Goal: Task Accomplishment & Management: Manage account settings

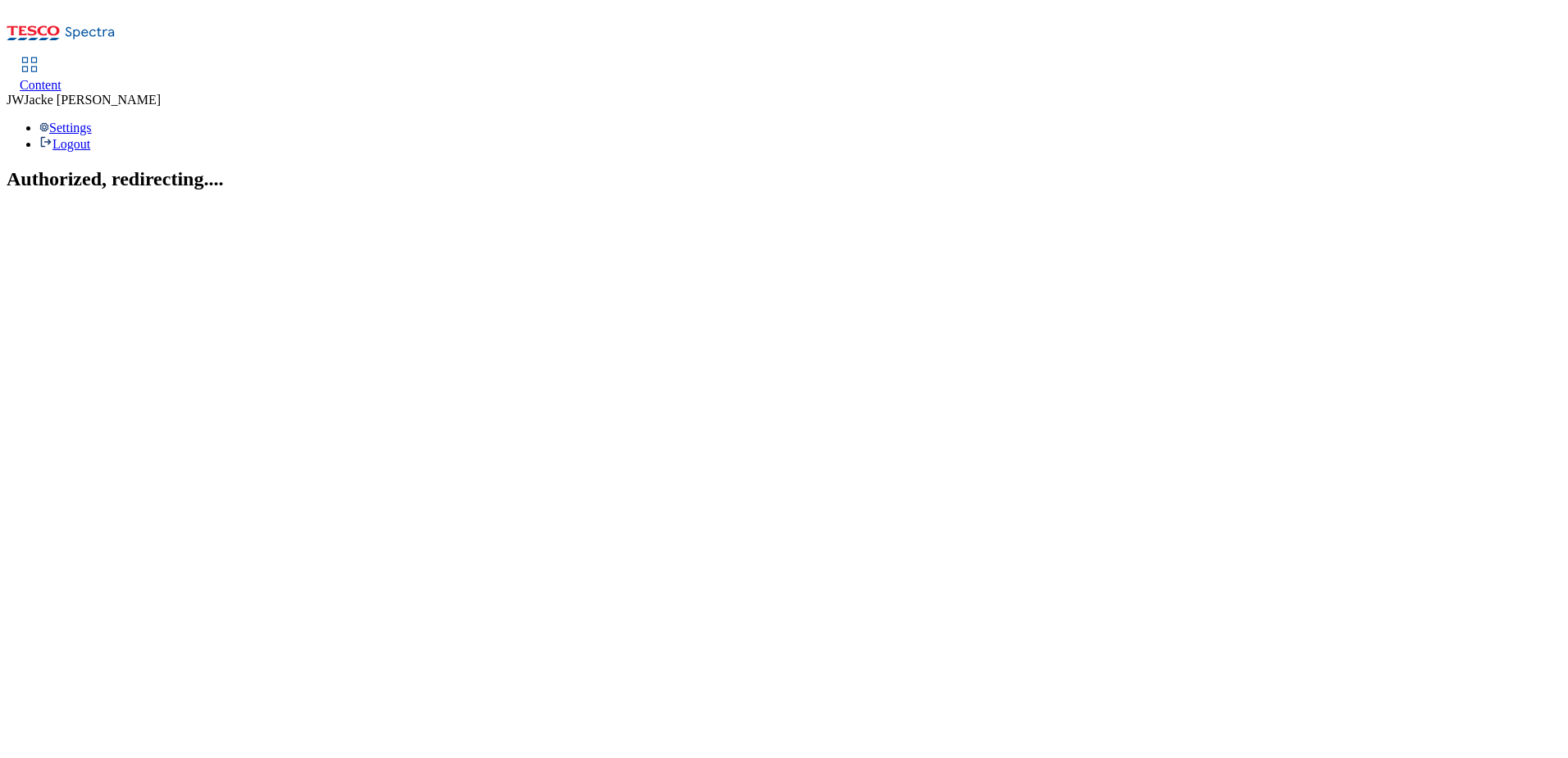
click at [61, 59] on link "Content" at bounding box center [41, 75] width 42 height 34
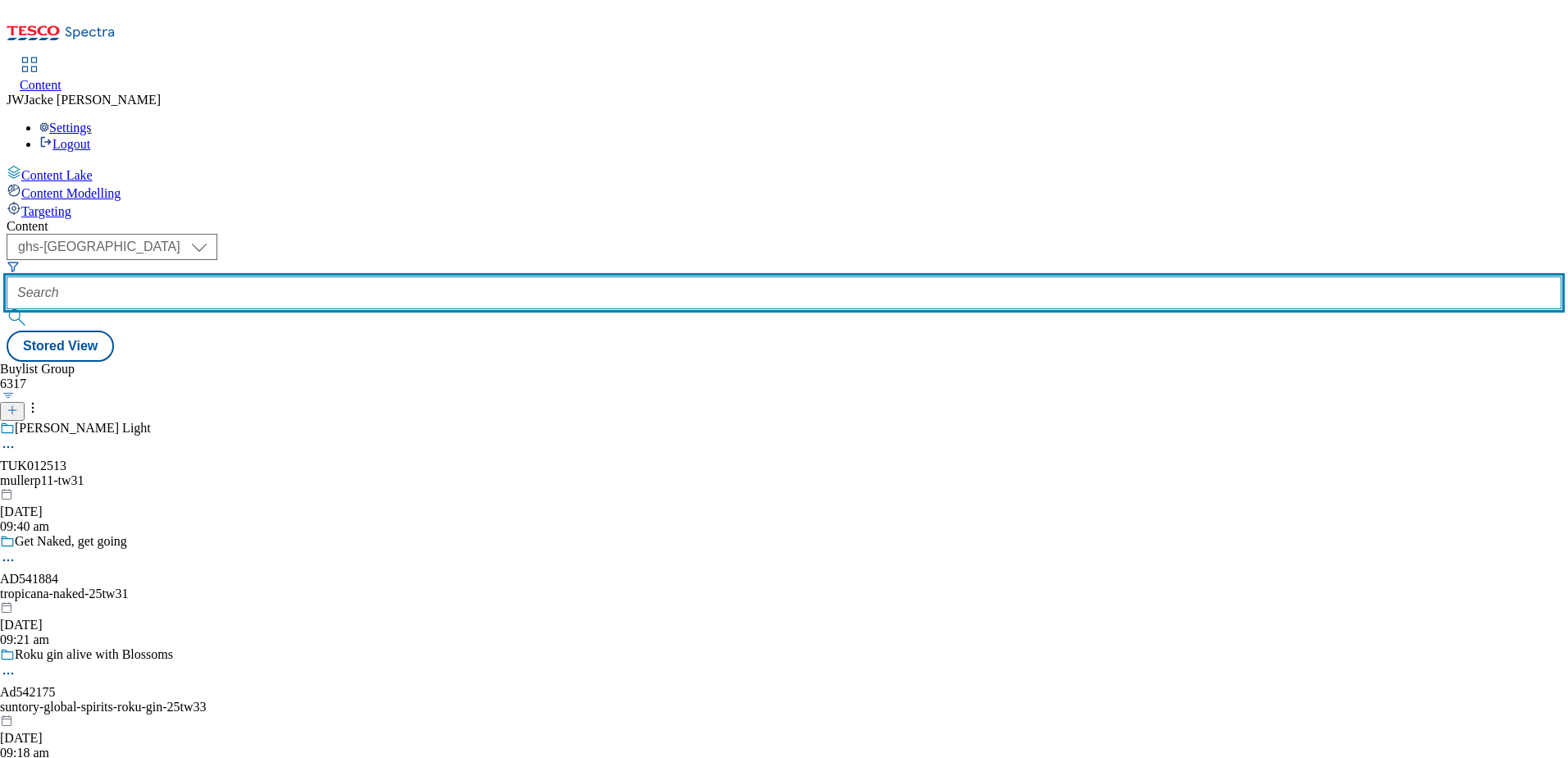
click at [416, 276] on input "text" at bounding box center [784, 293] width 1555 height 33
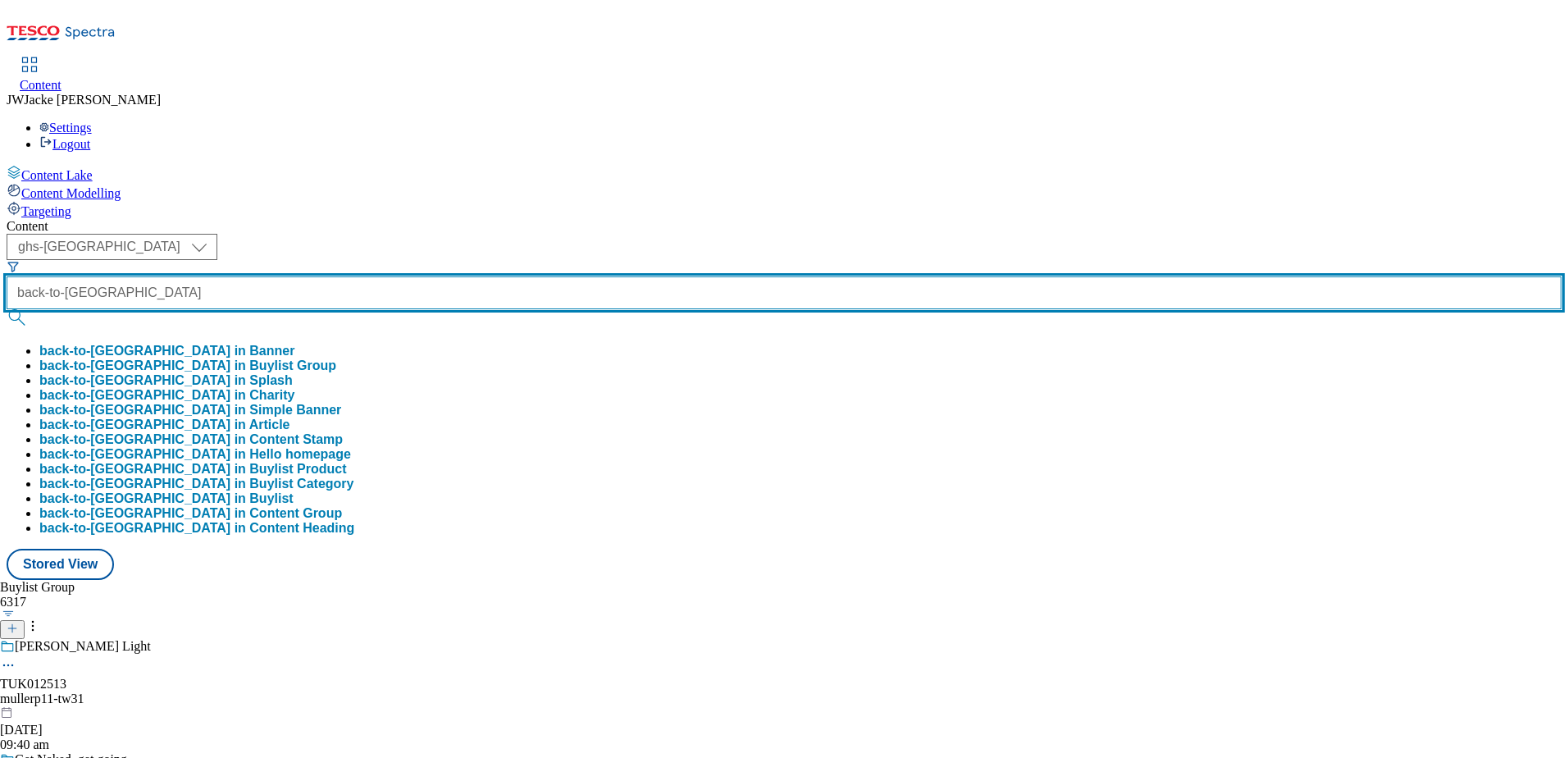
type input "back-to-[GEOGRAPHIC_DATA]"
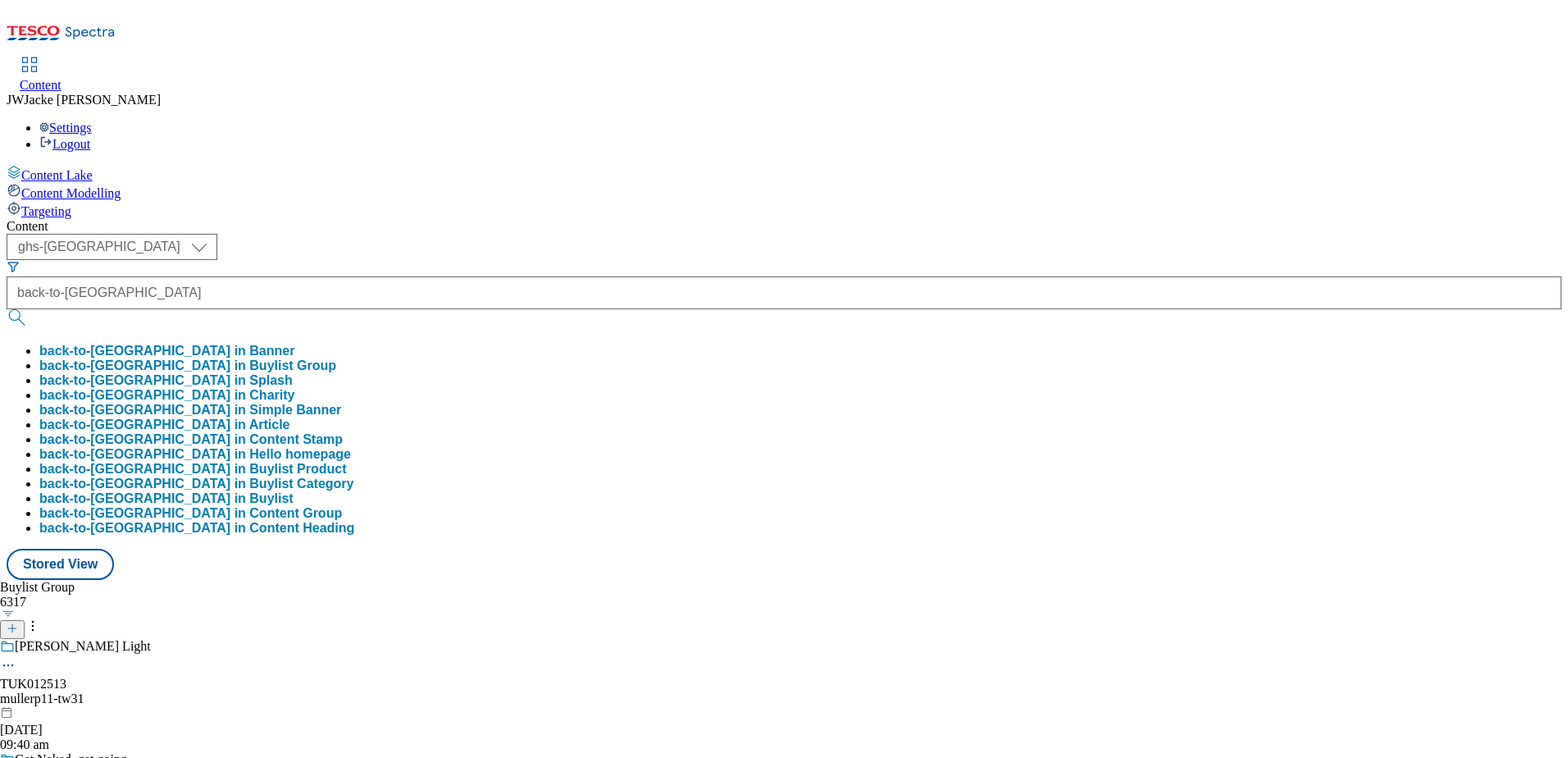
click at [336, 358] on button "back-to-uni in Buylist Group" at bounding box center [188, 365] width 297 height 15
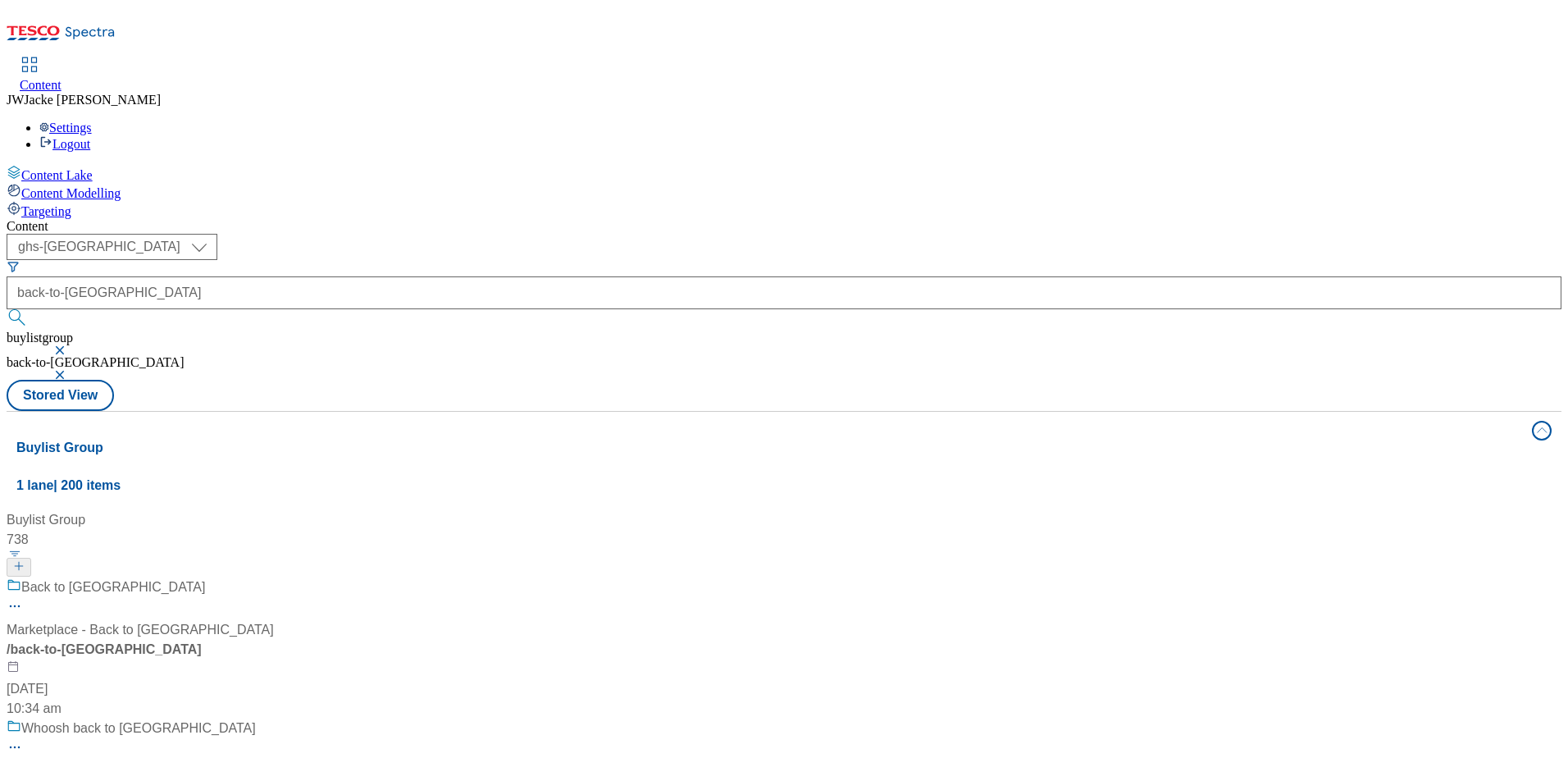
click at [274, 639] on div "/ back-to-uni" at bounding box center [141, 649] width 267 height 20
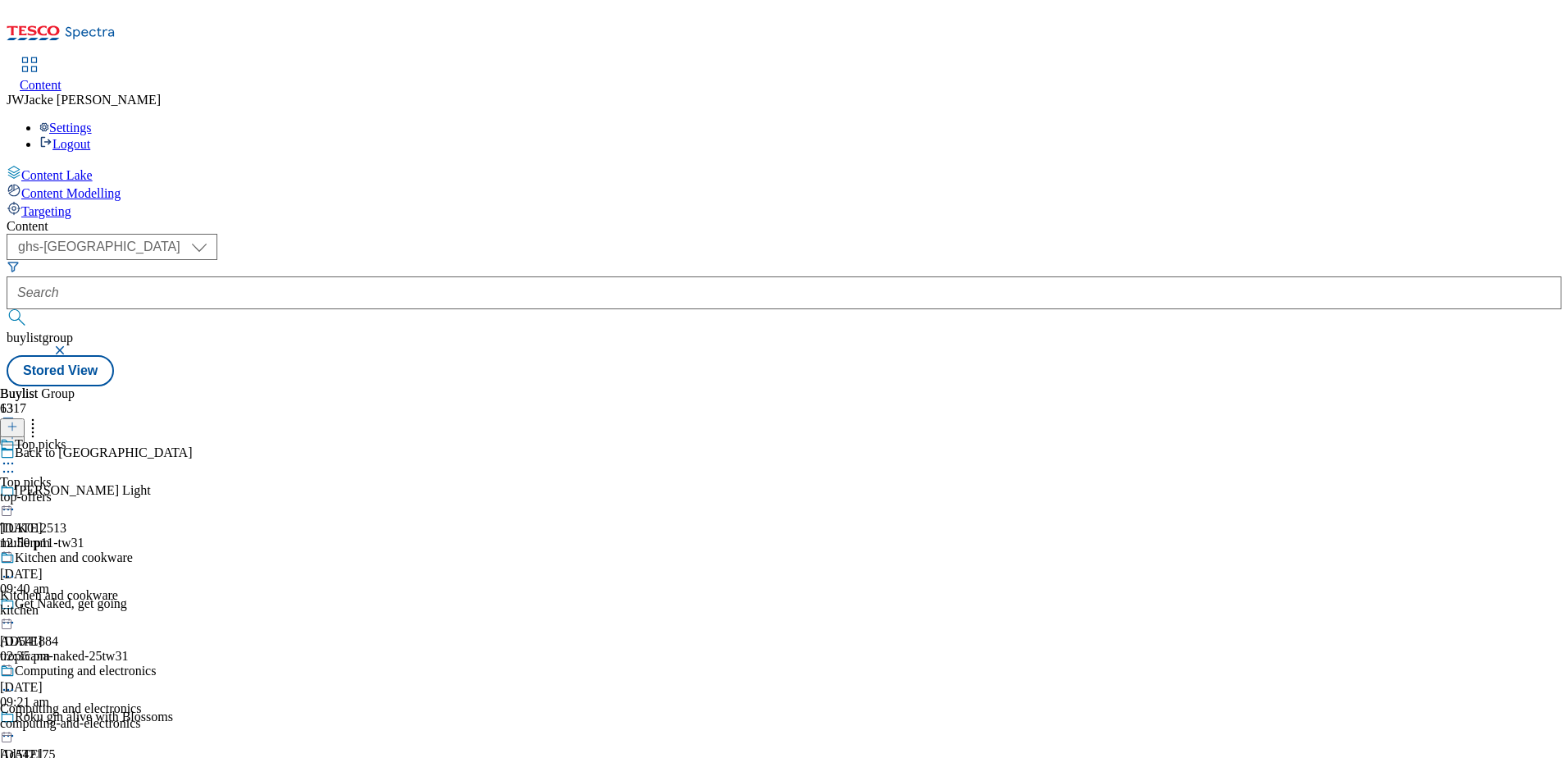
scroll to position [328, 0]
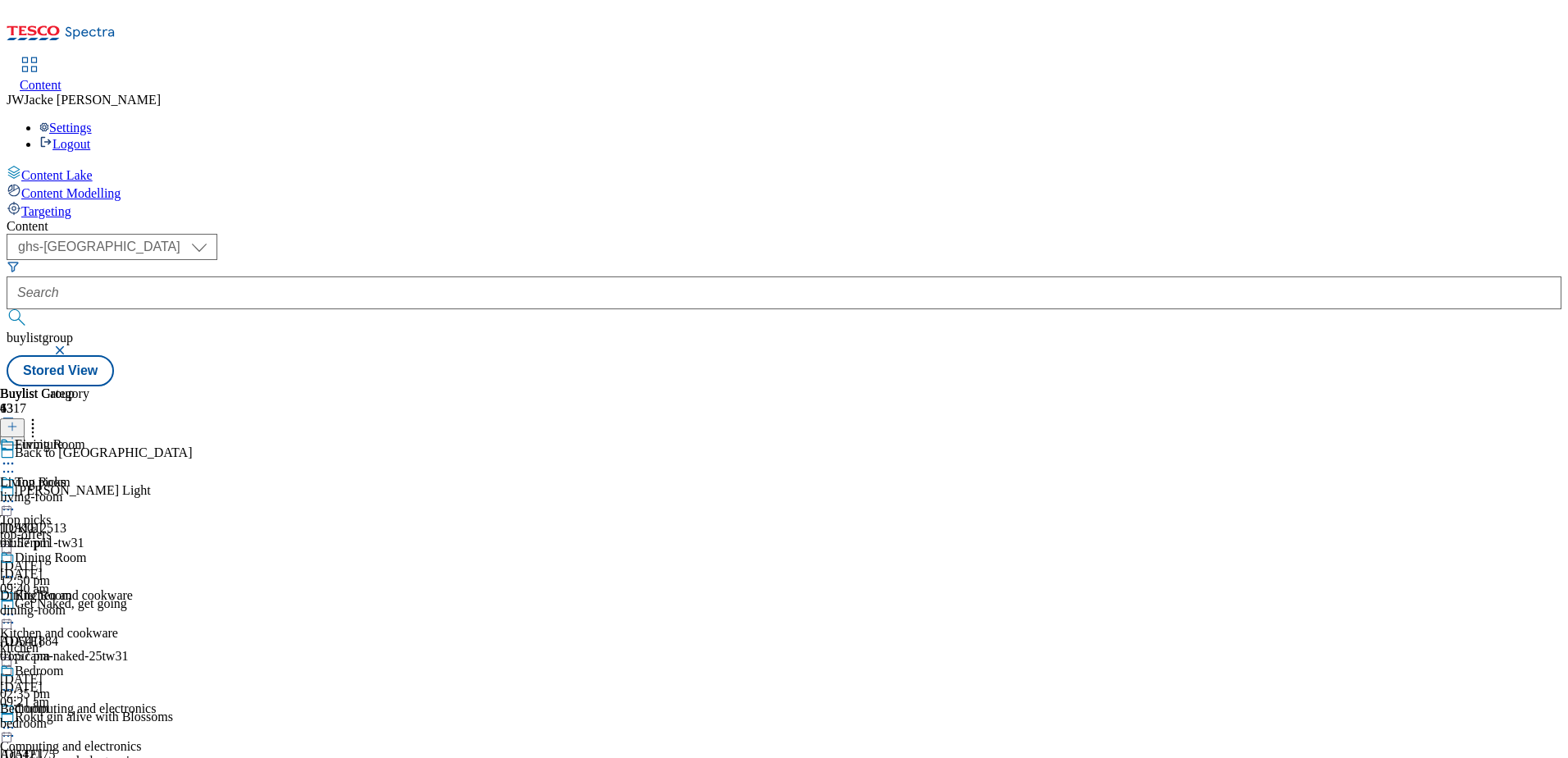
click at [17, 455] on icon at bounding box center [8, 463] width 17 height 17
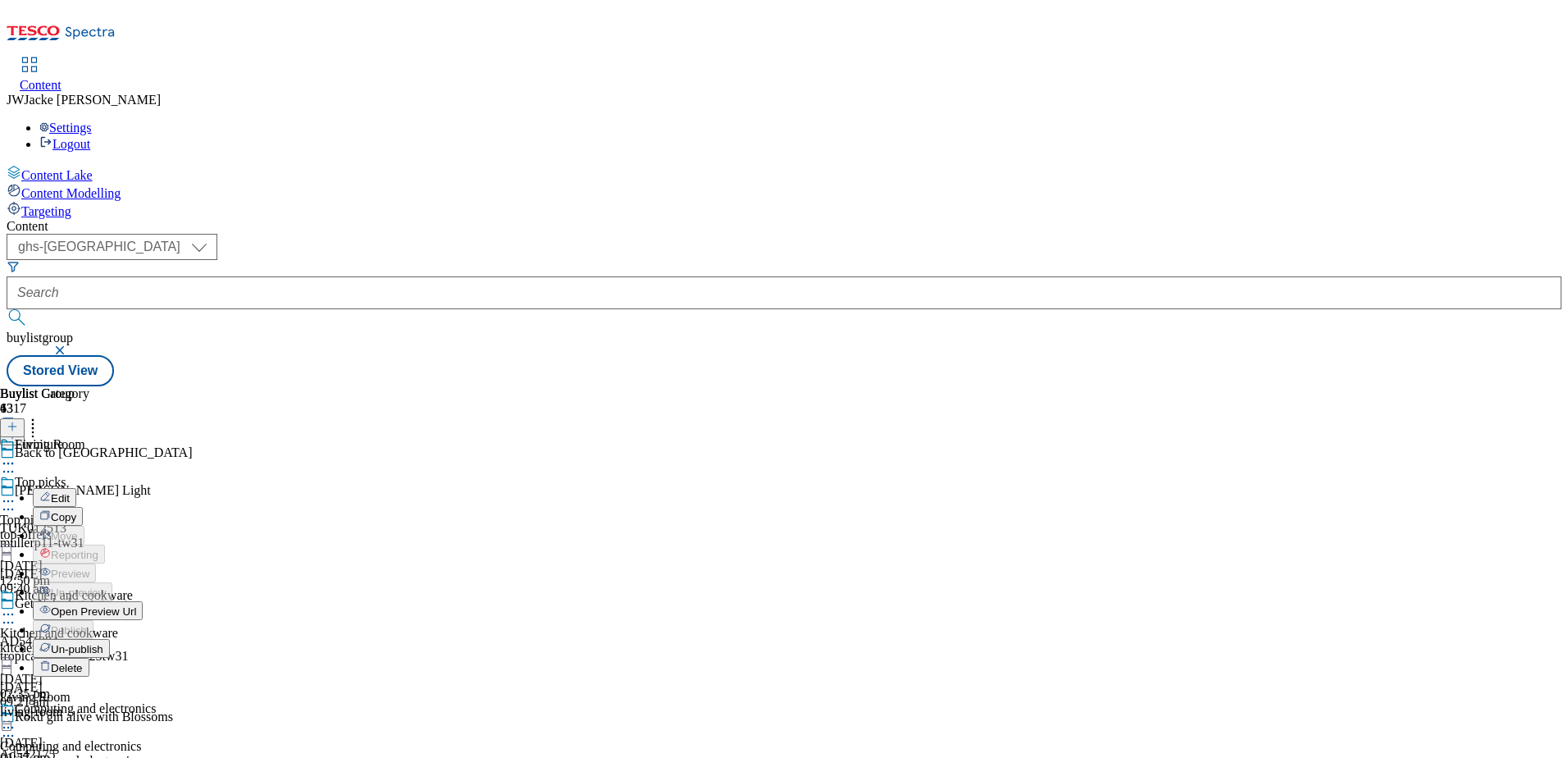
scroll to position [159, 0]
click at [103, 643] on span "Un-publish" at bounding box center [77, 649] width 52 height 12
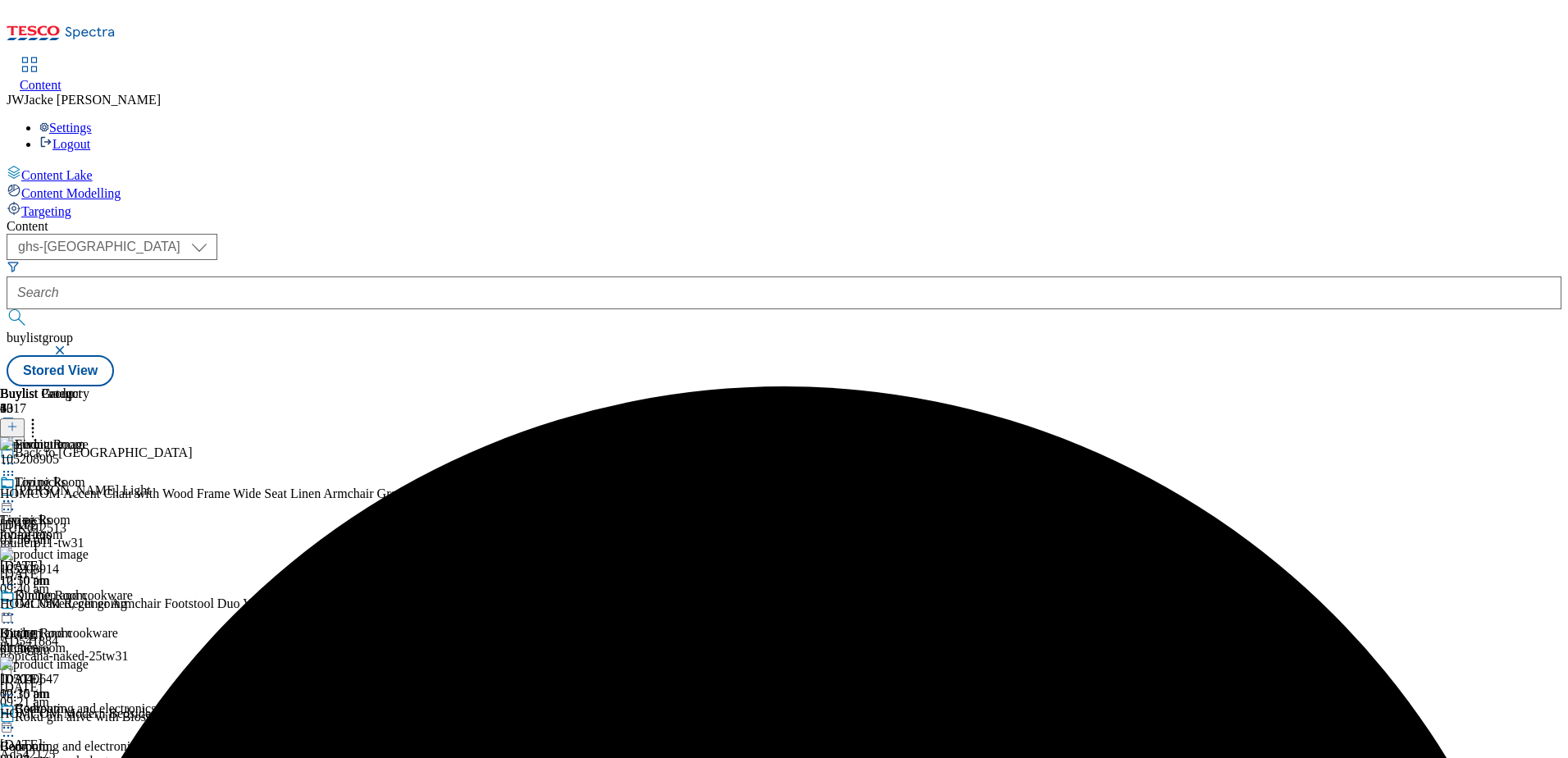
click at [41, 416] on icon at bounding box center [32, 424] width 17 height 17
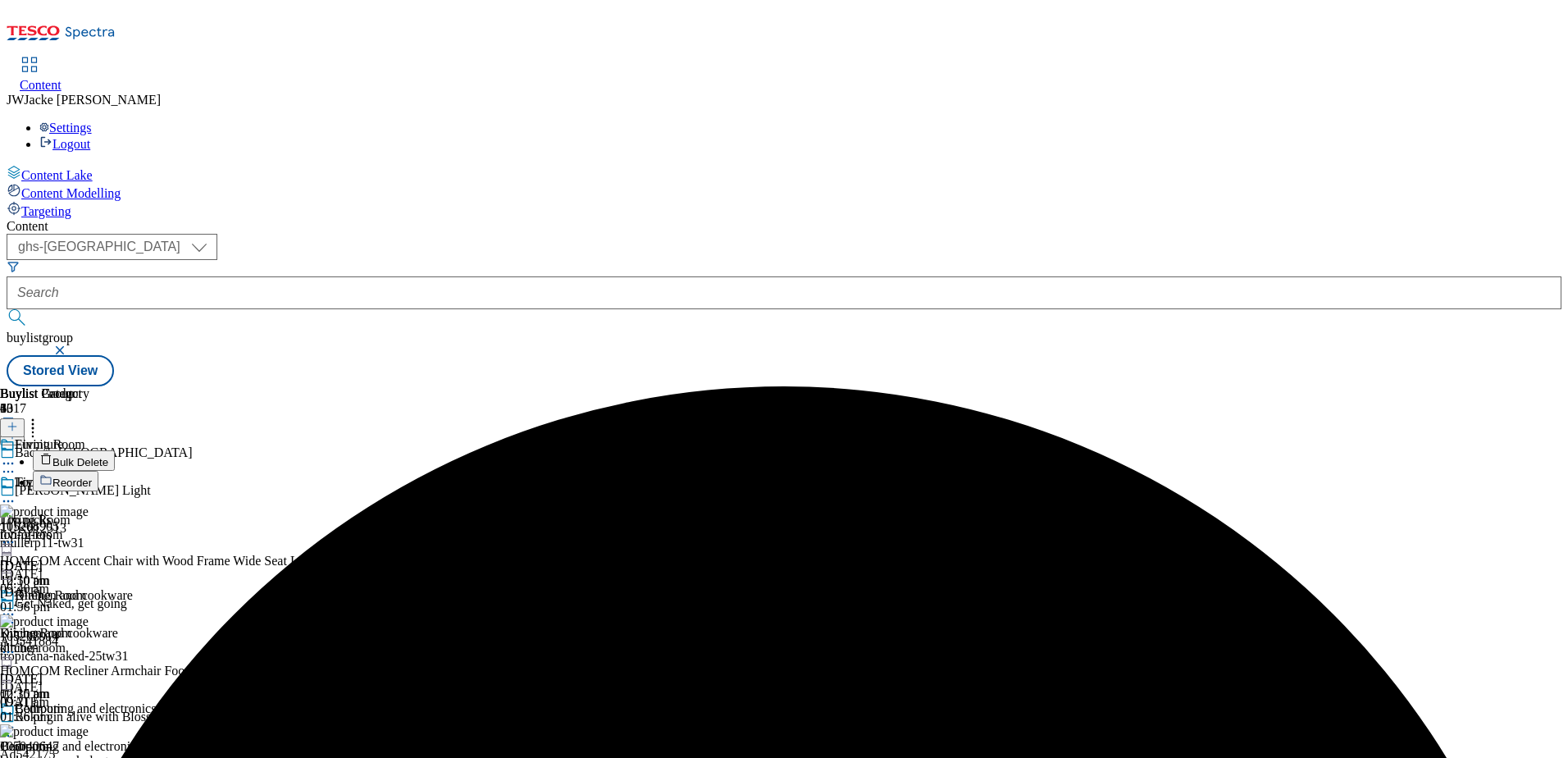
click at [92, 477] on span "Reorder" at bounding box center [72, 483] width 39 height 12
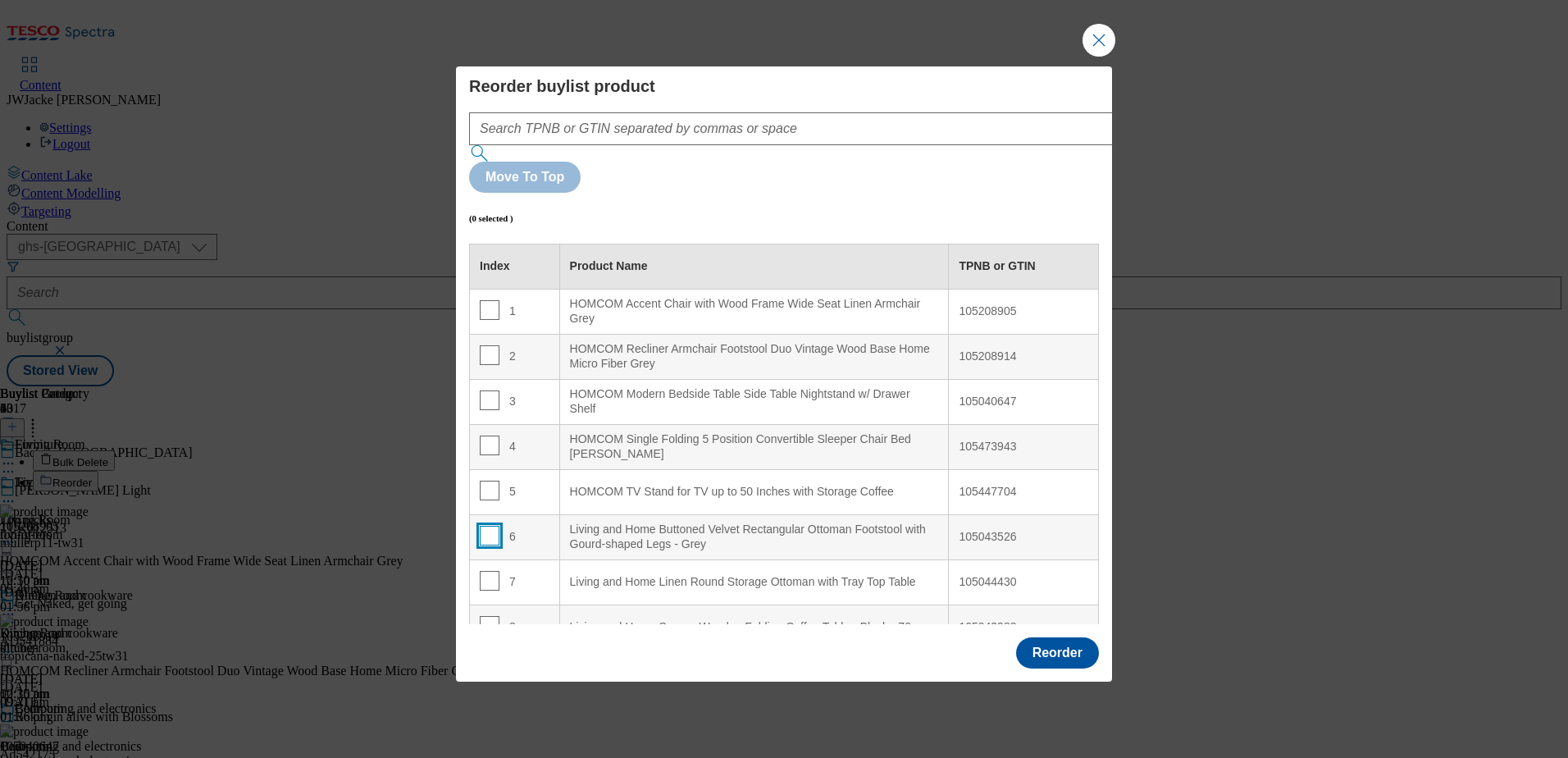
click at [482, 526] on input "Modal" at bounding box center [489, 535] width 20 height 20
checkbox input "true"
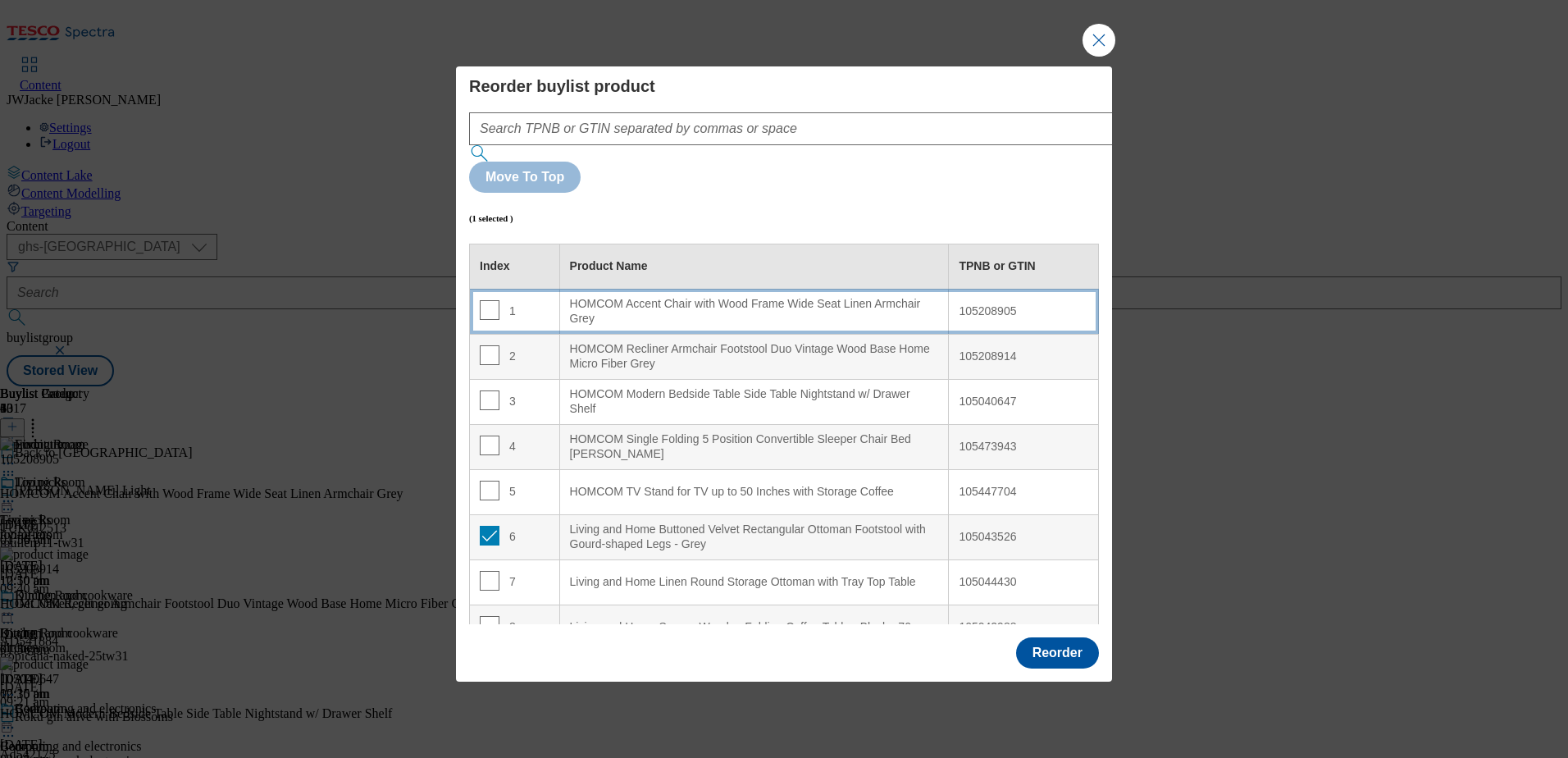
click at [611, 297] on div "HOMCOM Accent Chair with Wood Frame Wide Seat Linen Armchair Grey" at bounding box center [755, 311] width 370 height 29
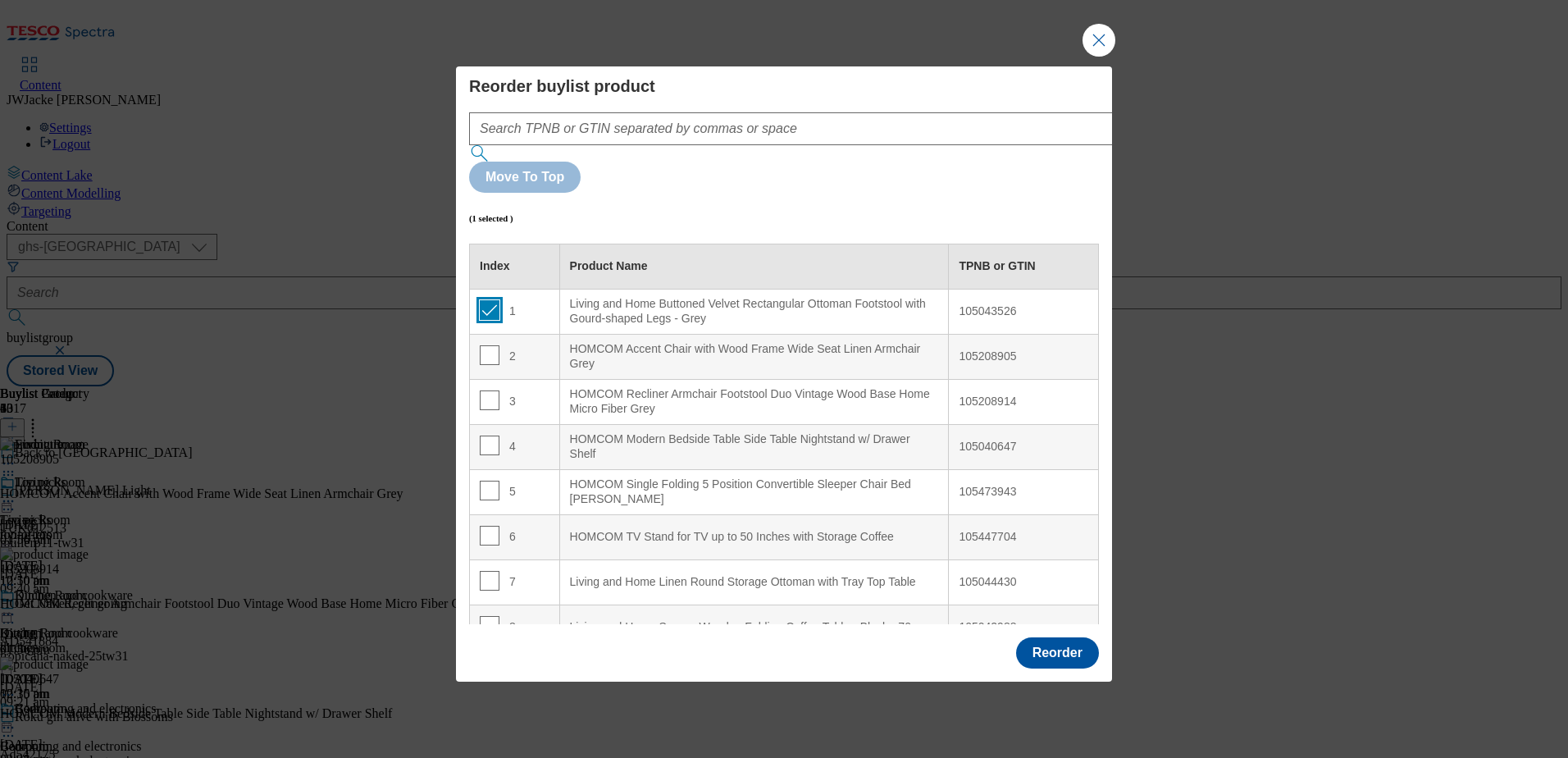
click at [490, 300] on input "Modal" at bounding box center [489, 310] width 20 height 20
checkbox input "false"
click at [485, 345] on input "Modal" at bounding box center [489, 355] width 20 height 20
checkbox input "true"
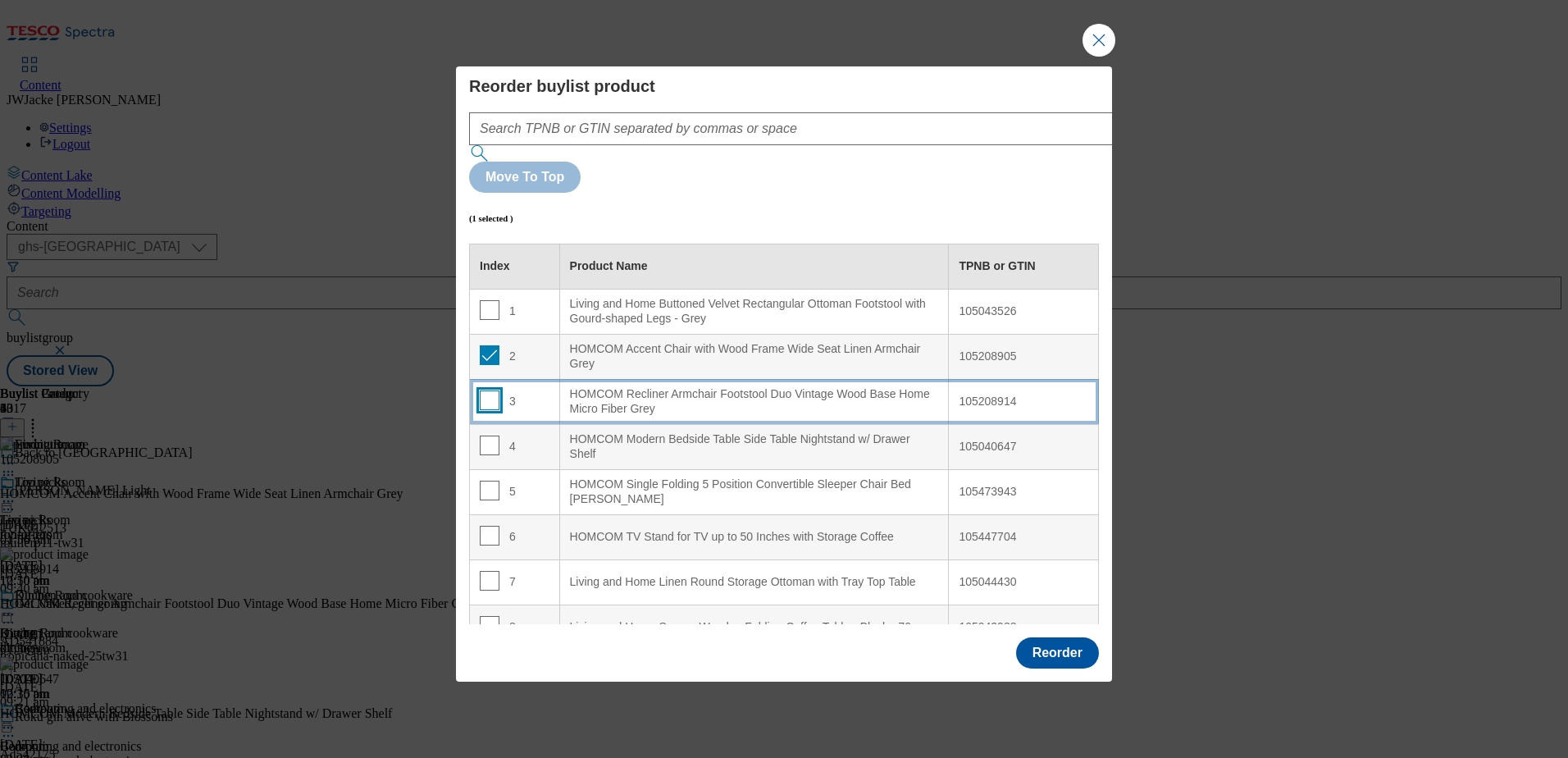
click at [486, 390] on input "Modal" at bounding box center [489, 400] width 20 height 20
checkbox input "true"
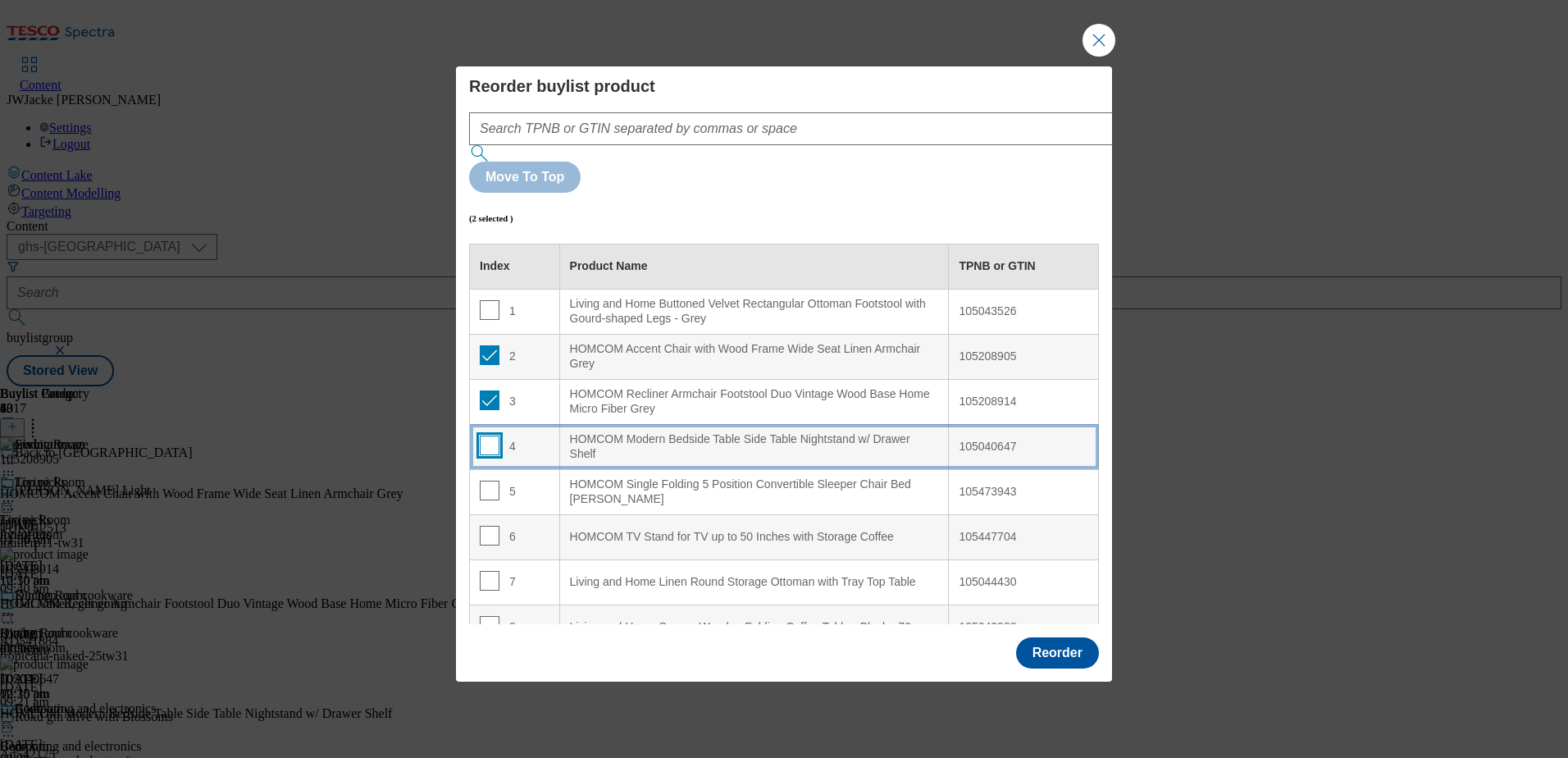
click at [485, 436] on input "Modal" at bounding box center [489, 445] width 20 height 20
checkbox input "true"
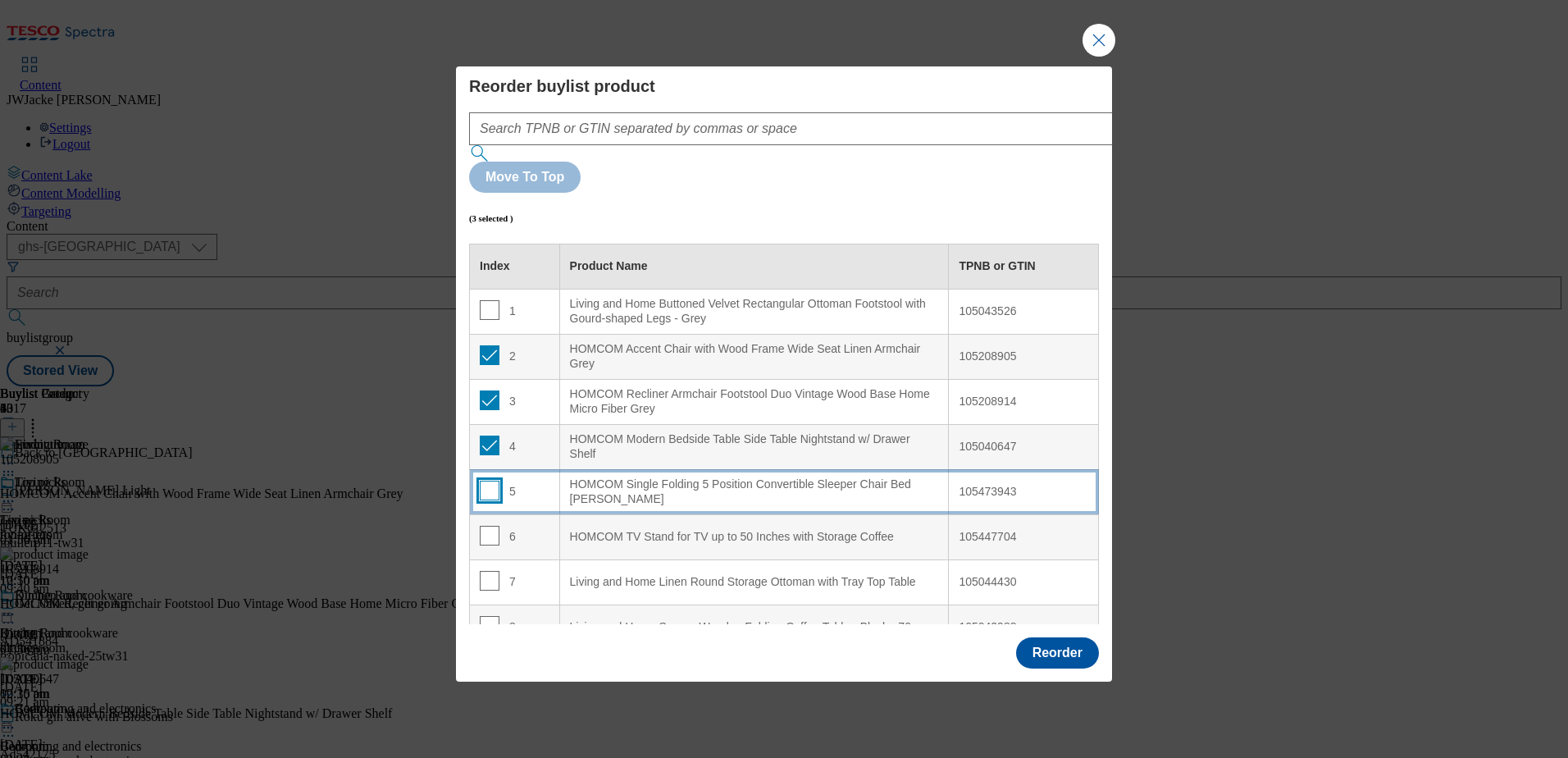
click at [485, 480] on input "Modal" at bounding box center [489, 490] width 20 height 20
checkbox input "true"
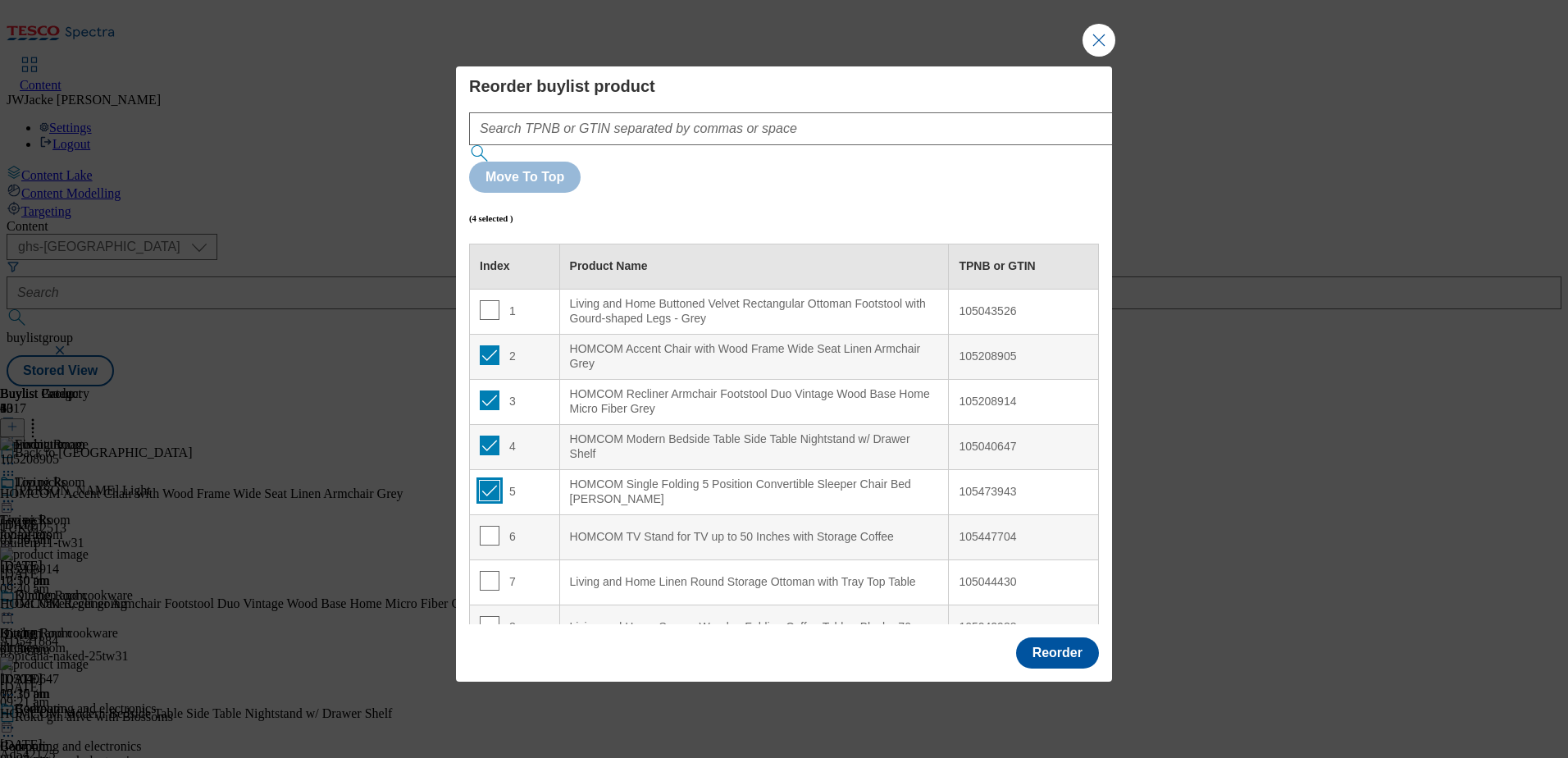
scroll to position [164, 0]
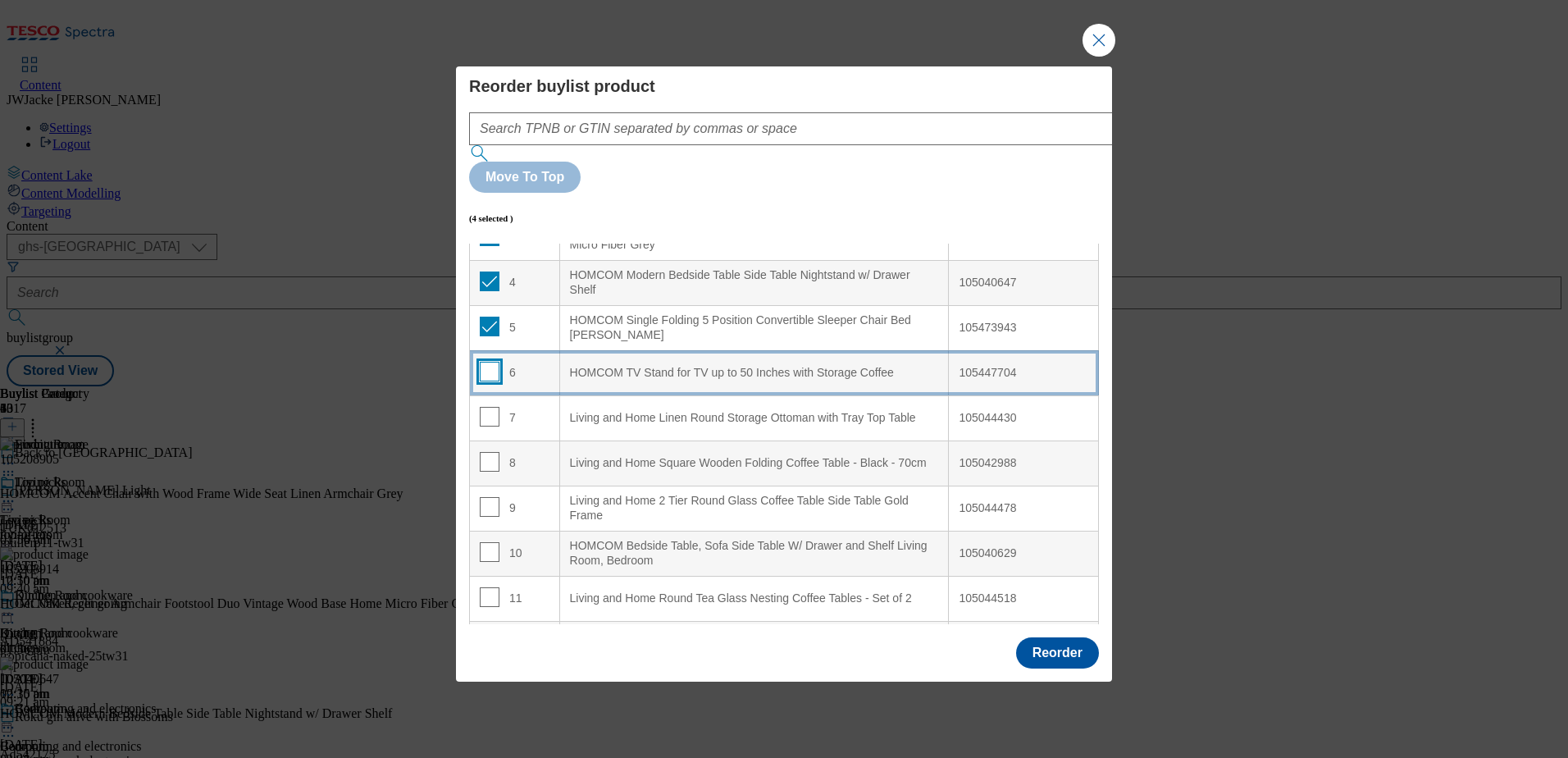
click at [489, 362] on input "Modal" at bounding box center [489, 371] width 20 height 20
checkbox input "true"
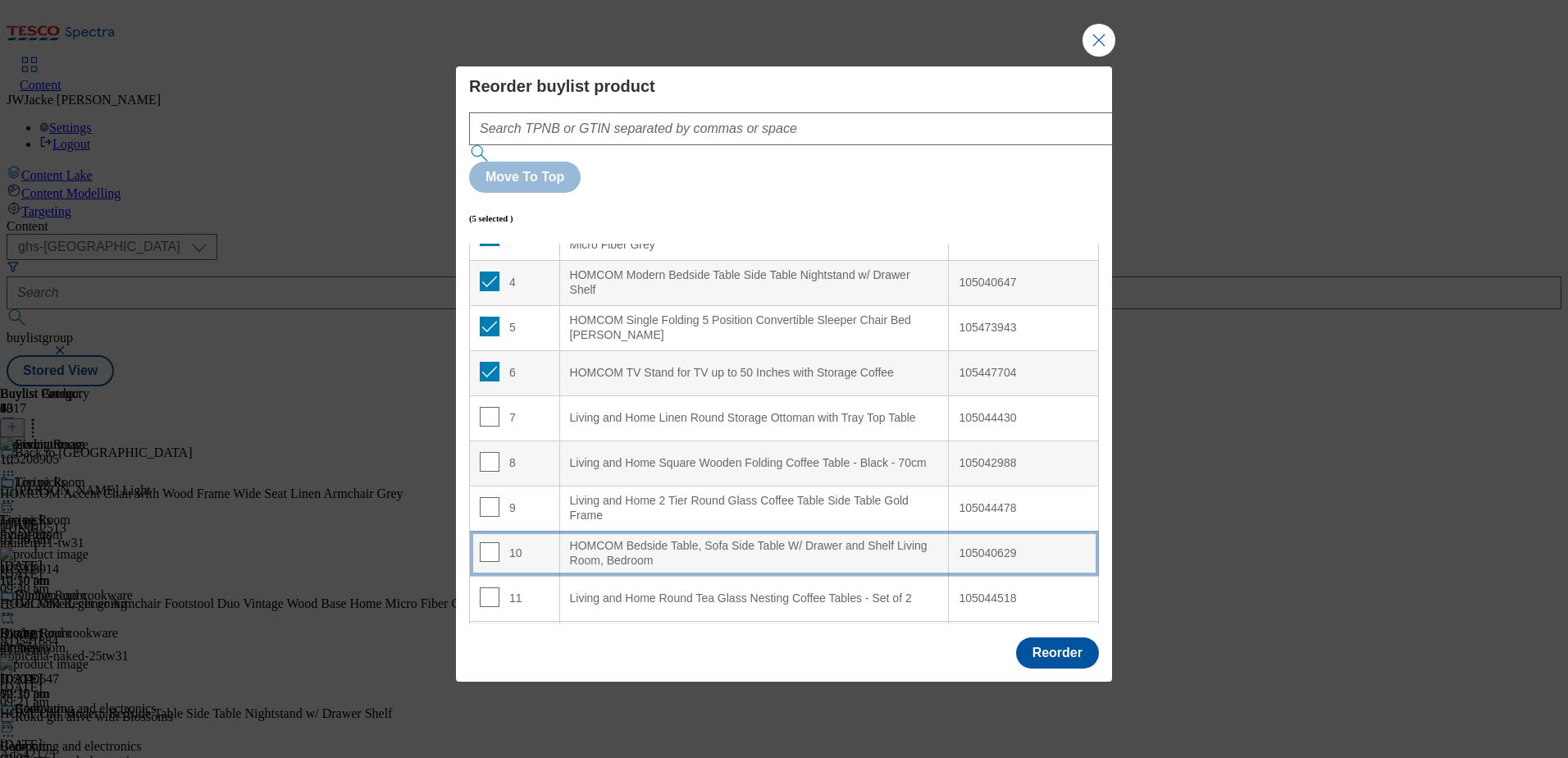
click at [624, 539] on div "HOMCOM Bedside Table, Sofa Side Table W/ Drawer and Shelf Living Room, Bedroom" at bounding box center [755, 553] width 370 height 29
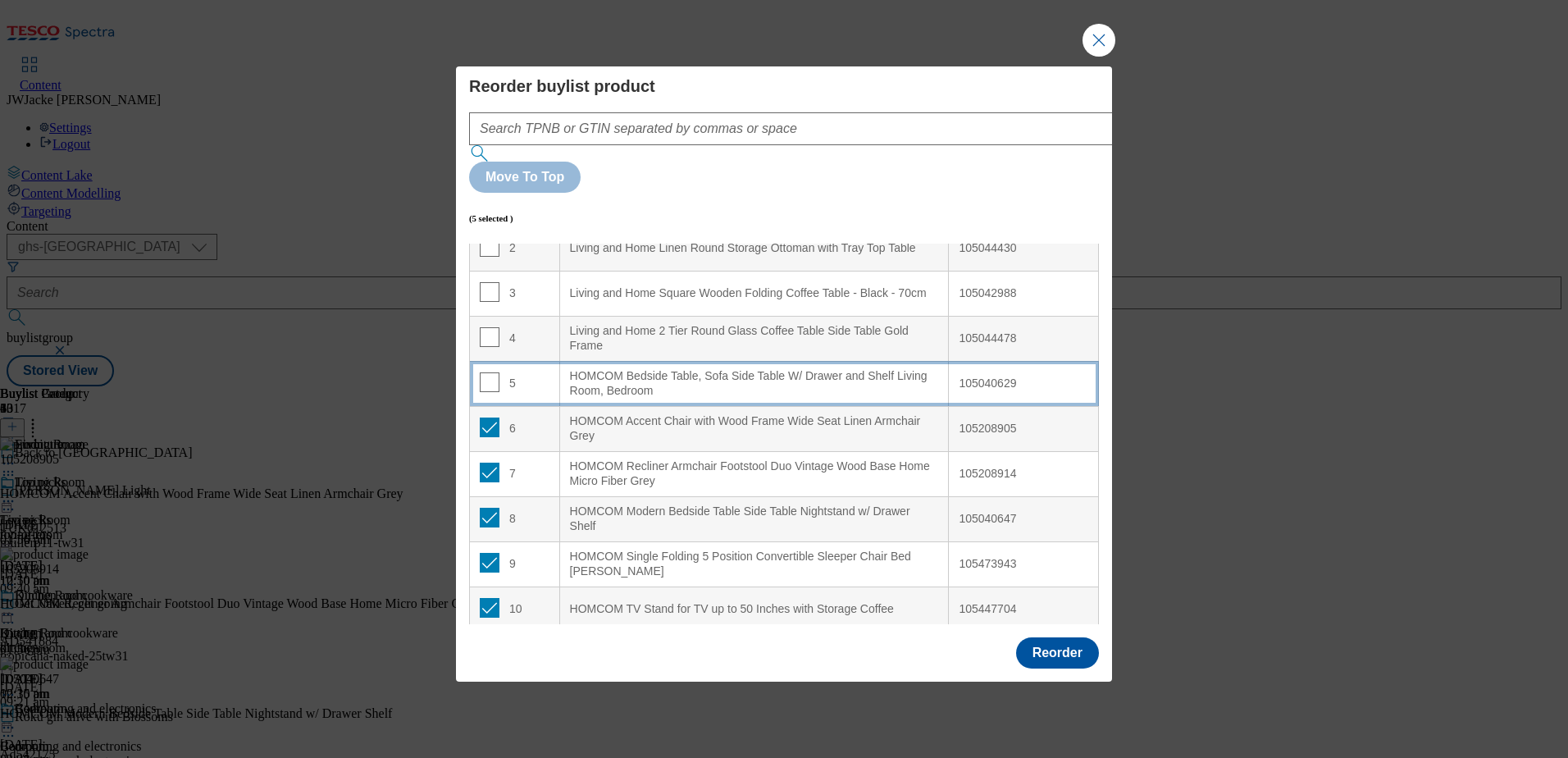
scroll to position [82, 0]
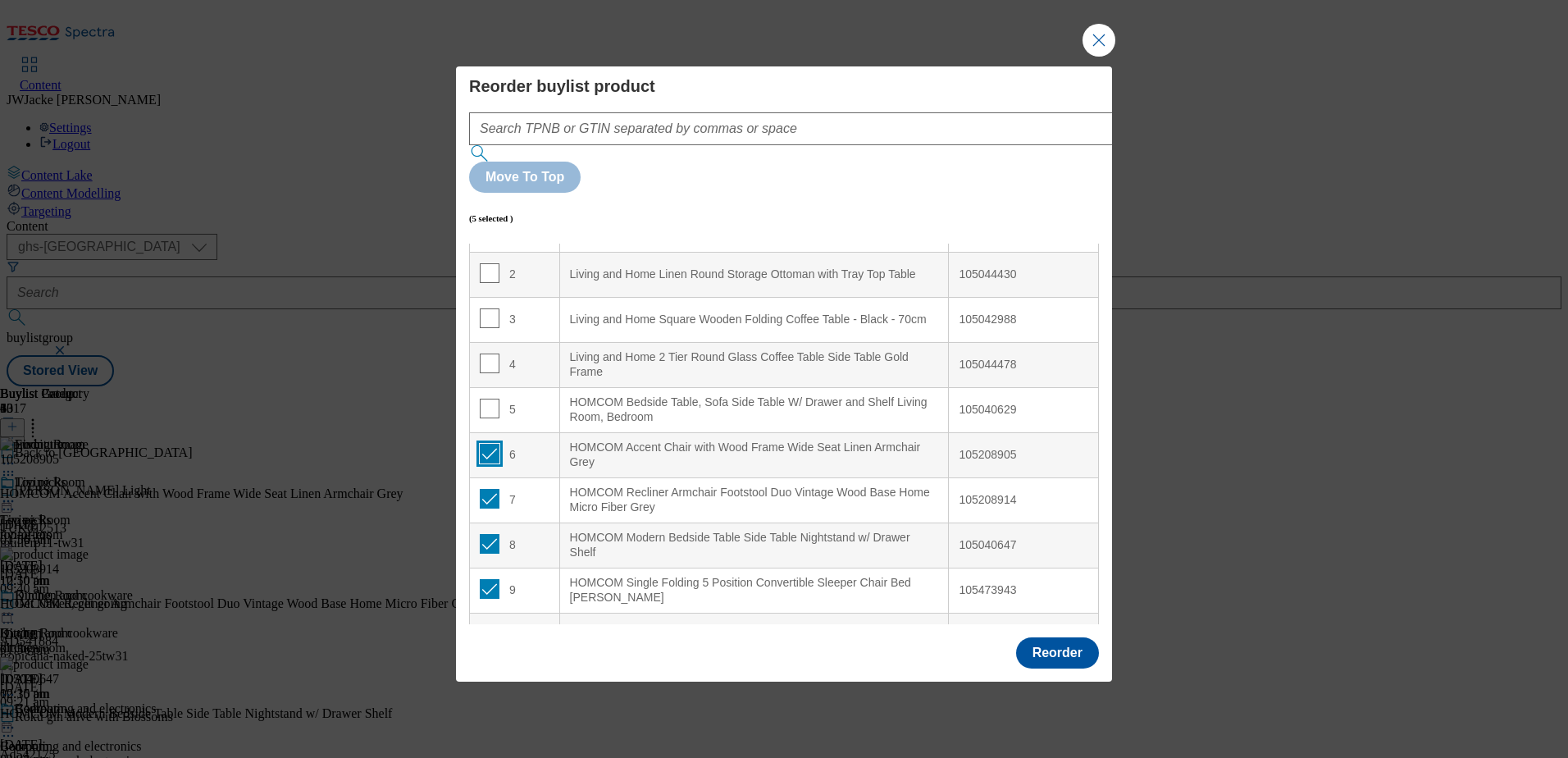
click at [483, 444] on input "Modal" at bounding box center [489, 453] width 20 height 20
checkbox input "false"
click at [488, 489] on input "Modal" at bounding box center [489, 499] width 20 height 20
checkbox input "false"
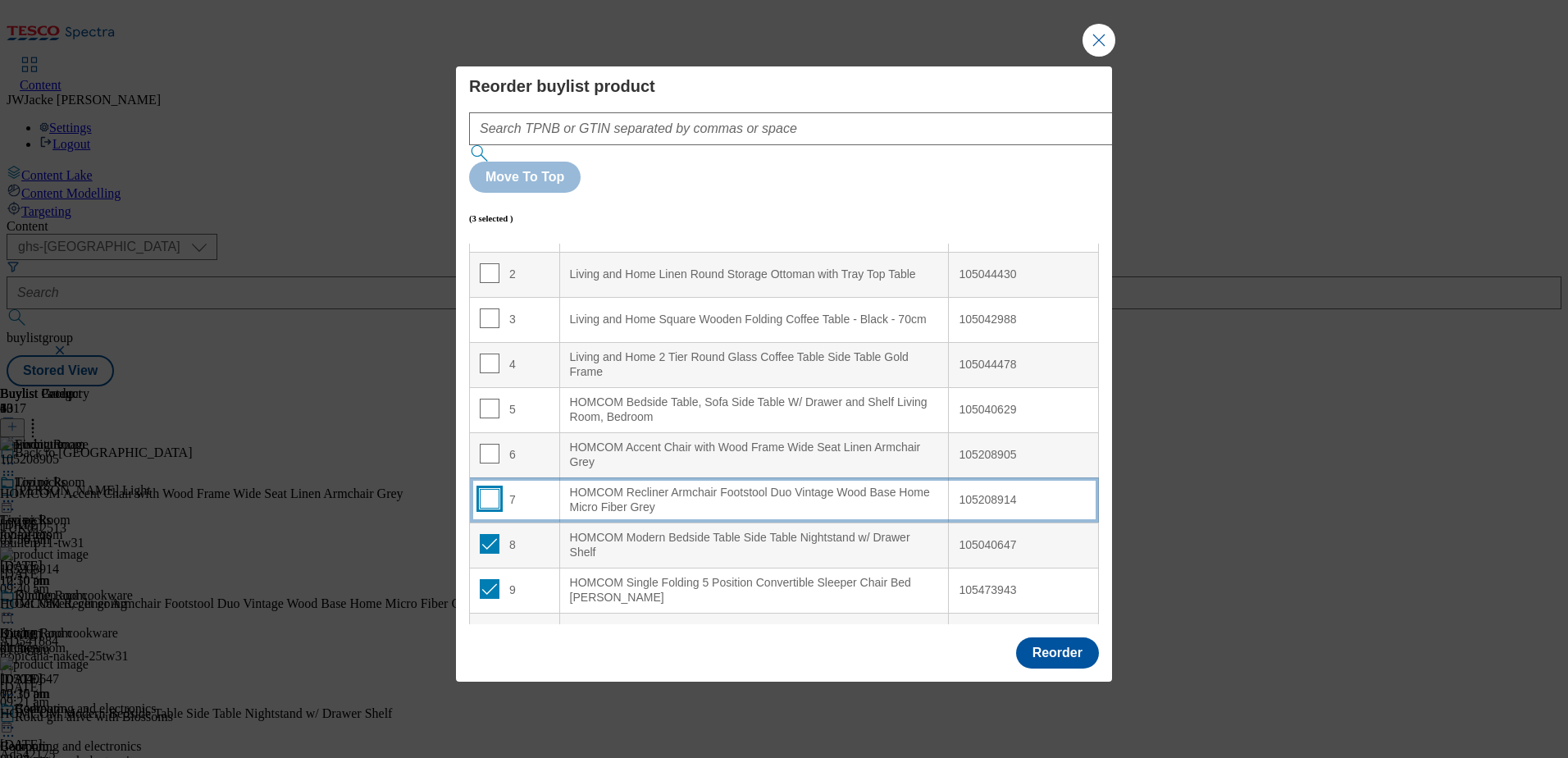
scroll to position [246, 0]
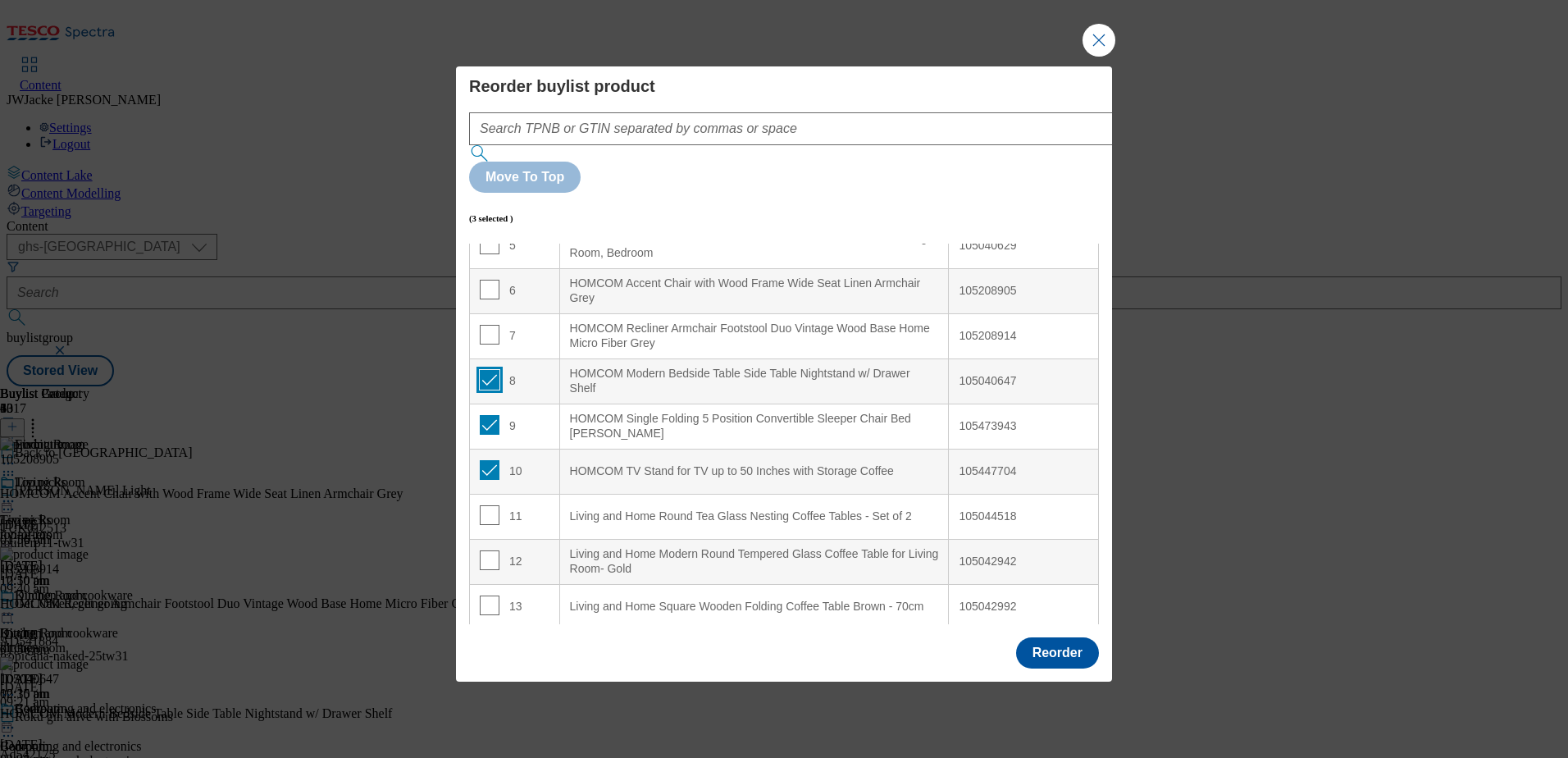
click at [490, 370] on input "Modal" at bounding box center [489, 380] width 20 height 20
checkbox input "false"
click at [485, 415] on input "Modal" at bounding box center [489, 424] width 20 height 20
checkbox input "false"
click at [485, 460] on input "Modal" at bounding box center [489, 470] width 20 height 20
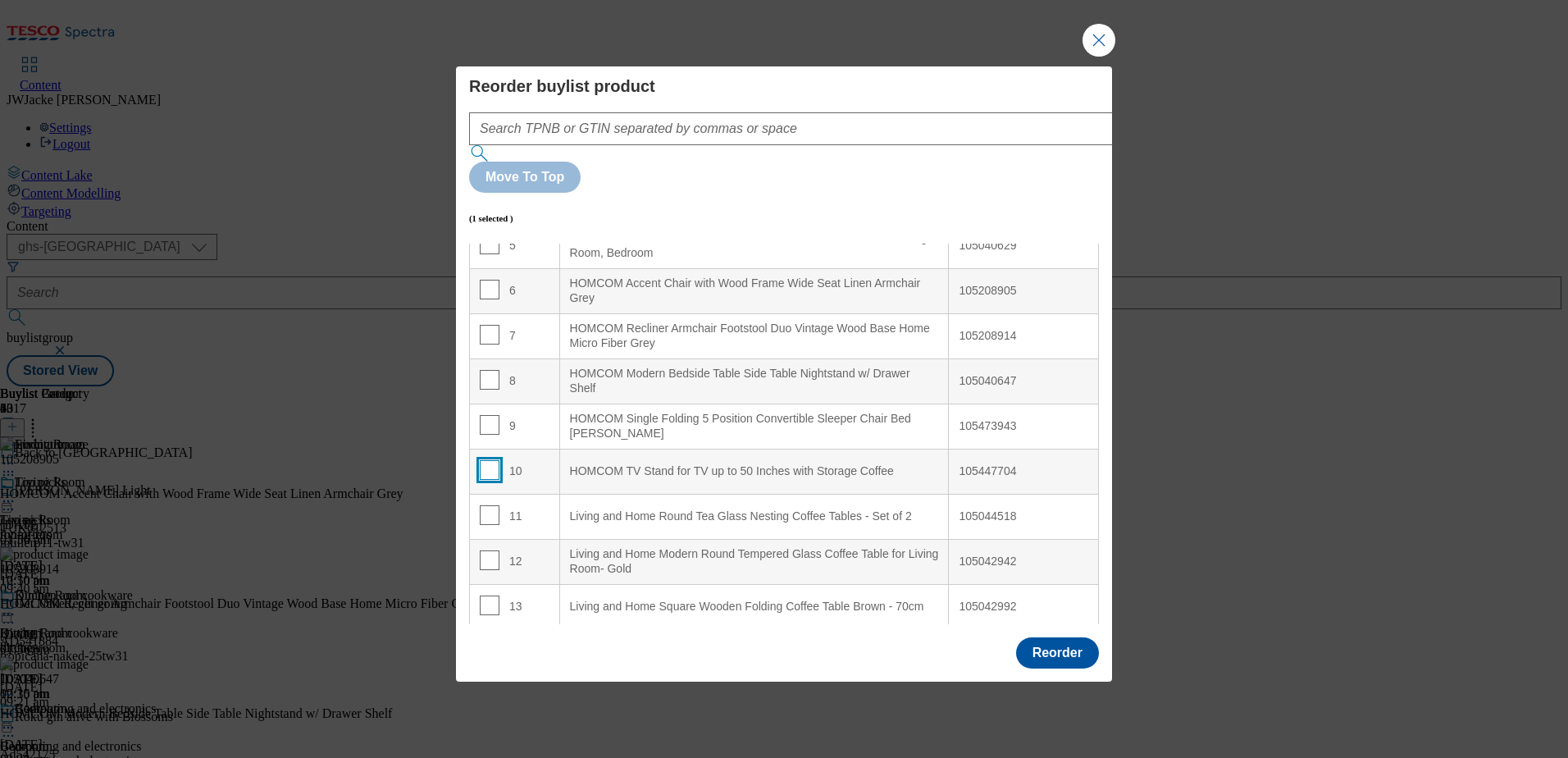
checkbox input "false"
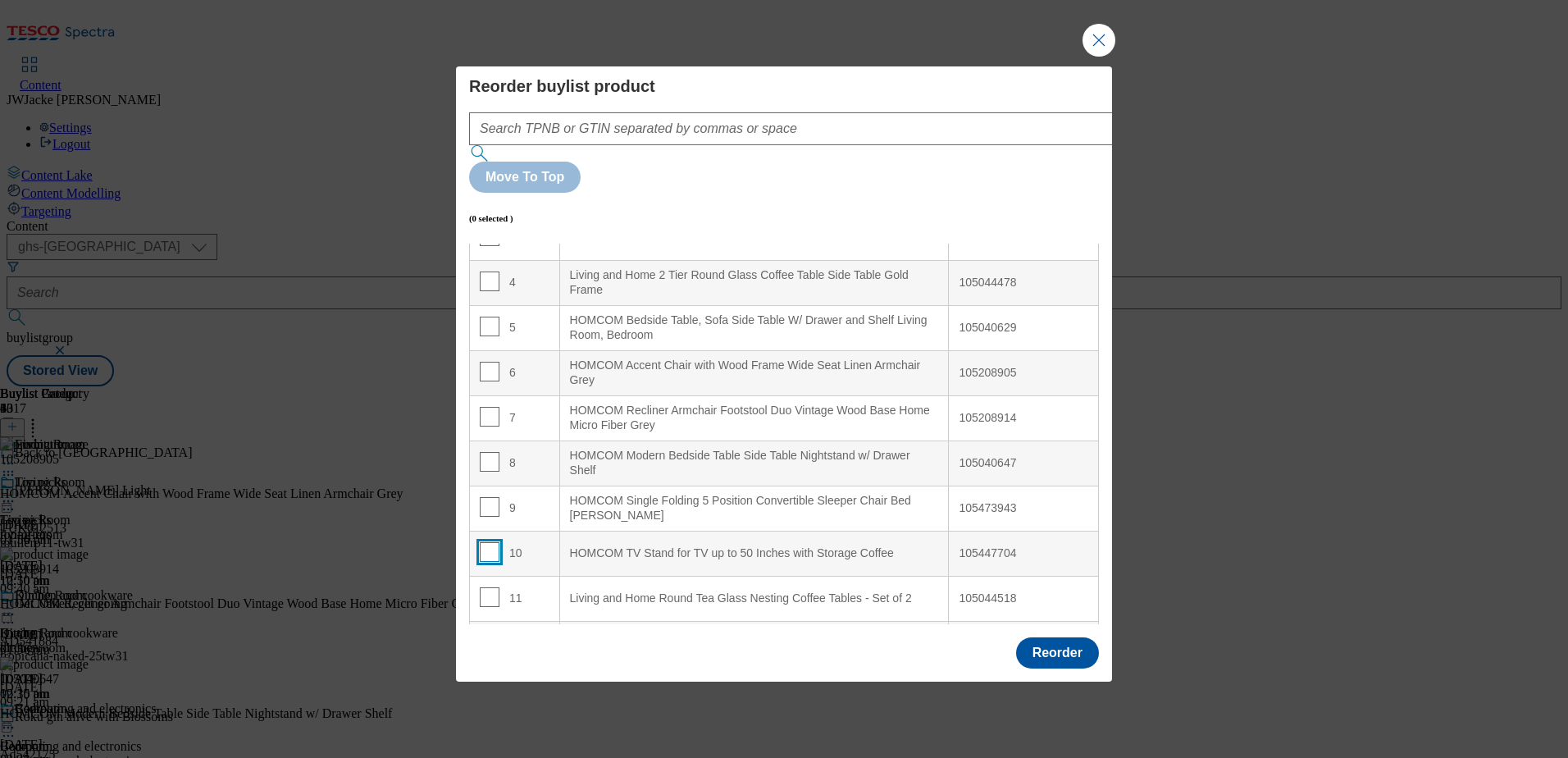
scroll to position [328, 0]
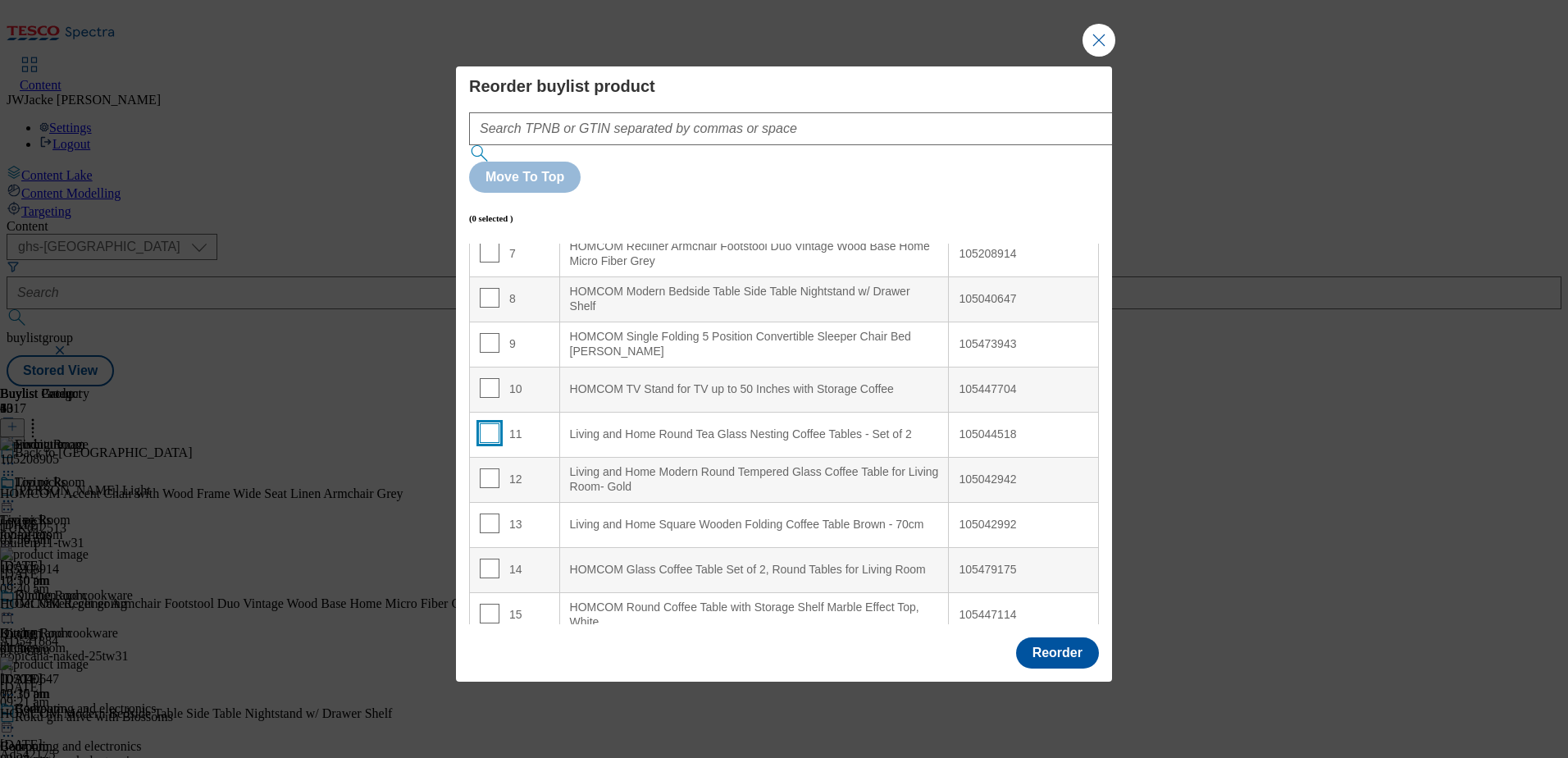
click at [480, 424] on input "Modal" at bounding box center [489, 433] width 20 height 20
checkbox input "true"
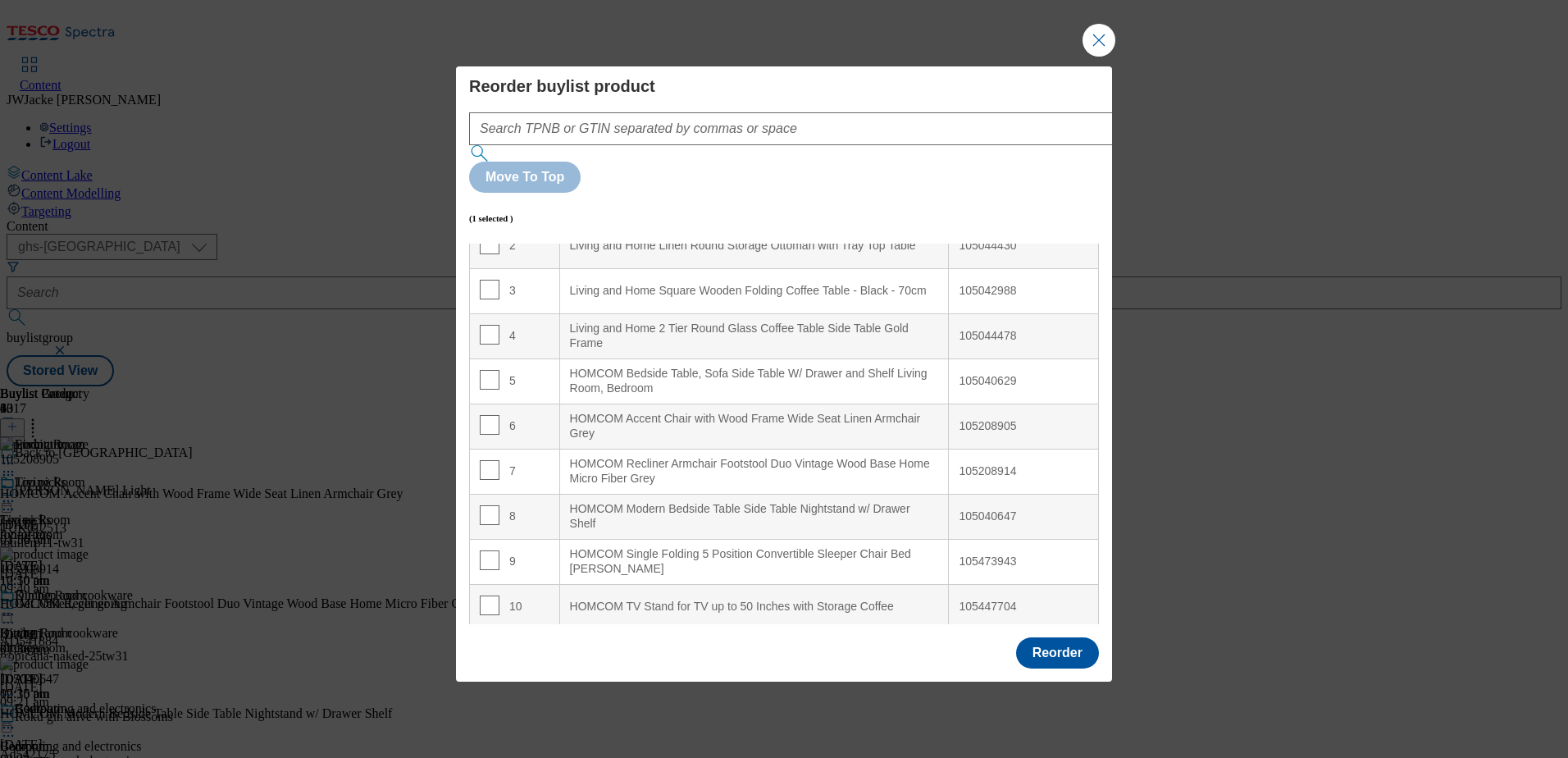
scroll to position [82, 0]
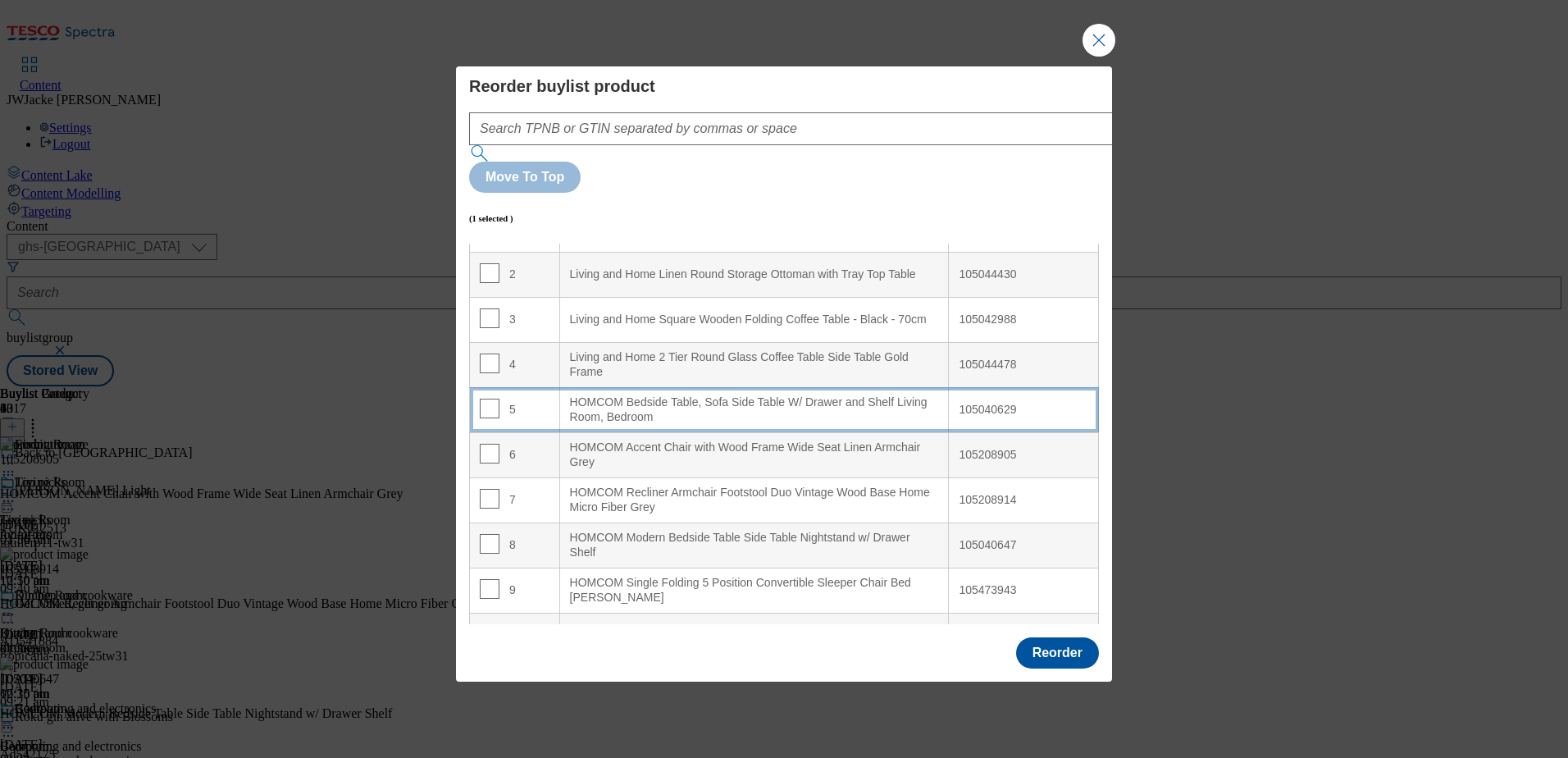
click at [639, 396] on div "HOMCOM Bedside Table, Sofa Side Table W/ Drawer and Shelf Living Room, Bedroom" at bounding box center [755, 410] width 370 height 29
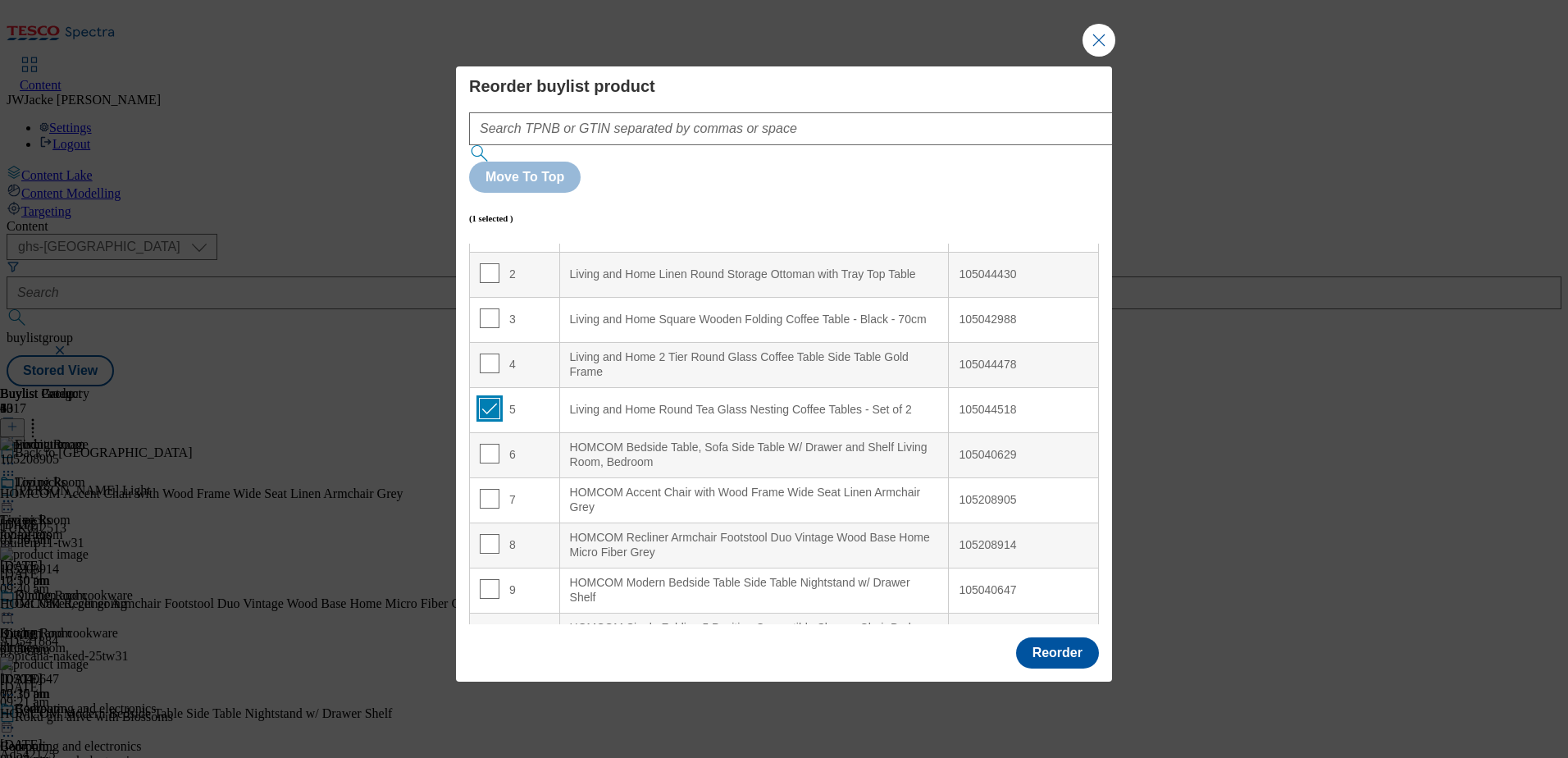
click at [487, 398] on input "Modal" at bounding box center [489, 408] width 20 height 20
checkbox input "false"
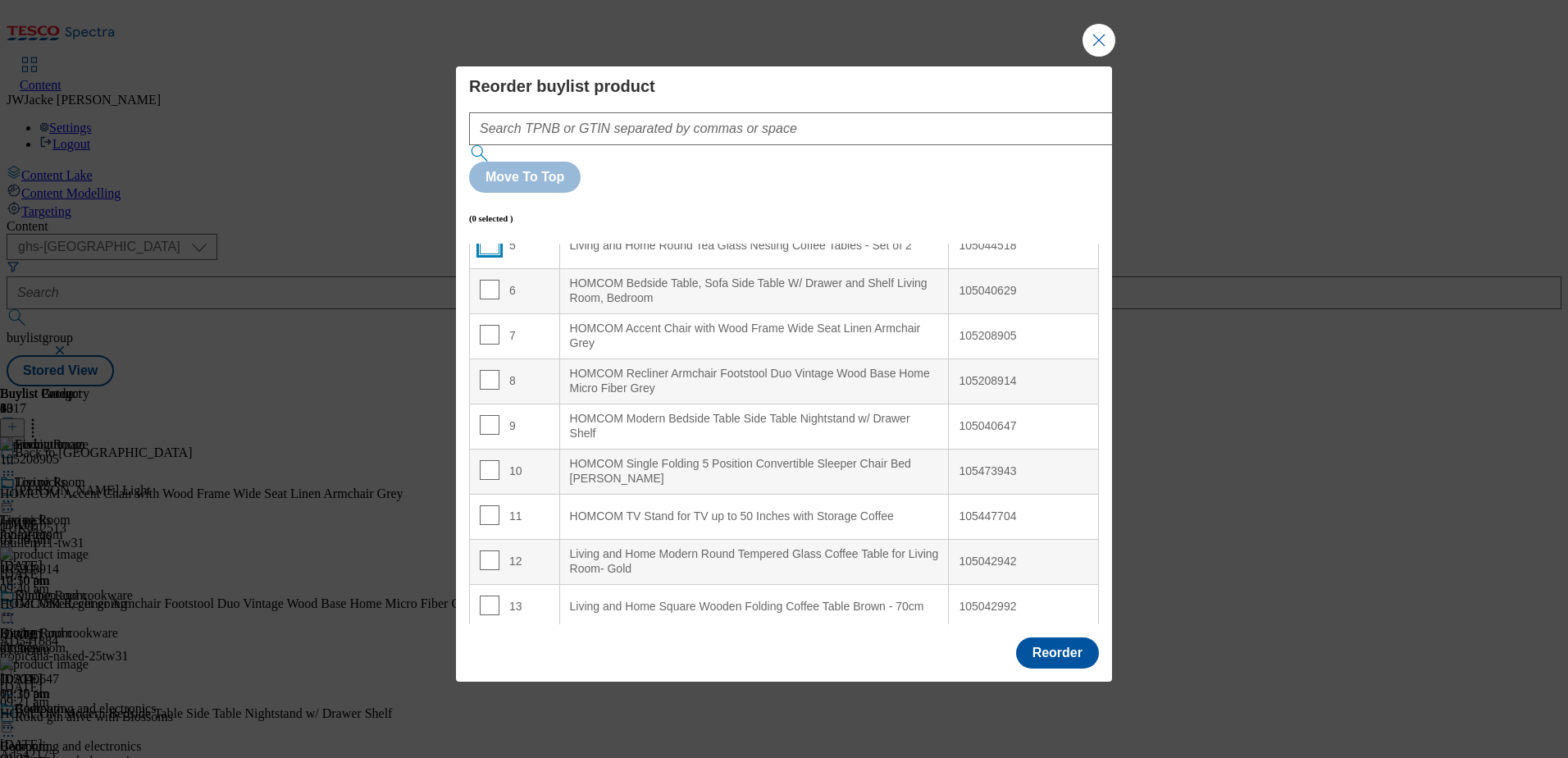
scroll to position [328, 0]
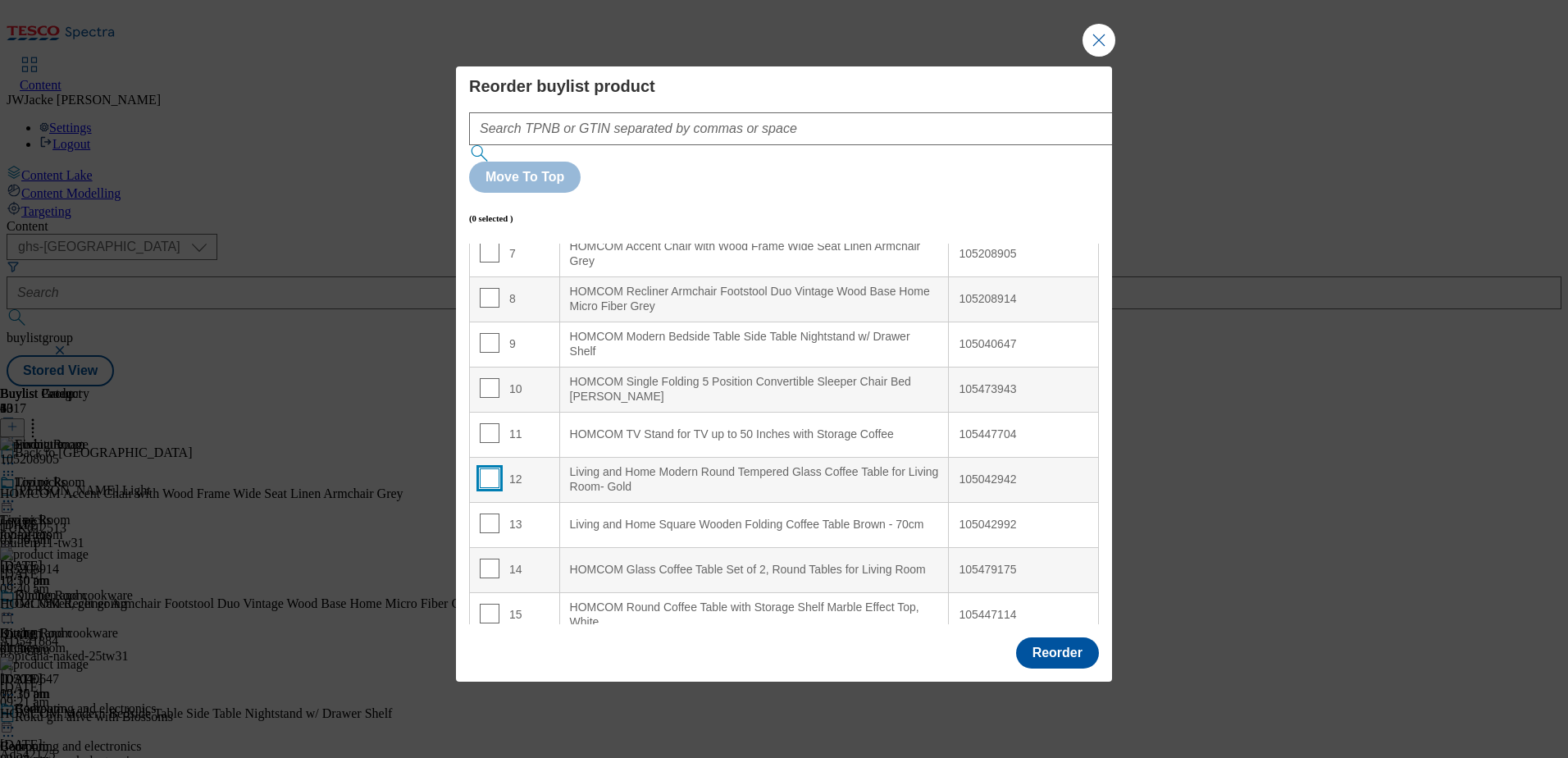
click at [492, 468] on input "Modal" at bounding box center [489, 478] width 20 height 20
checkbox input "true"
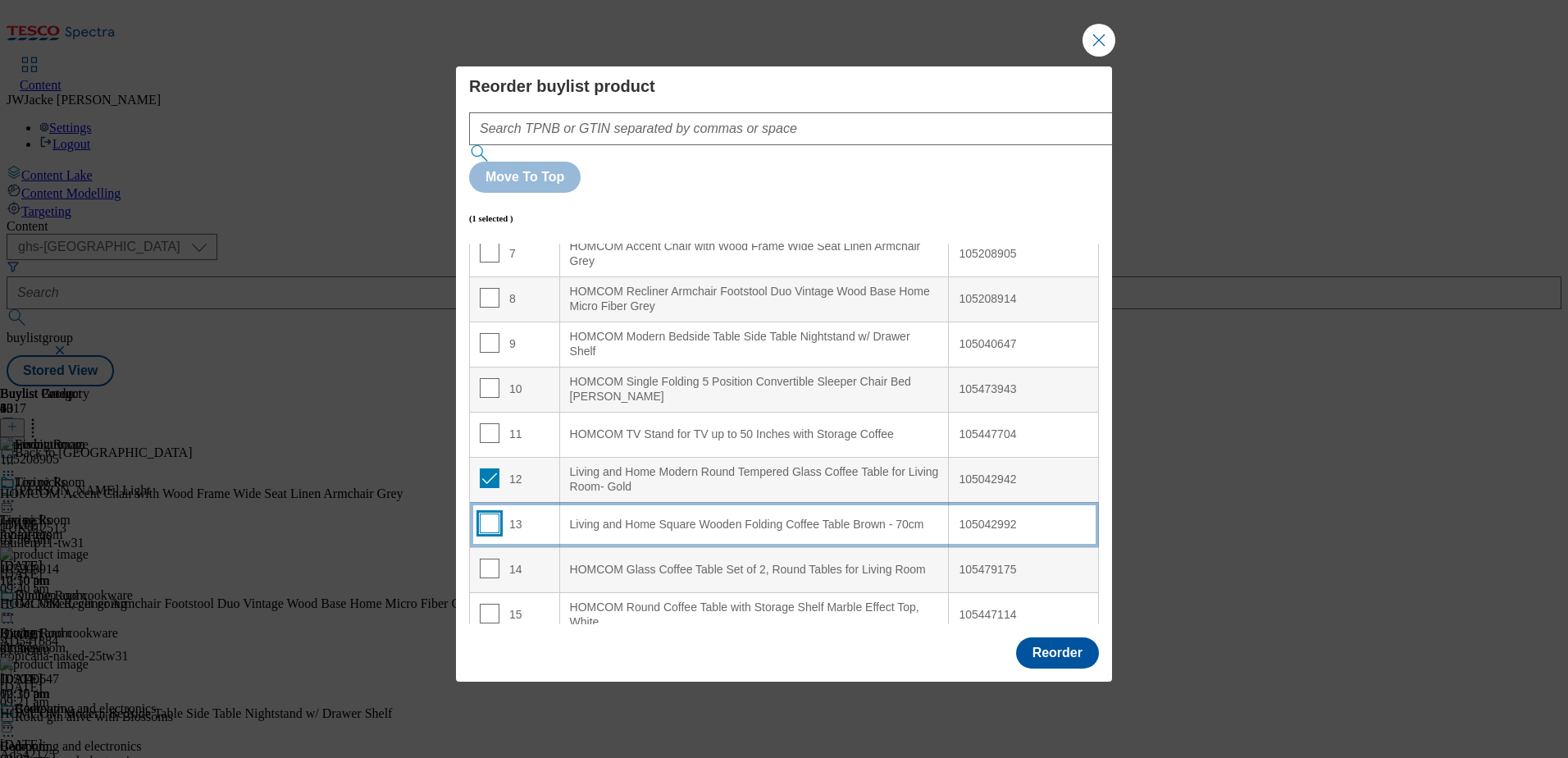
click at [485, 513] on input "Modal" at bounding box center [489, 523] width 20 height 20
checkbox input "true"
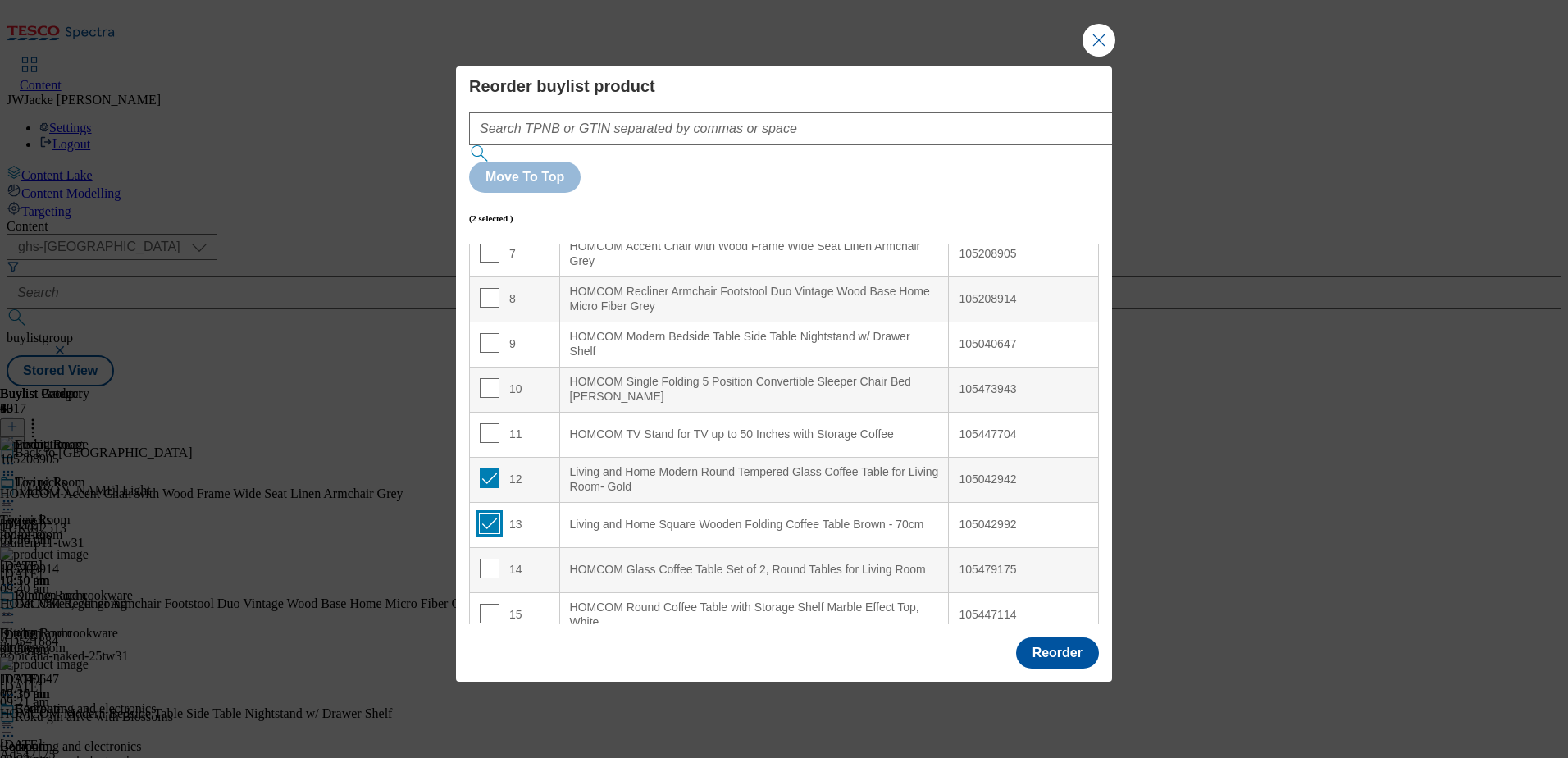
scroll to position [164, 0]
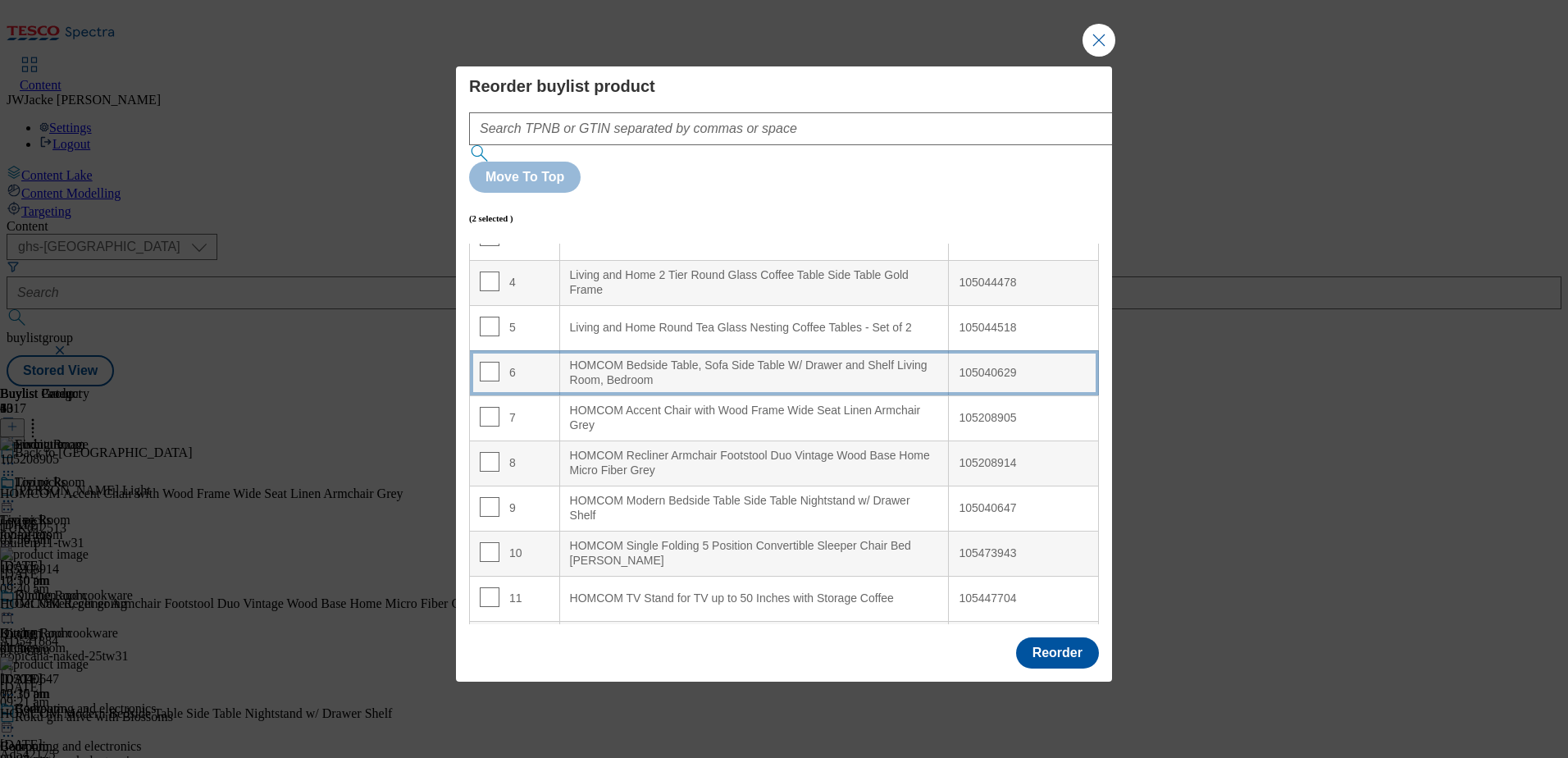
click at [632, 358] on div "HOMCOM Bedside Table, Sofa Side Table W/ Drawer and Shelf Living Room, Bedroom" at bounding box center [755, 372] width 370 height 29
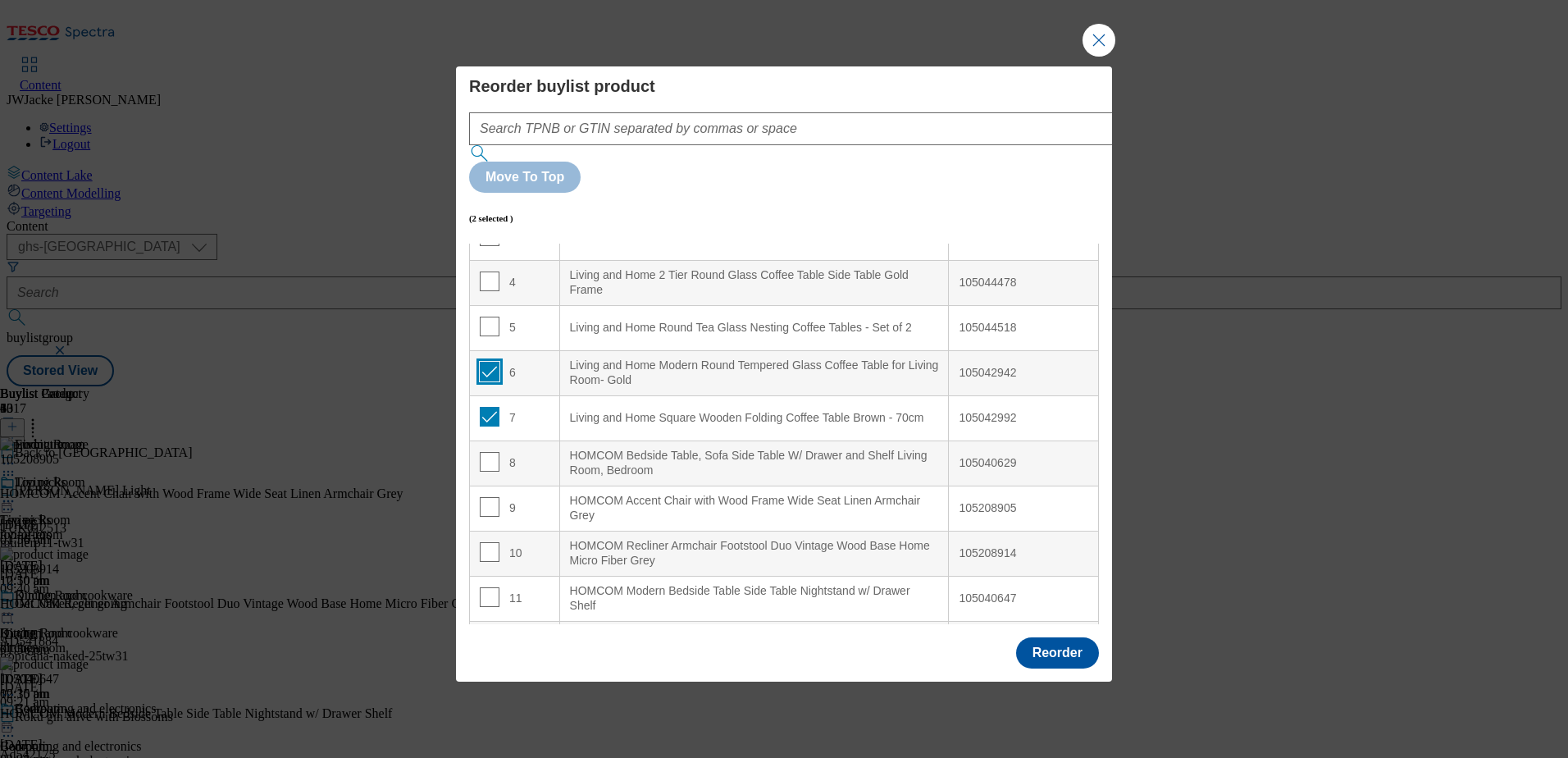
click at [492, 362] on input "Modal" at bounding box center [489, 371] width 20 height 20
checkbox input "false"
click at [480, 407] on input "Modal" at bounding box center [489, 417] width 20 height 20
checkbox input "false"
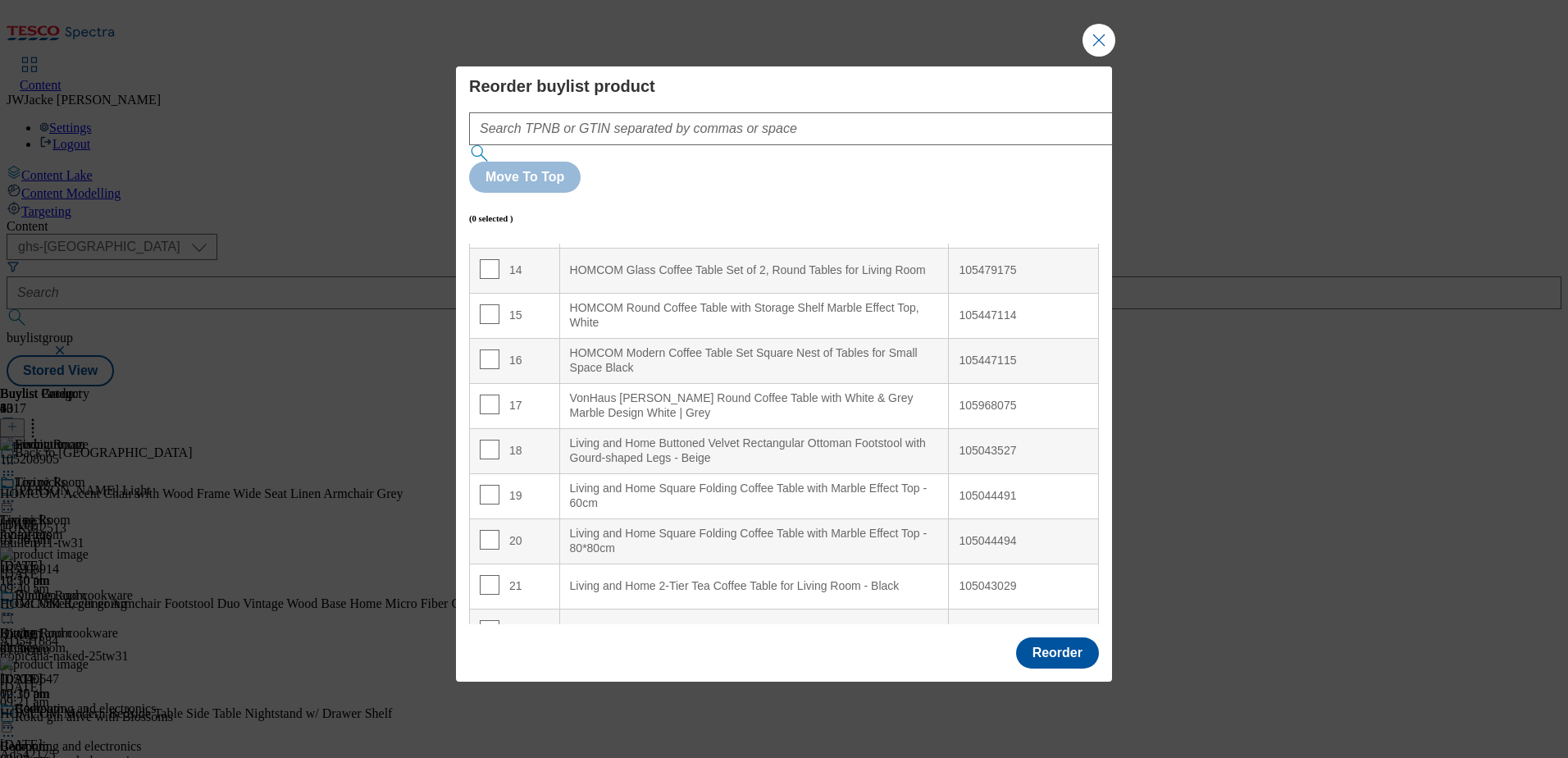
scroll to position [656, 0]
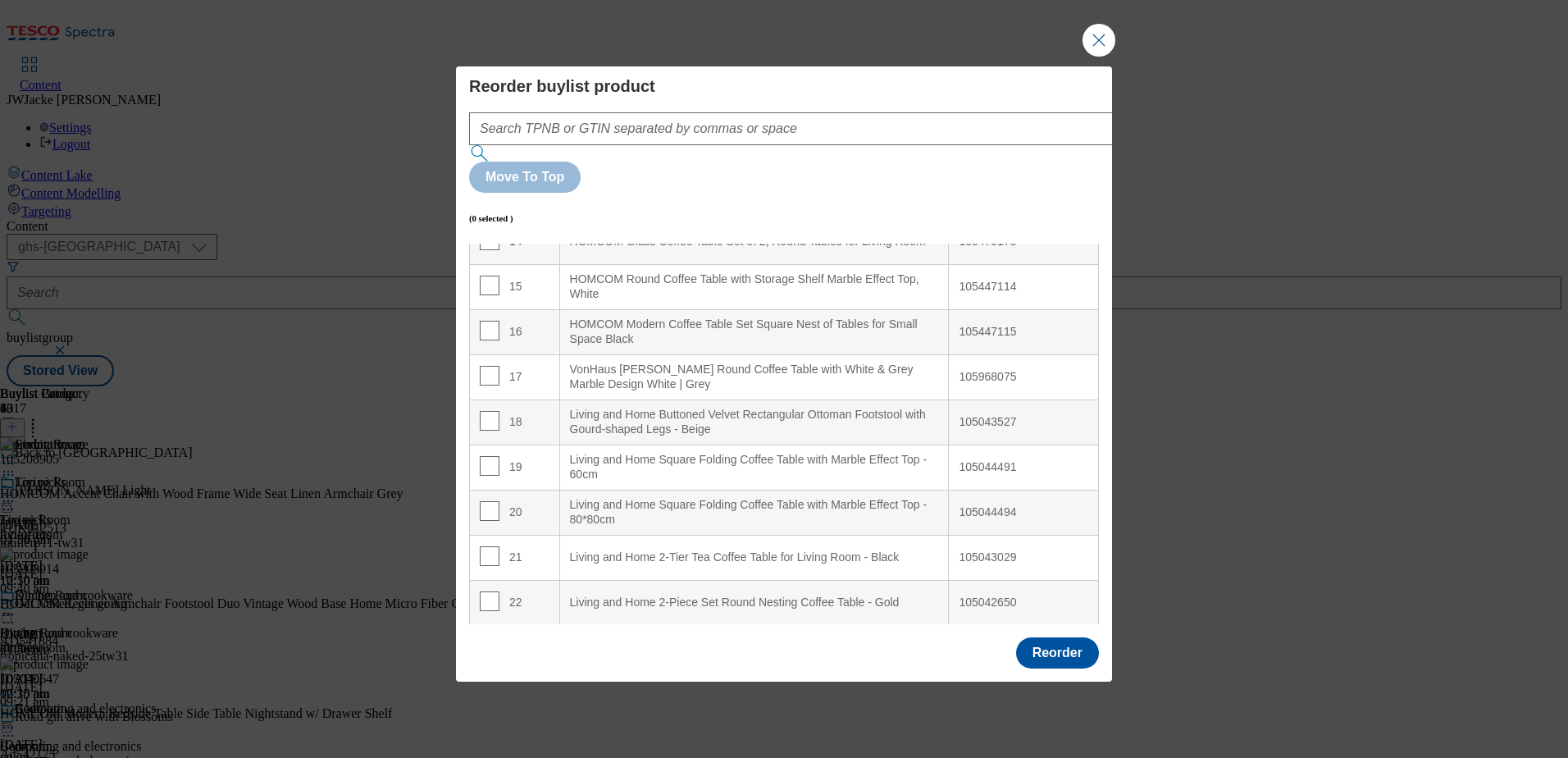
click at [479, 399] on td "18" at bounding box center [515, 422] width 90 height 45
click at [488, 410] on input "Modal" at bounding box center [489, 420] width 20 height 20
checkbox input "true"
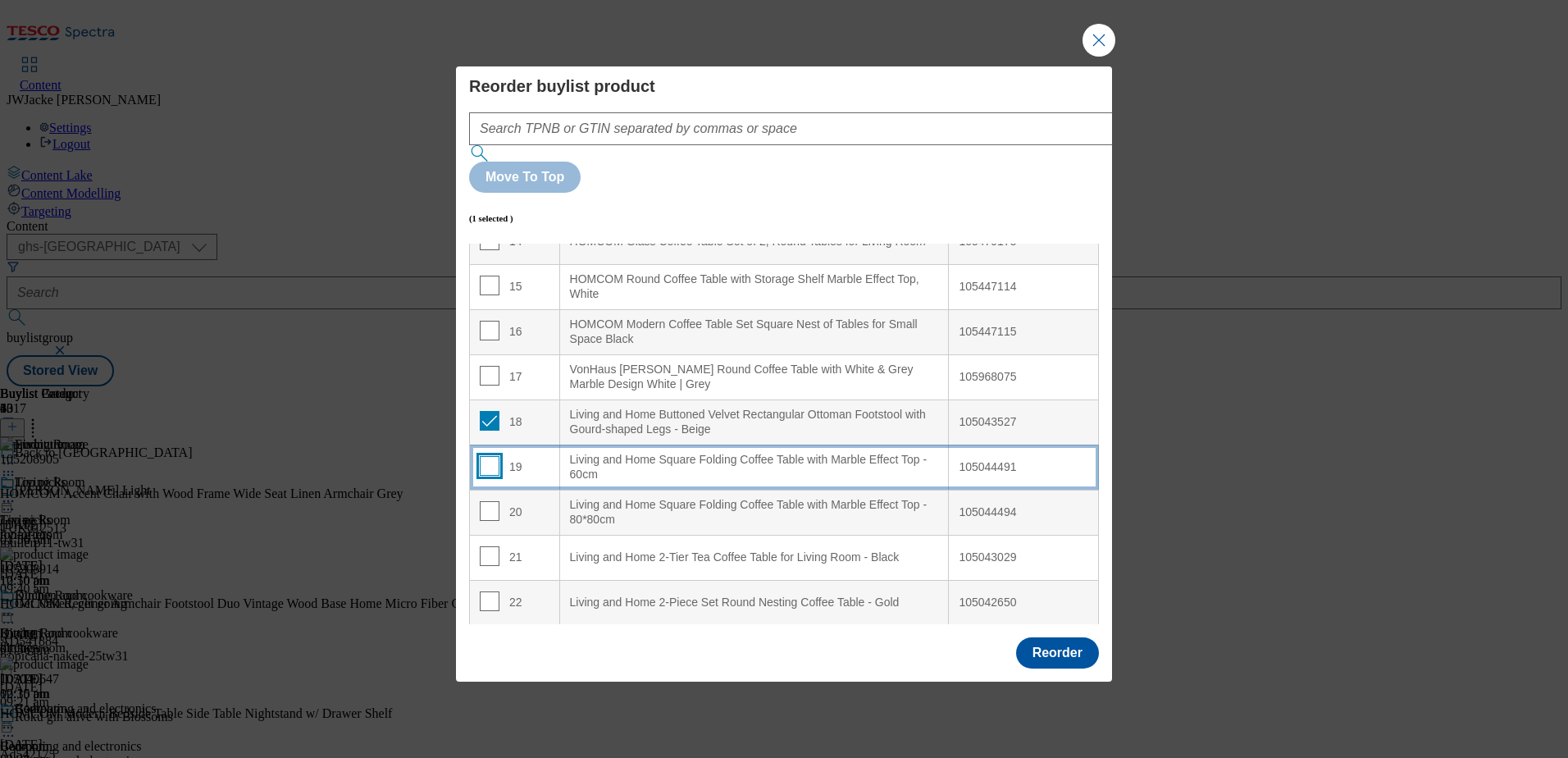
click at [483, 456] on input "Modal" at bounding box center [489, 465] width 20 height 20
checkbox input "true"
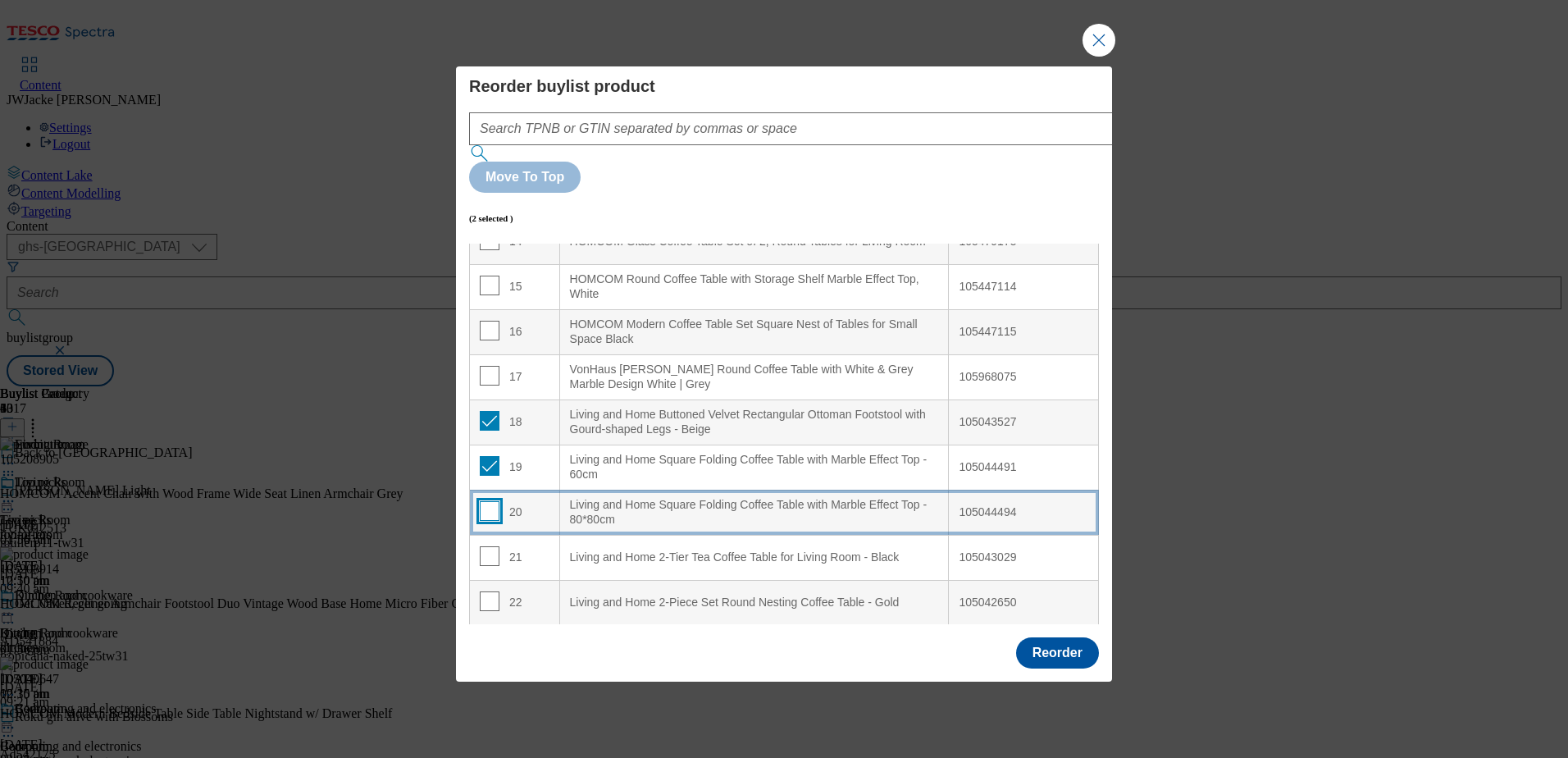
click at [486, 501] on input "Modal" at bounding box center [489, 511] width 20 height 20
checkbox input "true"
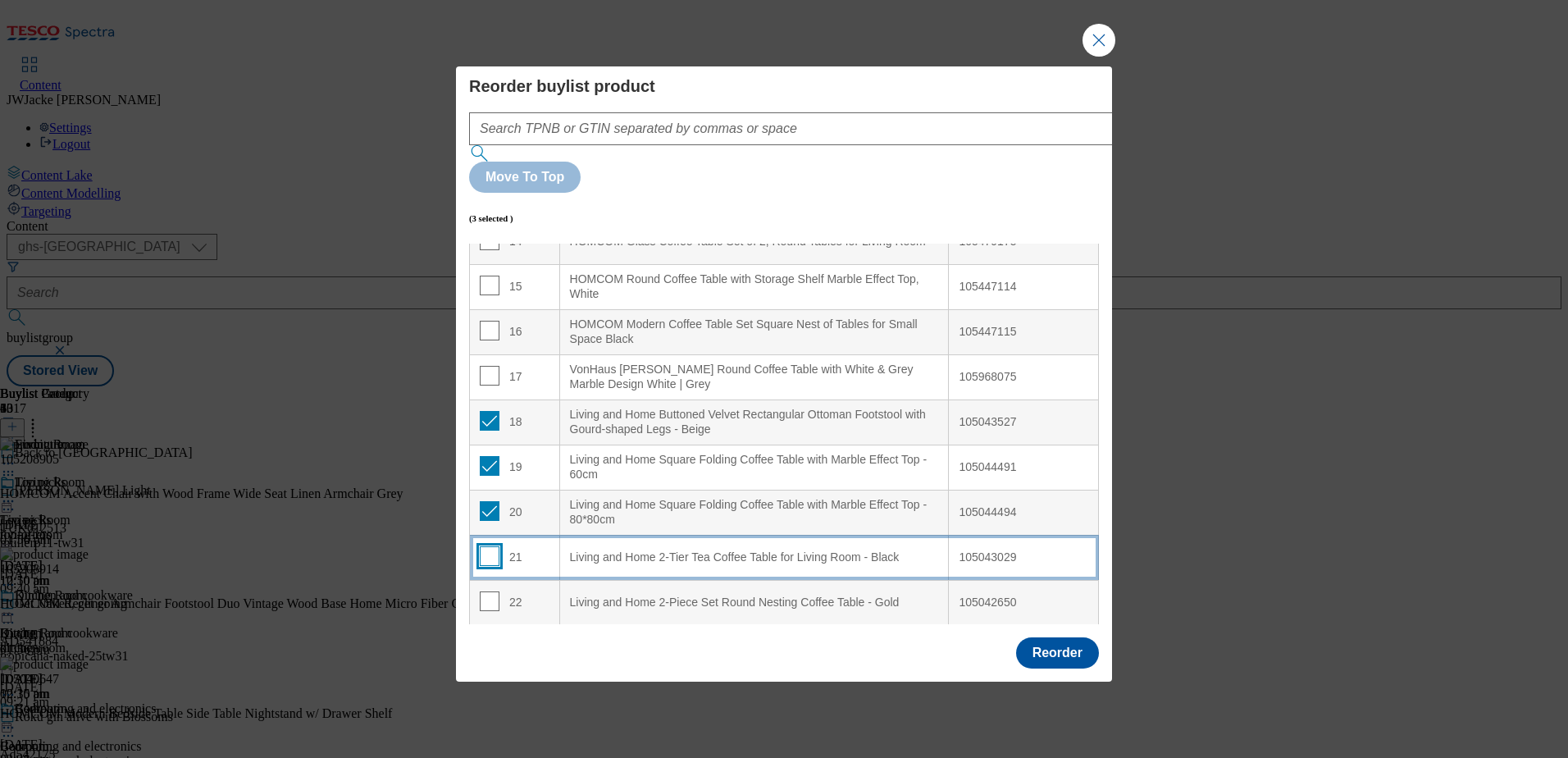
click at [494, 546] on input "Modal" at bounding box center [489, 555] width 20 height 20
checkbox input "true"
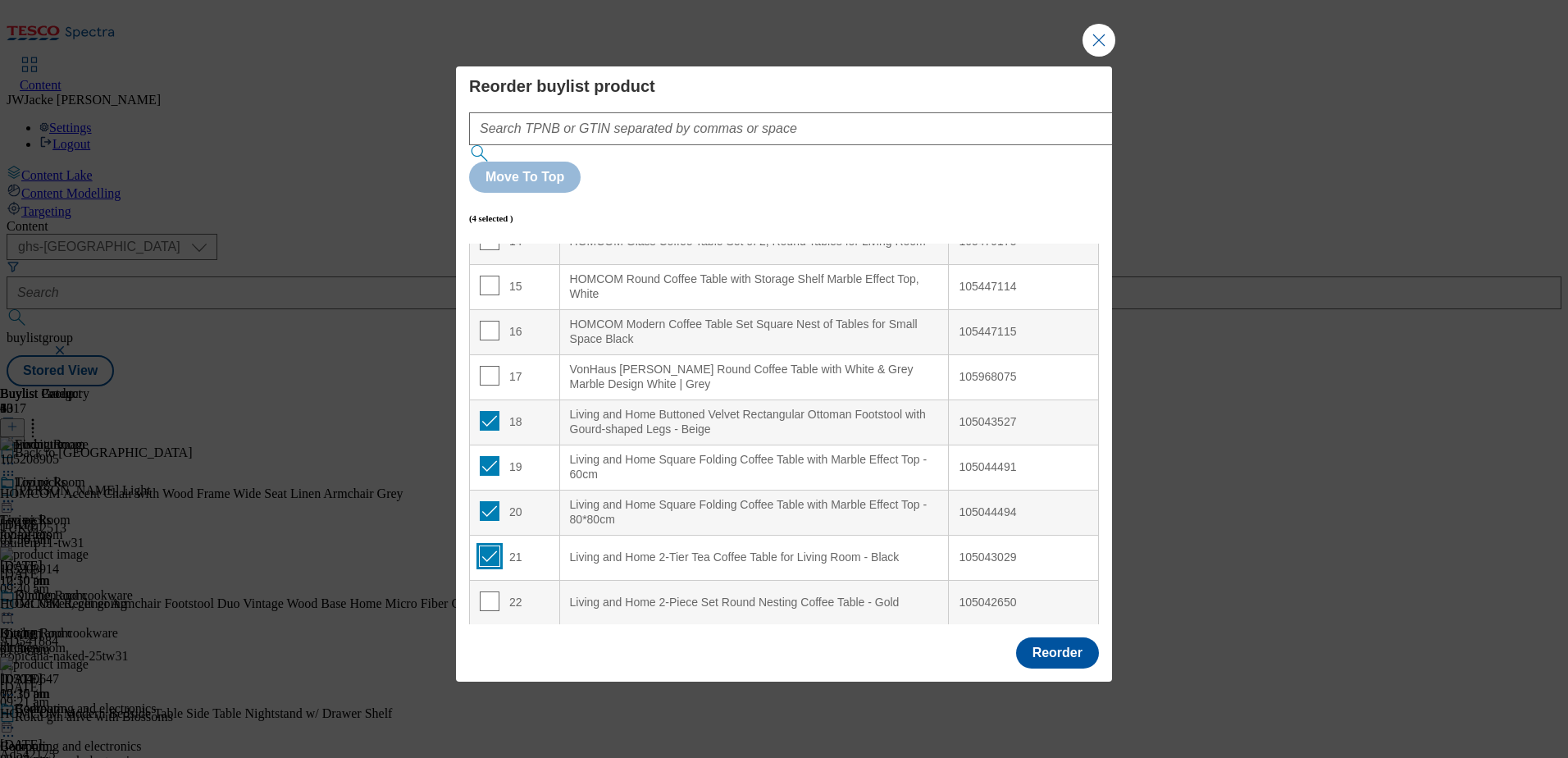
scroll to position [738, 0]
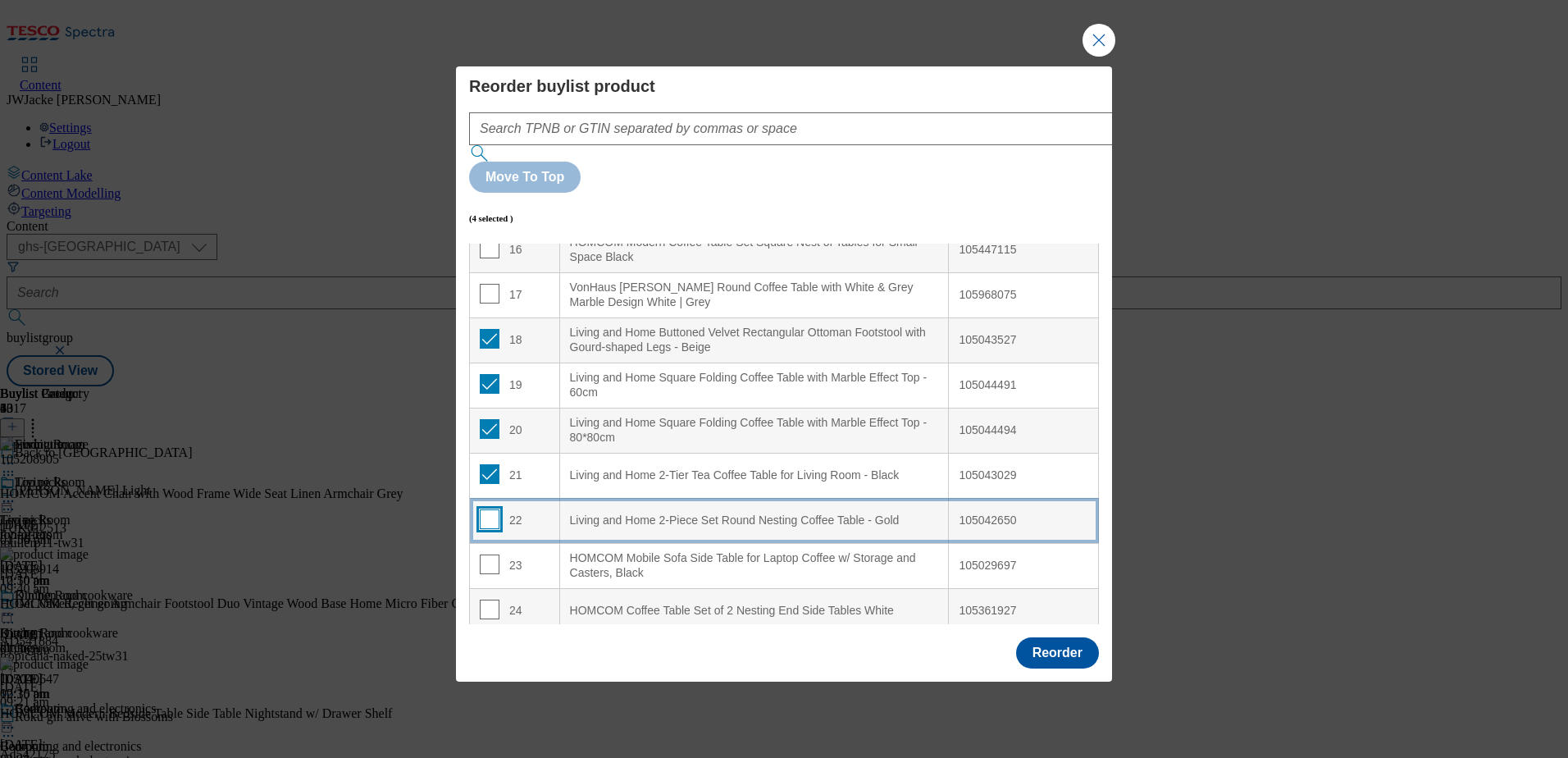
drag, startPoint x: 488, startPoint y: 482, endPoint x: 535, endPoint y: 470, distance: 48.5
click at [488, 509] on input "Modal" at bounding box center [489, 519] width 20 height 20
checkbox input "true"
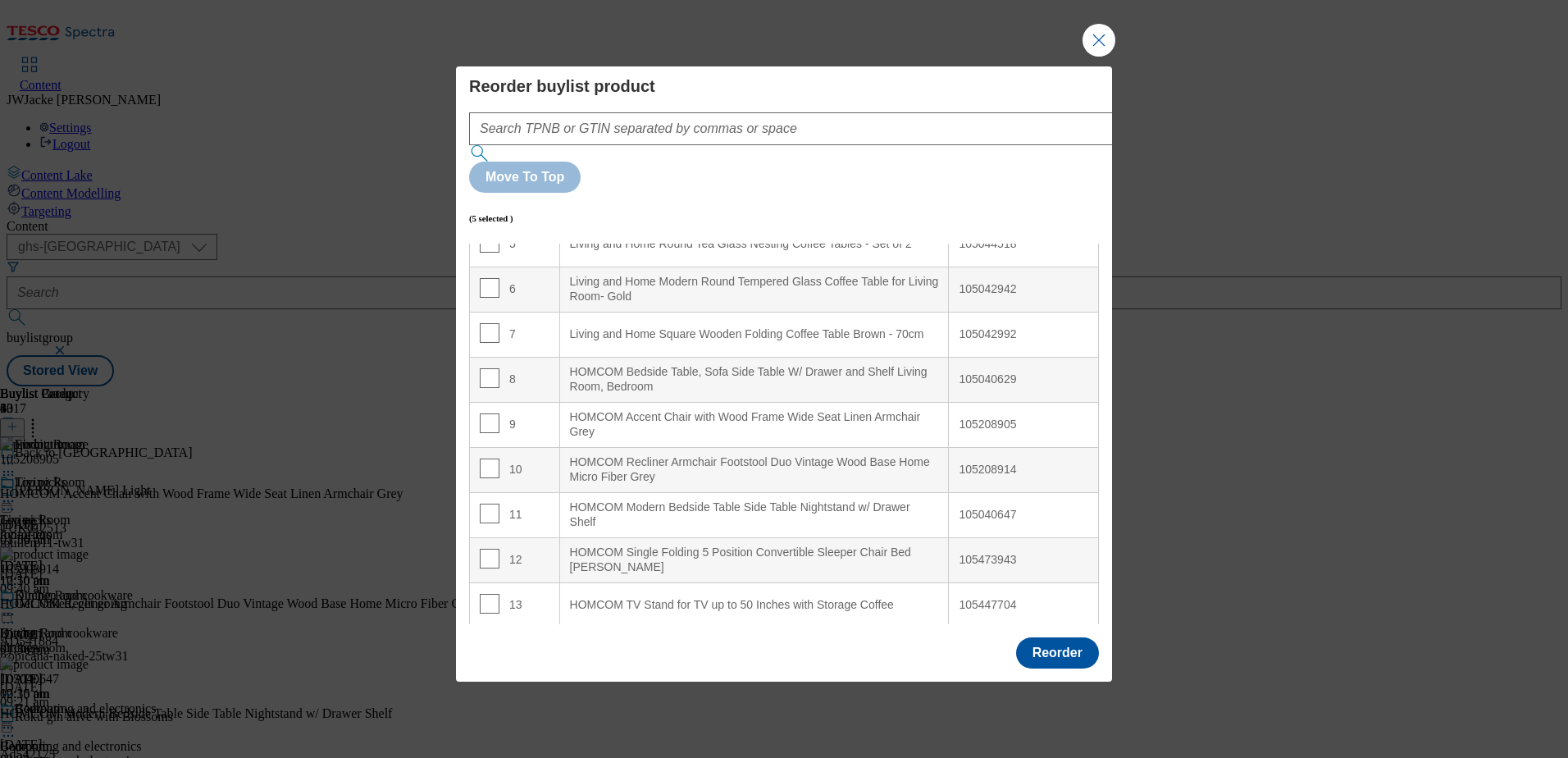
scroll to position [246, 0]
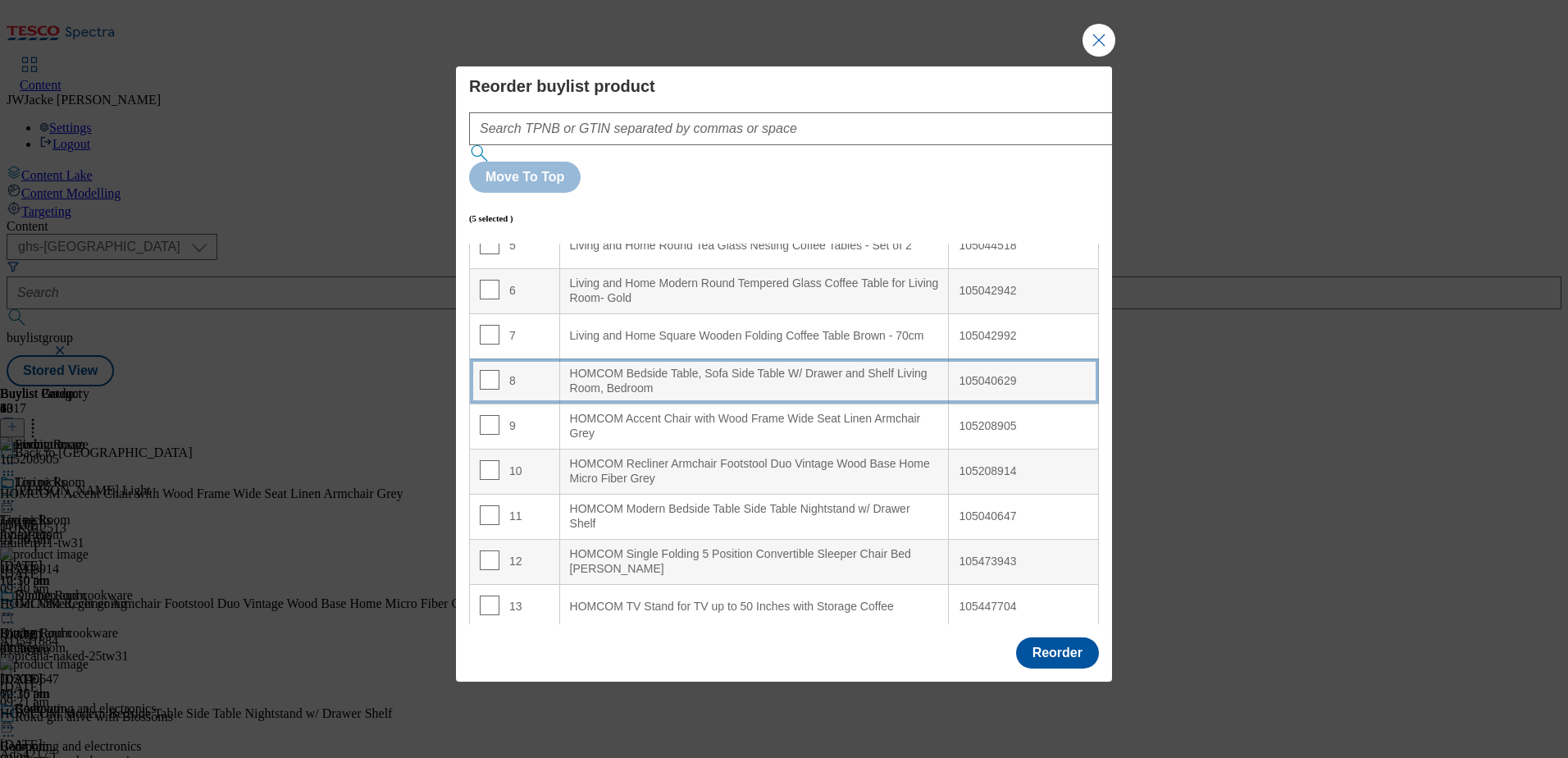
click at [591, 367] on div "HOMCOM Bedside Table, Sofa Side Table W/ Drawer and Shelf Living Room, Bedroom" at bounding box center [755, 381] width 370 height 29
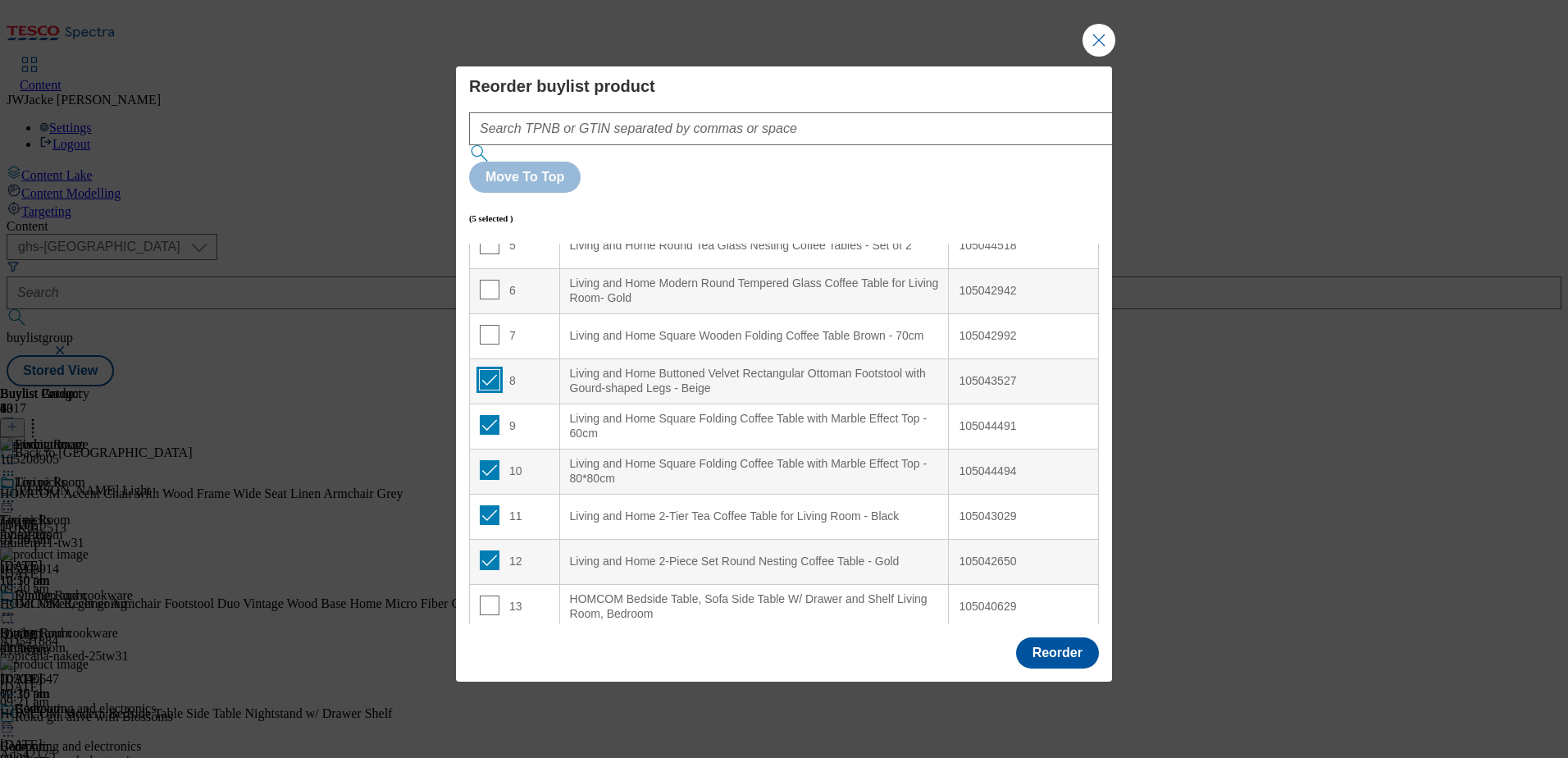
click at [488, 370] on input "Modal" at bounding box center [489, 380] width 20 height 20
checkbox input "false"
click at [488, 403] on td "9" at bounding box center [515, 426] width 90 height 45
click at [494, 415] on input "Modal" at bounding box center [489, 424] width 20 height 20
checkbox input "false"
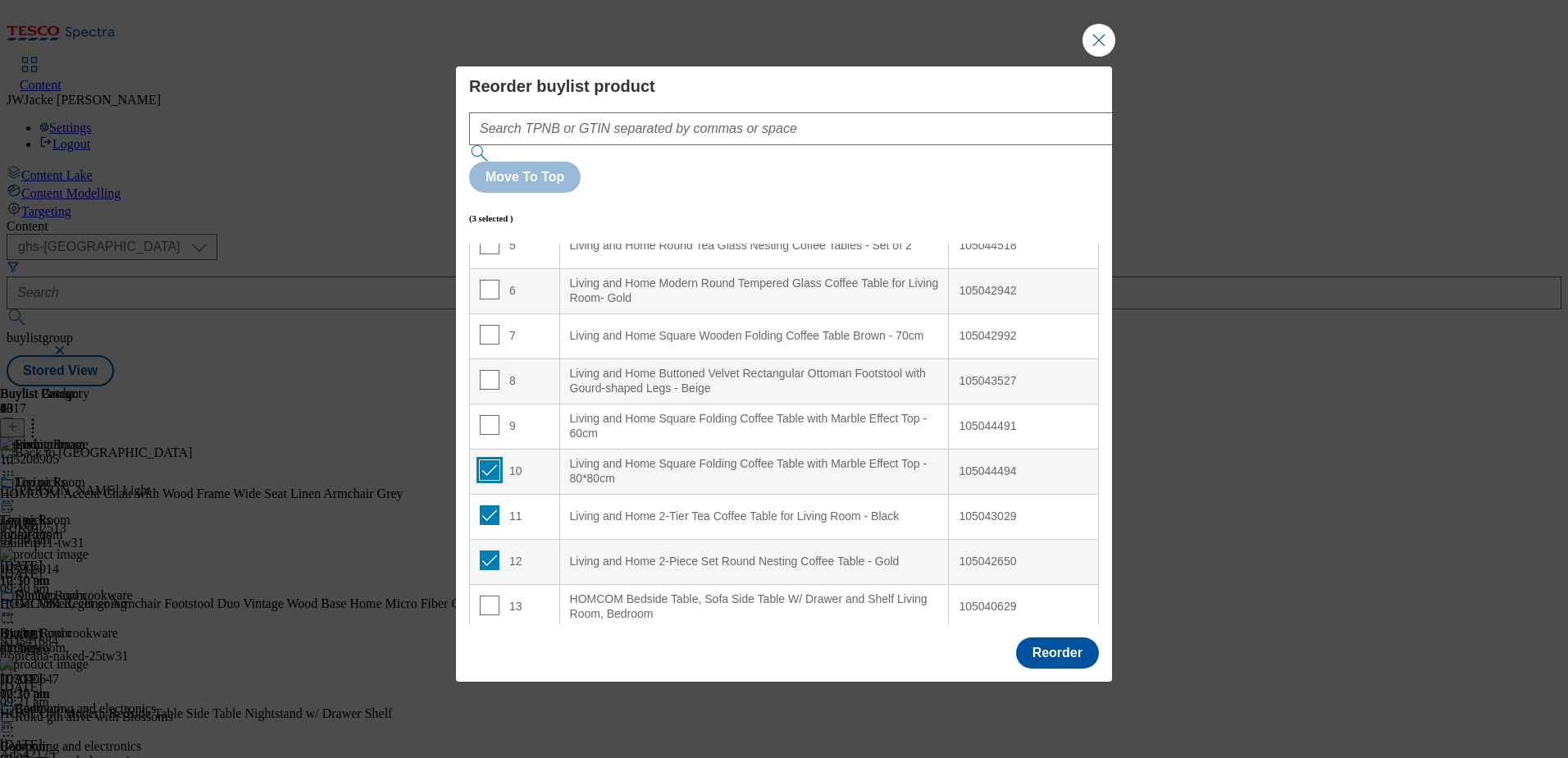
click at [492, 460] on input "Modal" at bounding box center [489, 470] width 20 height 20
checkbox input "false"
click at [485, 505] on input "Modal" at bounding box center [489, 514] width 20 height 20
checkbox input "false"
click at [488, 550] on input "Modal" at bounding box center [489, 560] width 20 height 20
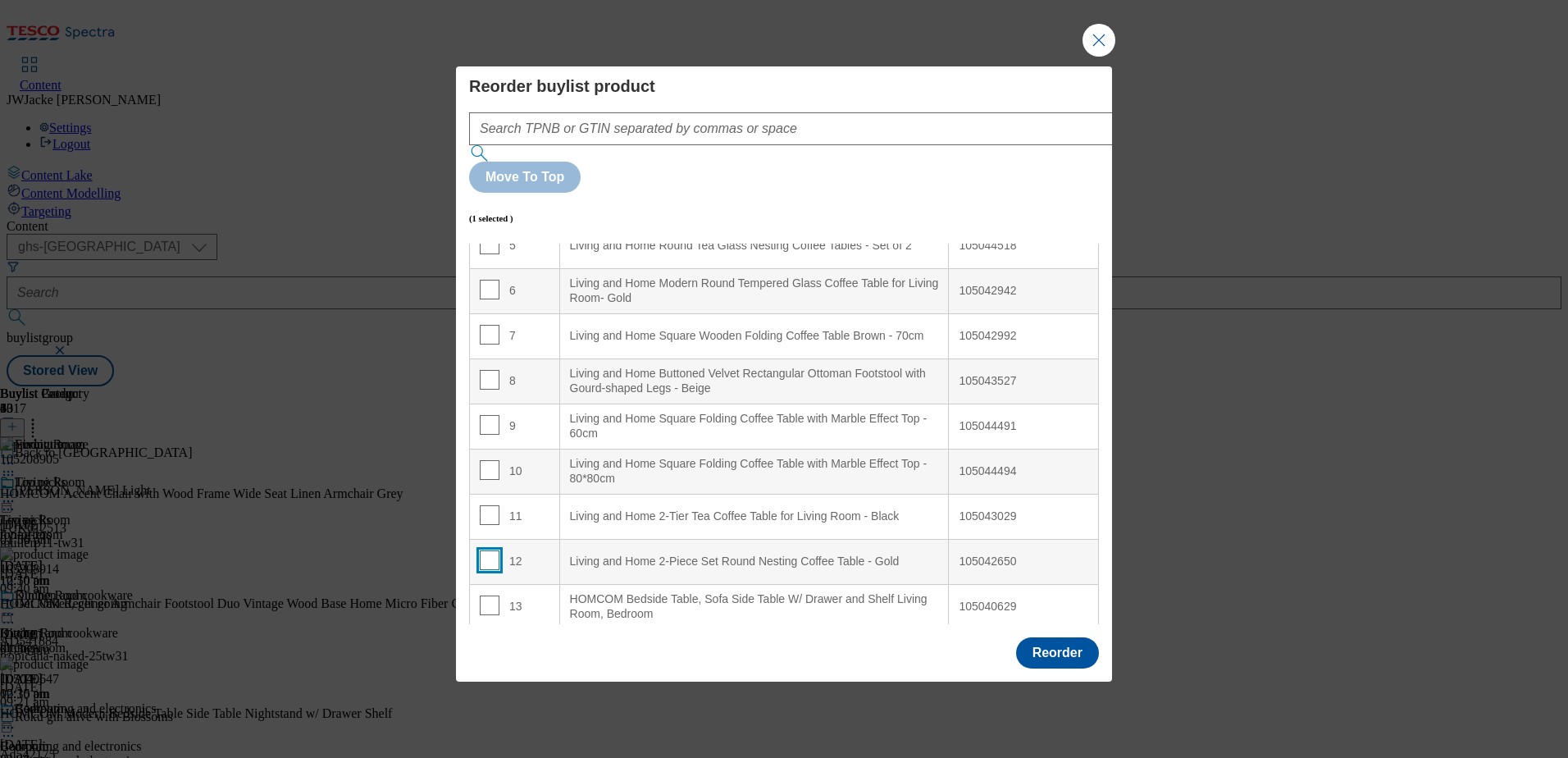
checkbox input "false"
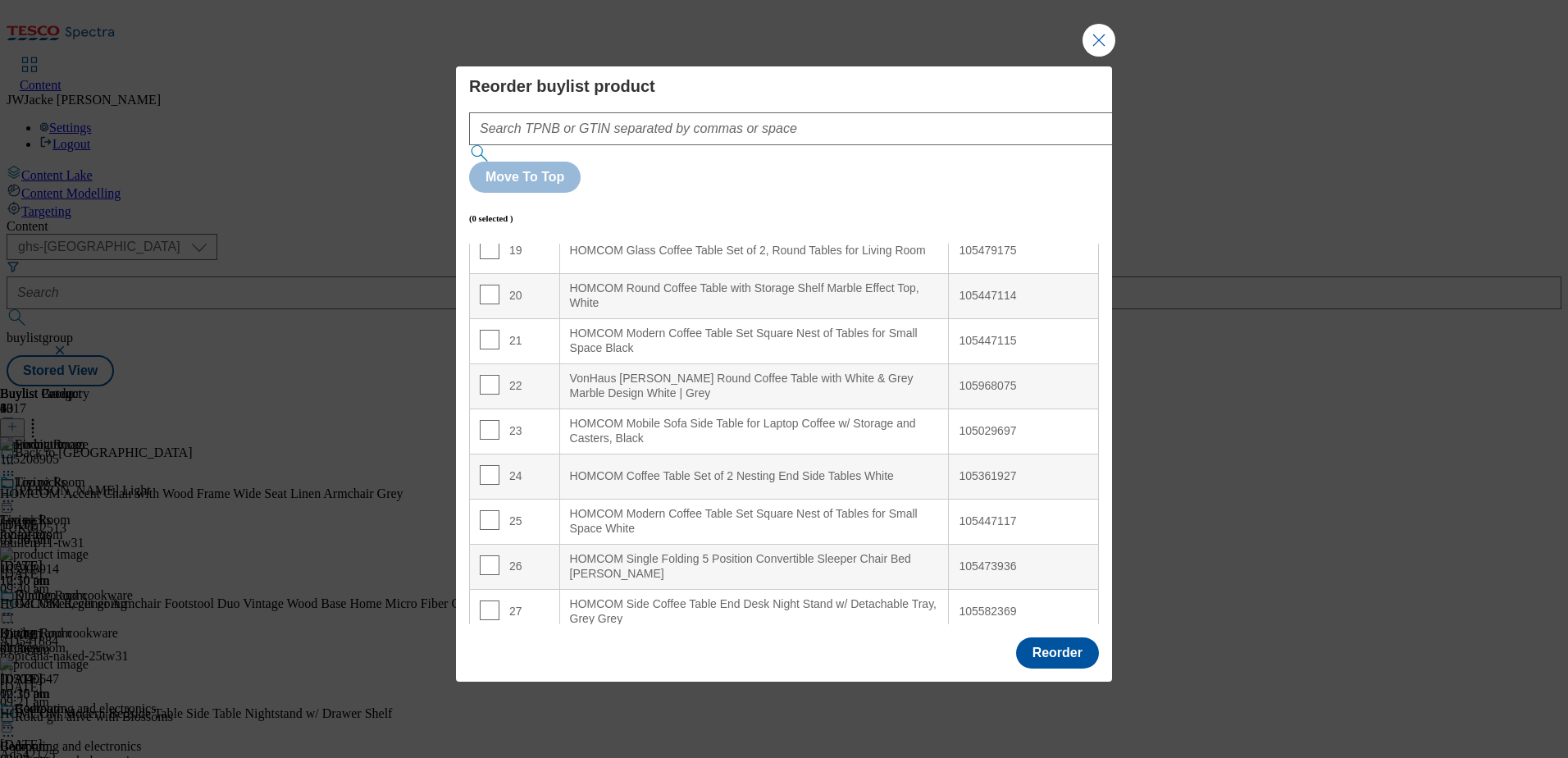
scroll to position [1018, 0]
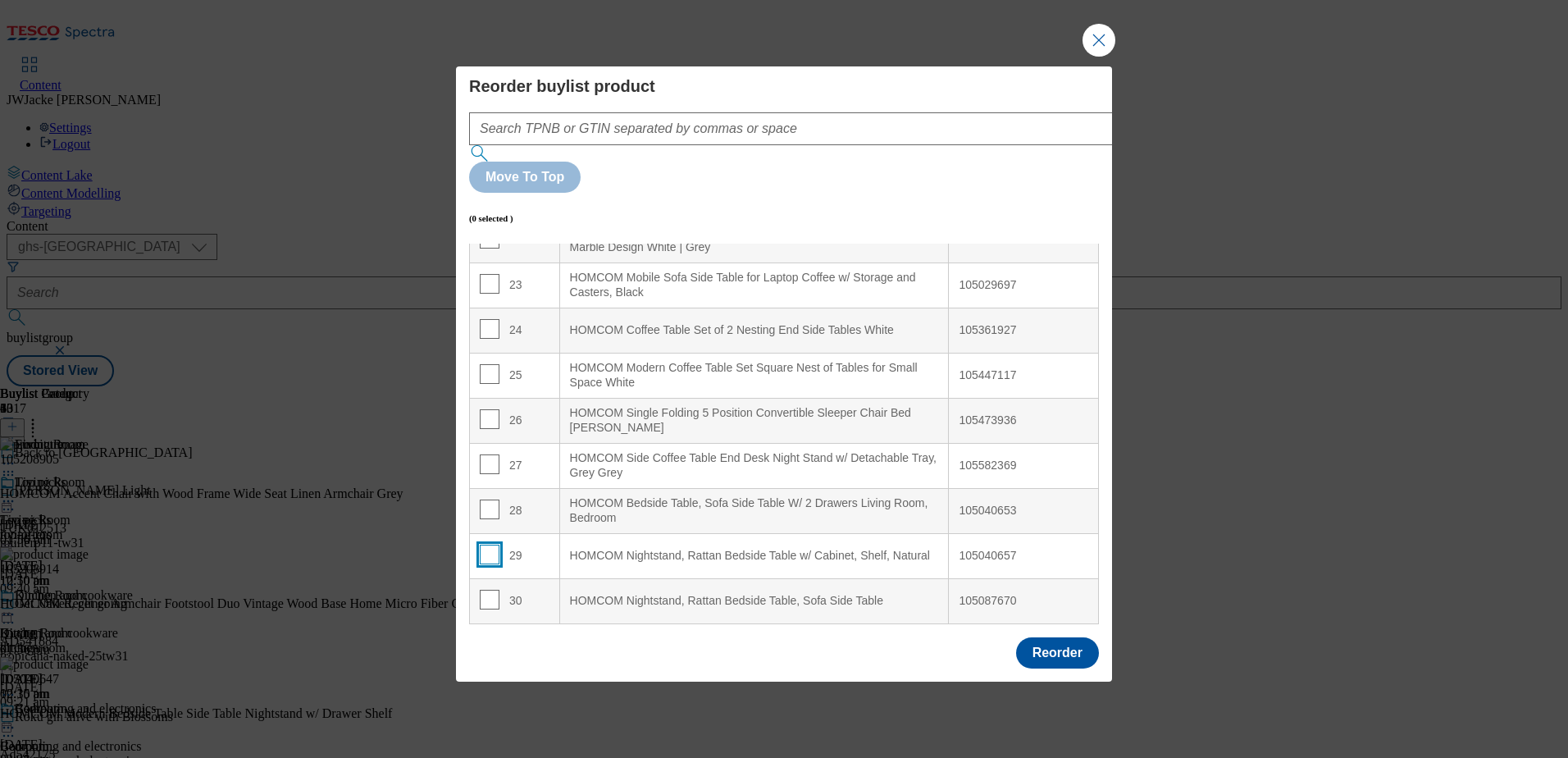
click at [489, 545] on input "Modal" at bounding box center [489, 555] width 20 height 20
checkbox input "true"
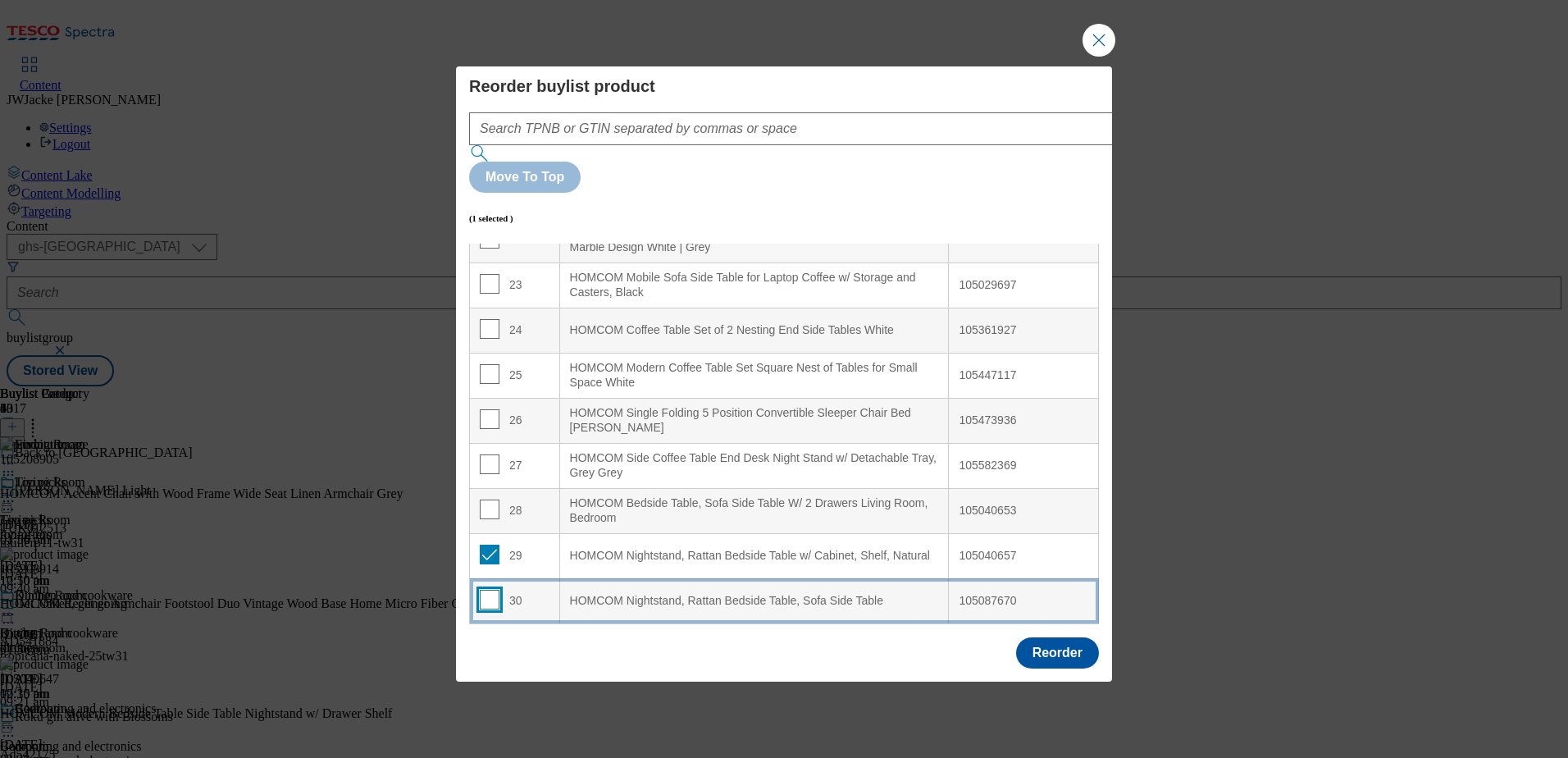
click at [482, 589] on input "Modal" at bounding box center [489, 599] width 20 height 20
checkbox input "true"
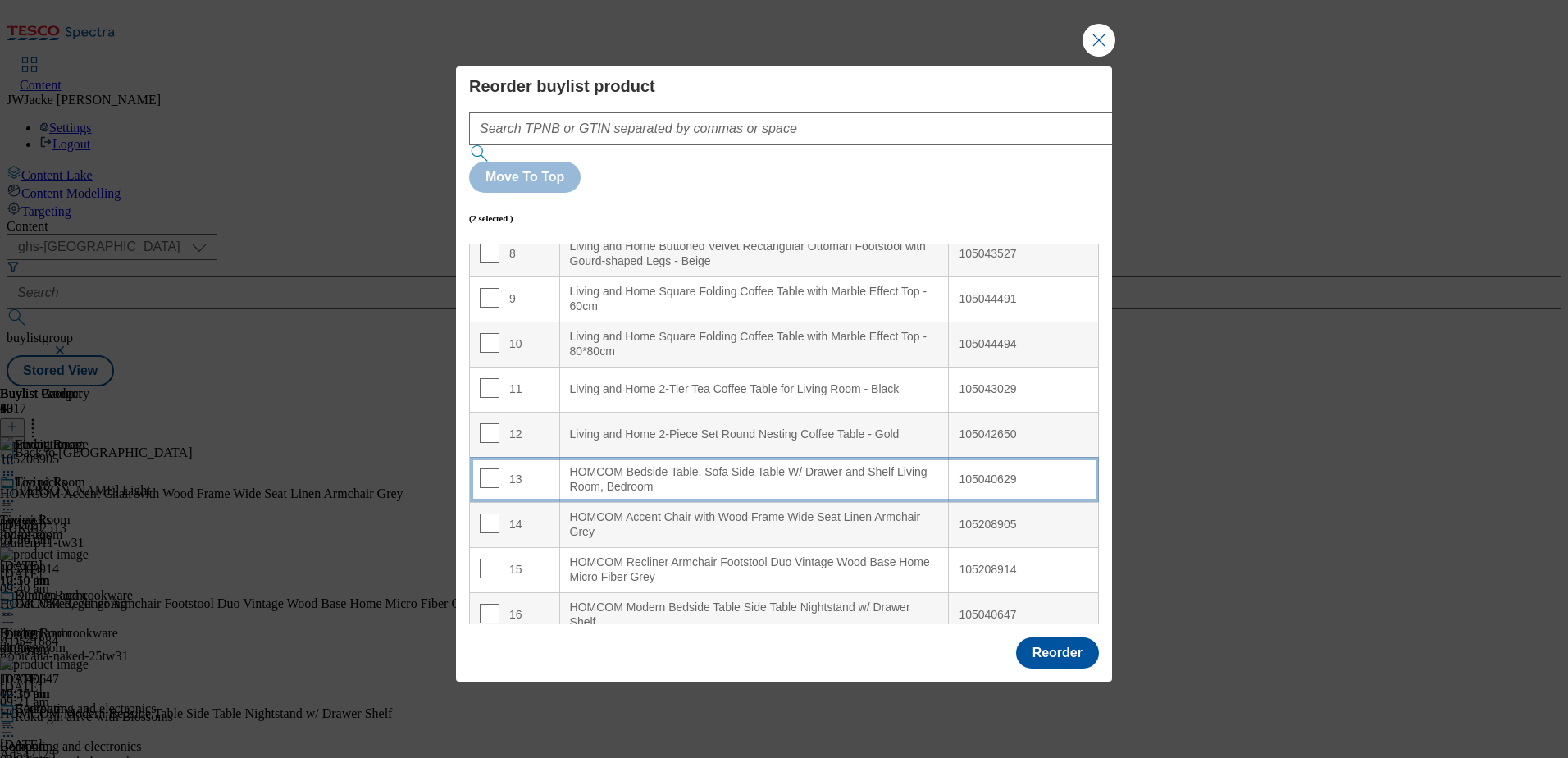
scroll to position [410, 0]
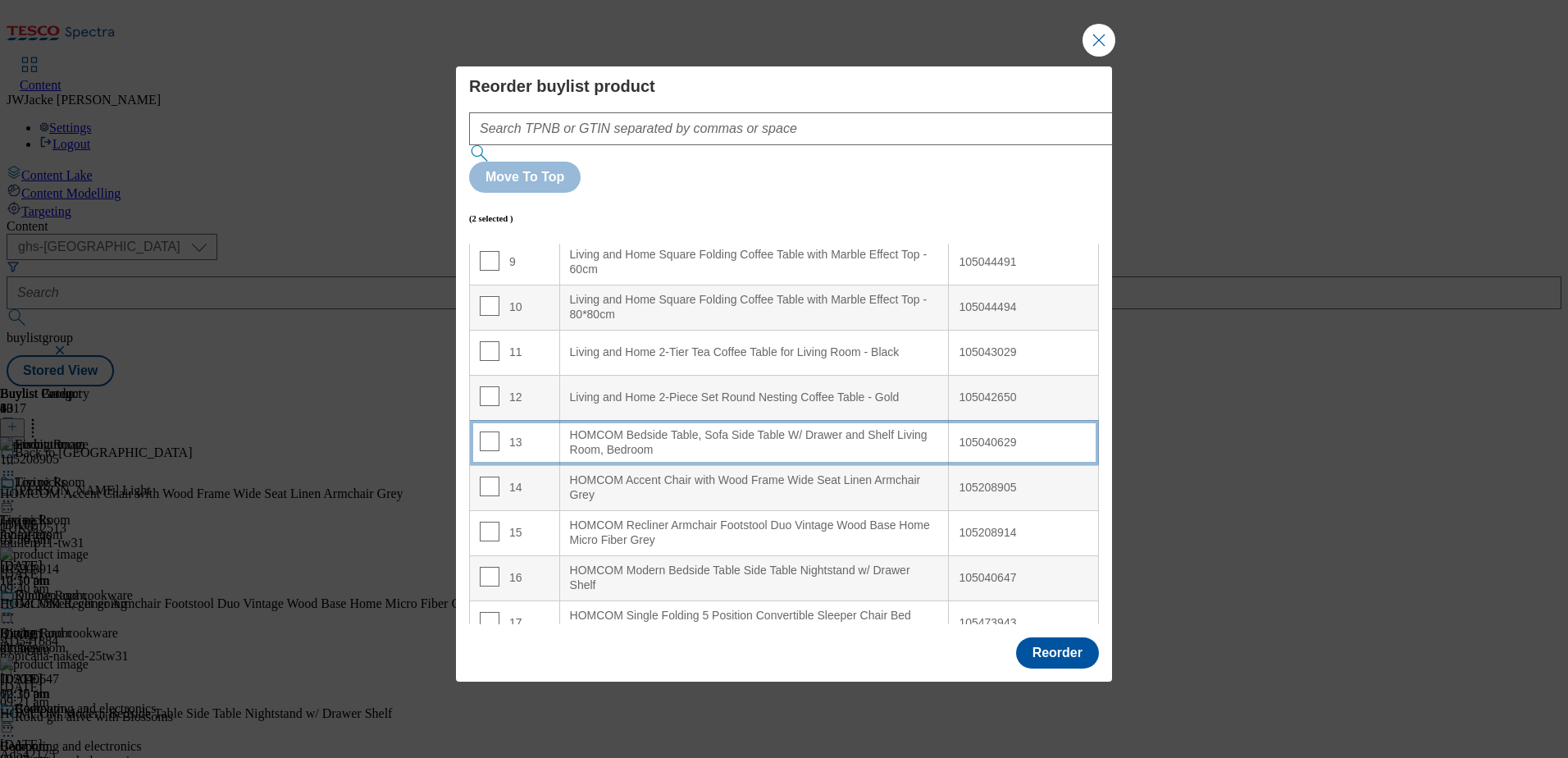
click at [611, 428] on div "HOMCOM Bedside Table, Sofa Side Table W/ Drawer and Shelf Living Room, Bedroom" at bounding box center [755, 442] width 370 height 29
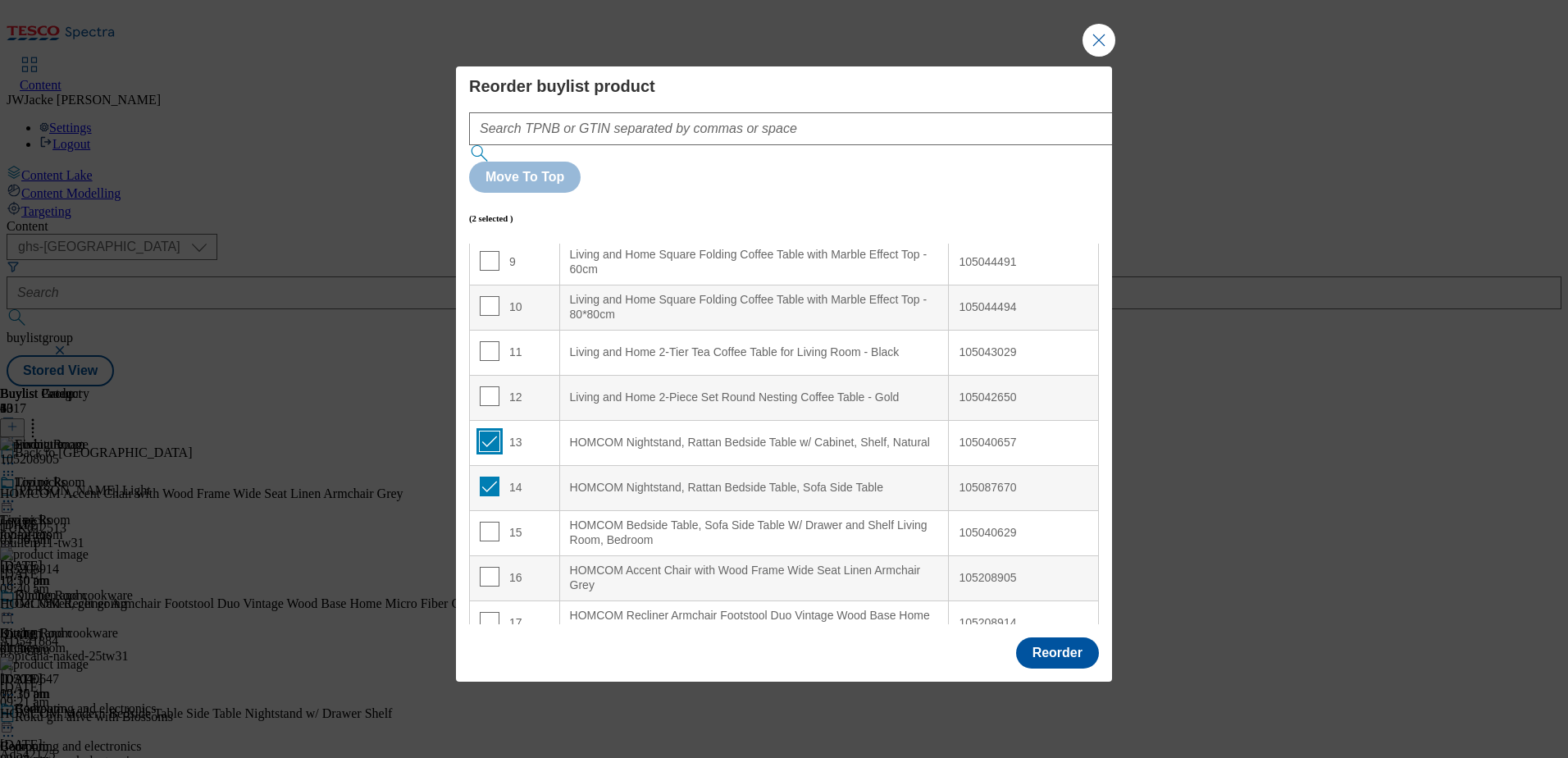
click at [487, 431] on input "Modal" at bounding box center [489, 441] width 20 height 20
checkbox input "false"
click at [484, 477] on input "Modal" at bounding box center [489, 486] width 20 height 20
checkbox input "false"
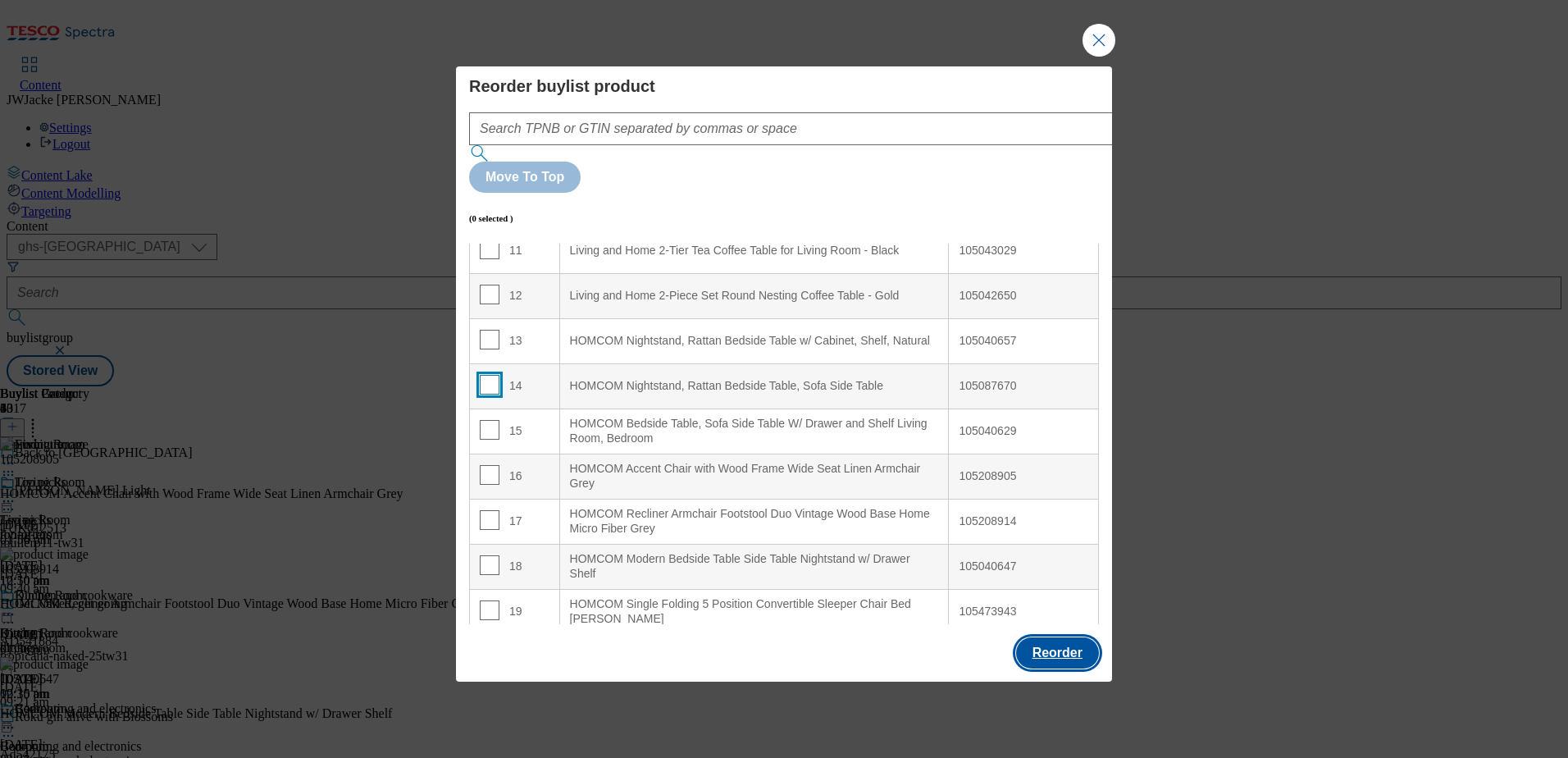
scroll to position [656, 0]
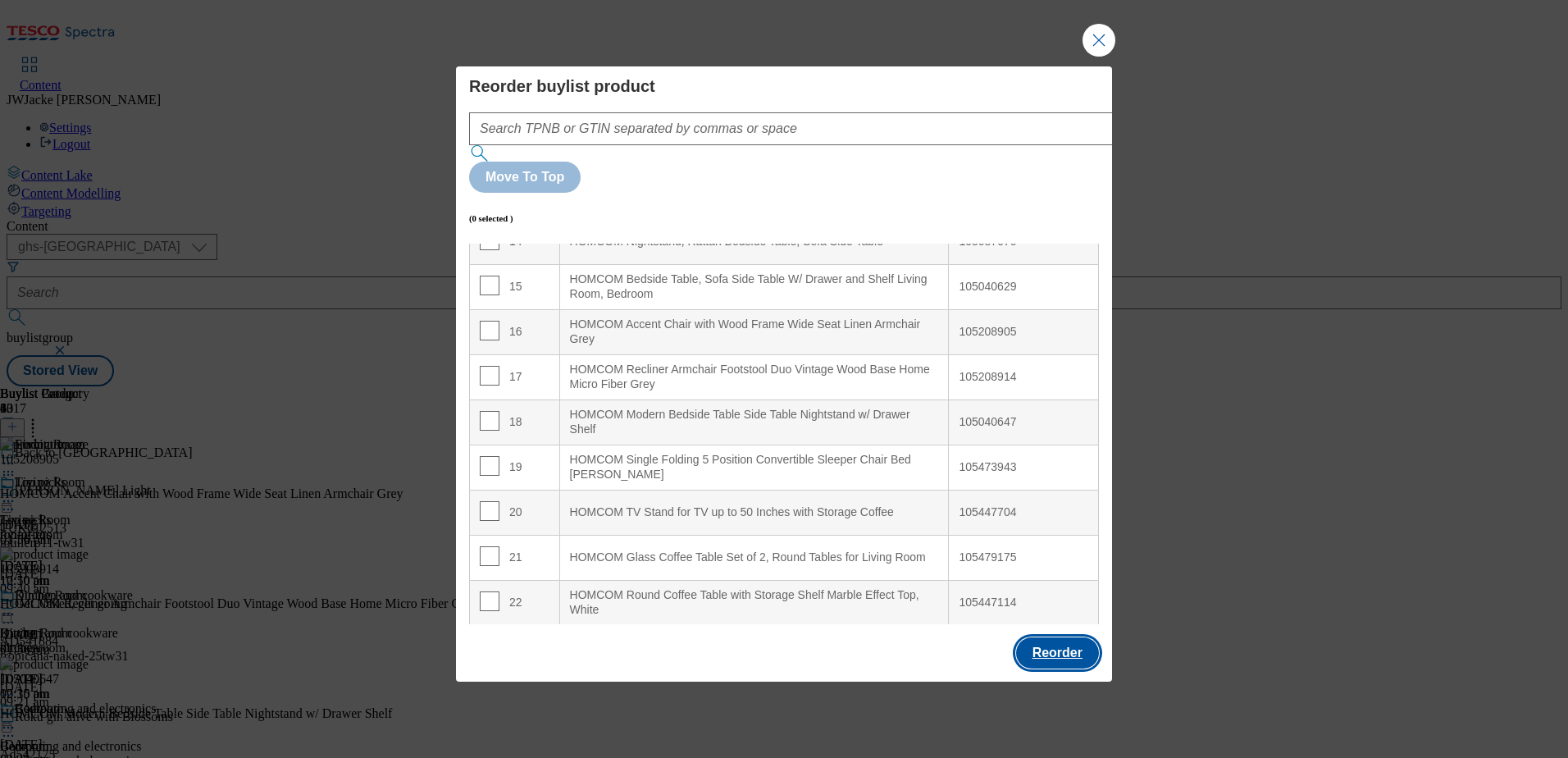
click at [1078, 637] on button "Reorder" at bounding box center [1057, 653] width 83 height 31
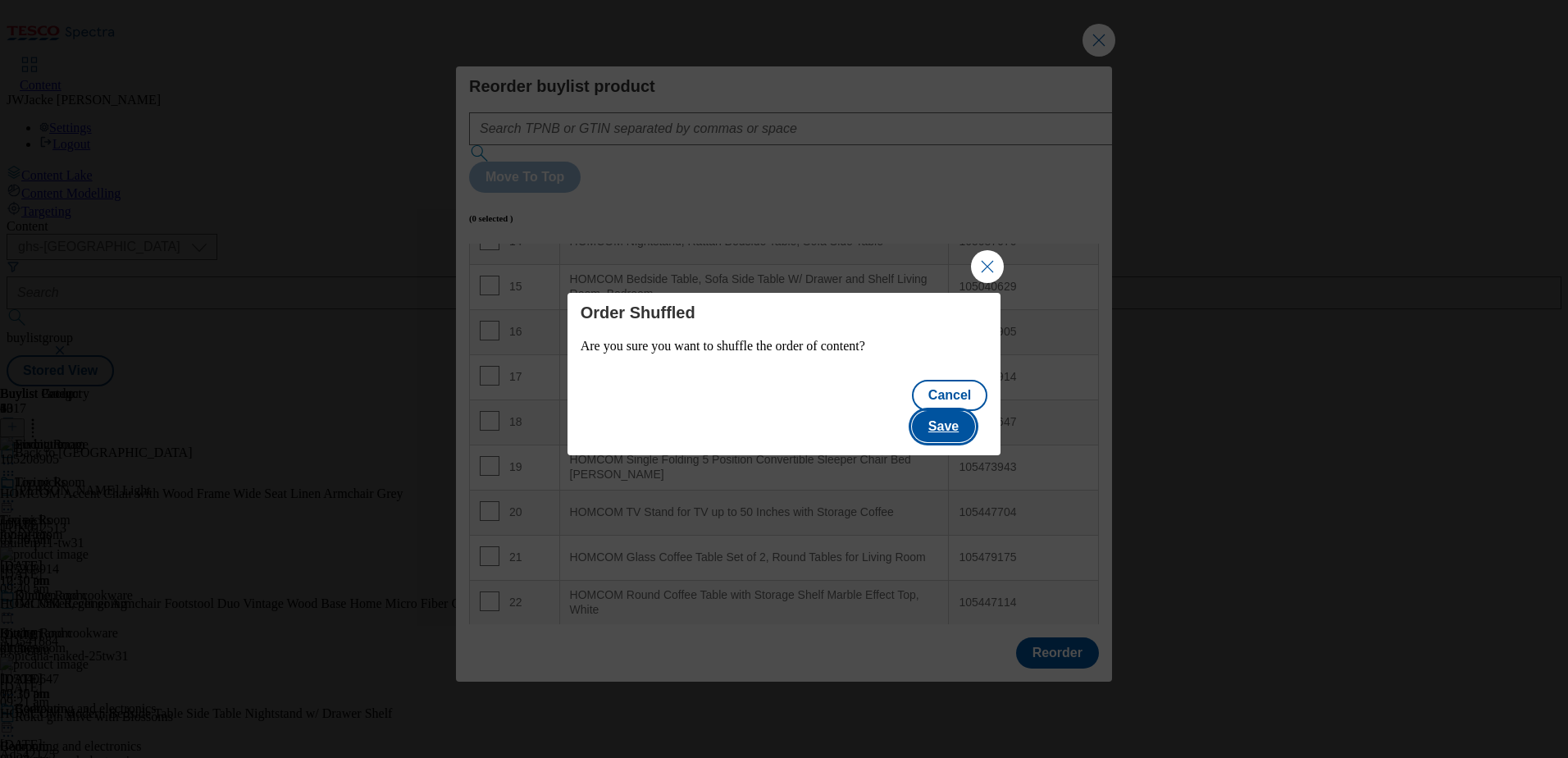
click at [950, 414] on button "Save" at bounding box center [943, 426] width 63 height 31
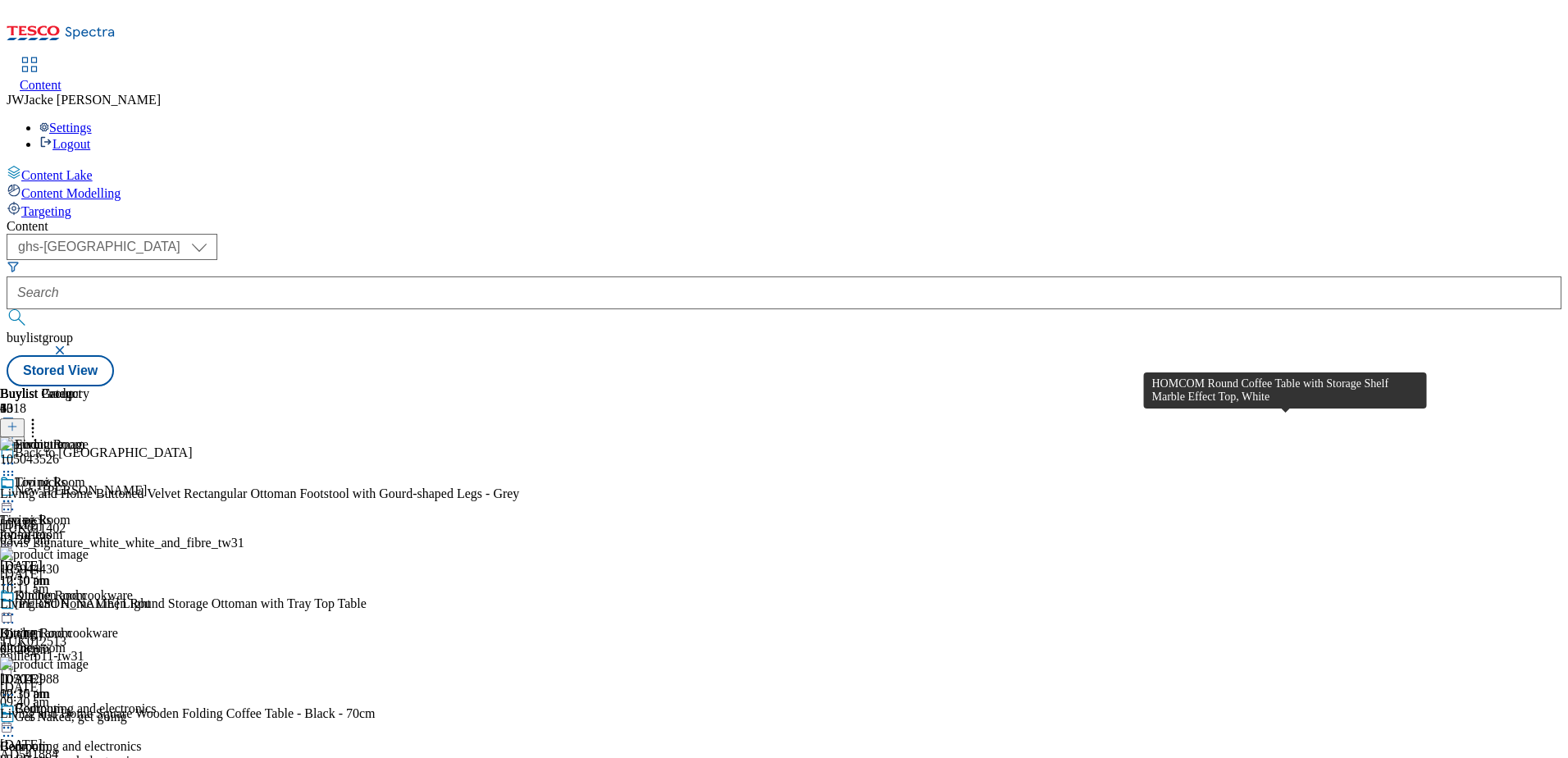
scroll to position [1863, 0]
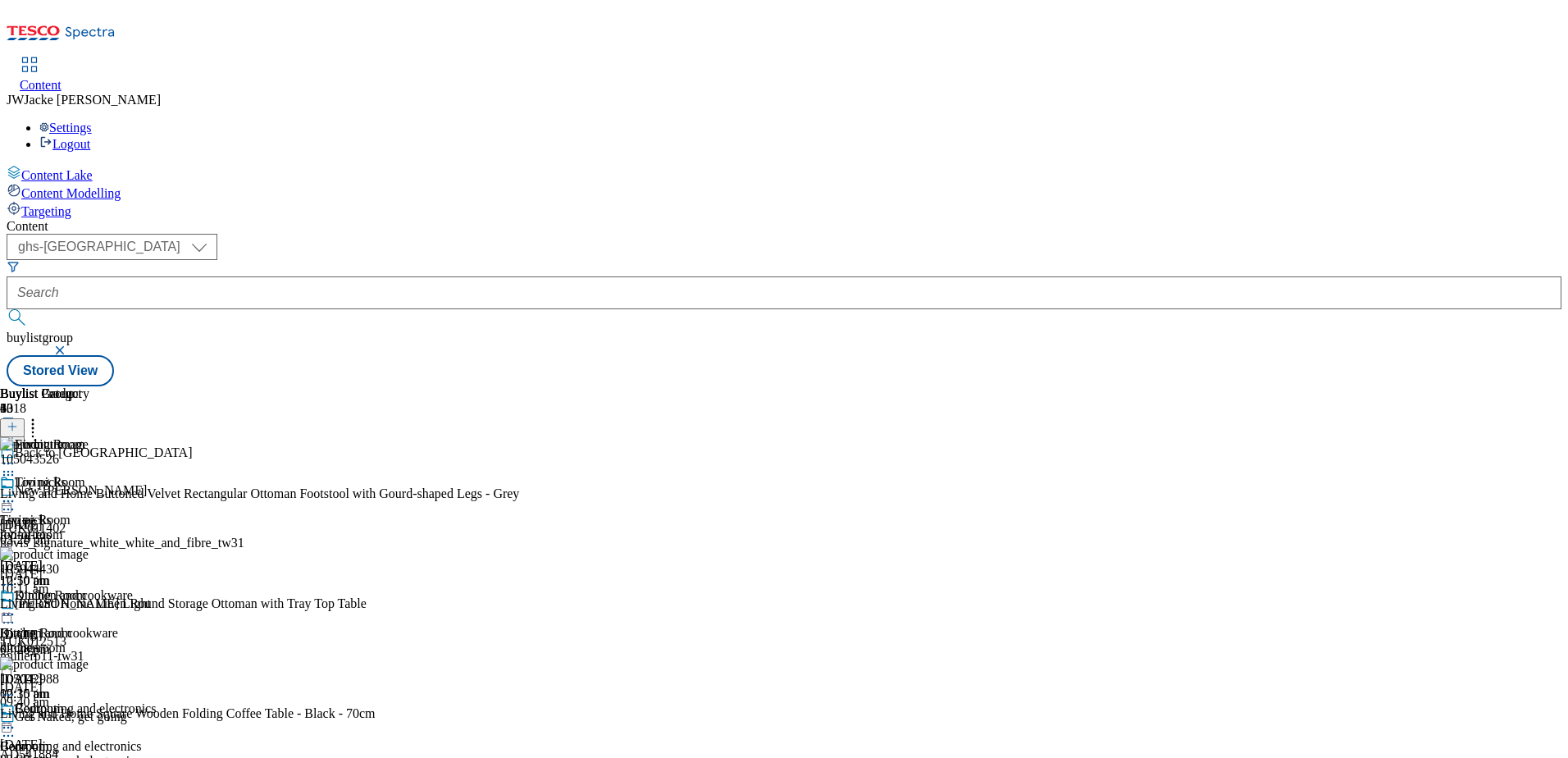
click at [17, 493] on icon at bounding box center [8, 500] width 17 height 17
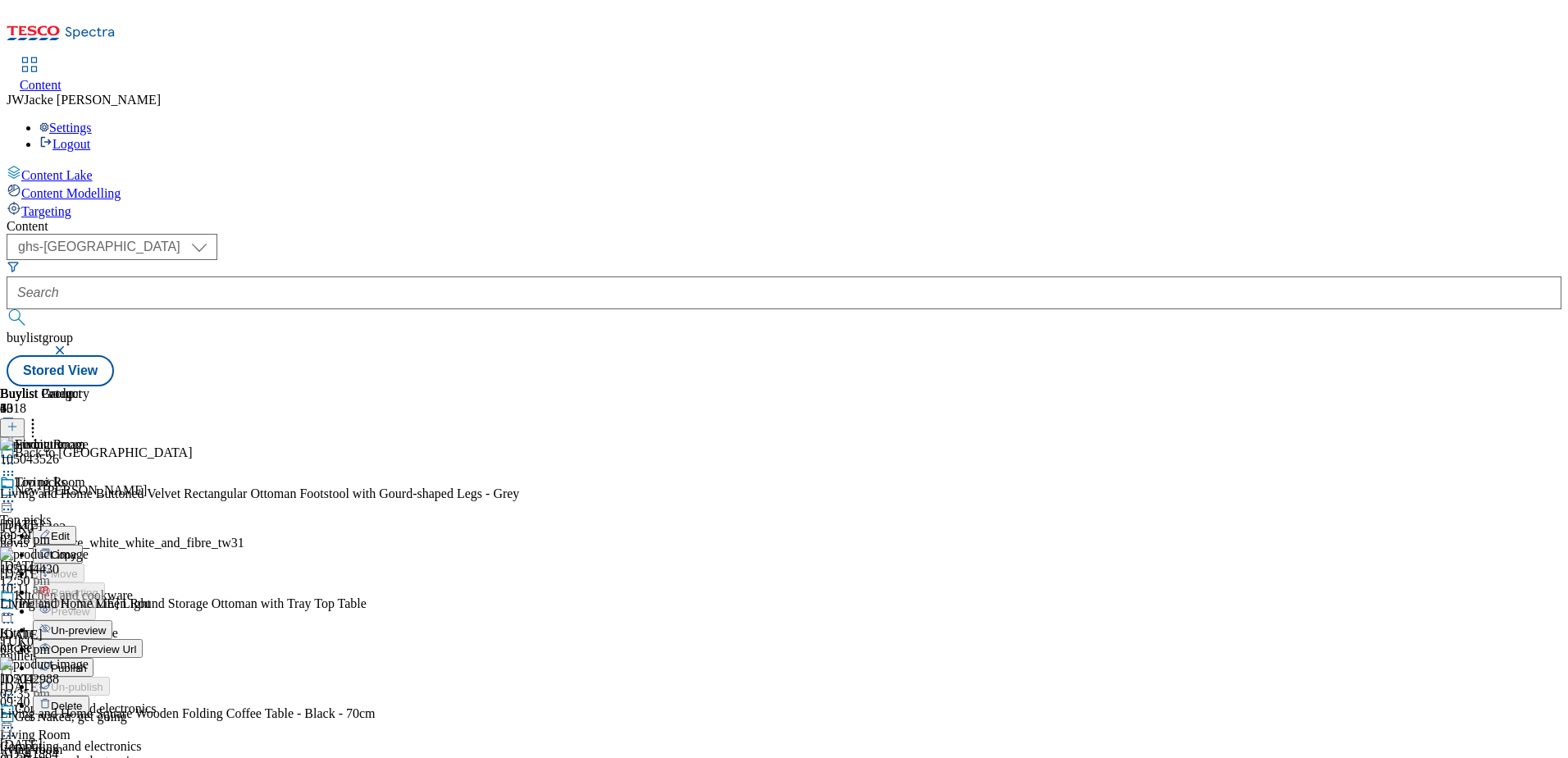
click at [106, 624] on span "Un-preview" at bounding box center [78, 631] width 55 height 12
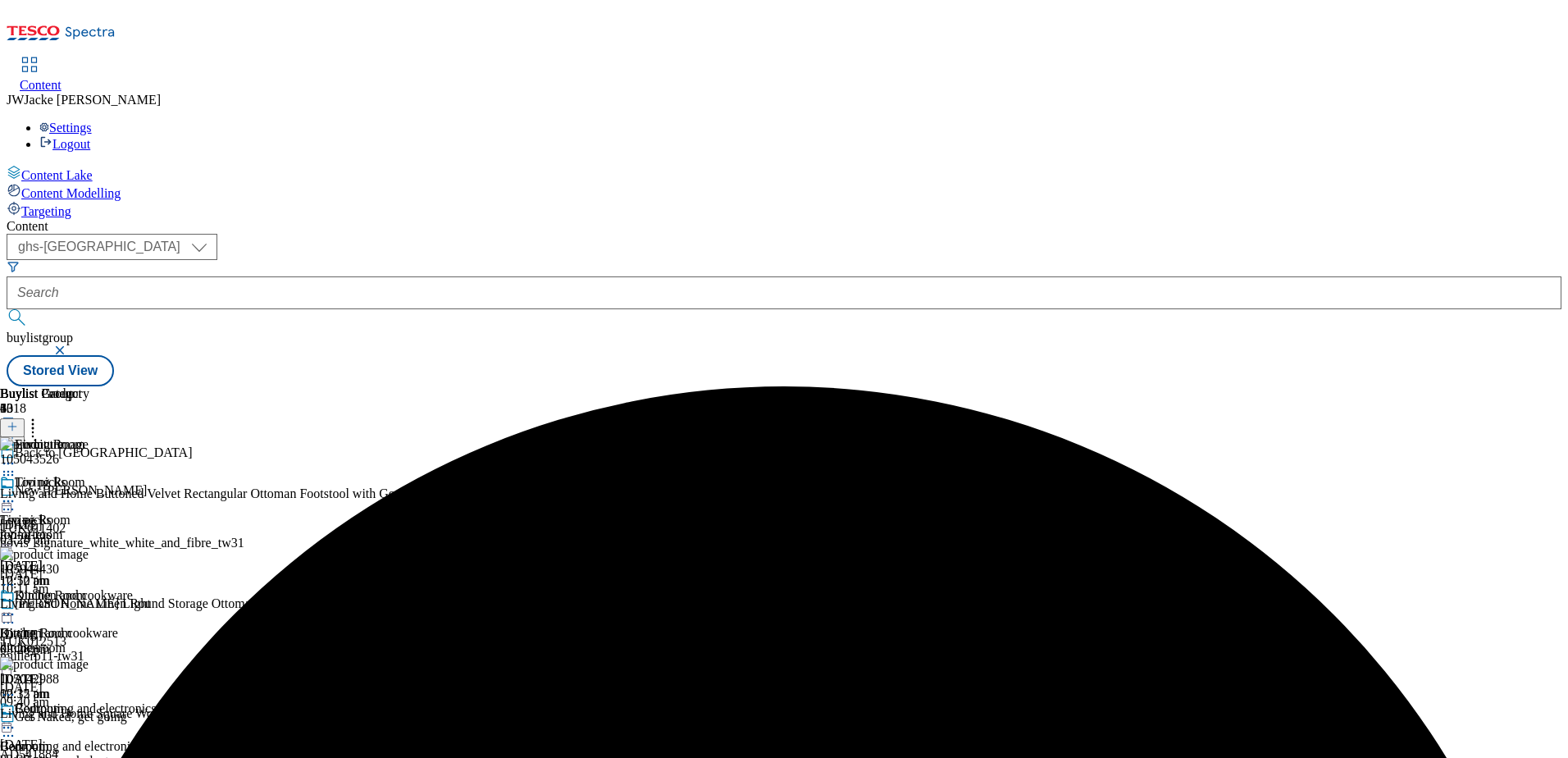
click at [41, 416] on icon at bounding box center [32, 424] width 17 height 17
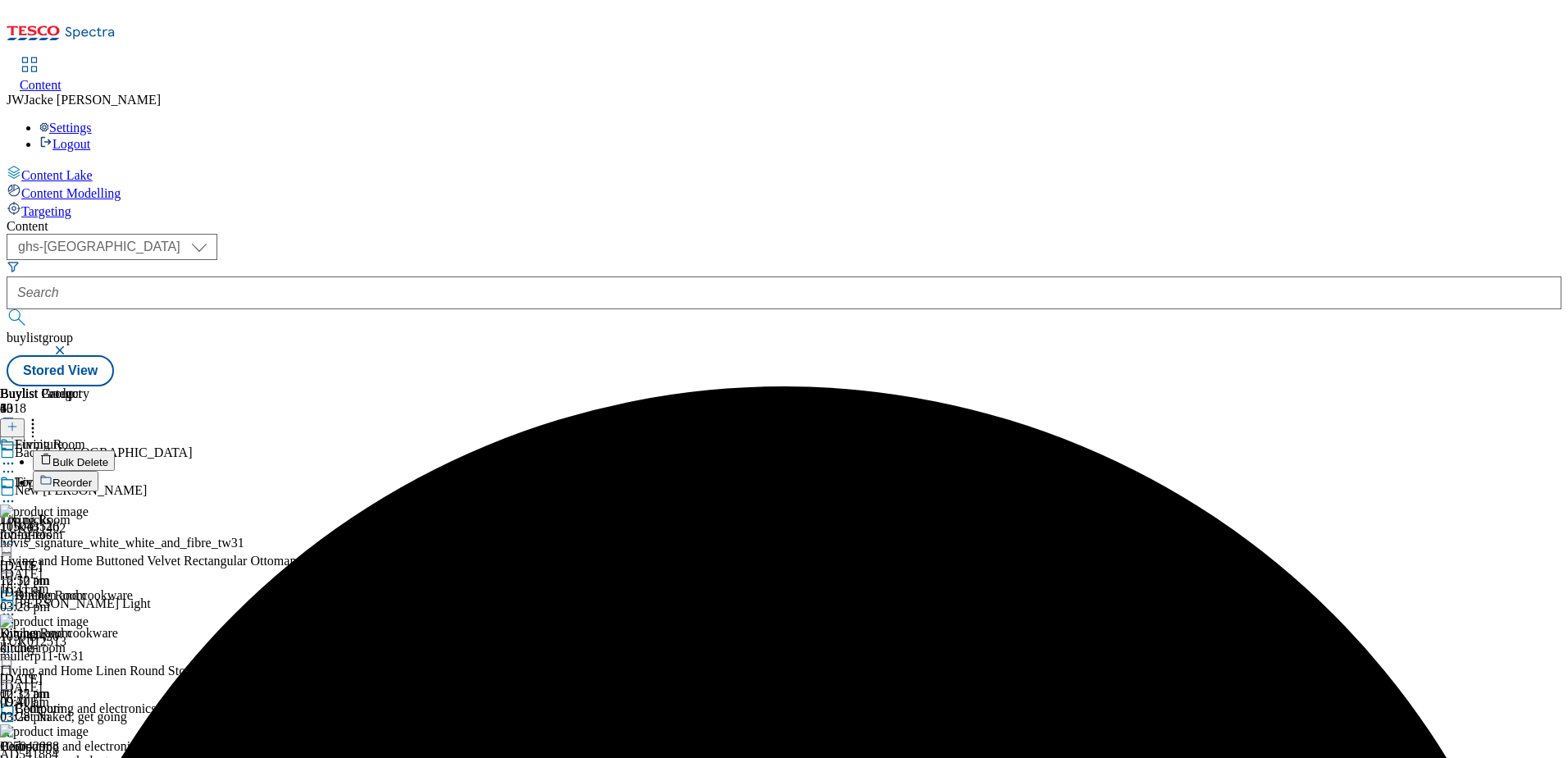
click at [1468, 386] on div "Buylist Group 6318 Back to uni New Hovis TUK011402 hovis_signature_white_white_…" at bounding box center [784, 386] width 1555 height 0
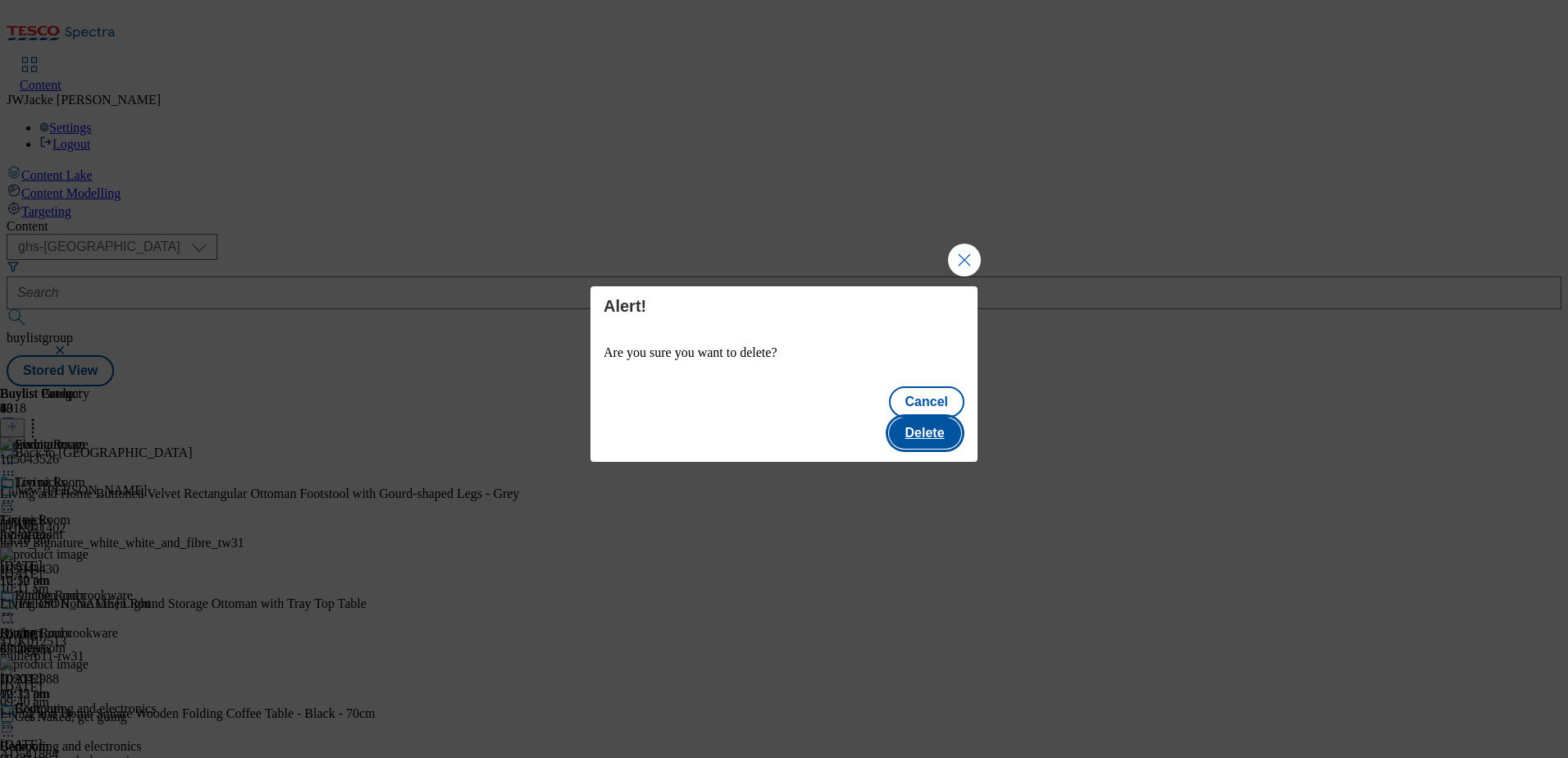
click at [933, 429] on button "Delete" at bounding box center [925, 433] width 73 height 31
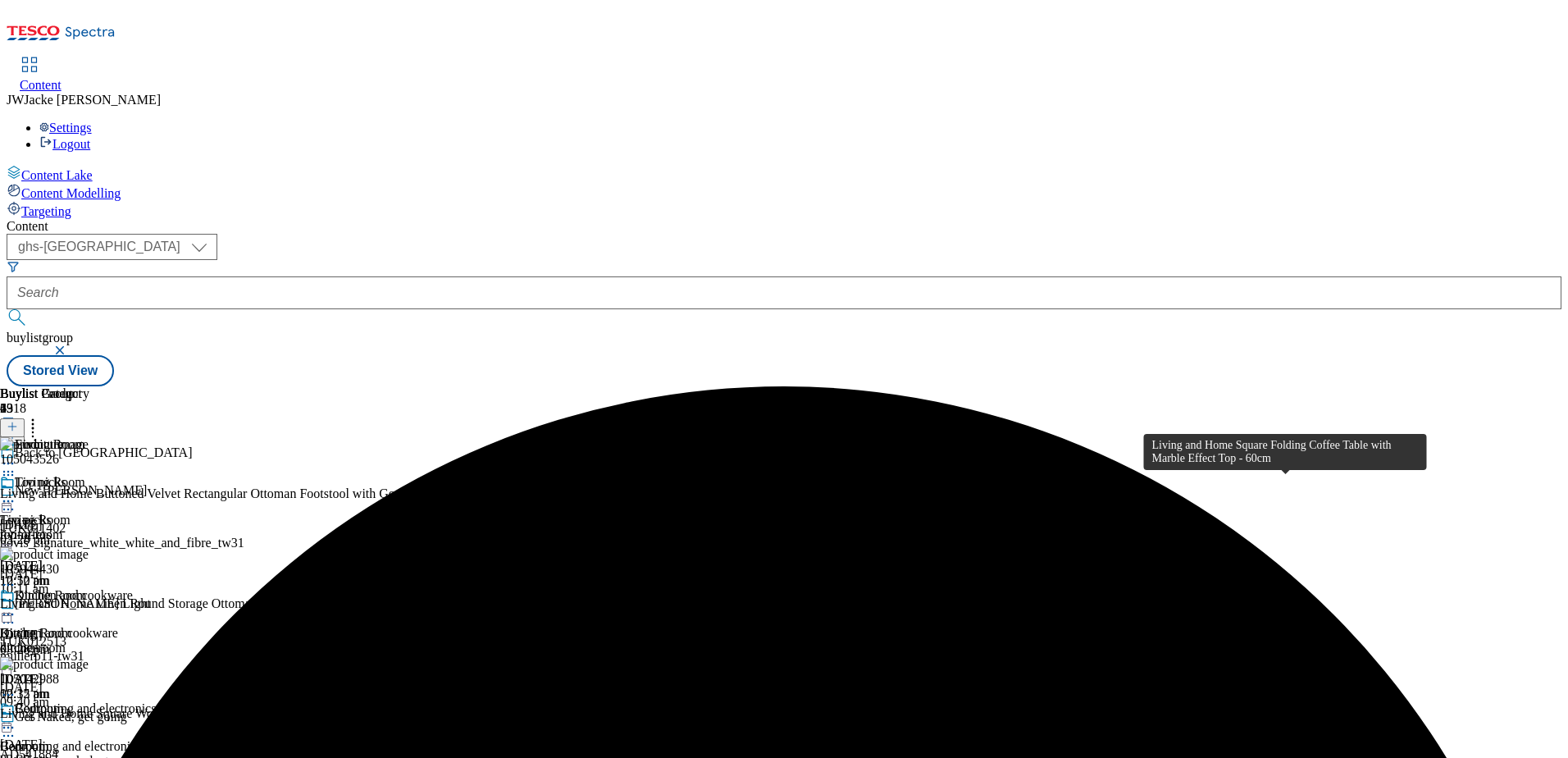
scroll to position [1886, 0]
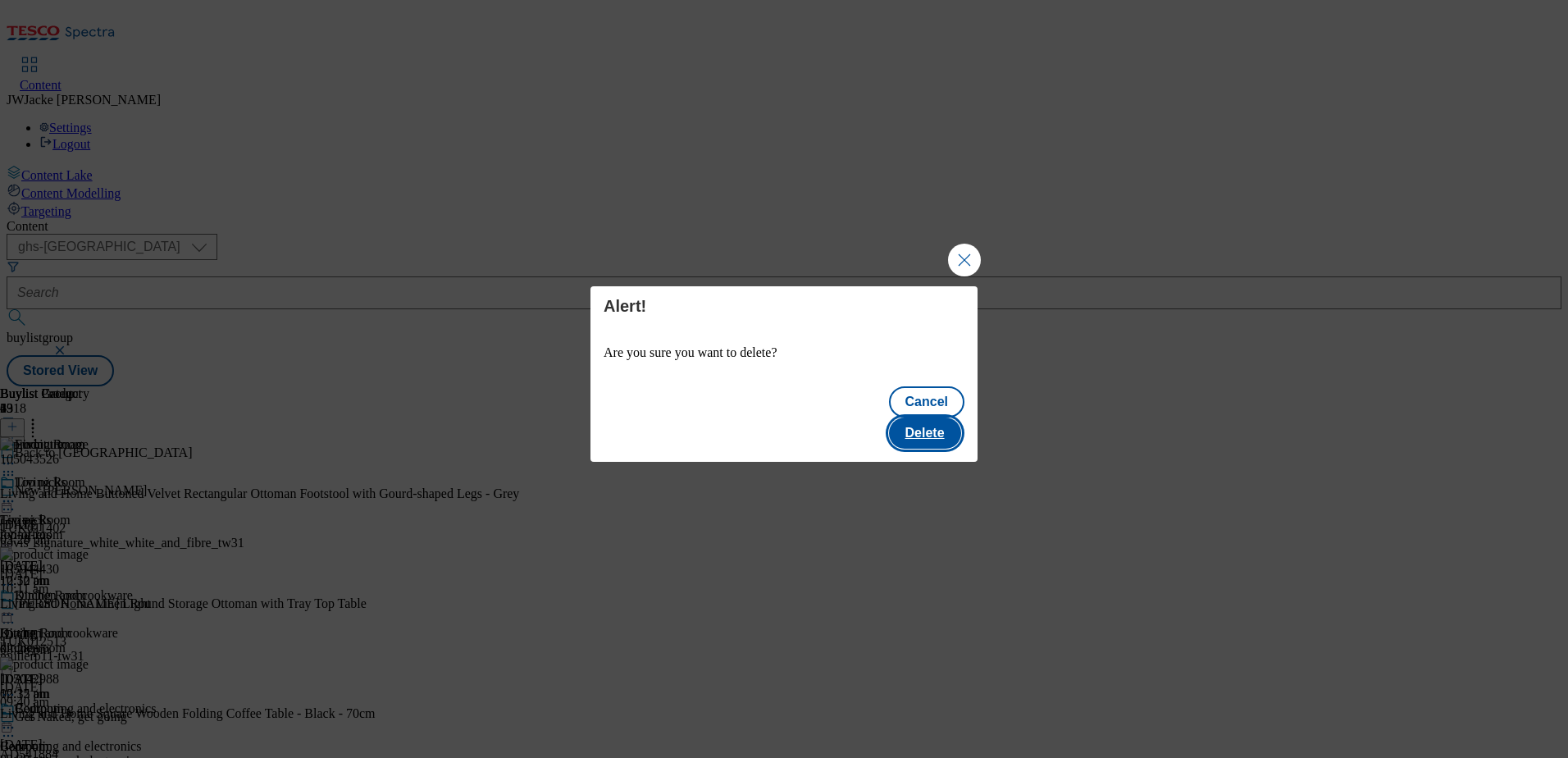
click at [924, 417] on button "Delete" at bounding box center [925, 433] width 73 height 31
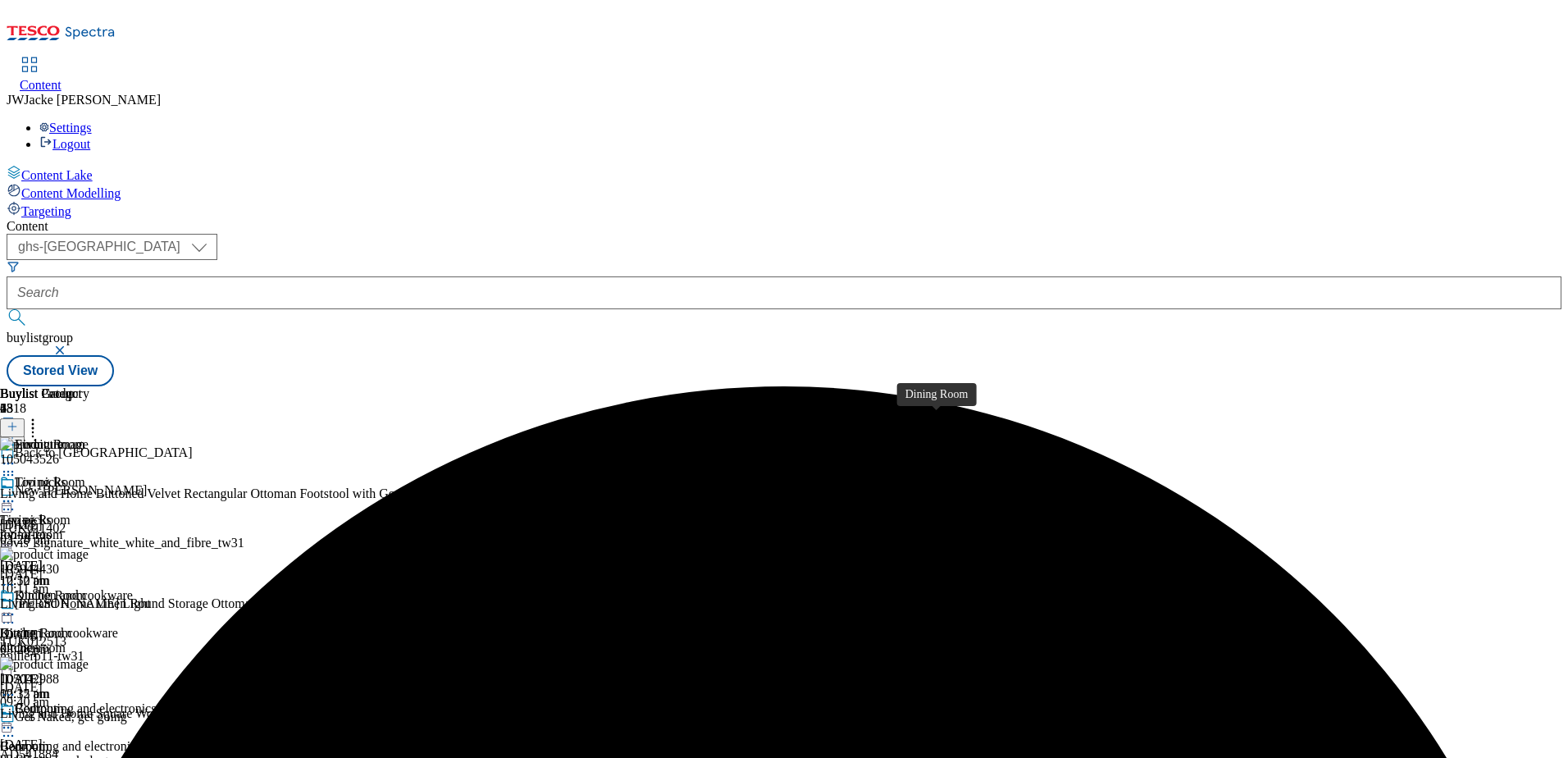
scroll to position [159, 0]
click at [89, 701] on div "Bedroom Bedroom bedroom 23 Sept 2025 10:12 am" at bounding box center [45, 758] width 89 height 114
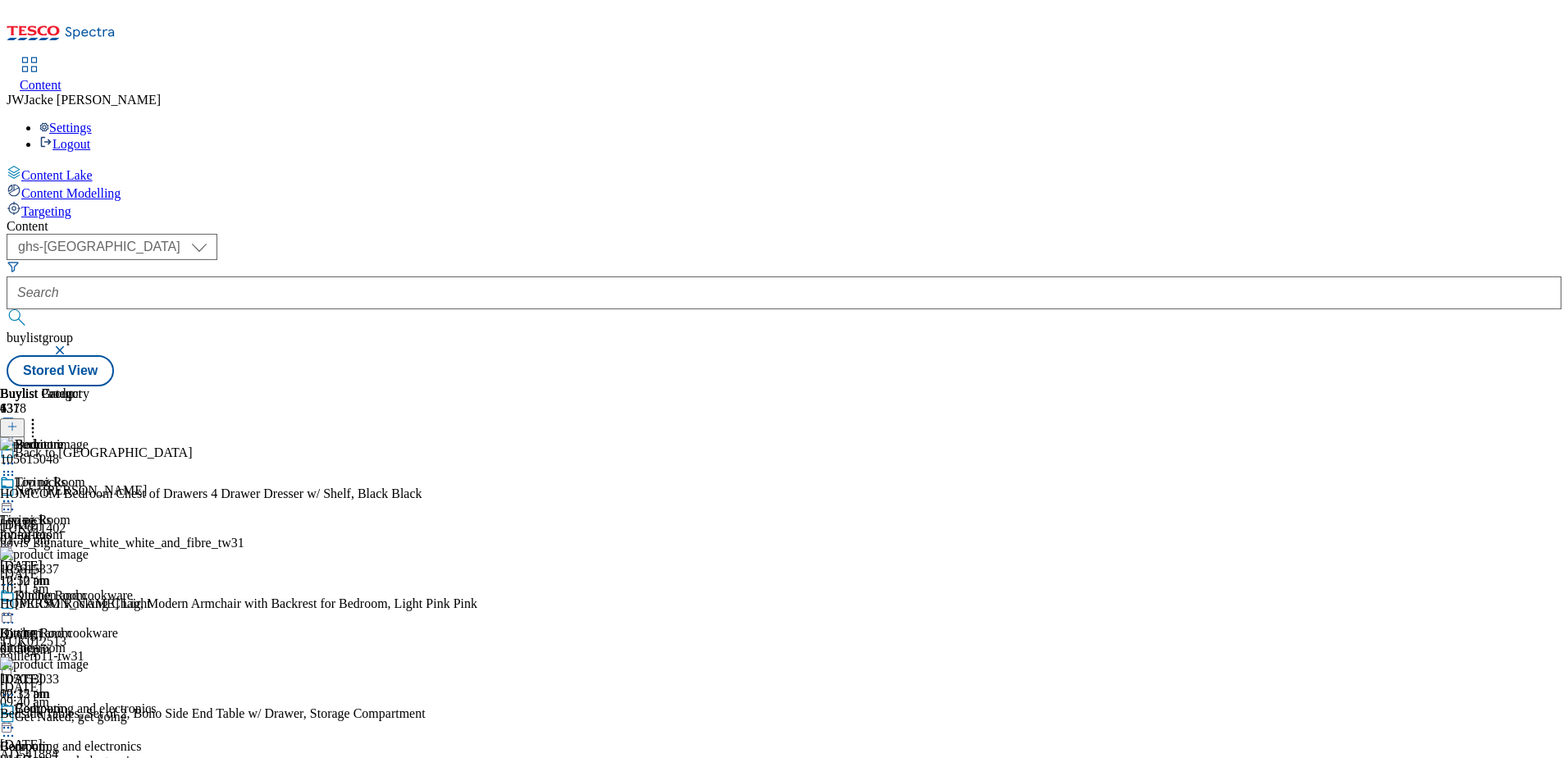
click at [24, 418] on button at bounding box center [12, 428] width 24 height 19
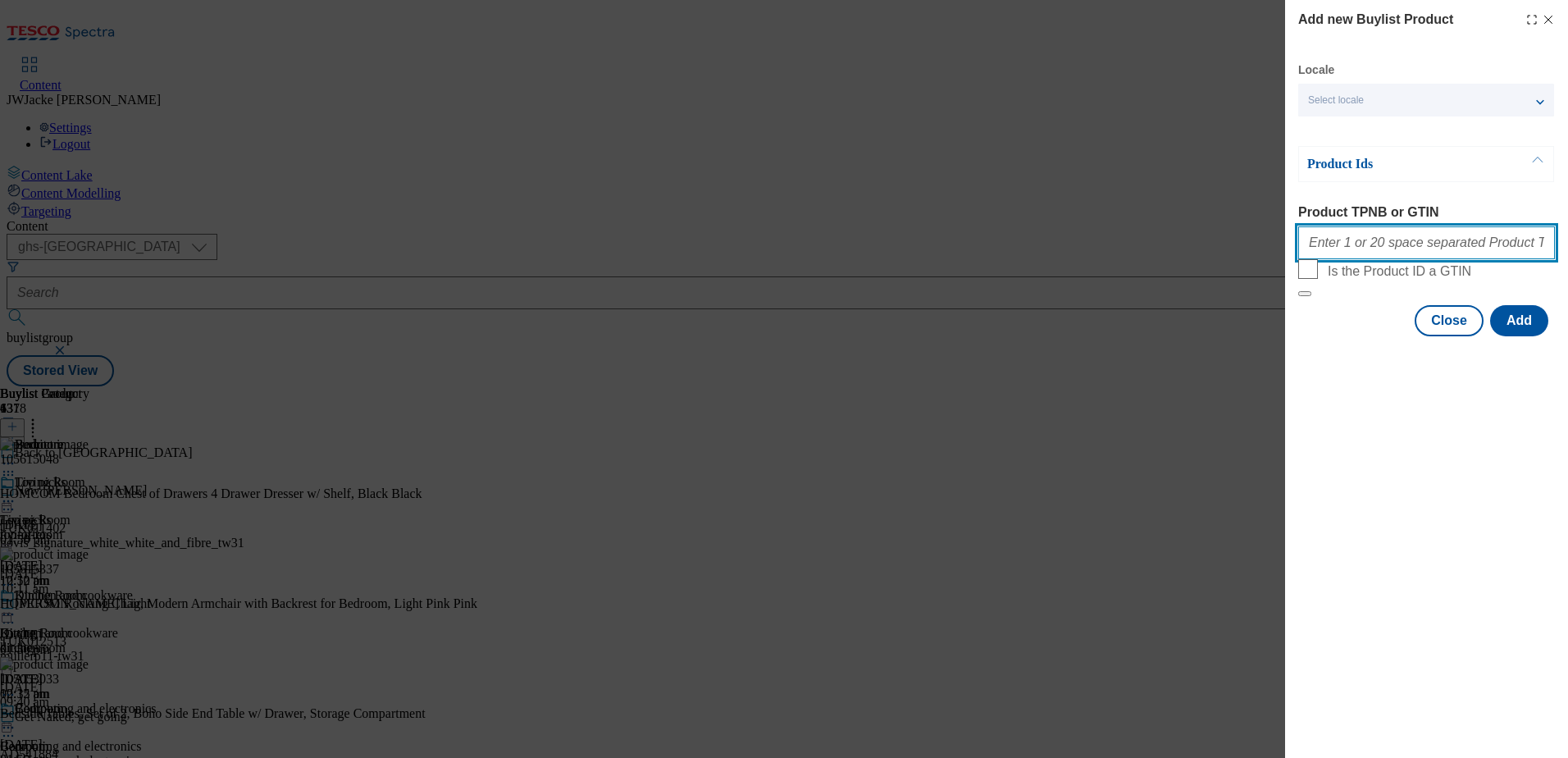
click at [1404, 247] on input "Product TPNB or GTIN" at bounding box center [1426, 243] width 257 height 33
paste input "105040657 105087670"
type input "105040657 105087670"
click at [1545, 336] on button "Add" at bounding box center [1519, 320] width 59 height 31
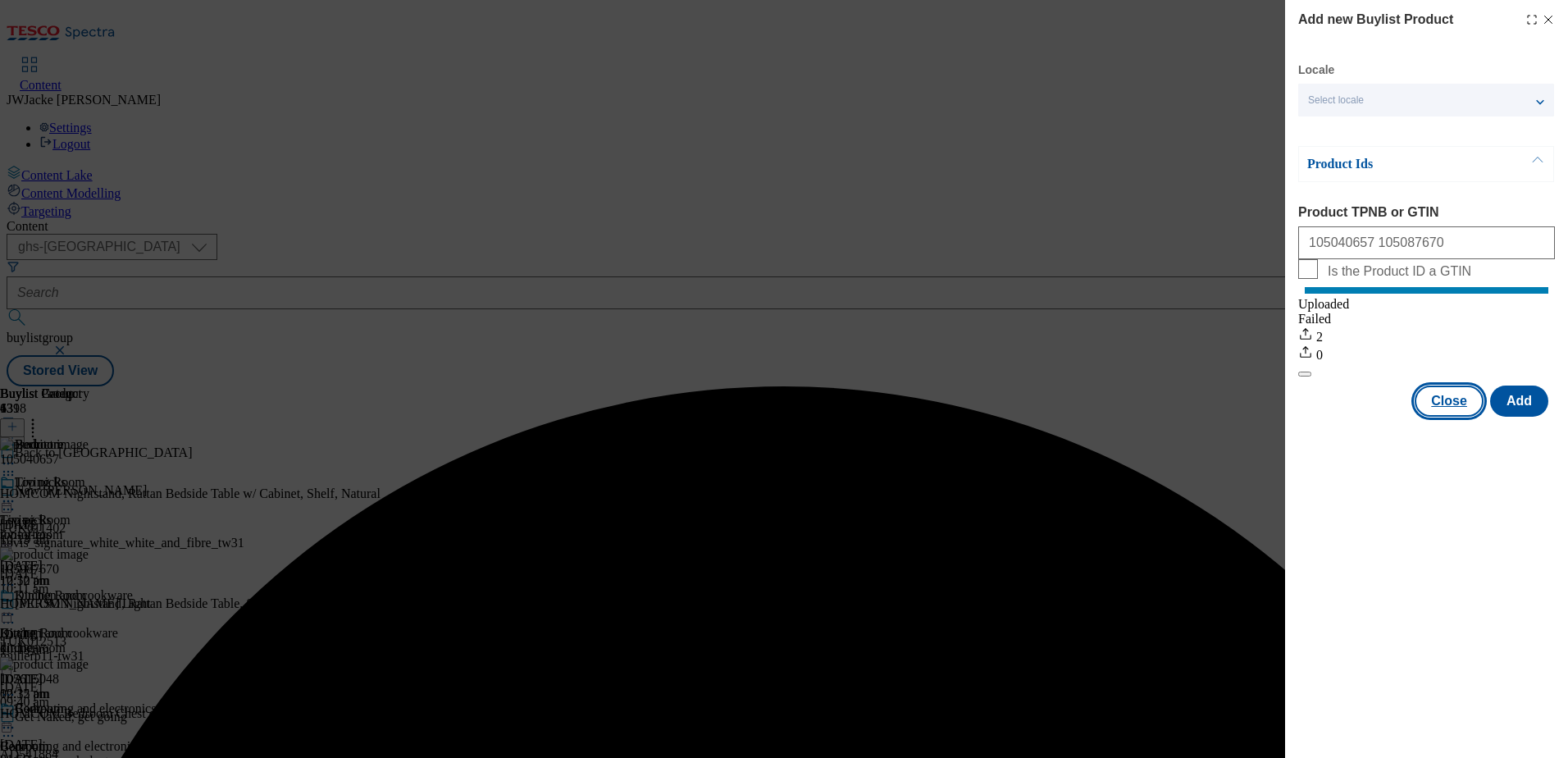
click at [1440, 417] on button "Close" at bounding box center [1449, 401] width 69 height 31
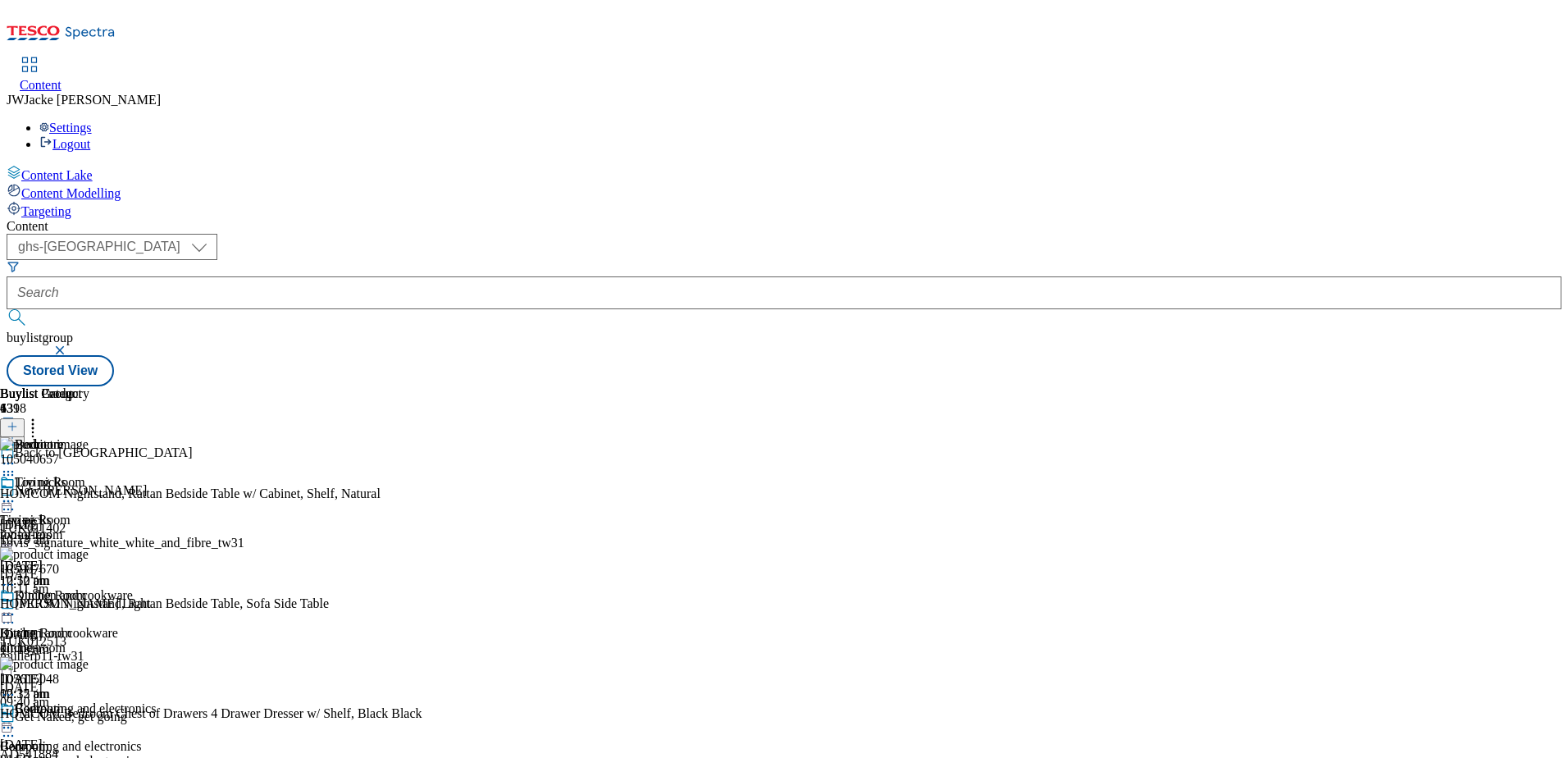
click at [89, 527] on div "living-room" at bounding box center [45, 534] width 89 height 15
click at [89, 640] on div "dining-room" at bounding box center [45, 647] width 89 height 15
click at [41, 416] on icon at bounding box center [32, 424] width 17 height 17
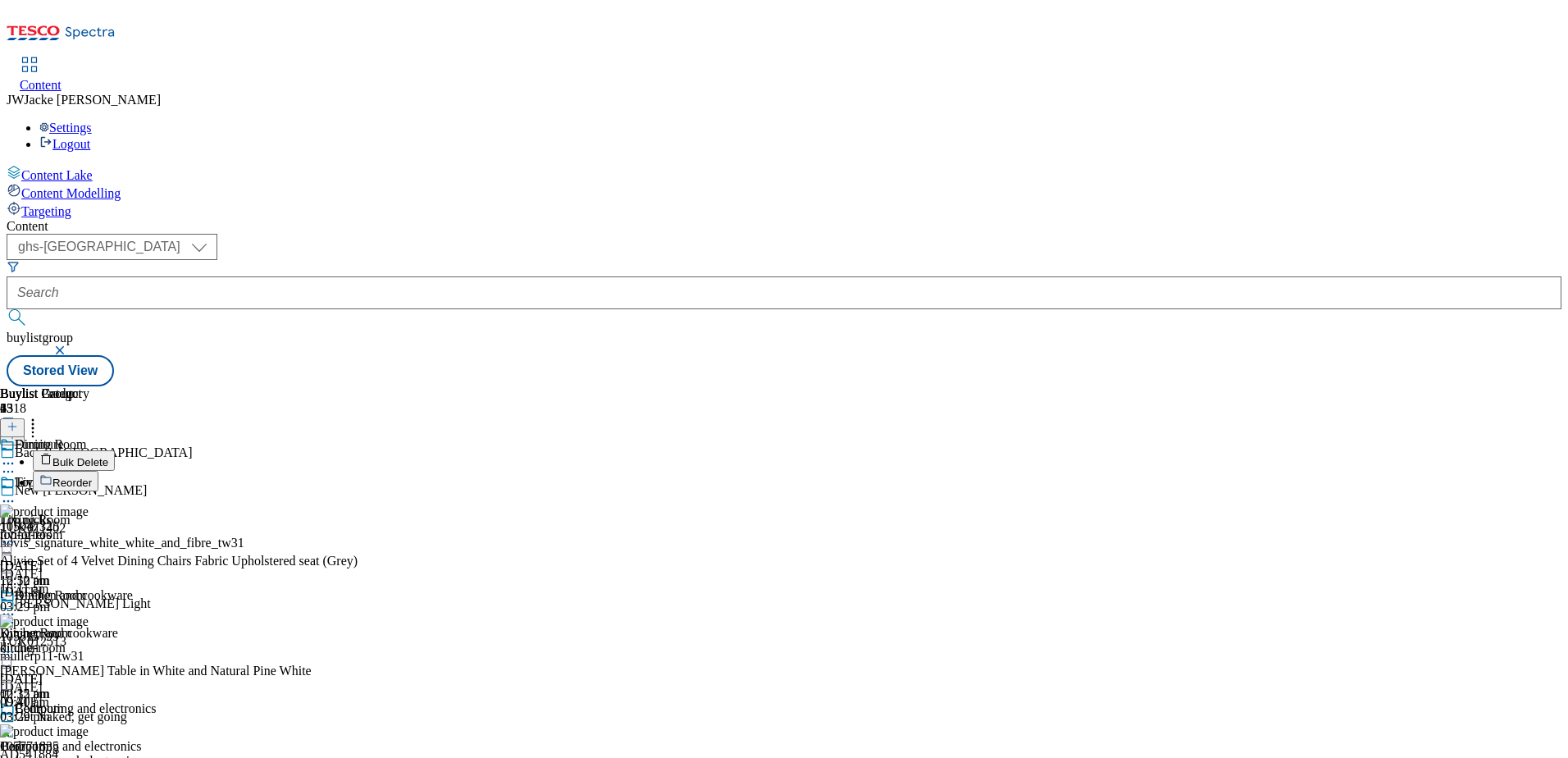
click at [92, 477] on span "Reorder" at bounding box center [72, 483] width 39 height 12
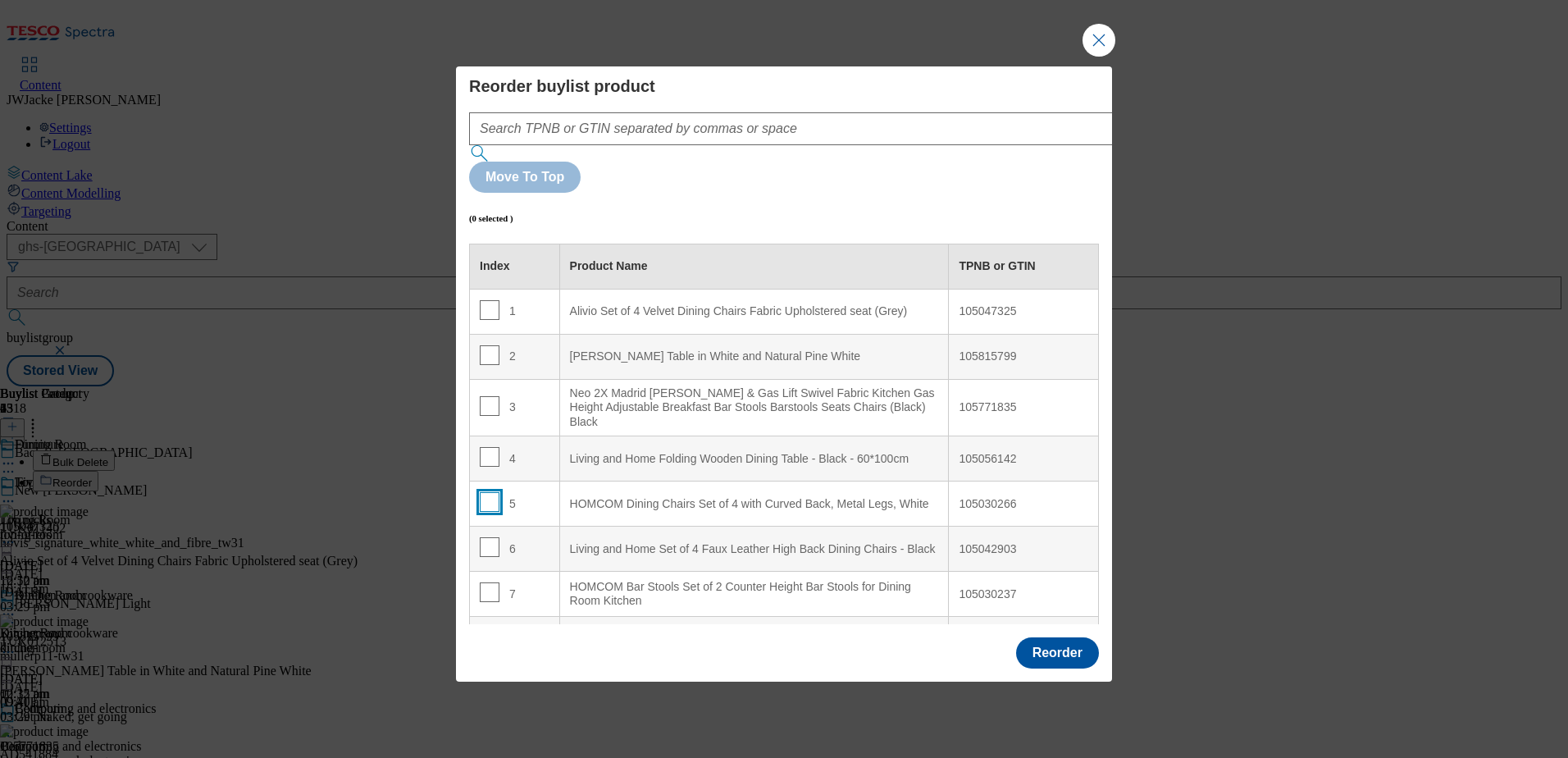
click at [489, 492] on input "Modal" at bounding box center [489, 501] width 20 height 20
checkbox input "true"
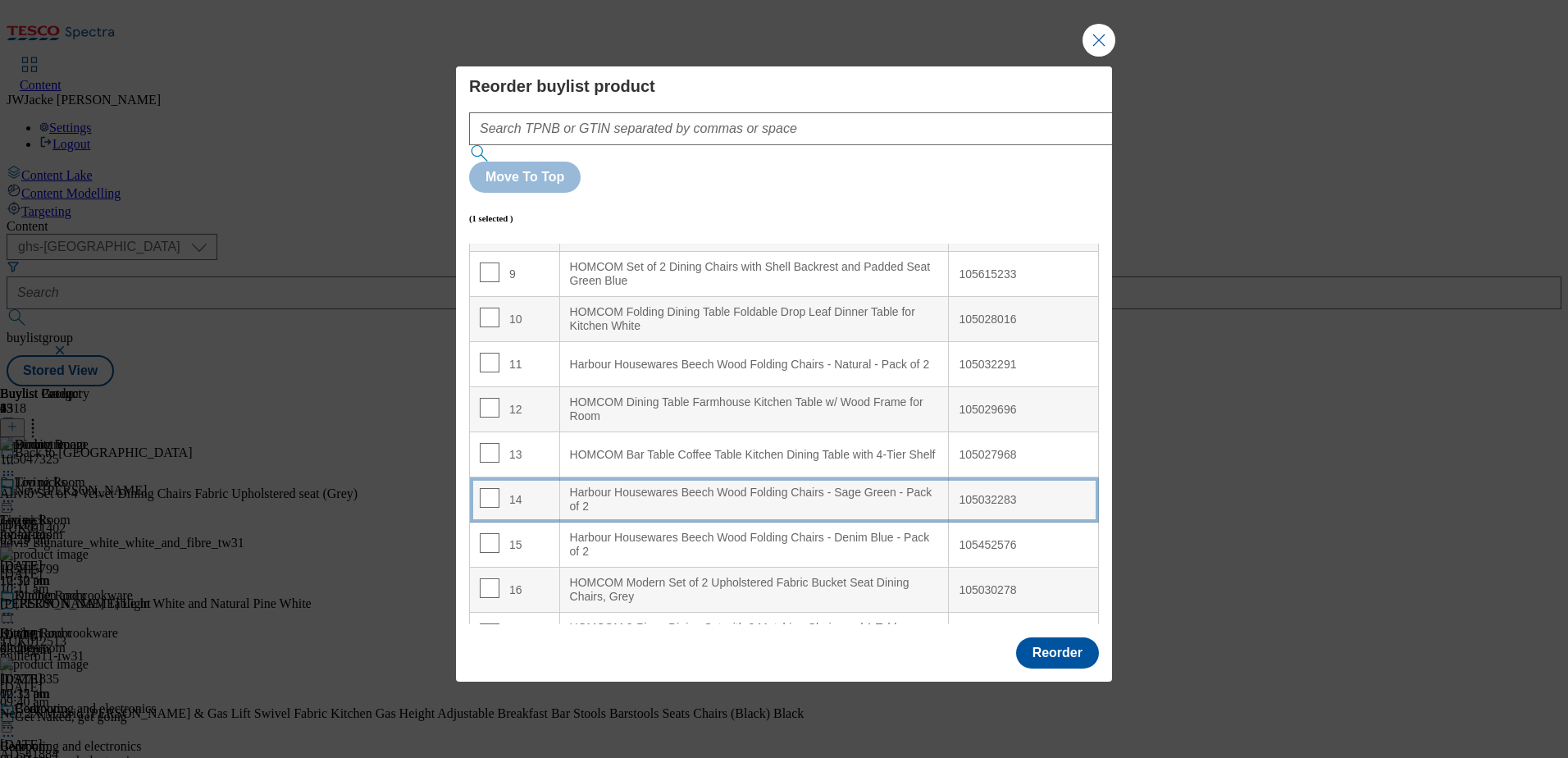
click at [694, 486] on div "Harbour Housewares Beech Wood Folding Chairs - Sage Green - Pack of 2" at bounding box center [755, 500] width 370 height 29
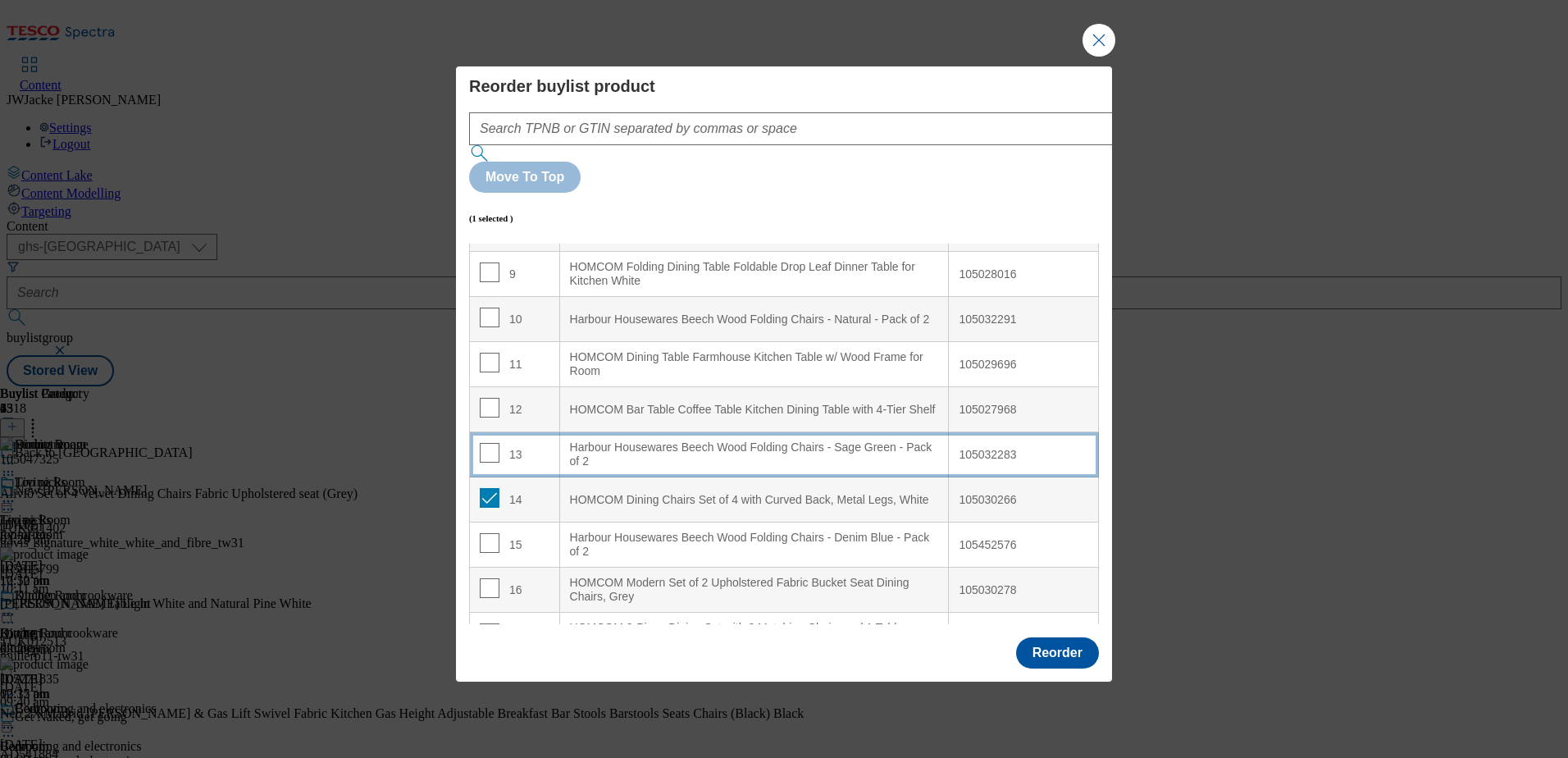
scroll to position [365, 0]
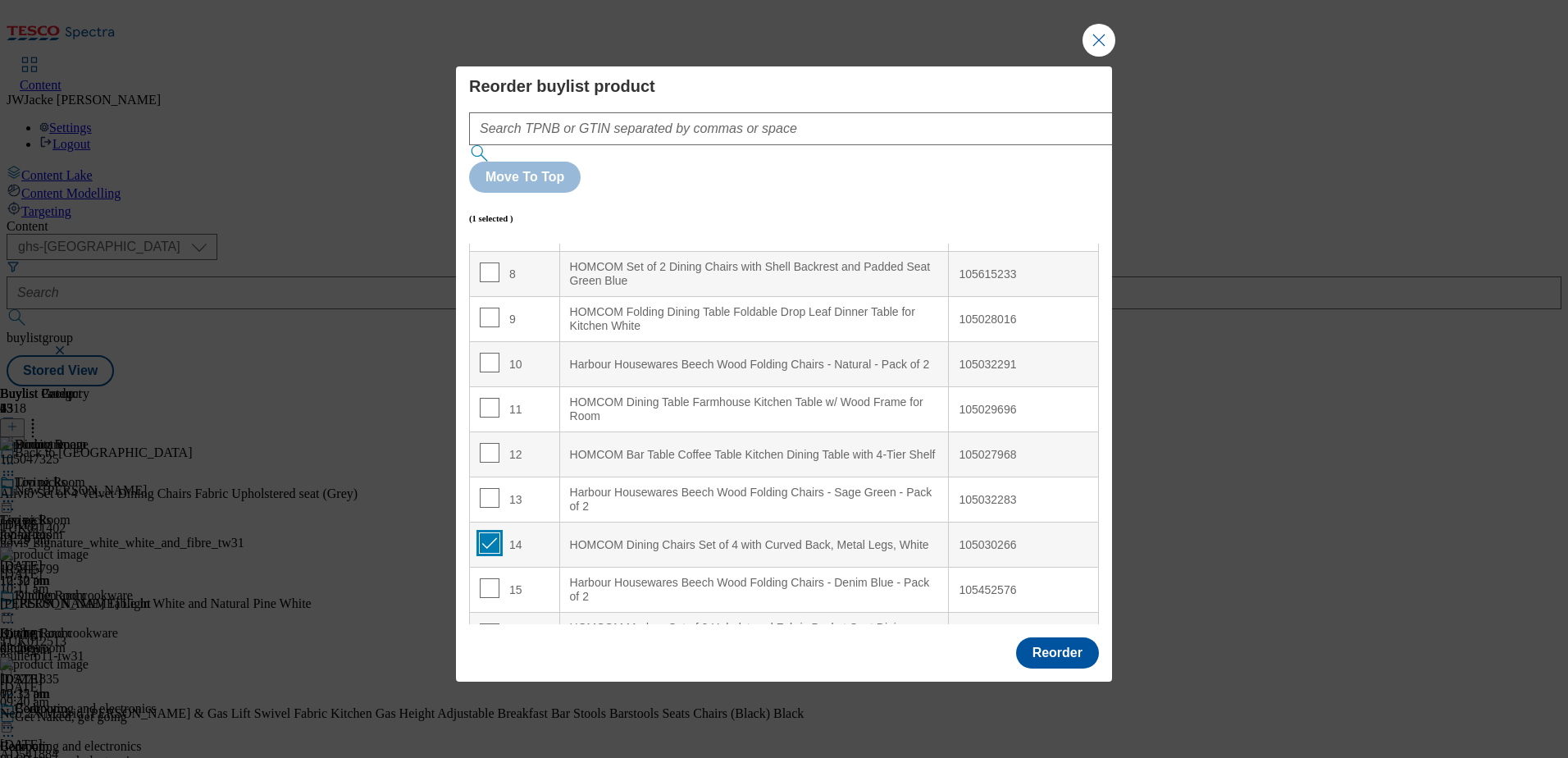
click at [494, 533] on input "Modal" at bounding box center [489, 542] width 20 height 20
checkbox input "false"
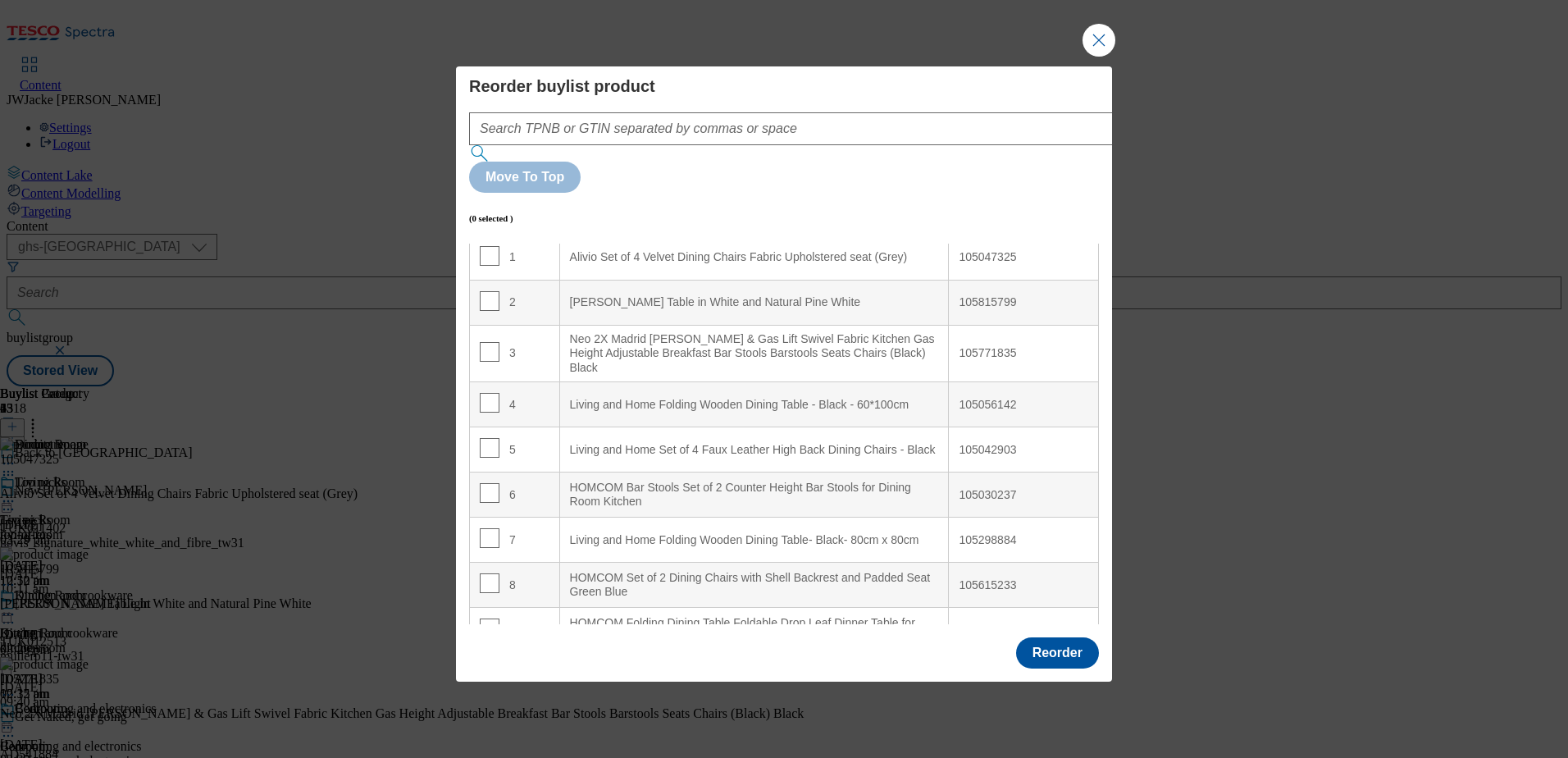
scroll to position [82, 0]
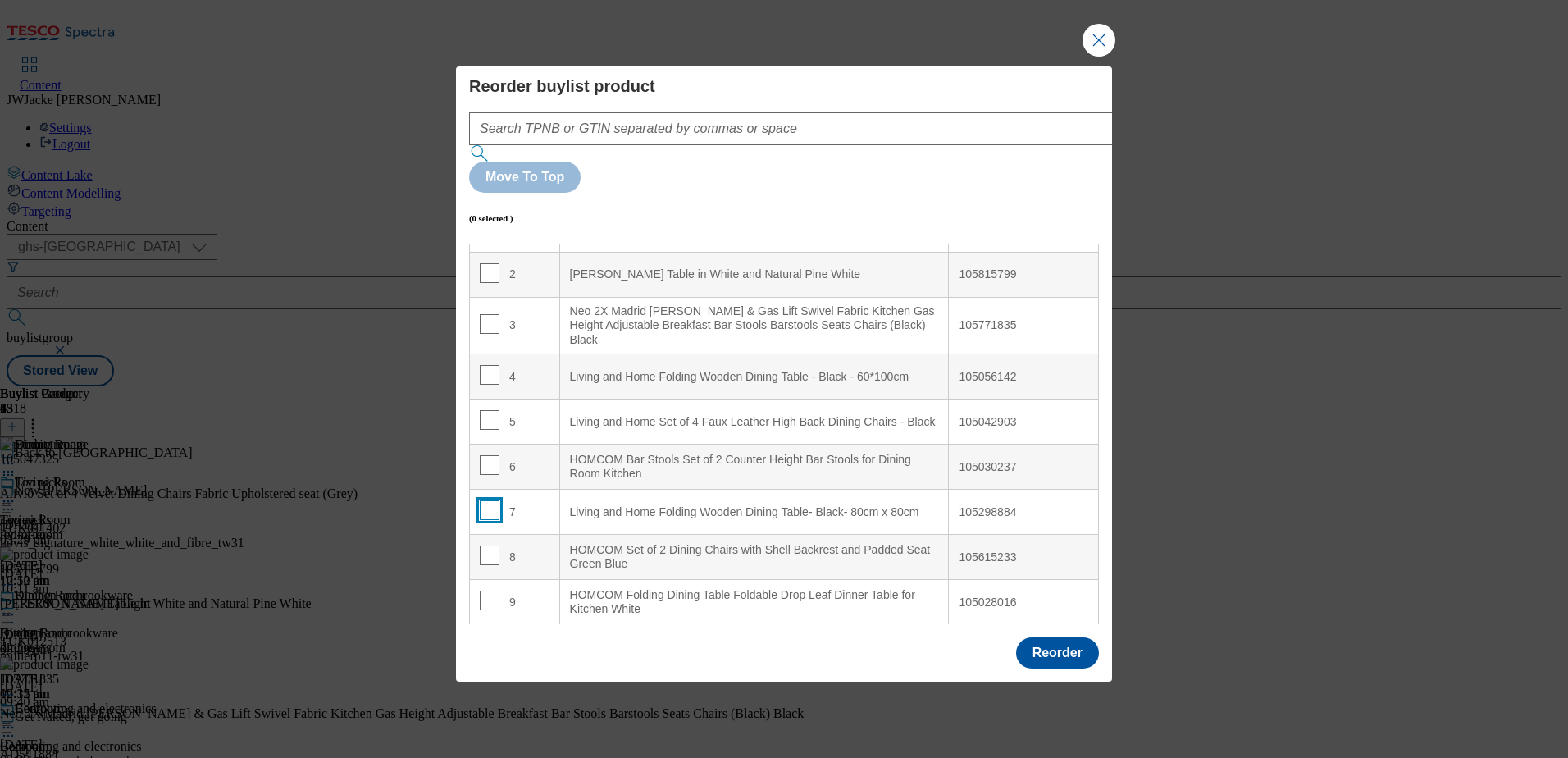
drag, startPoint x: 481, startPoint y: 465, endPoint x: 508, endPoint y: 451, distance: 30.4
click at [481, 500] on input "Modal" at bounding box center [489, 510] width 20 height 20
checkbox input "true"
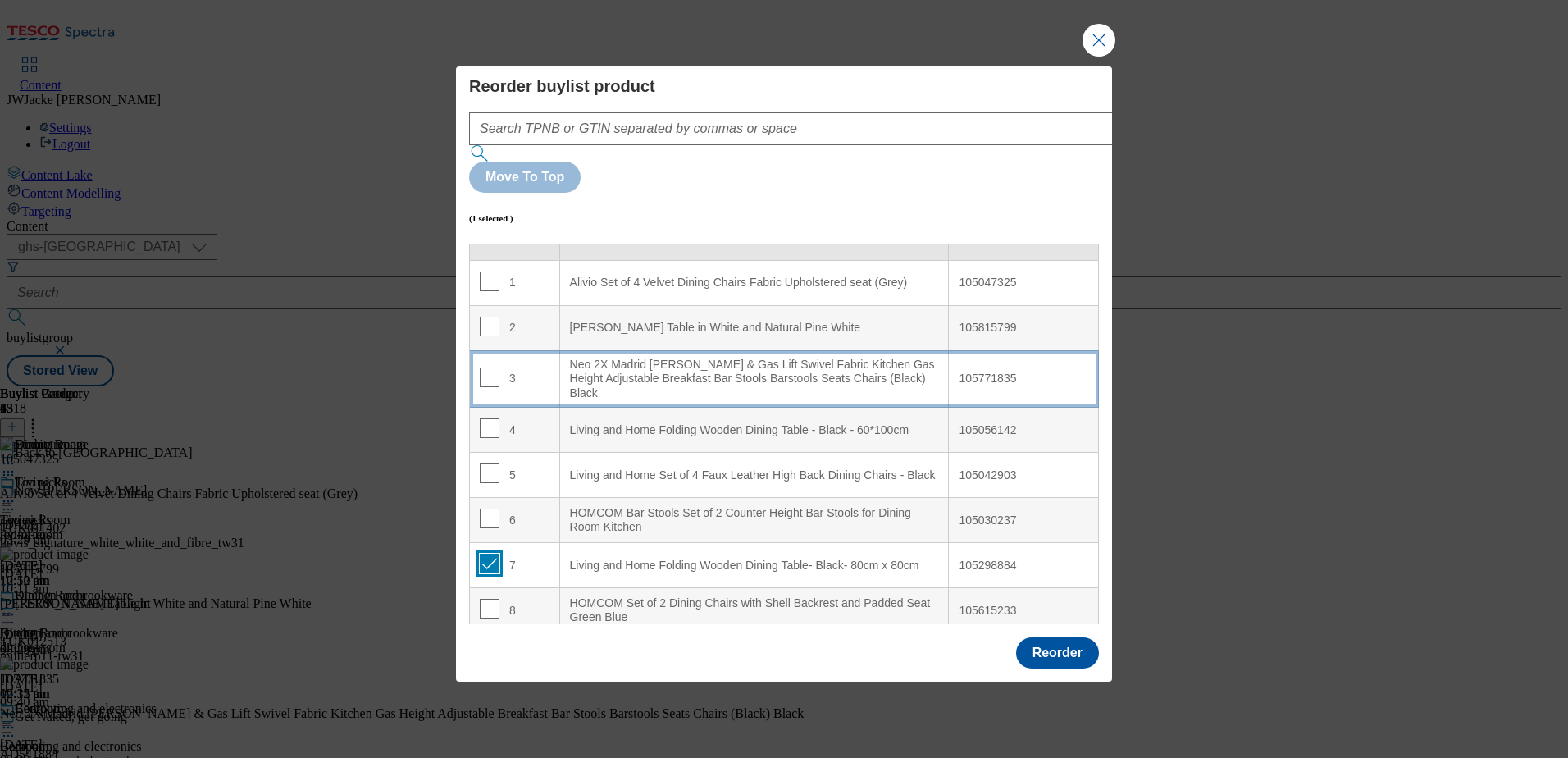
scroll to position [0, 0]
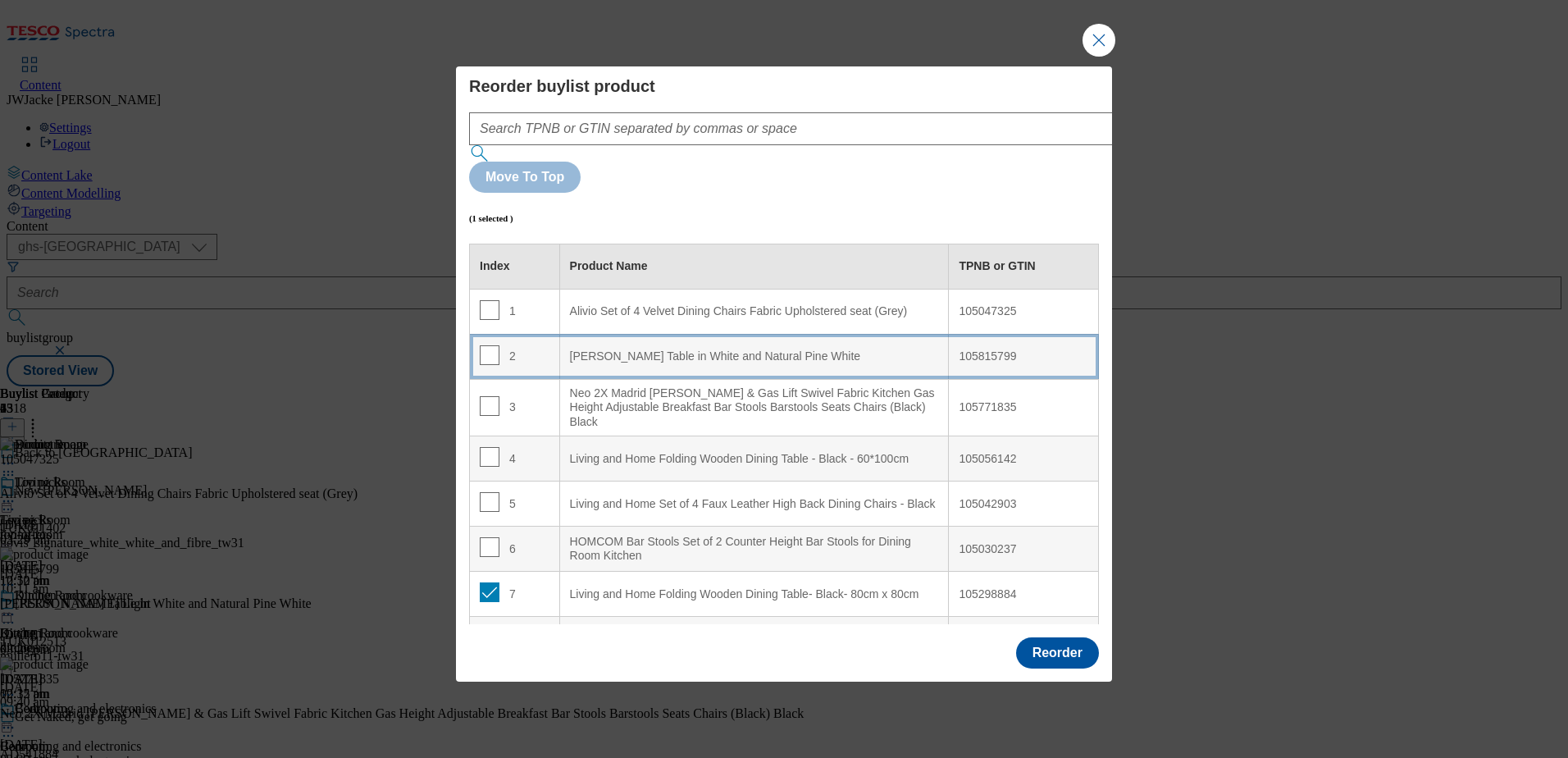
click at [625, 334] on White "Annika Bistro Table in White and Natural Pine White" at bounding box center [754, 356] width 390 height 45
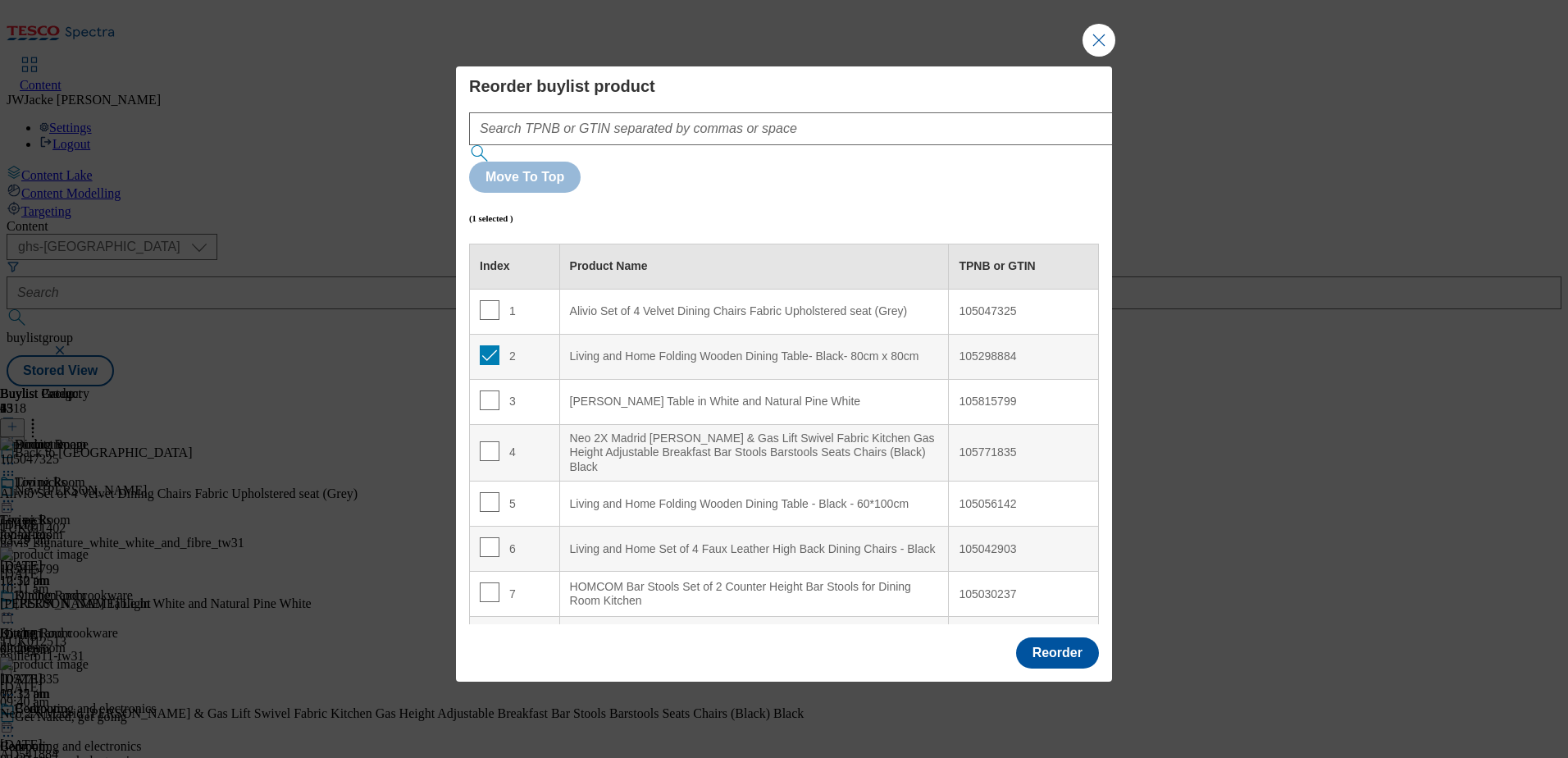
click at [476, 334] on td "2" at bounding box center [515, 356] width 90 height 45
click at [485, 345] on input "Modal" at bounding box center [489, 355] width 20 height 20
checkbox input "false"
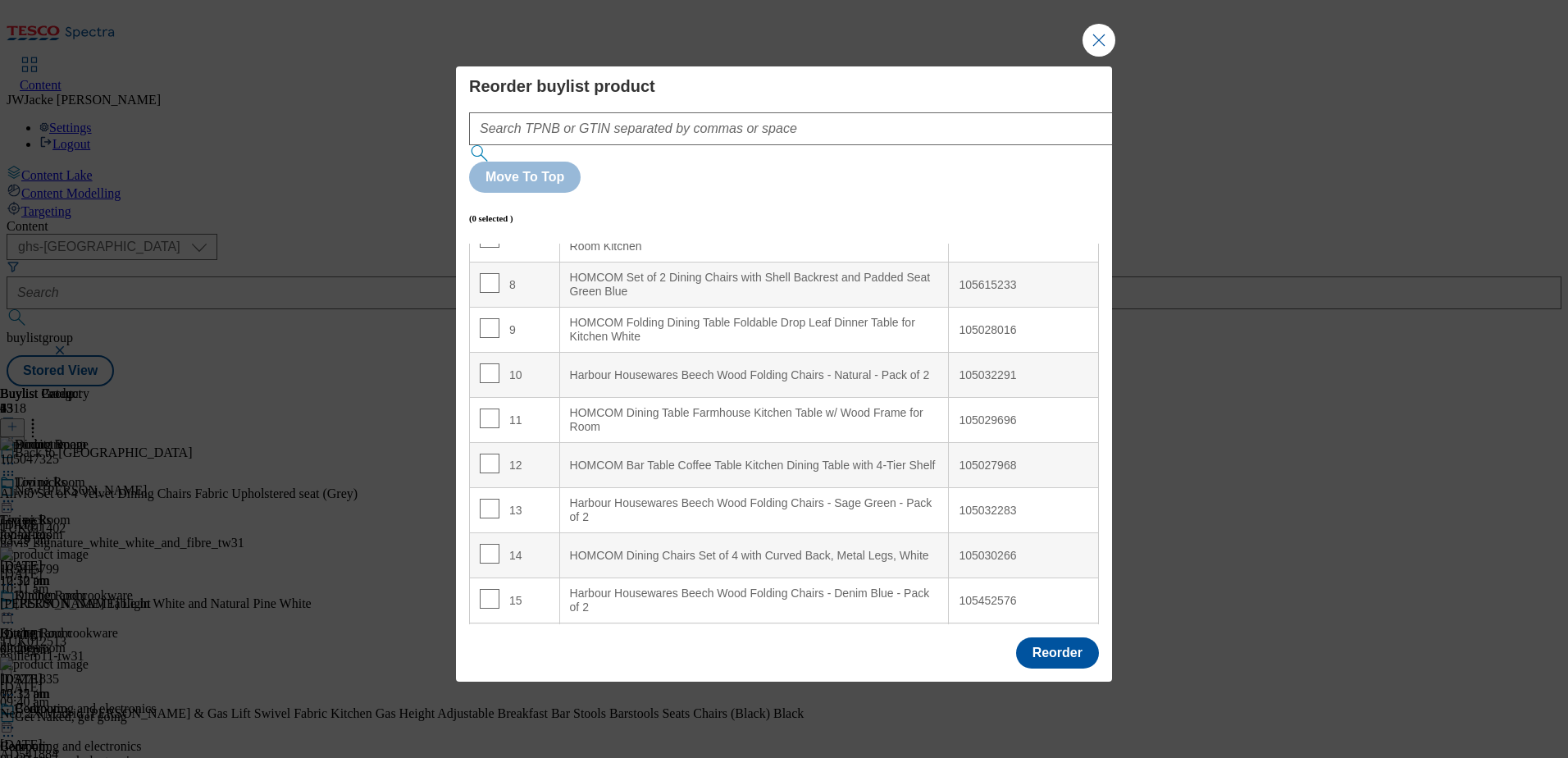
scroll to position [328, 0]
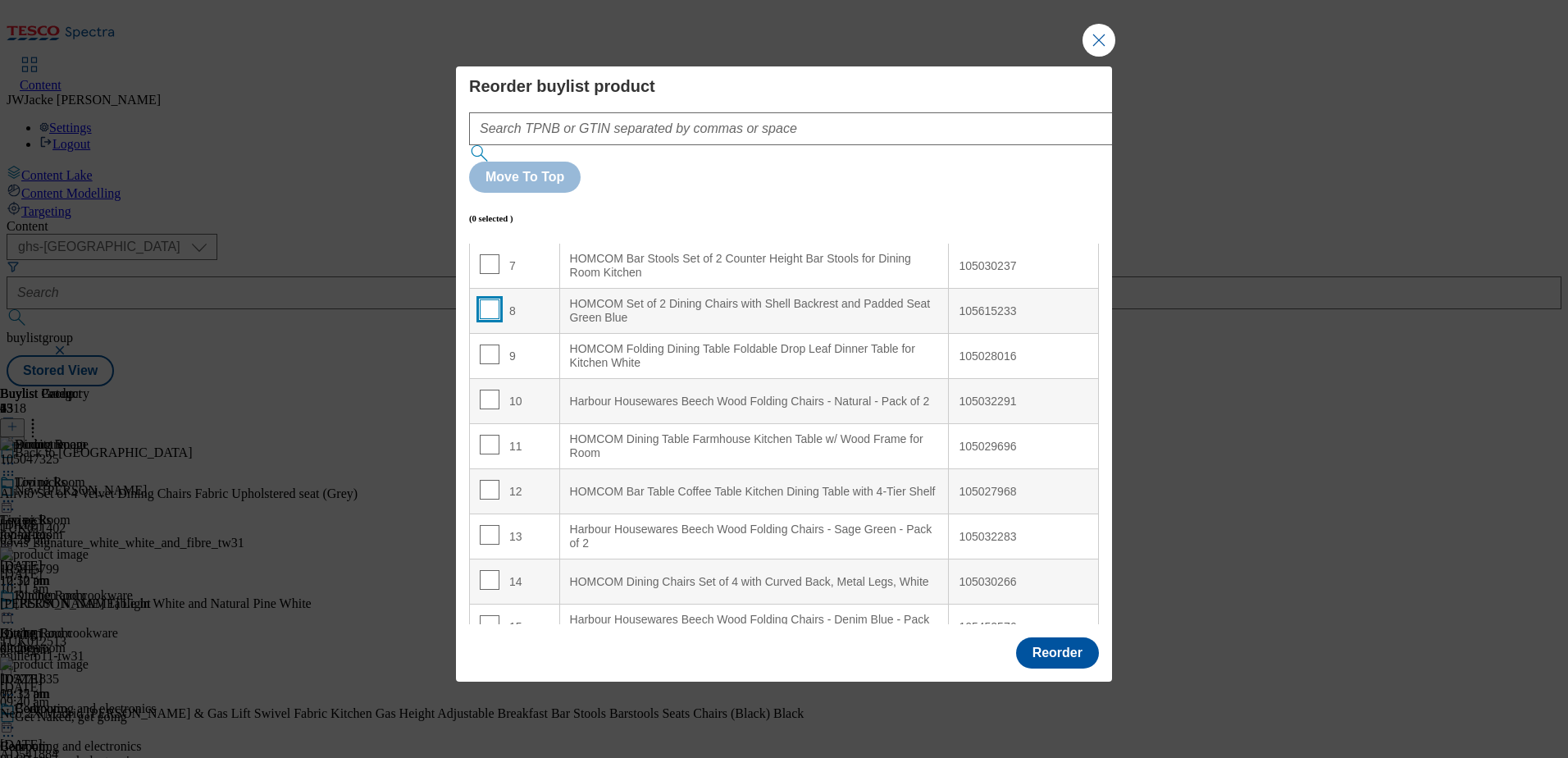
click at [491, 300] on input "Modal" at bounding box center [489, 309] width 20 height 20
checkbox input "true"
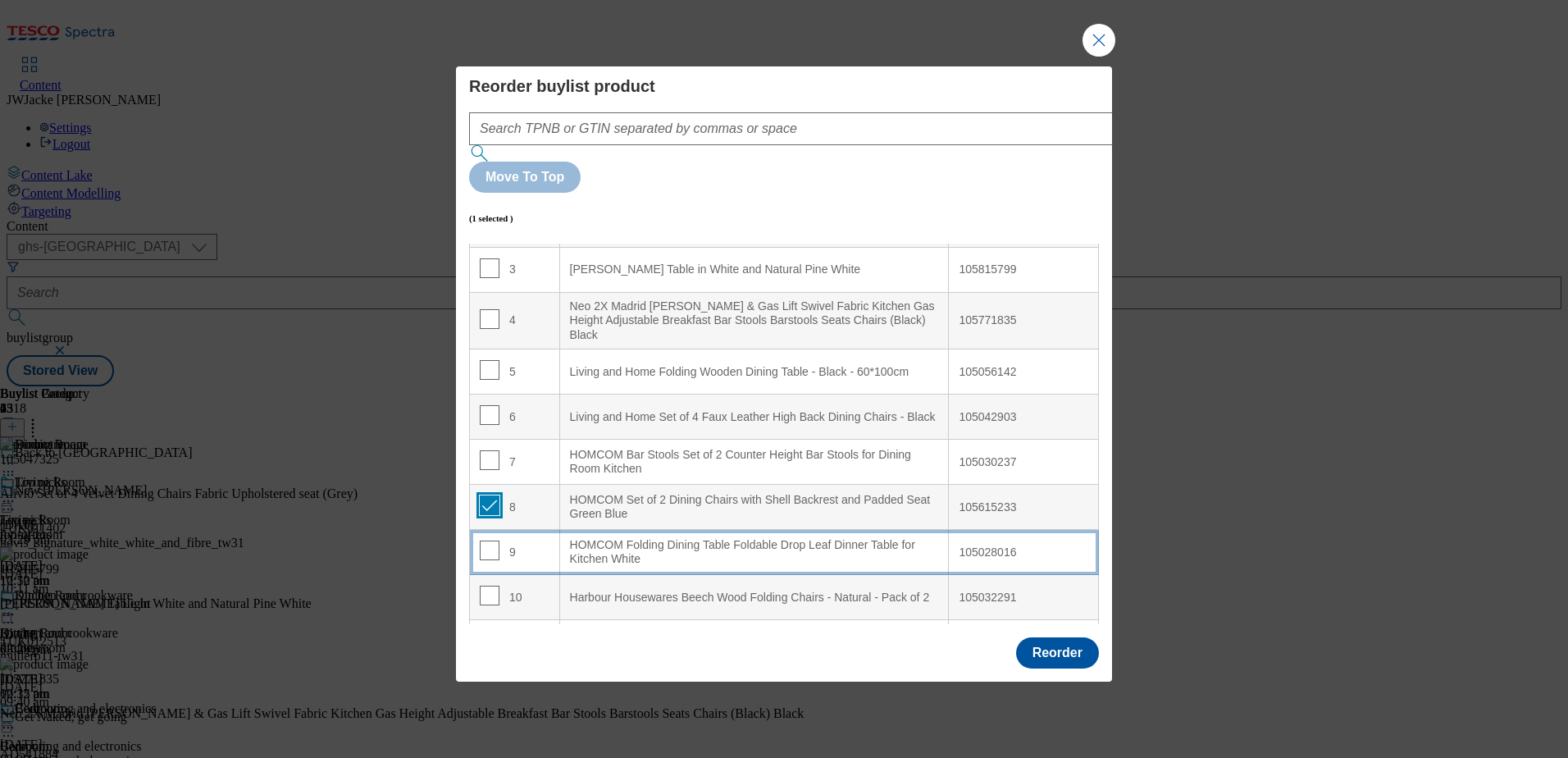
scroll to position [0, 0]
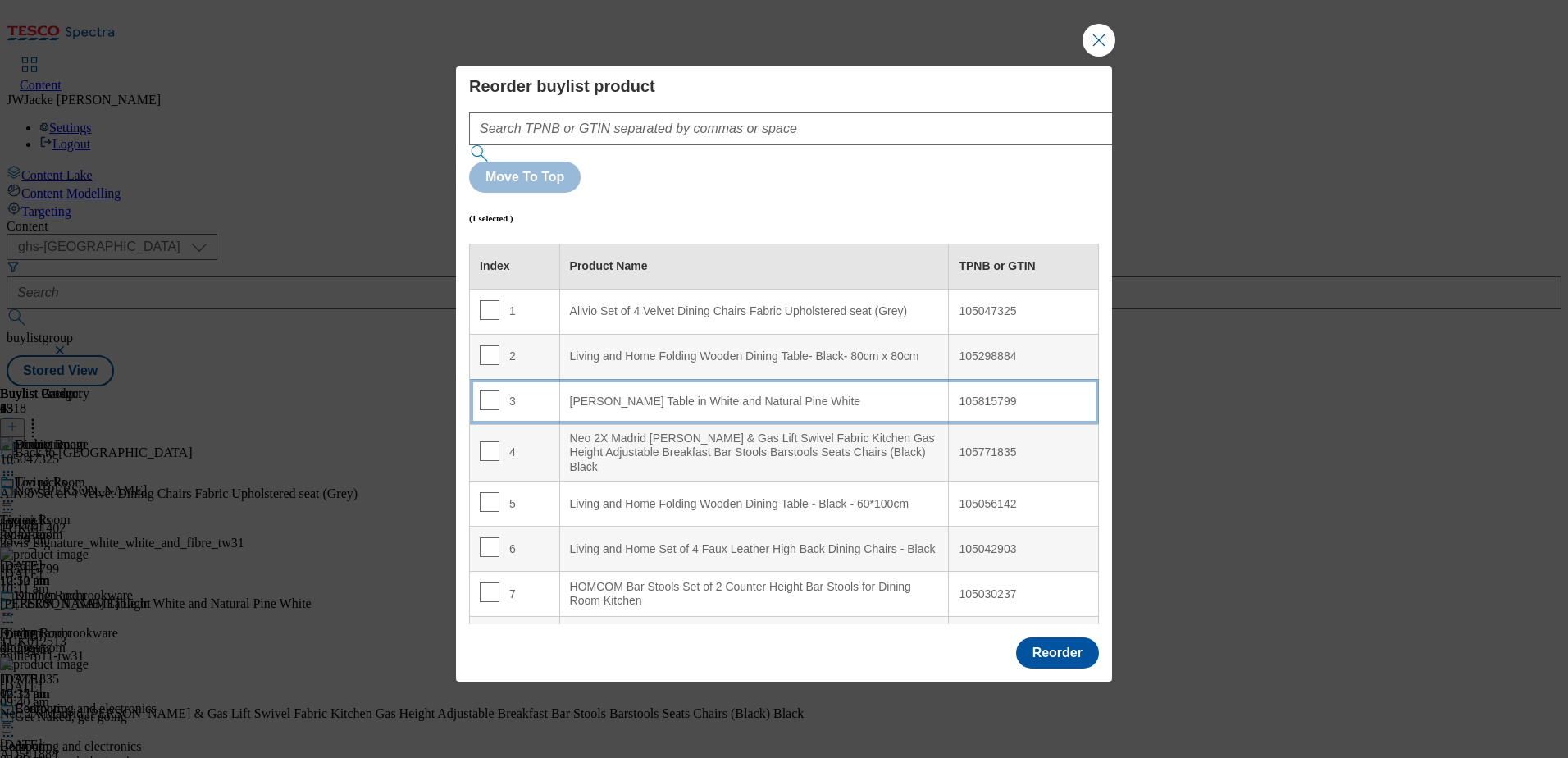
click at [612, 395] on div "Annika Bistro Table in White and Natural Pine White" at bounding box center [755, 402] width 370 height 15
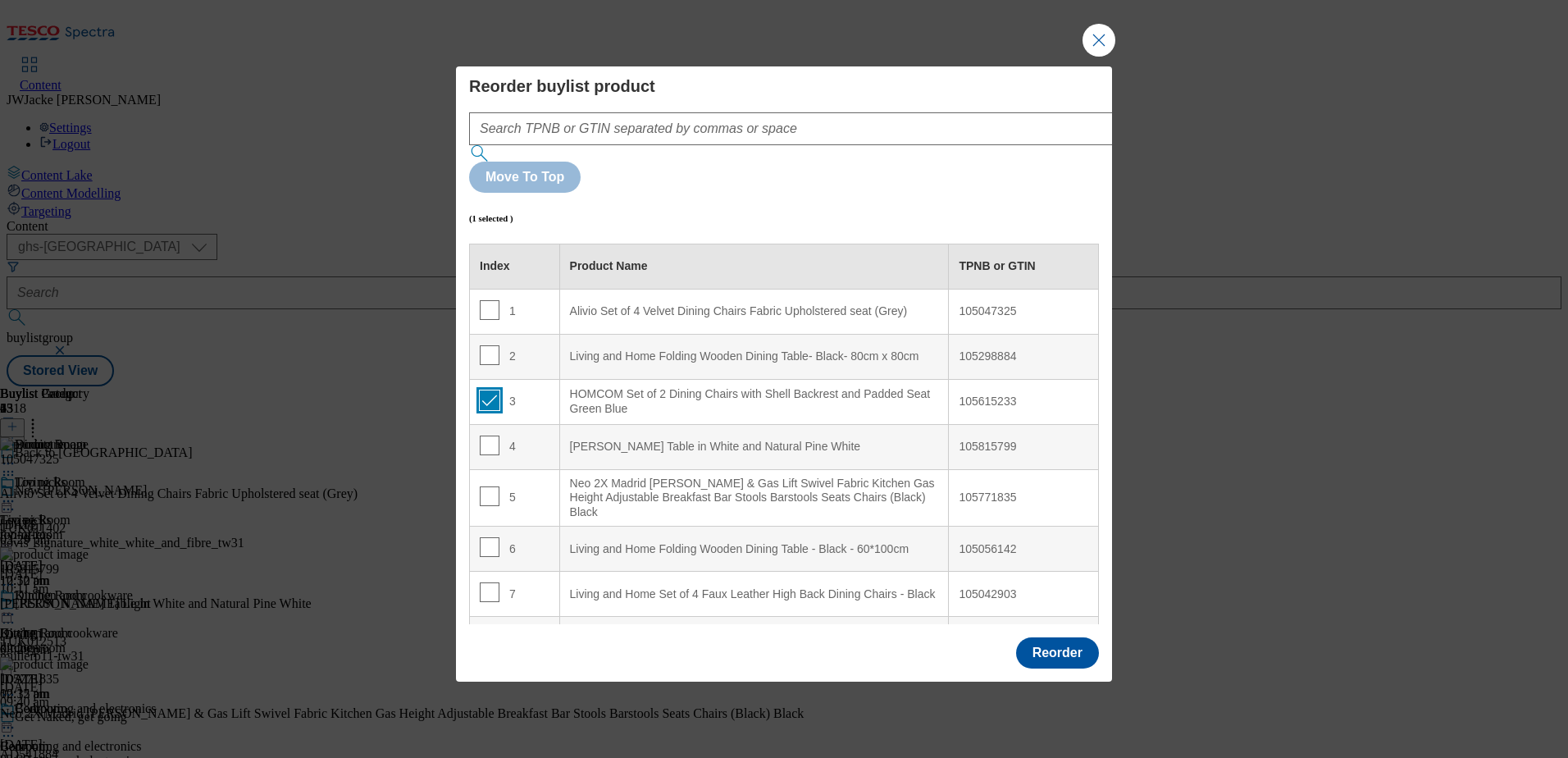
click at [489, 390] on input "Modal" at bounding box center [489, 400] width 20 height 20
checkbox input "false"
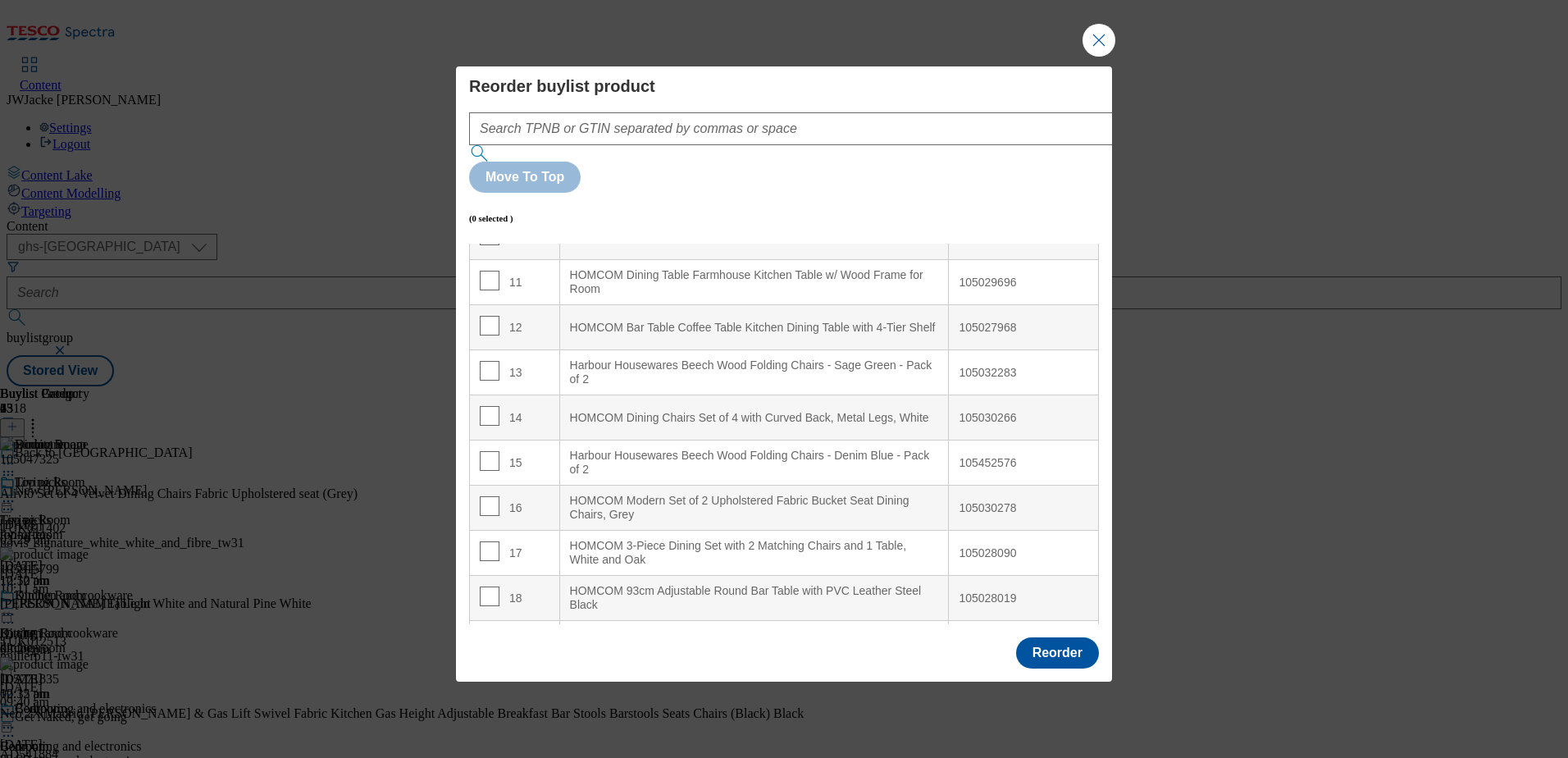
scroll to position [574, 0]
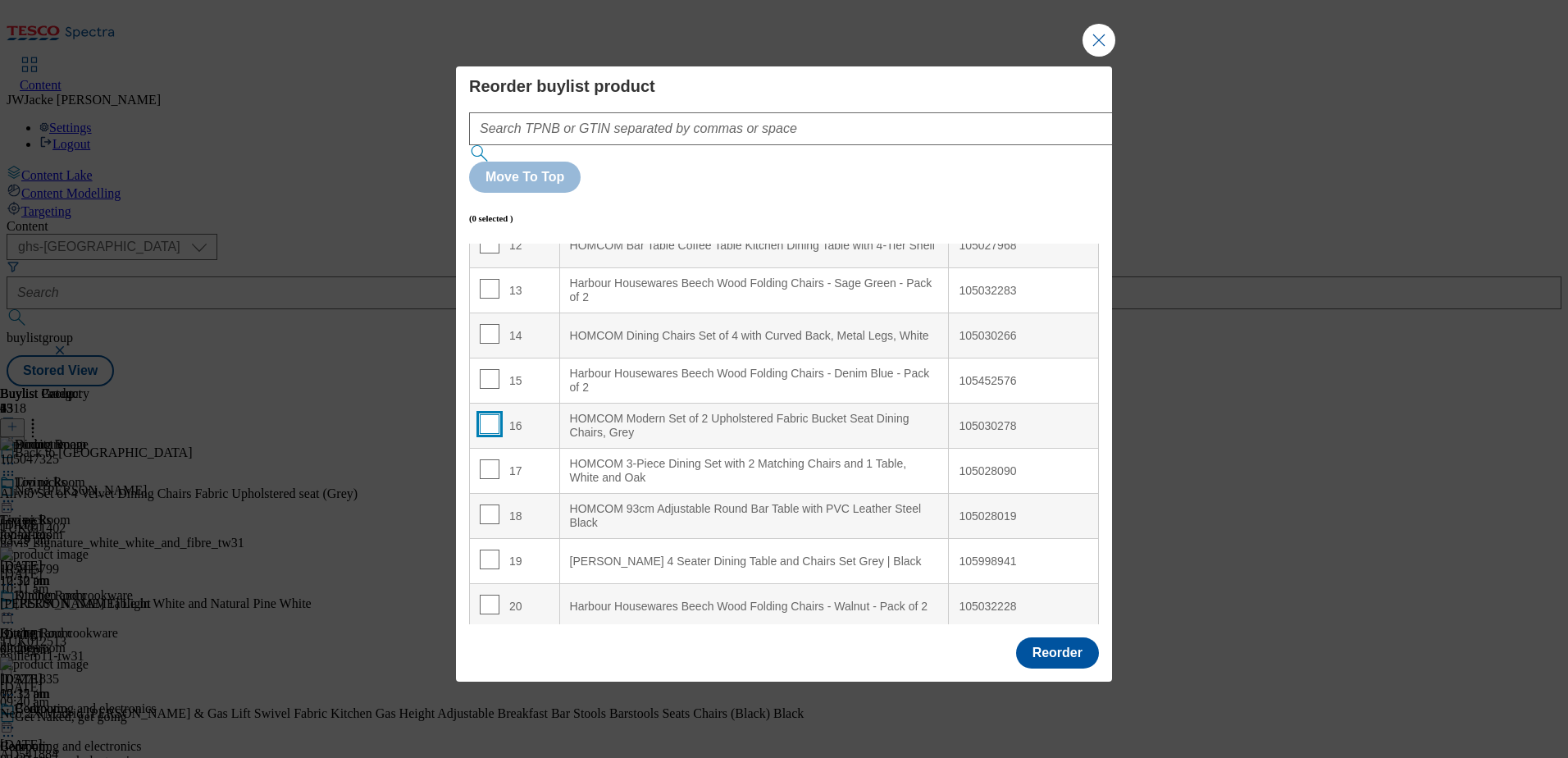
click at [485, 414] on input "Modal" at bounding box center [489, 424] width 20 height 20
checkbox input "true"
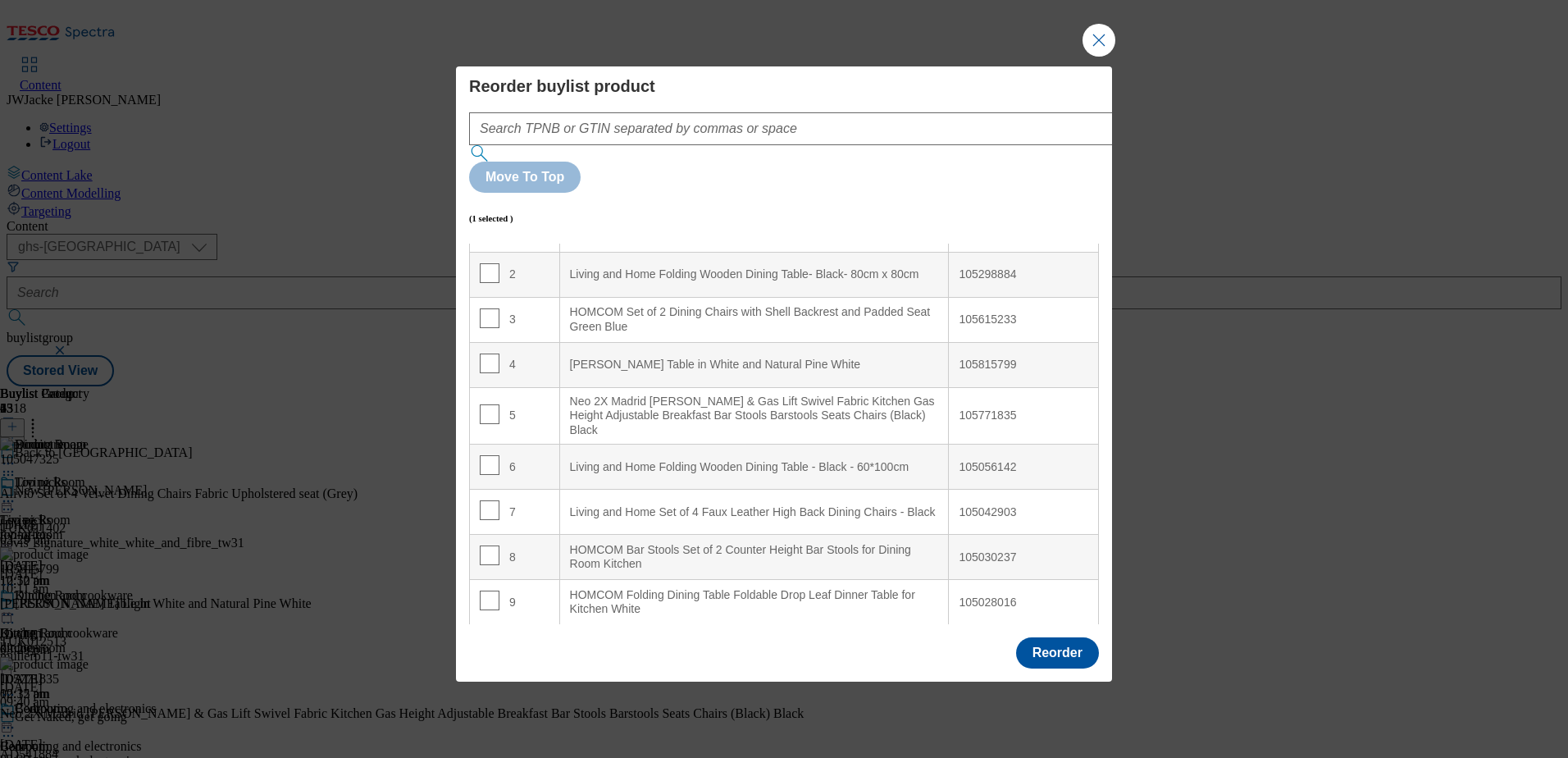
scroll to position [0, 0]
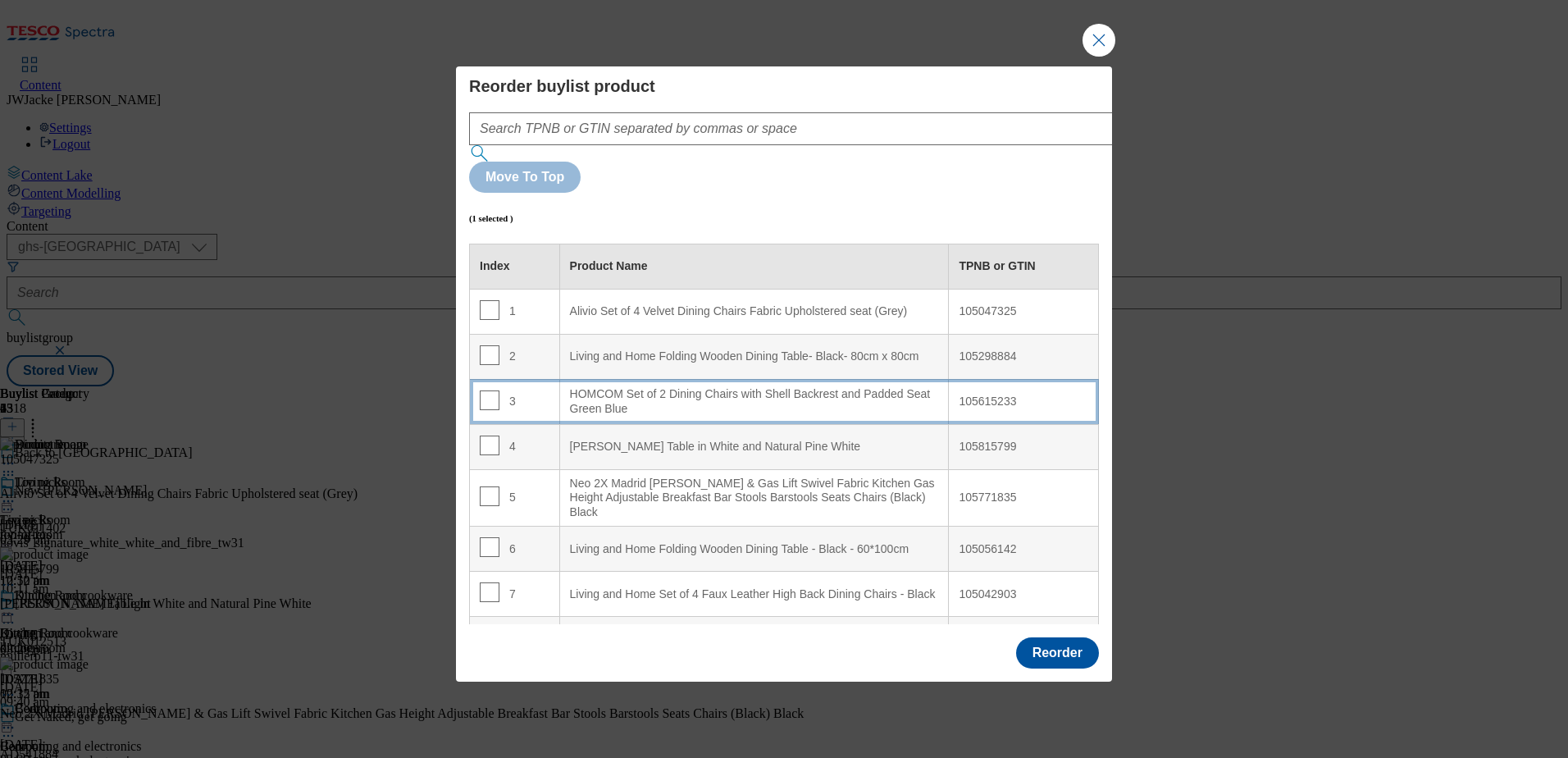
click at [616, 387] on div "HOMCOM Set of 2 Dining Chairs with Shell Backrest and Padded Seat Green Blue" at bounding box center [755, 401] width 370 height 29
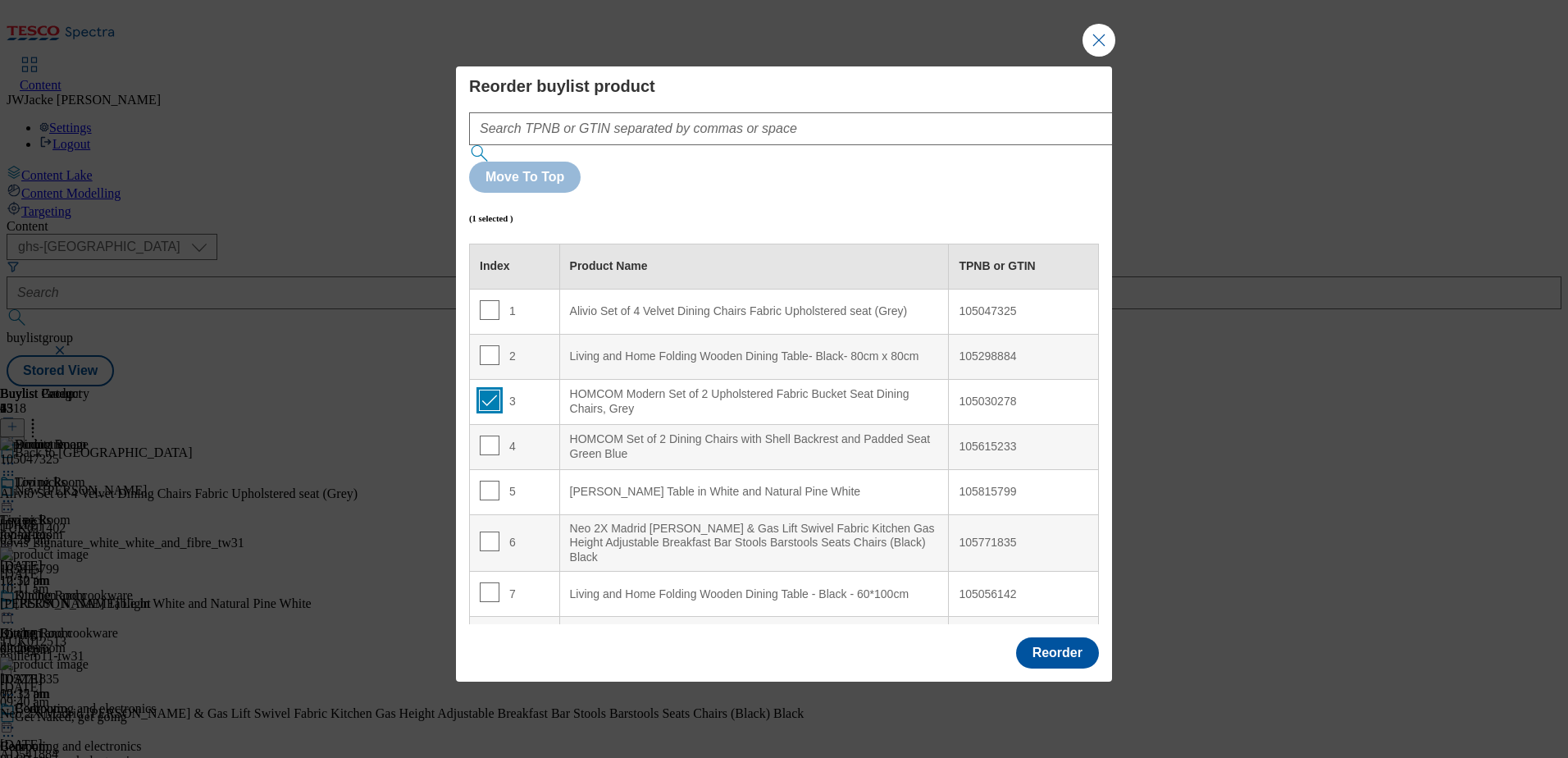
click at [489, 390] on input "Modal" at bounding box center [489, 400] width 20 height 20
checkbox input "false"
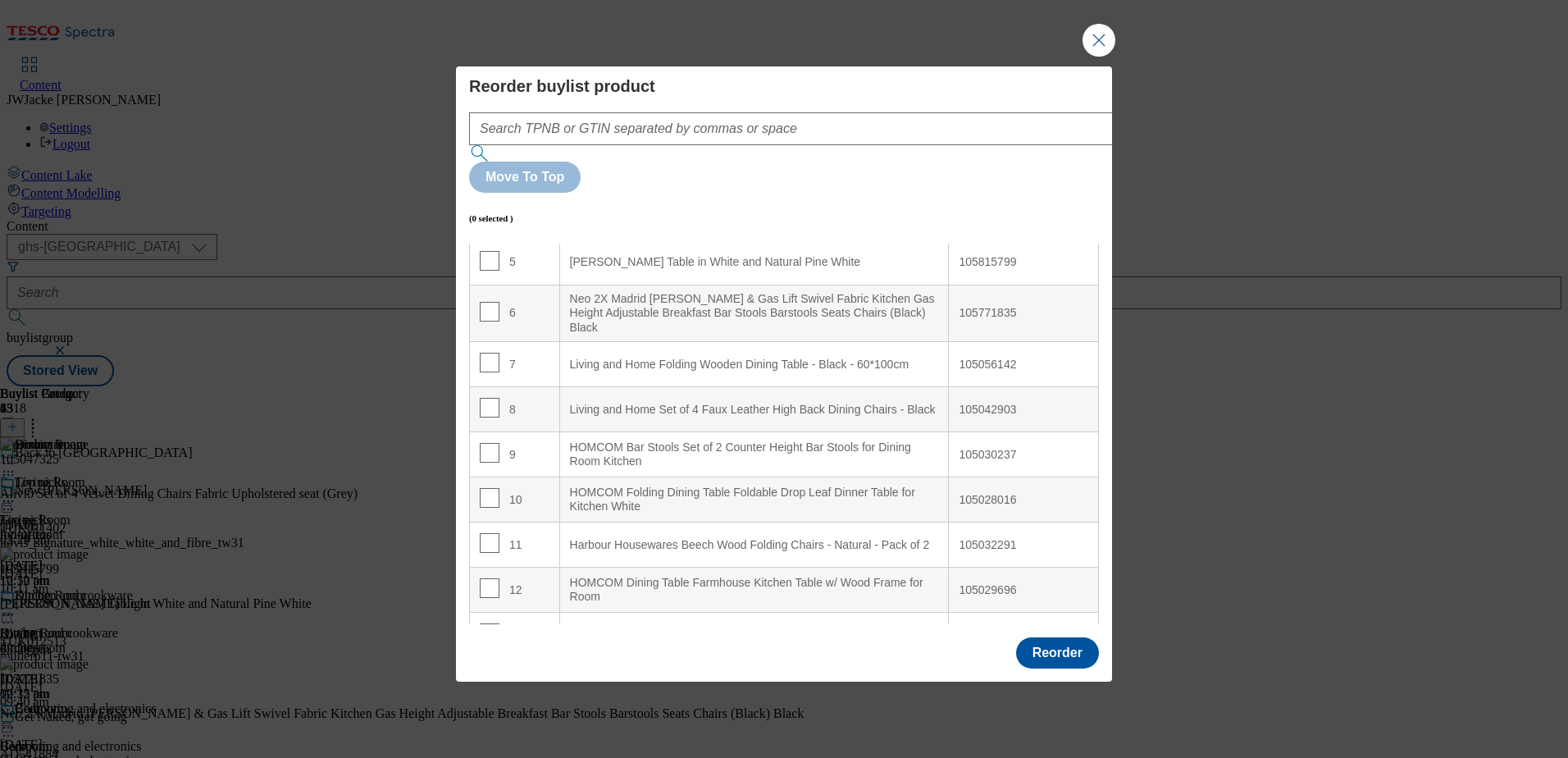
scroll to position [231, 0]
click at [712, 141] on div "Reorder buylist product Move To Top (0 selected ) Index Product Name TPNB or GT…" at bounding box center [784, 349] width 630 height 548
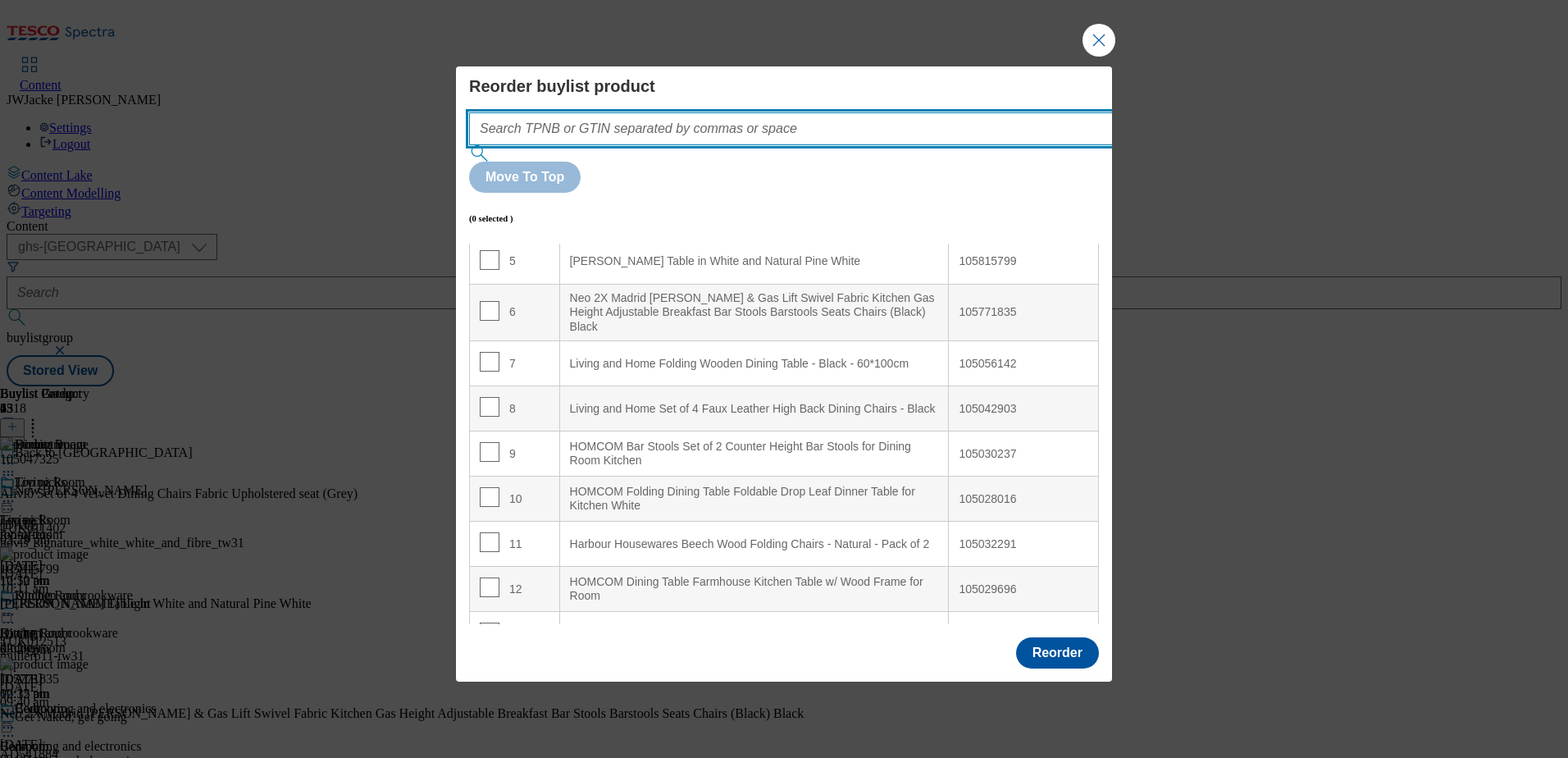
click at [707, 145] on input "Modal" at bounding box center [815, 129] width 693 height 33
paste input "105028019"
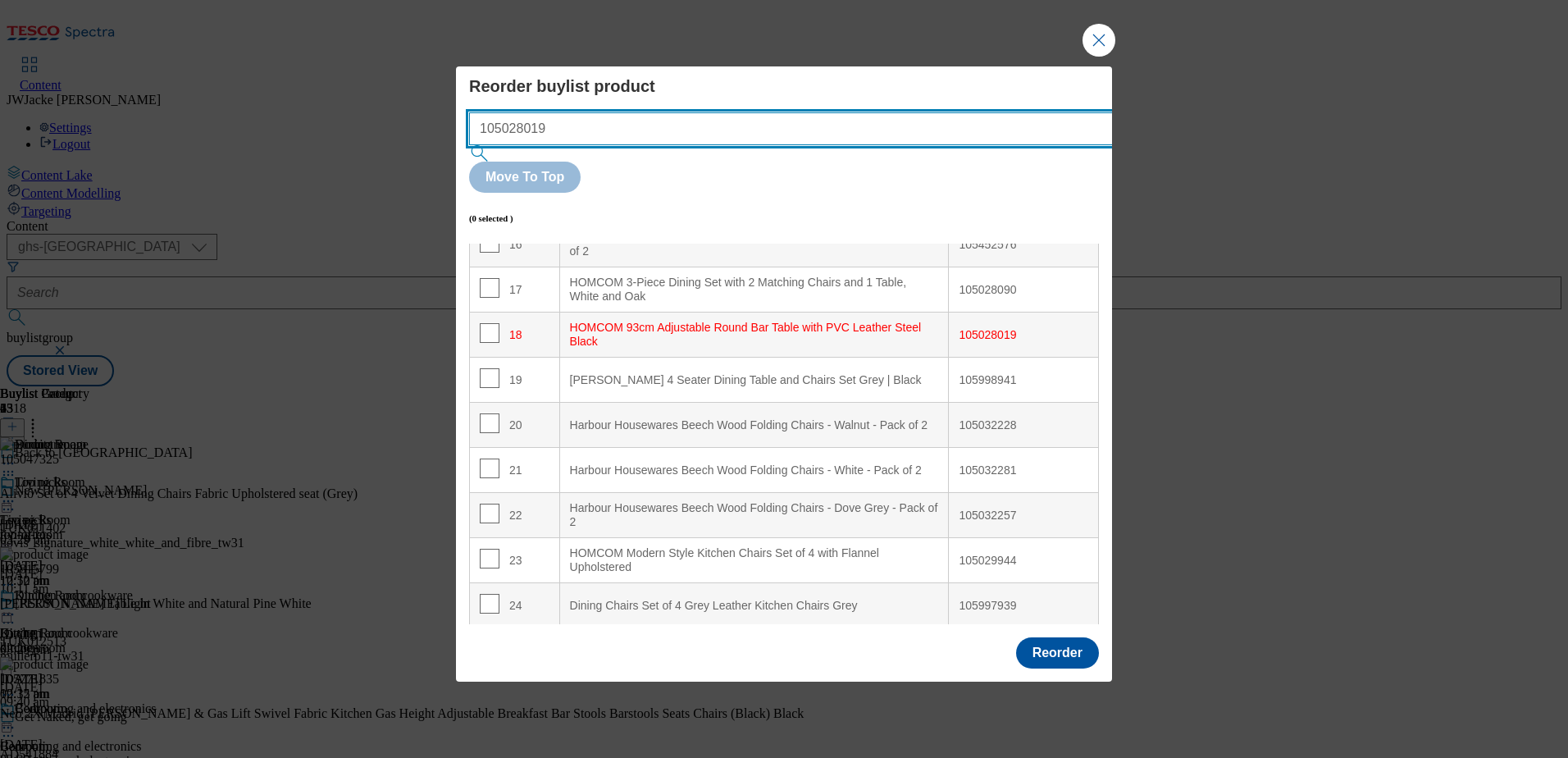
scroll to position [804, 0]
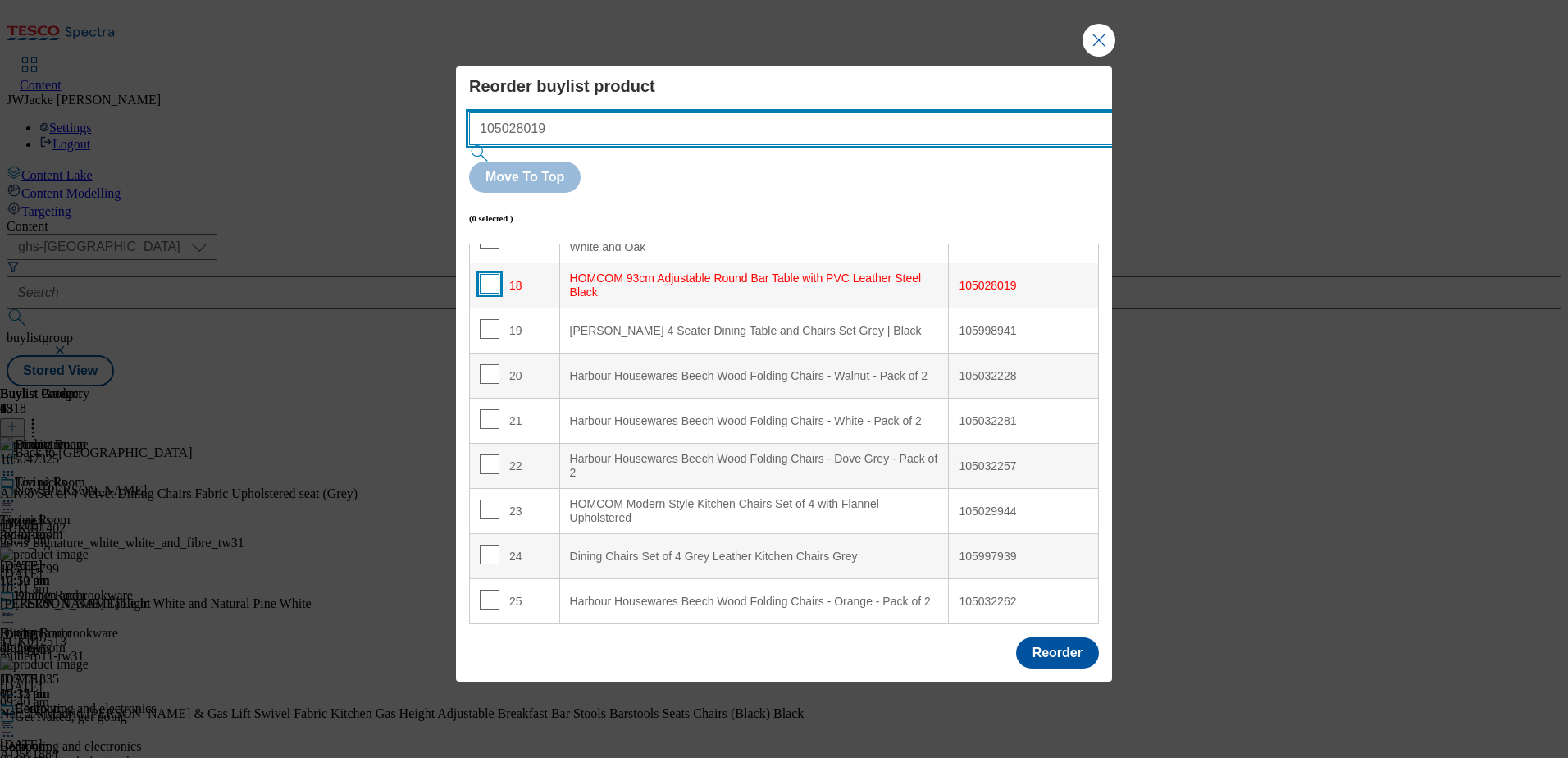
type input "105028019"
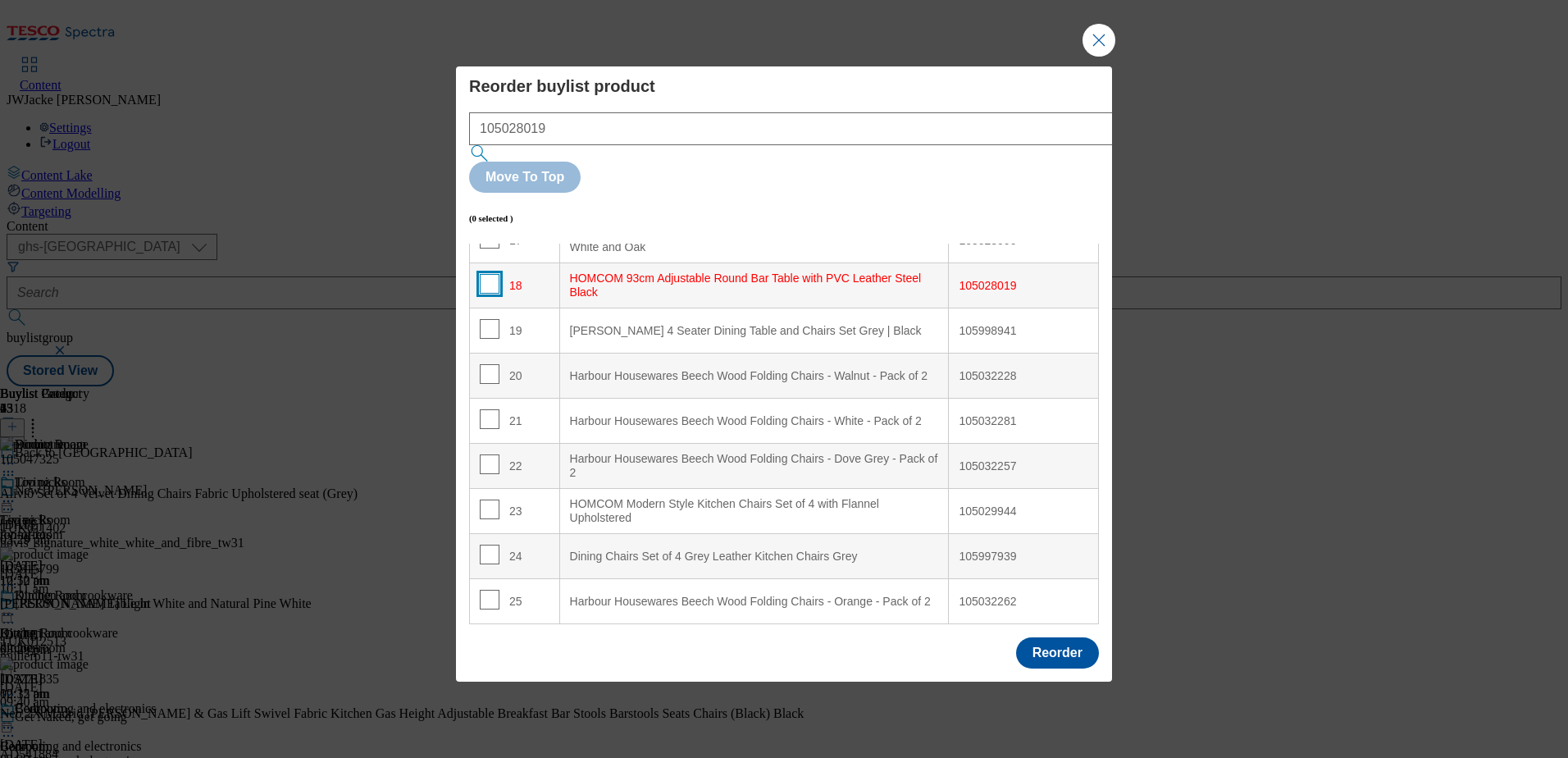
click at [484, 274] on input "Modal" at bounding box center [489, 284] width 20 height 20
checkbox input "true"
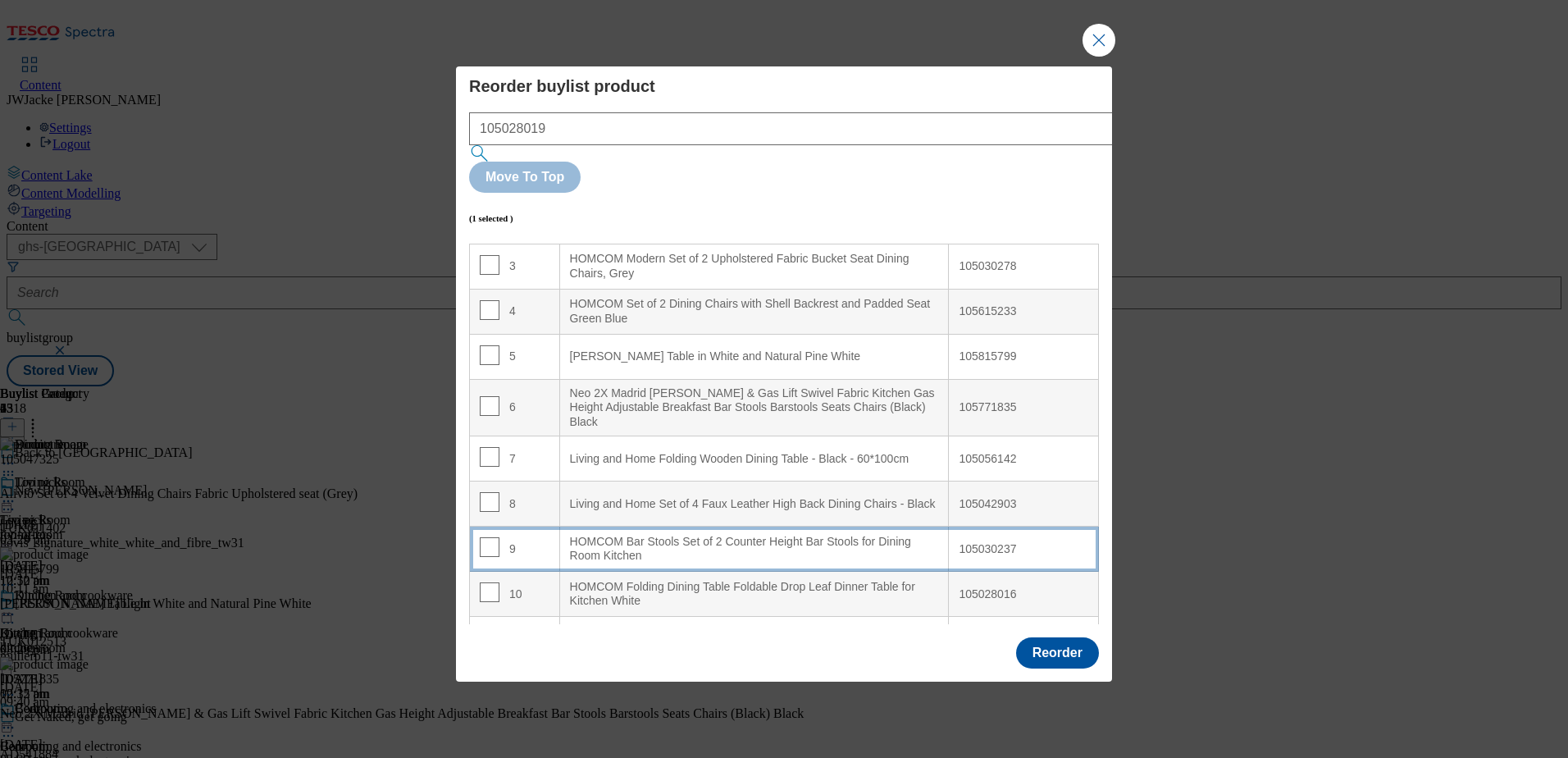
scroll to position [0, 0]
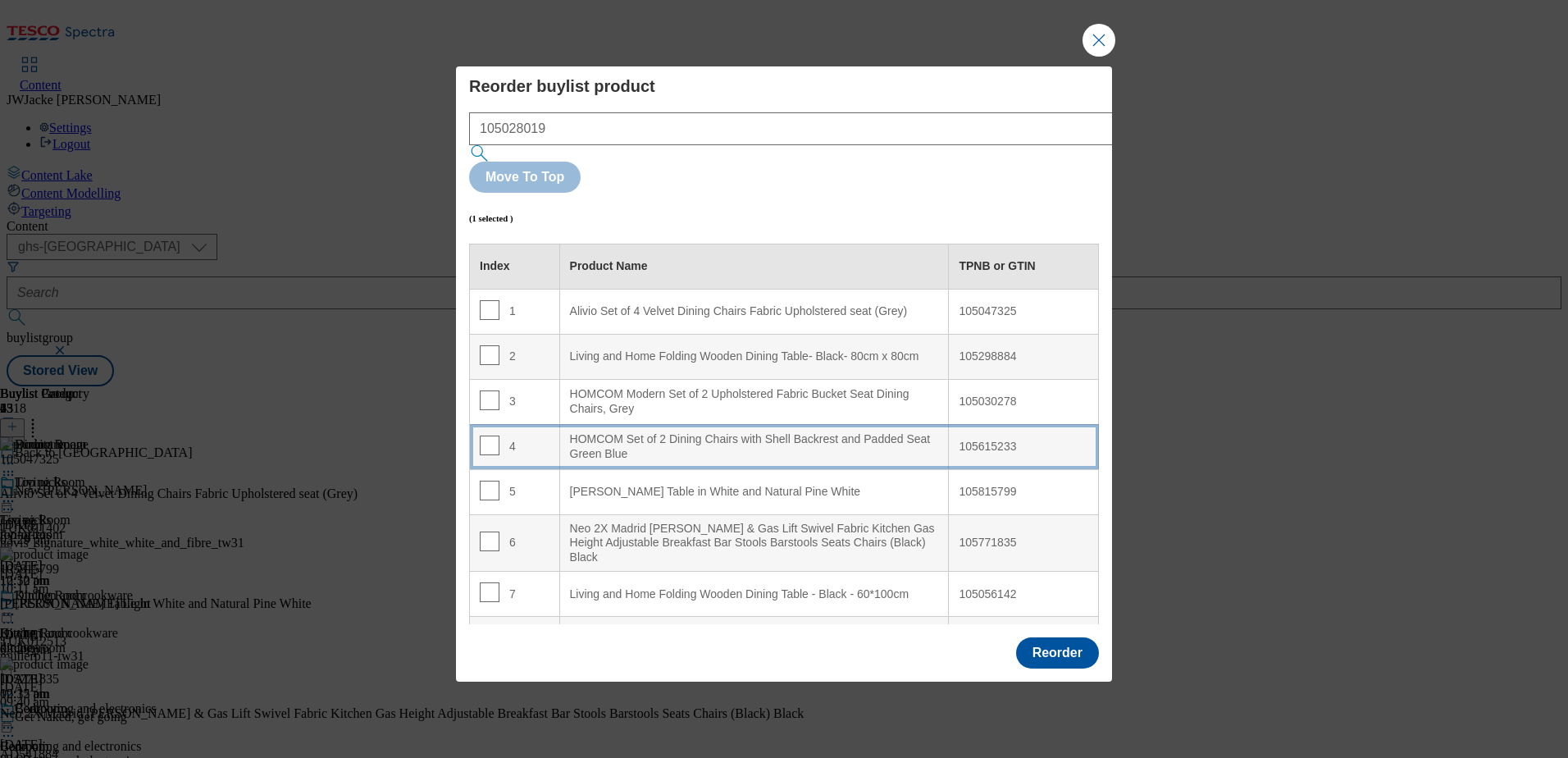
click at [611, 432] on div "HOMCOM Set of 2 Dining Chairs with Shell Backrest and Padded Seat Green Blue" at bounding box center [755, 446] width 370 height 29
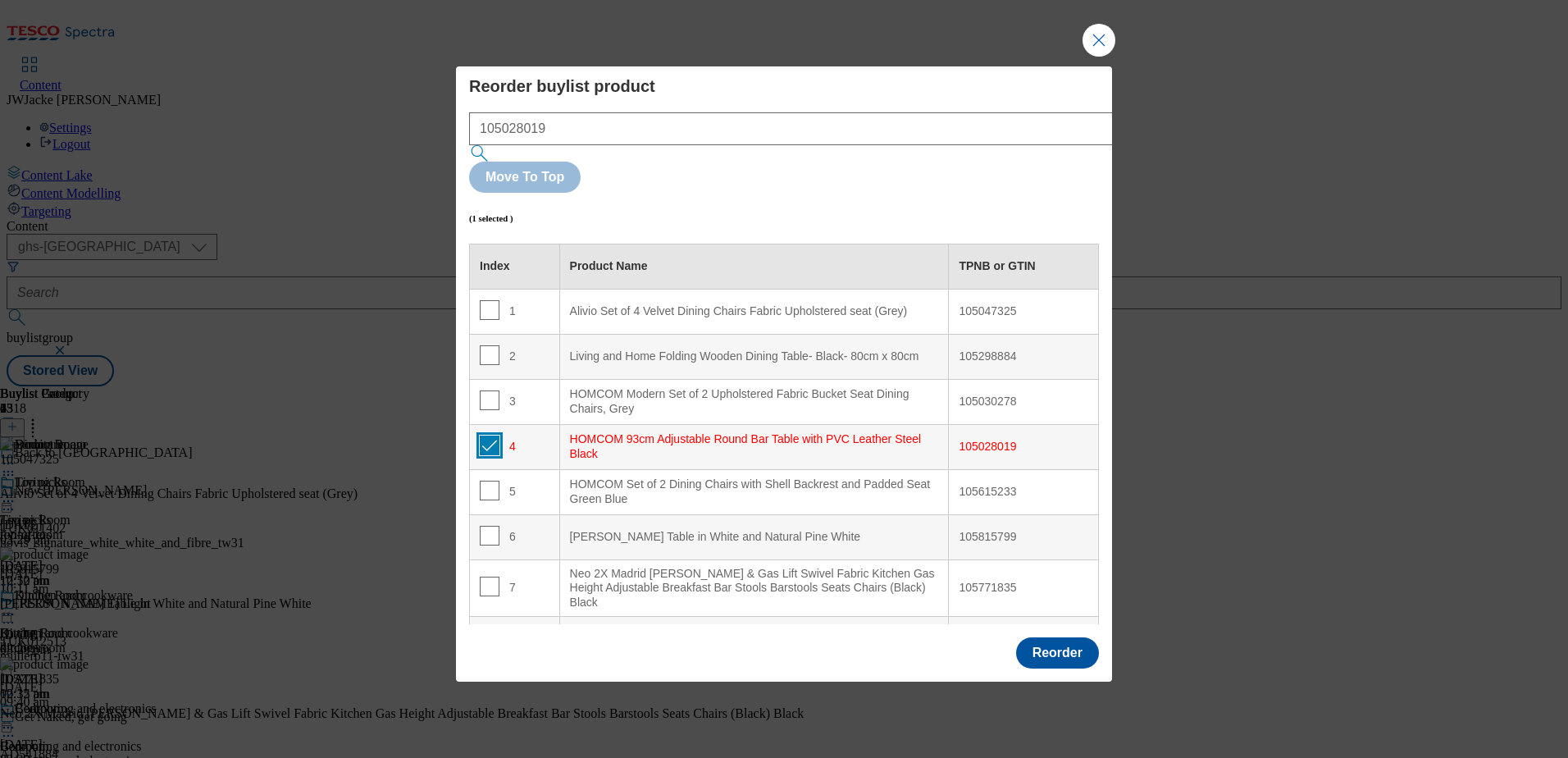
click at [493, 436] on input "Modal" at bounding box center [489, 445] width 20 height 20
checkbox input "false"
click at [1066, 637] on button "Reorder" at bounding box center [1057, 653] width 83 height 31
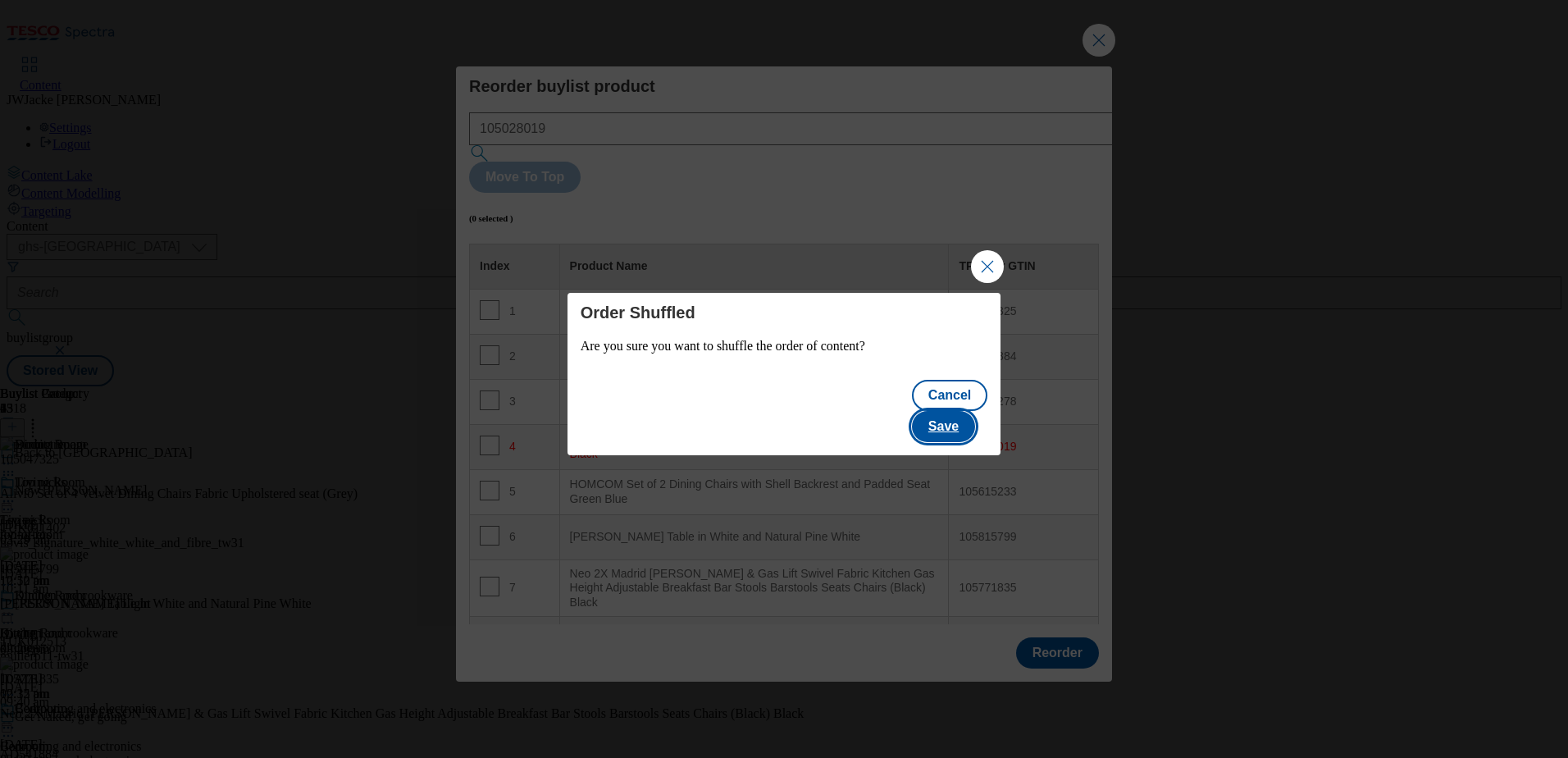
click at [960, 413] on button "Save" at bounding box center [943, 426] width 63 height 31
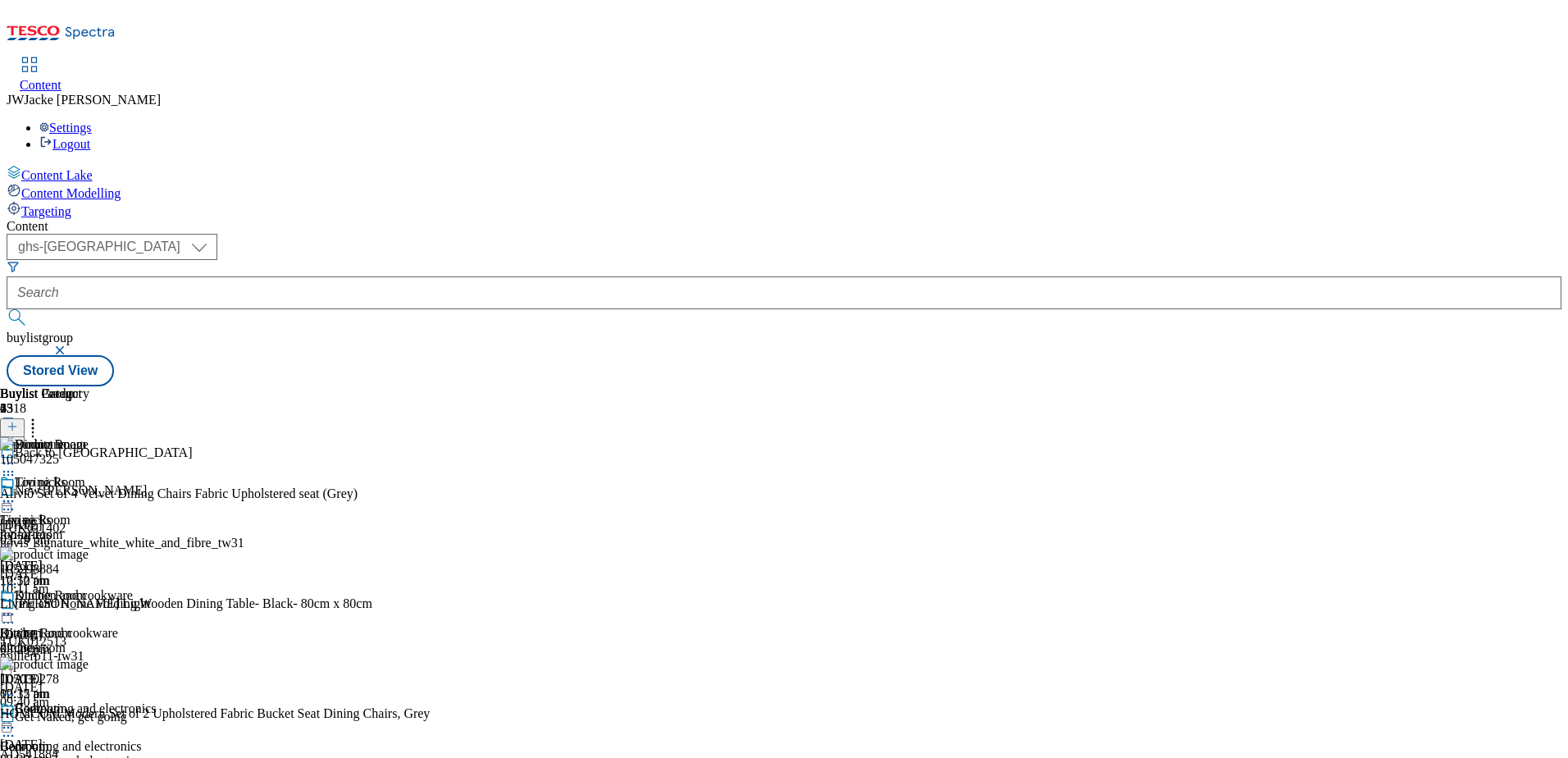
click at [89, 701] on div "Bedroom Bedroom bedroom 23 Sept 2025 10:12 am" at bounding box center [45, 758] width 89 height 114
click at [41, 416] on icon at bounding box center [32, 424] width 17 height 17
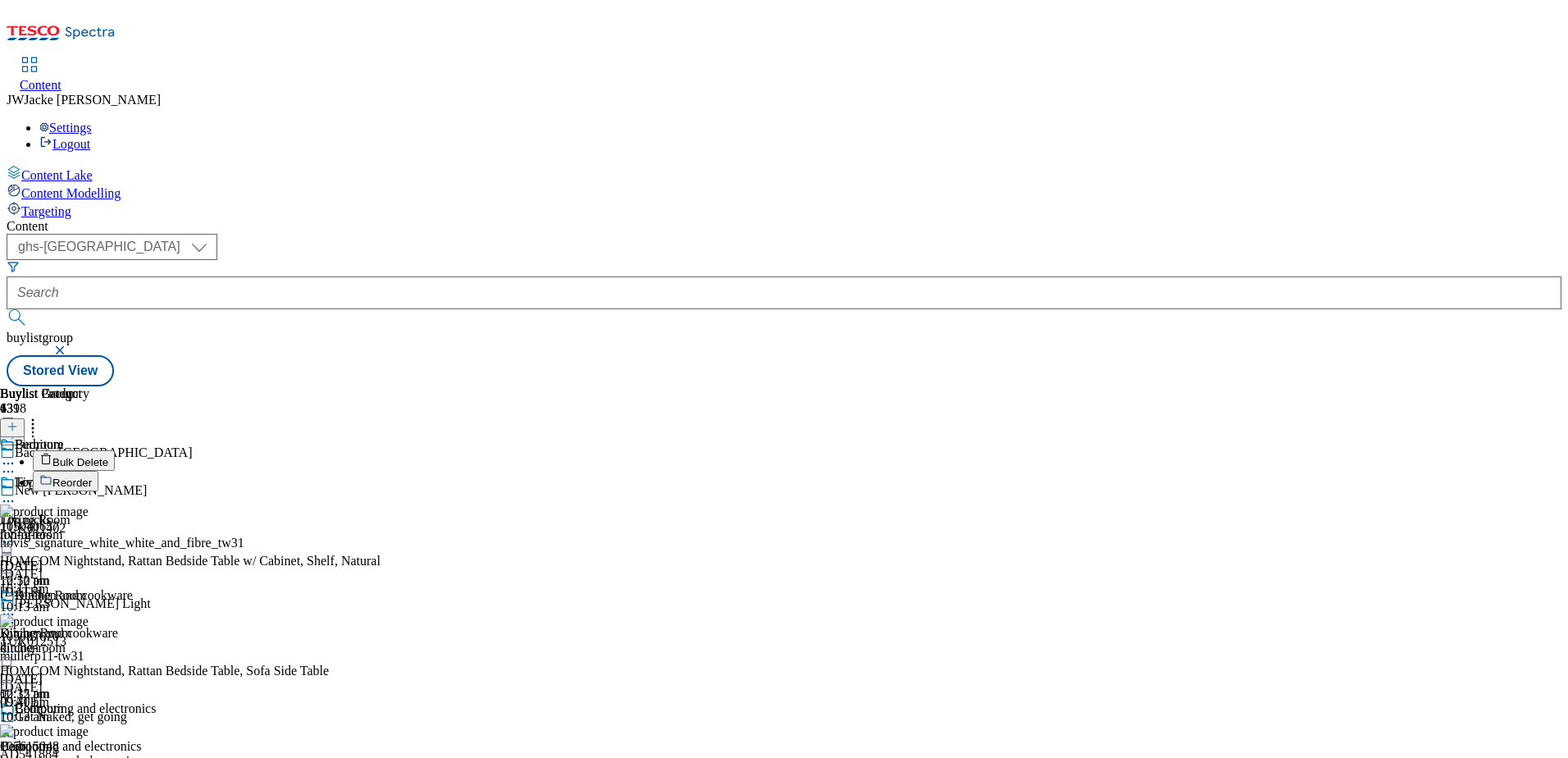
click at [92, 477] on span "Reorder" at bounding box center [72, 483] width 39 height 12
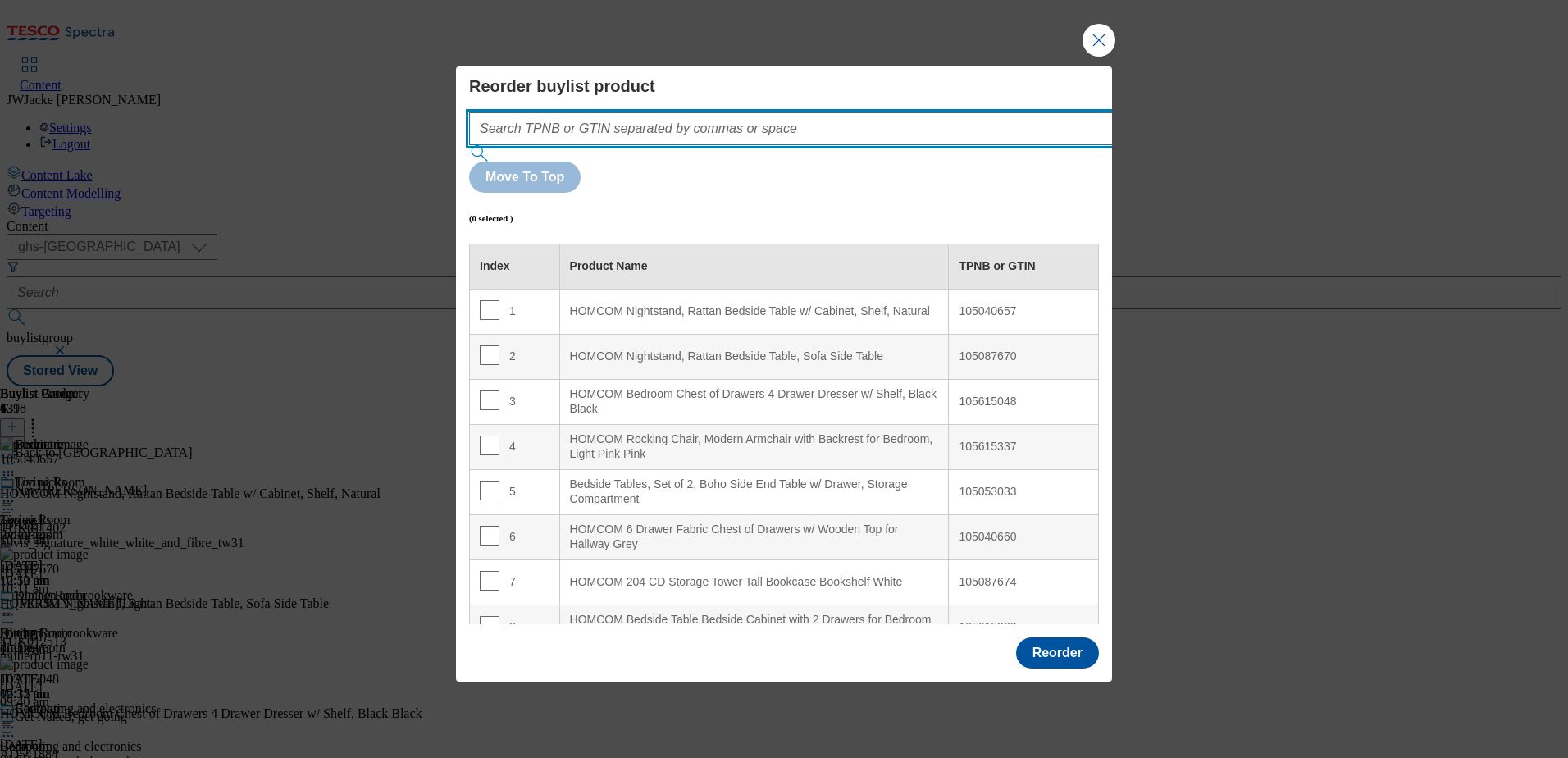
click at [763, 145] on input "Modal" at bounding box center [815, 129] width 693 height 33
paste input "105045475"
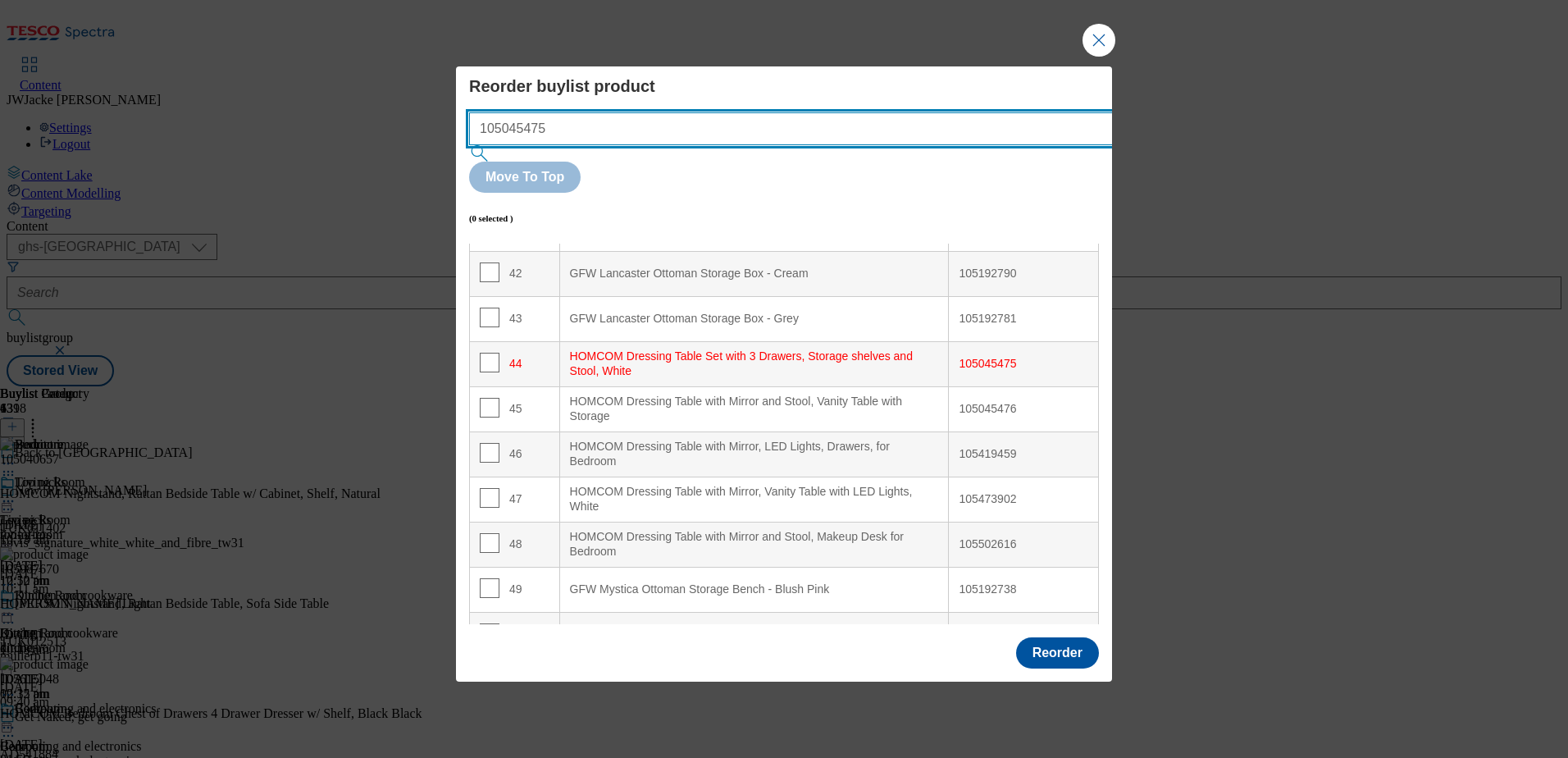
scroll to position [1999, 0]
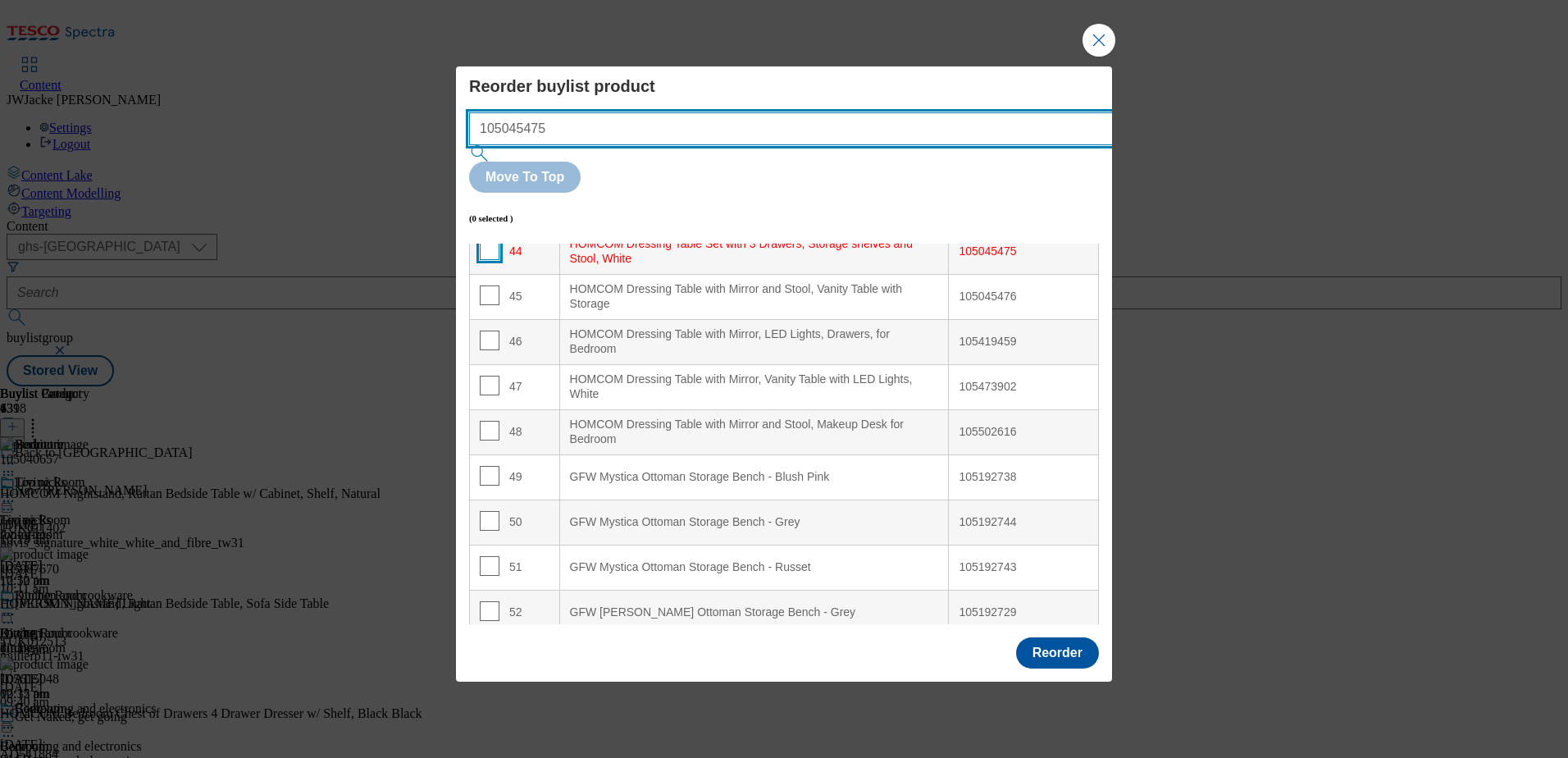
type input "105045475"
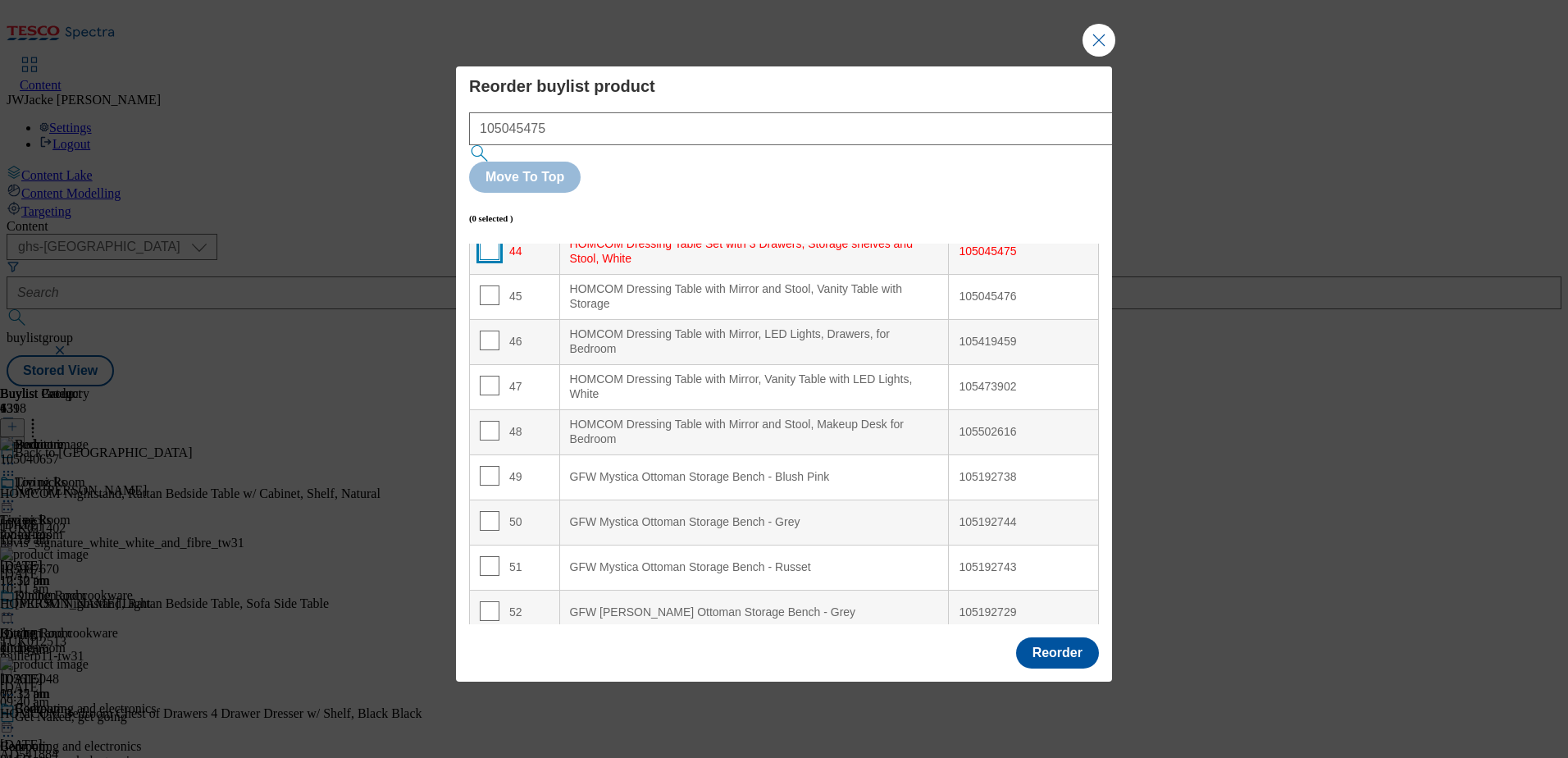
click at [487, 240] on input "Modal" at bounding box center [489, 250] width 20 height 20
checkbox input "true"
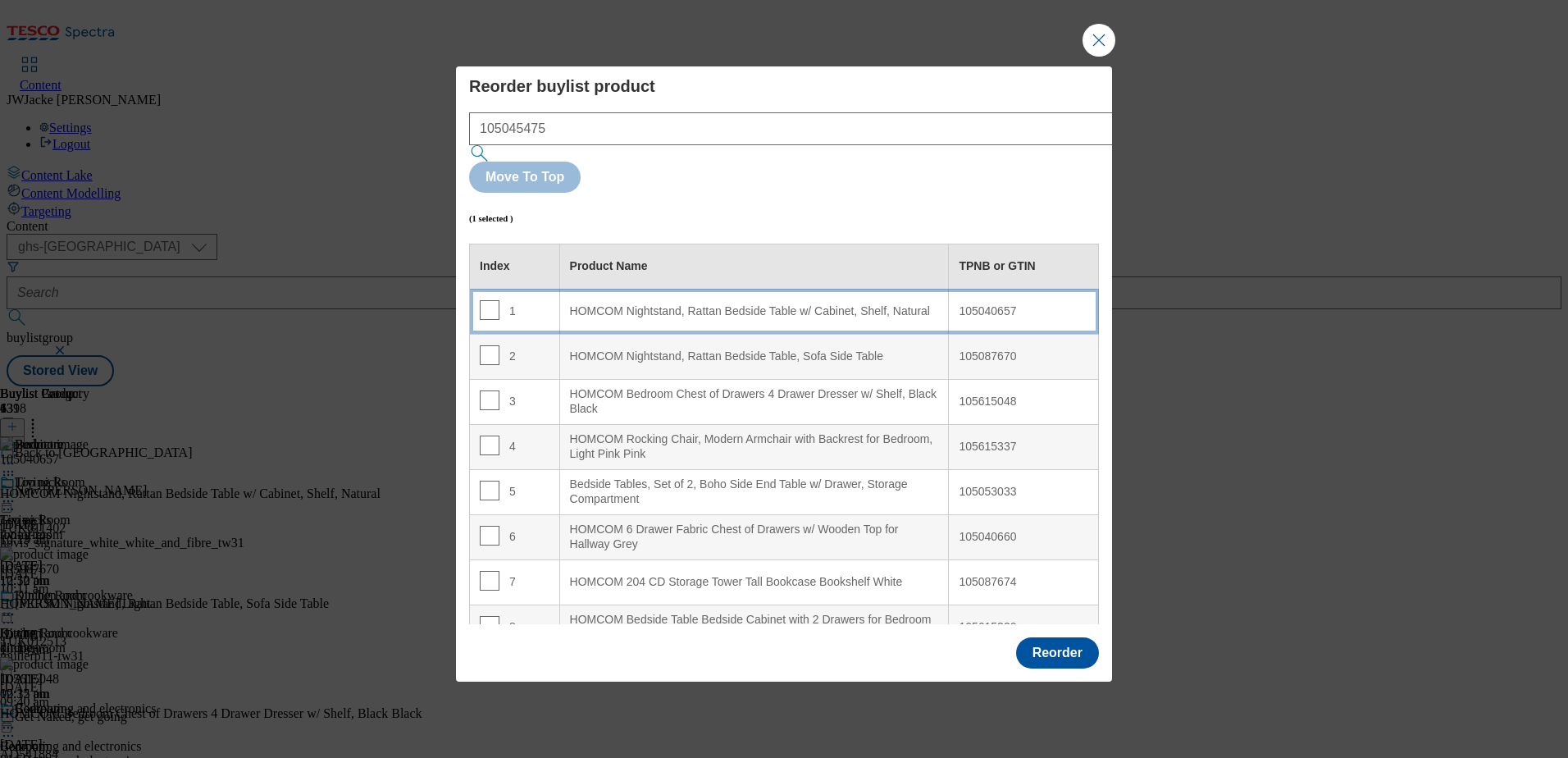
click at [677, 304] on div "HOMCOM Nightstand, Rattan Bedside Table w/ Cabinet, Shelf, Natural" at bounding box center [755, 311] width 370 height 15
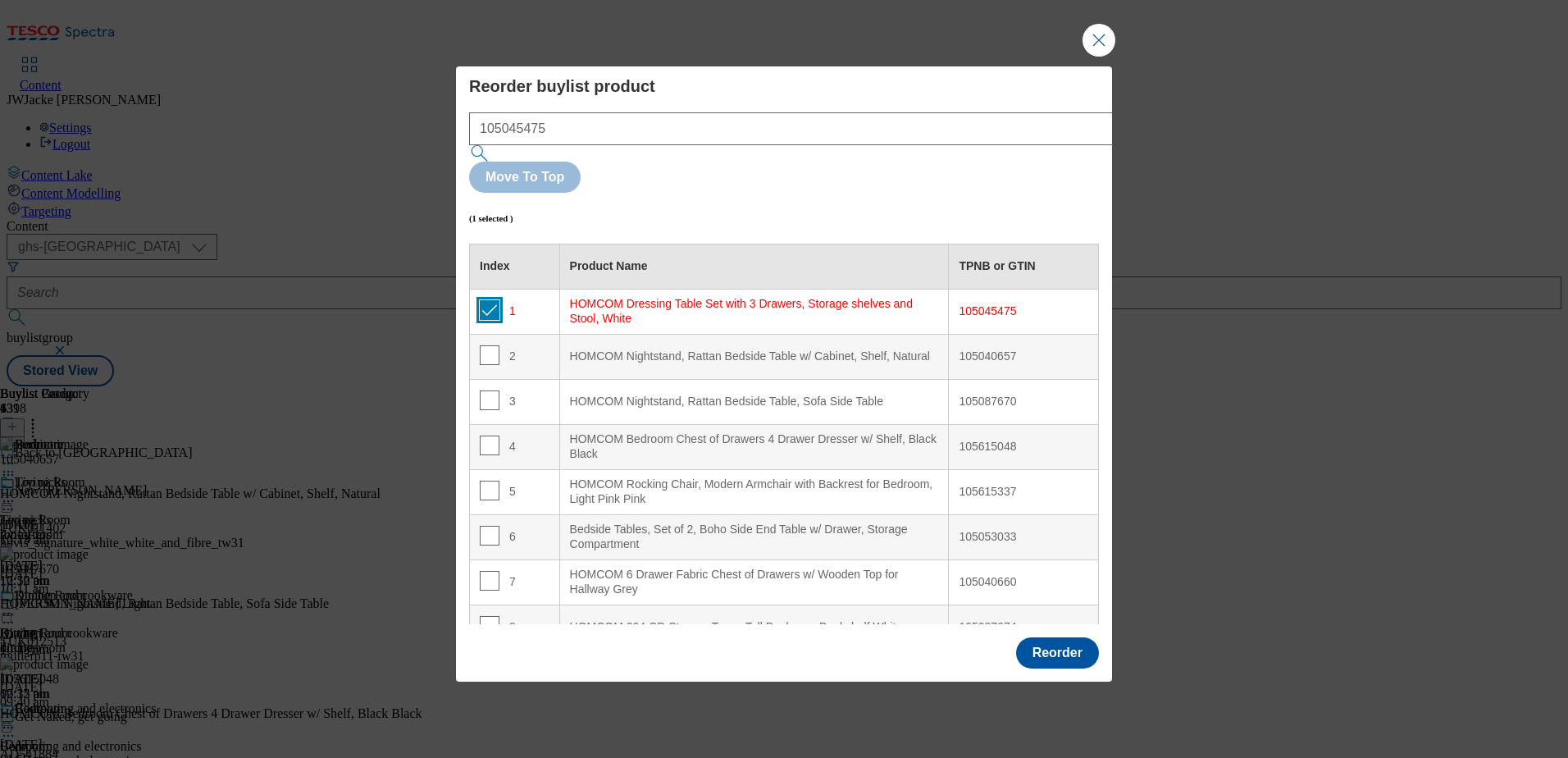
click at [482, 300] on input "Modal" at bounding box center [489, 310] width 20 height 20
checkbox input "false"
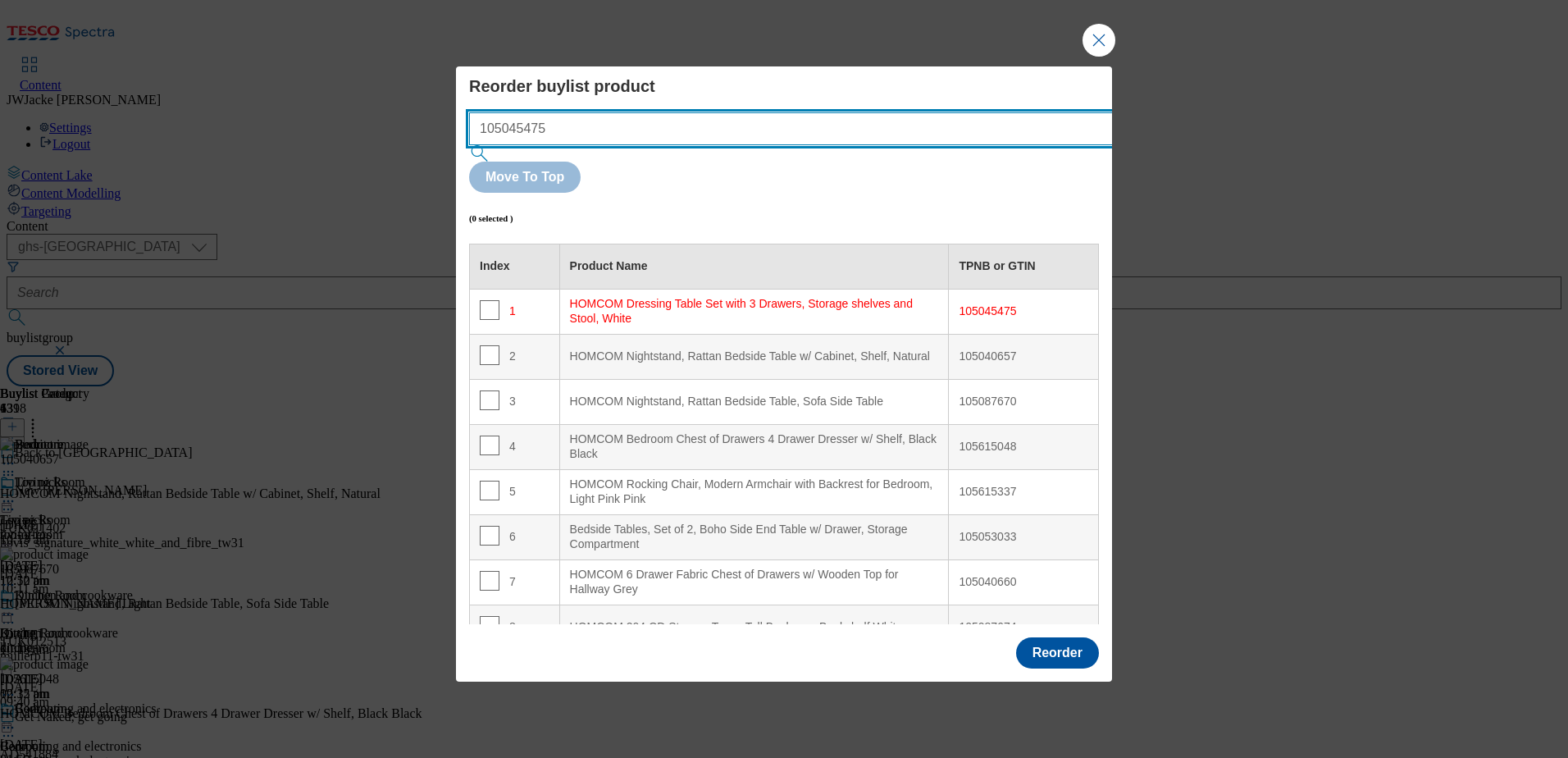
click at [699, 145] on input "105045475" at bounding box center [815, 129] width 693 height 33
drag, startPoint x: 710, startPoint y: 155, endPoint x: 409, endPoint y: 138, distance: 301.5
click at [409, 138] on div "Reorder buylist product 105045475 Move To Top (0 selected ) Index Product Name …" at bounding box center [784, 379] width 1568 height 758
paste input "473902"
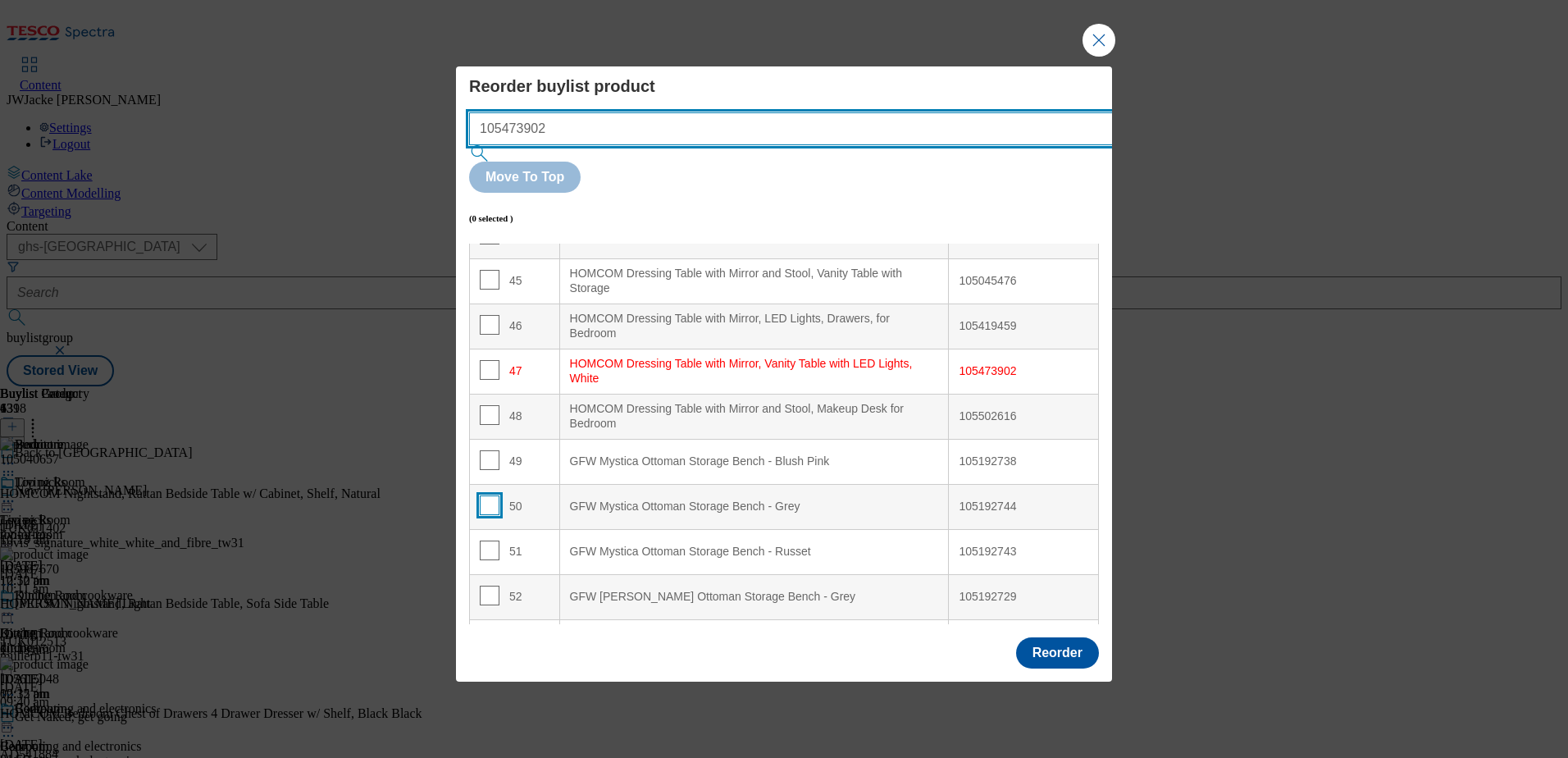
scroll to position [2134, 0]
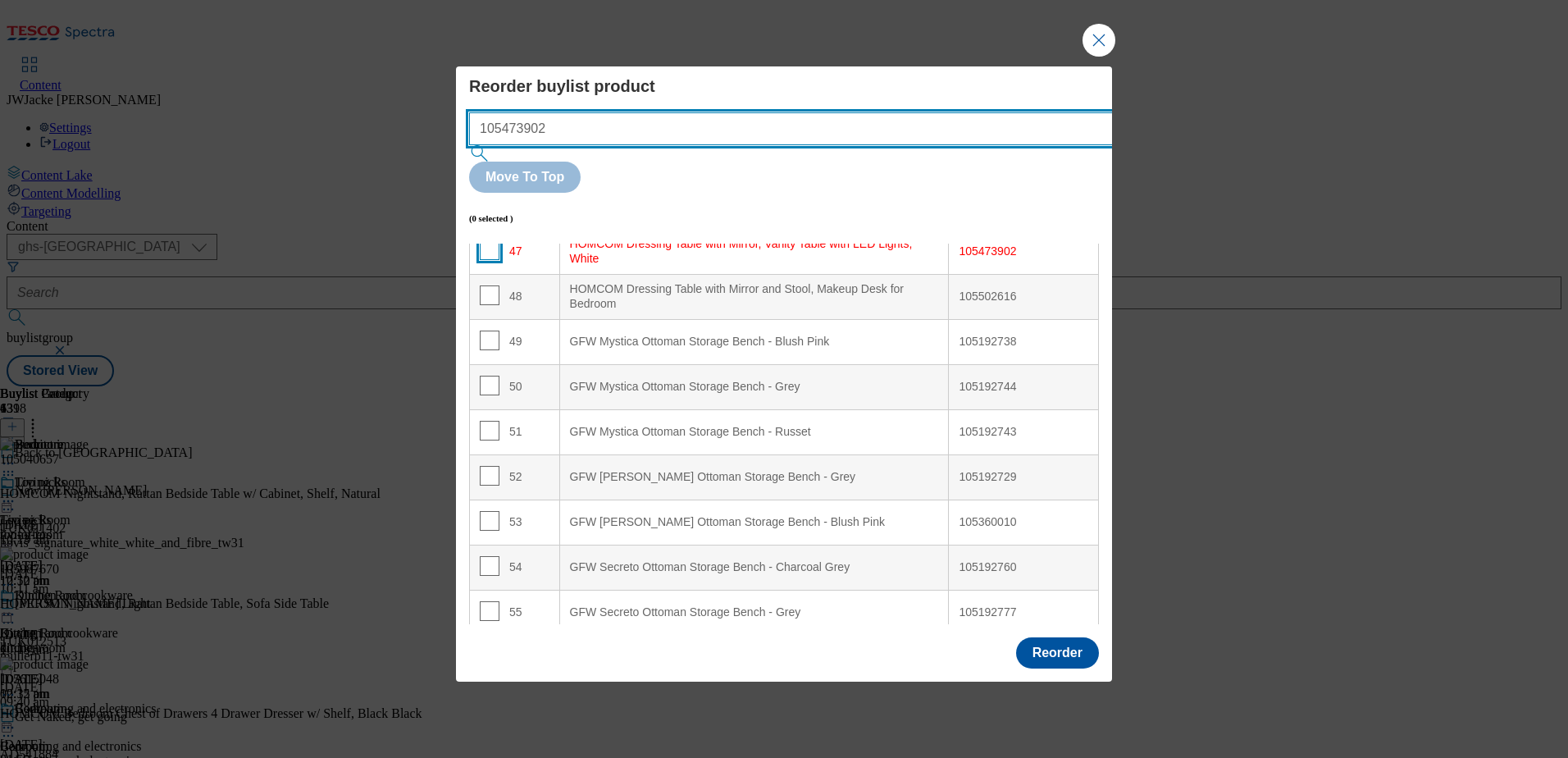
type input "105473902"
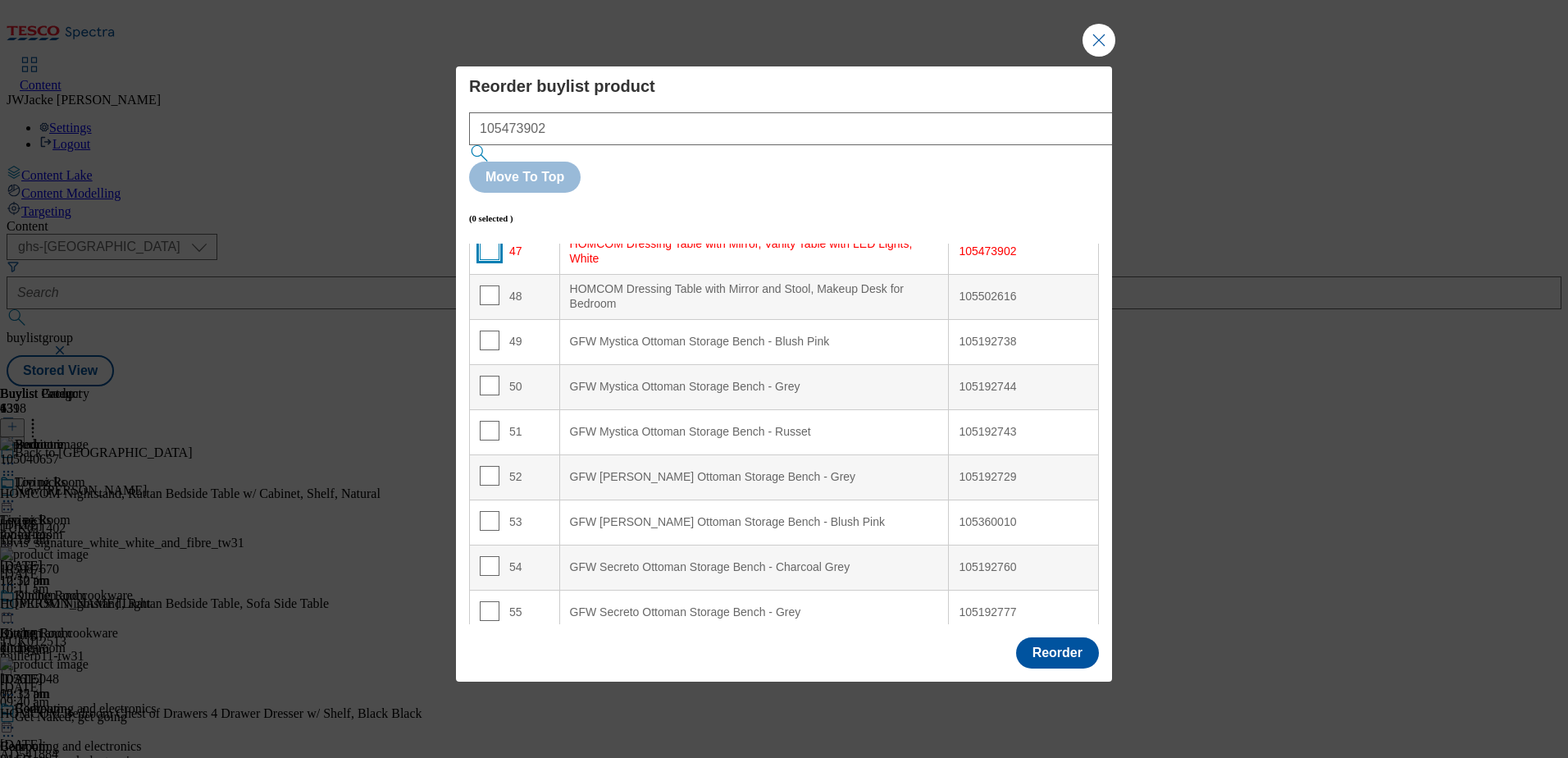
click at [487, 240] on input "Modal" at bounding box center [489, 250] width 20 height 20
checkbox input "true"
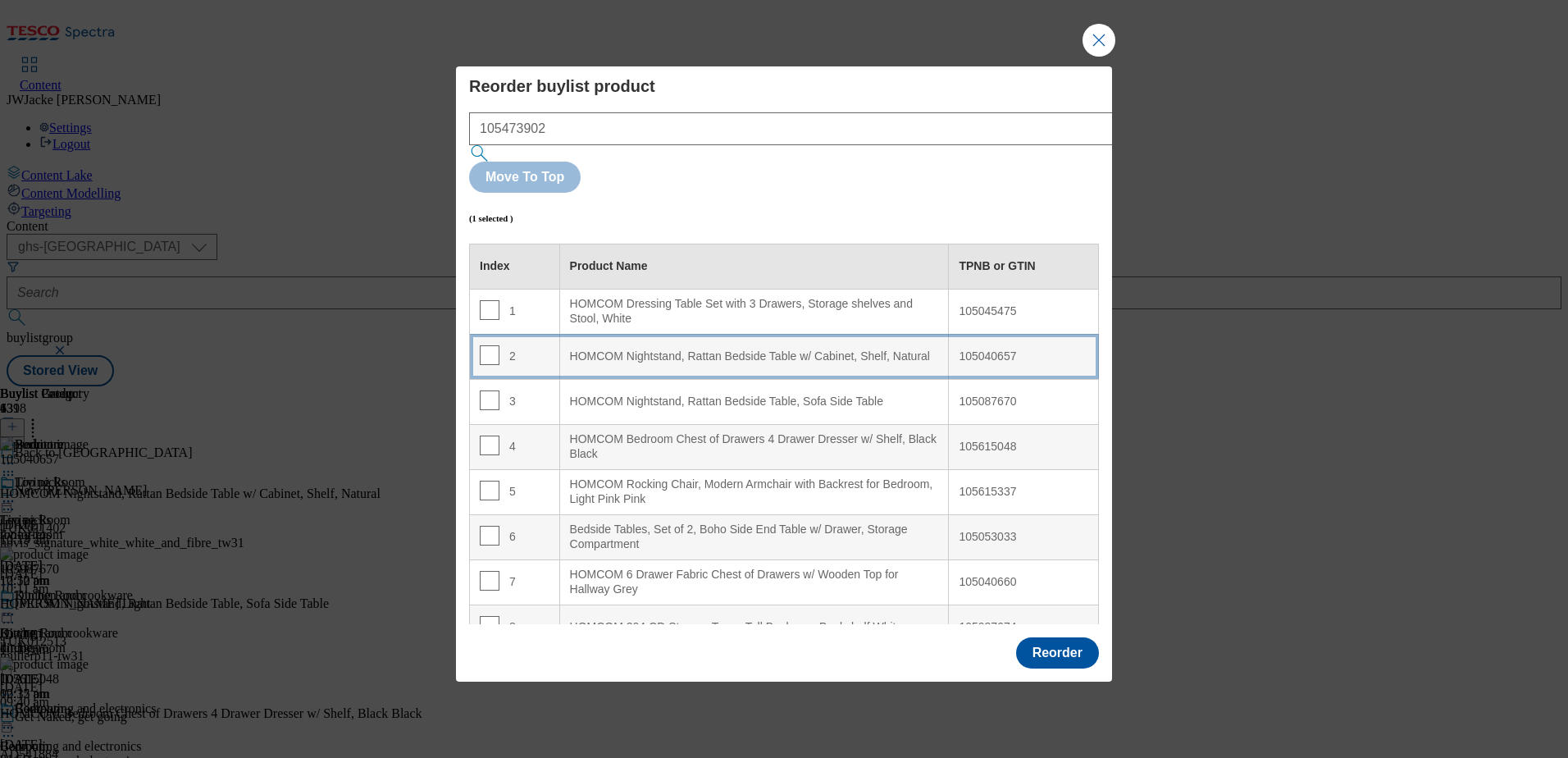
click at [671, 349] on div "HOMCOM Nightstand, Rattan Bedside Table w/ Cabinet, Shelf, Natural" at bounding box center [755, 356] width 370 height 15
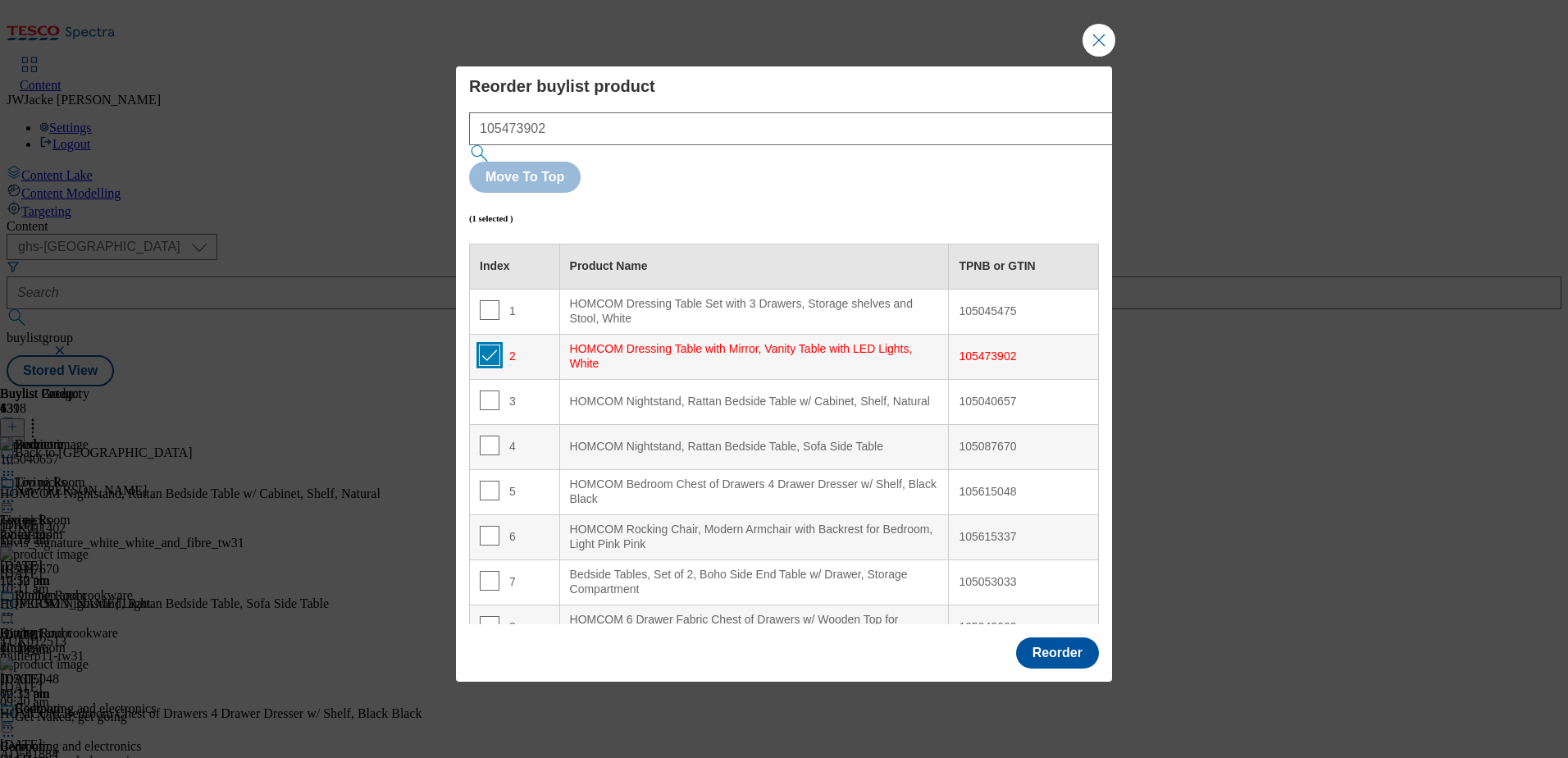
click at [491, 345] on input "Modal" at bounding box center [489, 355] width 20 height 20
checkbox input "false"
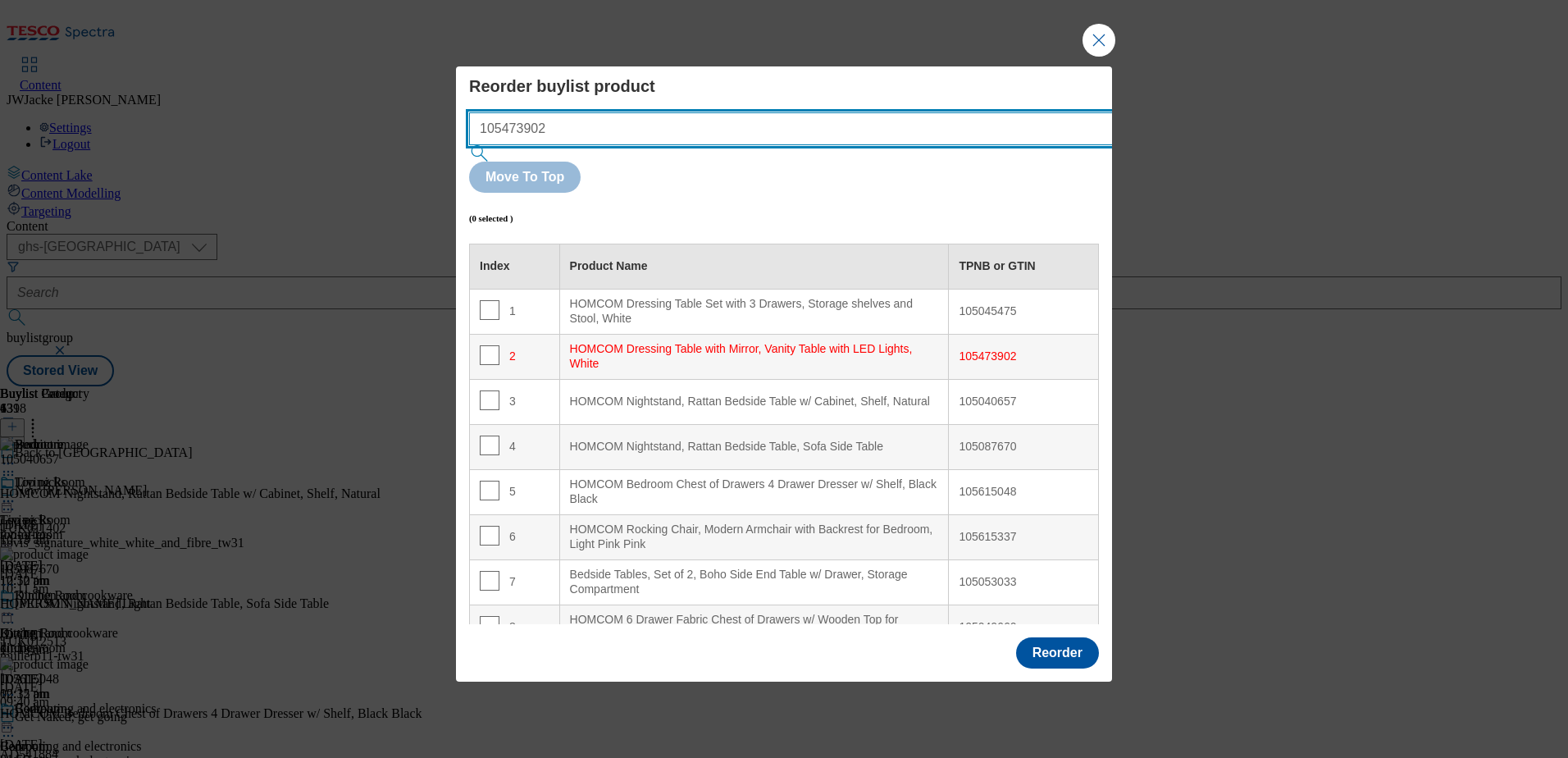
drag, startPoint x: 713, startPoint y: 161, endPoint x: 264, endPoint y: 130, distance: 450.1
click at [264, 130] on div "Reorder buylist product 105473902 Move To Top (0 selected ) Index Product Name …" at bounding box center [784, 379] width 1568 height 758
paste input "47206"
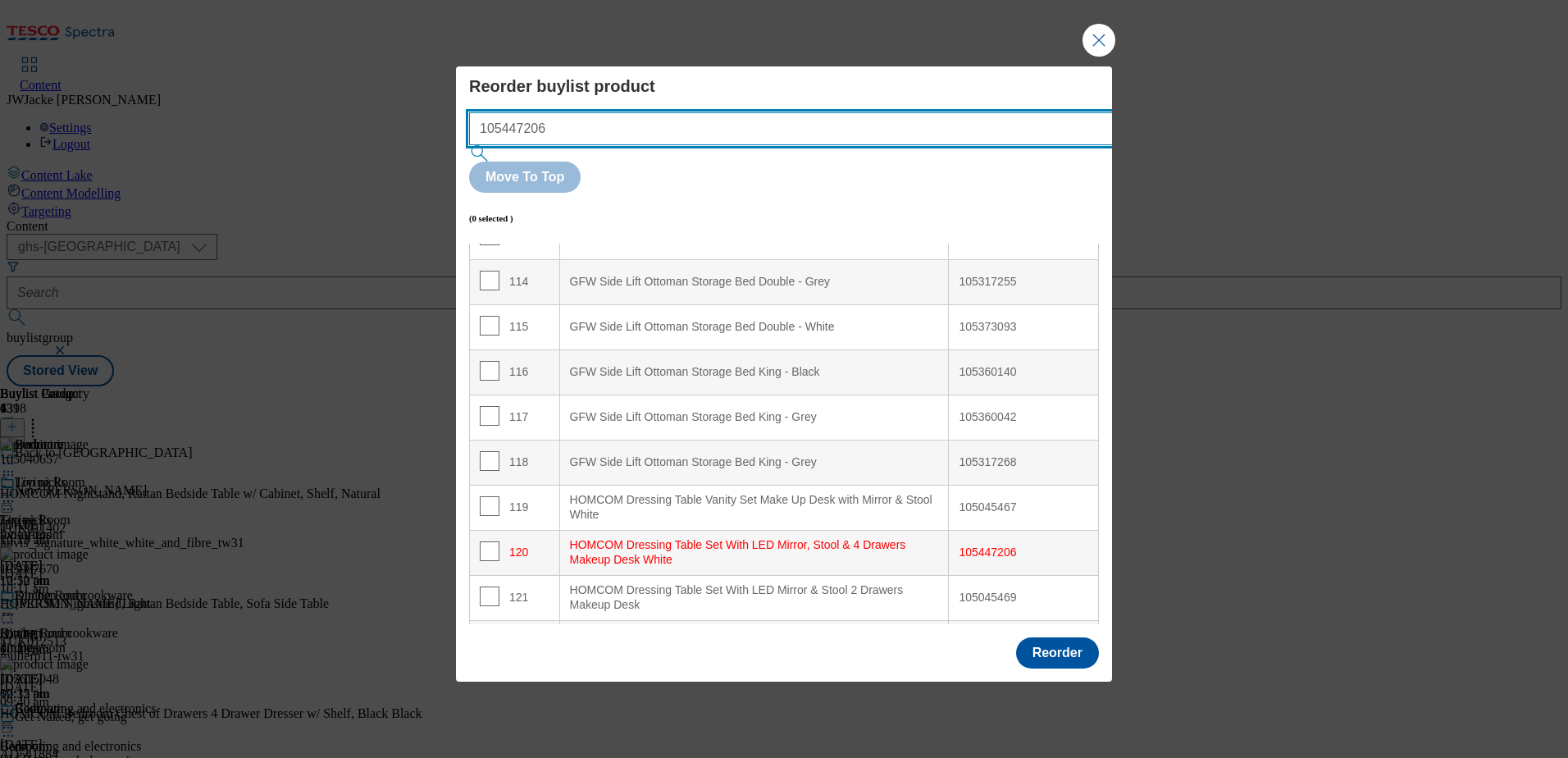
scroll to position [5427, 0]
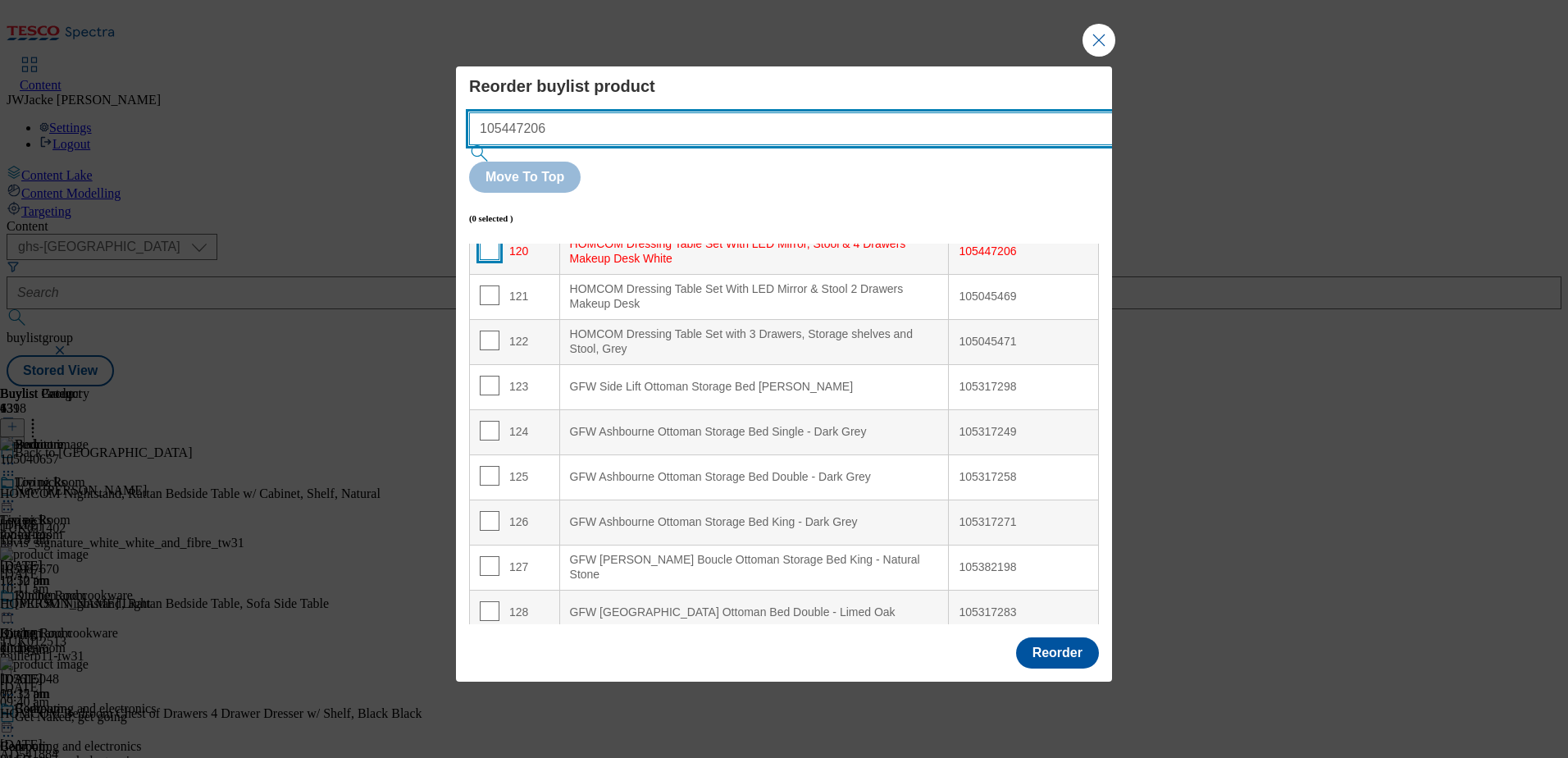
type input "105447206"
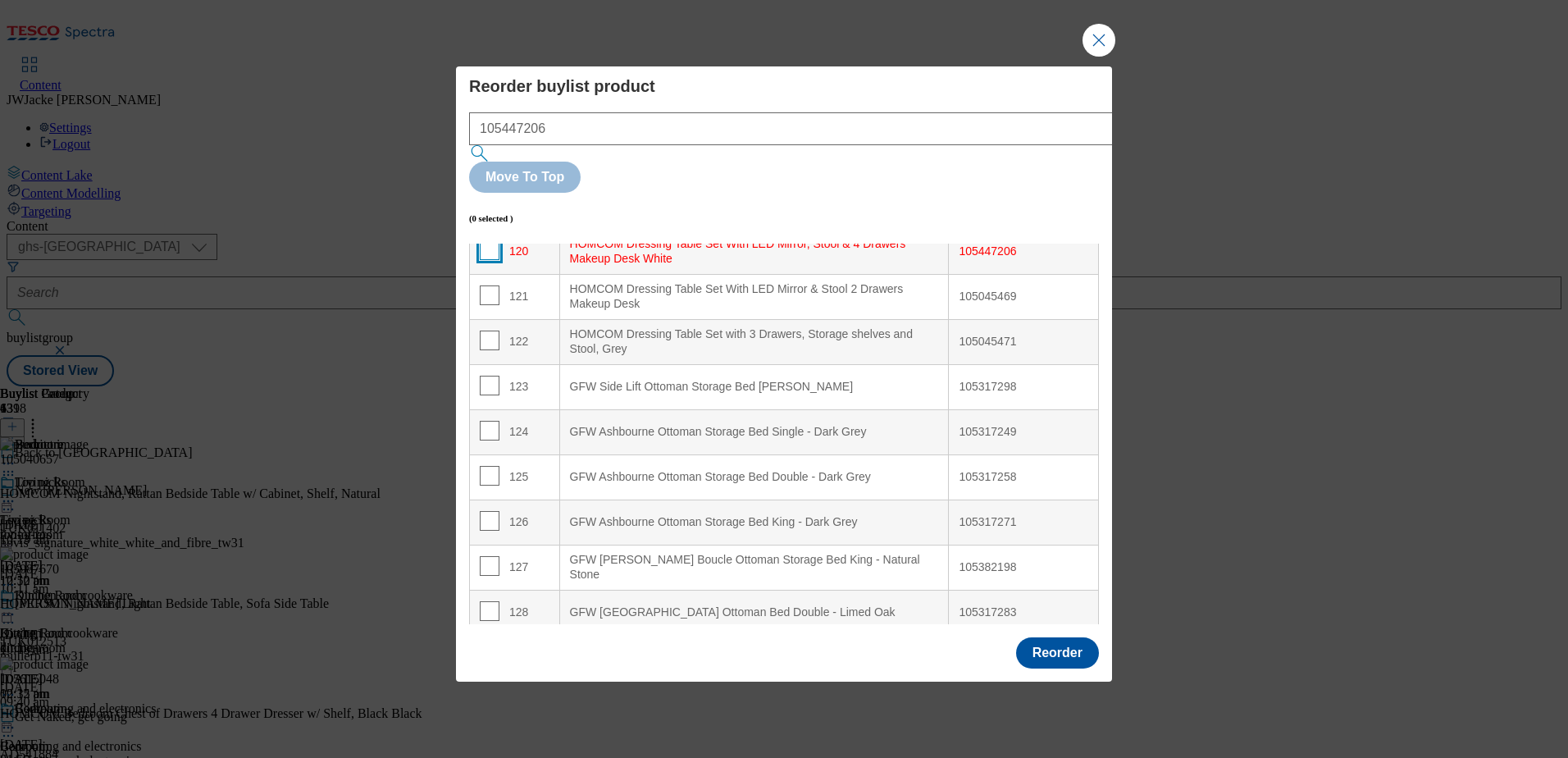
click at [482, 240] on input "Modal" at bounding box center [489, 250] width 20 height 20
checkbox input "true"
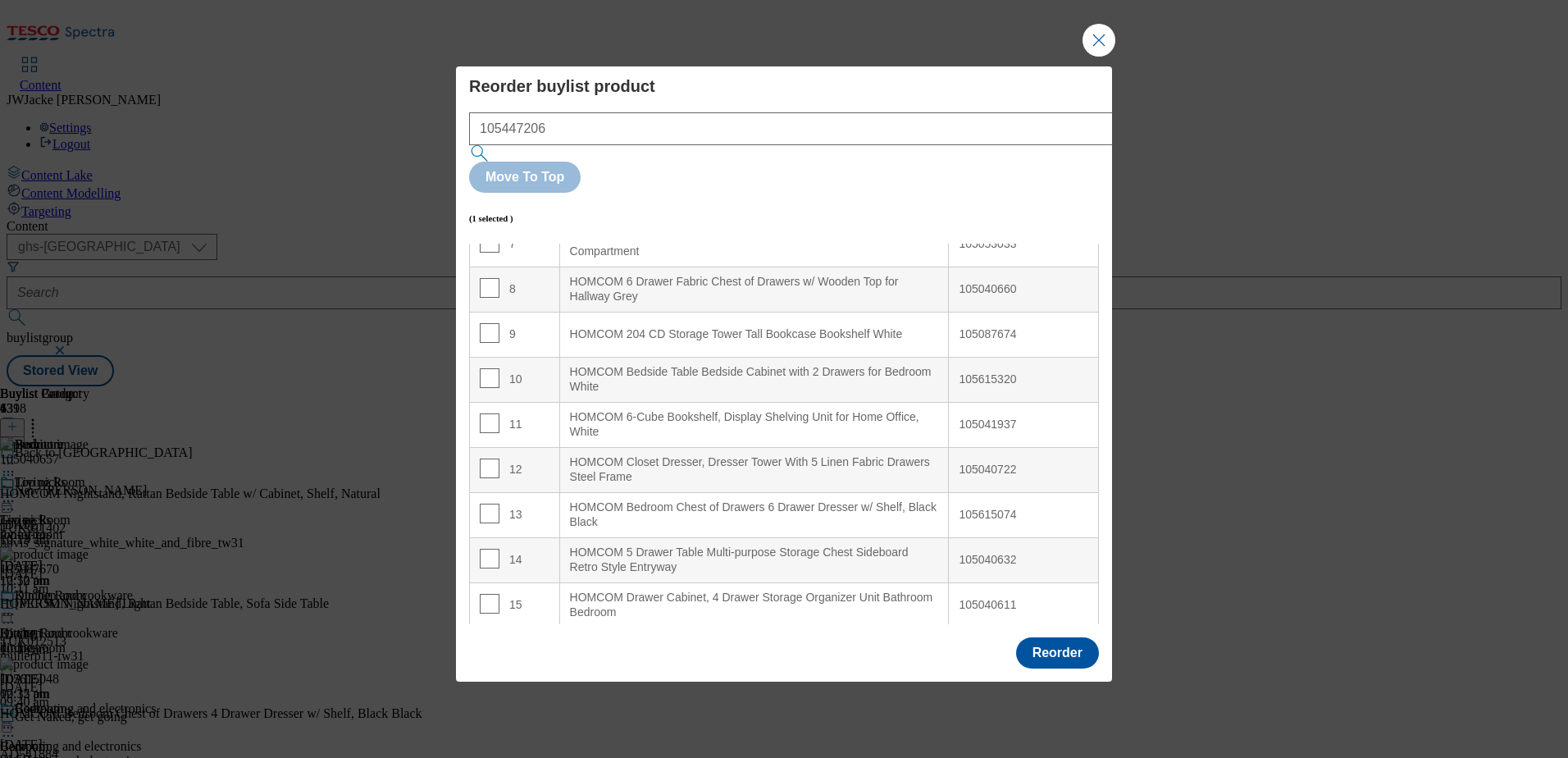
scroll to position [0, 0]
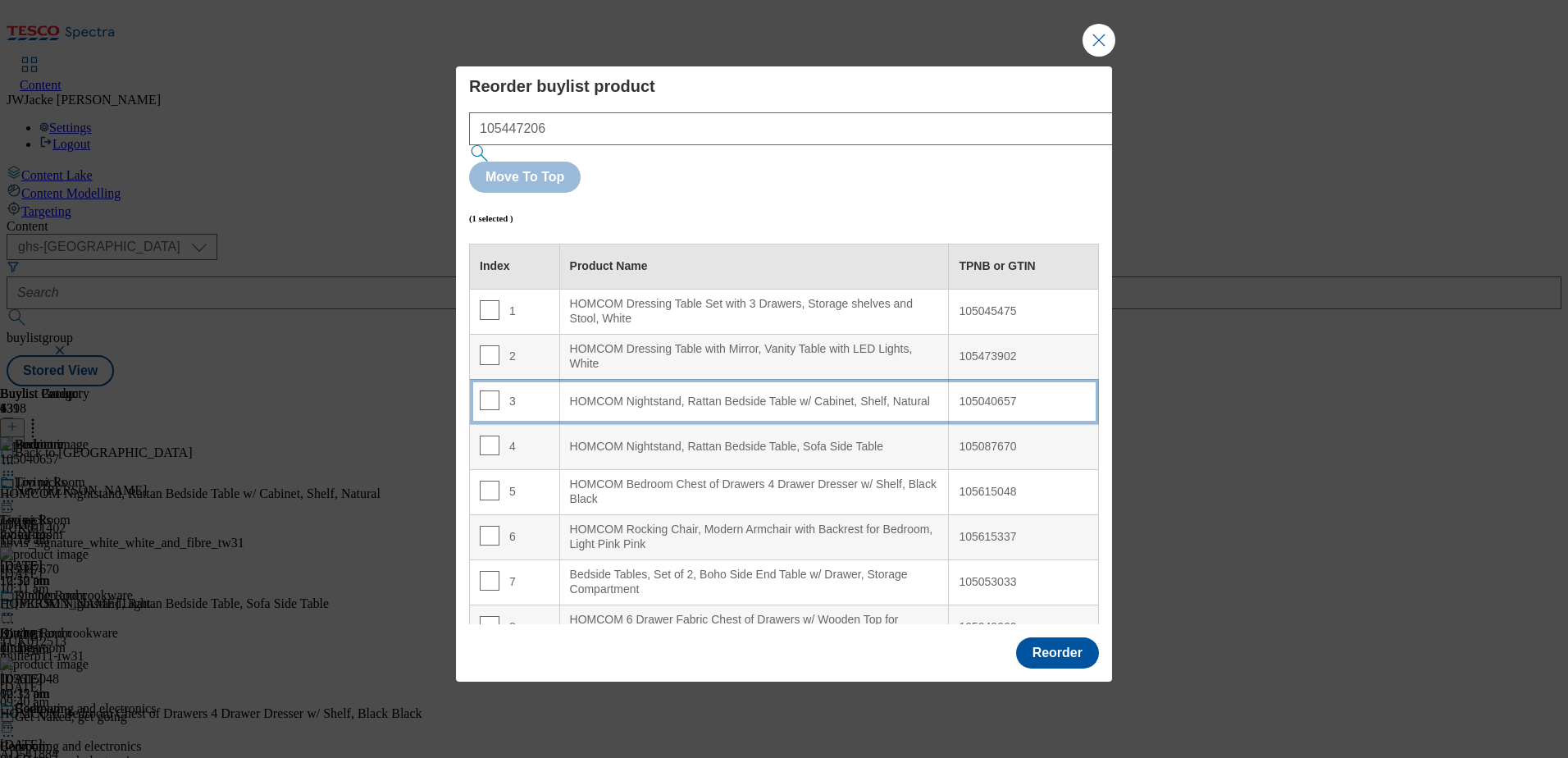
click at [688, 395] on div "HOMCOM Nightstand, Rattan Bedside Table w/ Cabinet, Shelf, Natural" at bounding box center [755, 402] width 370 height 15
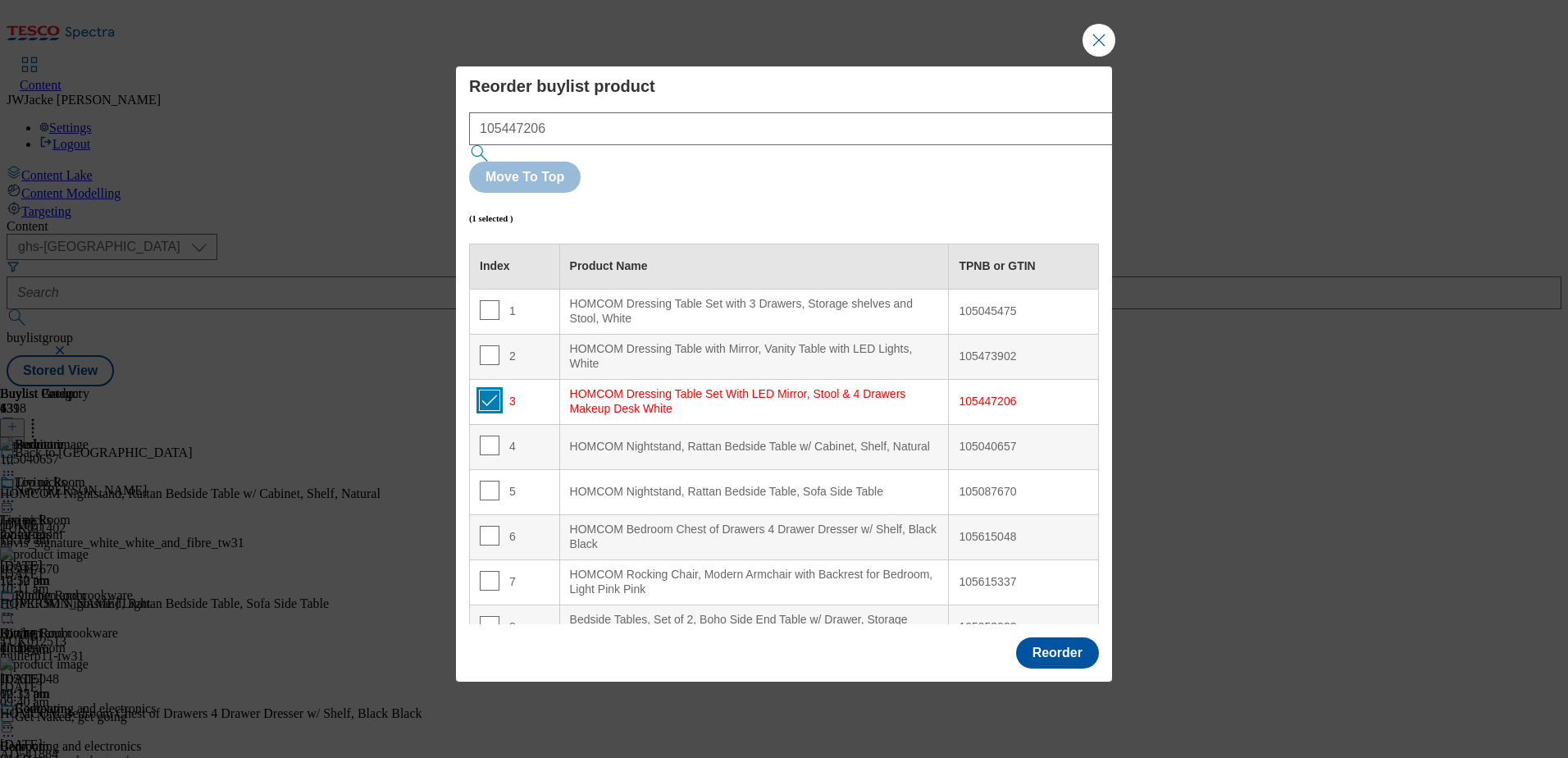
click at [491, 390] on input "Modal" at bounding box center [489, 400] width 20 height 20
checkbox input "false"
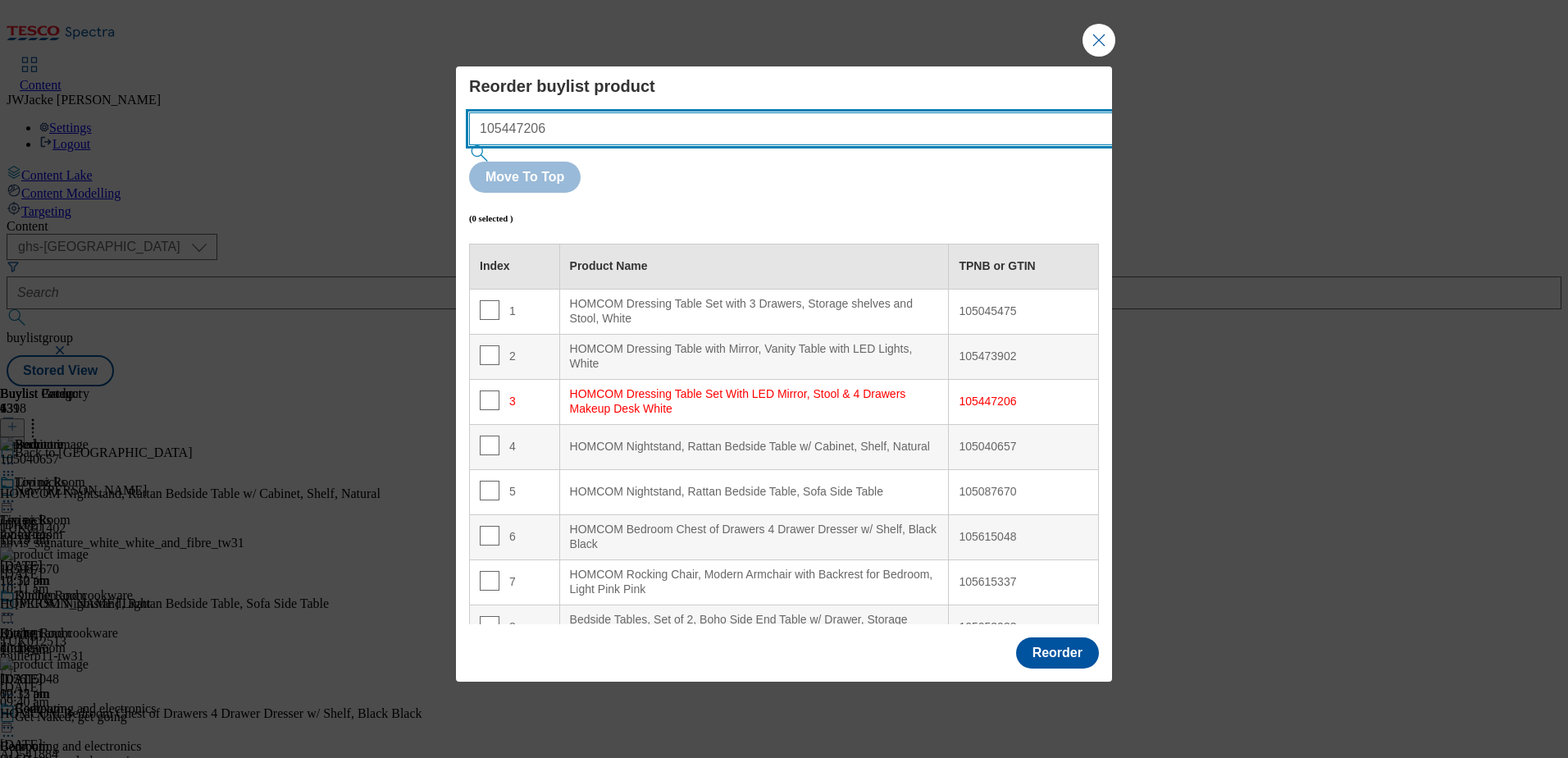
drag, startPoint x: 671, startPoint y: 162, endPoint x: 421, endPoint y: 142, distance: 250.8
click at [421, 142] on div "Reorder buylist product 105447206 Move To Top (0 selected ) Index Product Name …" at bounding box center [784, 379] width 1568 height 758
paste input "325113545"
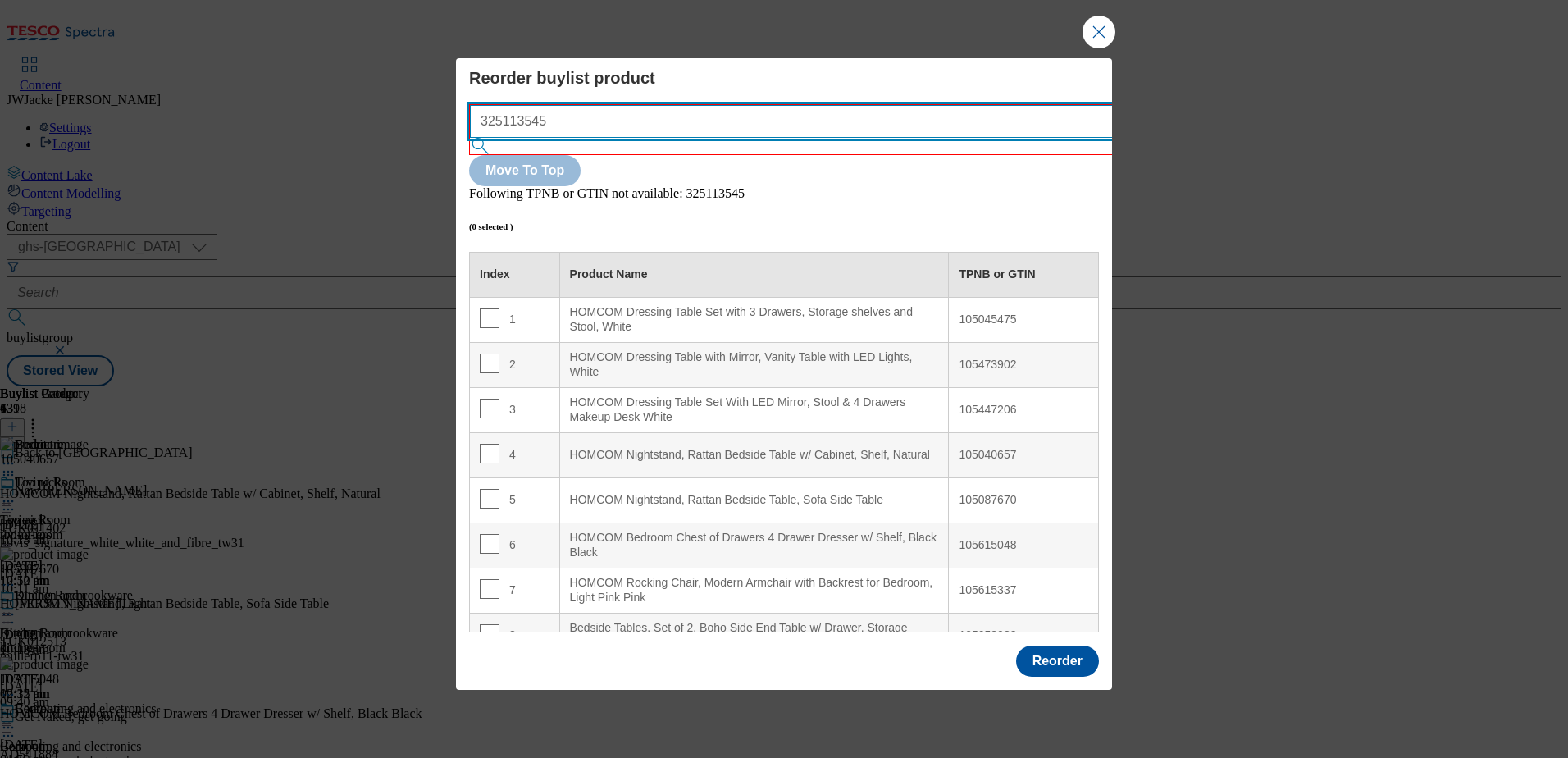
drag, startPoint x: 720, startPoint y: 150, endPoint x: 441, endPoint y: 137, distance: 279.3
click at [441, 137] on div "Reorder buylist product 325113545 Move To Top Following TPNB or GTIN not availa…" at bounding box center [784, 379] width 1568 height 758
paste input "105045469"
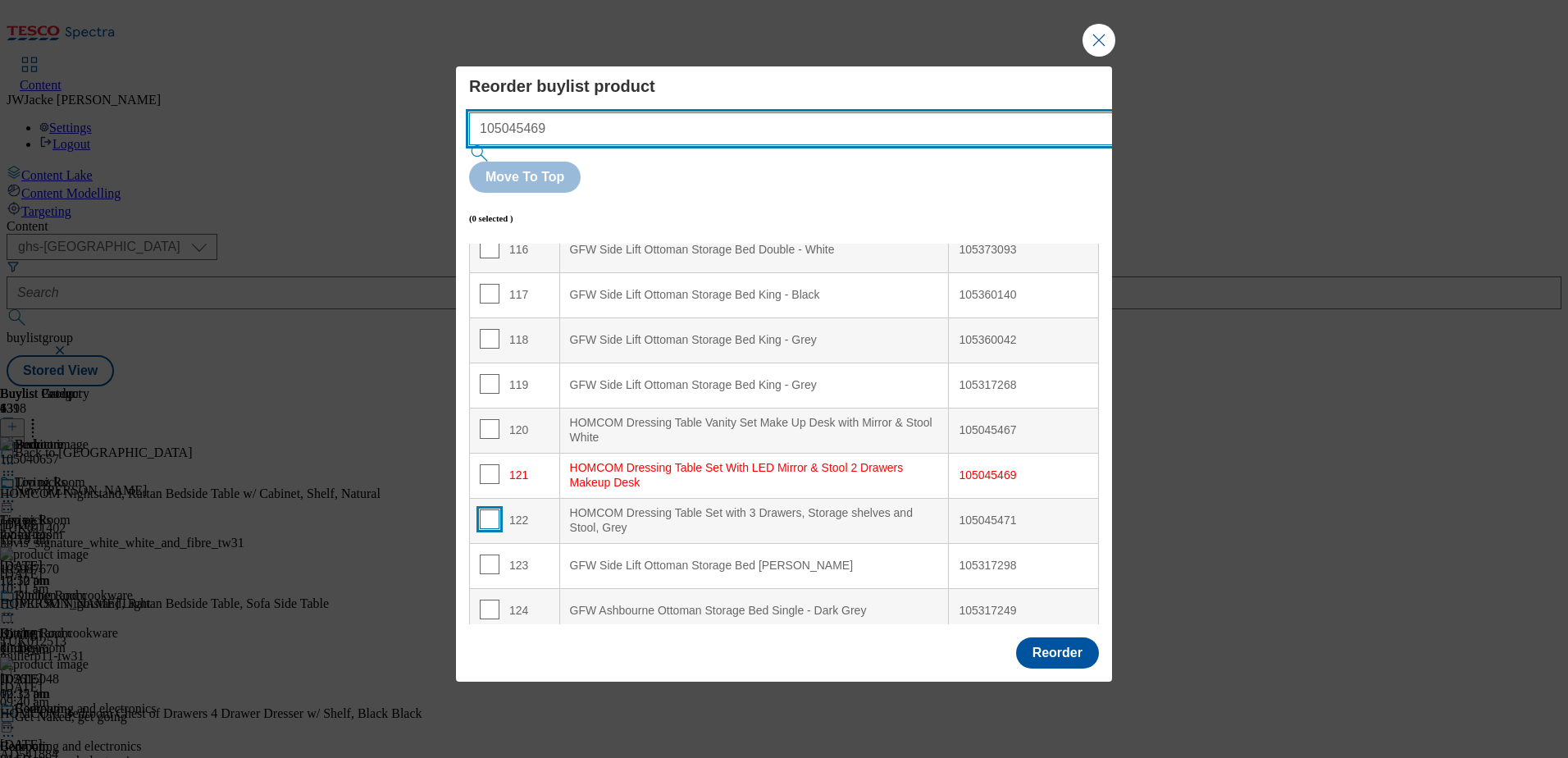
scroll to position [5472, 0]
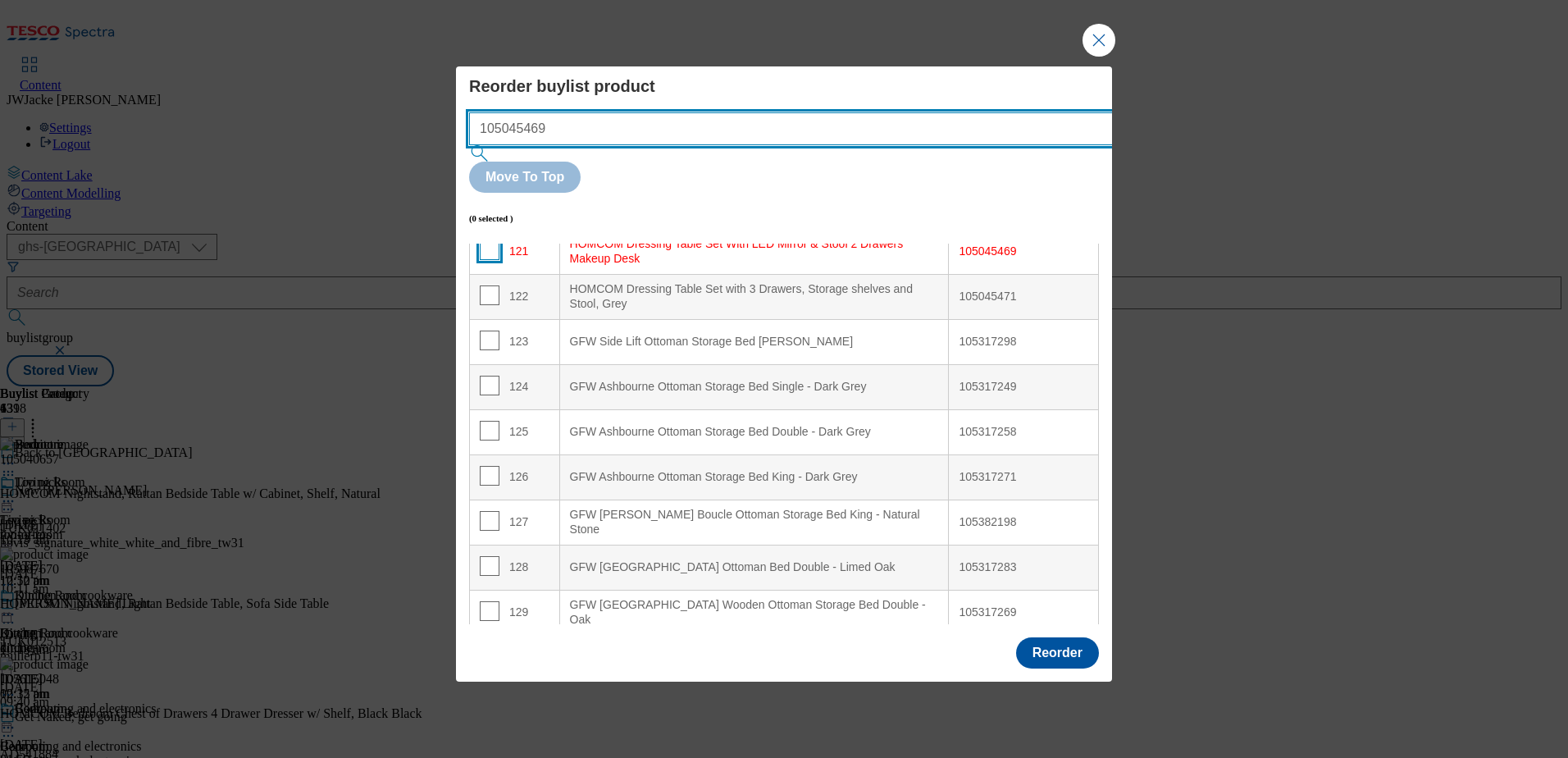
type input "105045469"
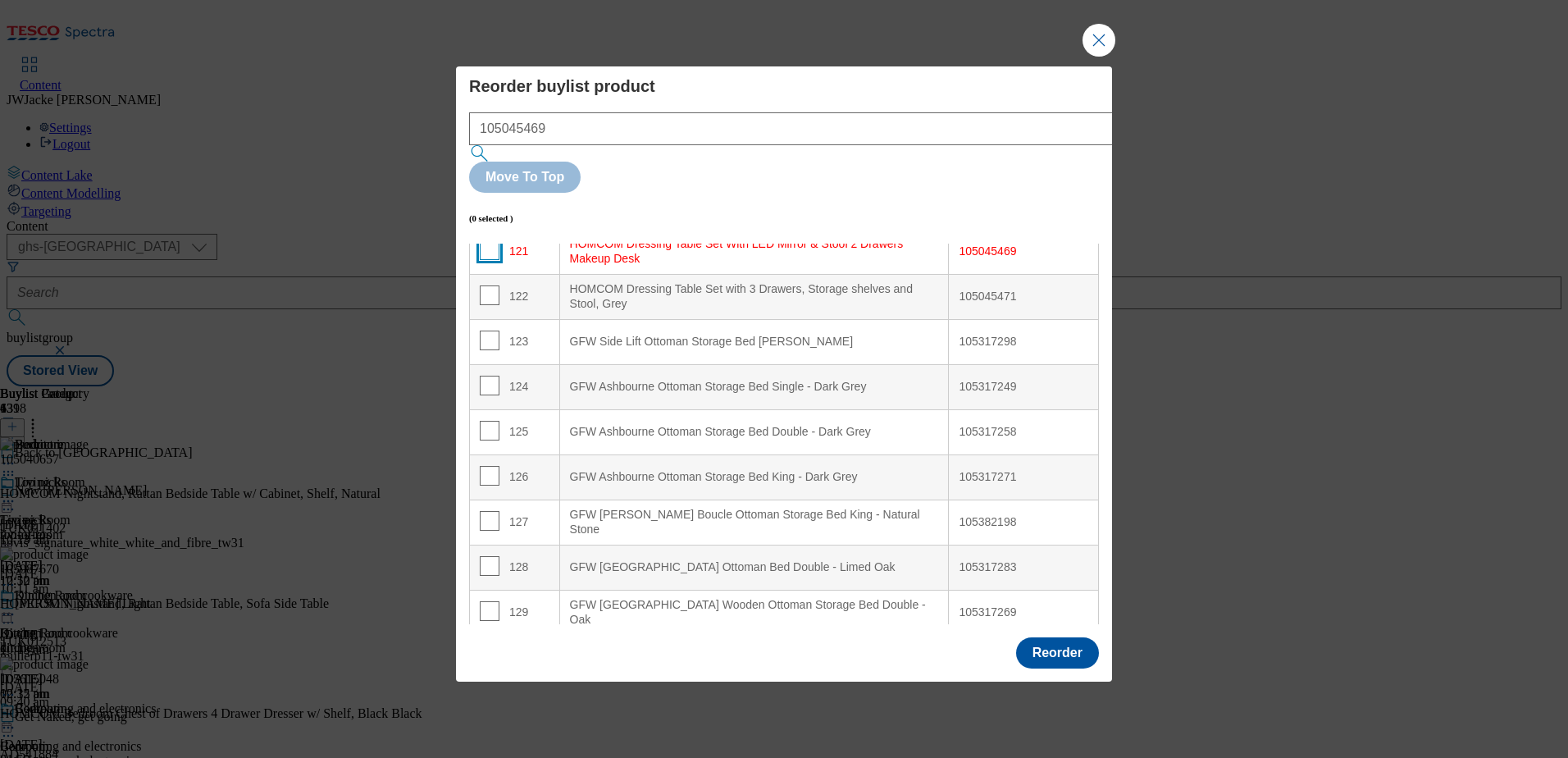
click at [487, 240] on input "Modal" at bounding box center [489, 250] width 20 height 20
checkbox input "true"
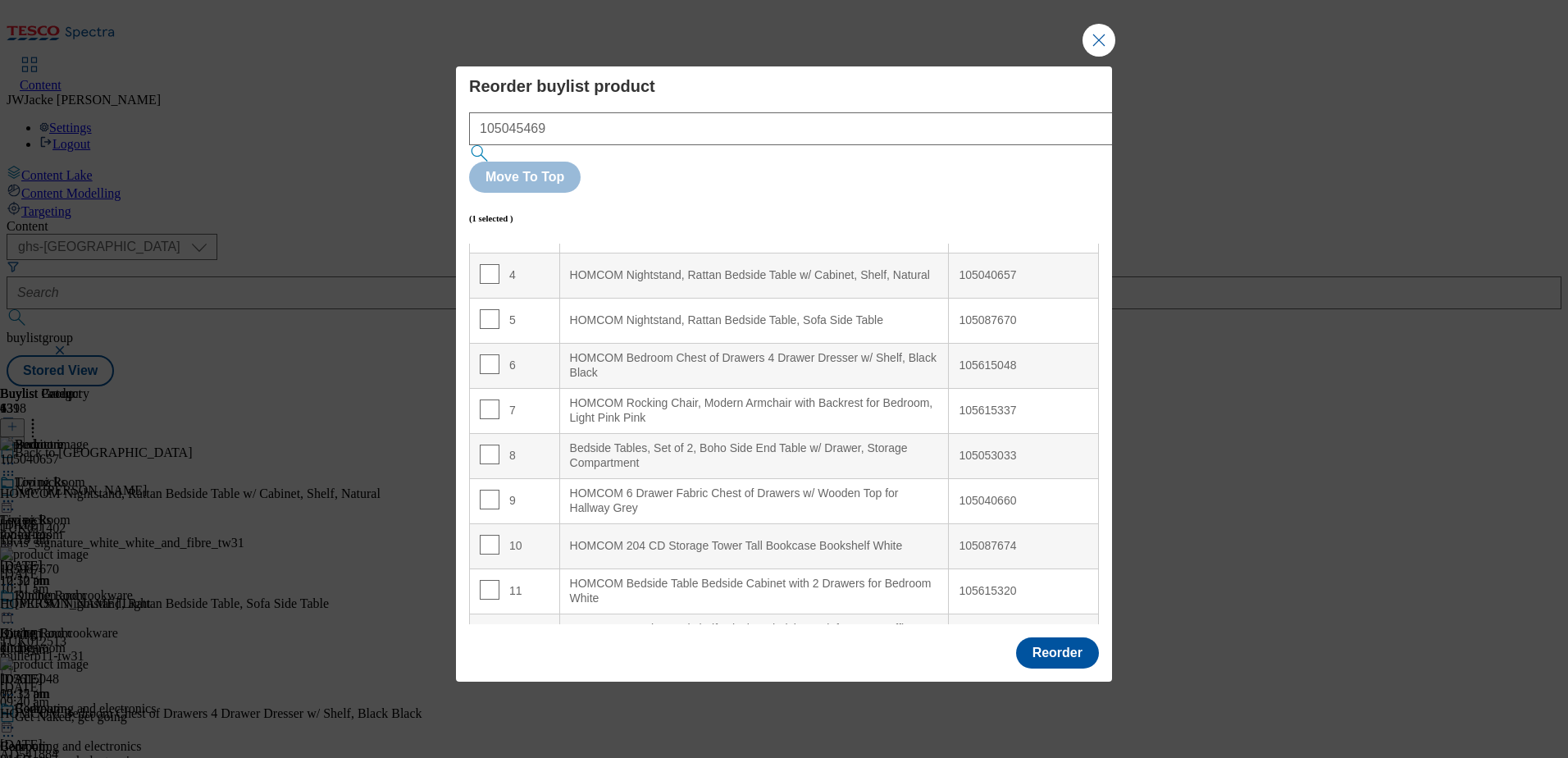
scroll to position [0, 0]
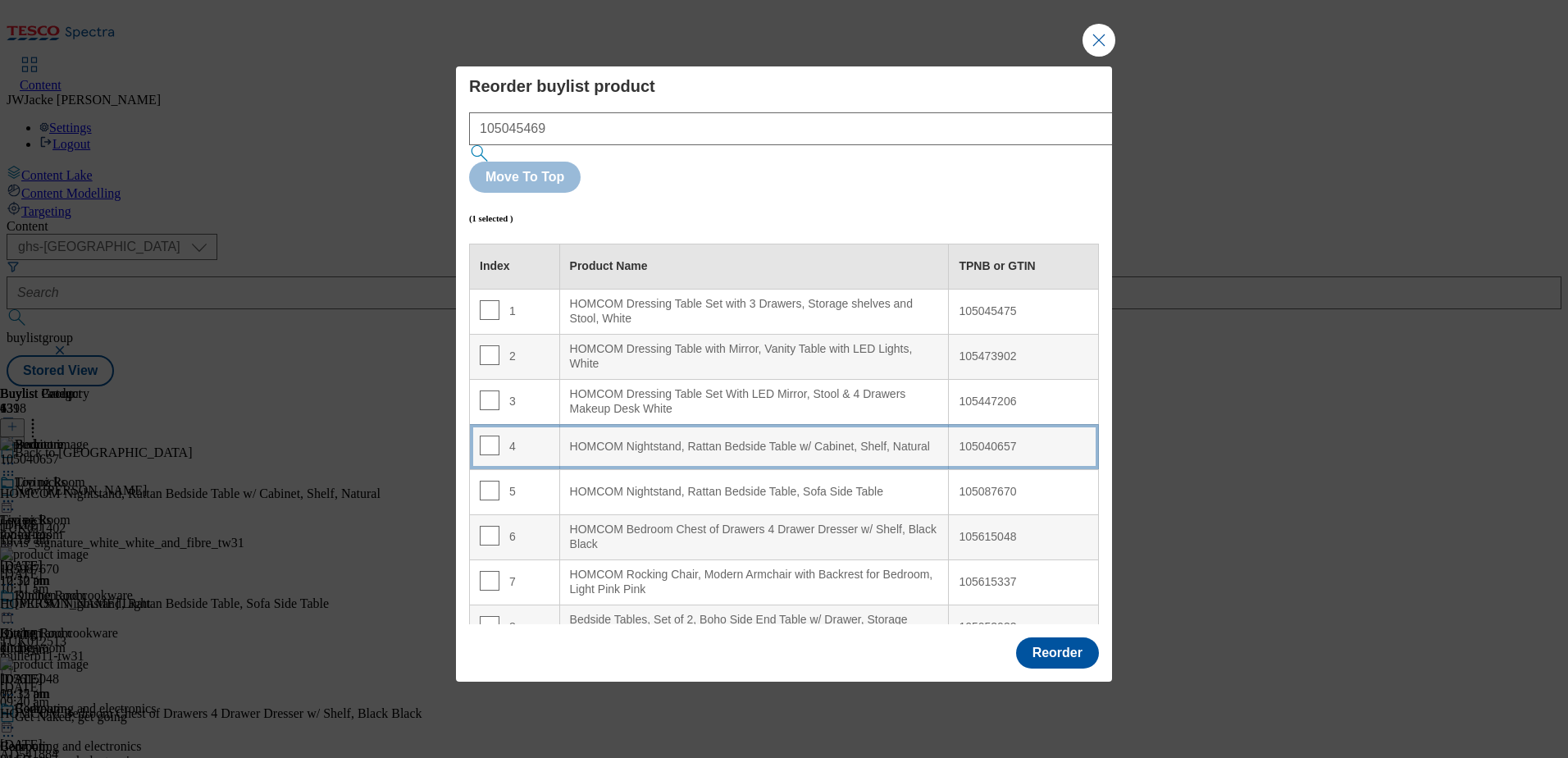
click at [672, 439] on div "HOMCOM Nightstand, Rattan Bedside Table w/ Cabinet, Shelf, Natural" at bounding box center [755, 446] width 370 height 15
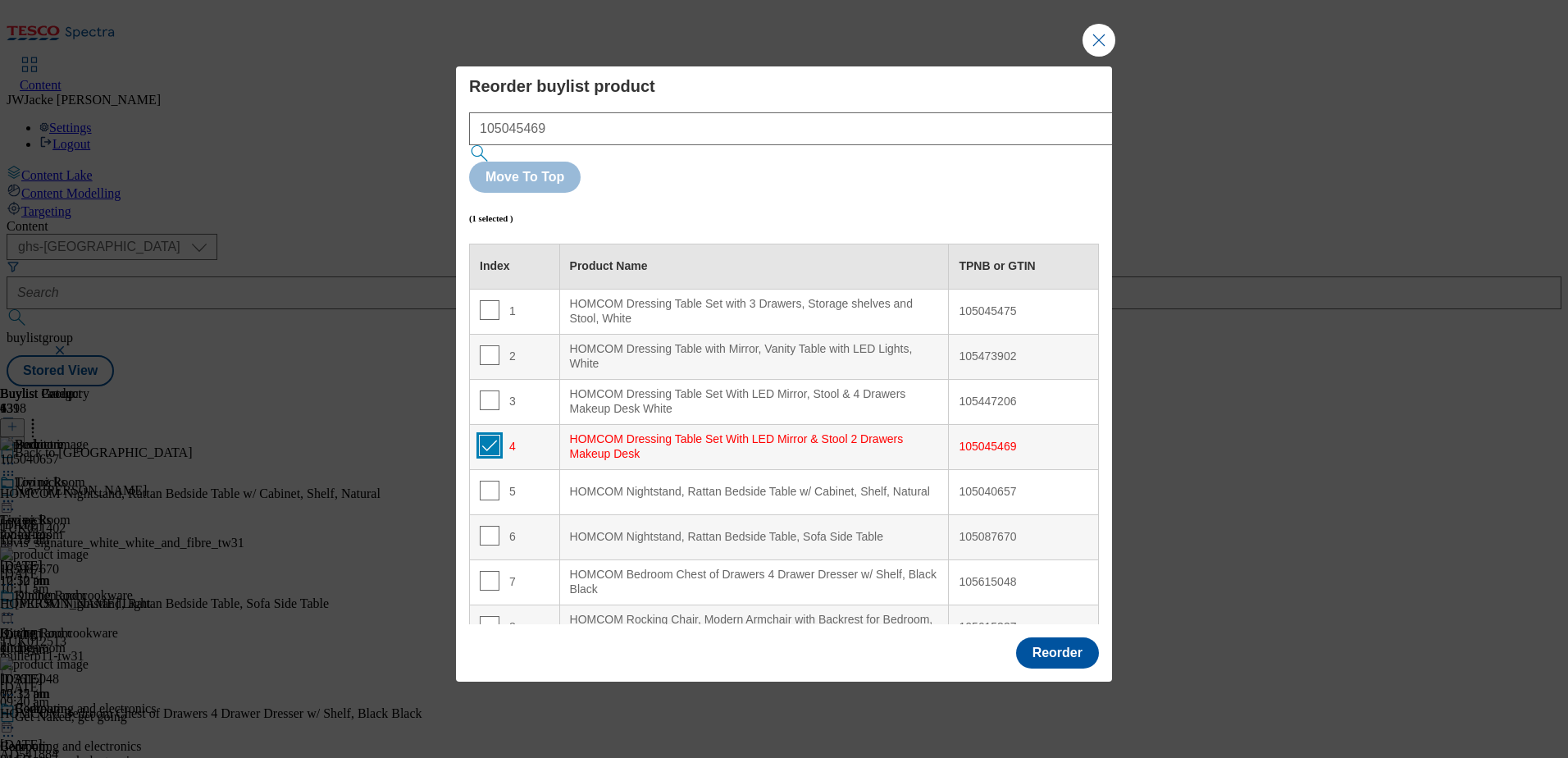
click at [494, 436] on input "Modal" at bounding box center [489, 445] width 20 height 20
checkbox input "false"
click at [1071, 637] on button "Reorder" at bounding box center [1057, 653] width 83 height 31
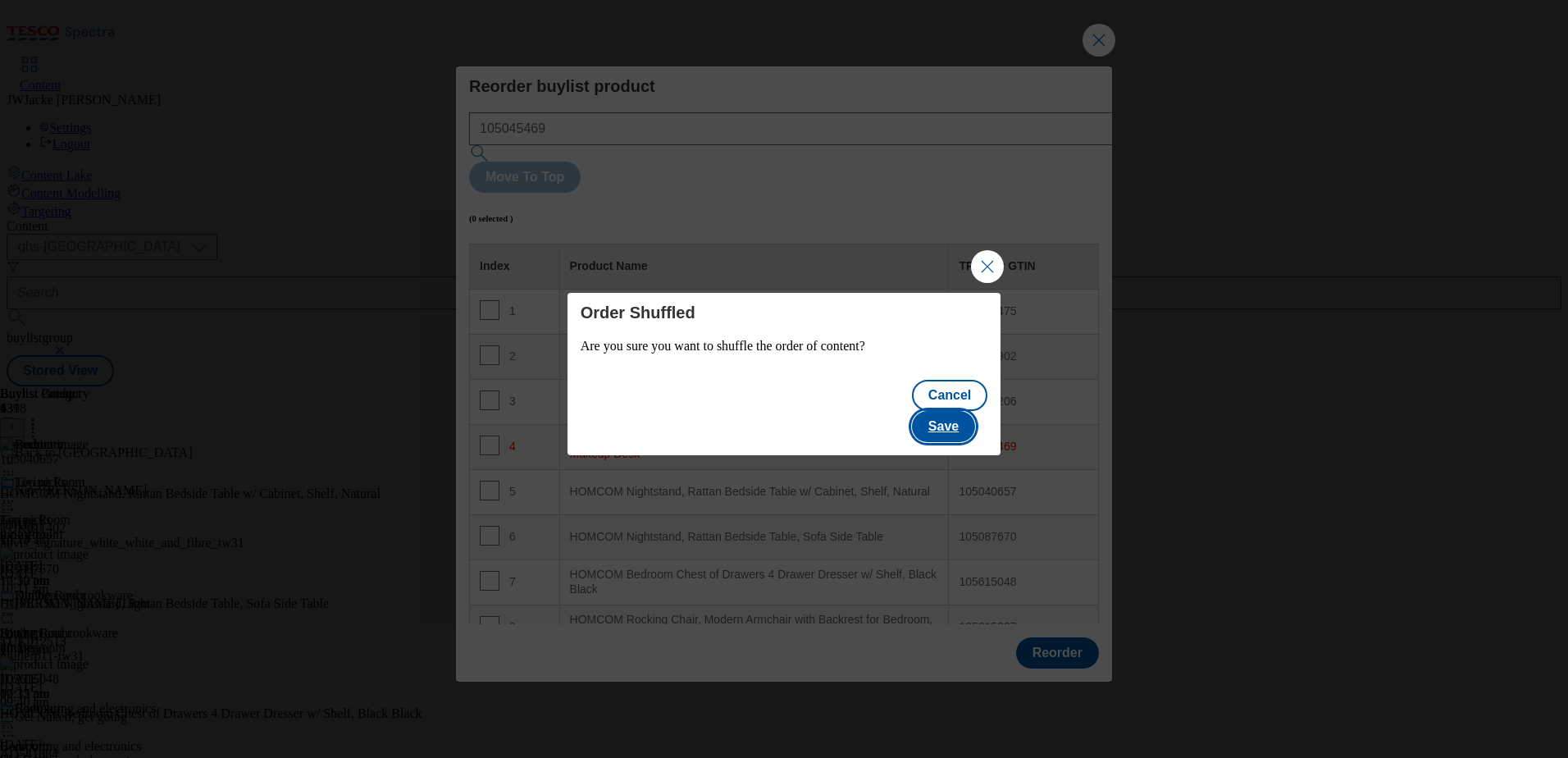
click at [963, 410] on button "Save" at bounding box center [943, 426] width 63 height 31
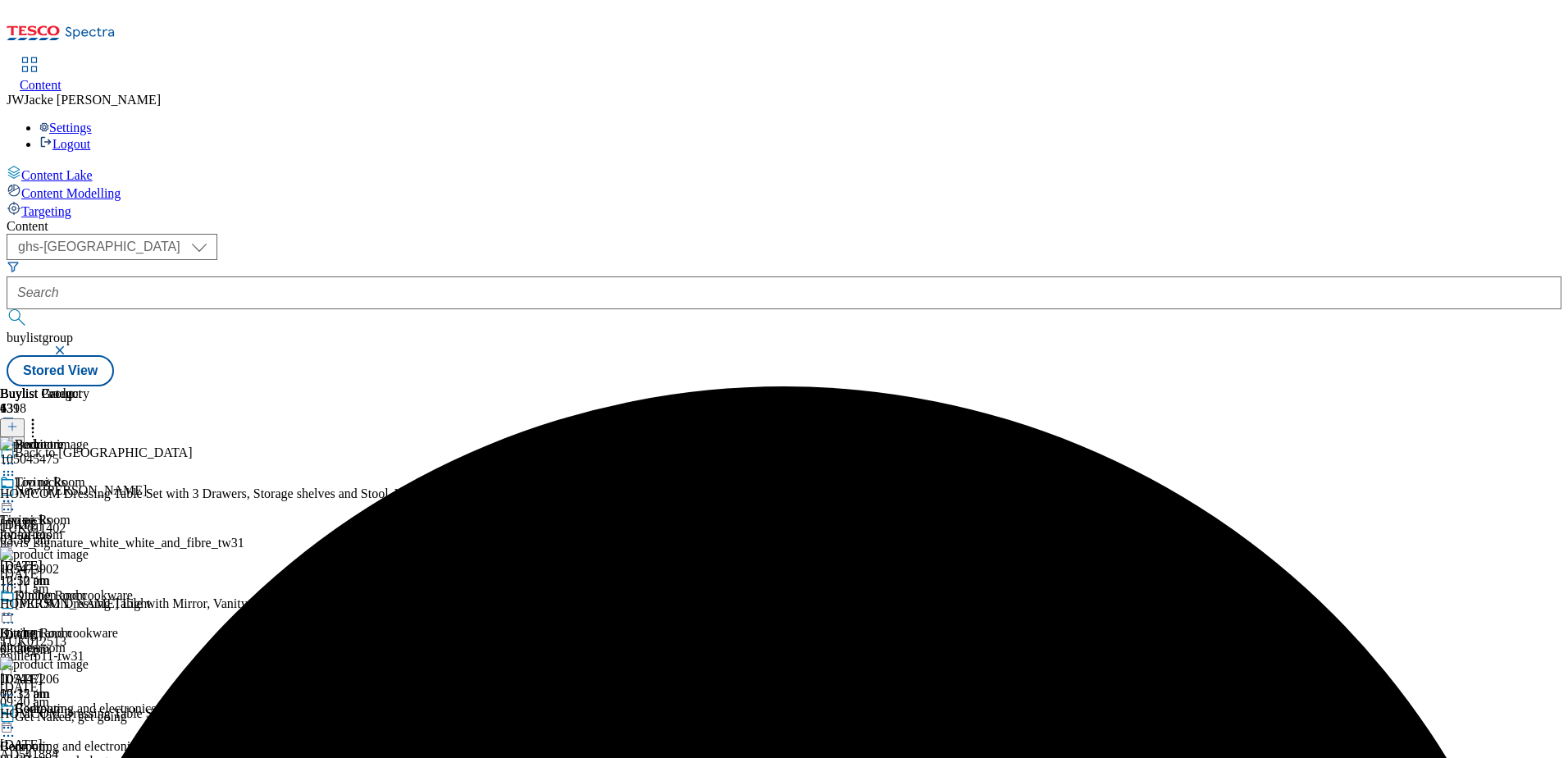
scroll to position [159, 0]
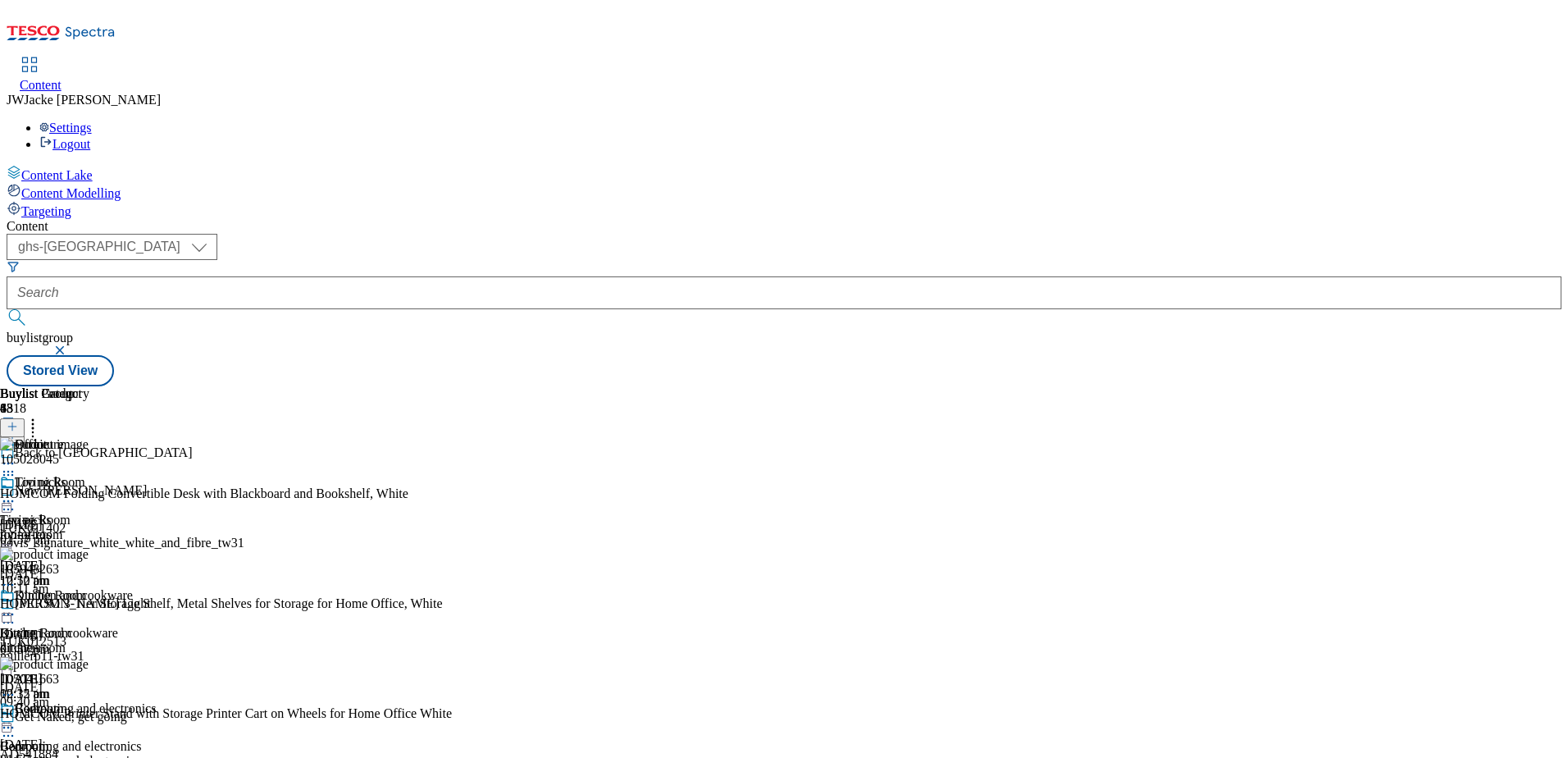
click at [41, 416] on icon at bounding box center [32, 424] width 17 height 17
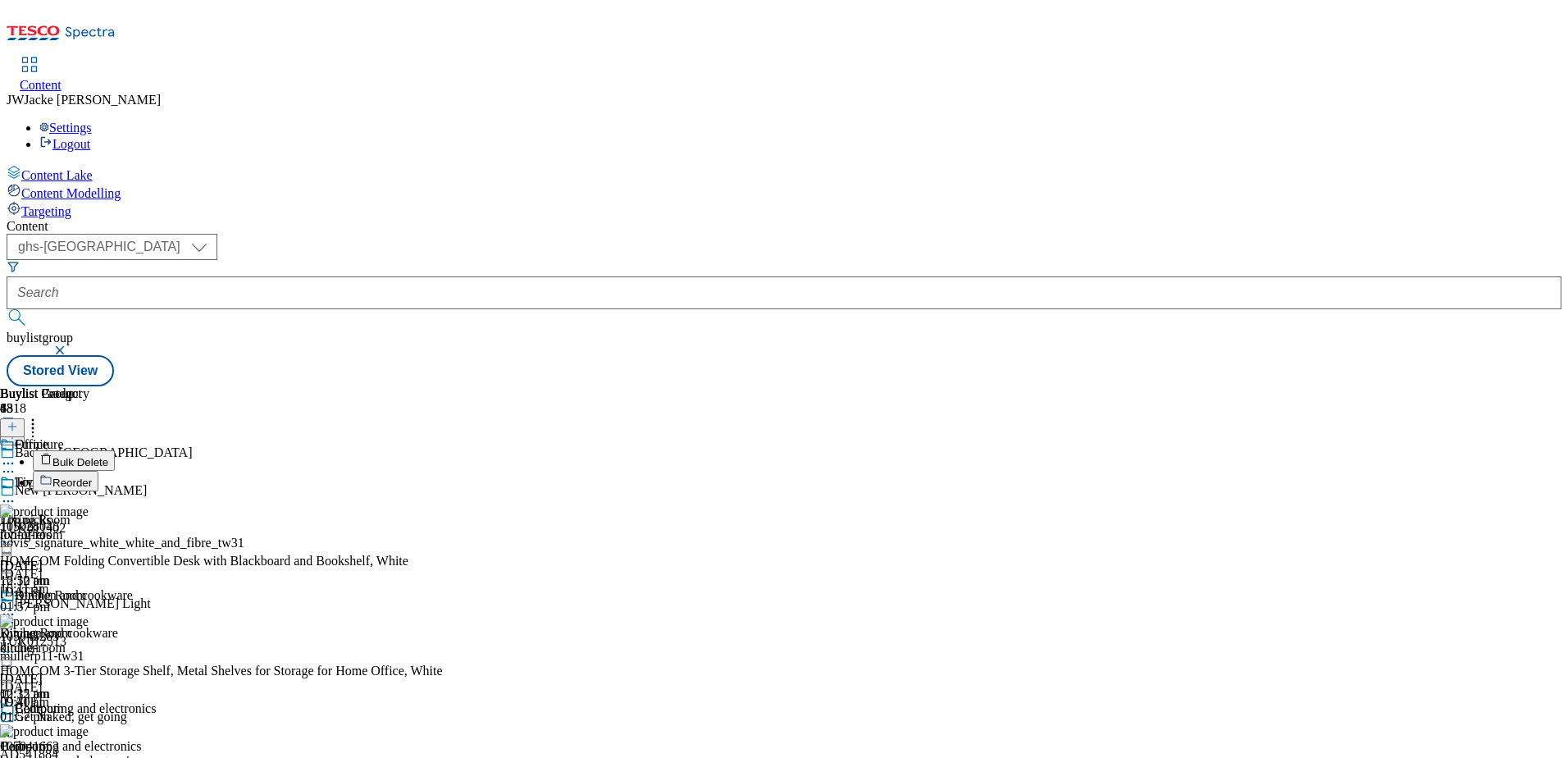
click at [92, 477] on span "Reorder" at bounding box center [72, 483] width 39 height 12
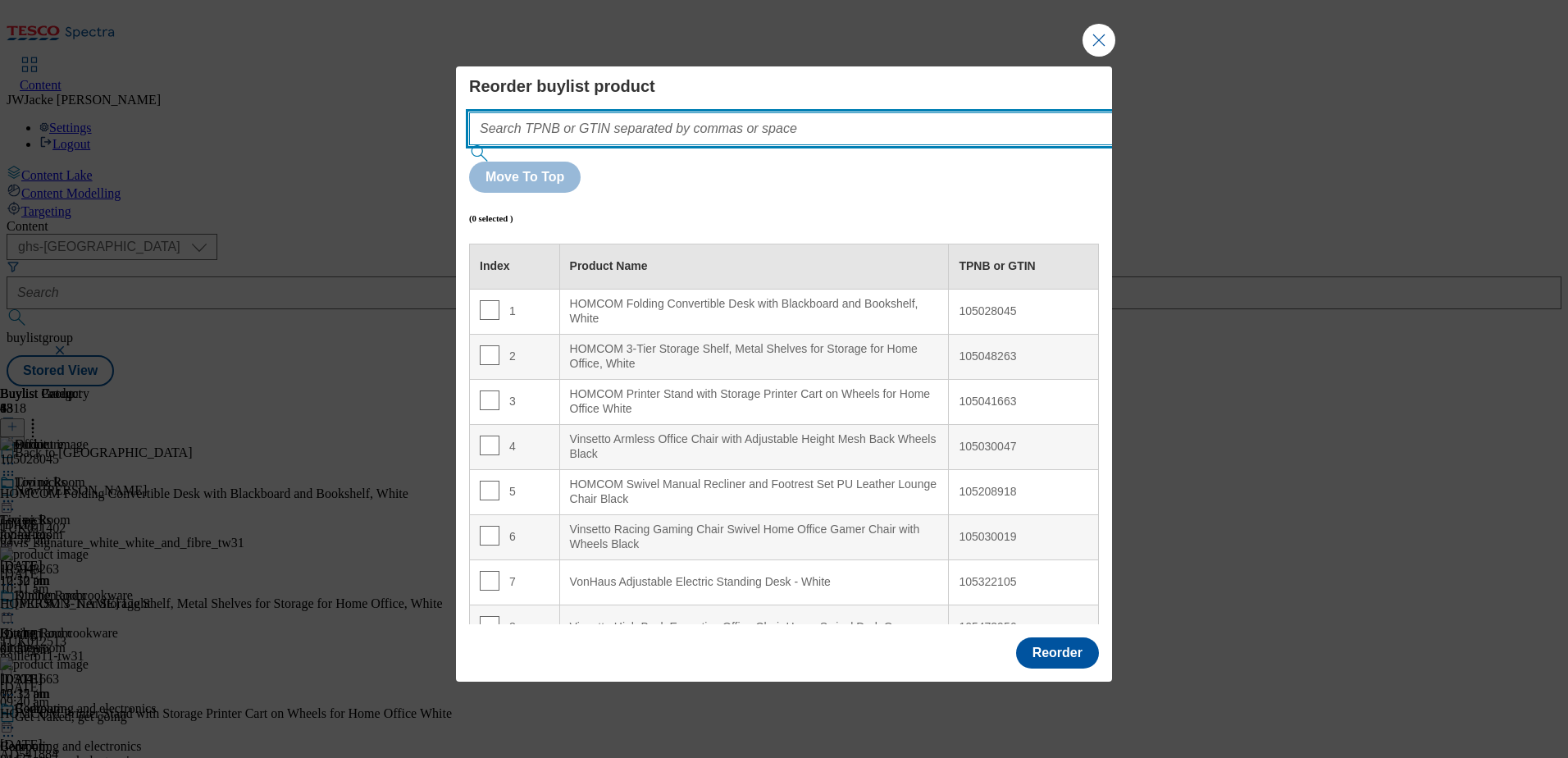
click at [756, 145] on input "Modal" at bounding box center [815, 129] width 693 height 33
paste input "105489288"
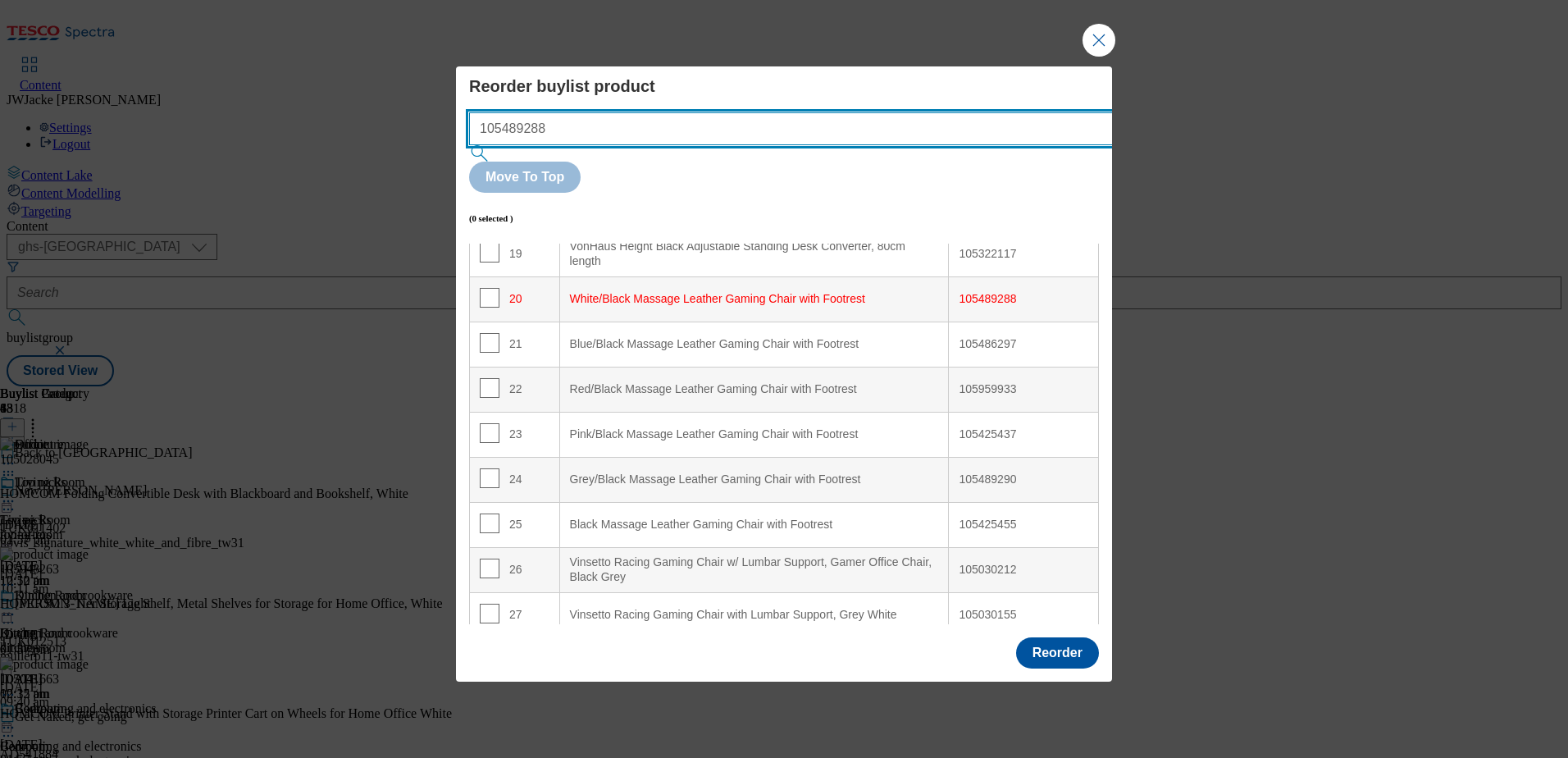
scroll to position [953, 0]
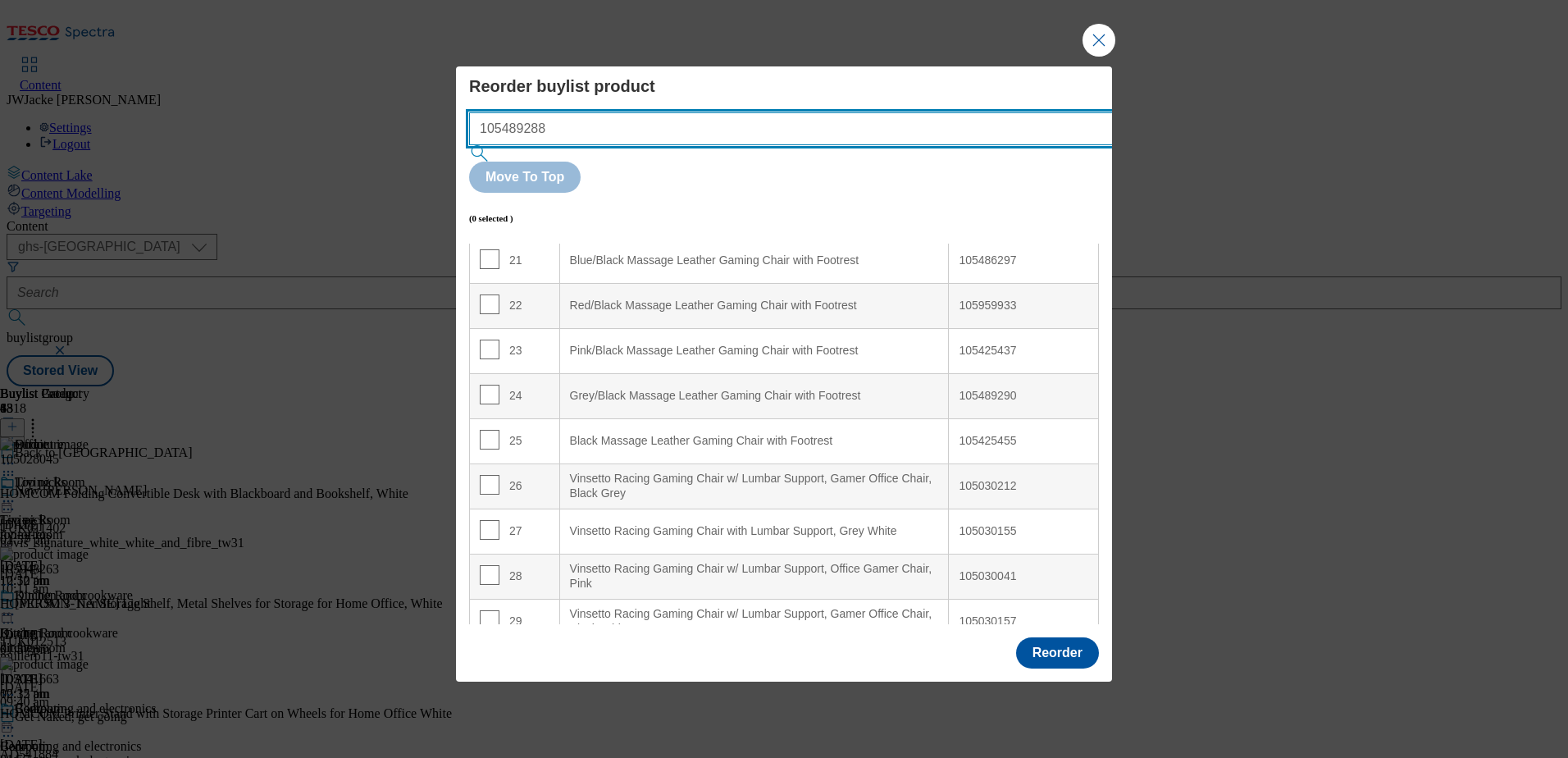
type input "105489288"
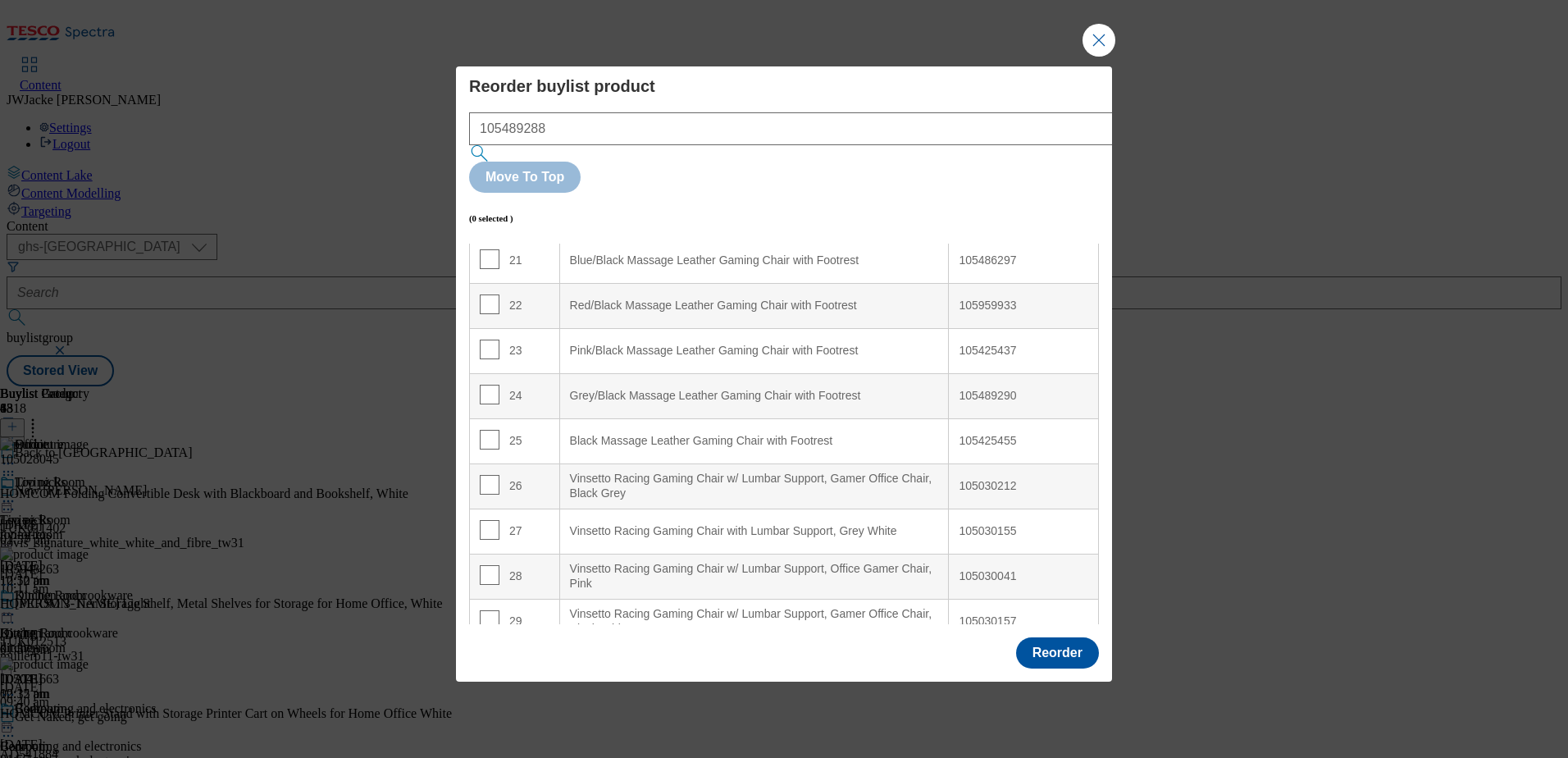
click at [491, 214] on input "Modal" at bounding box center [489, 214] width 20 height 20
checkbox input "true"
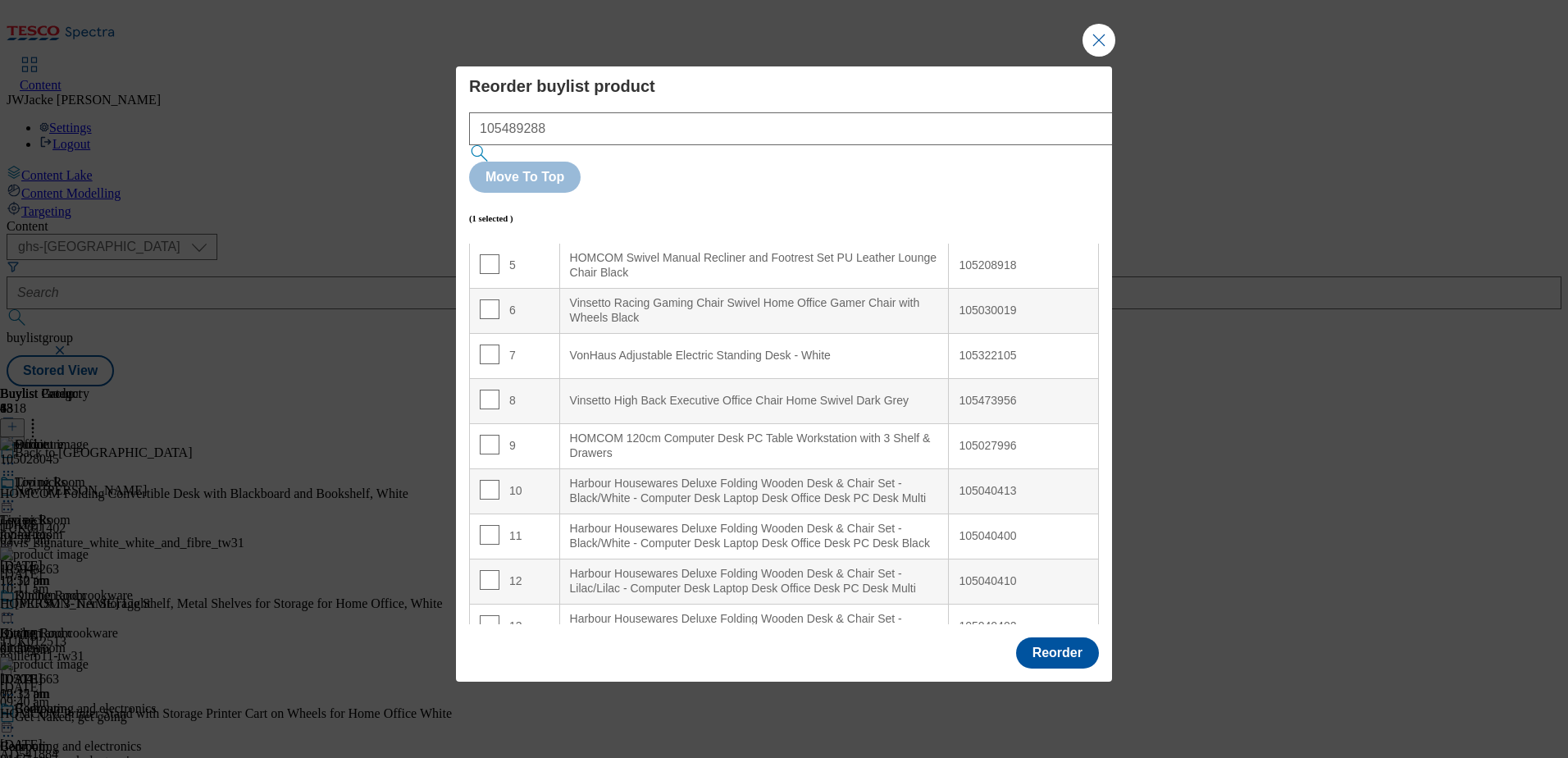
scroll to position [0, 0]
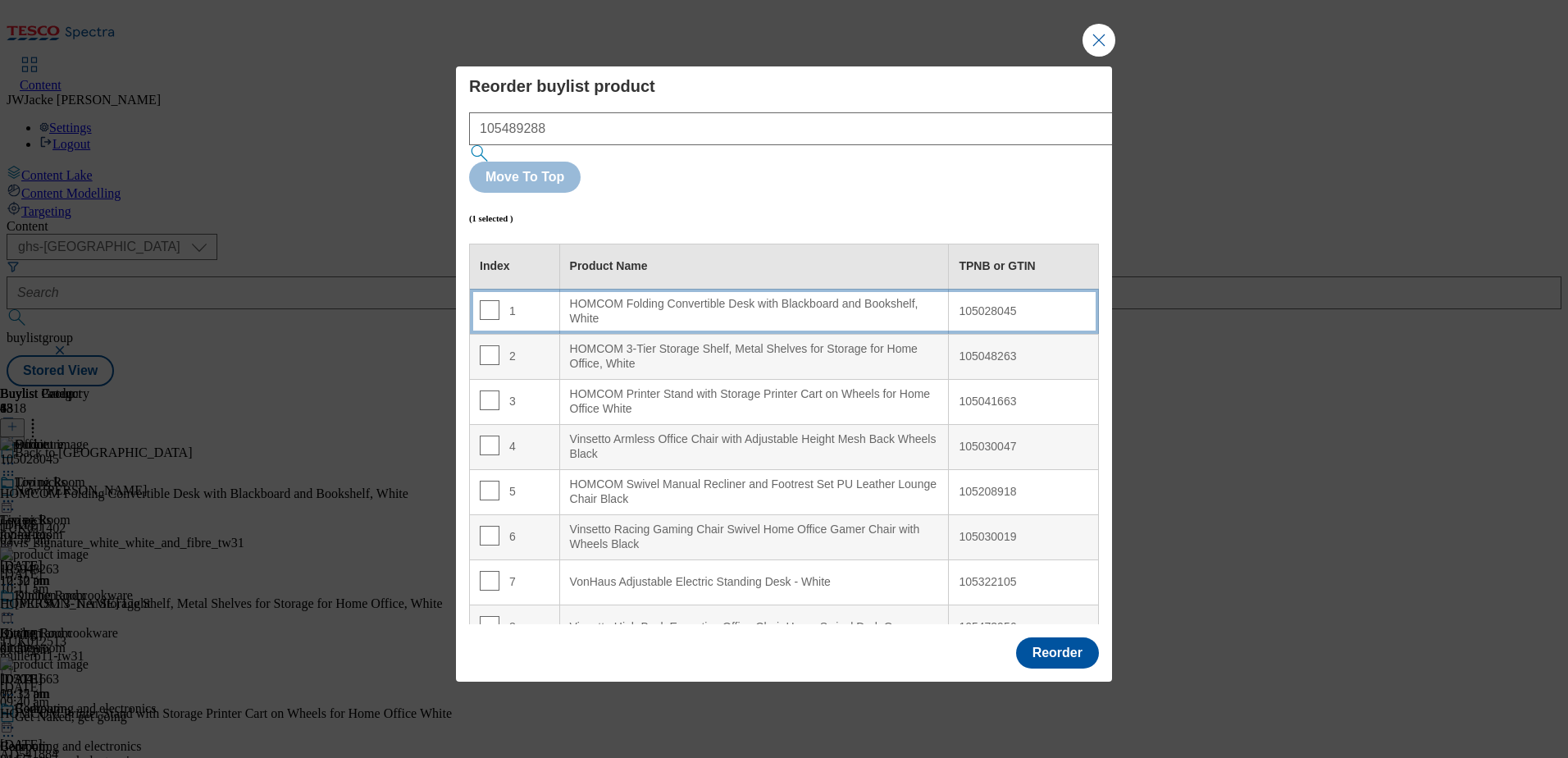
click at [701, 297] on div "HOMCOM Folding Convertible Desk with Blackboard and Bookshelf, White" at bounding box center [755, 311] width 370 height 29
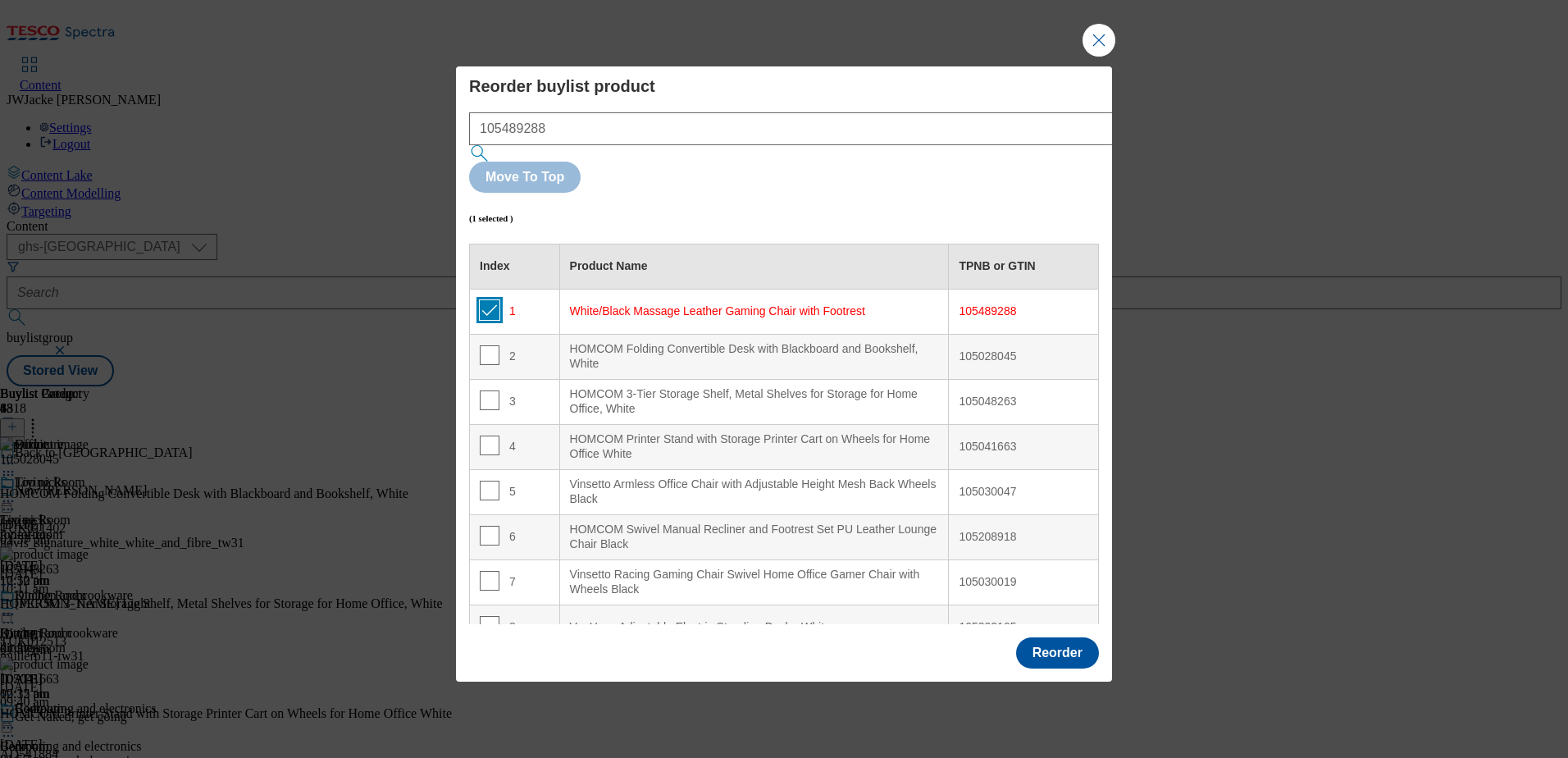
click at [489, 300] on input "Modal" at bounding box center [489, 310] width 20 height 20
checkbox input "false"
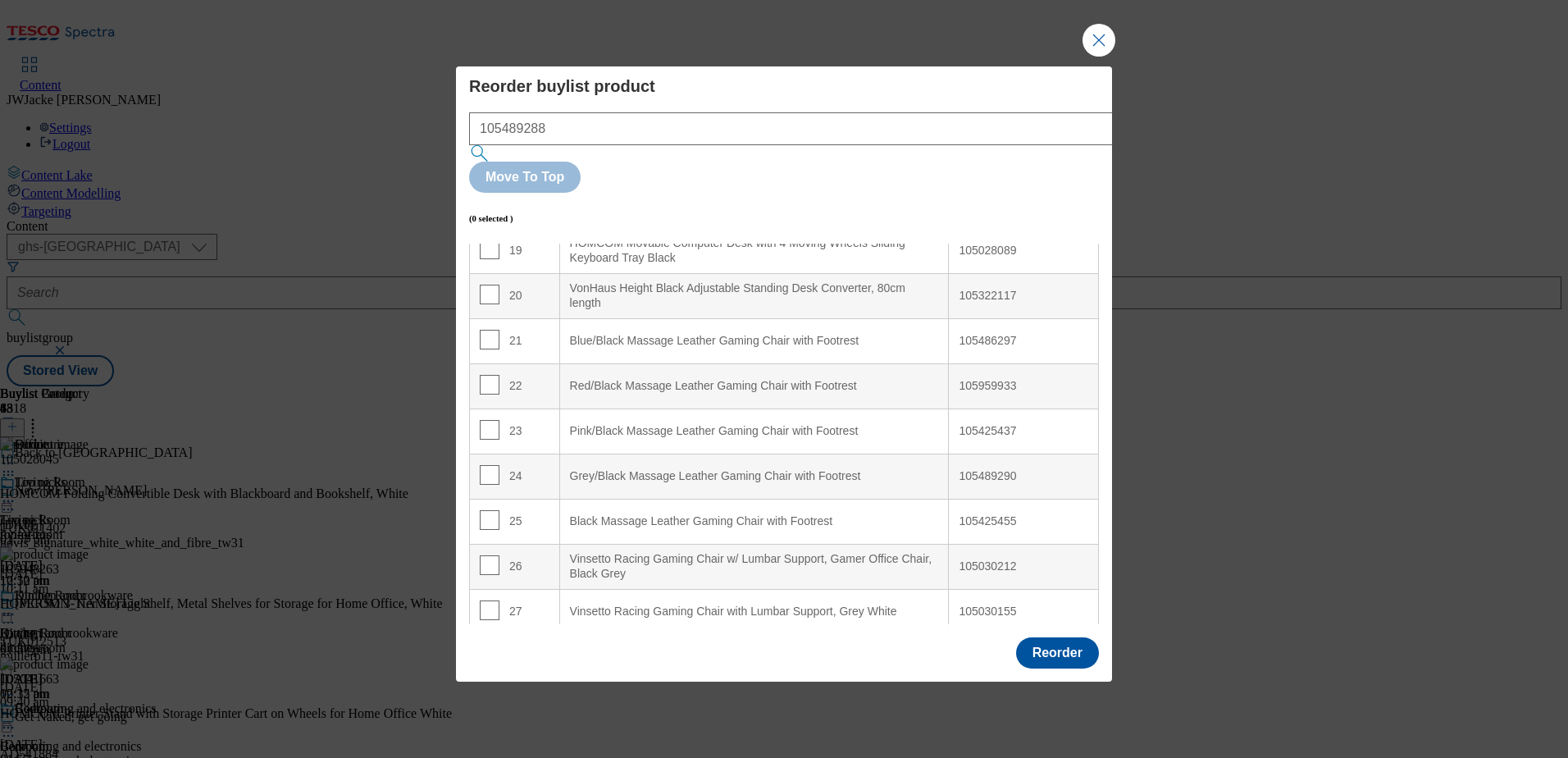
scroll to position [902, 0]
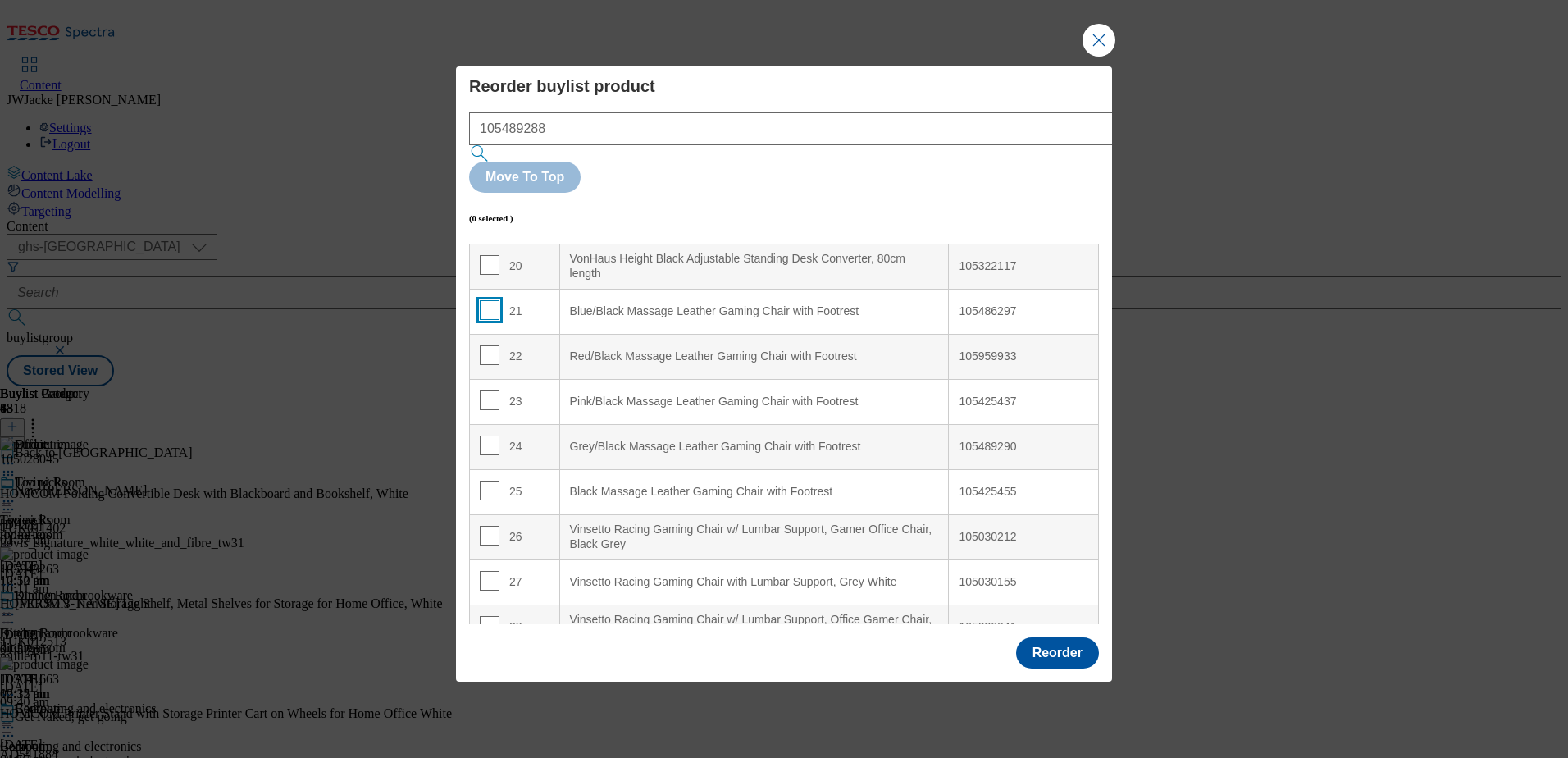
click at [487, 300] on input "Modal" at bounding box center [489, 310] width 20 height 20
checkbox input "true"
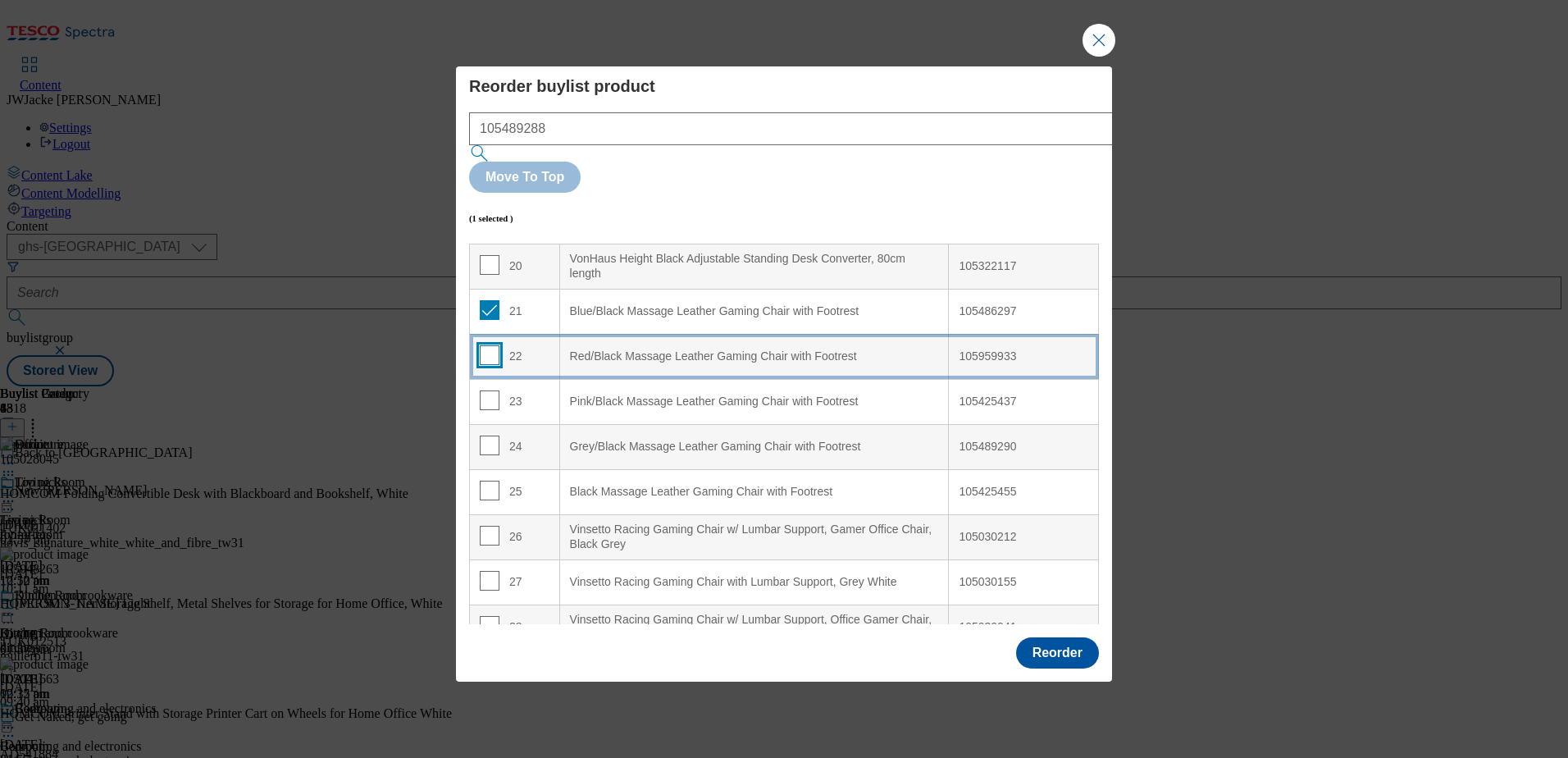
click at [487, 350] on input "Modal" at bounding box center [489, 355] width 20 height 20
checkbox input "true"
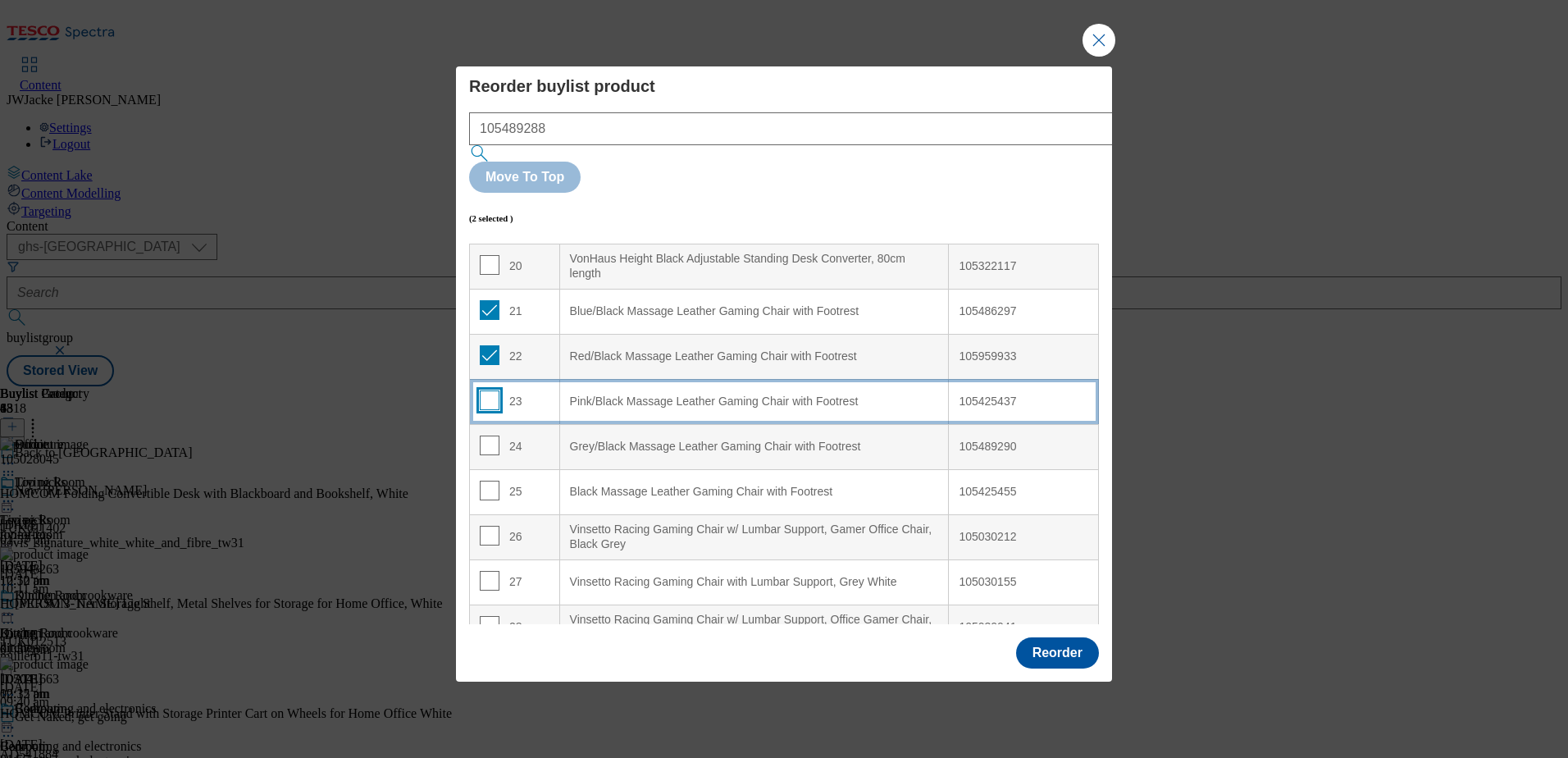
click at [491, 394] on input "Modal" at bounding box center [489, 400] width 20 height 20
checkbox input "true"
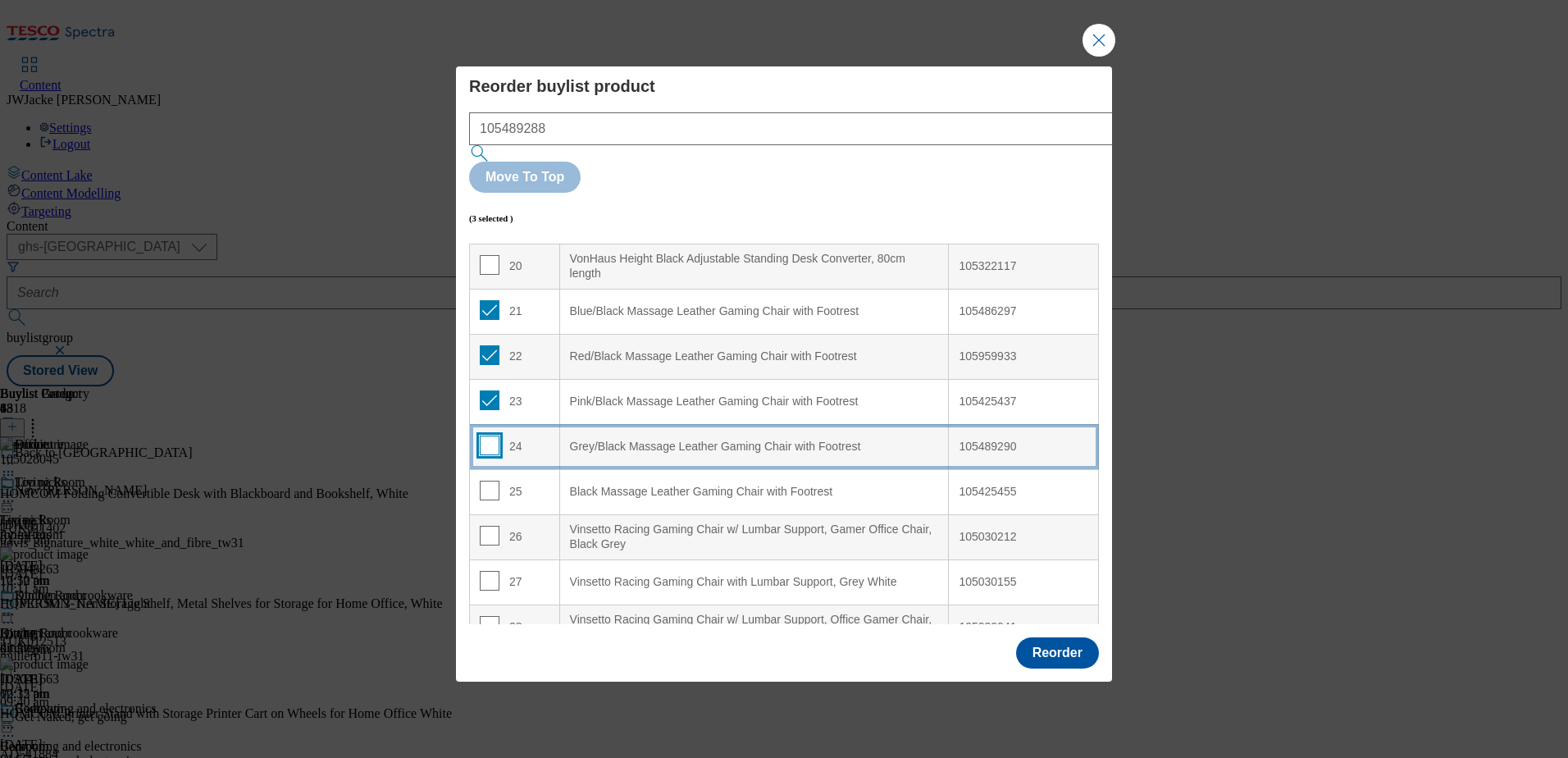
click at [487, 438] on input "Modal" at bounding box center [489, 445] width 20 height 20
checkbox input "true"
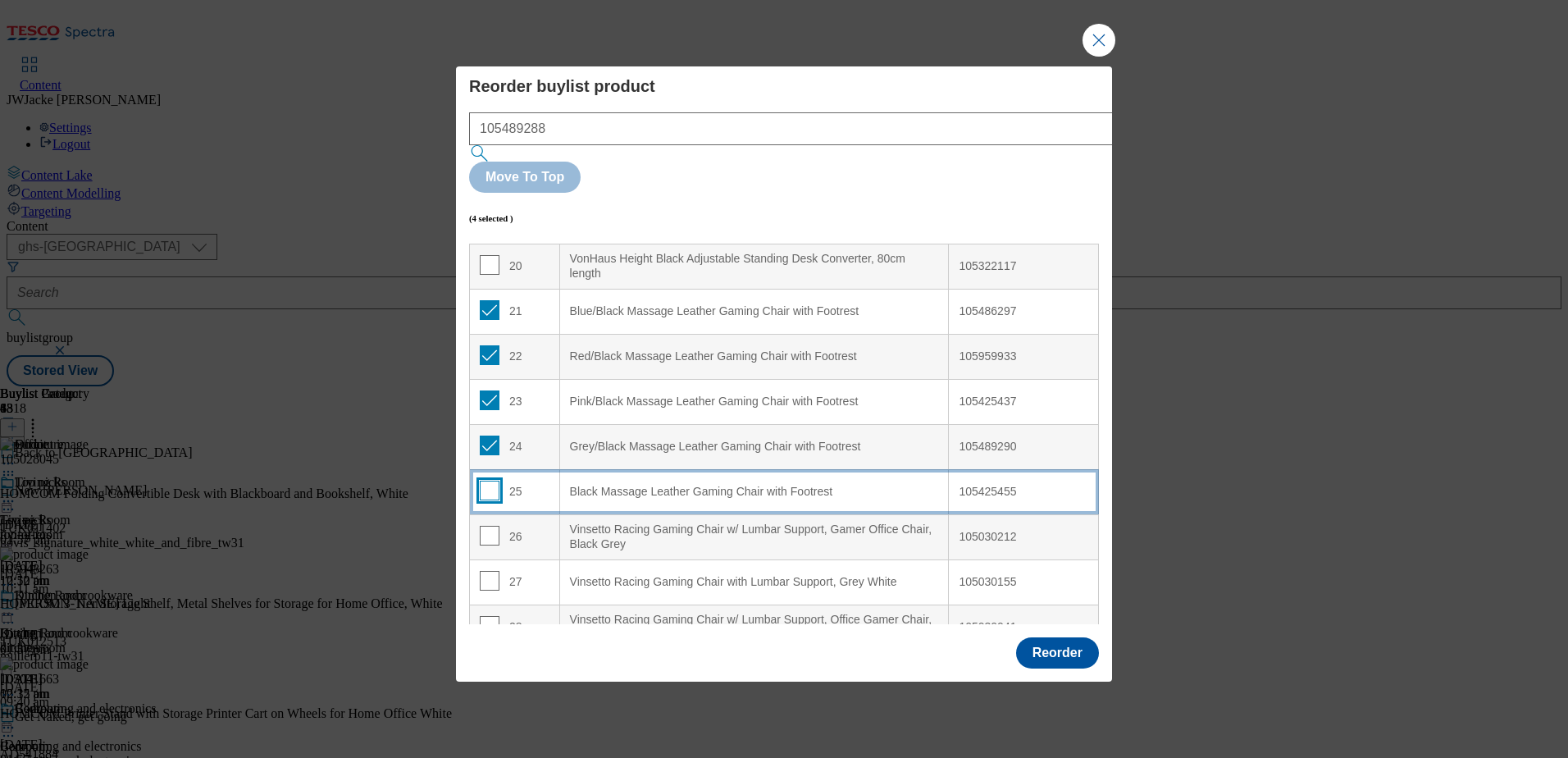
click at [490, 480] on input "Modal" at bounding box center [489, 490] width 20 height 20
checkbox input "true"
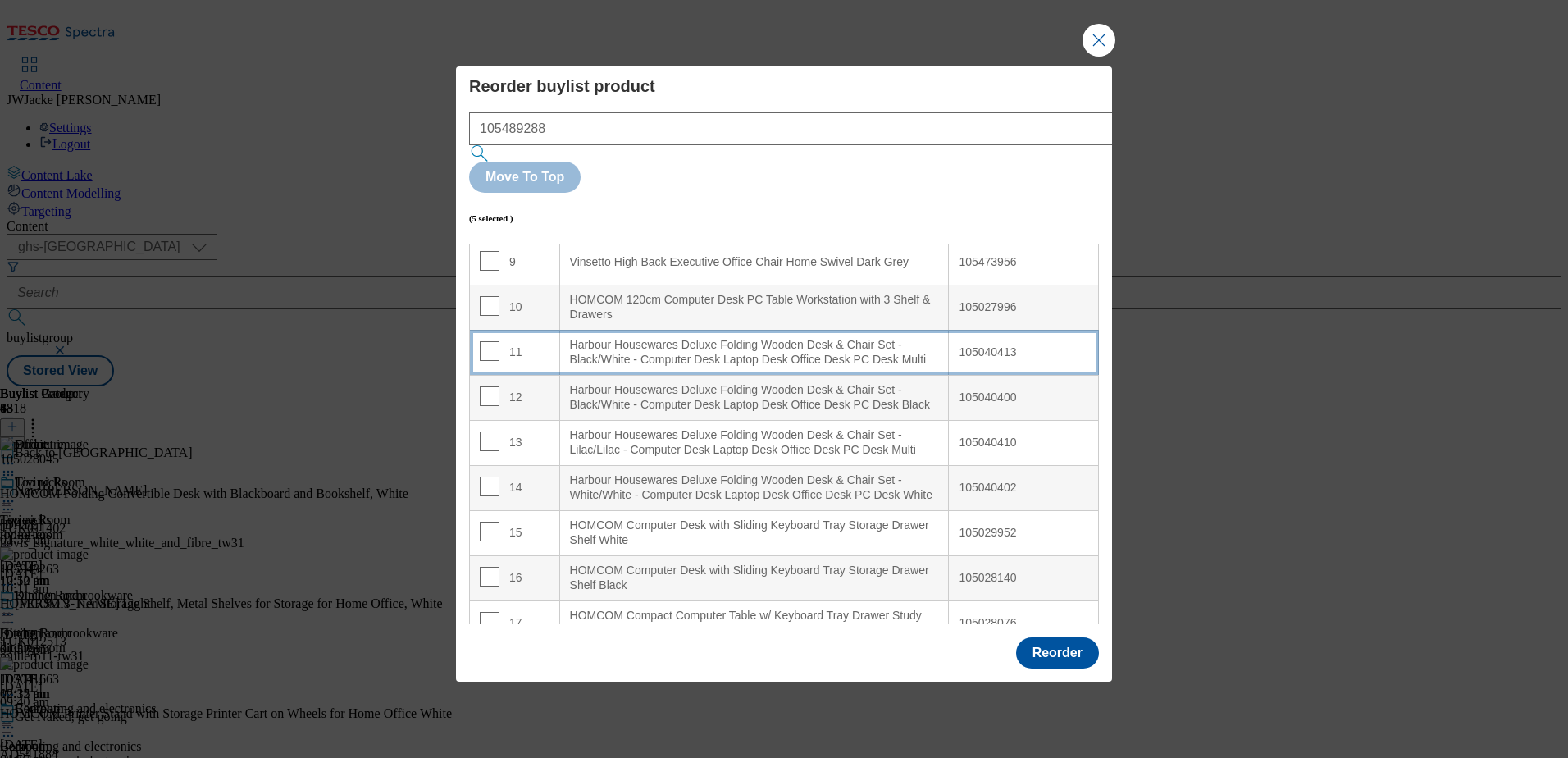
scroll to position [0, 0]
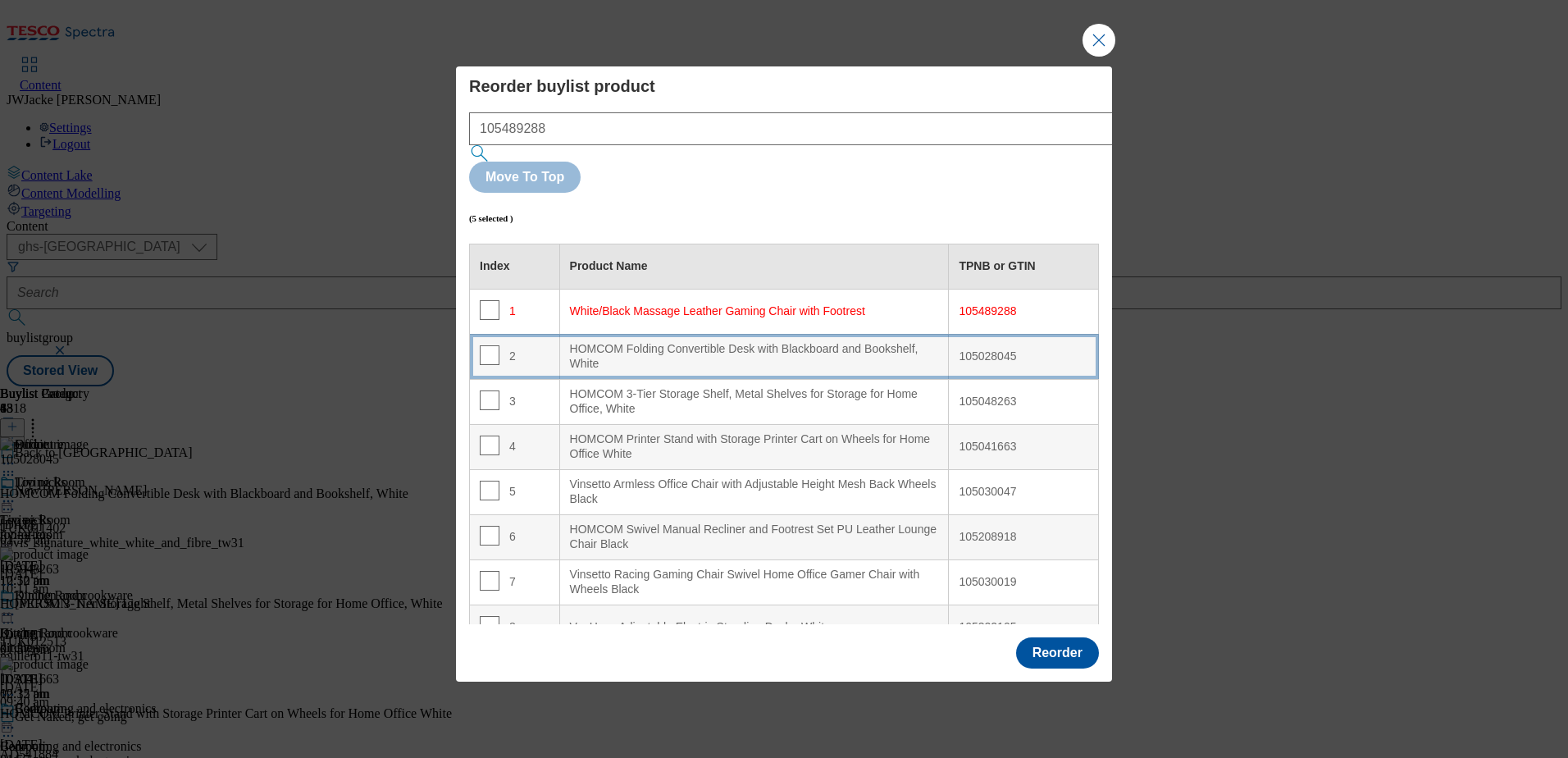
click at [635, 342] on div "HOMCOM Folding Convertible Desk with Blackboard and Bookshelf, White" at bounding box center [755, 356] width 370 height 29
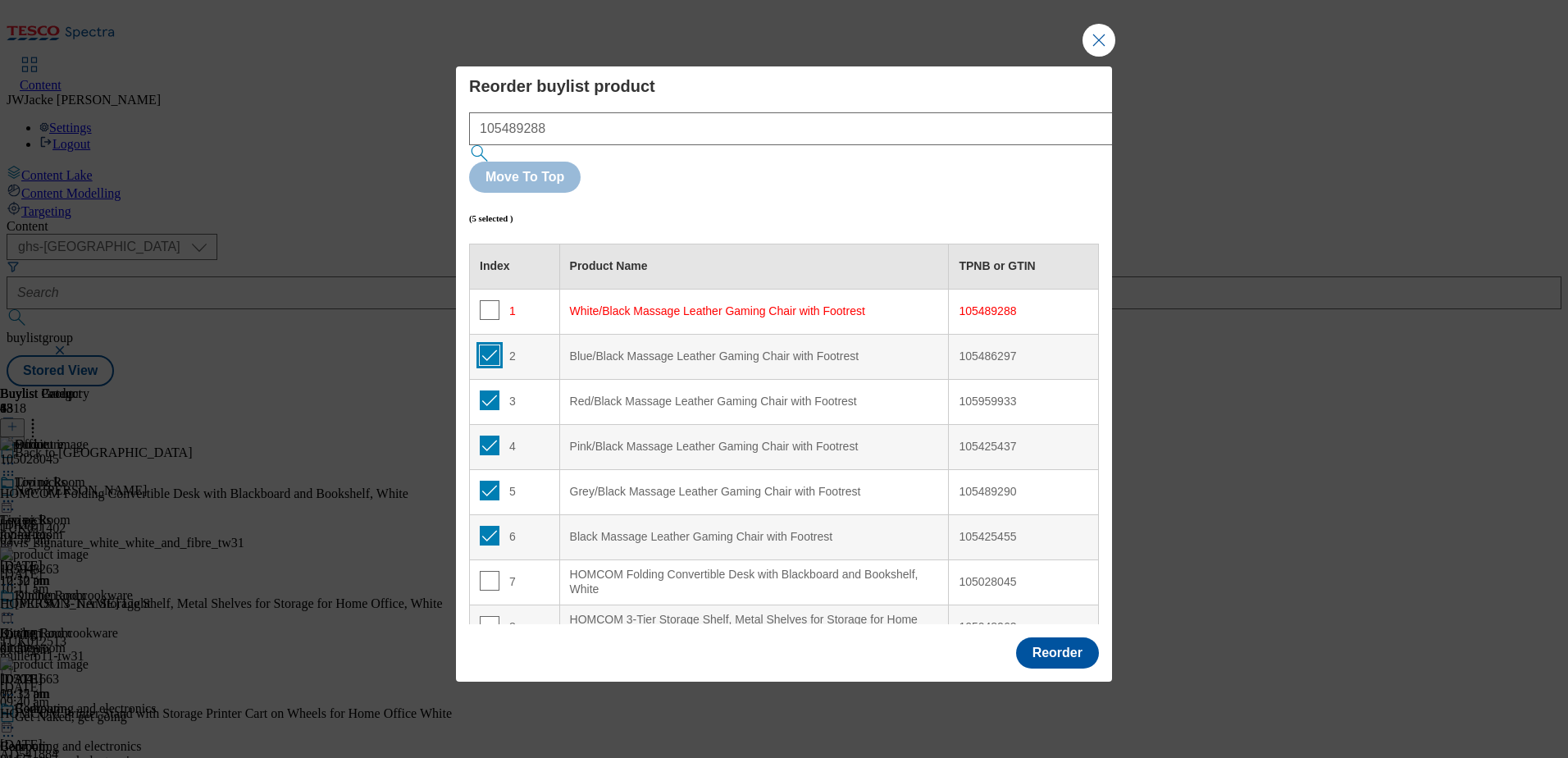
click at [491, 345] on input "Modal" at bounding box center [489, 355] width 20 height 20
checkbox input "false"
click at [491, 390] on input "Modal" at bounding box center [489, 400] width 20 height 20
checkbox input "false"
click at [486, 436] on input "Modal" at bounding box center [489, 445] width 20 height 20
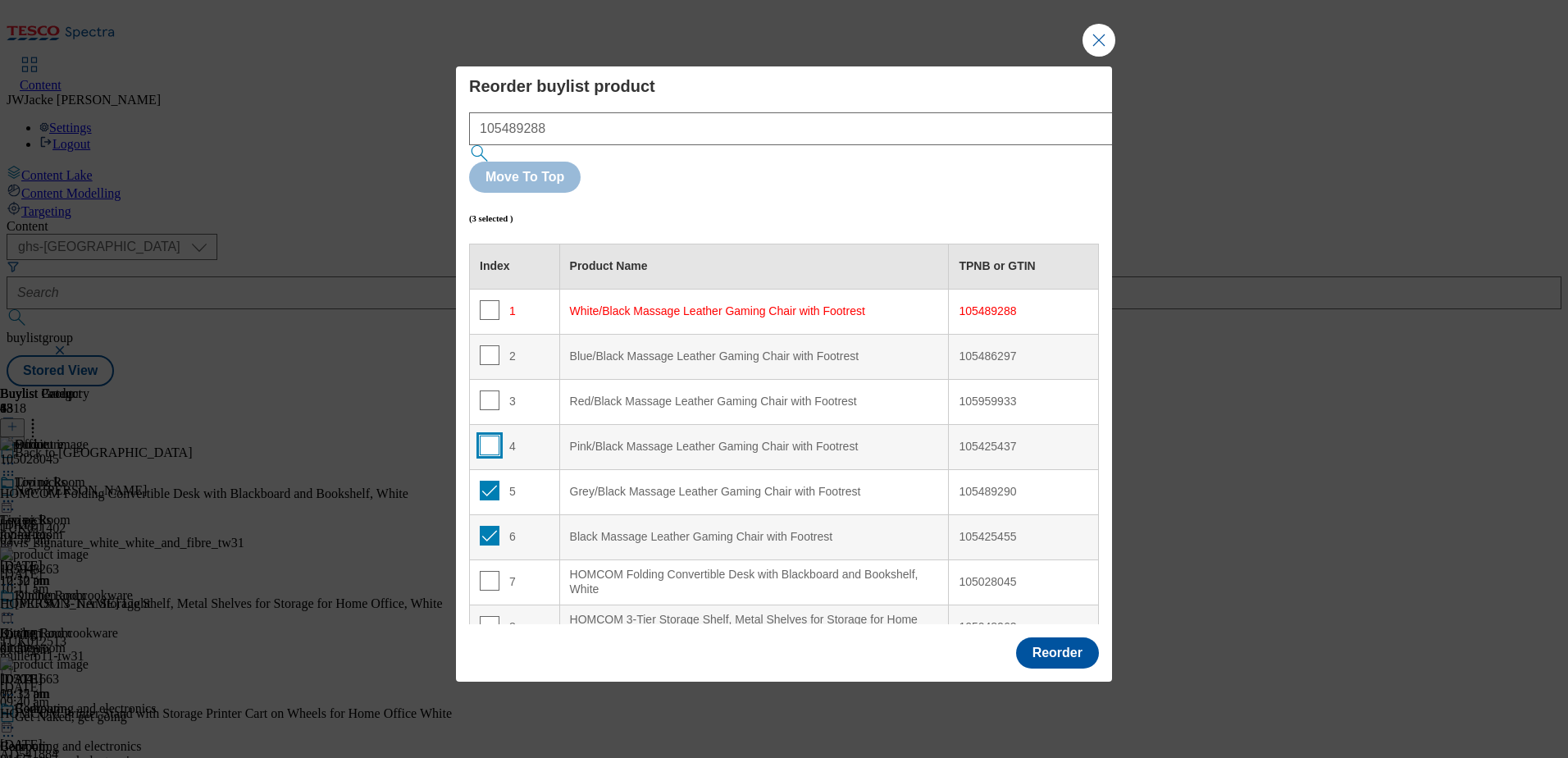
checkbox input "false"
click at [480, 480] on input "Modal" at bounding box center [489, 490] width 20 height 20
checkbox input "false"
click at [494, 526] on input "Modal" at bounding box center [489, 535] width 20 height 20
checkbox input "false"
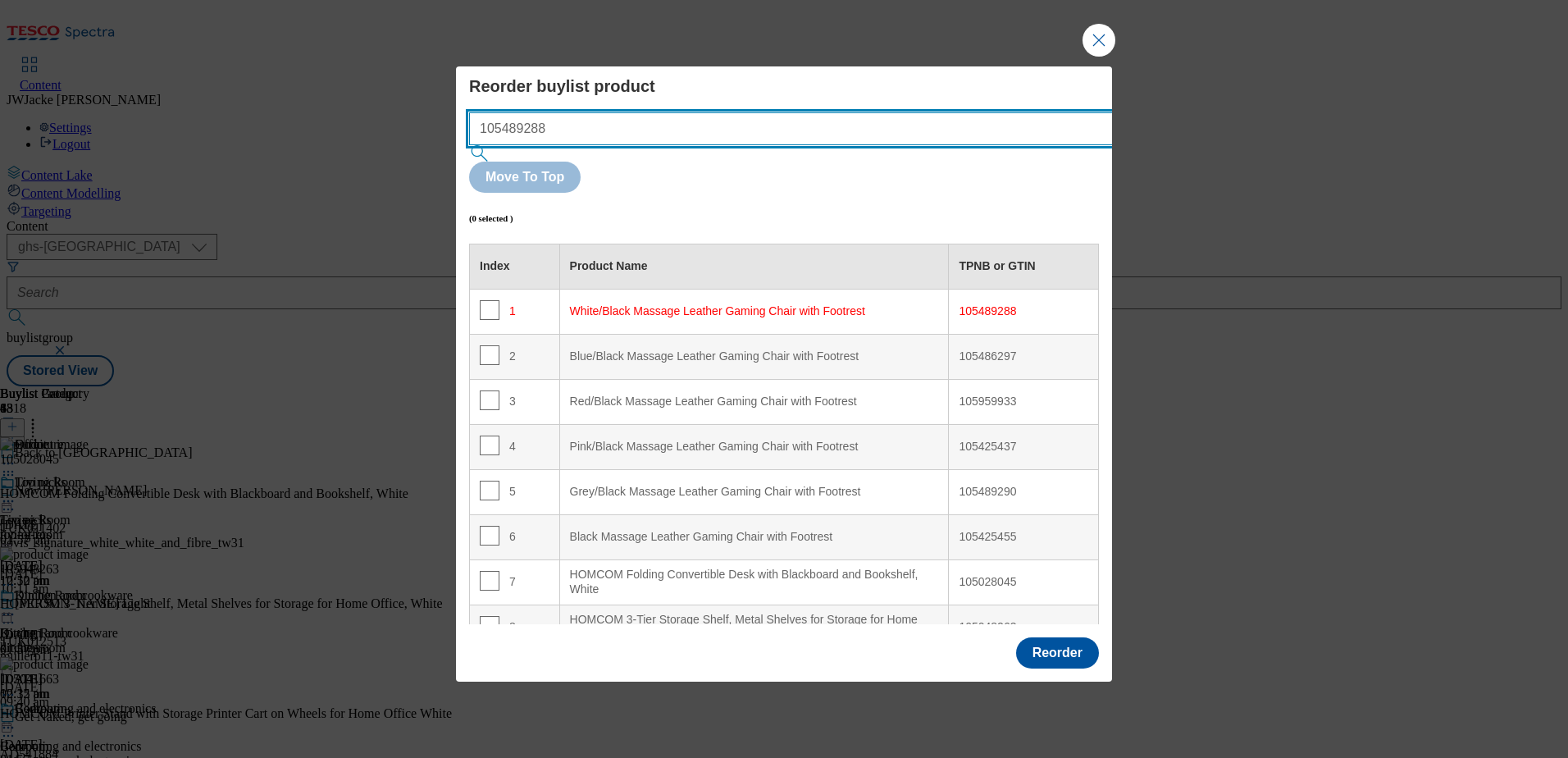
click at [693, 145] on input "105489288" at bounding box center [815, 129] width 693 height 33
drag, startPoint x: 638, startPoint y: 155, endPoint x: 456, endPoint y: 143, distance: 182.4
click at [456, 143] on div "Reorder buylist product 105489288 Move To Top (0 selected ) Index Product Name …" at bounding box center [784, 347] width 656 height 561
paste input "030012"
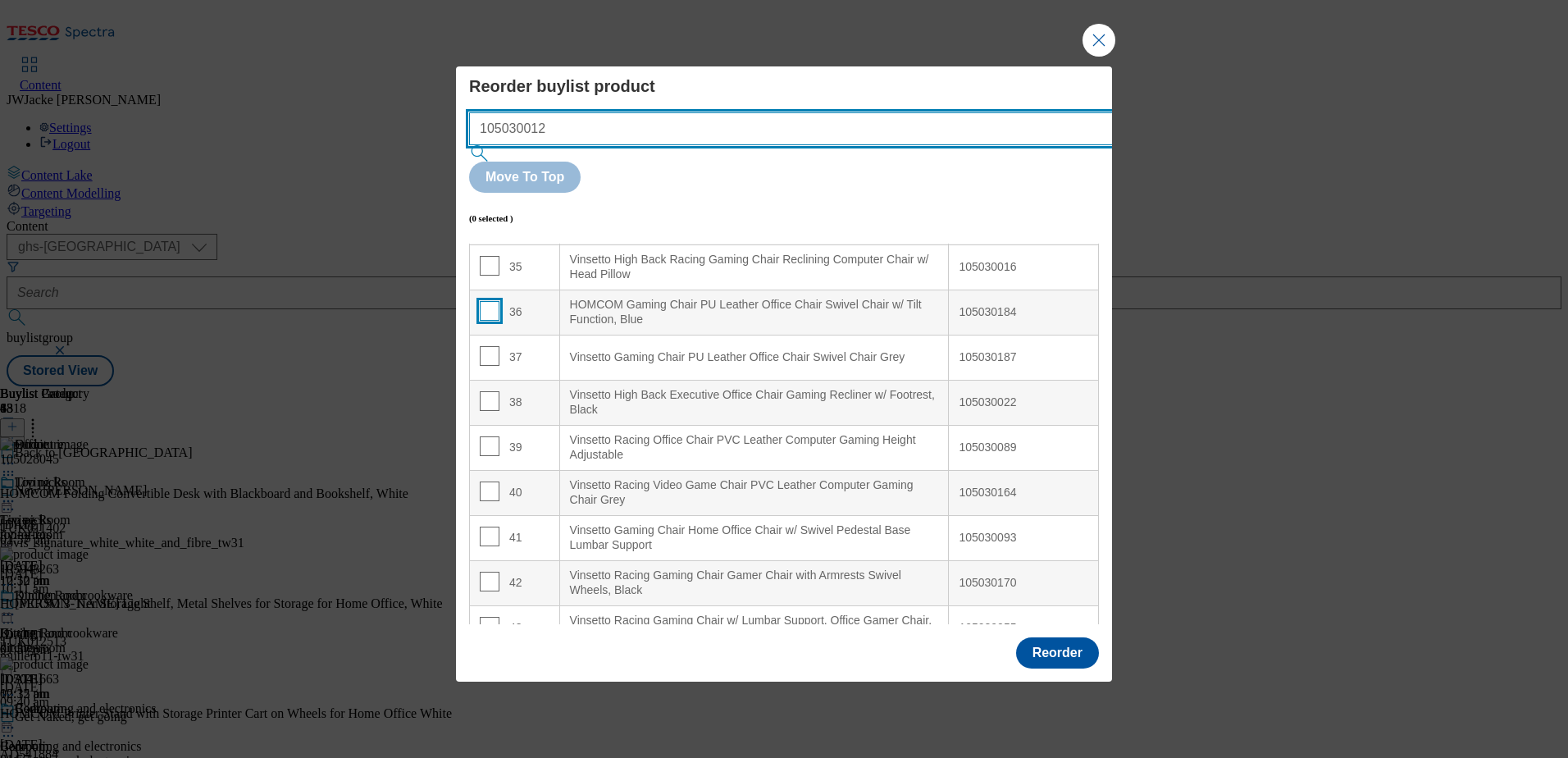
scroll to position [1584, 0]
type input "105030012"
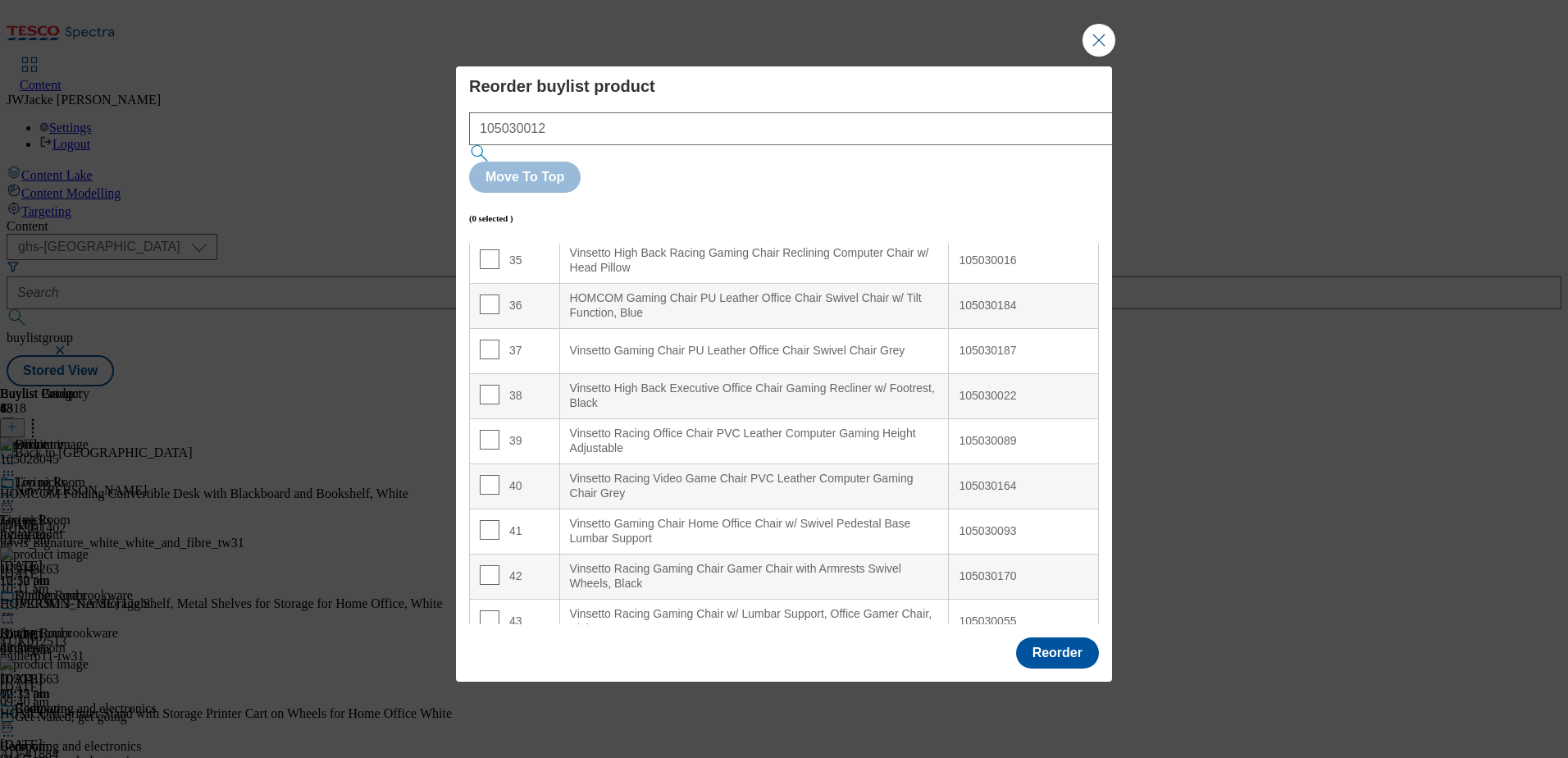
click at [487, 196] on div "(0 selected )" at bounding box center [784, 218] width 630 height 51
click at [487, 204] on input "Modal" at bounding box center [489, 214] width 20 height 20
checkbox input "true"
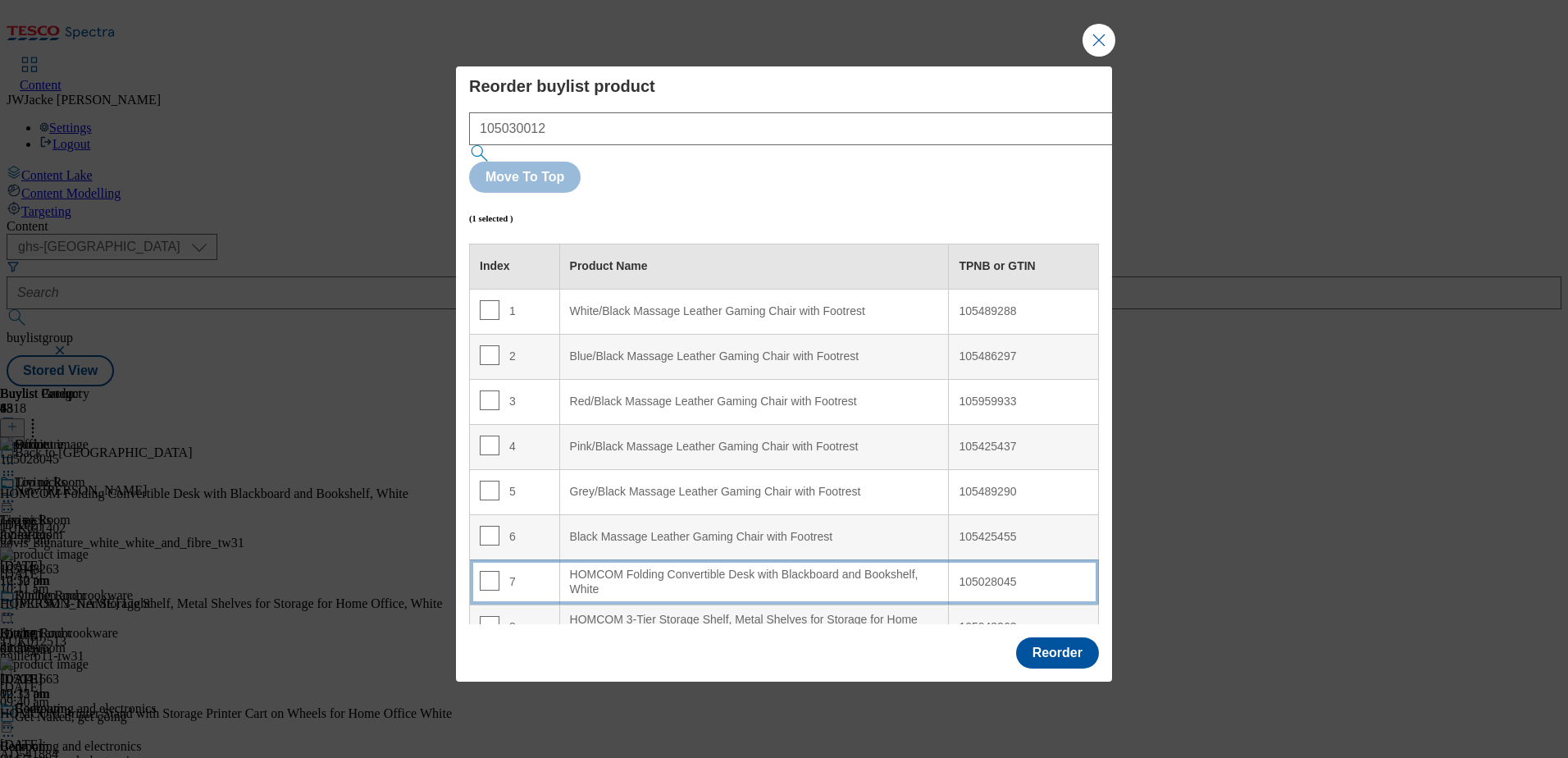
click at [684, 568] on div "HOMCOM Folding Convertible Desk with Blackboard and Bookshelf, White" at bounding box center [755, 582] width 370 height 29
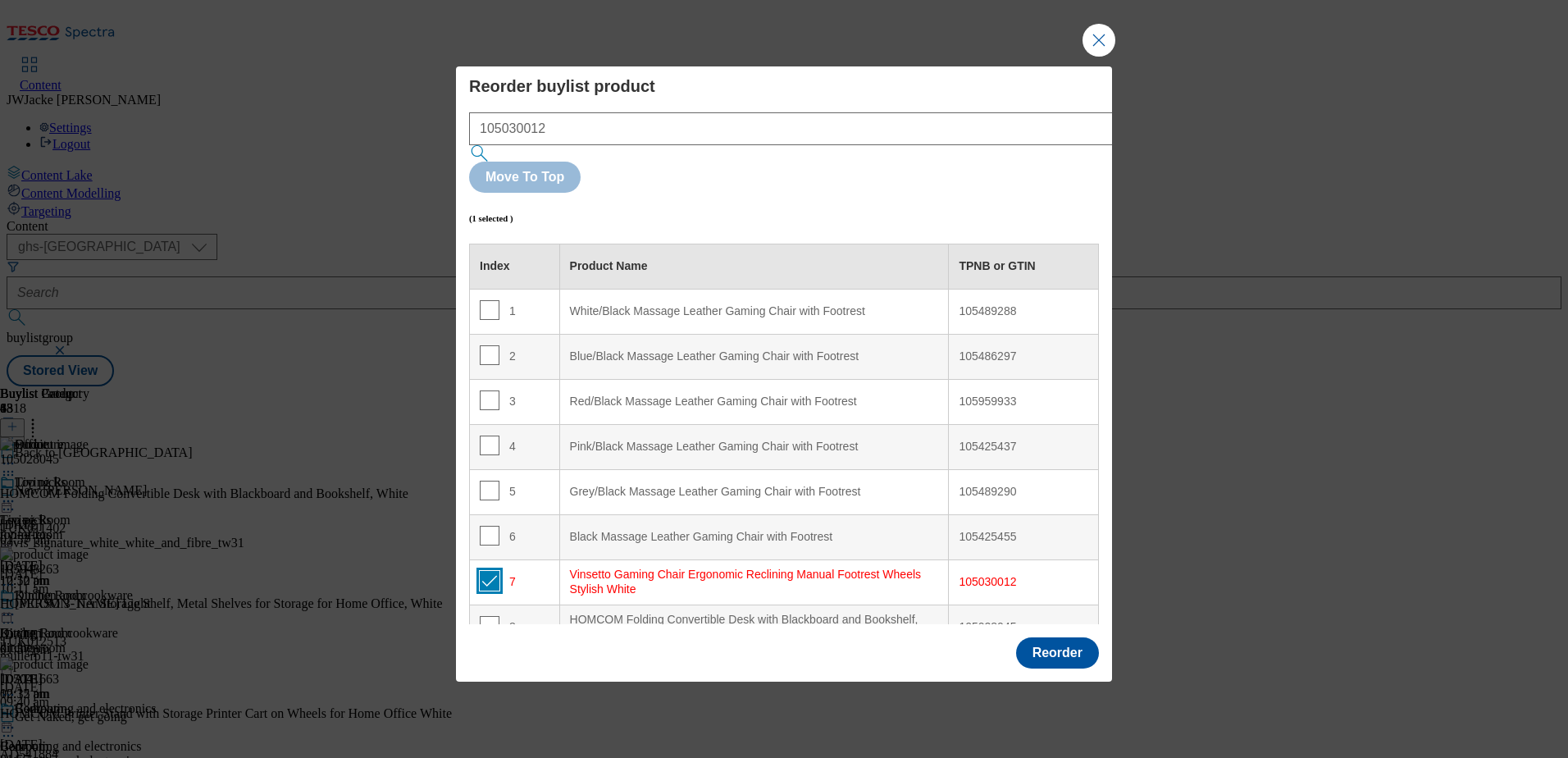
click at [490, 571] on input "Modal" at bounding box center [489, 581] width 20 height 20
checkbox input "false"
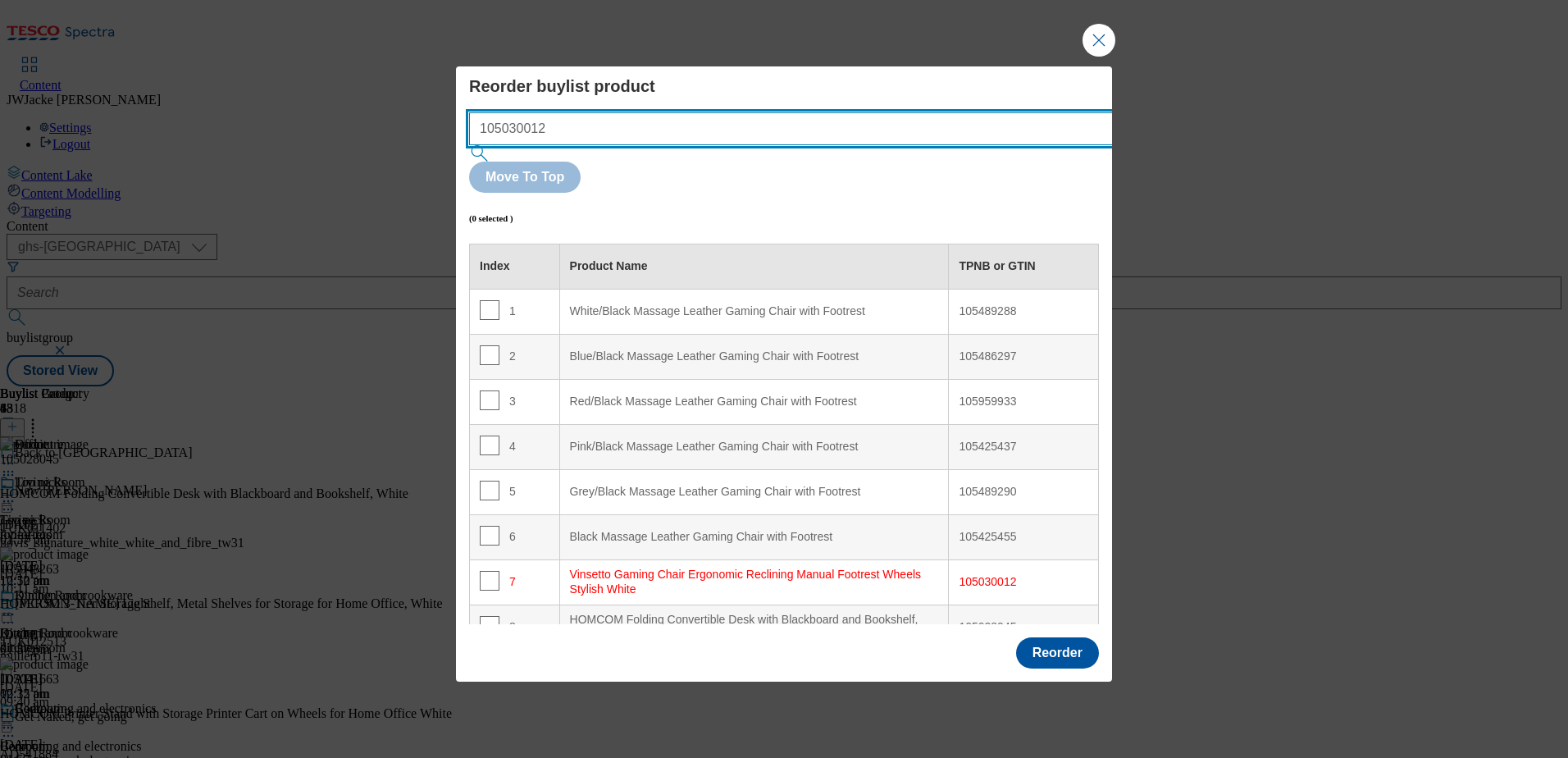
drag, startPoint x: 681, startPoint y: 164, endPoint x: 446, endPoint y: 163, distance: 235.0
click at [446, 163] on div "Reorder buylist product 105030012 Move To Top (0 selected ) Index Product Name …" at bounding box center [784, 379] width 1568 height 758
paste input "187"
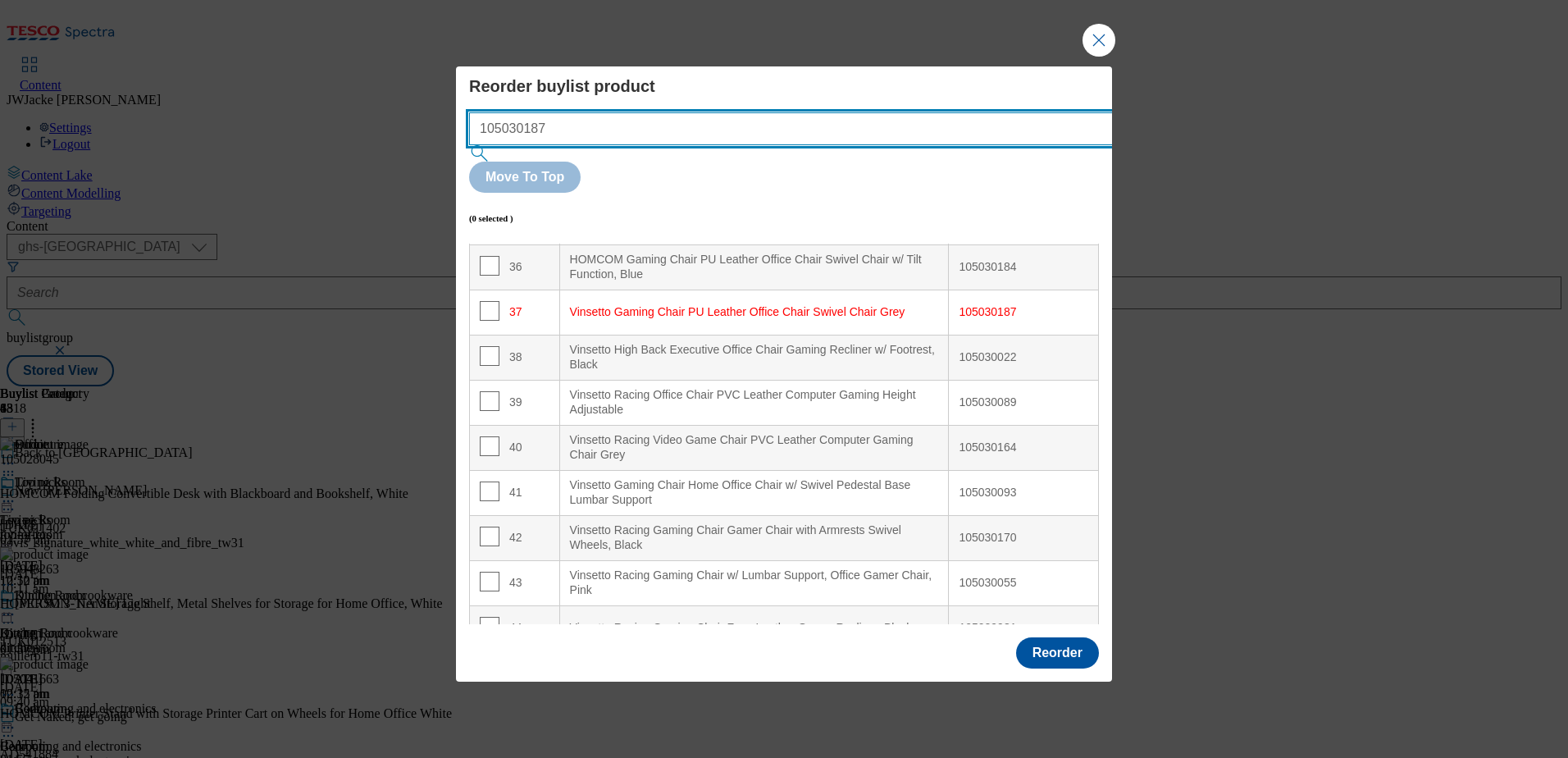
scroll to position [1719, 0]
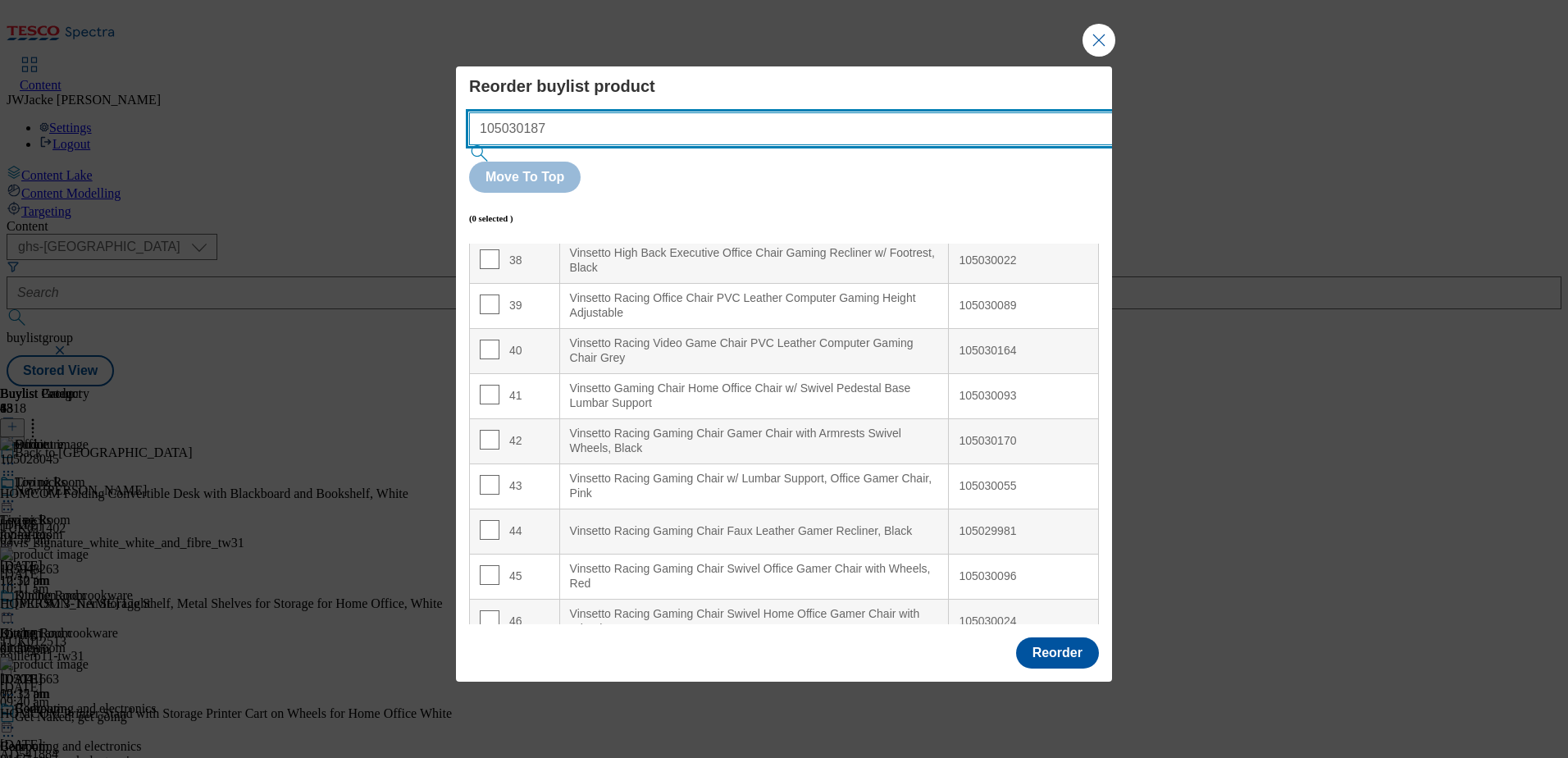
type input "105030187"
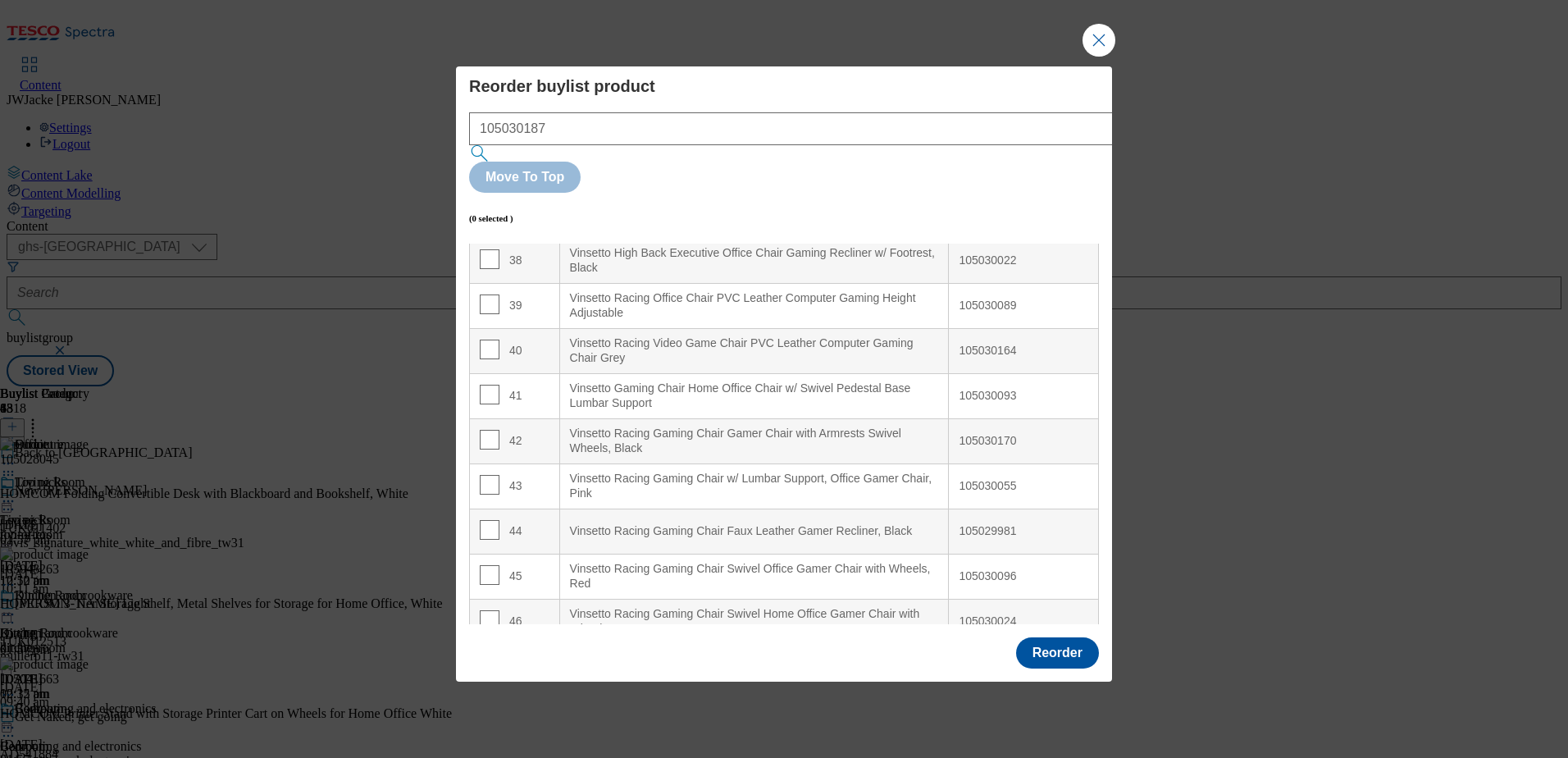
click at [491, 210] on input "Modal" at bounding box center [489, 214] width 20 height 20
checkbox input "true"
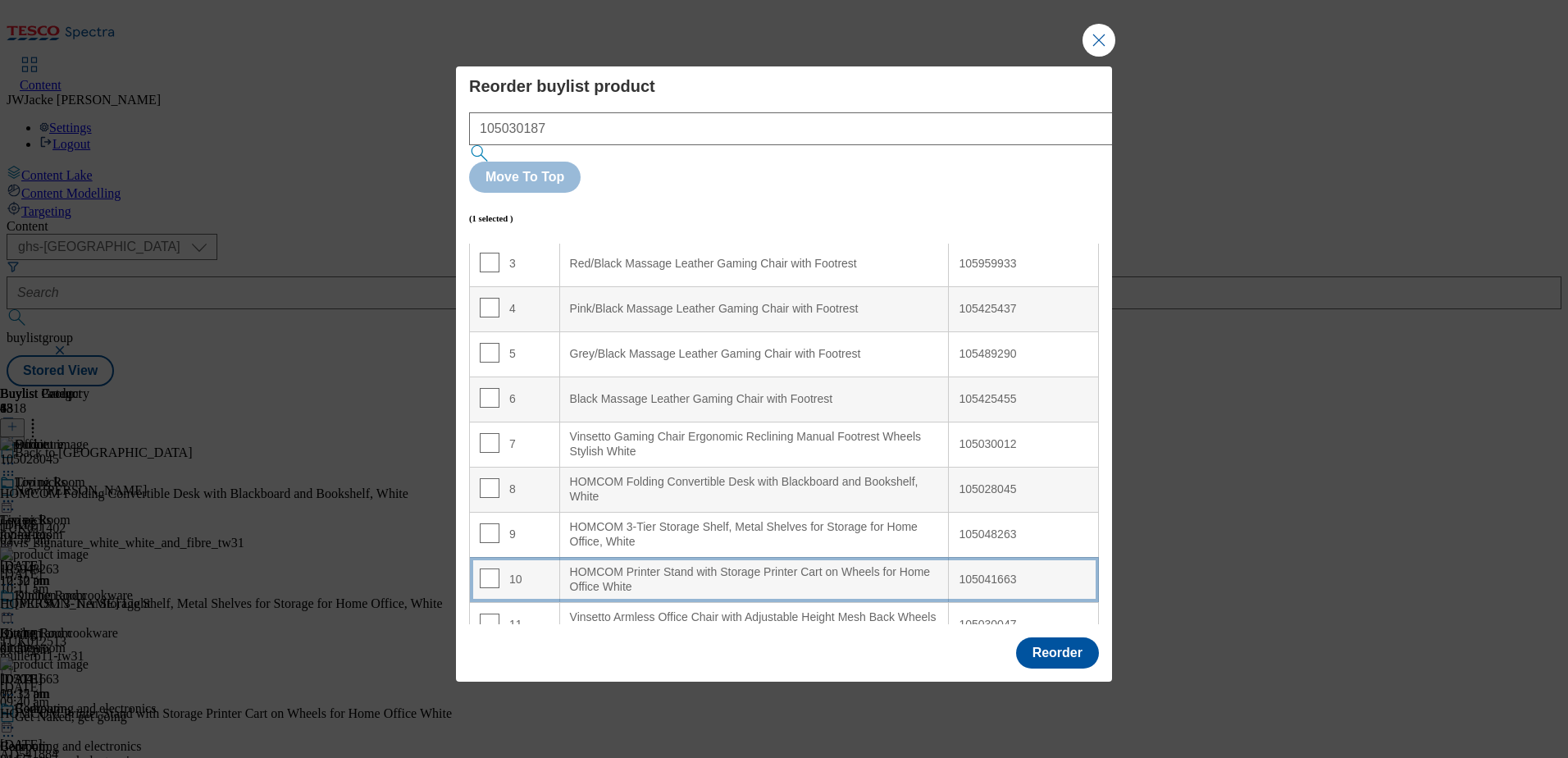
scroll to position [164, 0]
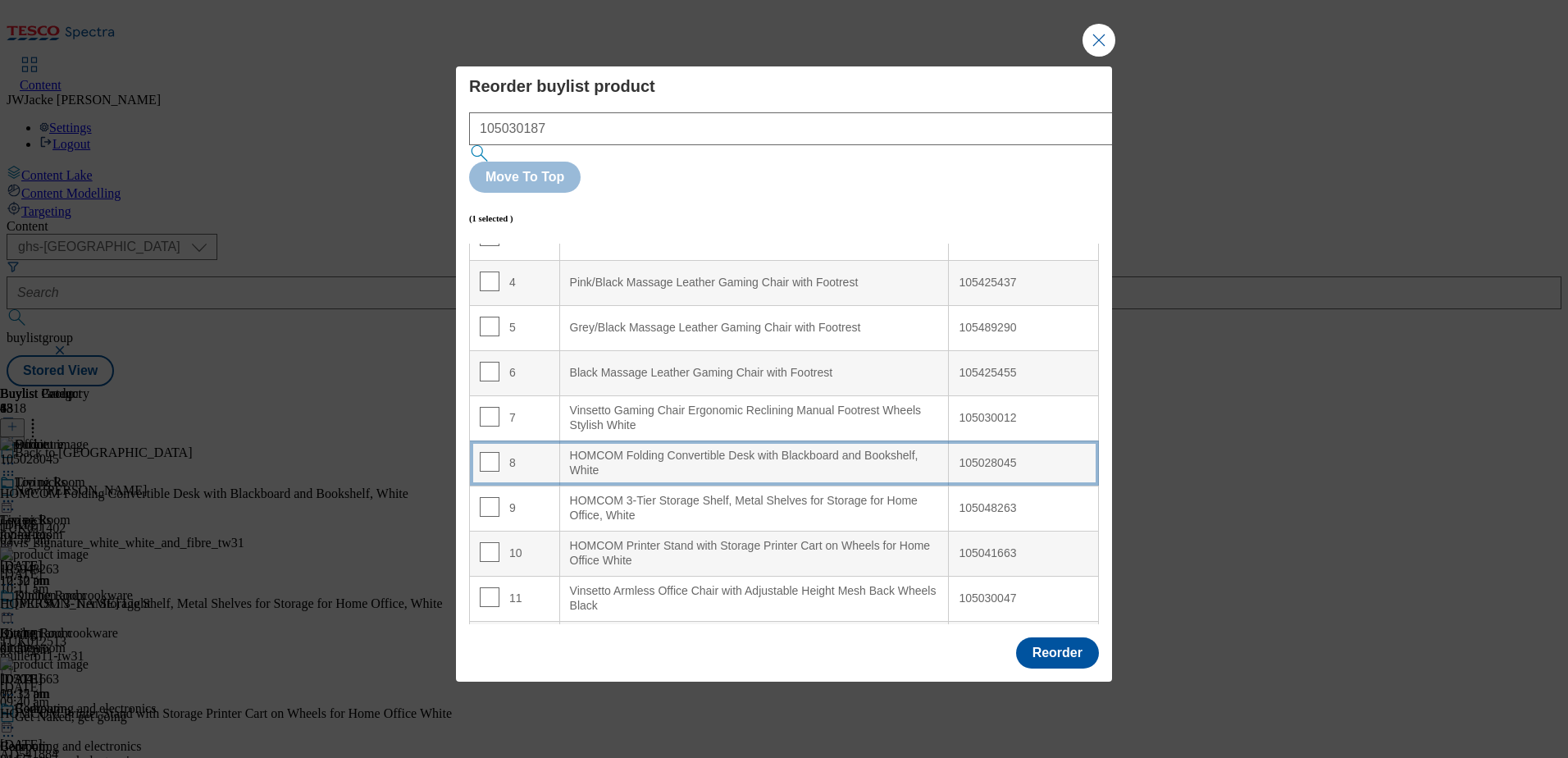
click at [628, 449] on div "HOMCOM Folding Convertible Desk with Blackboard and Bookshelf, White" at bounding box center [755, 463] width 370 height 29
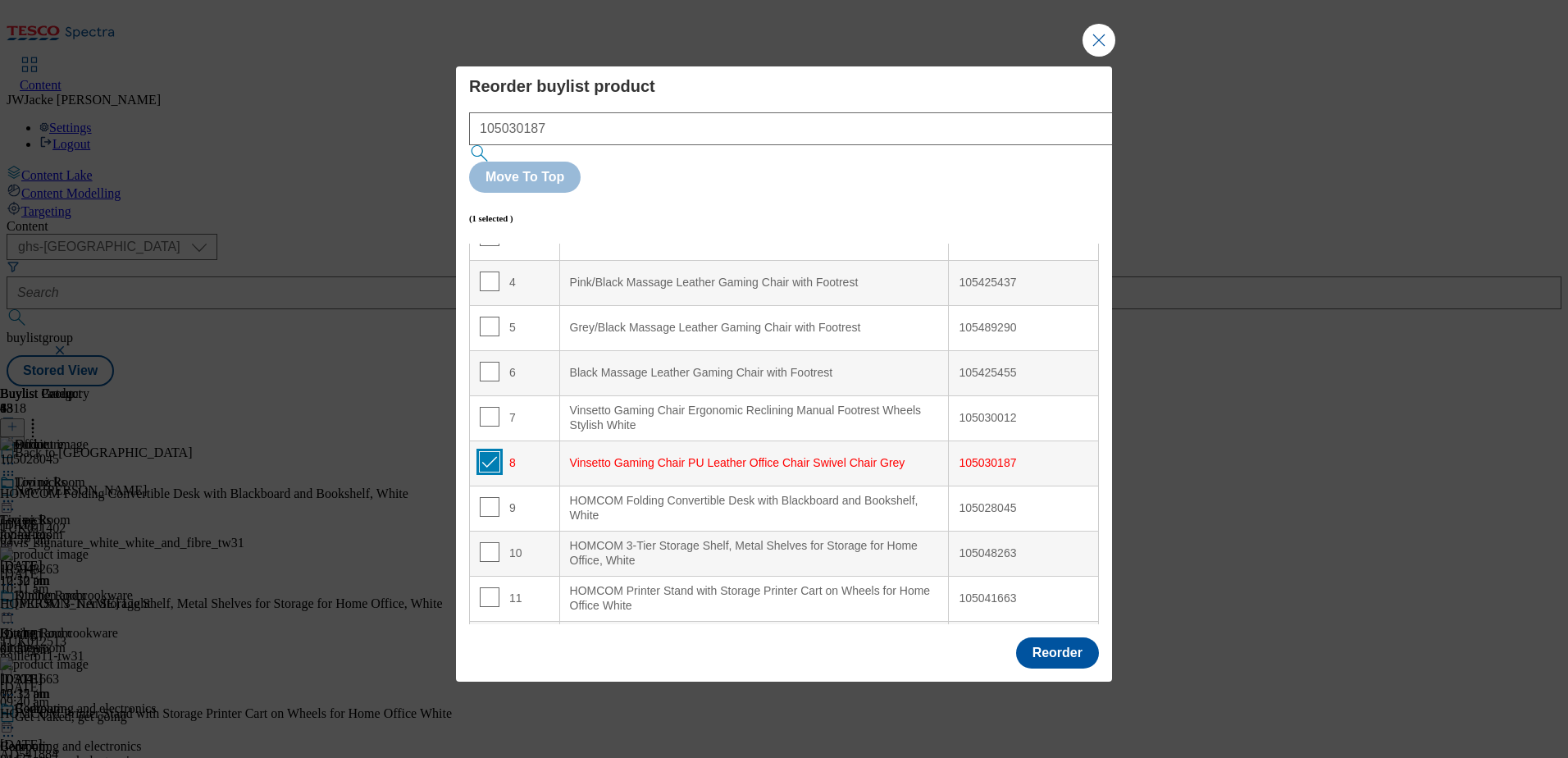
click at [493, 451] on input "Modal" at bounding box center [489, 461] width 20 height 20
checkbox input "false"
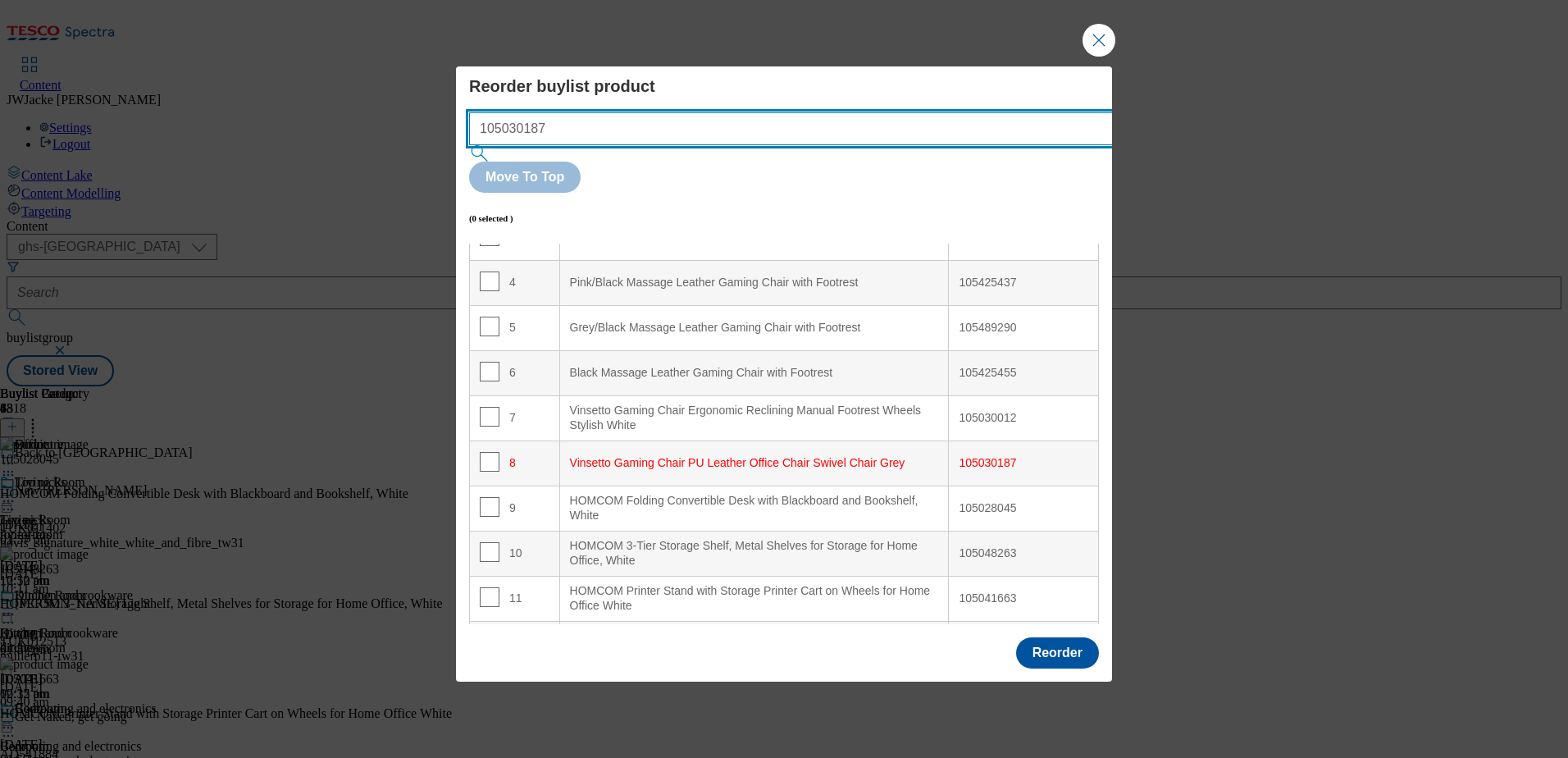
drag, startPoint x: 623, startPoint y: 148, endPoint x: 345, endPoint y: 150, distance: 278.0
click at [345, 150] on div "Reorder buylist product 105030187 Move To Top (0 selected ) Index Product Name …" at bounding box center [784, 379] width 1568 height 758
paste input "70"
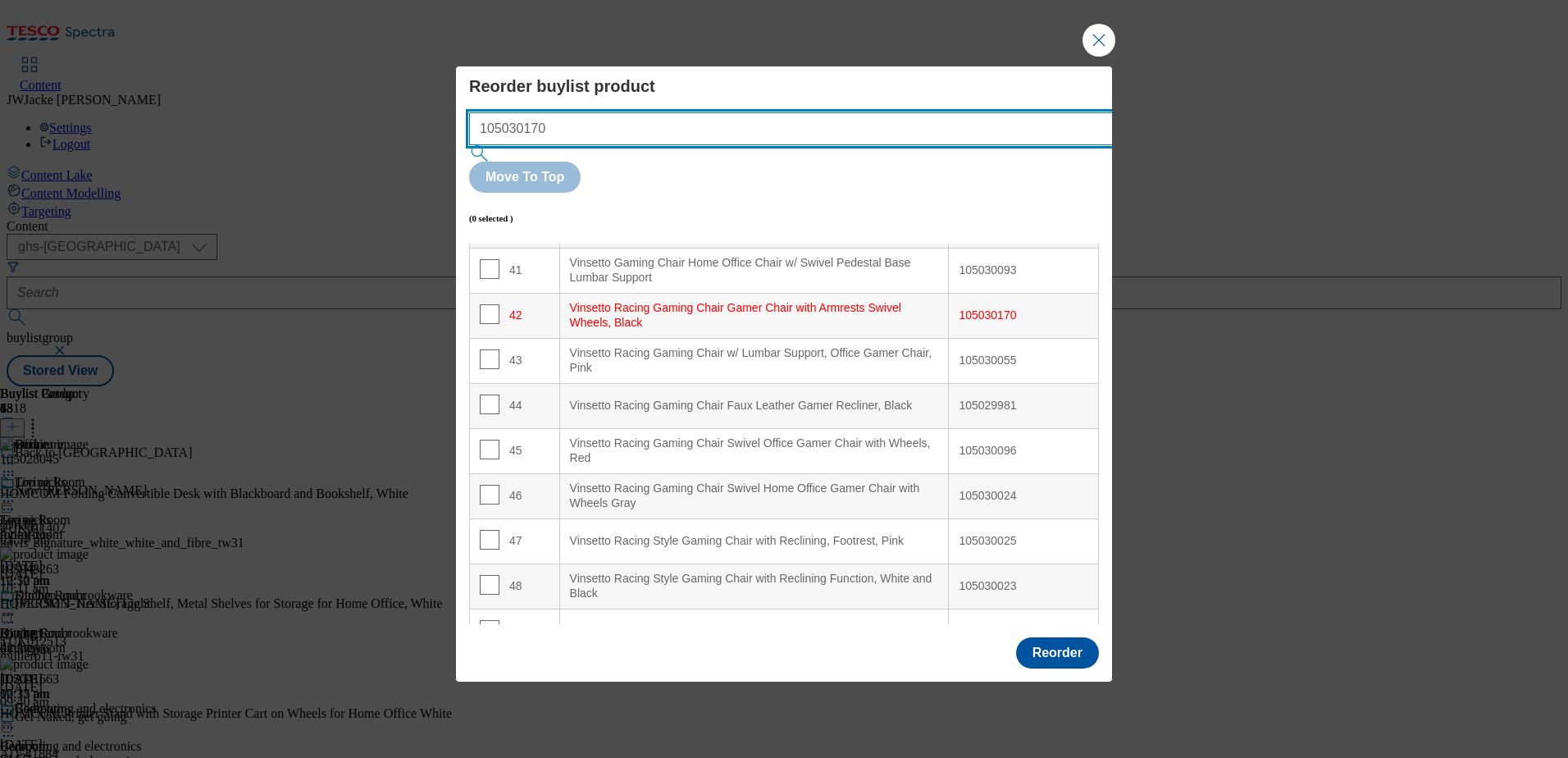
scroll to position [1945, 0]
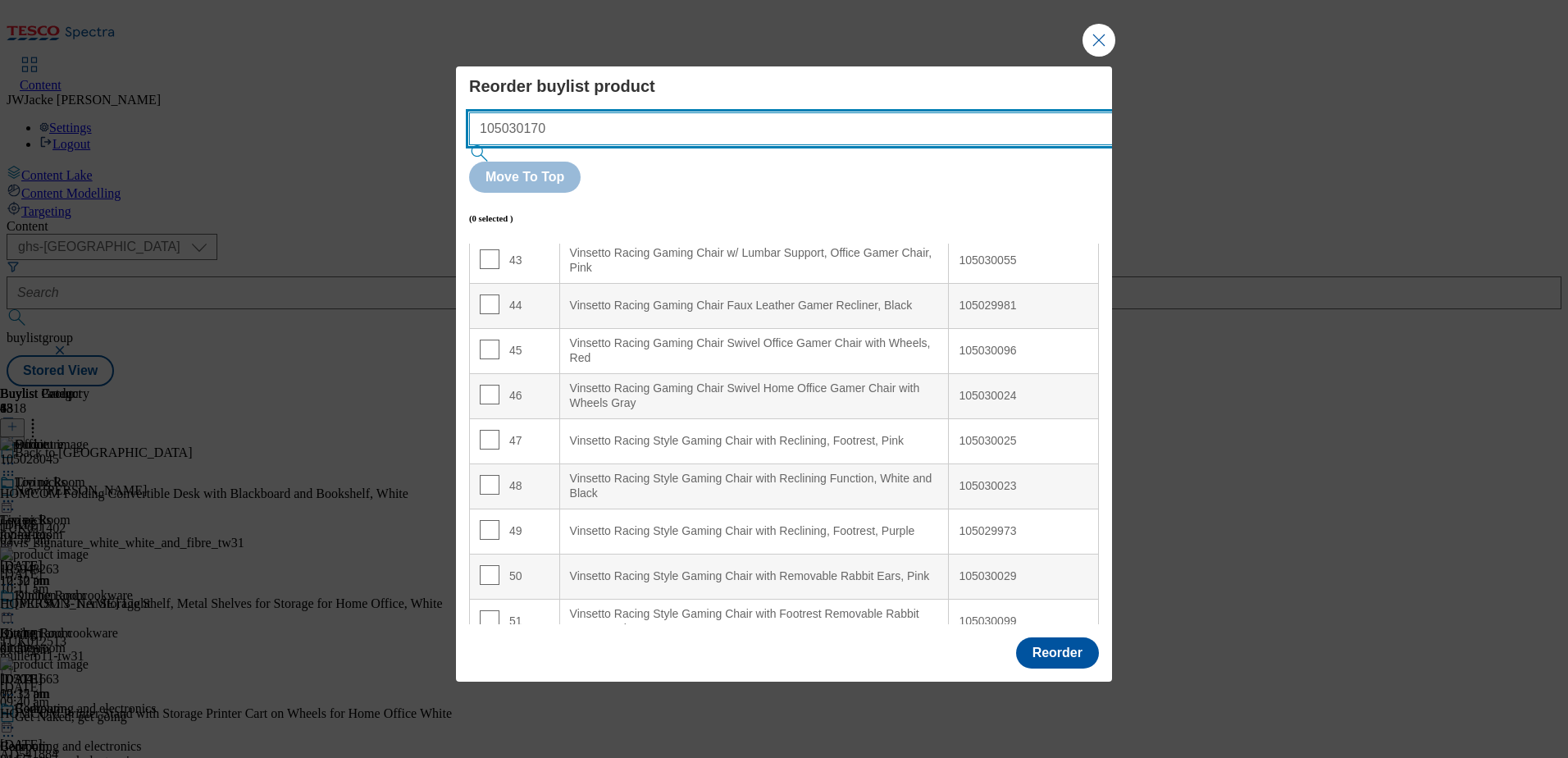
type input "105030170"
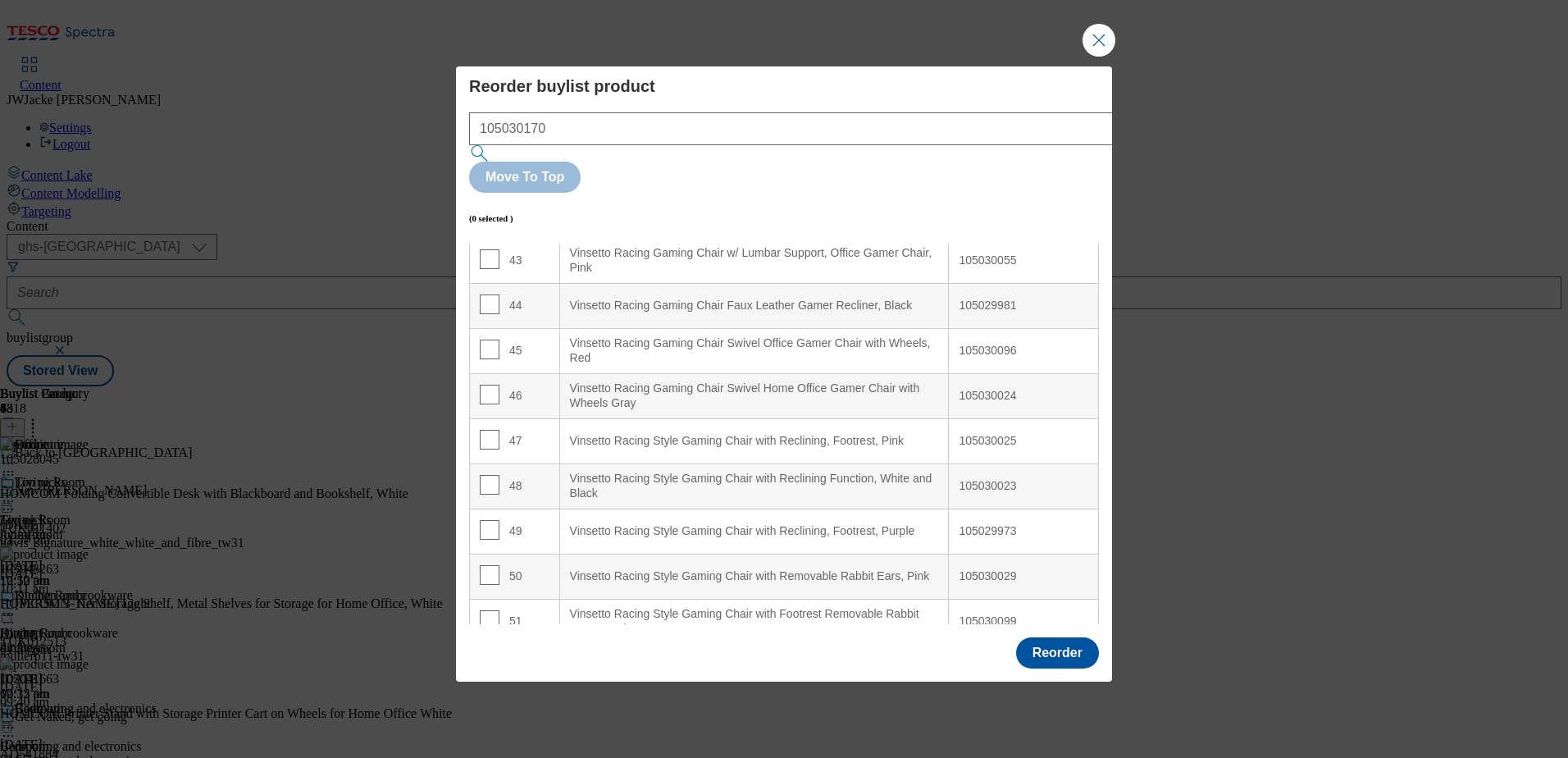
click at [490, 206] on input "Modal" at bounding box center [489, 214] width 20 height 20
checkbox input "true"
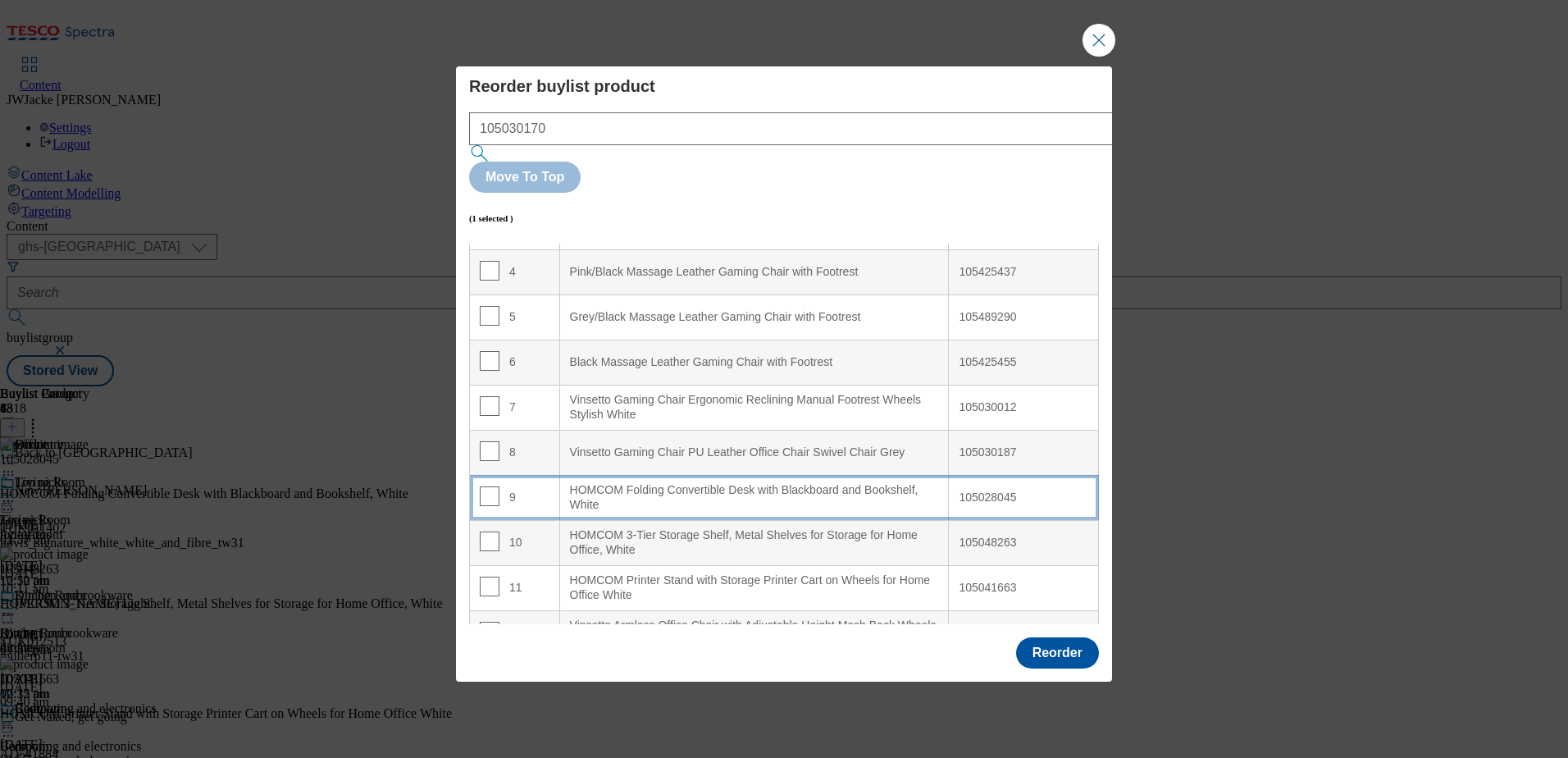
scroll to position [246, 0]
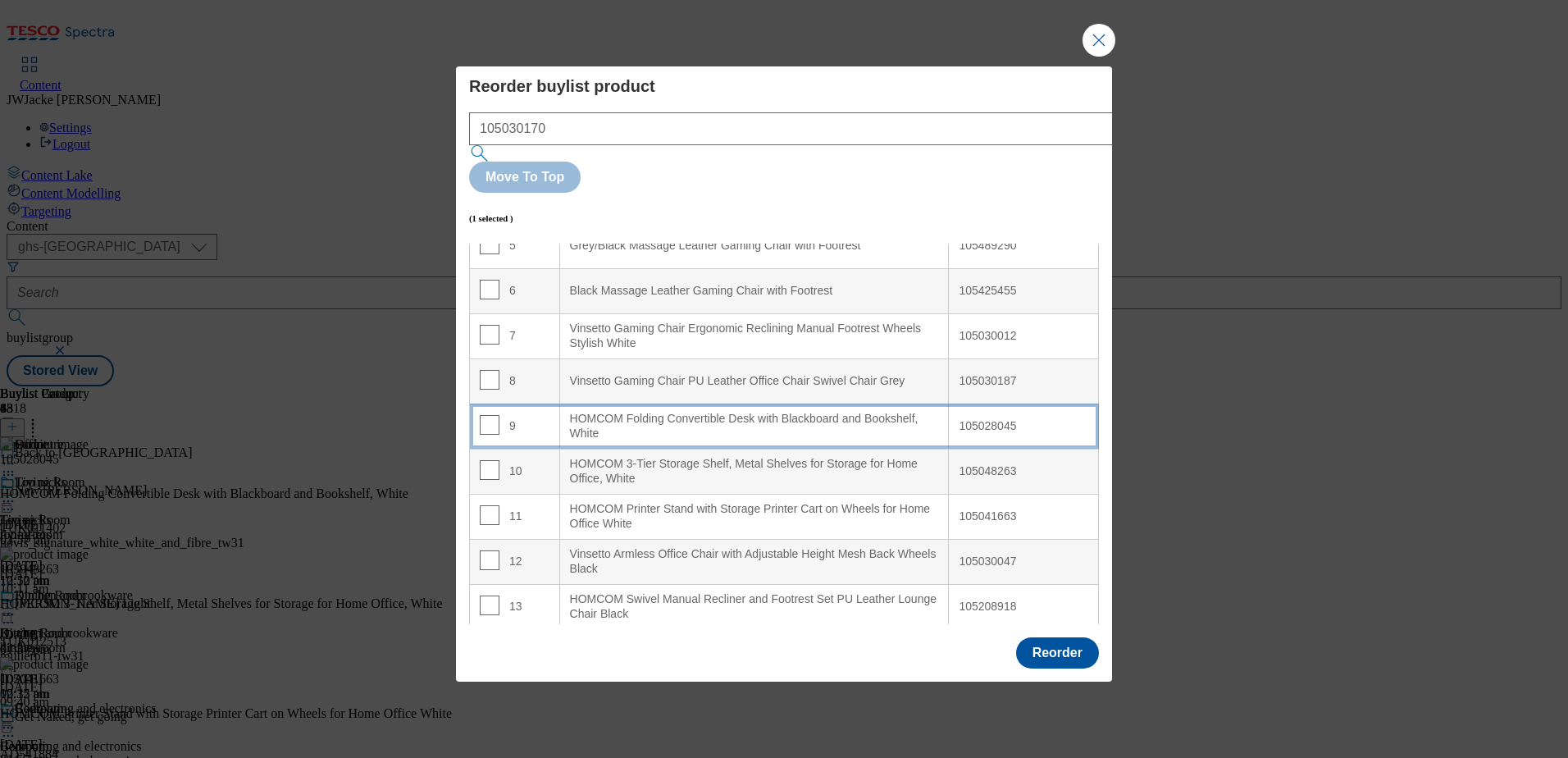
click at [642, 411] on div "HOMCOM Folding Convertible Desk with Blackboard and Bookshelf, White" at bounding box center [755, 425] width 370 height 29
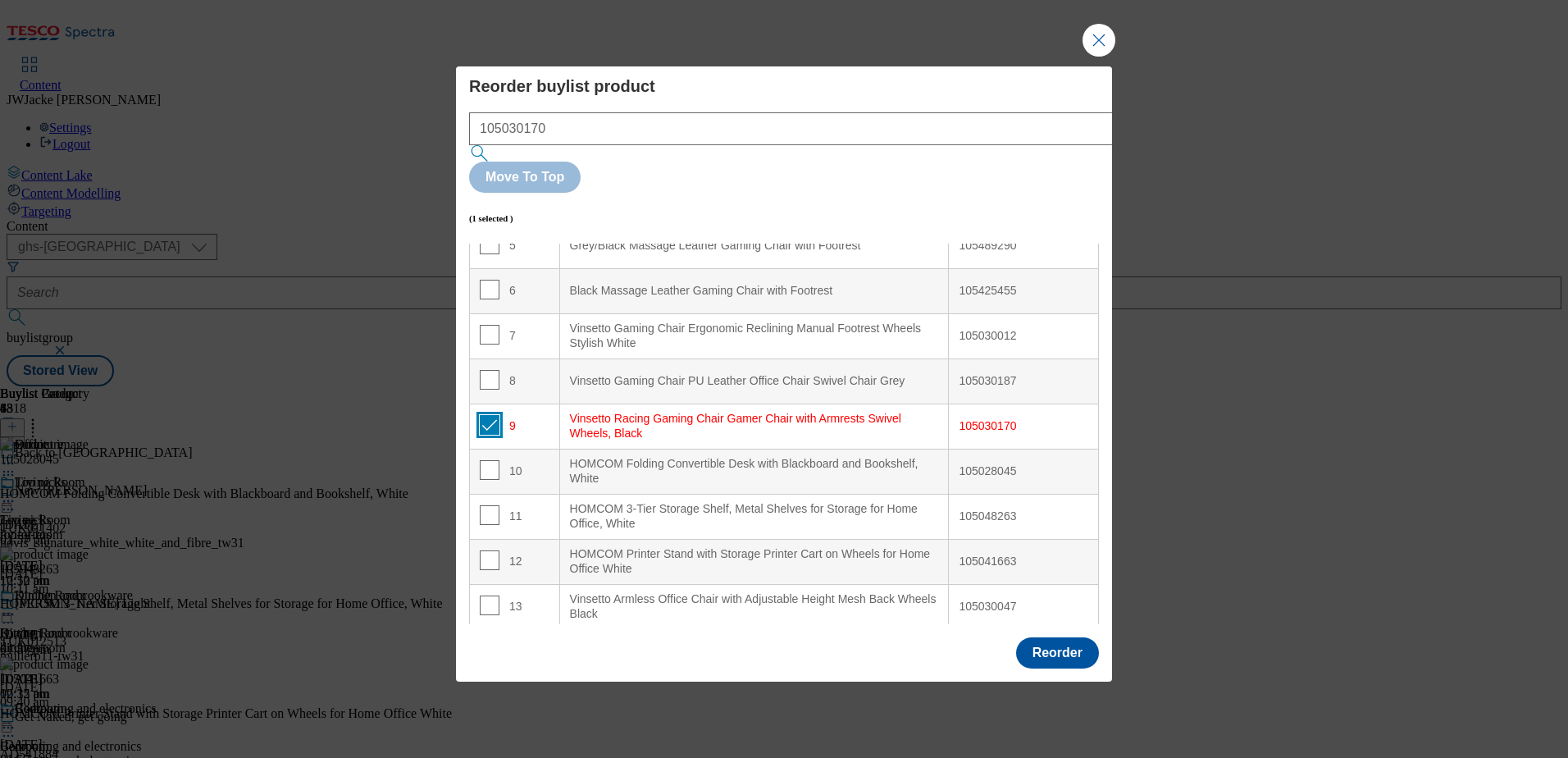
click at [484, 415] on input "Modal" at bounding box center [489, 424] width 20 height 20
checkbox input "false"
click at [653, 178] on div "105030170 Move To Top (0 selected ) Index Product Name TPNB or GTIN 1 White/Bla…" at bounding box center [784, 369] width 630 height 512
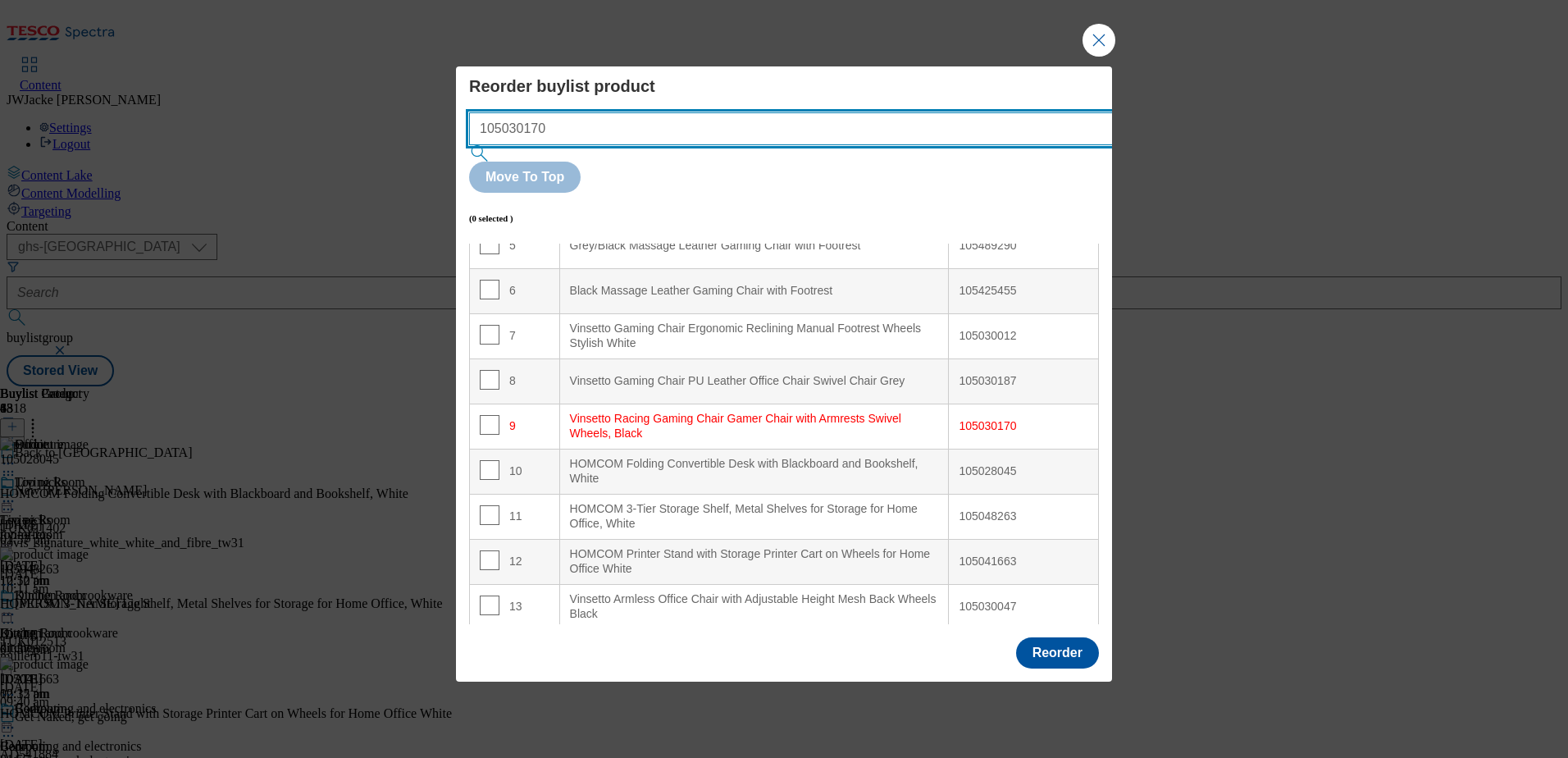
drag, startPoint x: 673, startPoint y: 165, endPoint x: 393, endPoint y: 134, distance: 281.7
click at [393, 134] on div "Reorder buylist product 105030170 Move To Top (0 selected ) Index Product Name …" at bounding box center [784, 379] width 1568 height 758
paste input "29981"
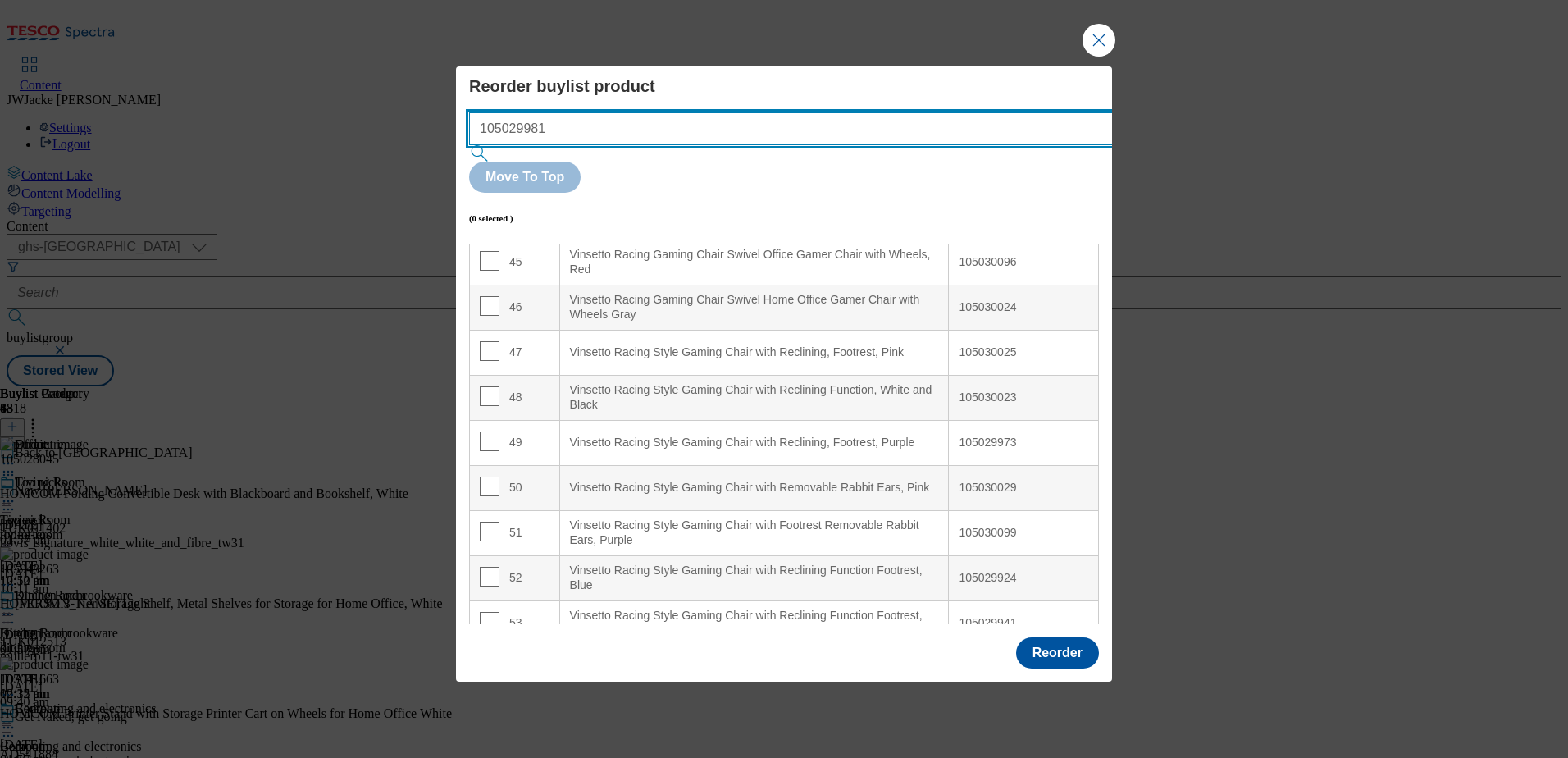
scroll to position [2036, 0]
type input "105029981"
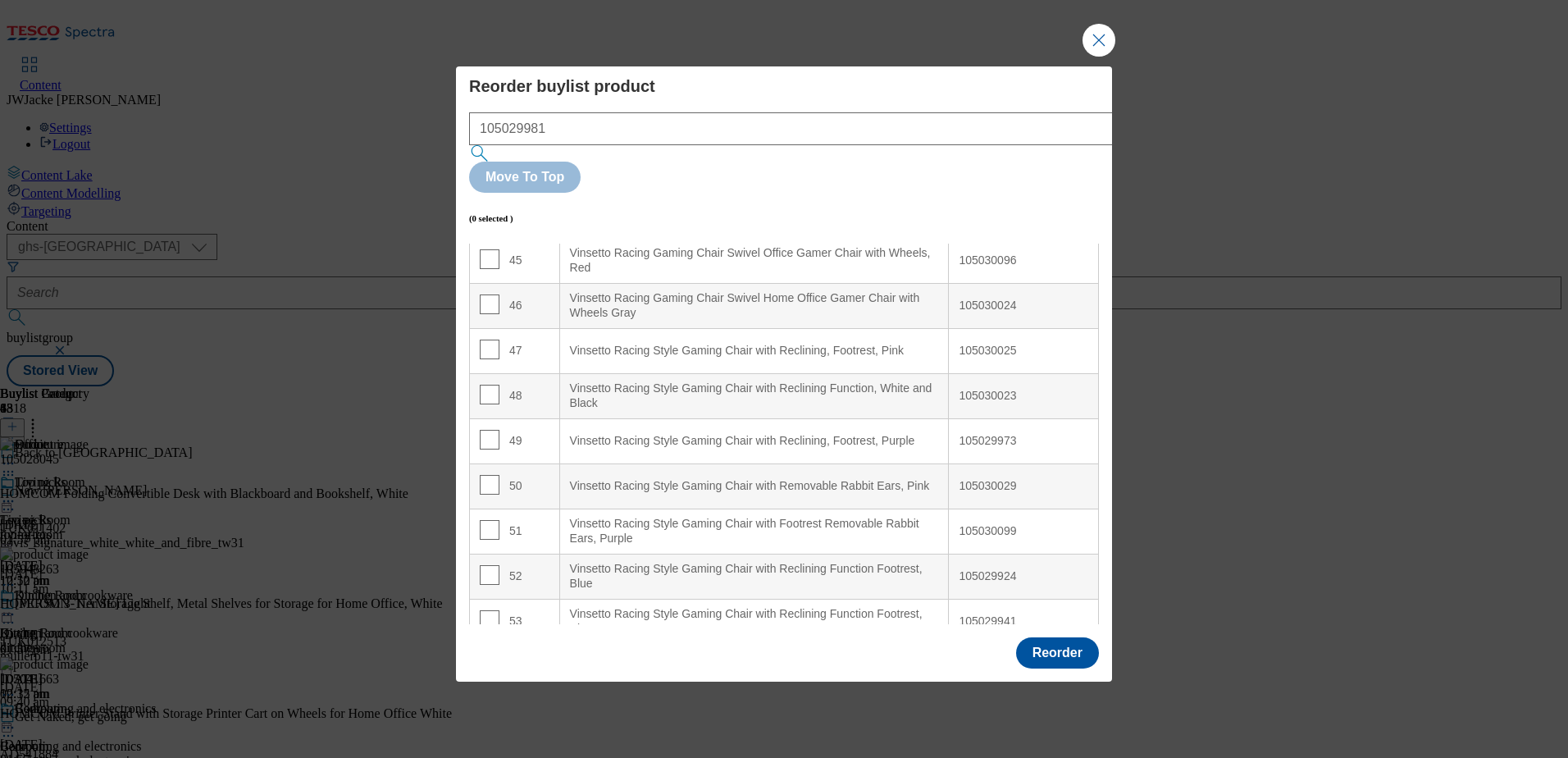
click at [485, 209] on input "Modal" at bounding box center [489, 214] width 20 height 20
checkbox input "true"
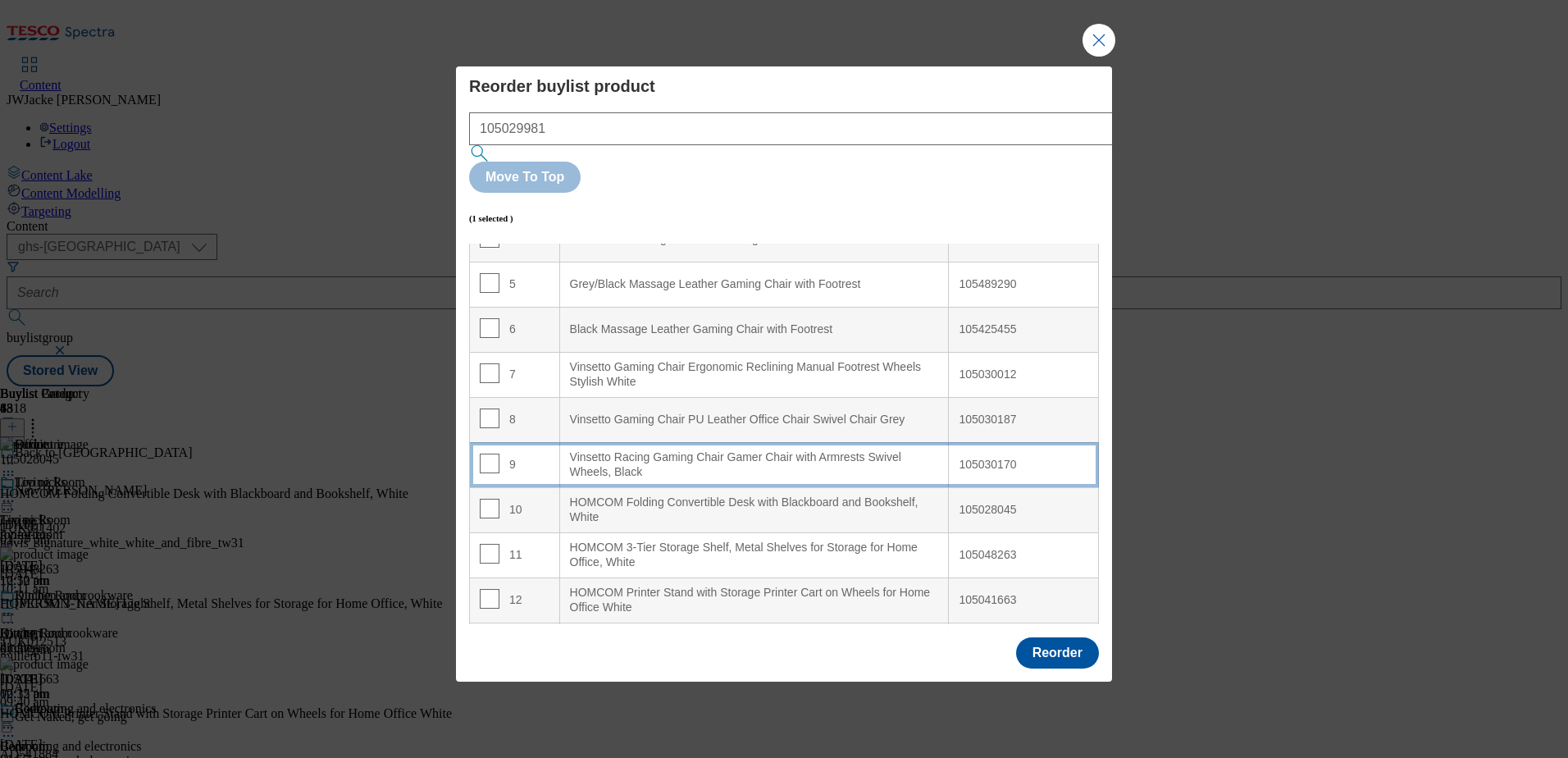
scroll to position [246, 0]
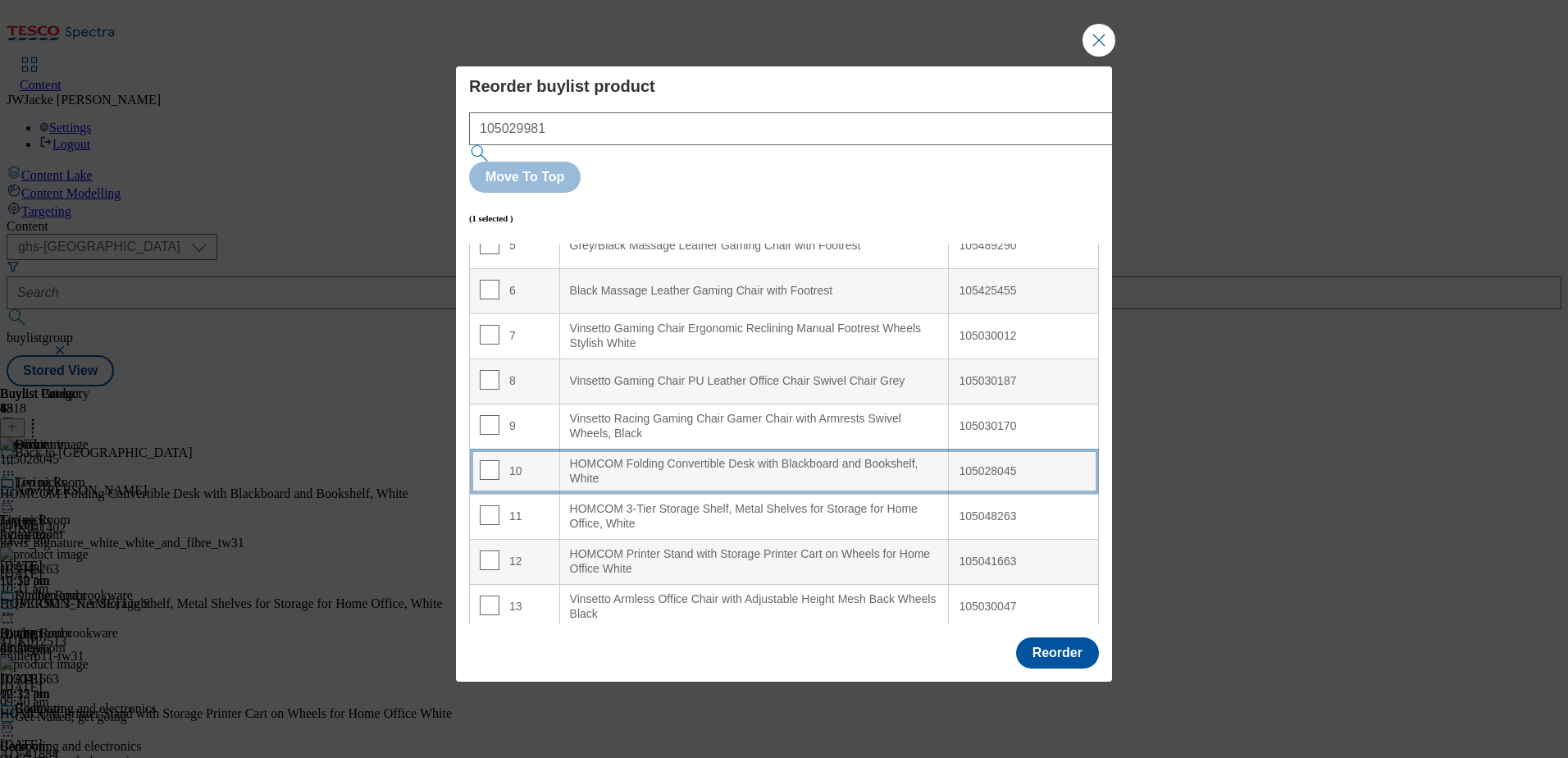
click at [570, 457] on div "HOMCOM Folding Convertible Desk with Blackboard and Bookshelf, White" at bounding box center [755, 471] width 370 height 29
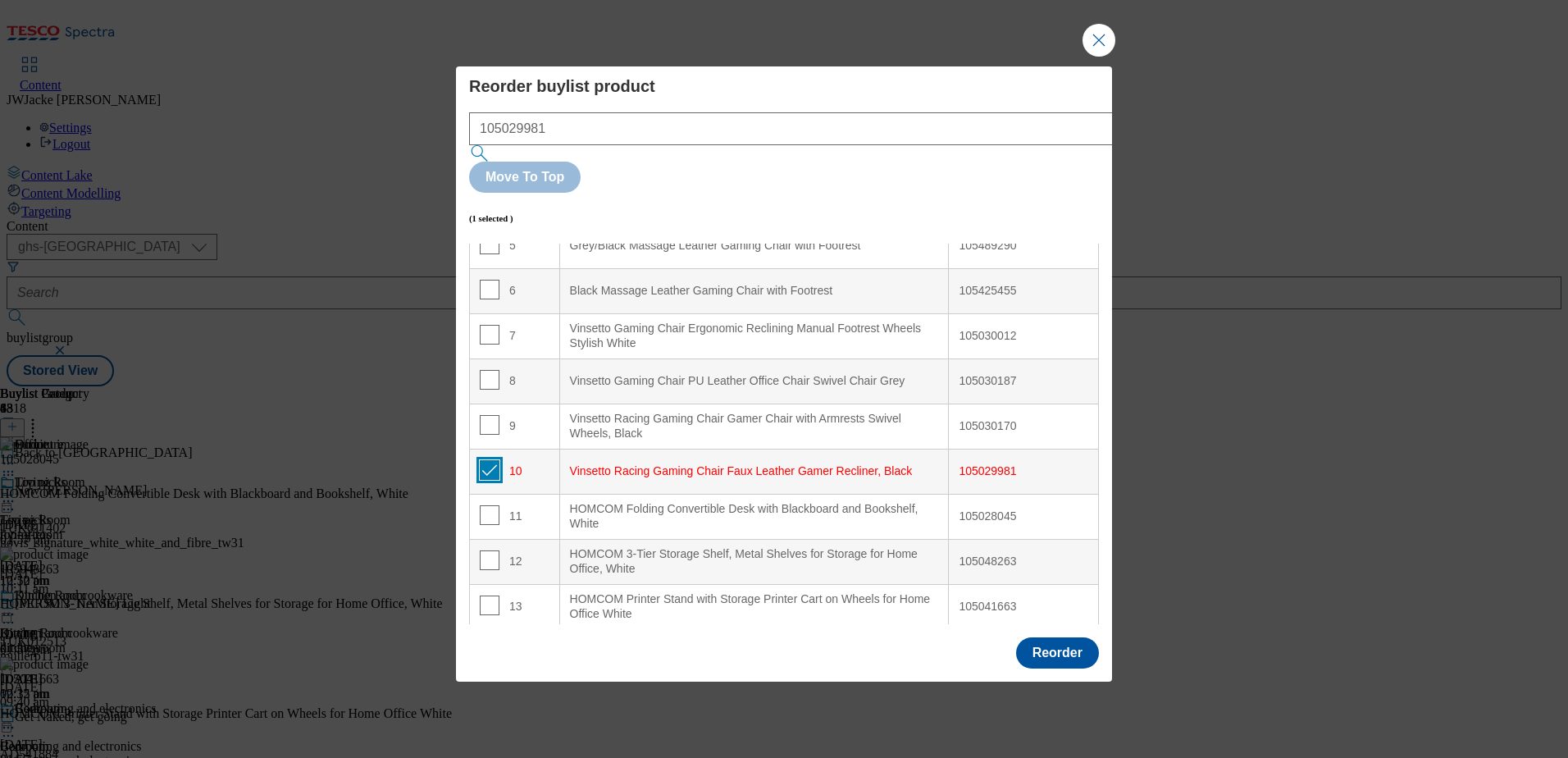
click at [494, 460] on input "Modal" at bounding box center [489, 470] width 20 height 20
checkbox input "false"
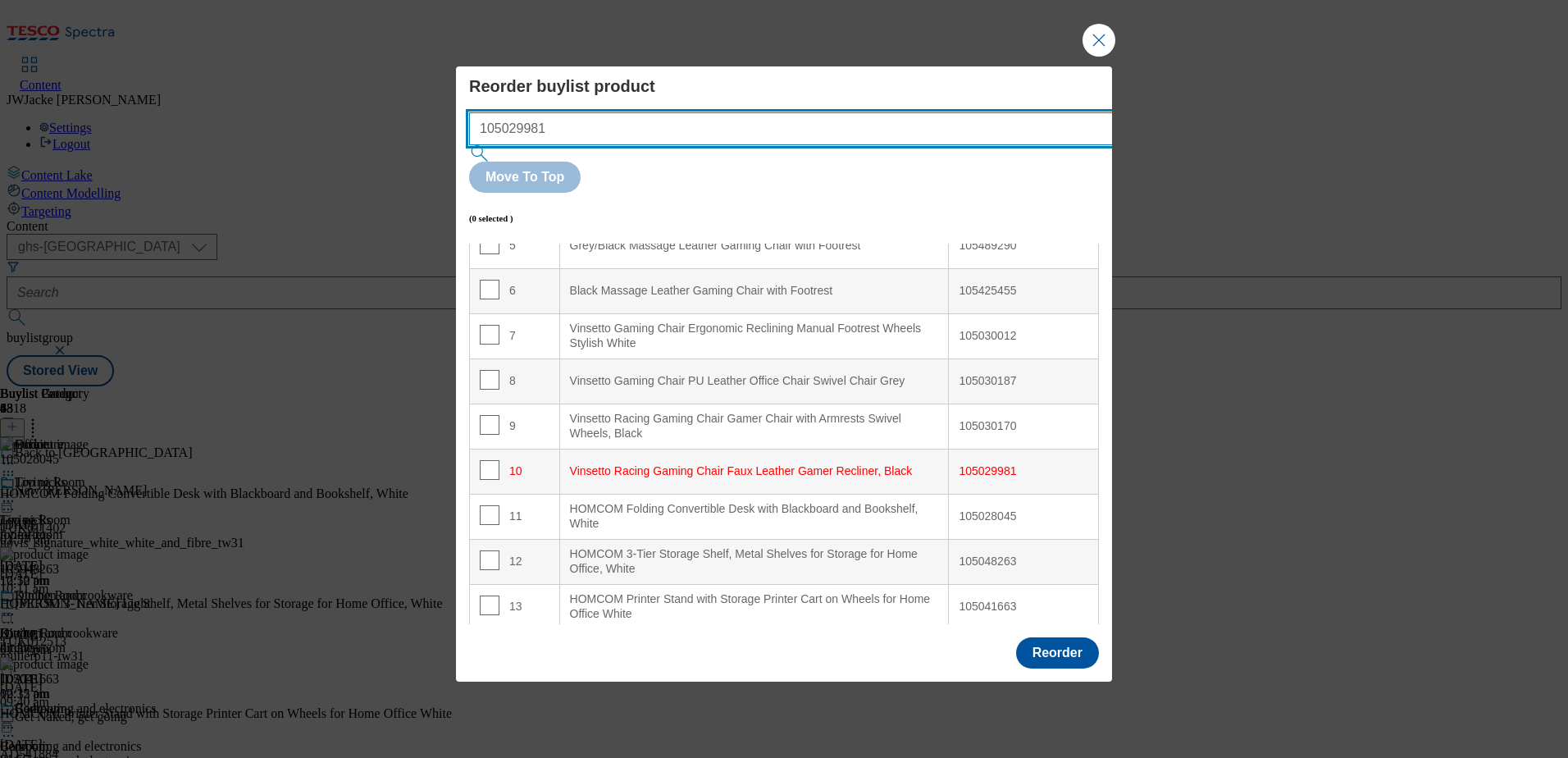
drag, startPoint x: 652, startPoint y: 159, endPoint x: 400, endPoint y: 134, distance: 253.2
click at [400, 134] on div "Reorder buylist product 105029981 Move To Top (0 selected ) Index Product Name …" at bounding box center [784, 379] width 1568 height 758
paste input "30023"
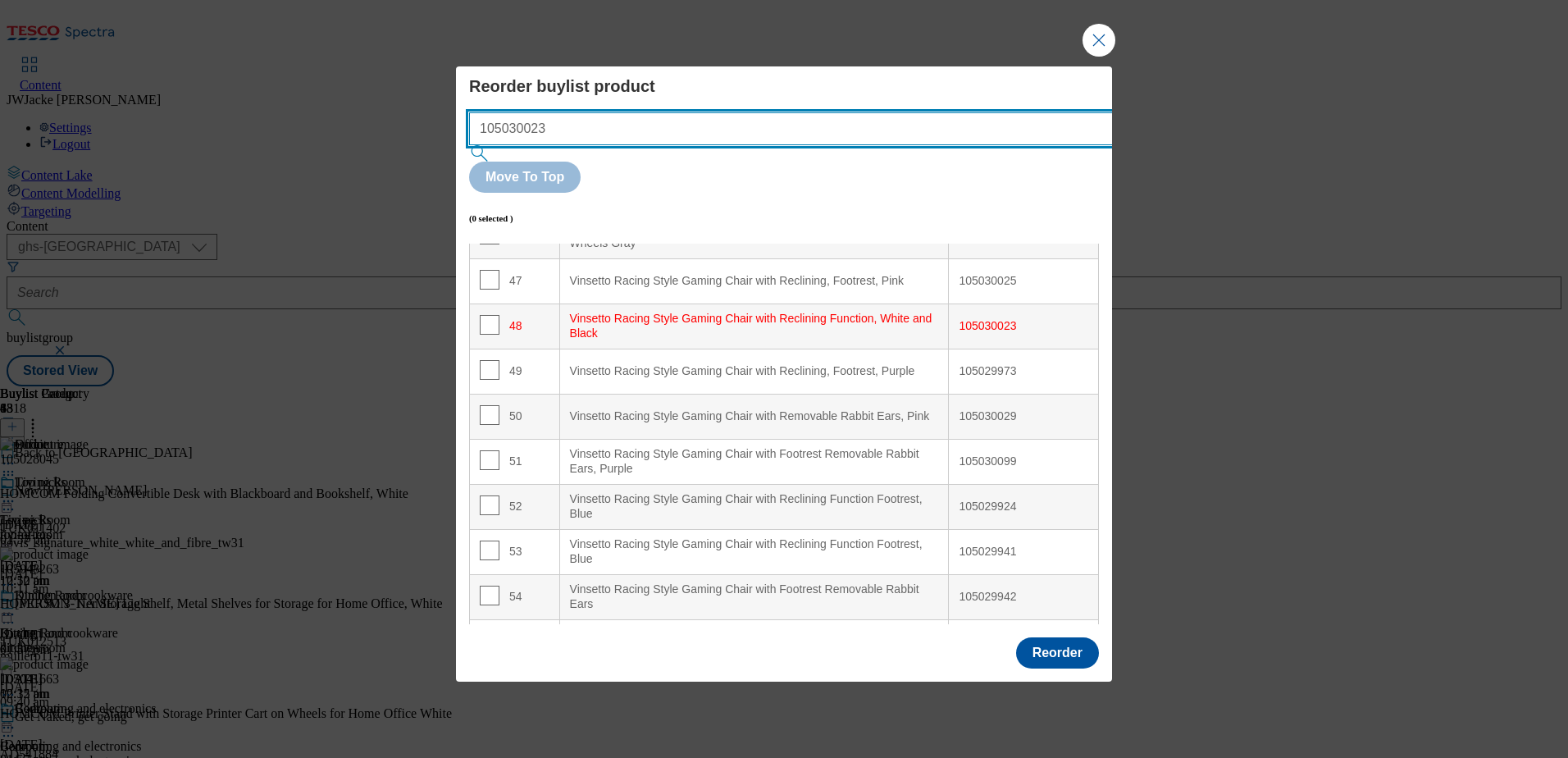
scroll to position [2215, 0]
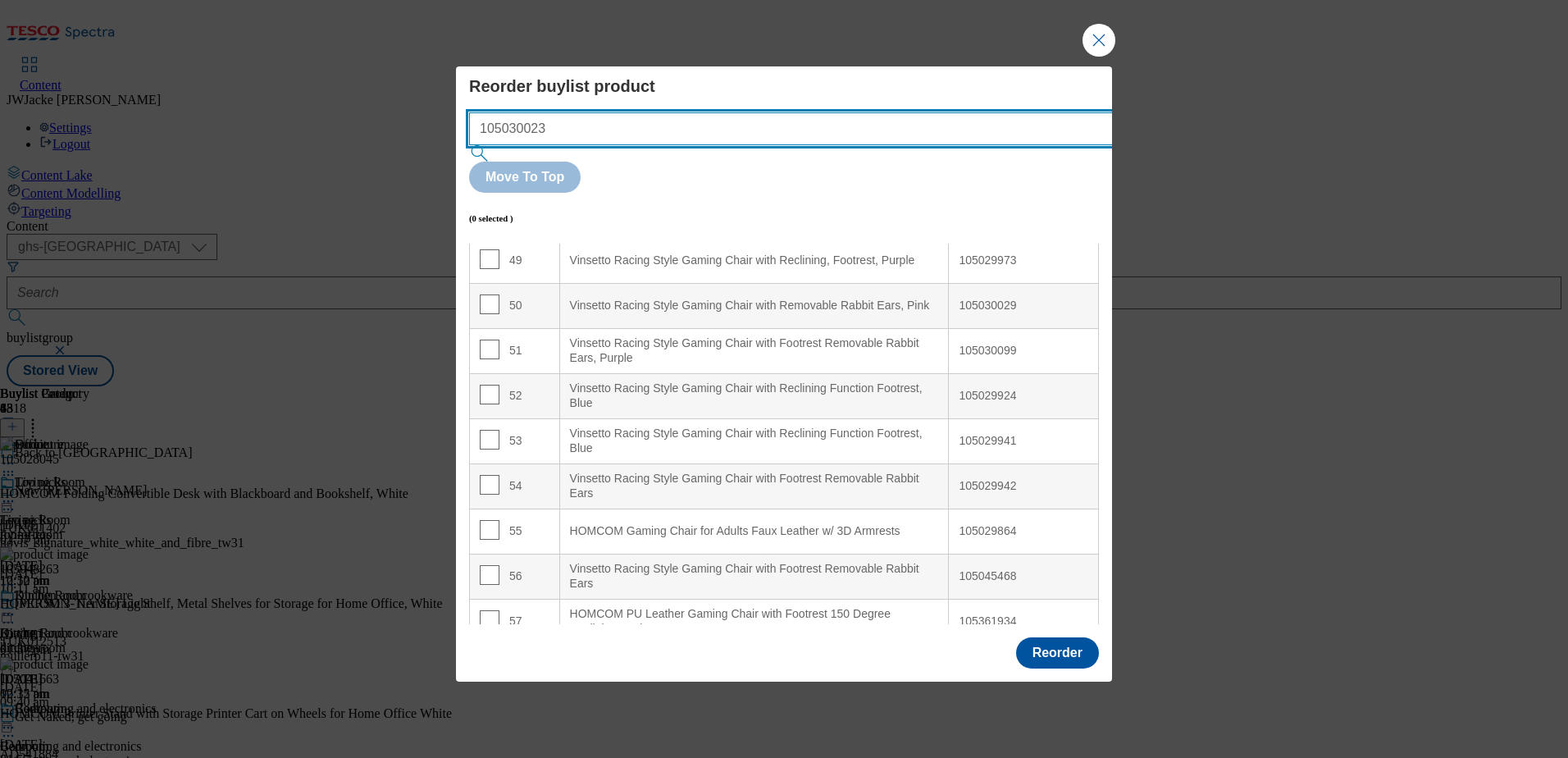
type input "105030023"
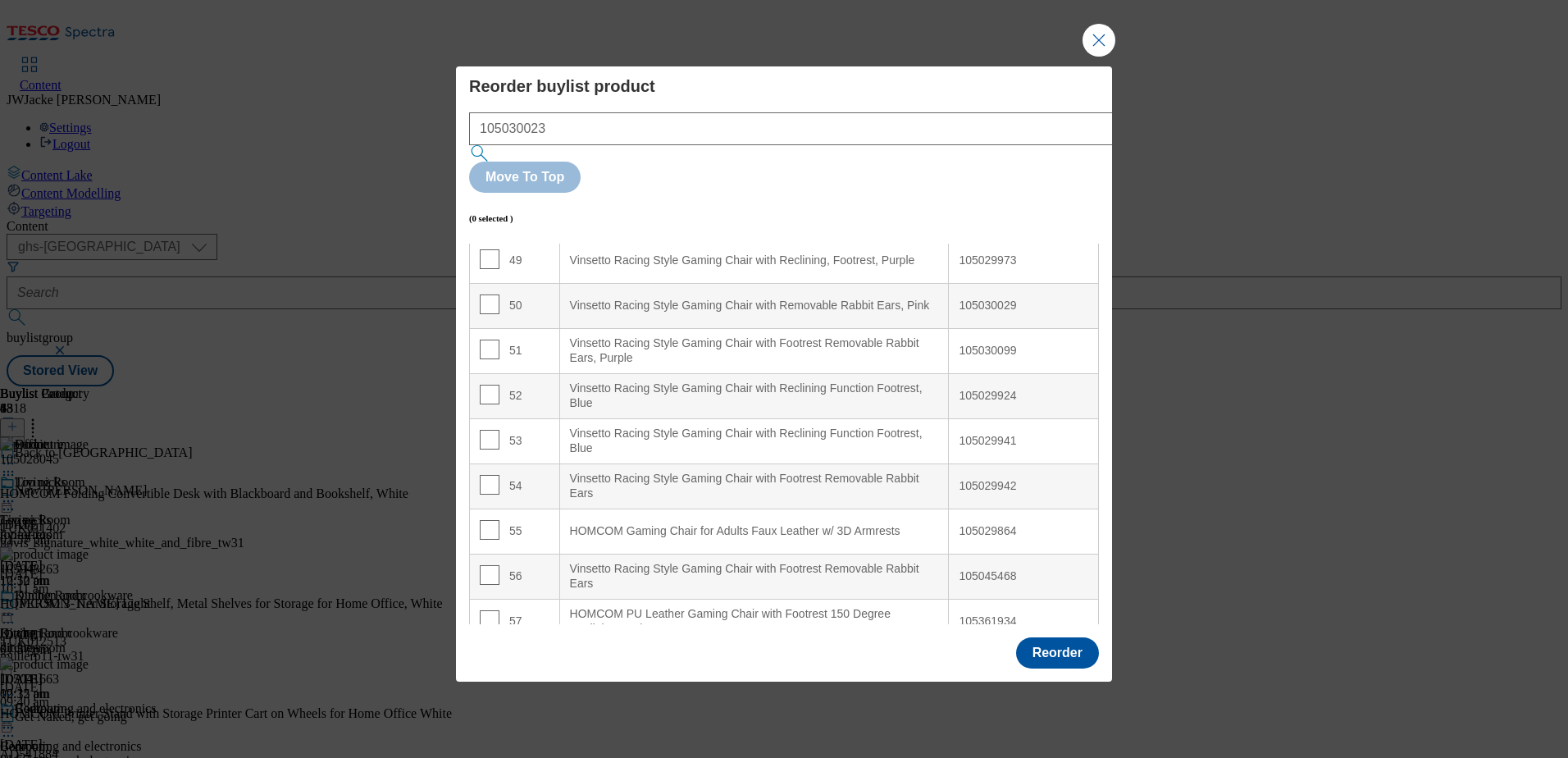
click at [484, 204] on input "Modal" at bounding box center [489, 214] width 20 height 20
checkbox input "true"
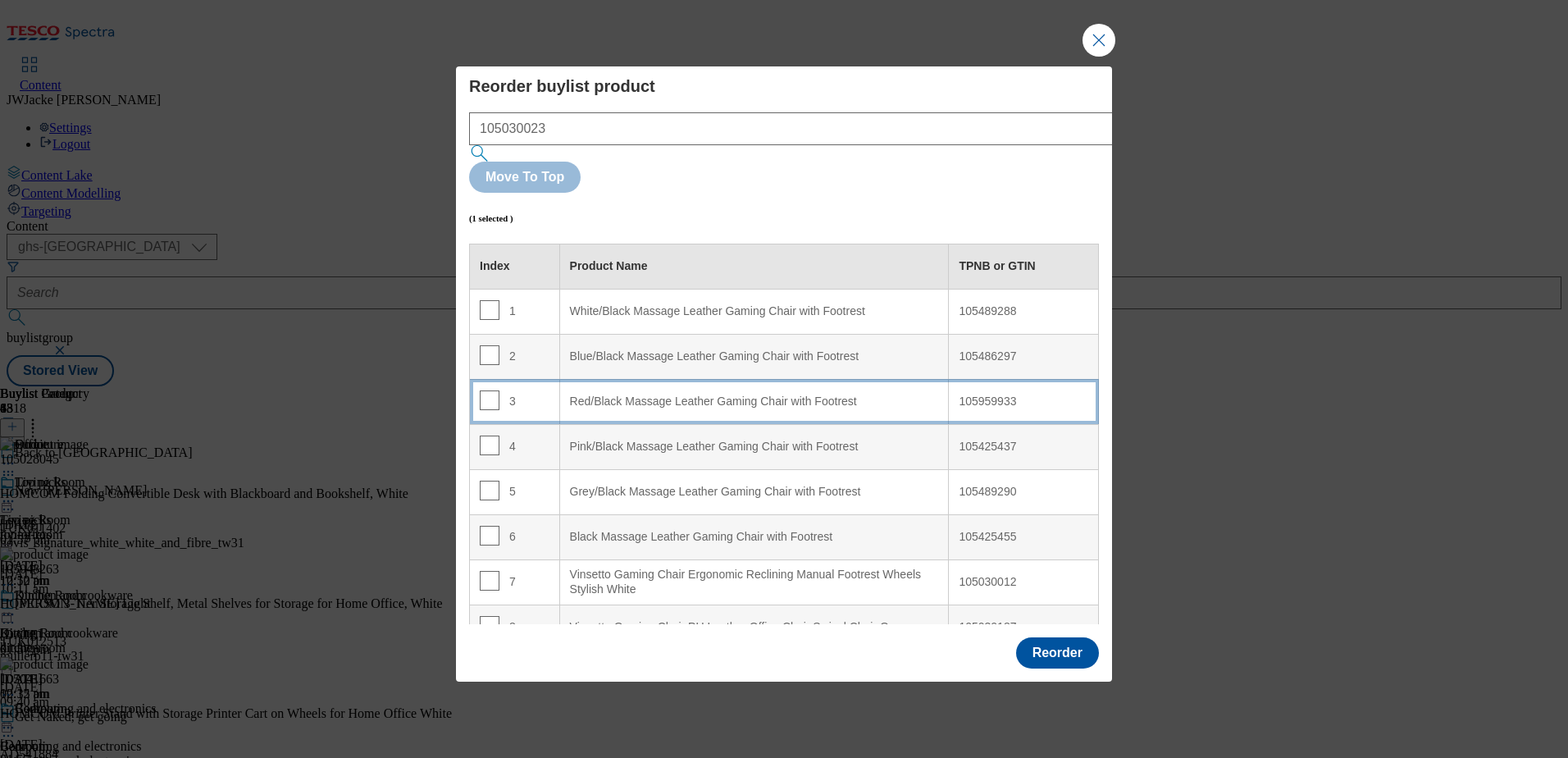
scroll to position [246, 0]
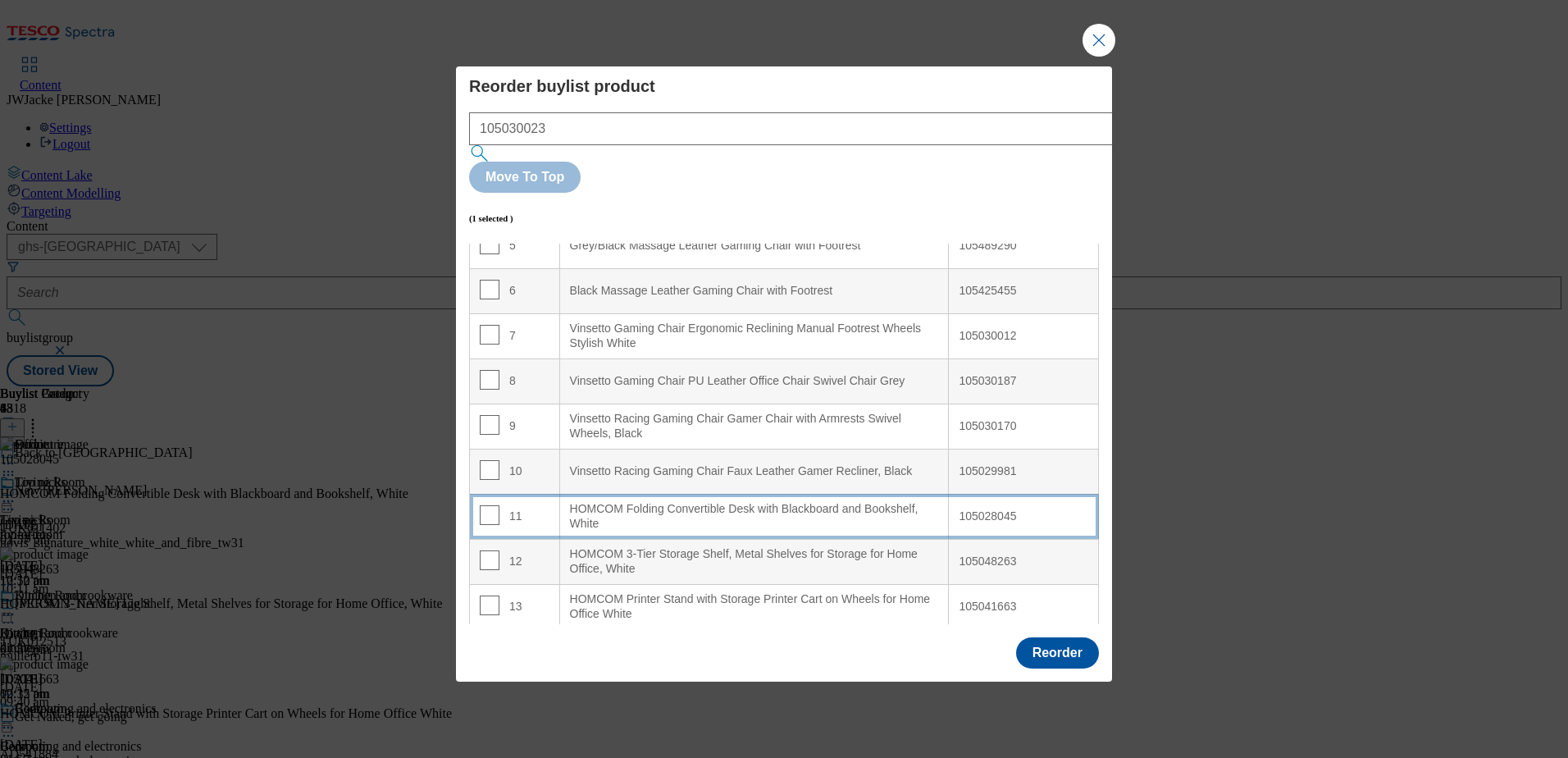
click at [591, 502] on div "HOMCOM Folding Convertible Desk with Blackboard and Bookshelf, White" at bounding box center [755, 516] width 370 height 29
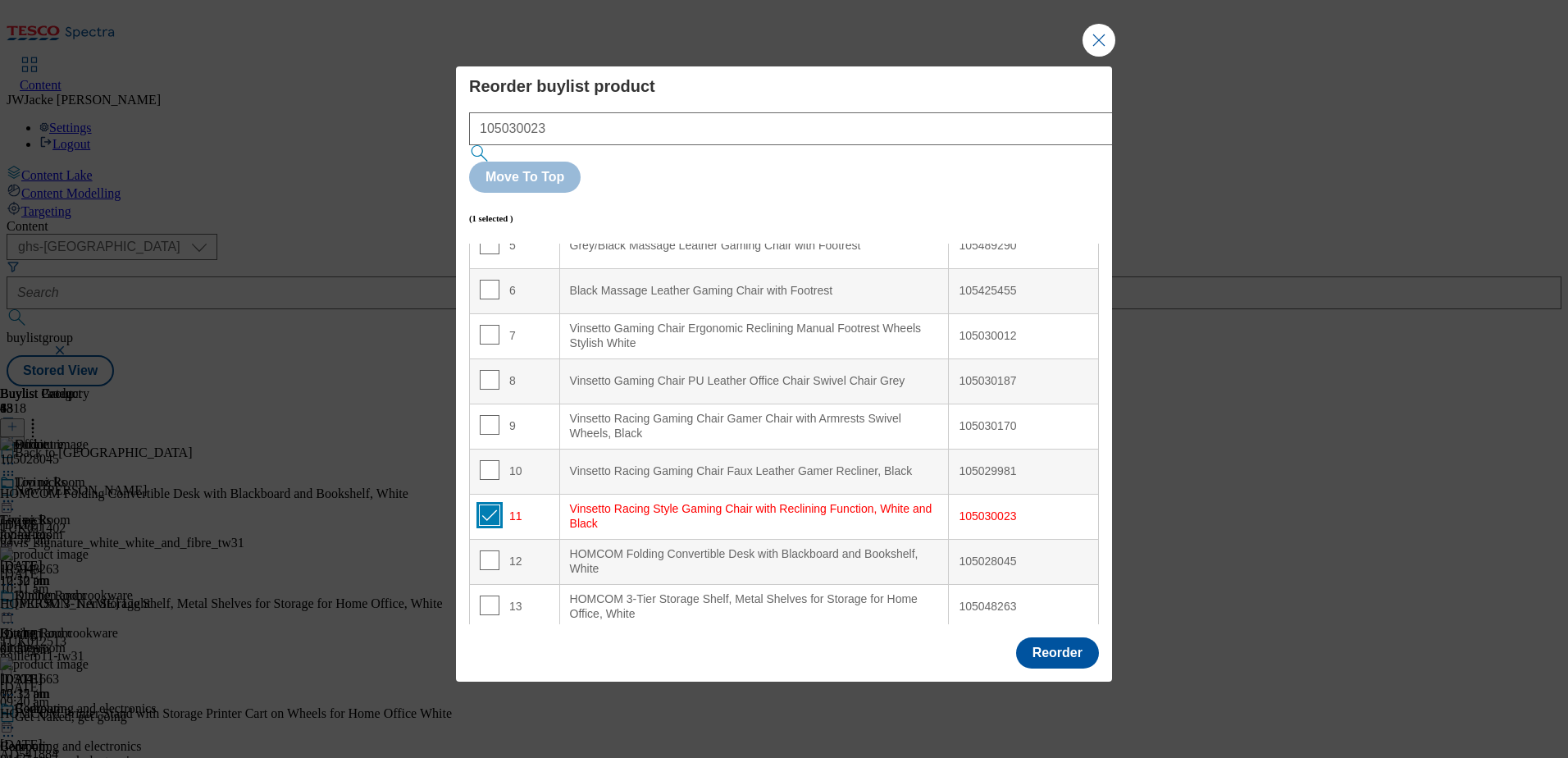
click at [494, 505] on input "Modal" at bounding box center [489, 514] width 20 height 20
checkbox input "false"
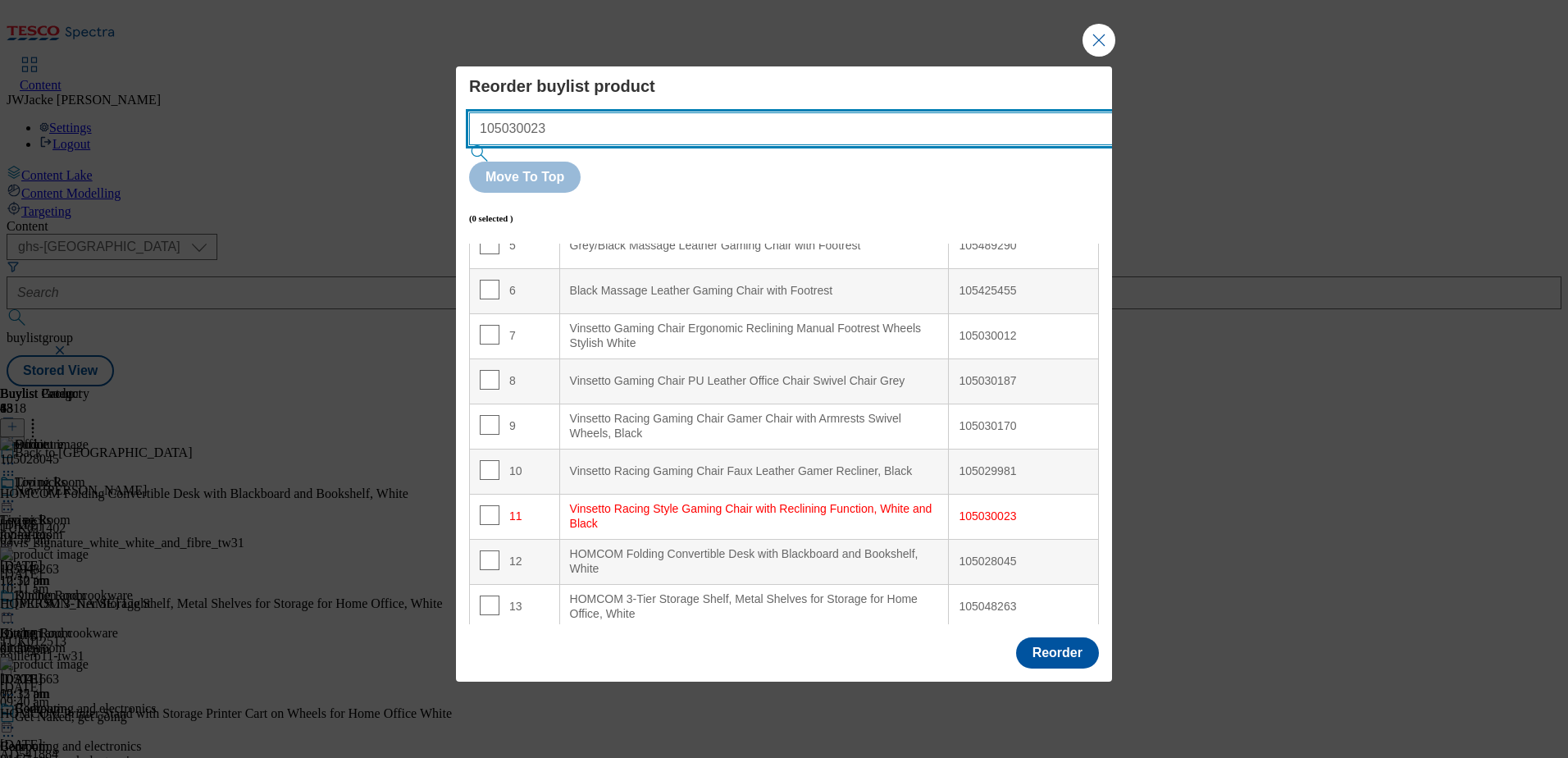
drag, startPoint x: 675, startPoint y: 157, endPoint x: 415, endPoint y: 144, distance: 260.3
click at [415, 144] on div "Reorder buylist product 105030023 Move To Top (0 selected ) Index Product Name …" at bounding box center [784, 379] width 1568 height 758
paste input "29864"
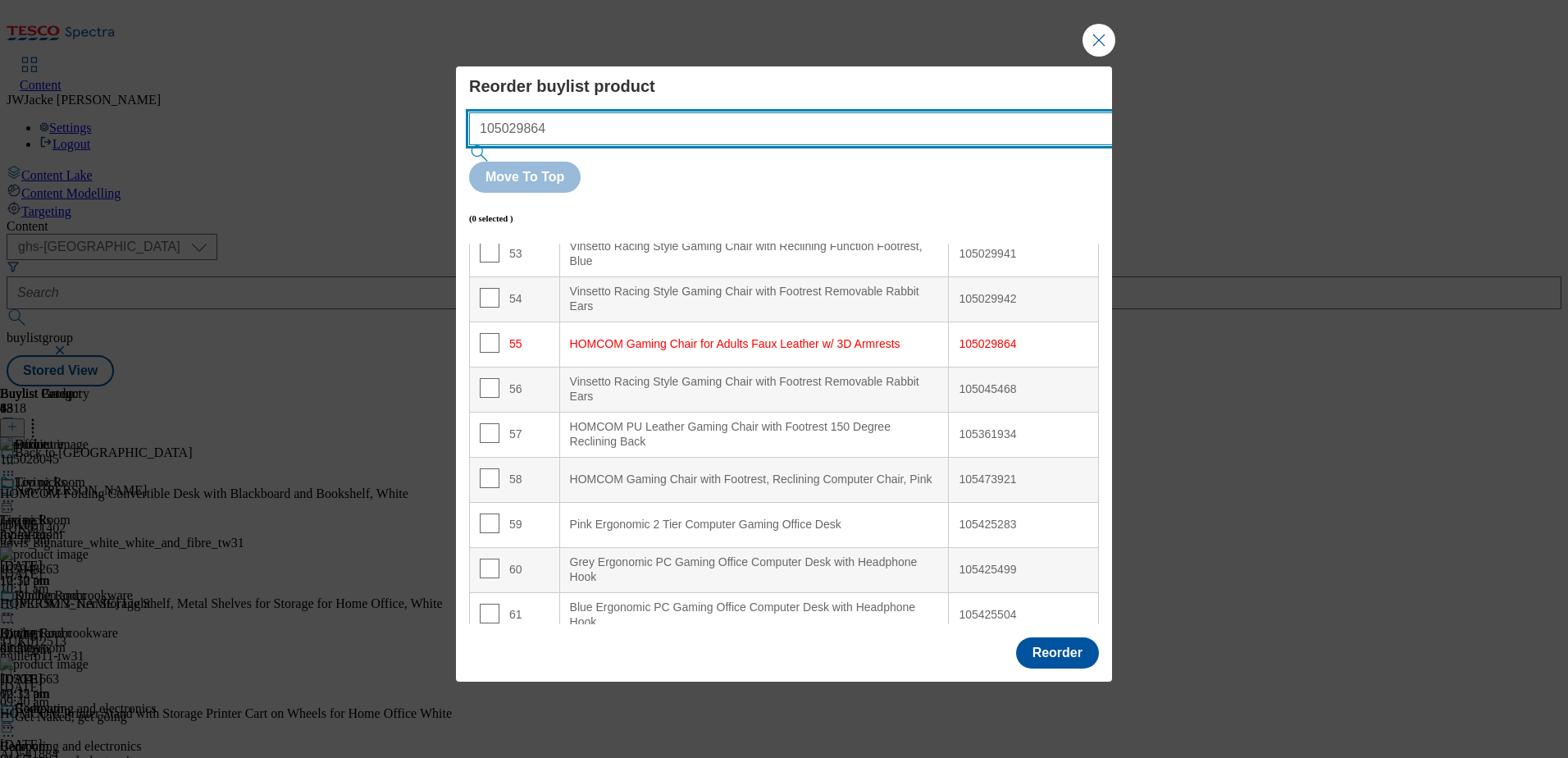
scroll to position [2532, 0]
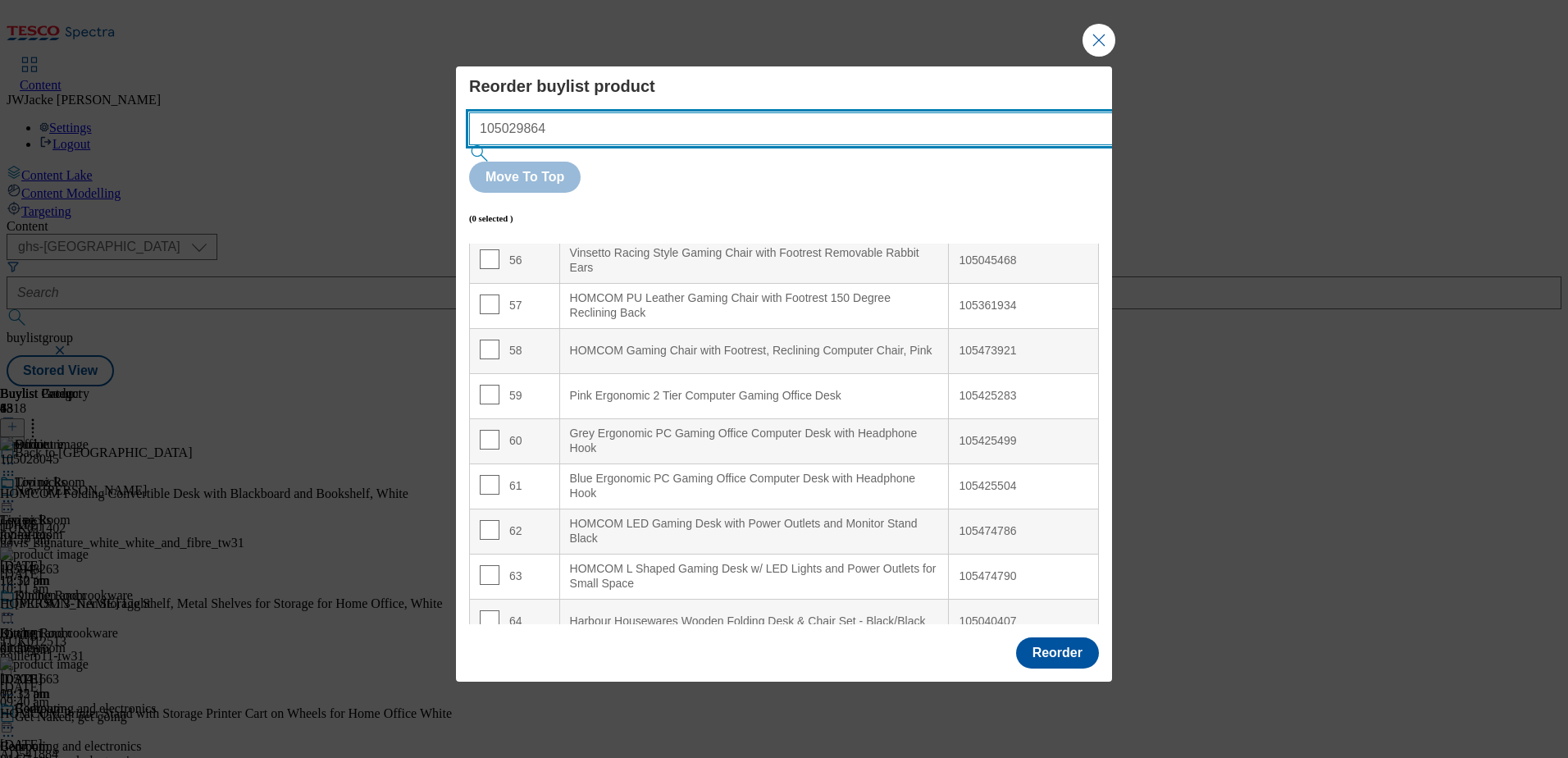
type input "105029864"
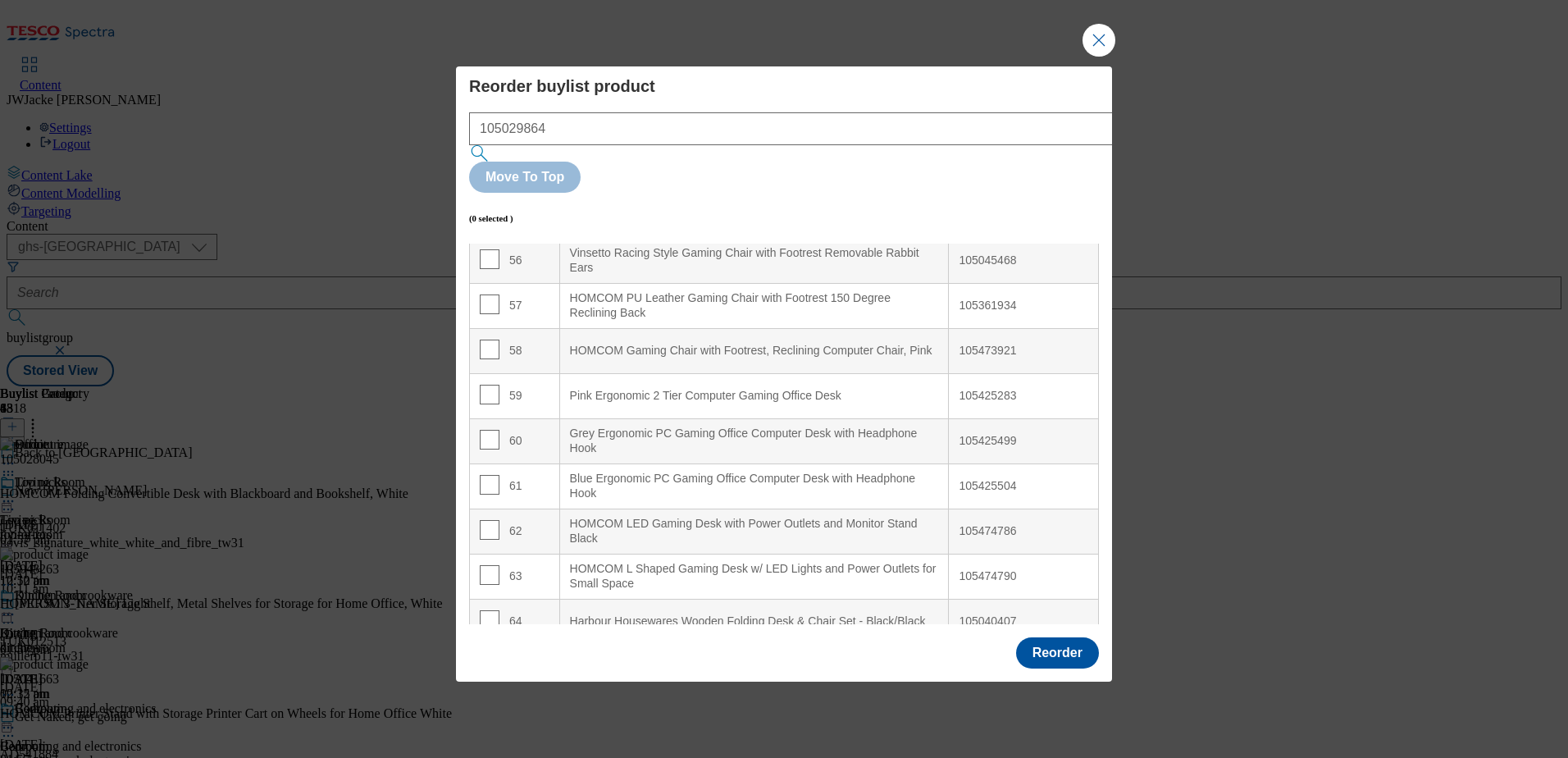
click at [494, 204] on input "Modal" at bounding box center [489, 214] width 20 height 20
checkbox input "true"
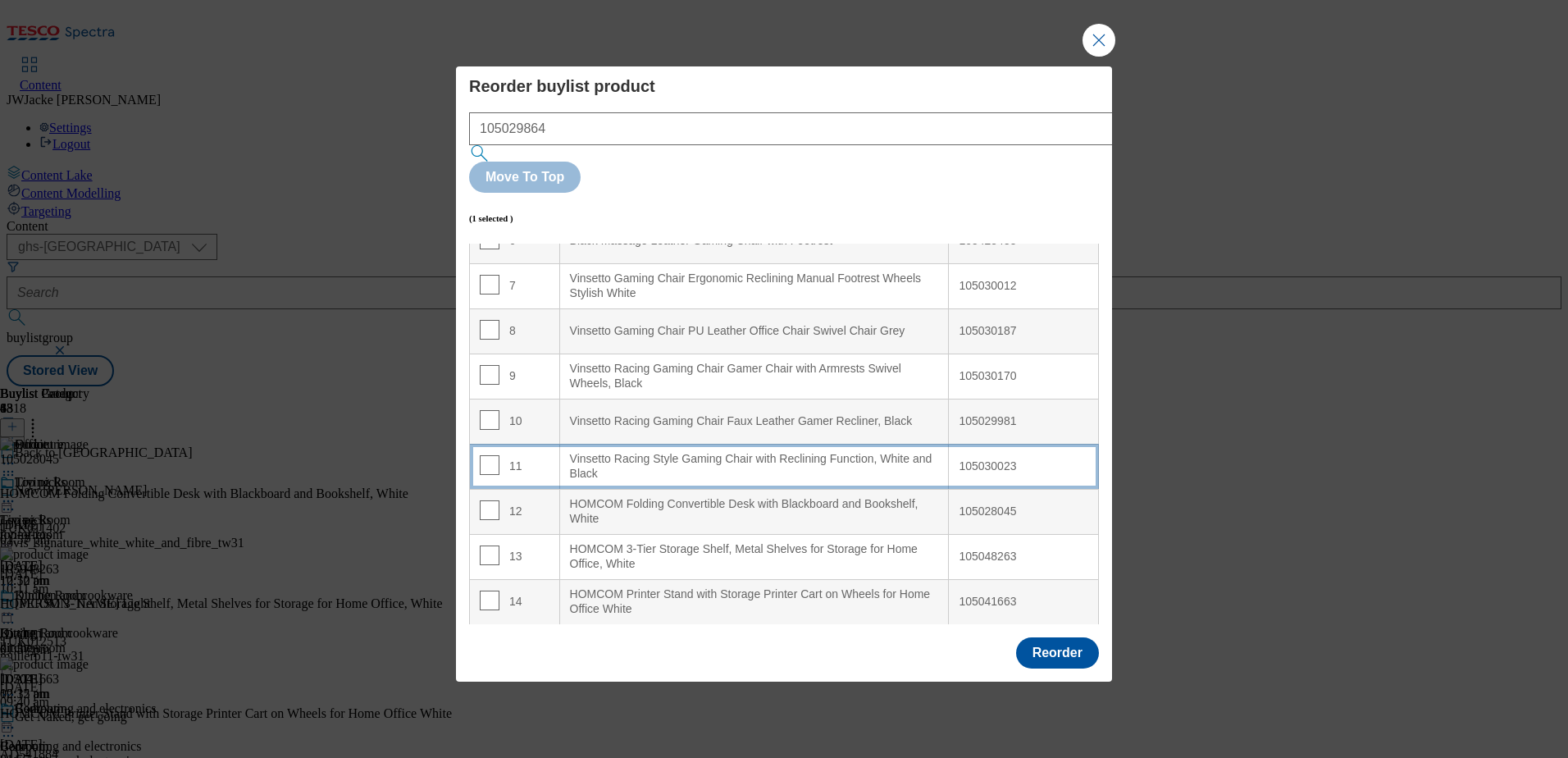
scroll to position [328, 0]
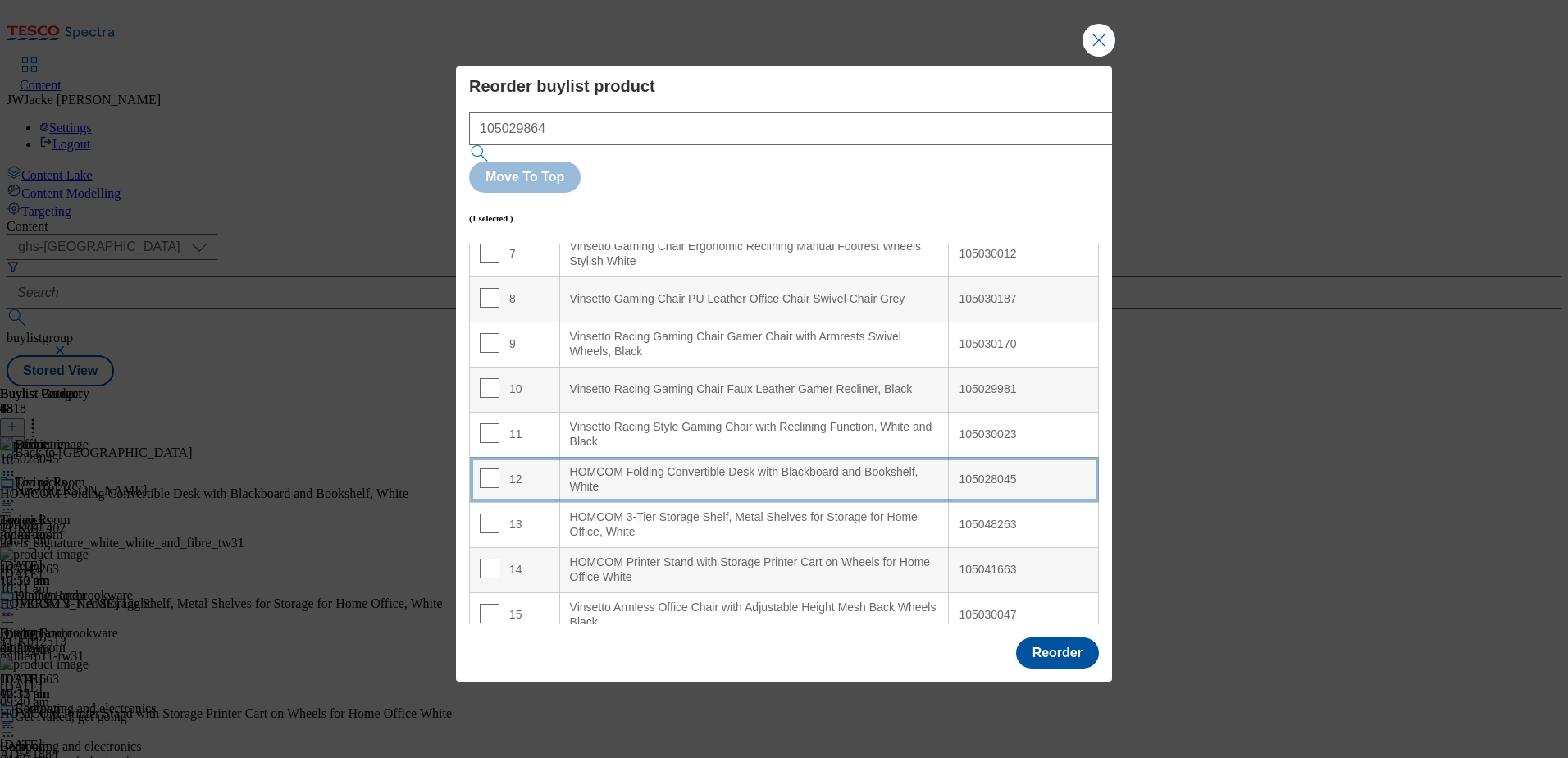
click at [602, 465] on div "HOMCOM Folding Convertible Desk with Blackboard and Bookshelf, White" at bounding box center [755, 479] width 370 height 29
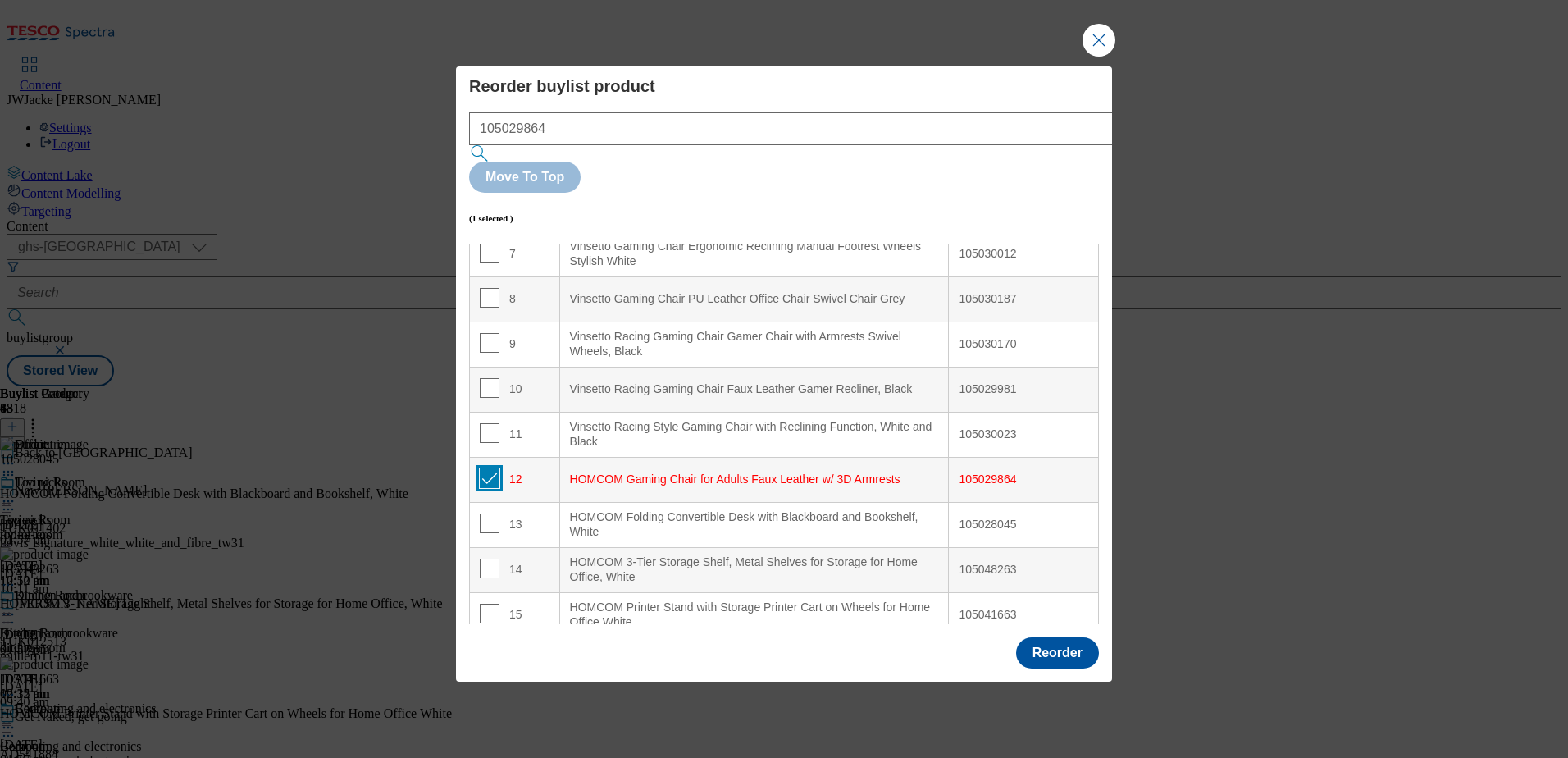
click at [486, 468] on input "Modal" at bounding box center [489, 478] width 20 height 20
checkbox input "false"
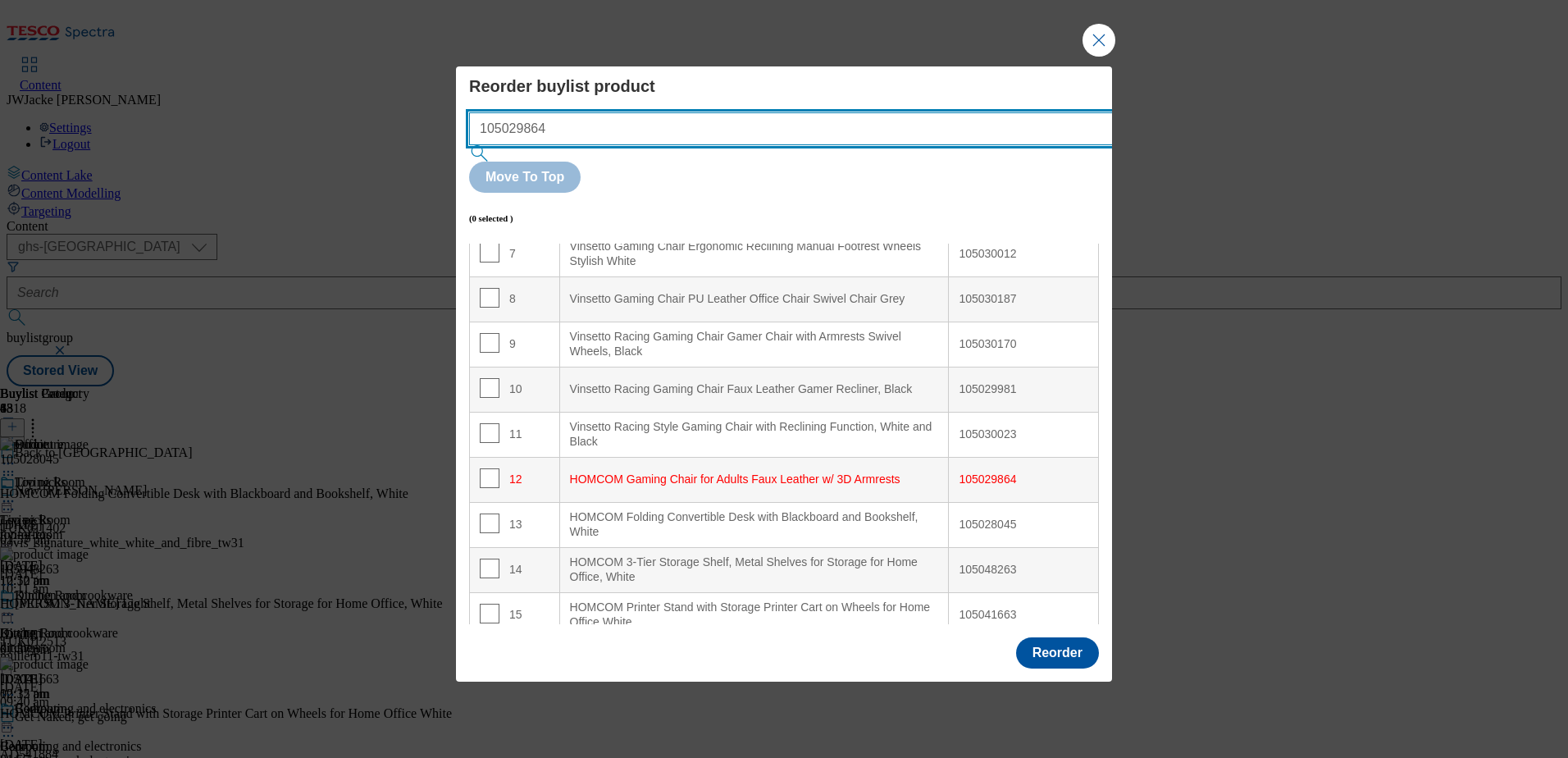
drag, startPoint x: 609, startPoint y: 155, endPoint x: 390, endPoint y: 134, distance: 220.0
click at [390, 134] on div "Reorder buylist product 105029864 Move To Top (0 selected ) Index Product Name …" at bounding box center [784, 379] width 1568 height 758
paste input "425283"
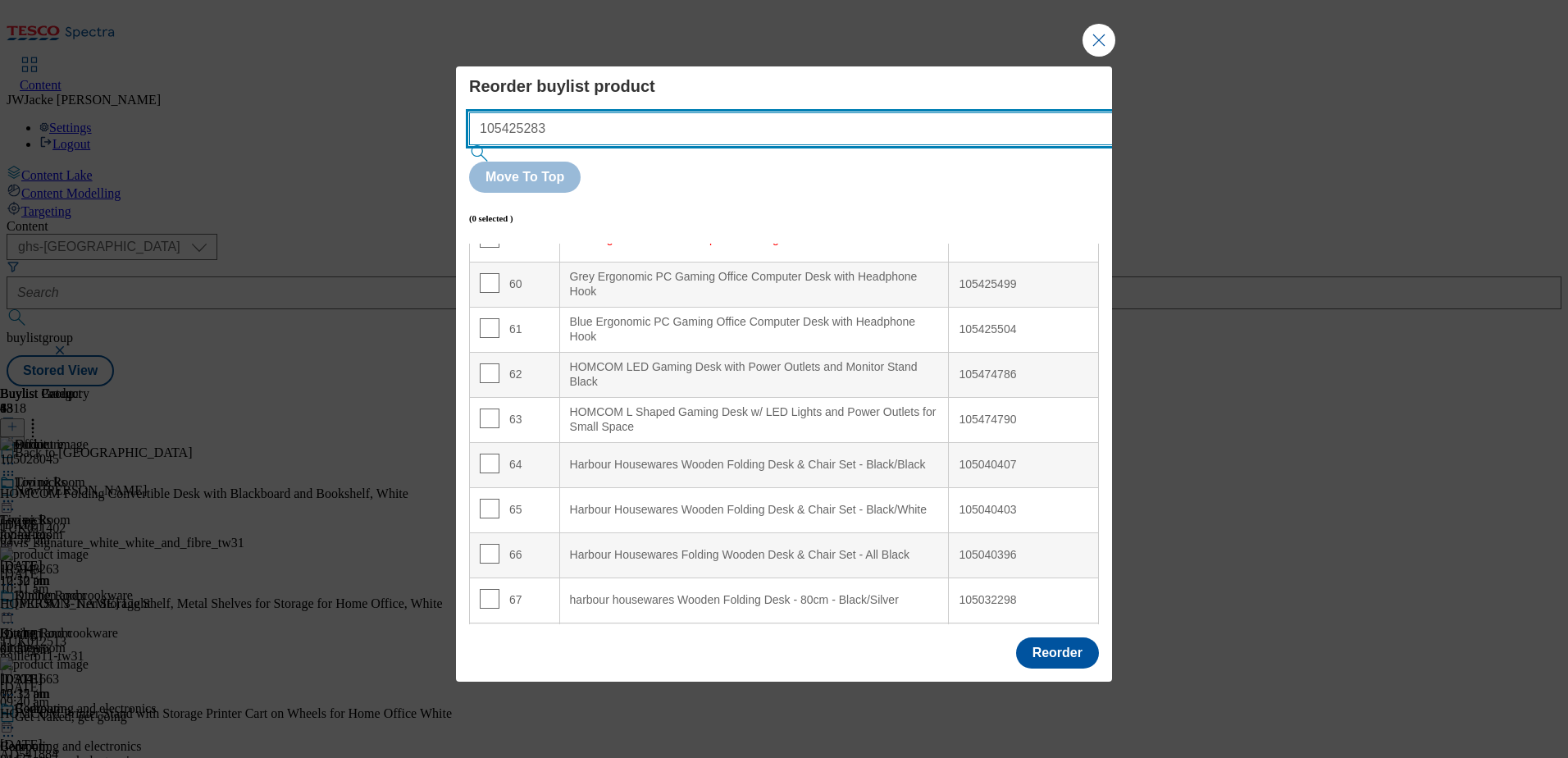
scroll to position [2712, 0]
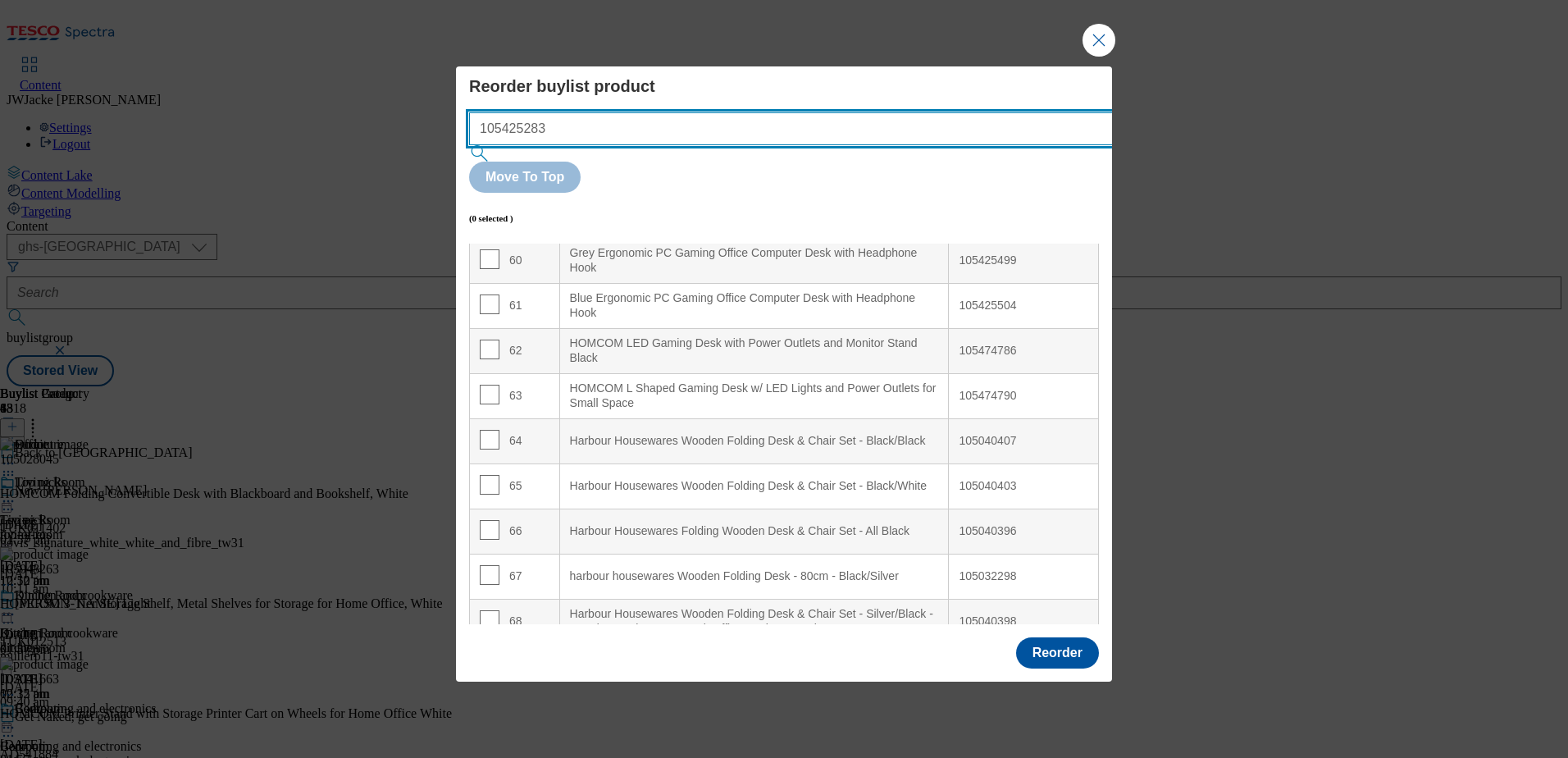
type input "105425283"
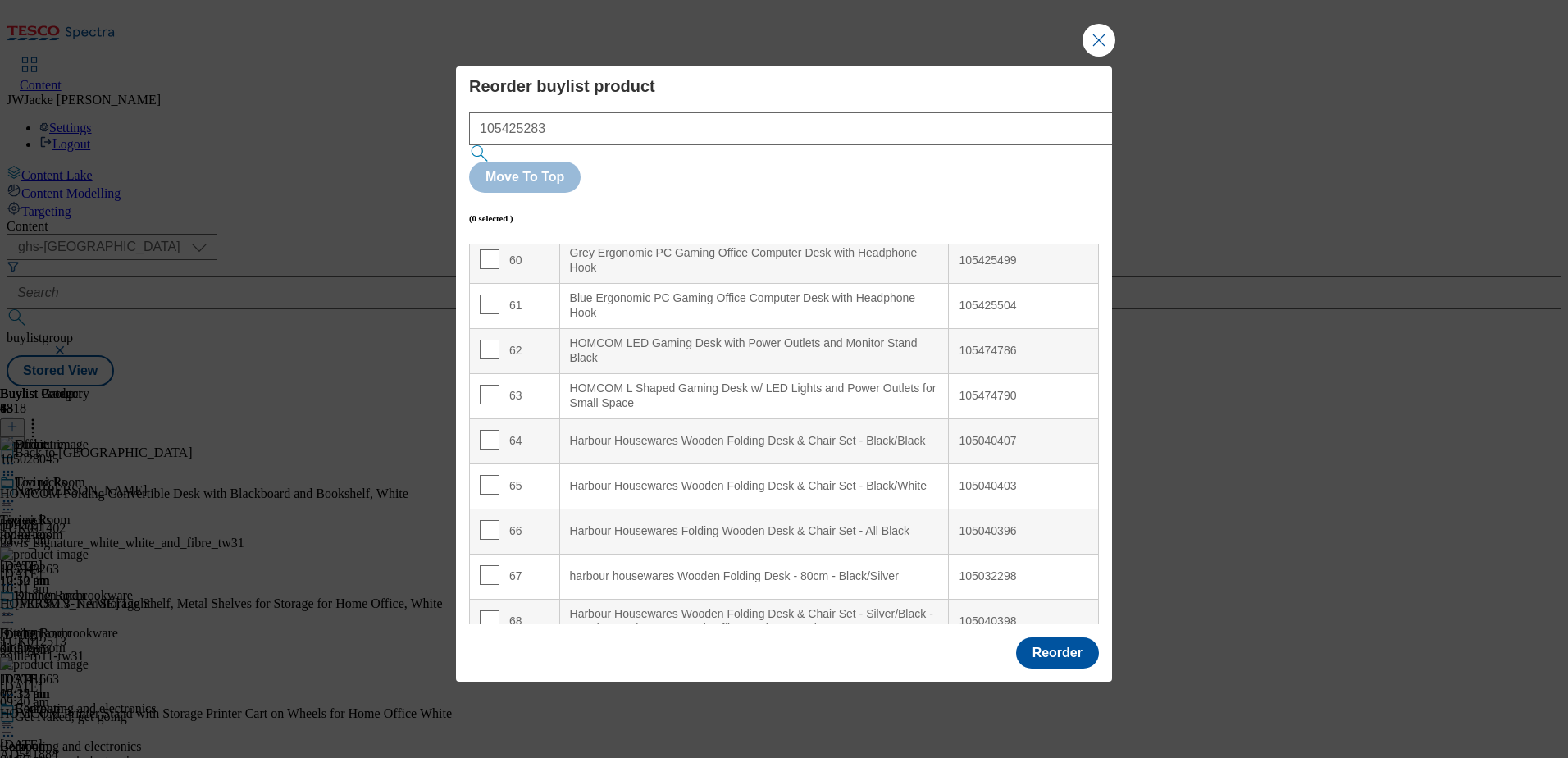
click at [488, 210] on input "Modal" at bounding box center [489, 214] width 20 height 20
checkbox input "true"
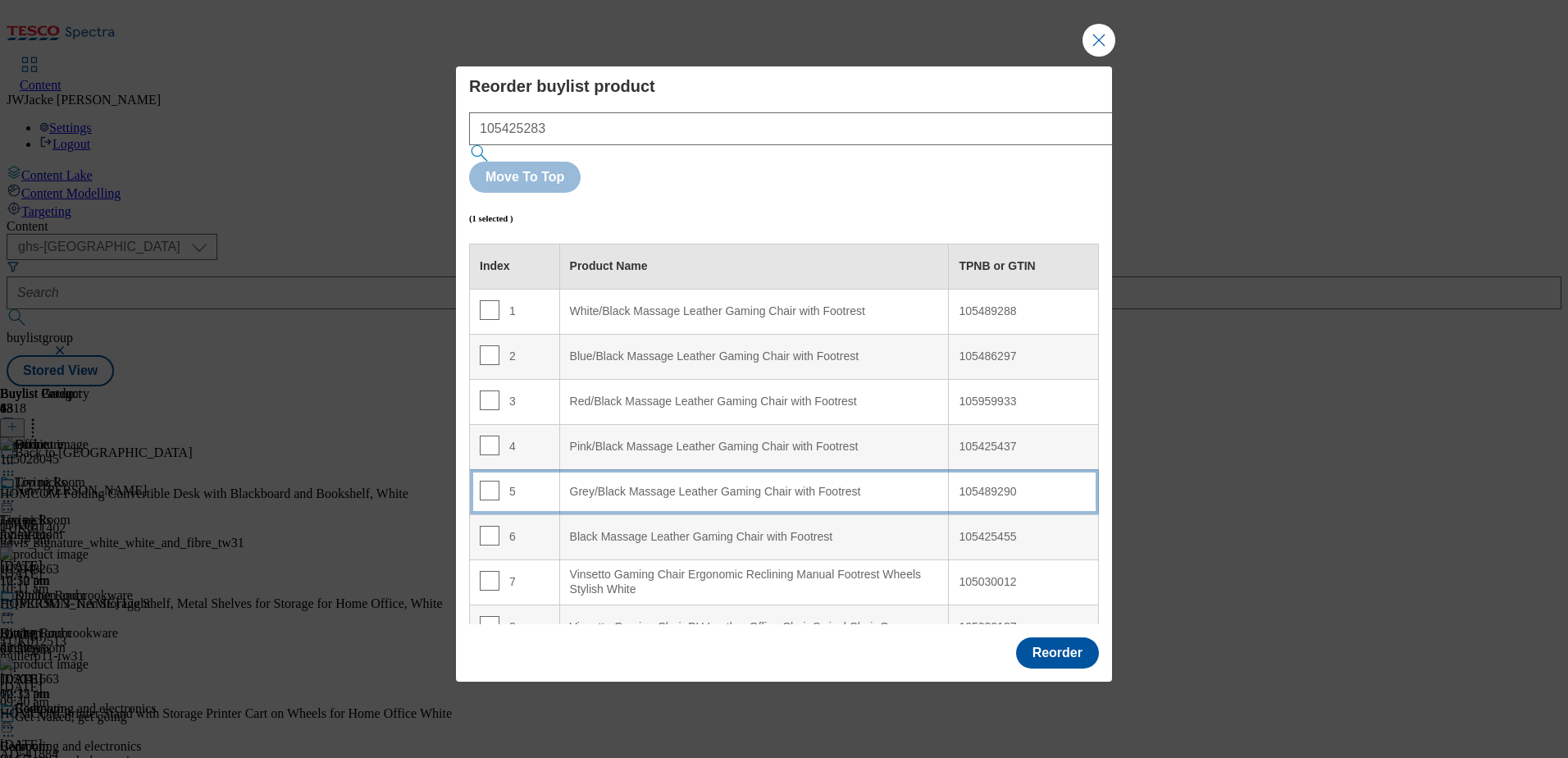
click at [671, 485] on div "Grey/Black Massage Leather Gaming Chair with Footrest" at bounding box center [755, 492] width 370 height 15
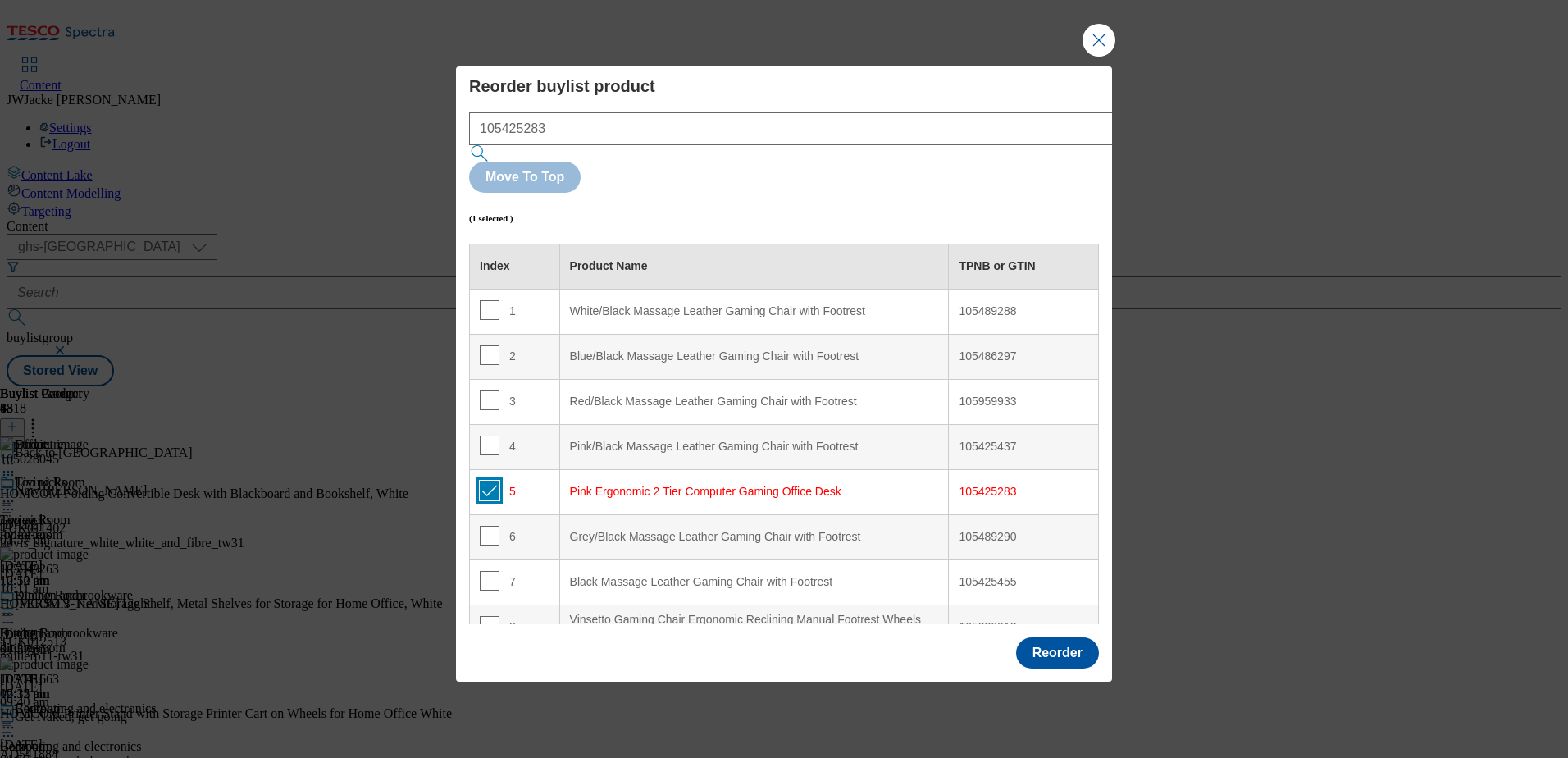
click at [490, 480] on input "Modal" at bounding box center [489, 490] width 20 height 20
checkbox input "false"
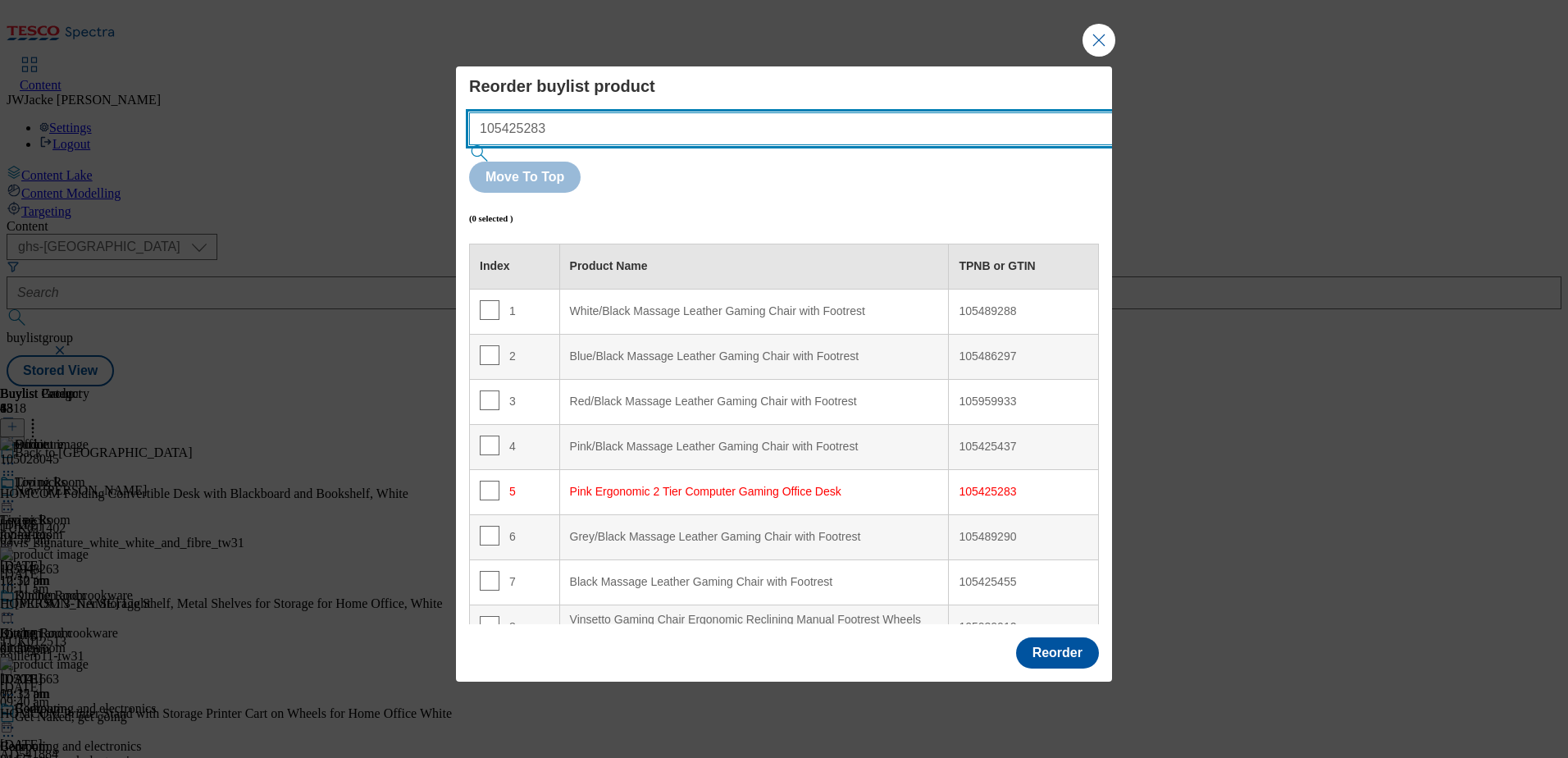
drag, startPoint x: 680, startPoint y: 169, endPoint x: 427, endPoint y: 155, distance: 253.4
click at [427, 155] on div "Reorder buylist product 105425283 Move To Top (0 selected ) Index Product Name …" at bounding box center [784, 379] width 1568 height 758
paste input "499"
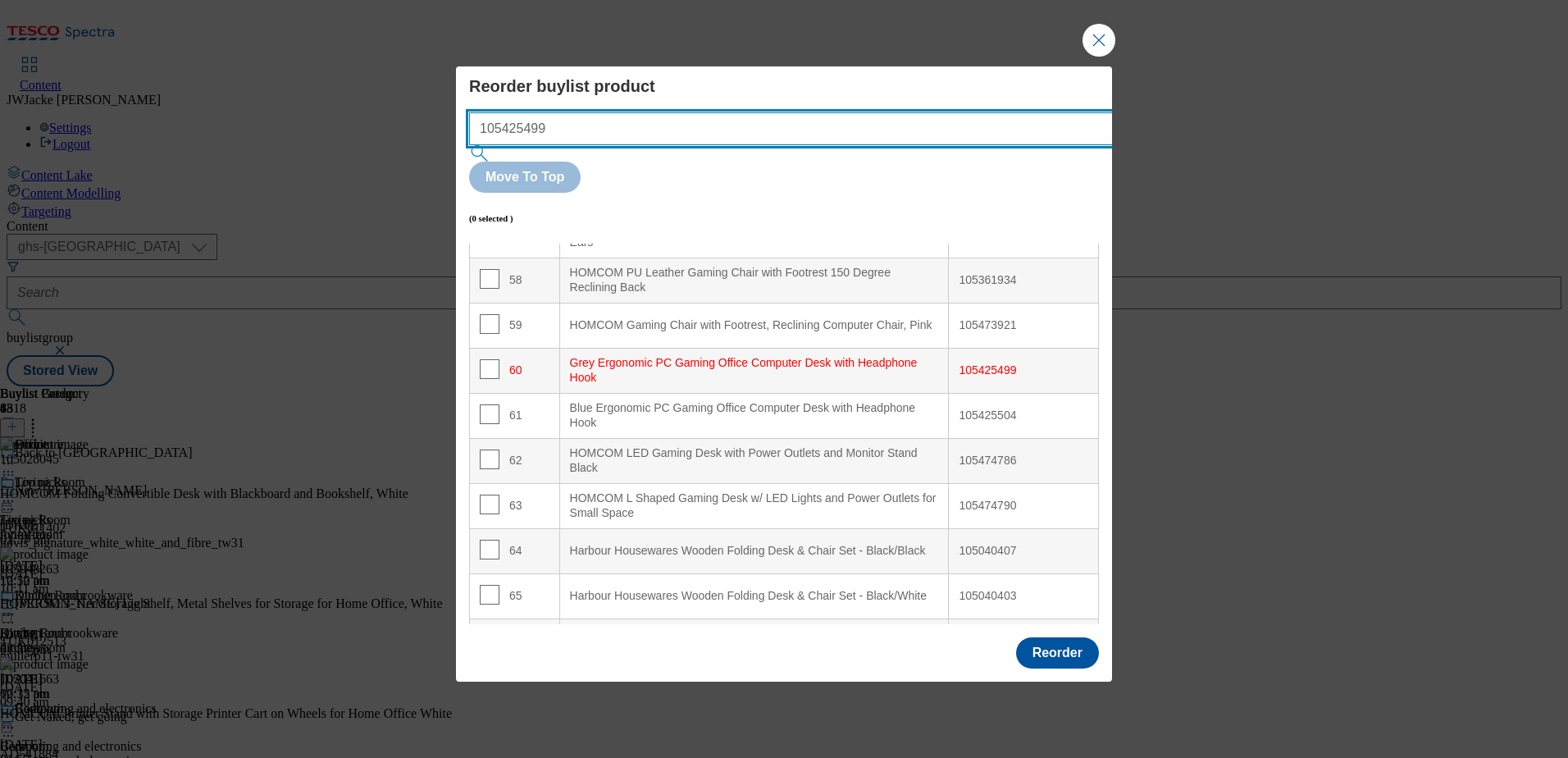
scroll to position [2757, 0]
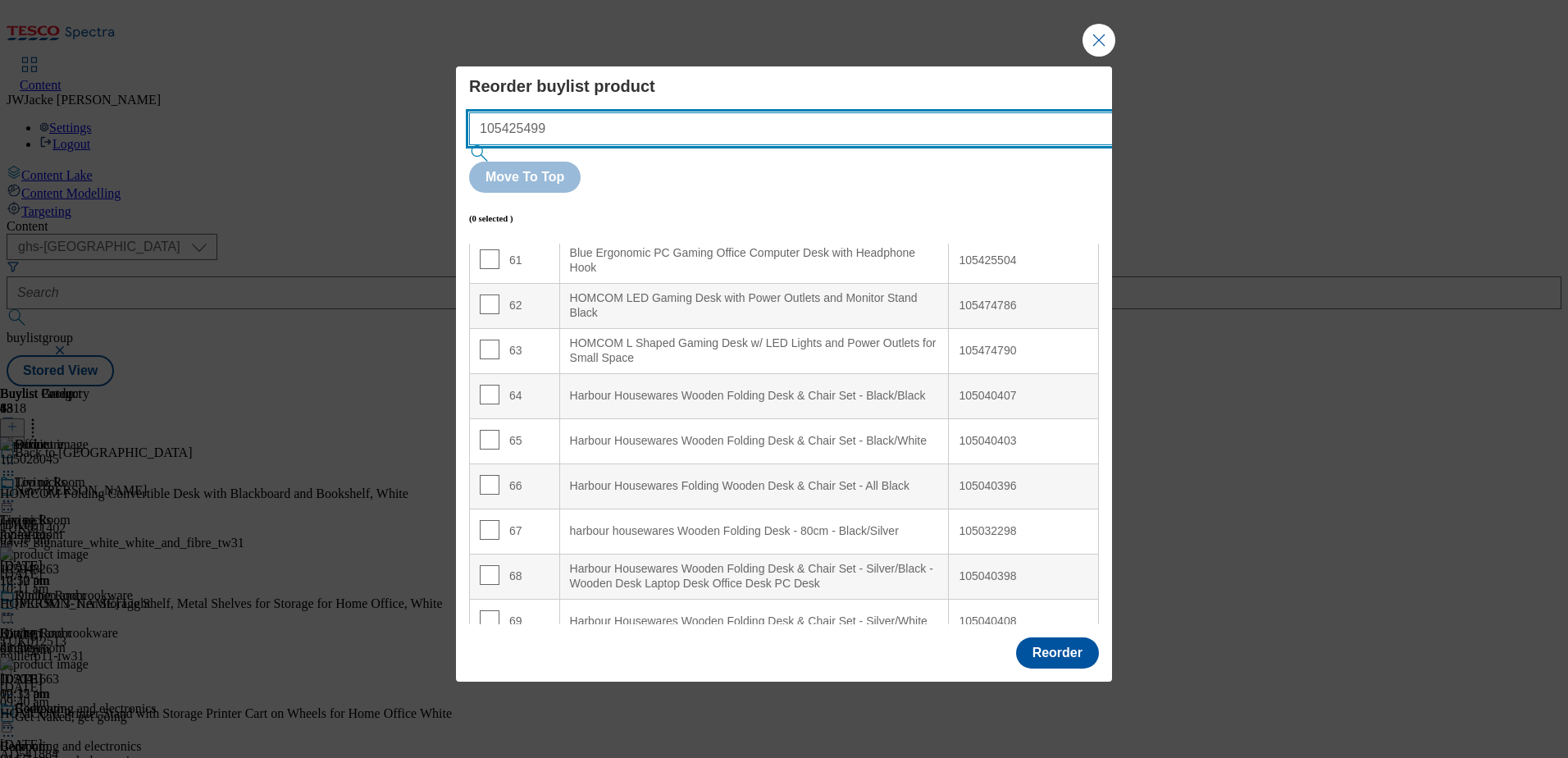
type input "105425499"
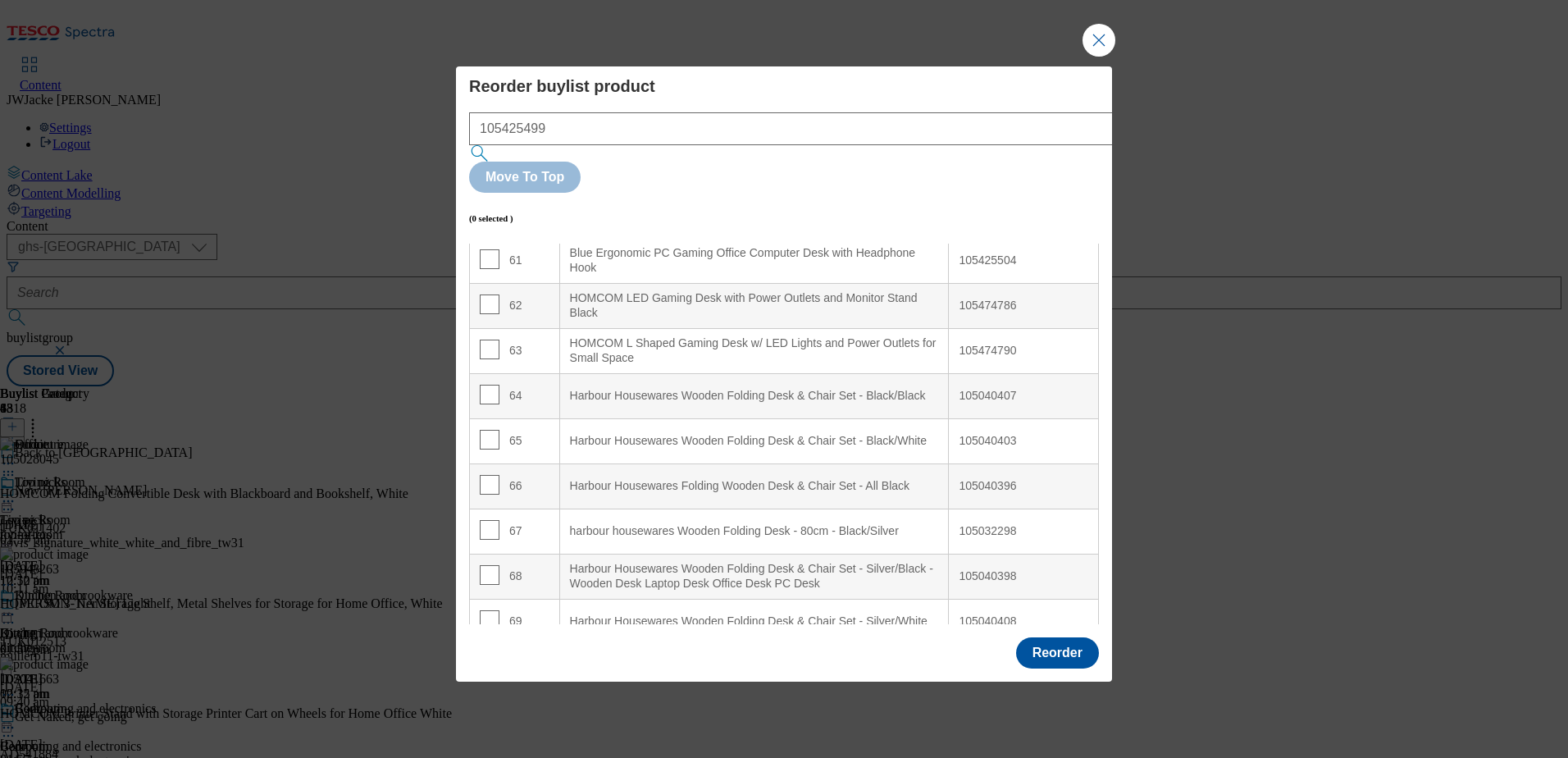
click at [488, 212] on input "Modal" at bounding box center [489, 214] width 20 height 20
checkbox input "true"
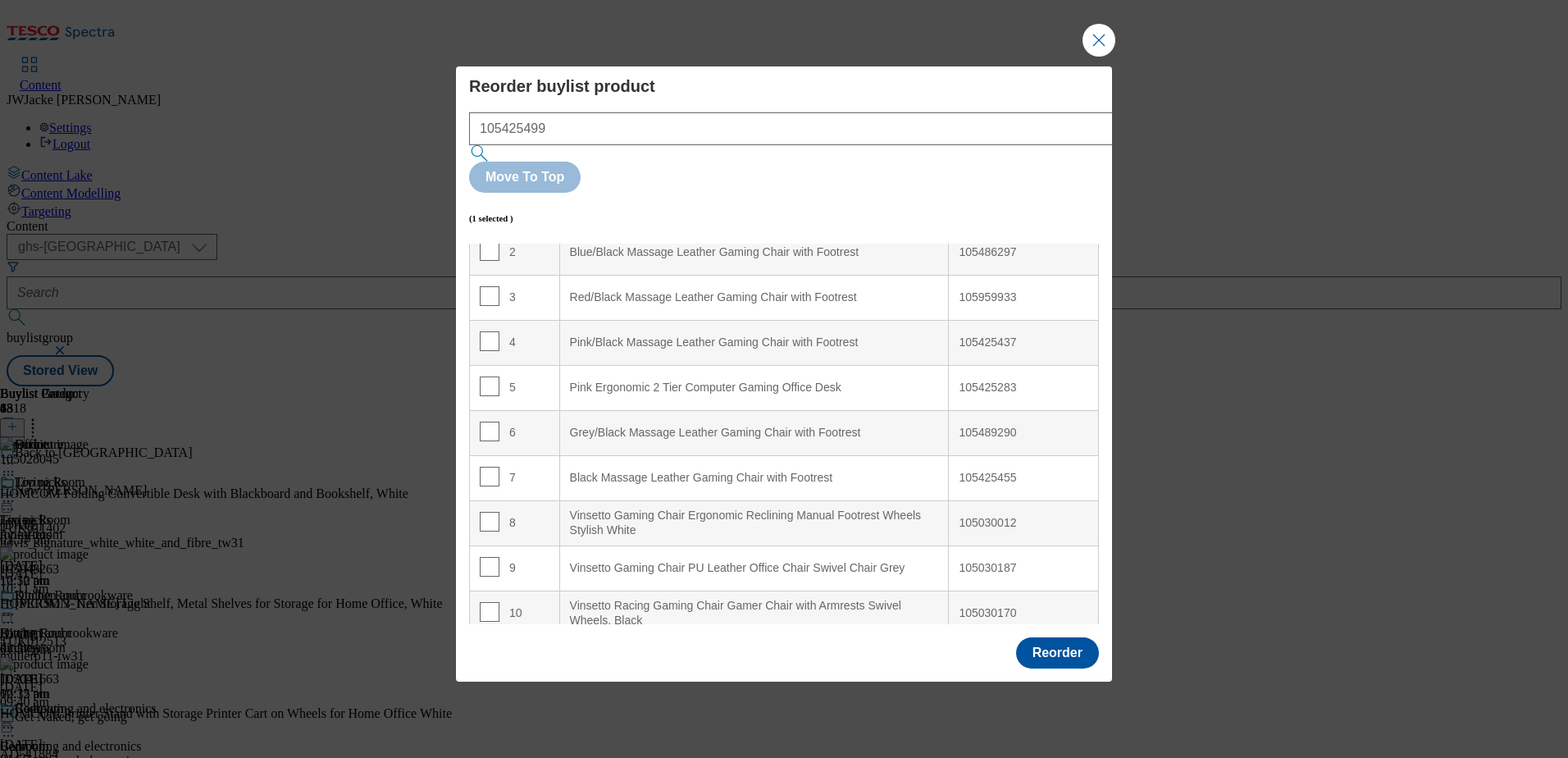
scroll to position [0, 0]
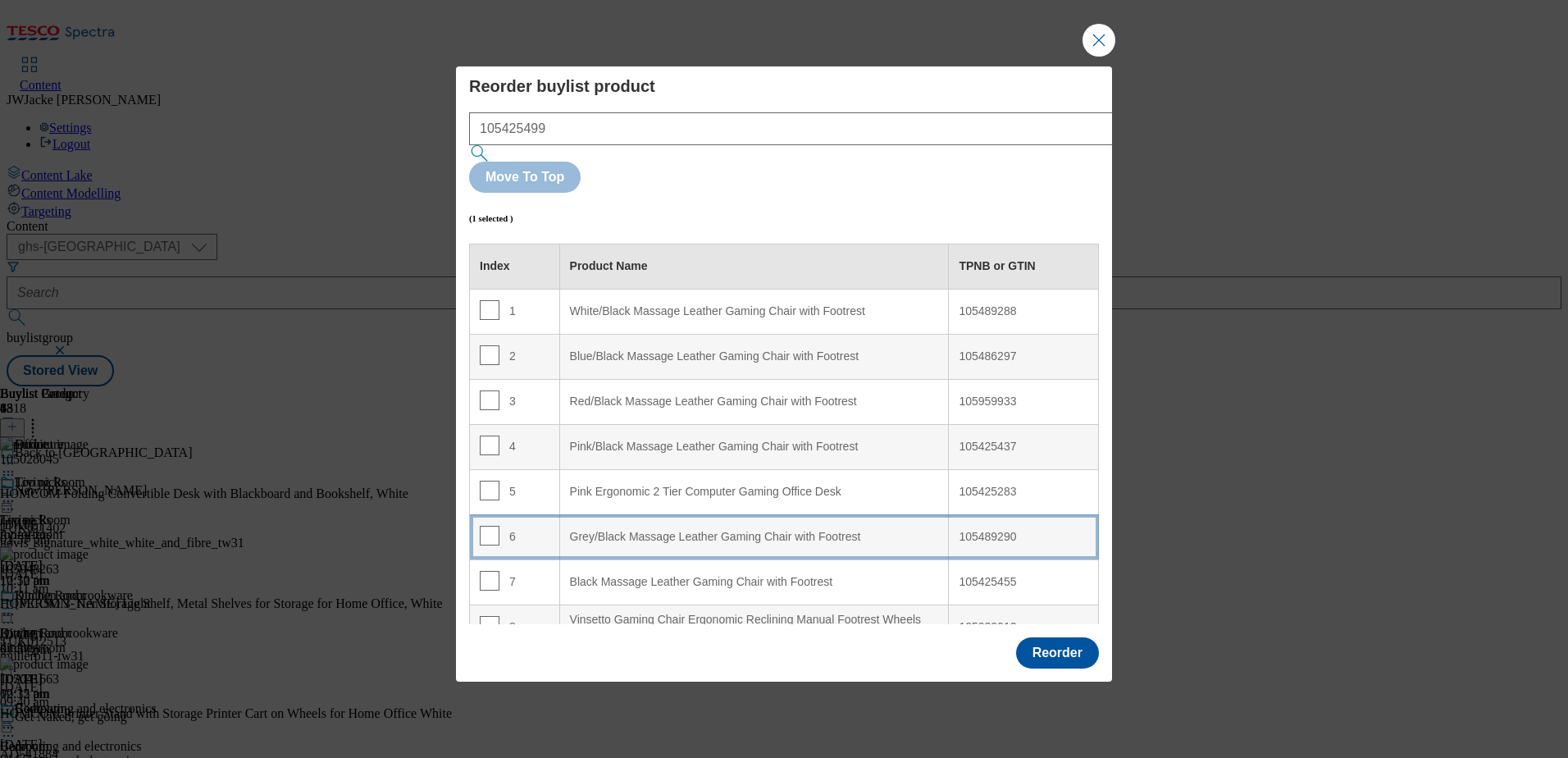
click at [675, 530] on div "Grey/Black Massage Leather Gaming Chair with Footrest" at bounding box center [755, 537] width 370 height 15
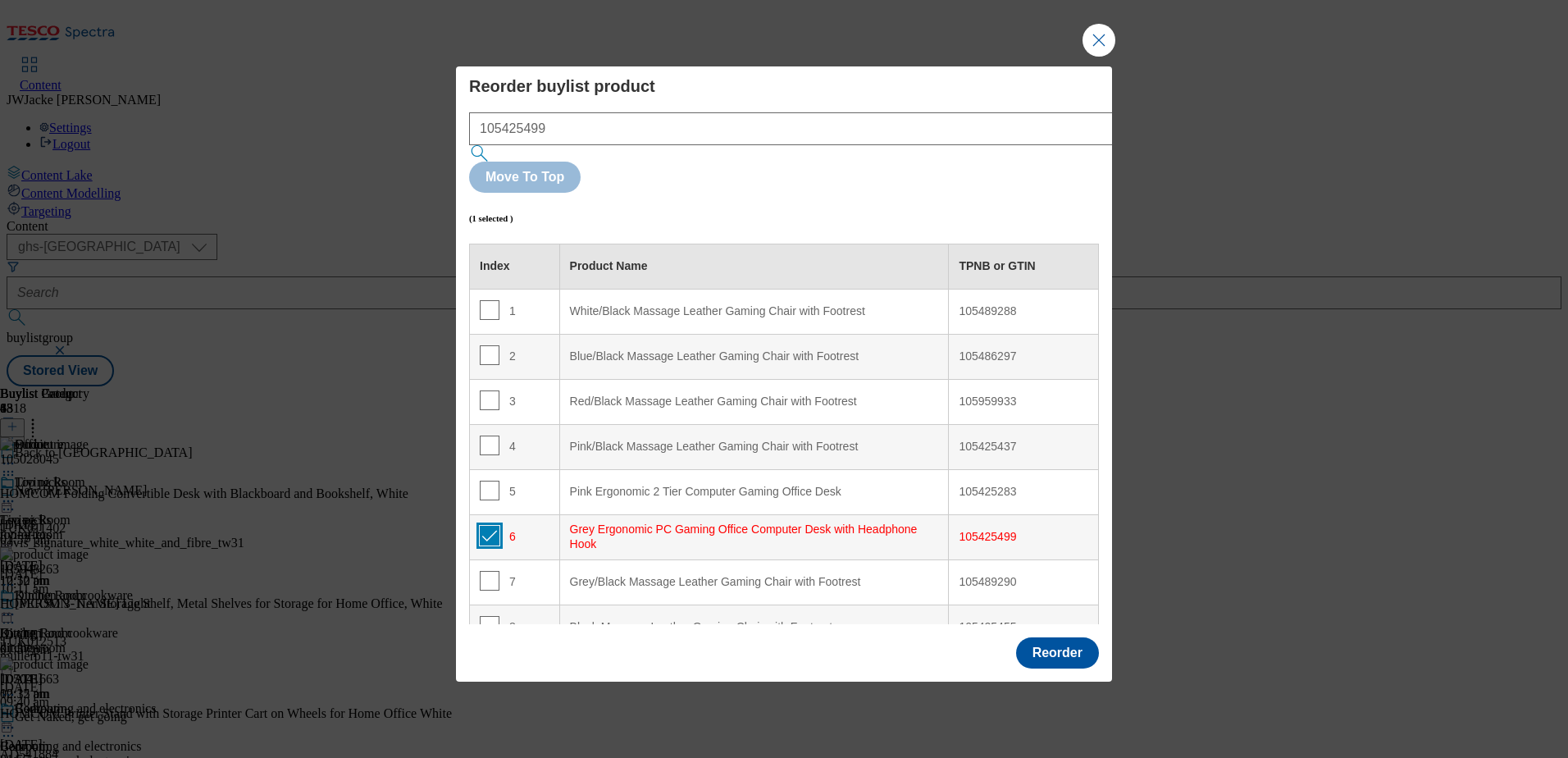
click at [488, 526] on input "Modal" at bounding box center [489, 535] width 20 height 20
checkbox input "false"
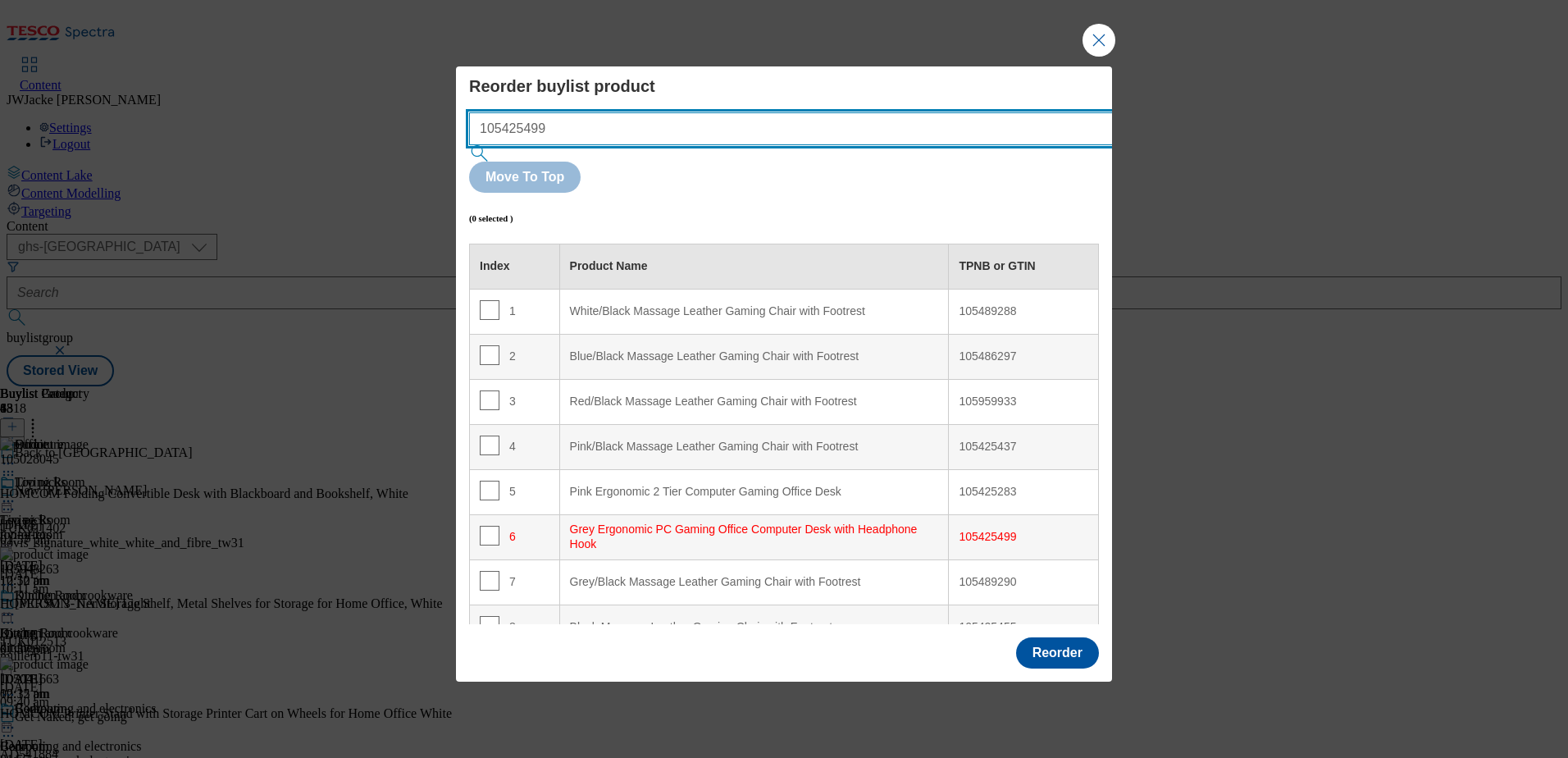
drag, startPoint x: 378, startPoint y: 142, endPoint x: 356, endPoint y: 142, distance: 22.0
click at [356, 142] on div "Reorder buylist product 105425499 Move To Top (0 selected ) Index Product Name …" at bounding box center [784, 379] width 1568 height 758
paste input "504"
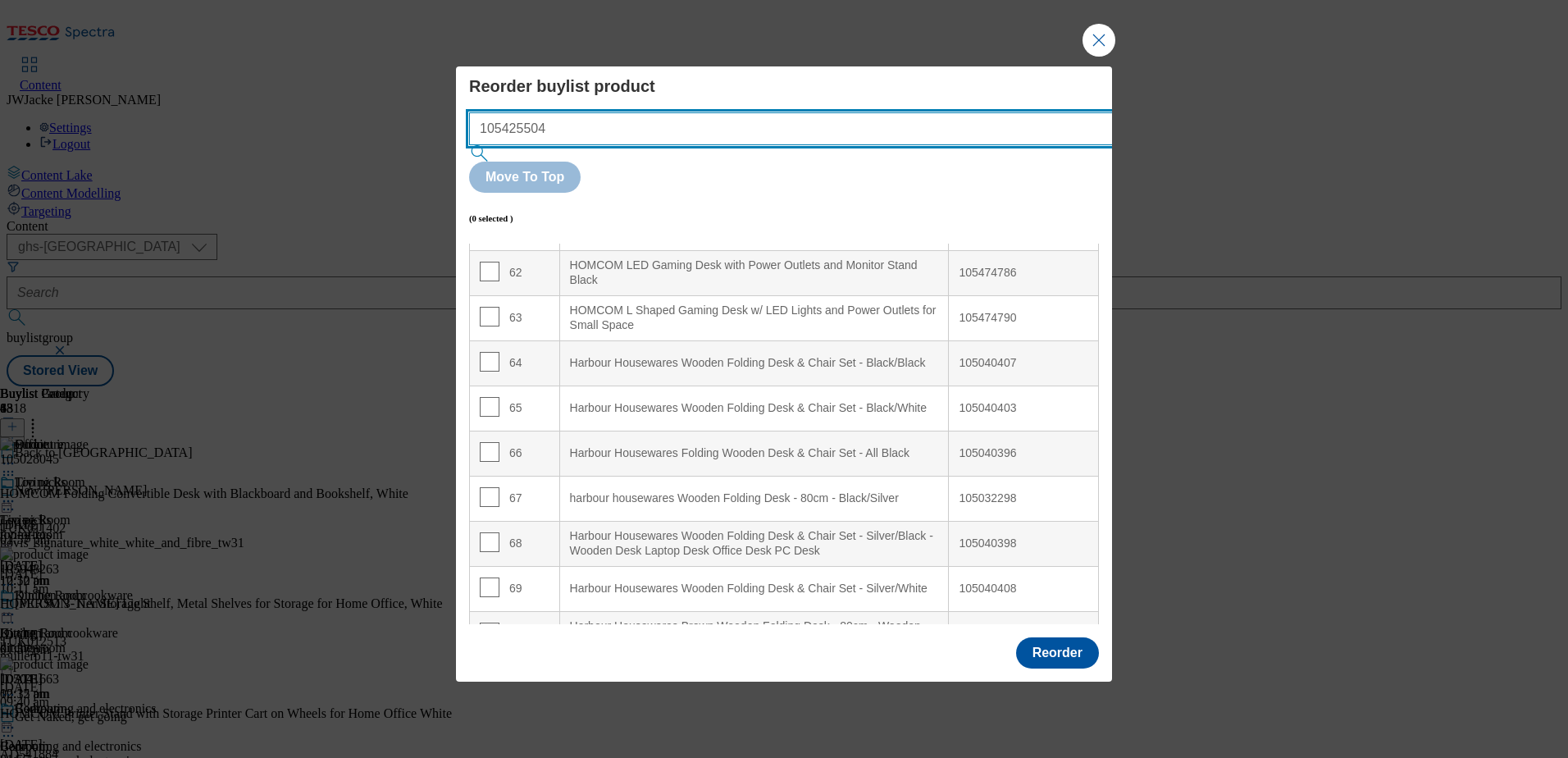
scroll to position [2802, 0]
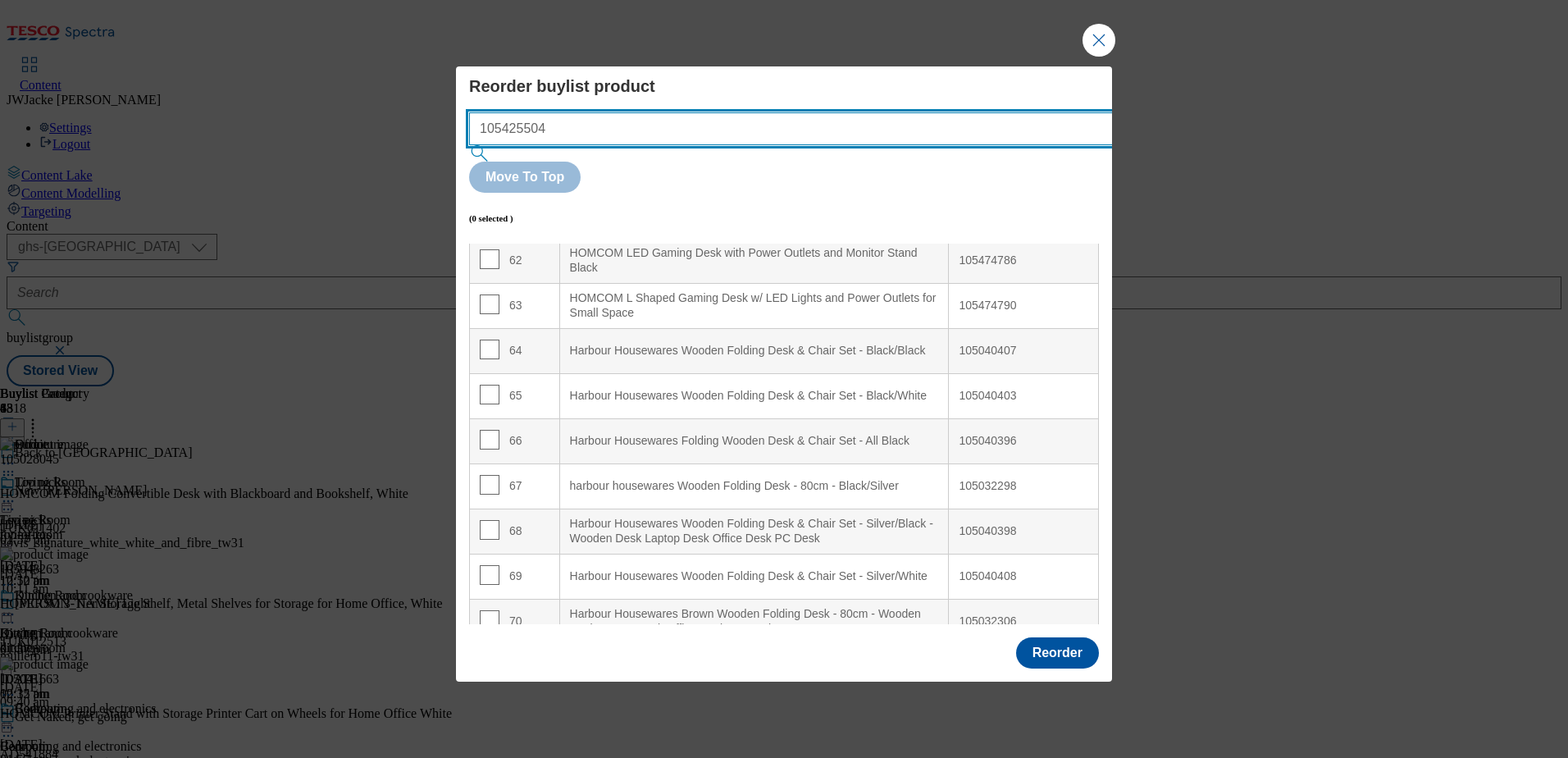
type input "105425504"
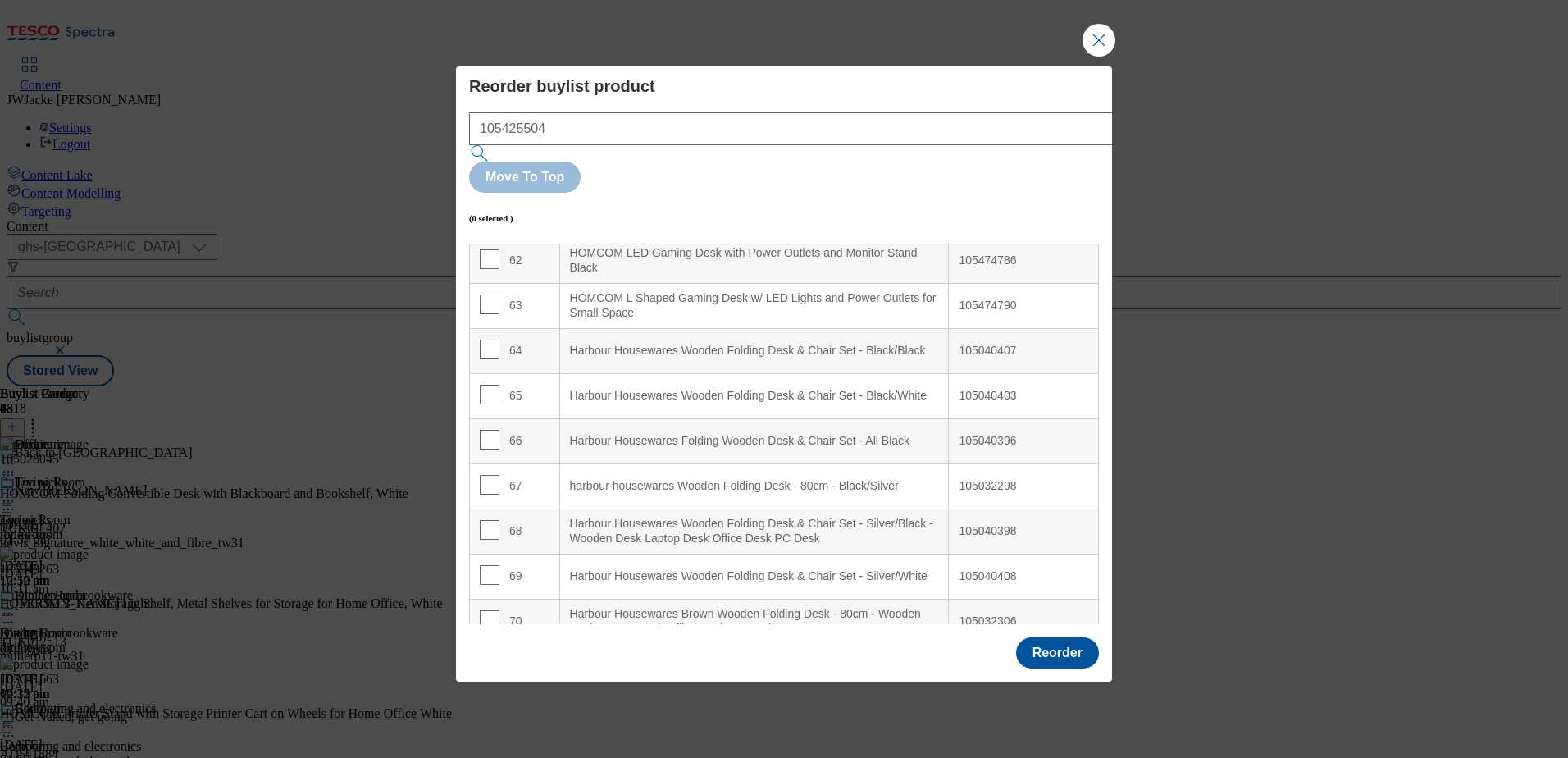
click at [494, 207] on input "Modal" at bounding box center [489, 214] width 20 height 20
checkbox input "true"
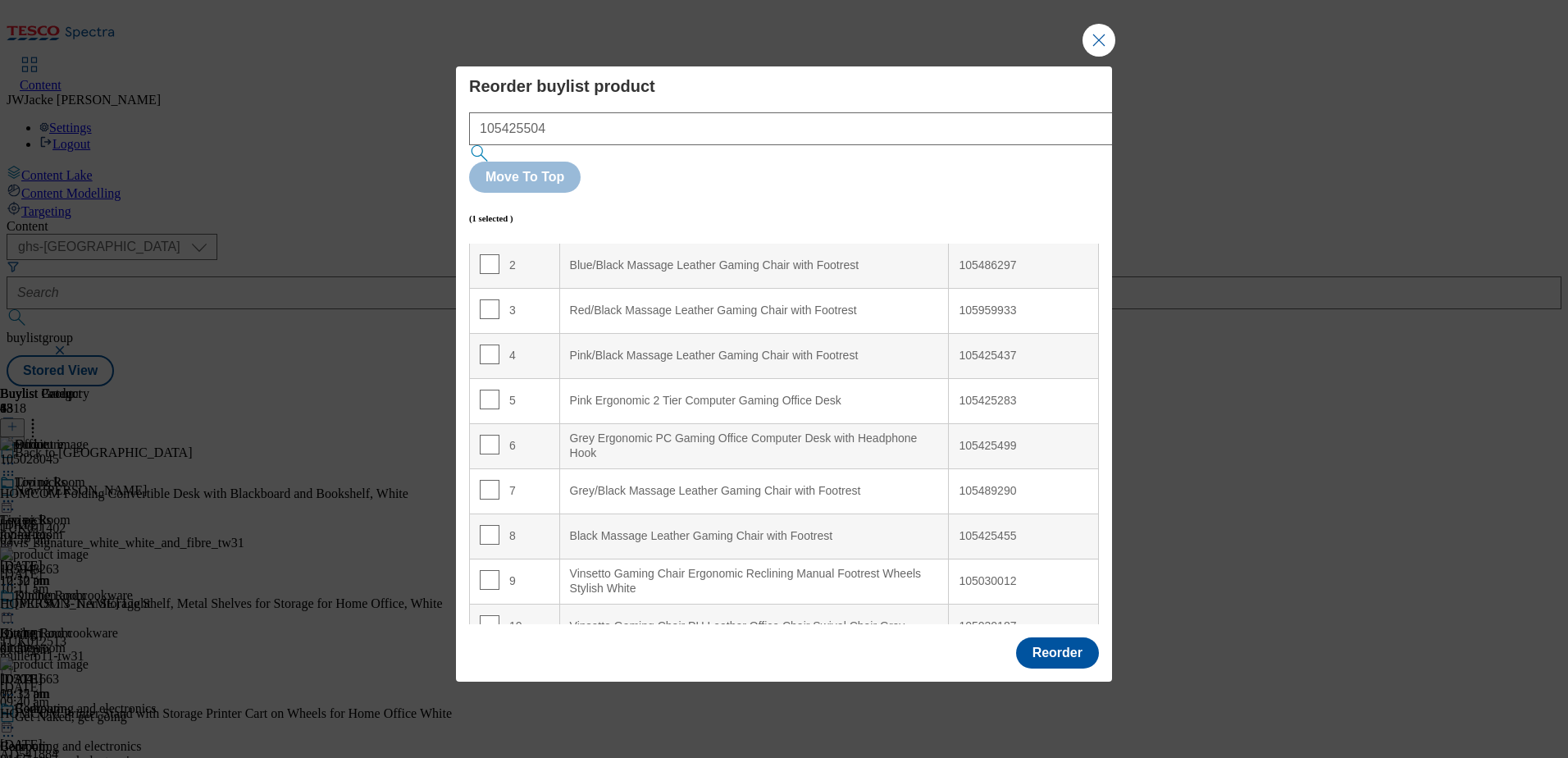
scroll to position [4, 0]
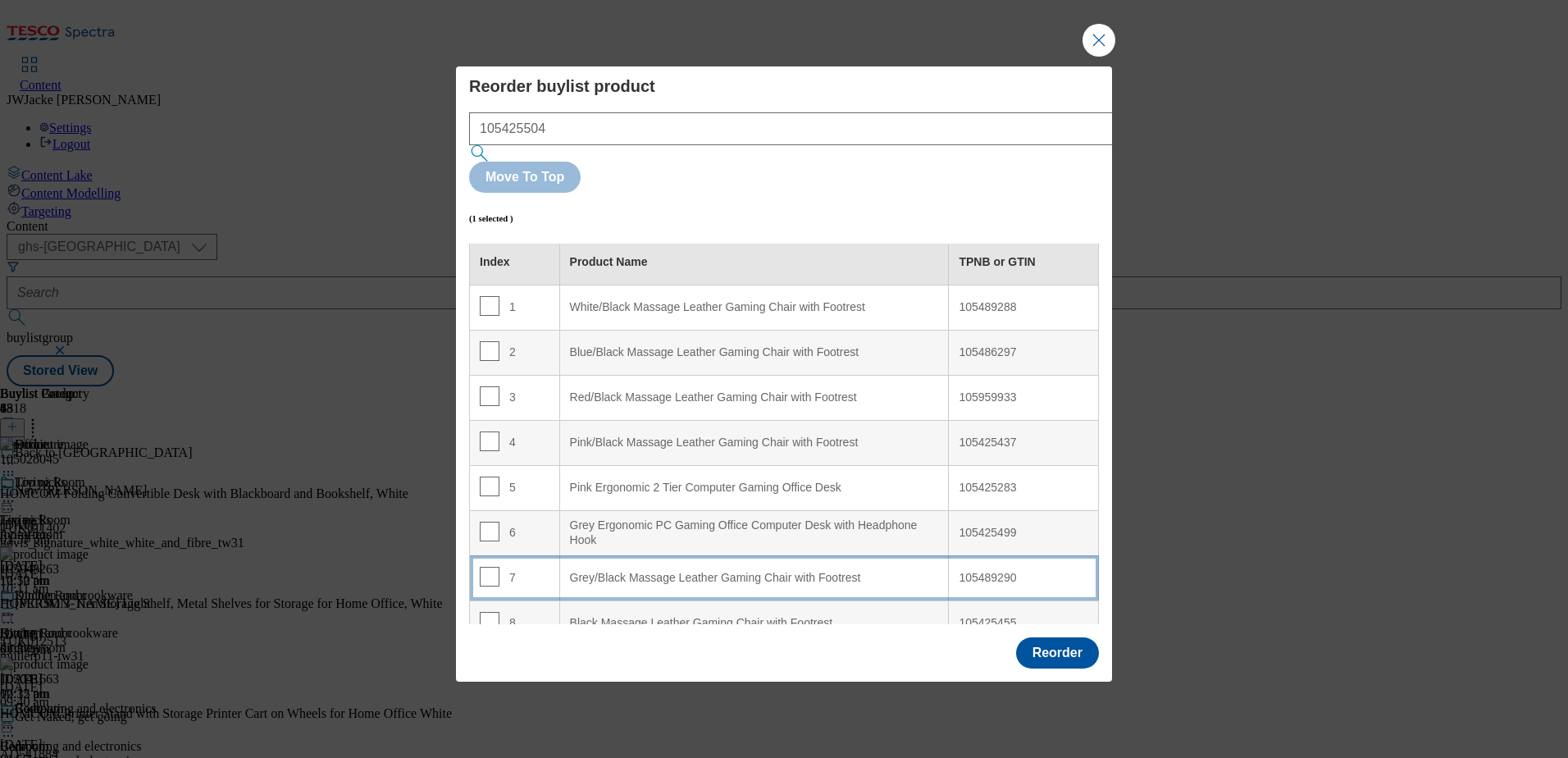
click at [646, 571] on div "Grey/Black Massage Leather Gaming Chair with Footrest" at bounding box center [755, 578] width 370 height 15
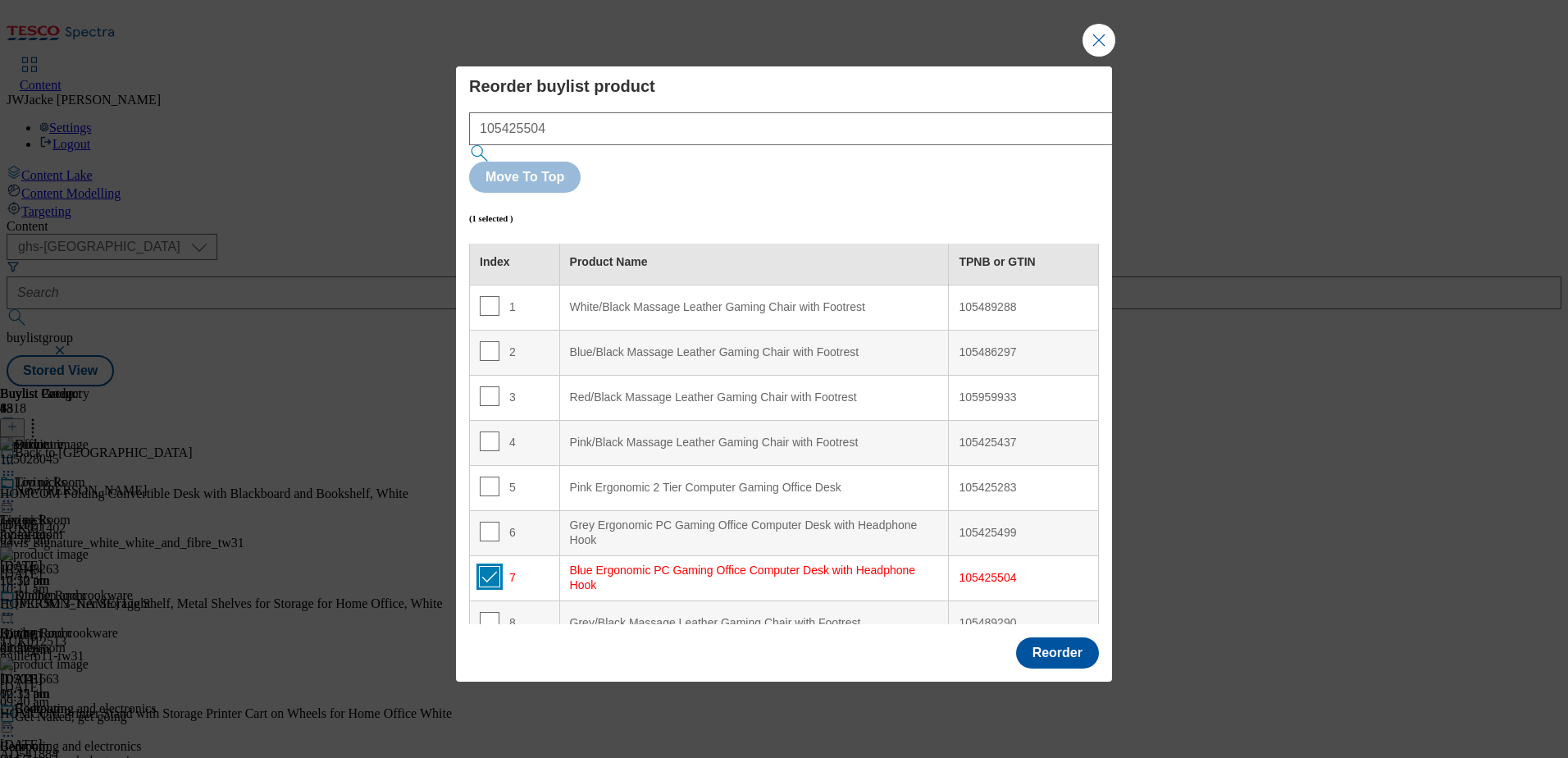
click at [489, 567] on input "Modal" at bounding box center [489, 576] width 20 height 20
checkbox input "false"
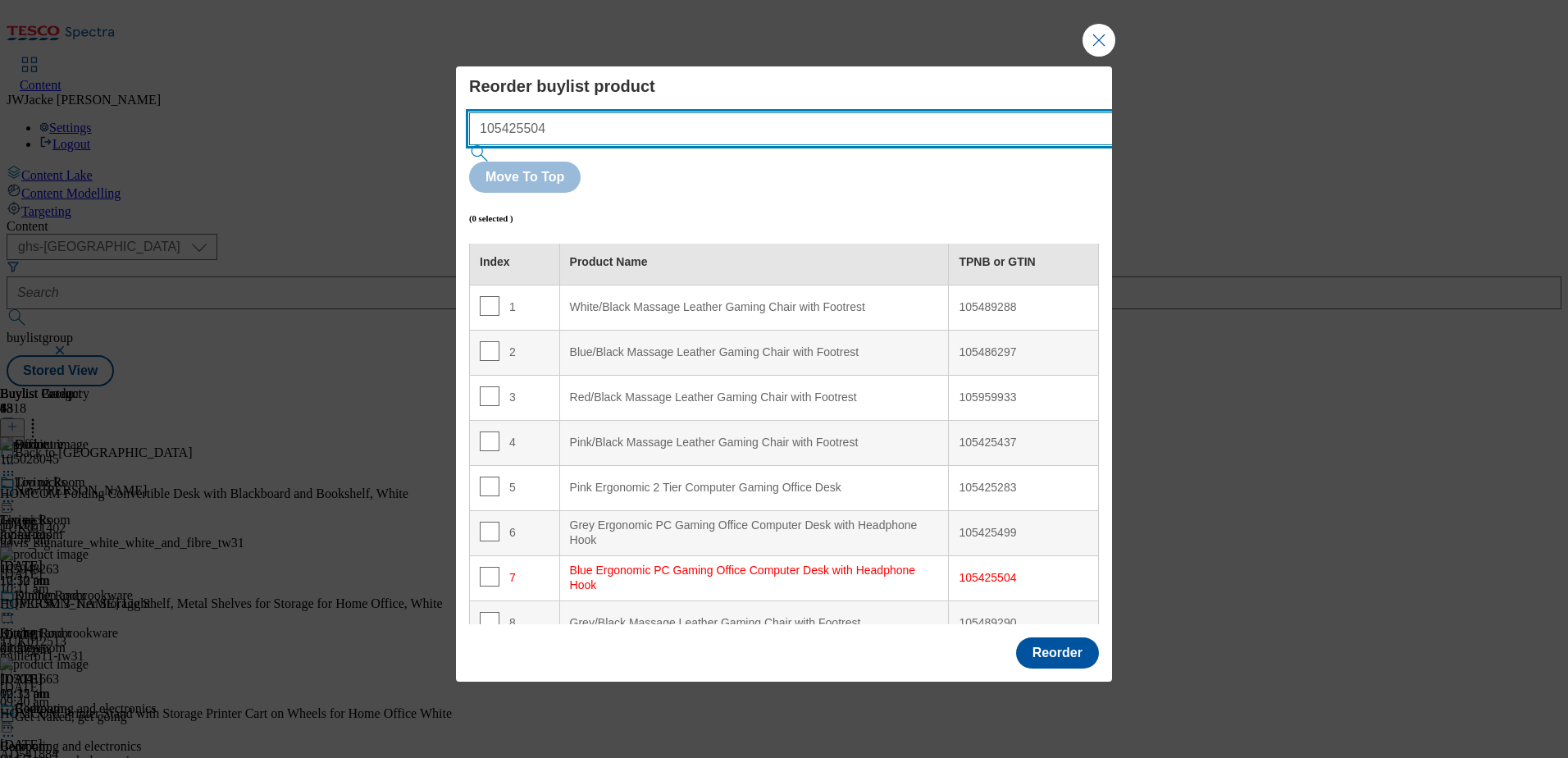
drag, startPoint x: 738, startPoint y: 165, endPoint x: 358, endPoint y: 136, distance: 381.1
click at [356, 136] on div "Reorder buylist product 105425504 Move To Top (0 selected ) Index Product Name …" at bounding box center [784, 379] width 1568 height 758
paste input "615248"
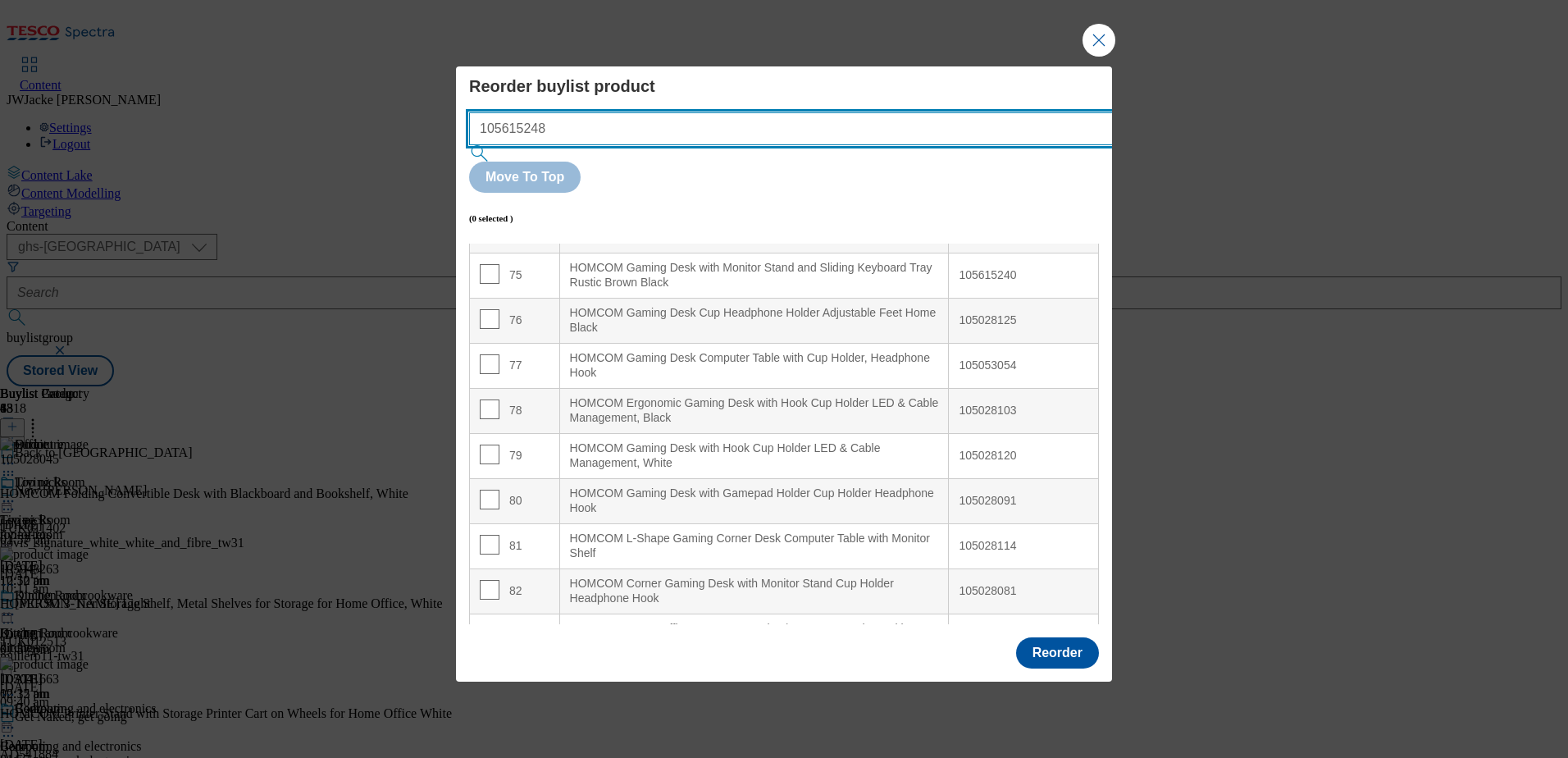
scroll to position [3388, 0]
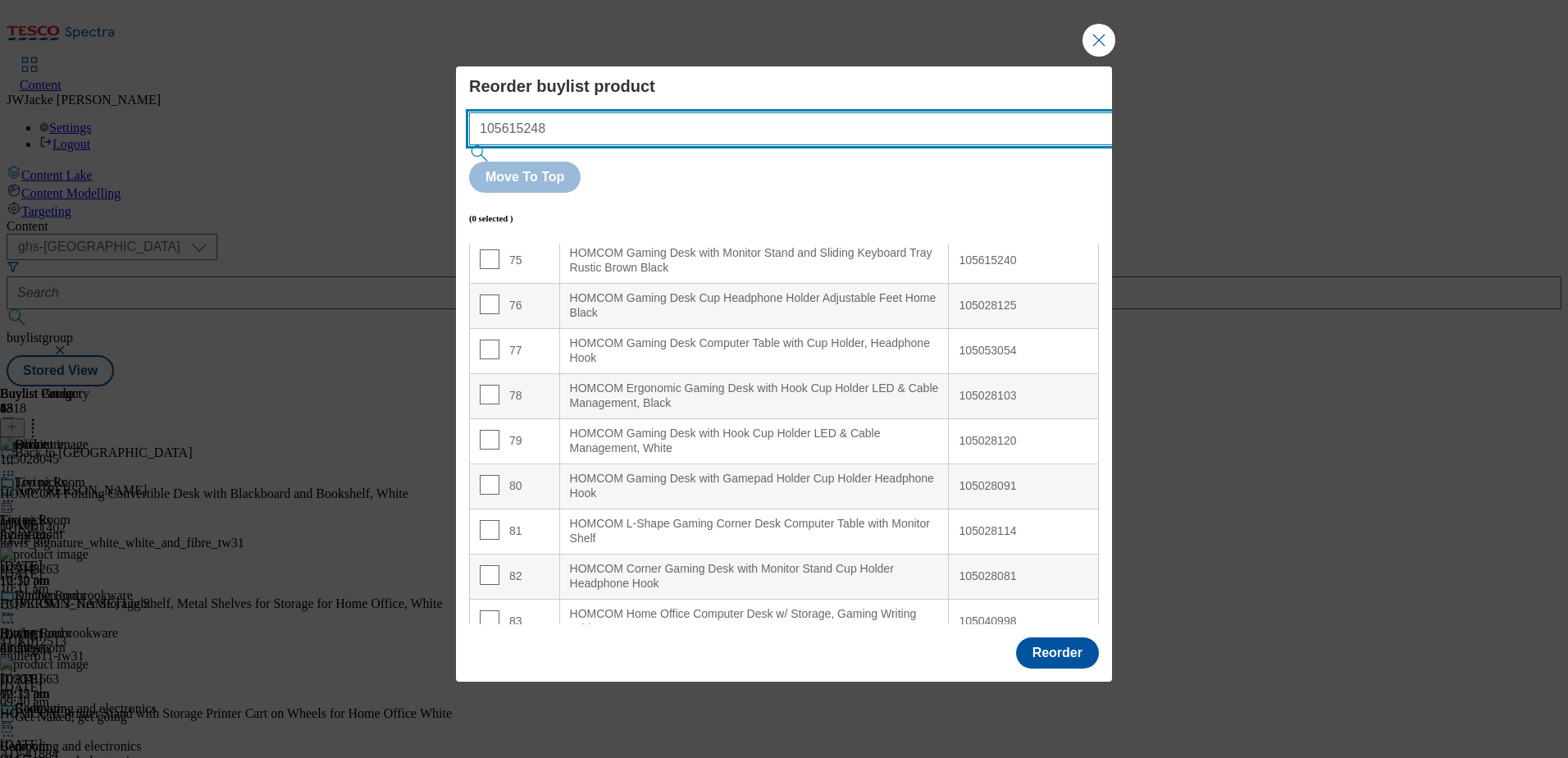
type input "105615248"
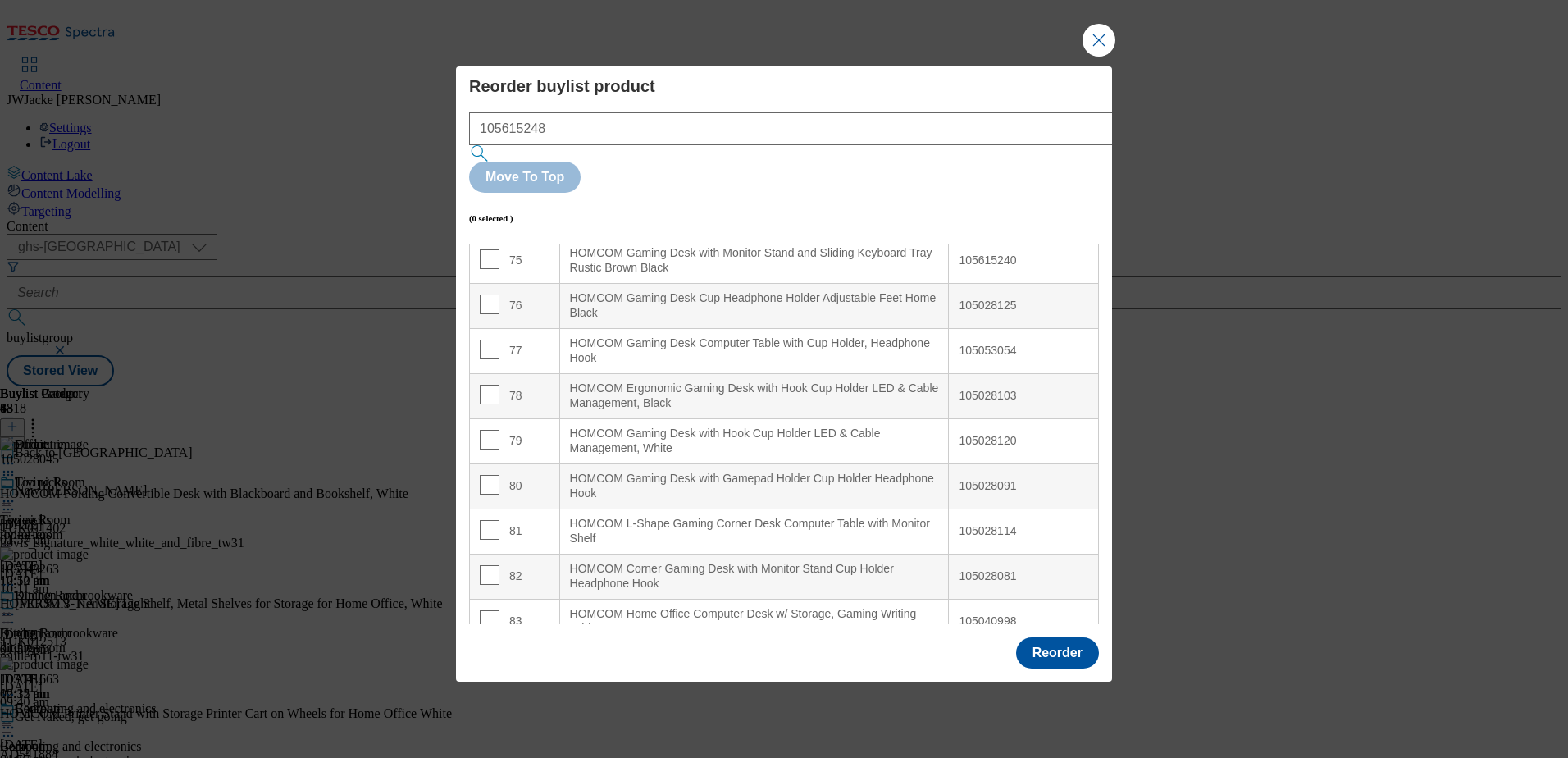
click at [491, 208] on input "Modal" at bounding box center [489, 214] width 20 height 20
checkbox input "true"
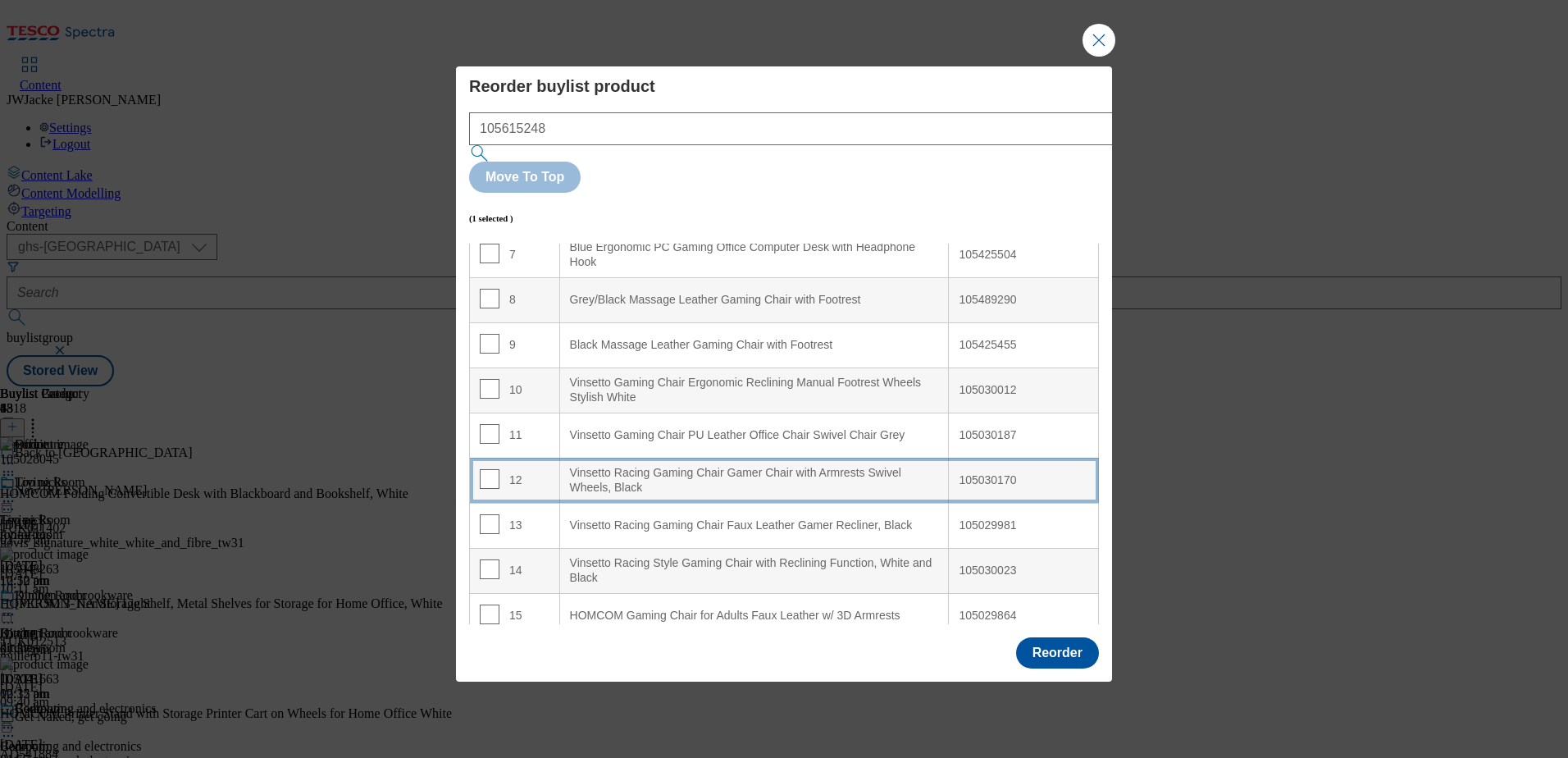
scroll to position [328, 0]
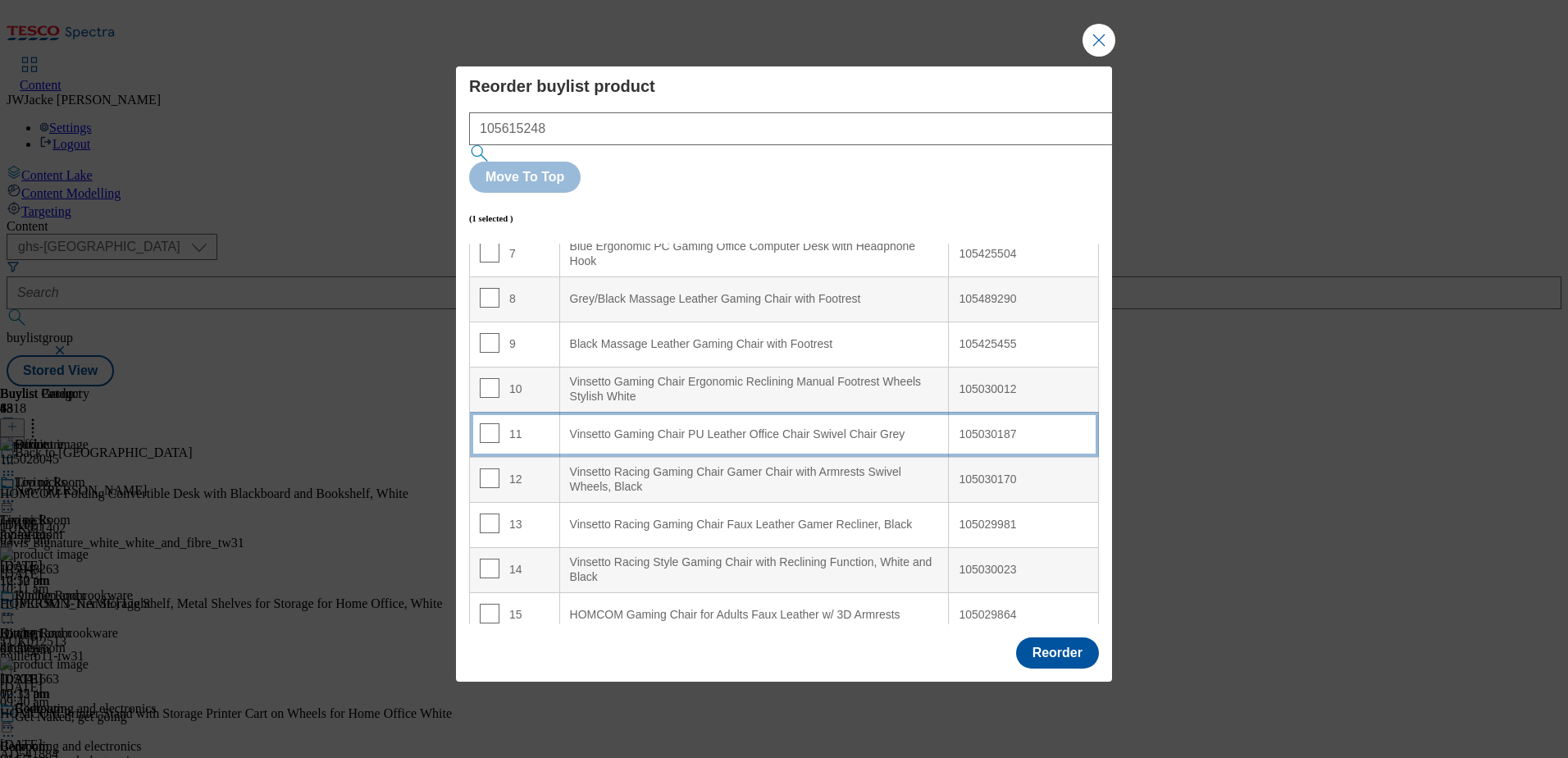
click at [672, 427] on div "Vinsetto Gaming Chair PU Leather Office Chair Swivel Chair Grey" at bounding box center [755, 434] width 370 height 15
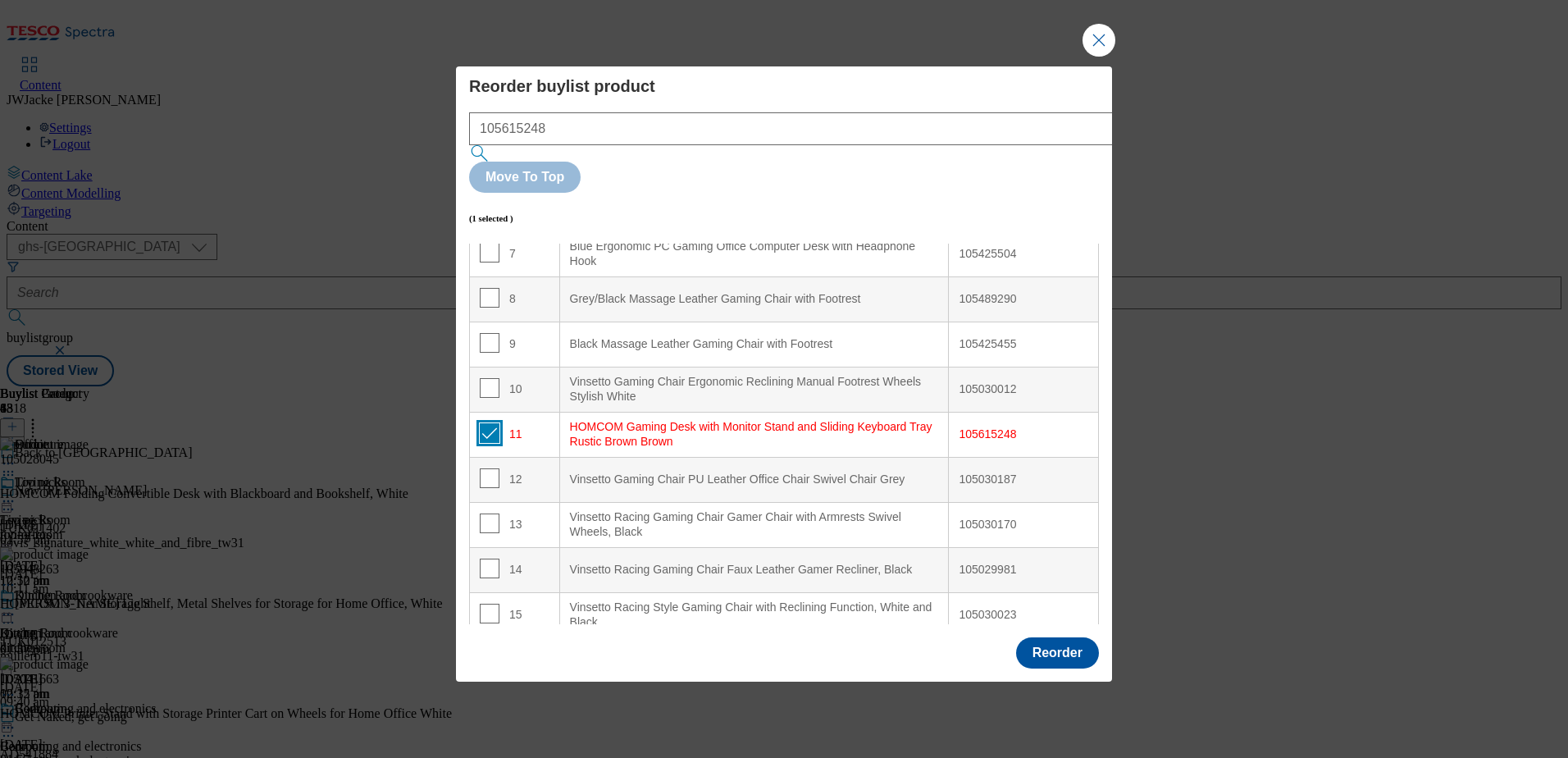
click at [487, 424] on input "Modal" at bounding box center [489, 433] width 20 height 20
checkbox input "false"
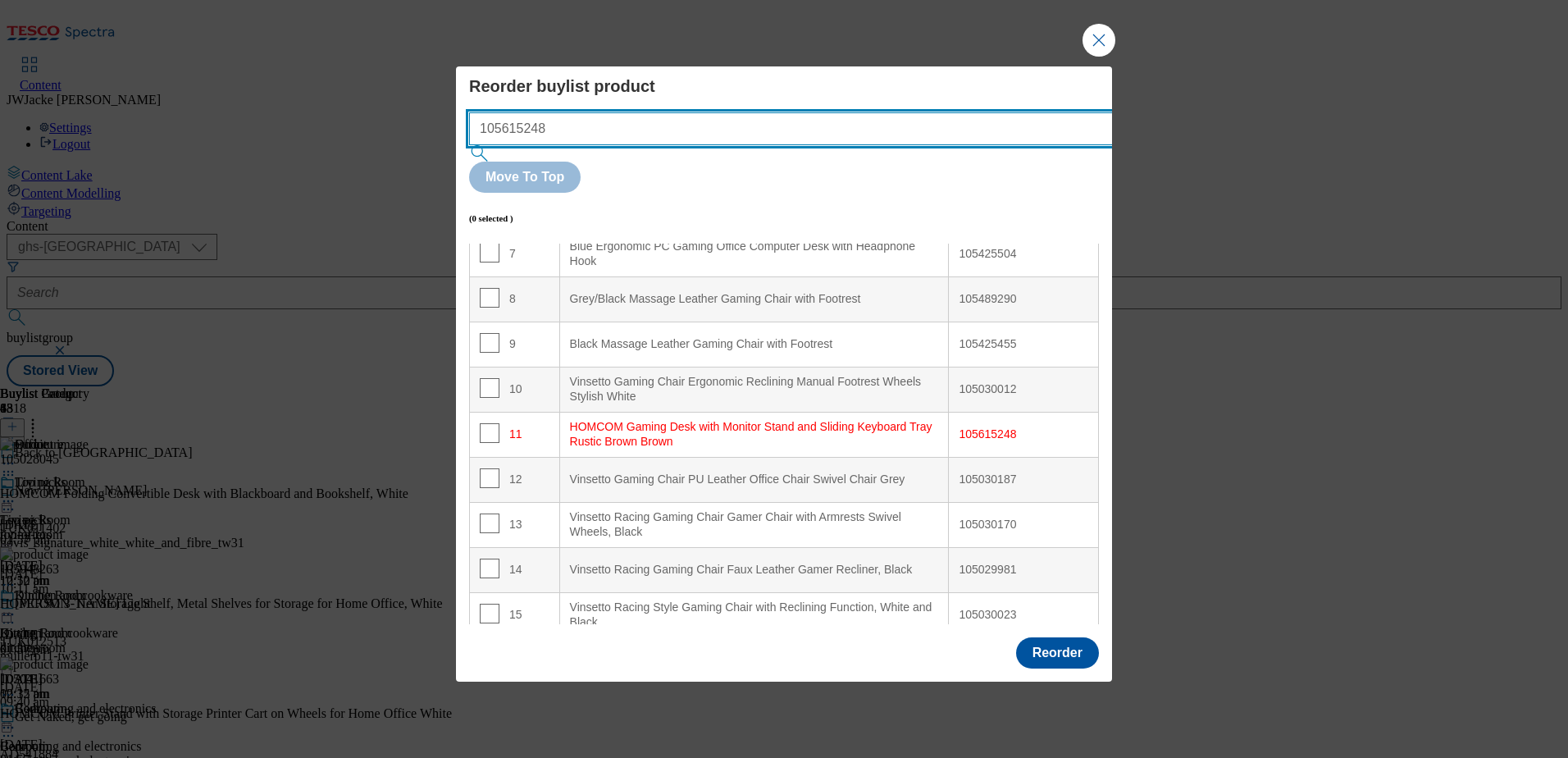
drag, startPoint x: 653, startPoint y: 170, endPoint x: 374, endPoint y: 154, distance: 279.5
click at [374, 154] on div "Reorder buylist product 105615248 Move To Top (0 selected ) Index Product Name …" at bounding box center [784, 379] width 1568 height 758
paste input "028091"
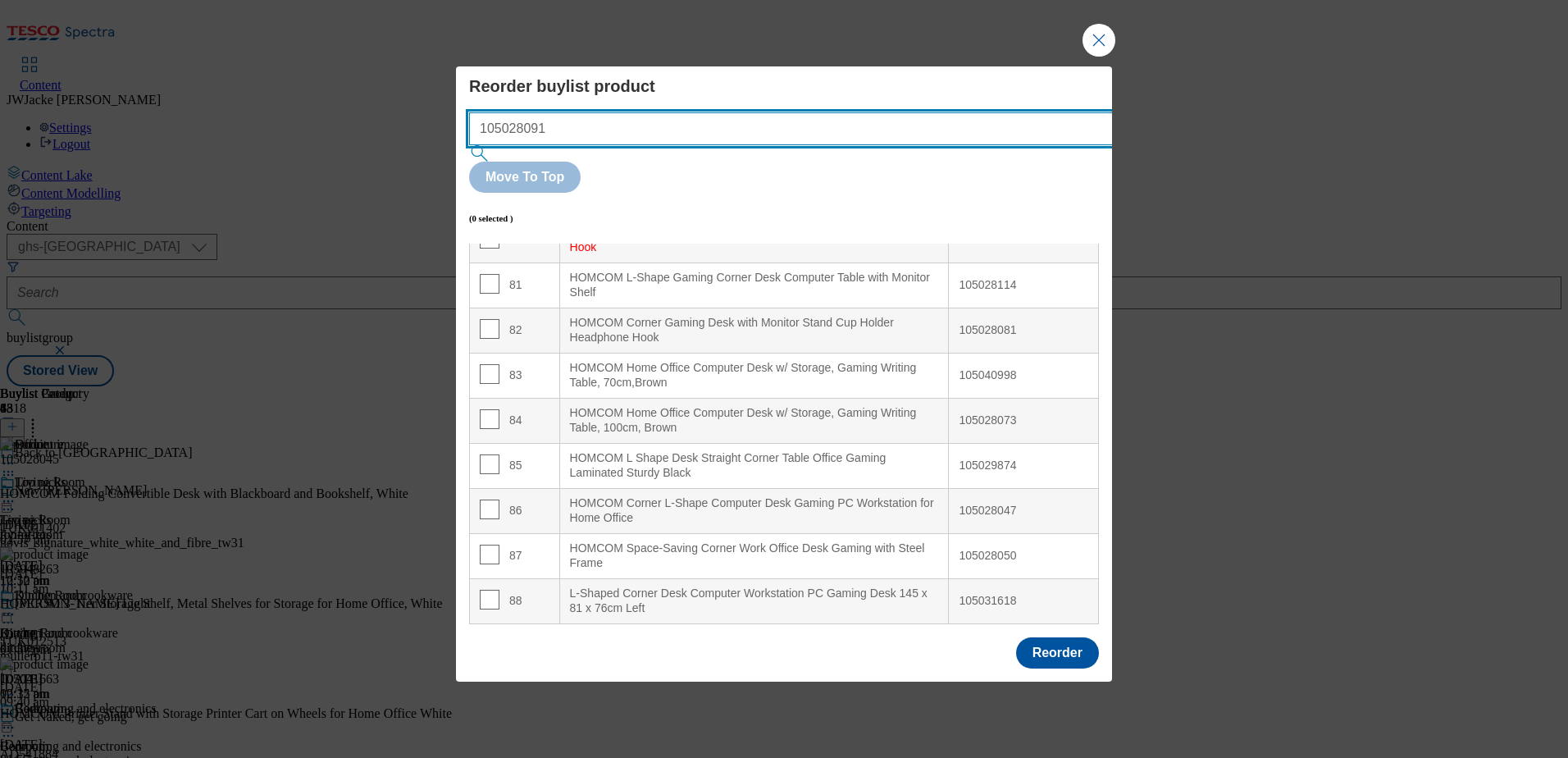
scroll to position [3659, 0]
type input "105028091"
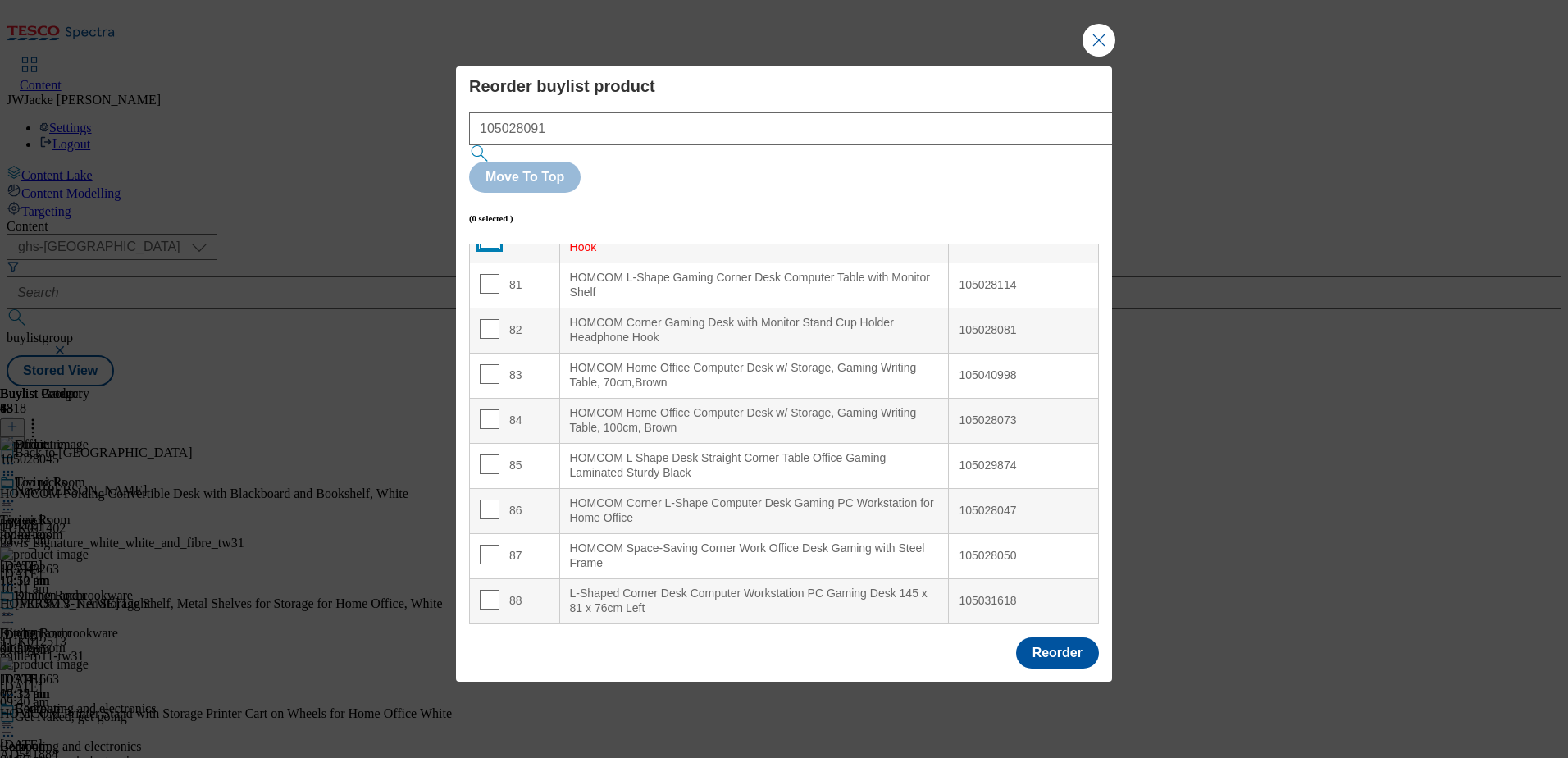
click at [491, 229] on input "Modal" at bounding box center [489, 238] width 20 height 20
checkbox input "true"
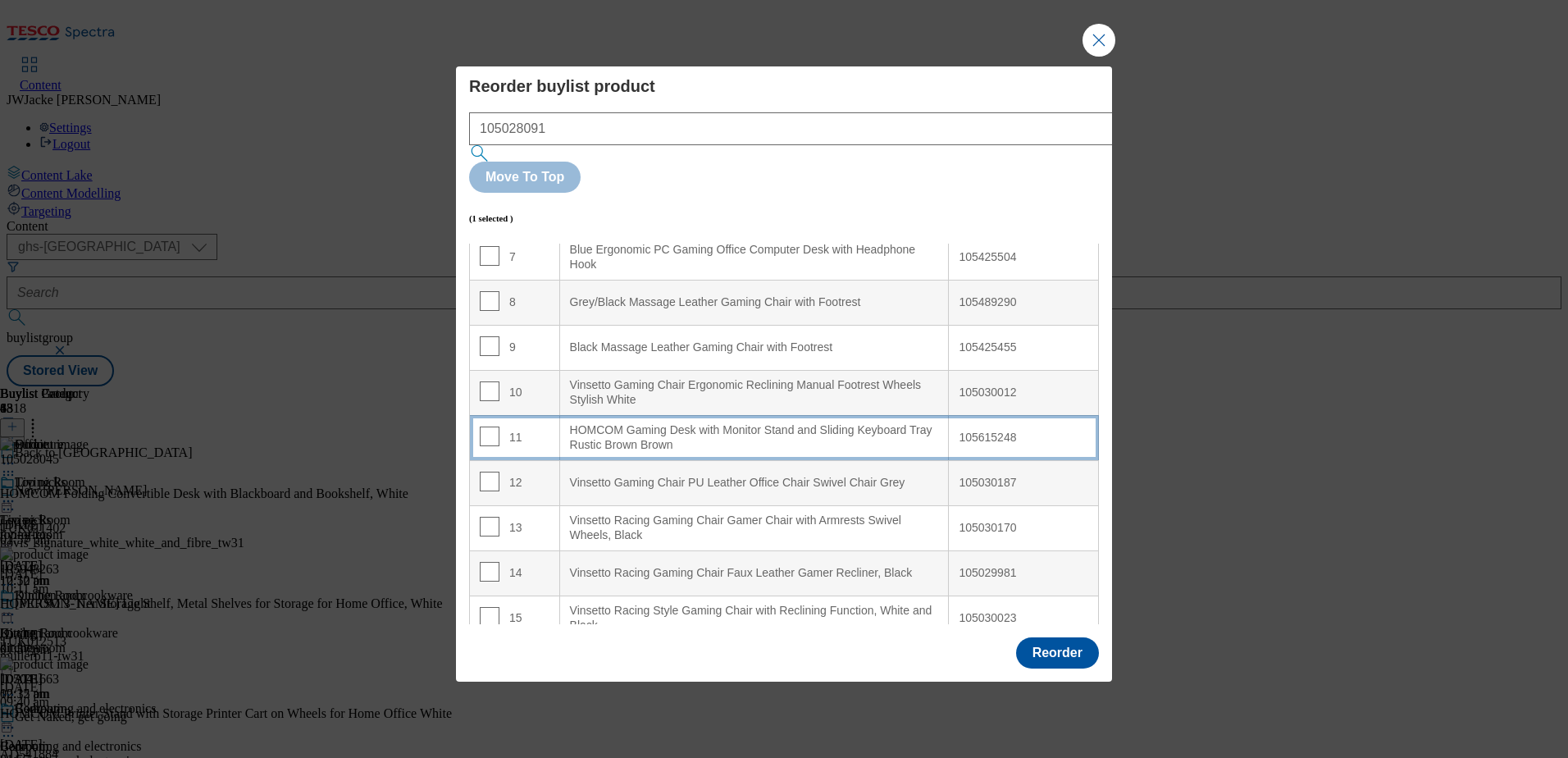
scroll to position [328, 0]
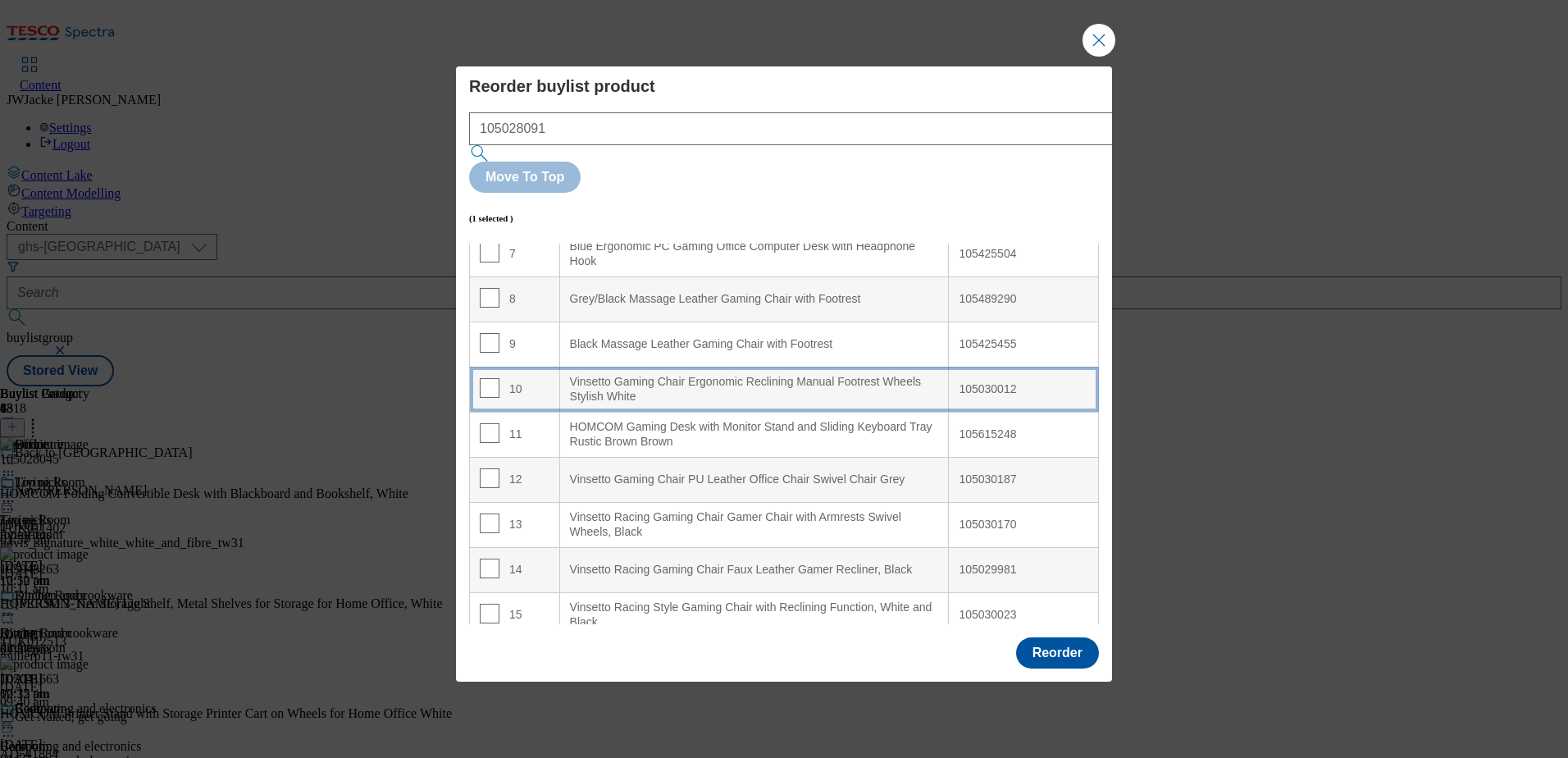
click at [633, 375] on div "Vinsetto Gaming Chair Ergonomic Reclining Manual Footrest Wheels Stylish White" at bounding box center [755, 389] width 370 height 29
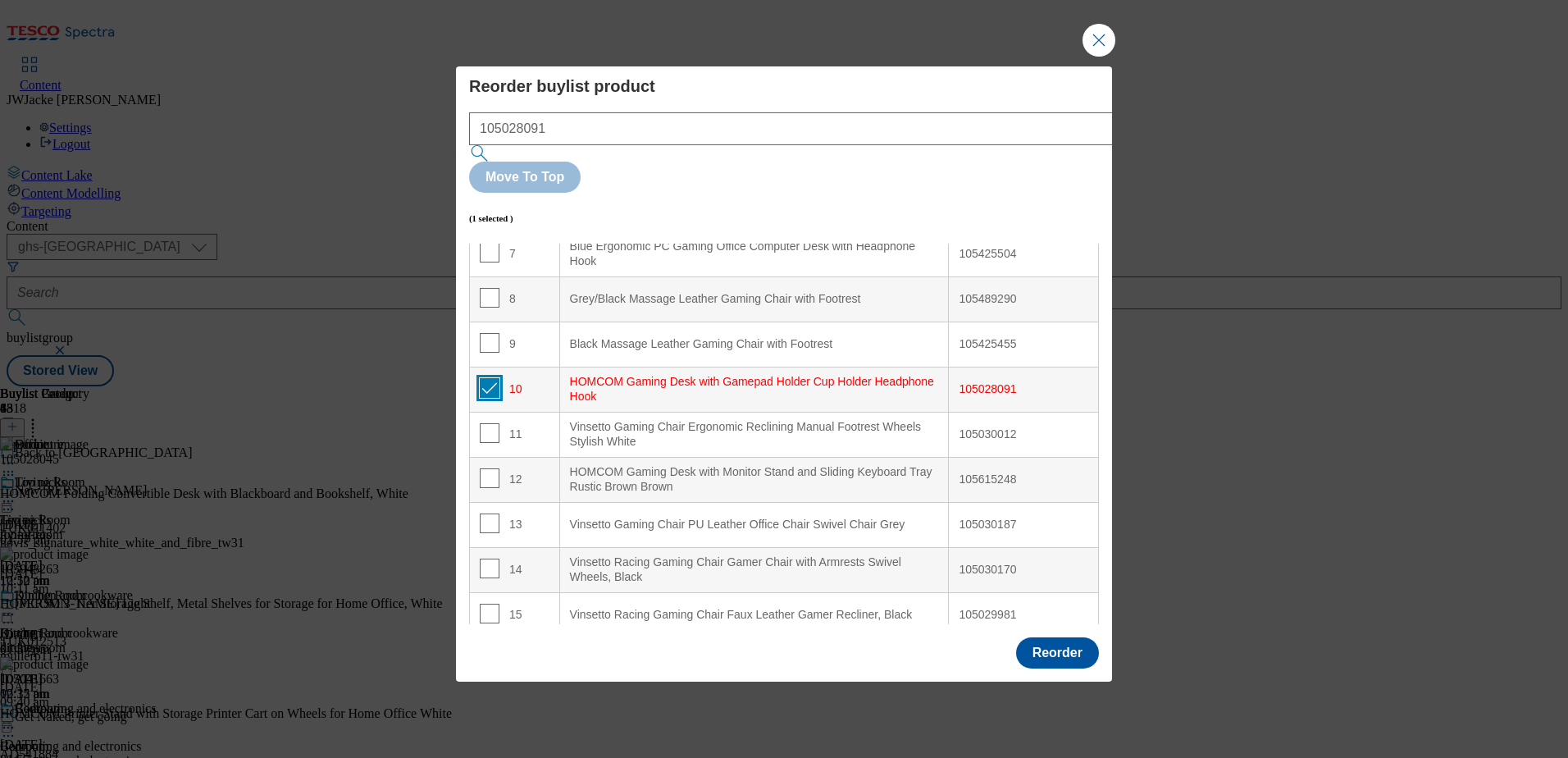
click at [486, 378] on input "Modal" at bounding box center [489, 388] width 20 height 20
checkbox input "false"
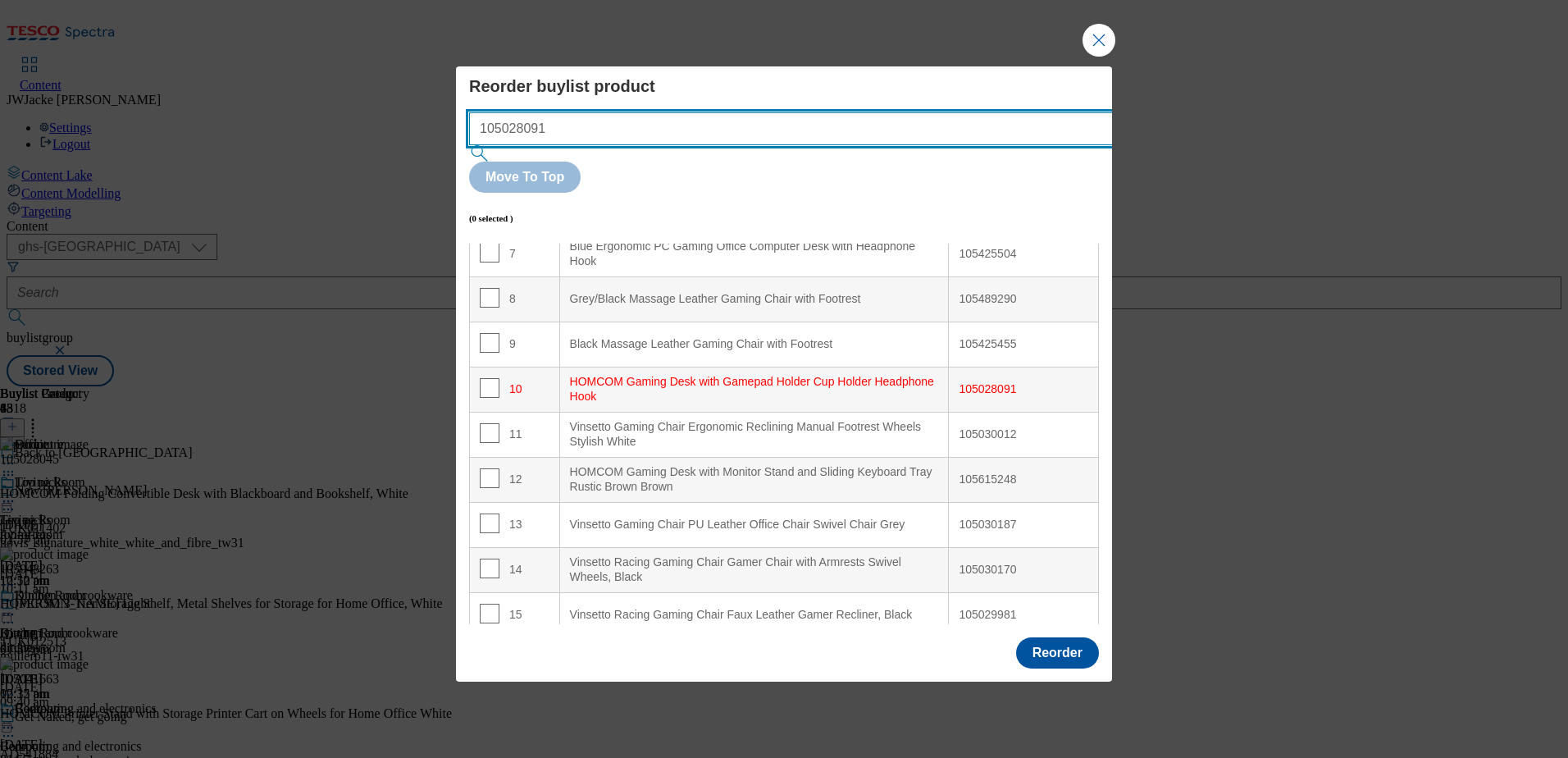
drag, startPoint x: 683, startPoint y: 165, endPoint x: 419, endPoint y: 149, distance: 264.5
click at [419, 149] on div "Reorder buylist product 105028091 Move To Top (0 selected ) Index Product Name …" at bounding box center [784, 379] width 1568 height 758
paste input "31618"
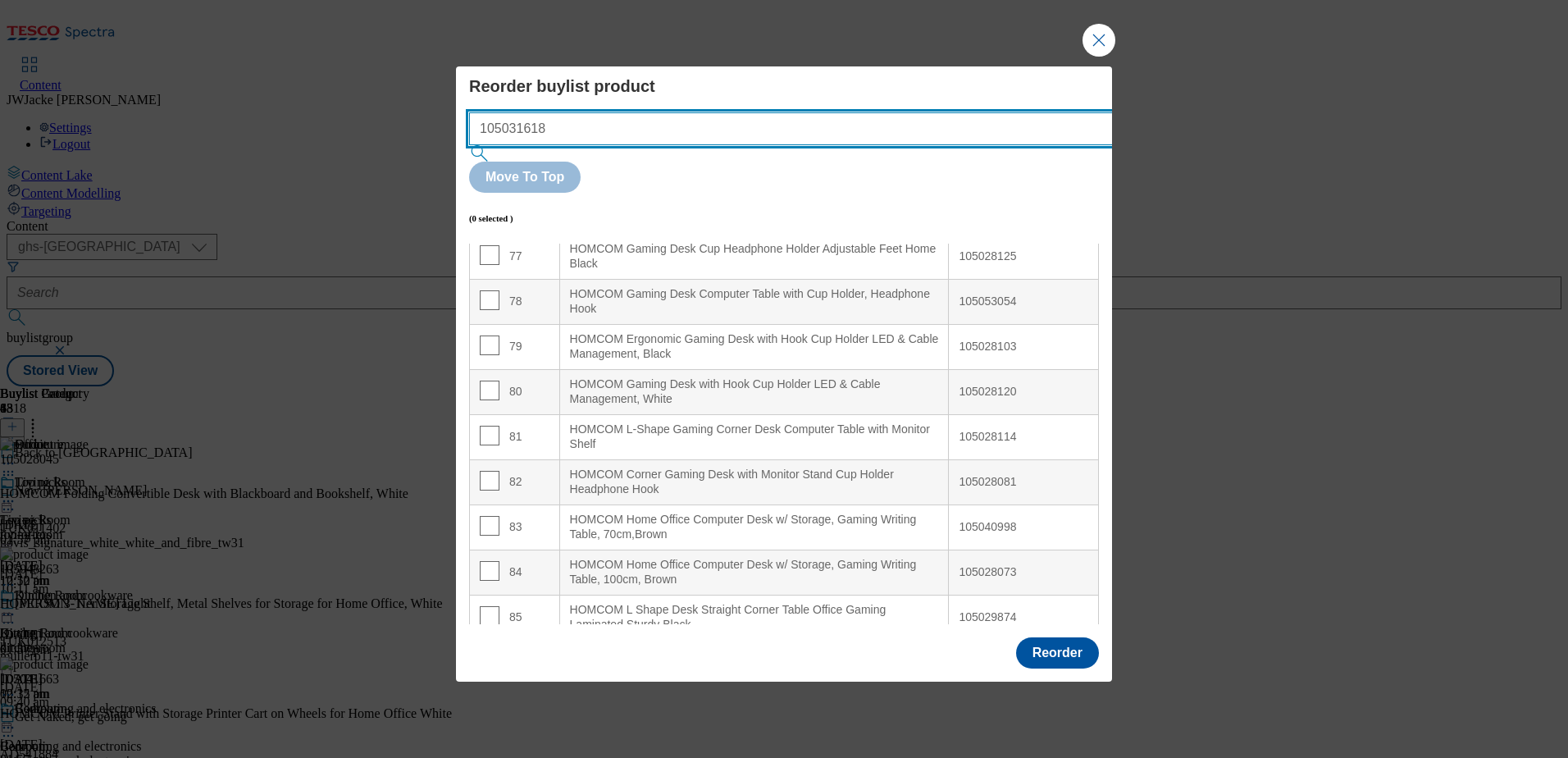
scroll to position [3669, 0]
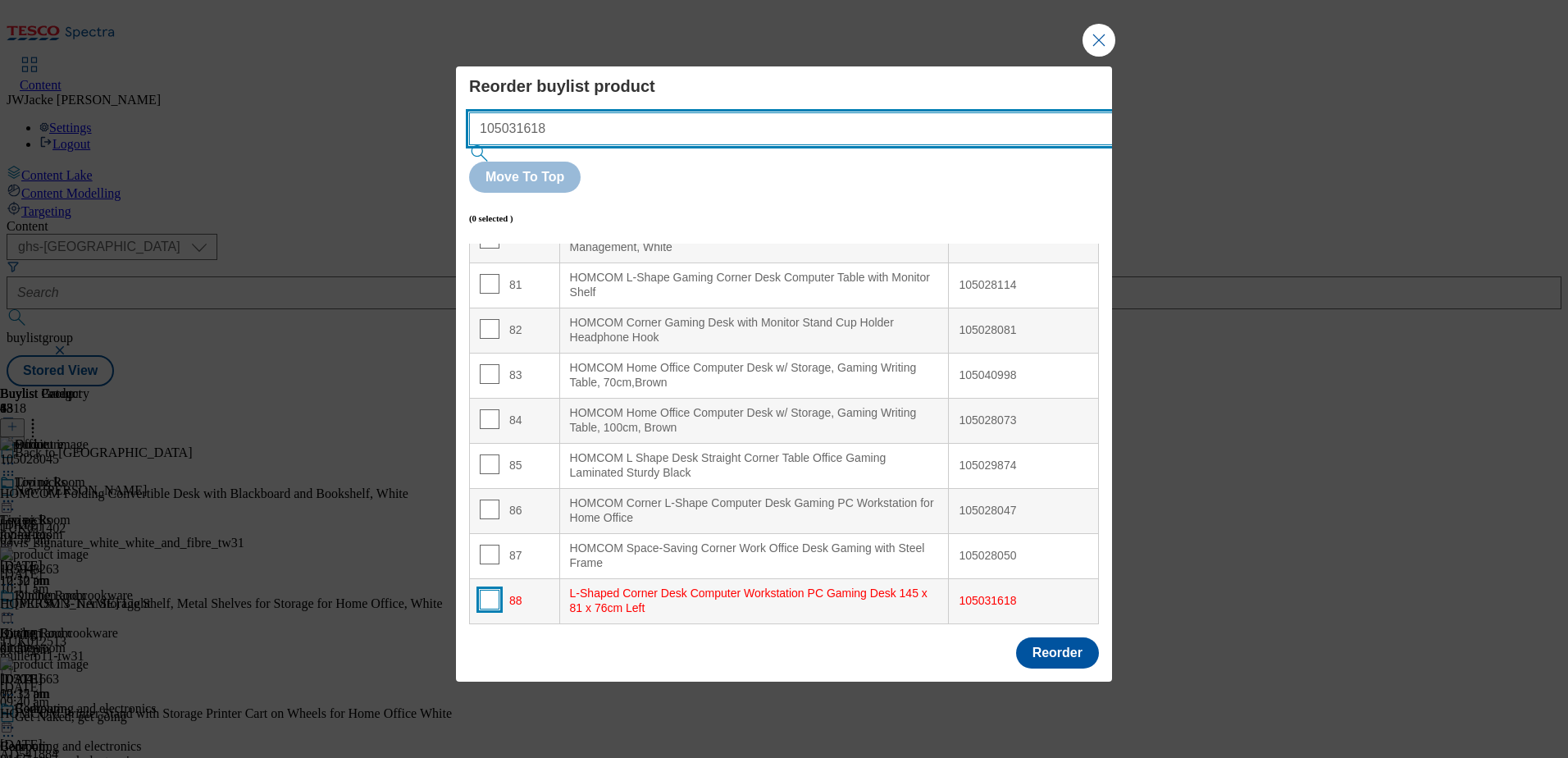
type input "105031618"
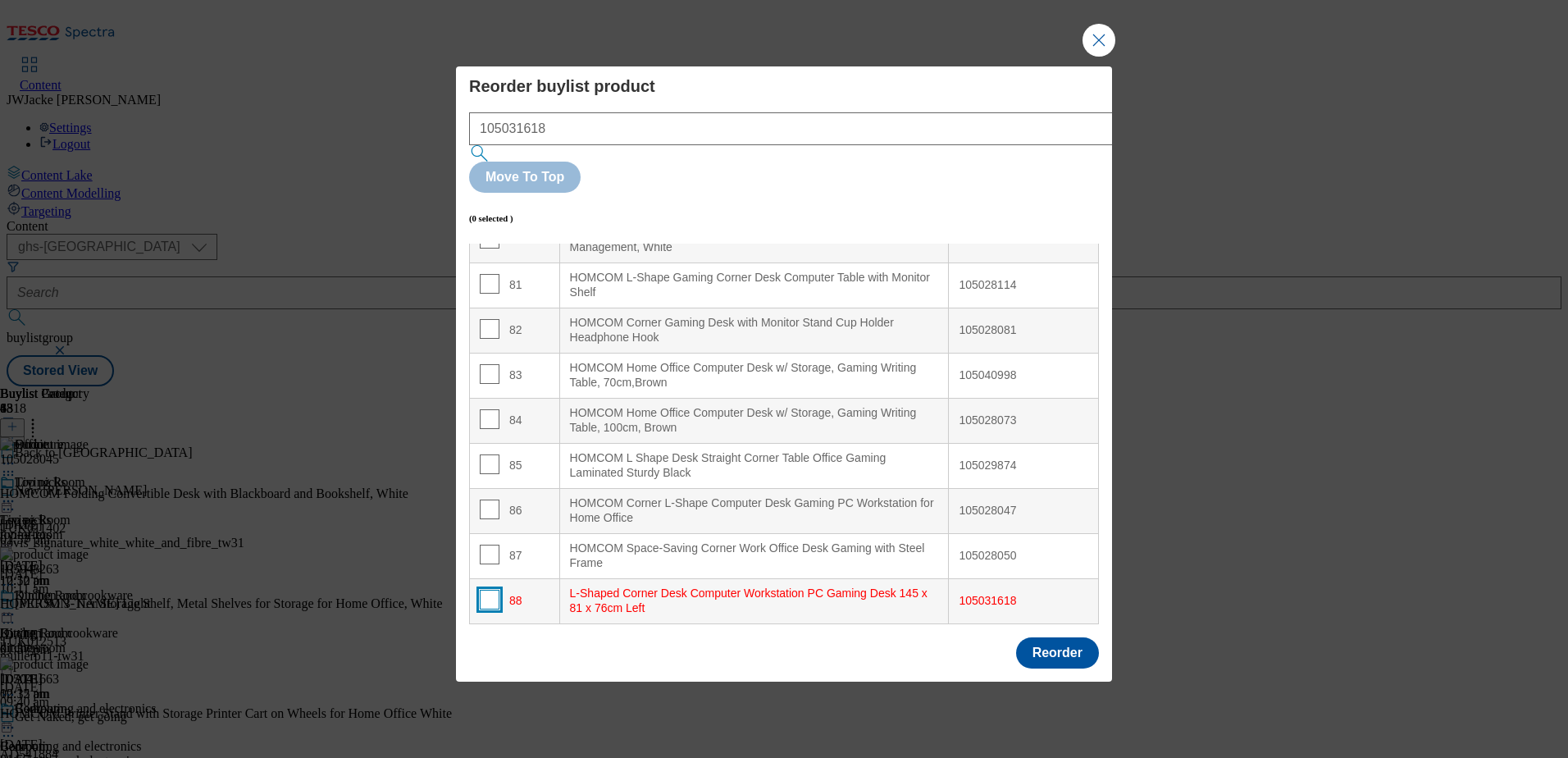
click at [488, 589] on input "Modal" at bounding box center [489, 599] width 20 height 20
checkbox input "true"
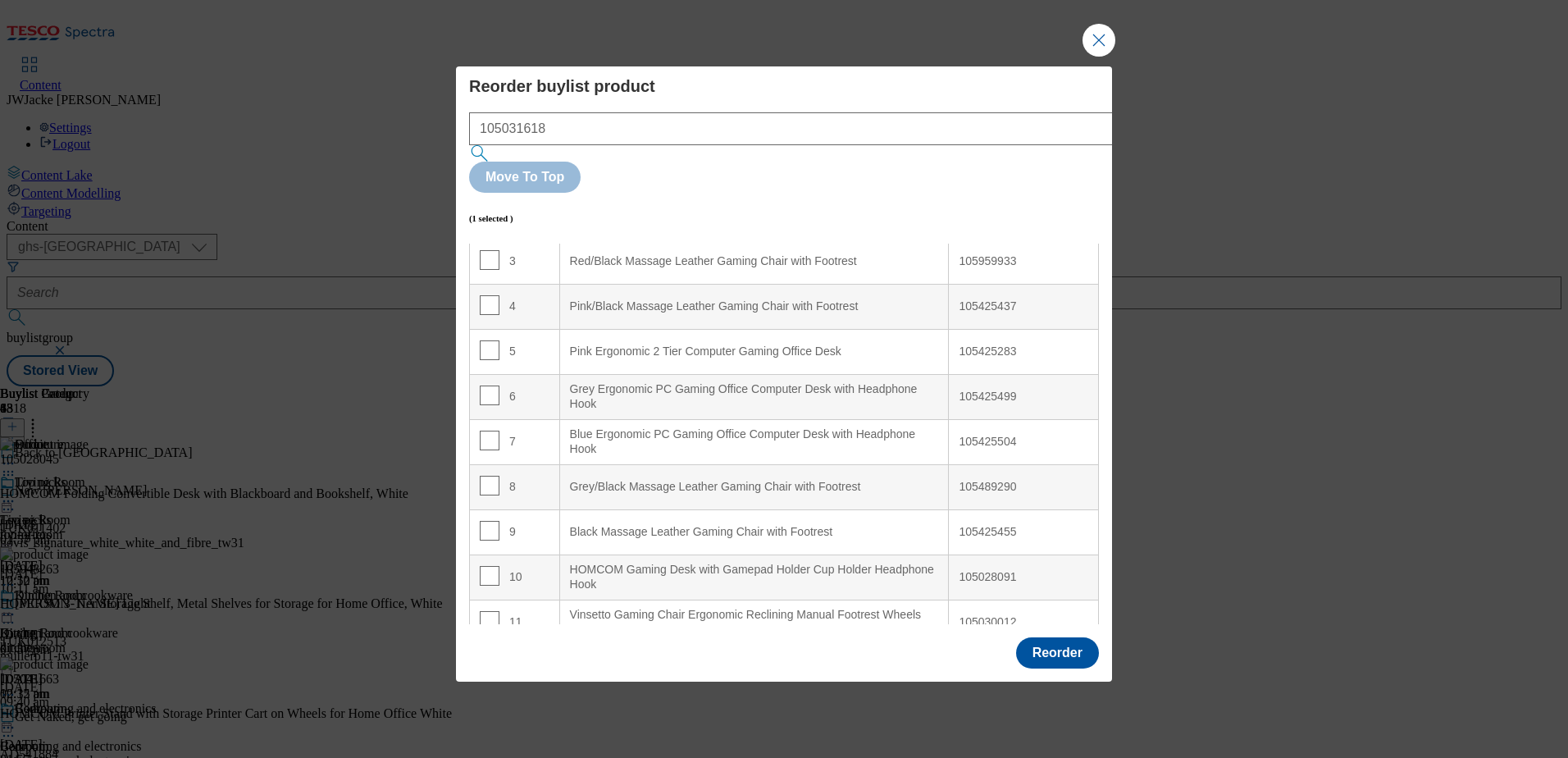
scroll to position [328, 0]
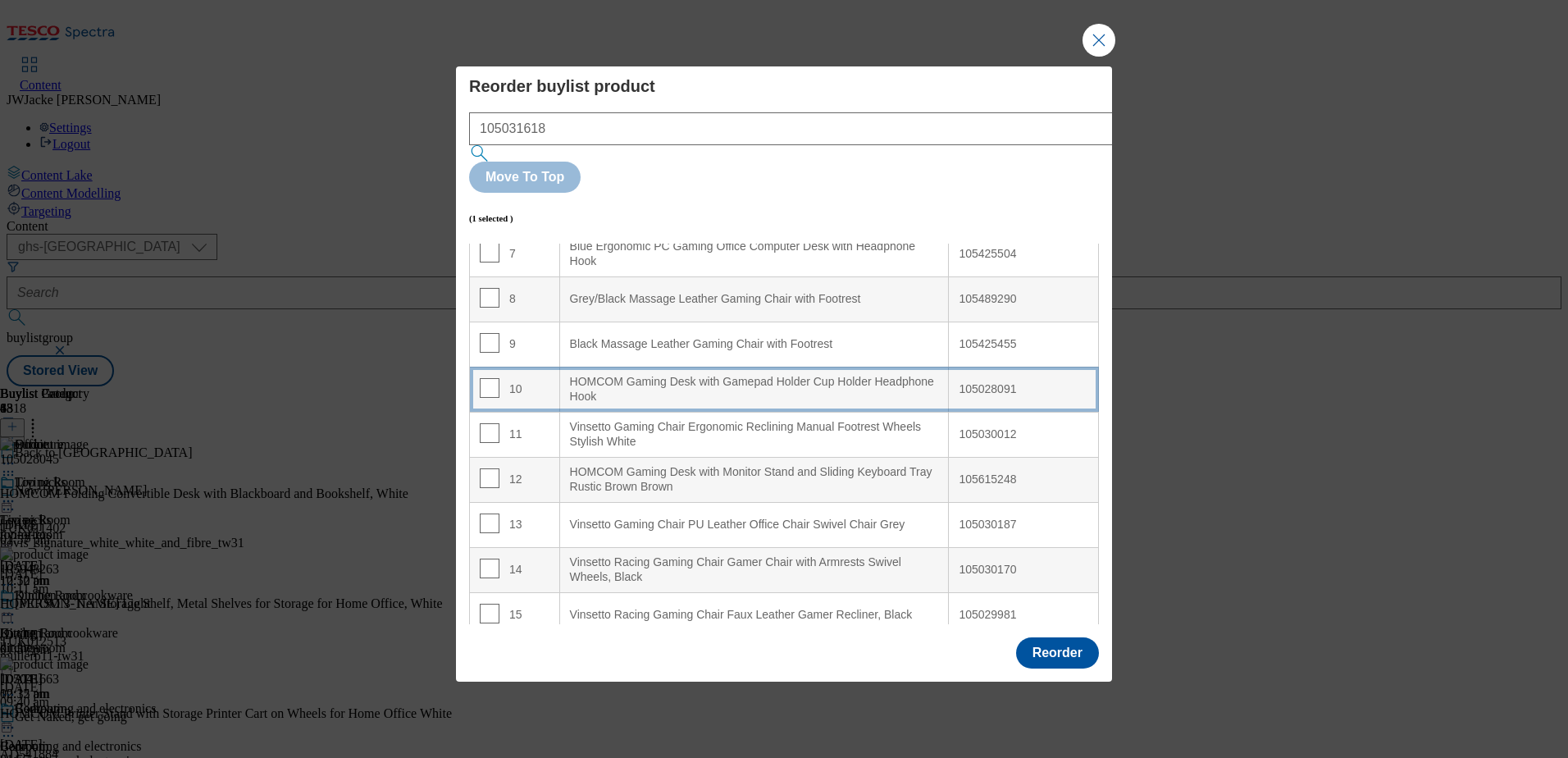
click at [604, 375] on div "HOMCOM Gaming Desk with Gamepad Holder Cup Holder Headphone Hook" at bounding box center [755, 389] width 370 height 29
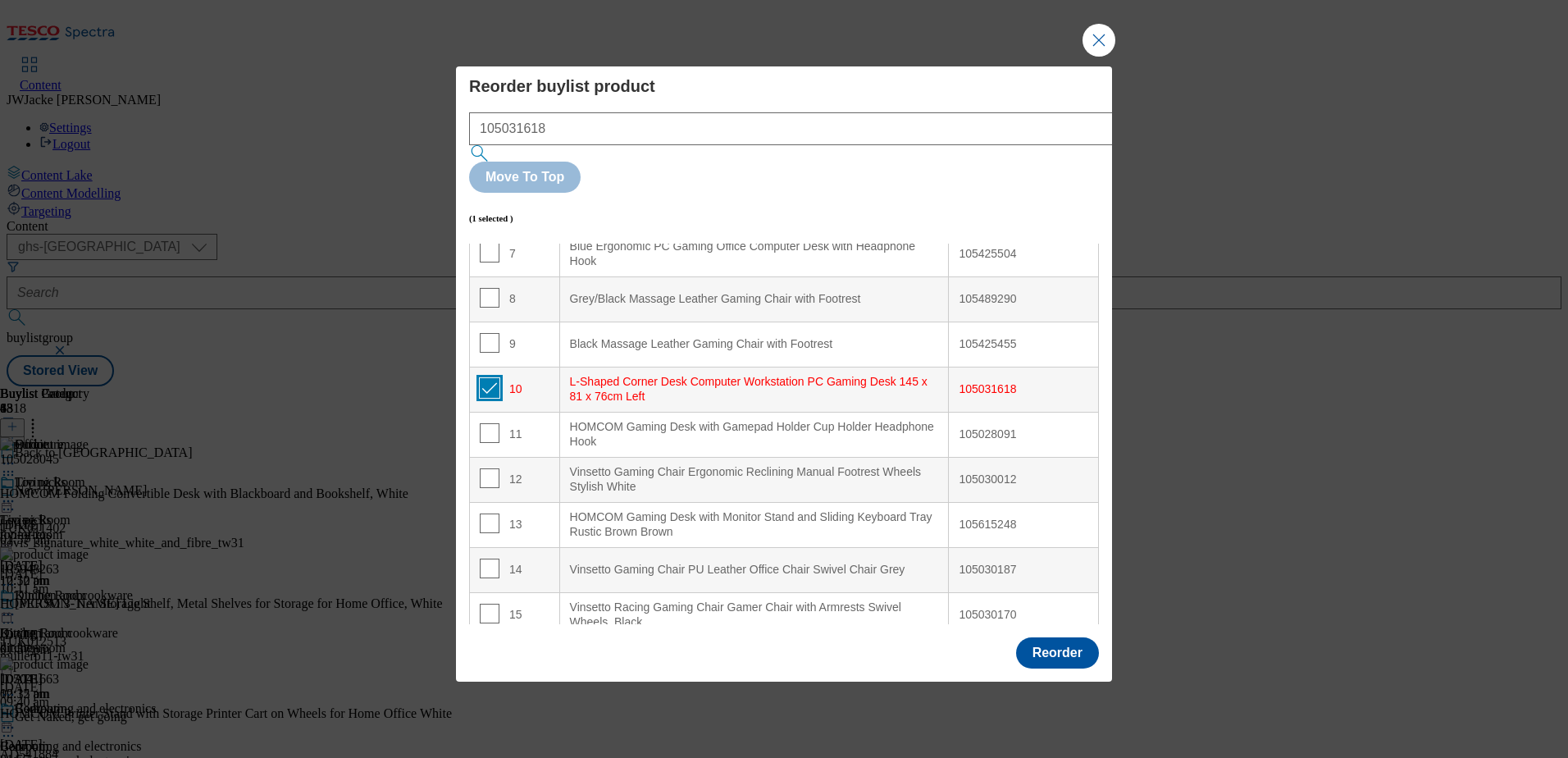
click at [487, 378] on input "Modal" at bounding box center [489, 388] width 20 height 20
checkbox input "false"
click at [1082, 637] on button "Reorder" at bounding box center [1057, 653] width 83 height 31
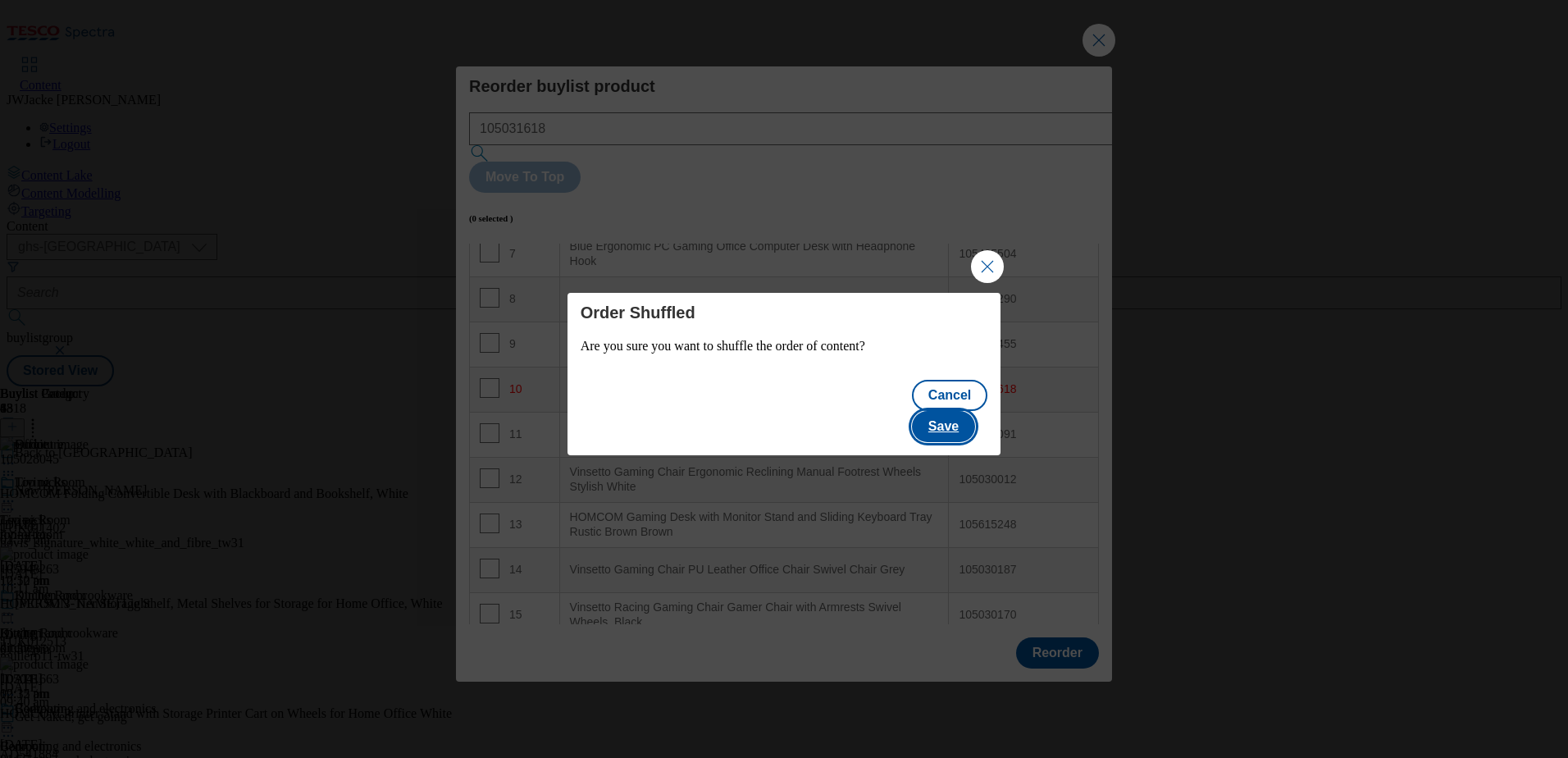
click at [976, 414] on button "Save" at bounding box center [943, 426] width 63 height 31
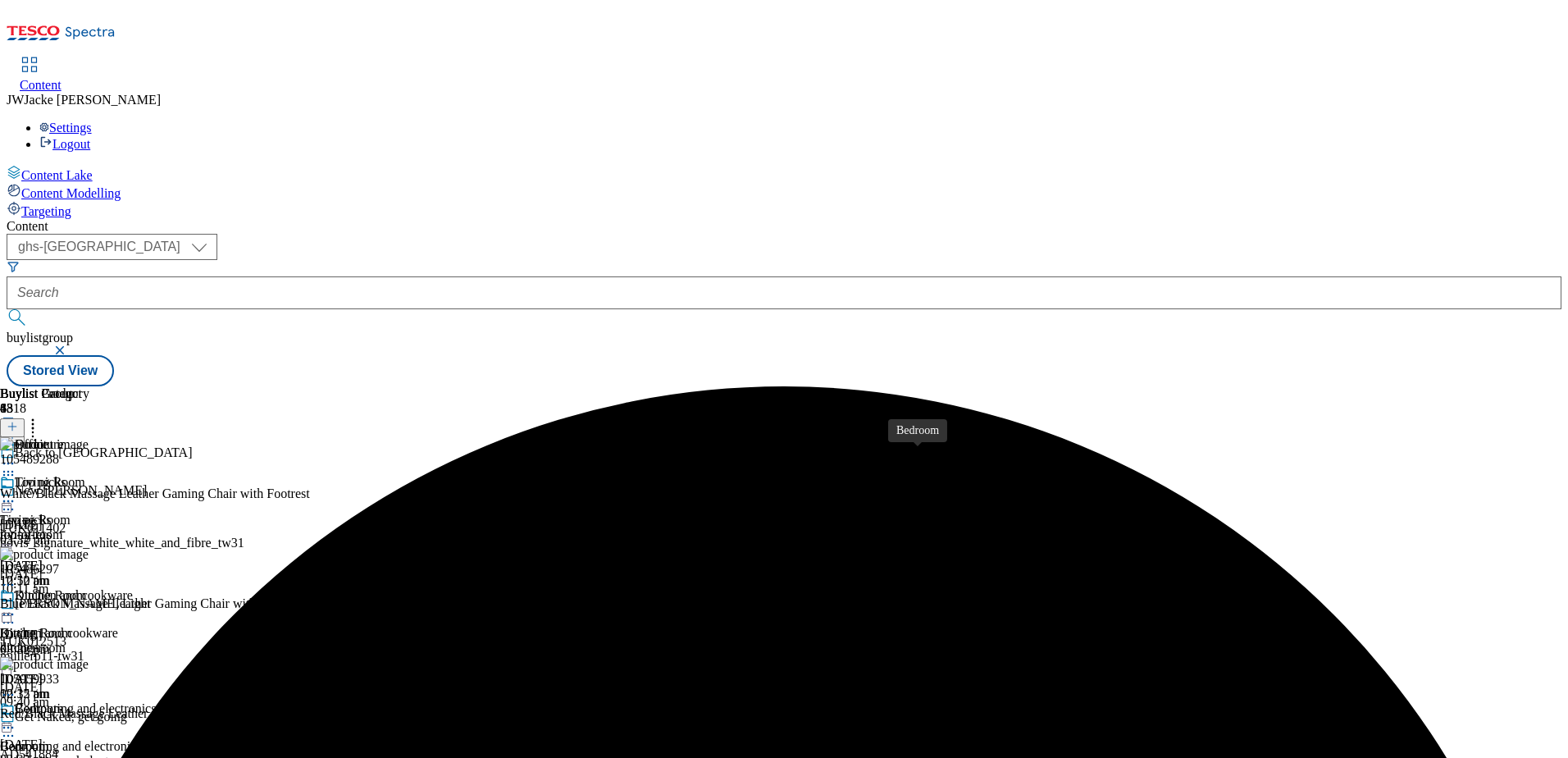
scroll to position [0, 0]
click at [89, 606] on div at bounding box center [45, 616] width 89 height 20
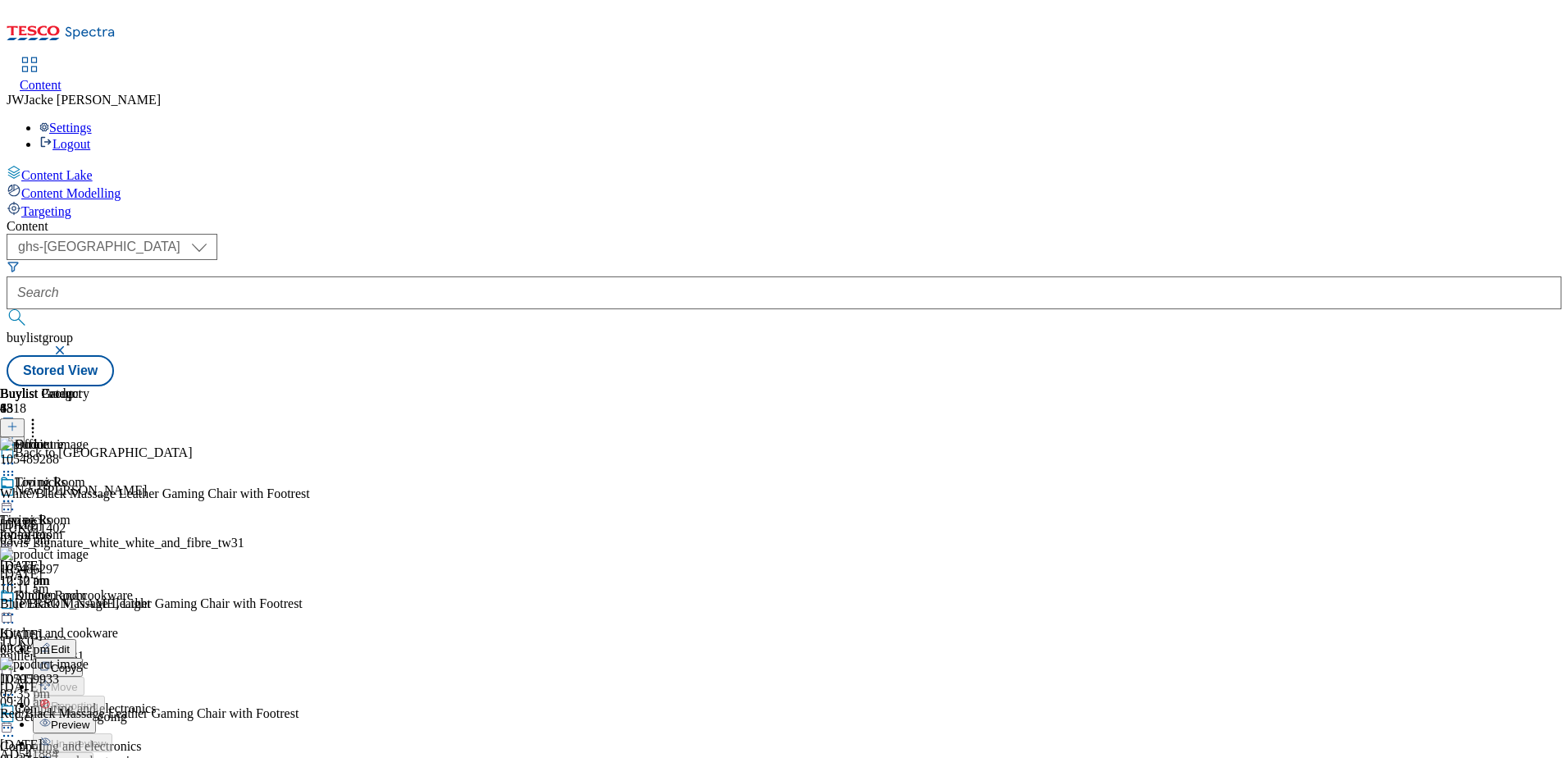
click at [89, 719] on span "Preview" at bounding box center [70, 725] width 38 height 12
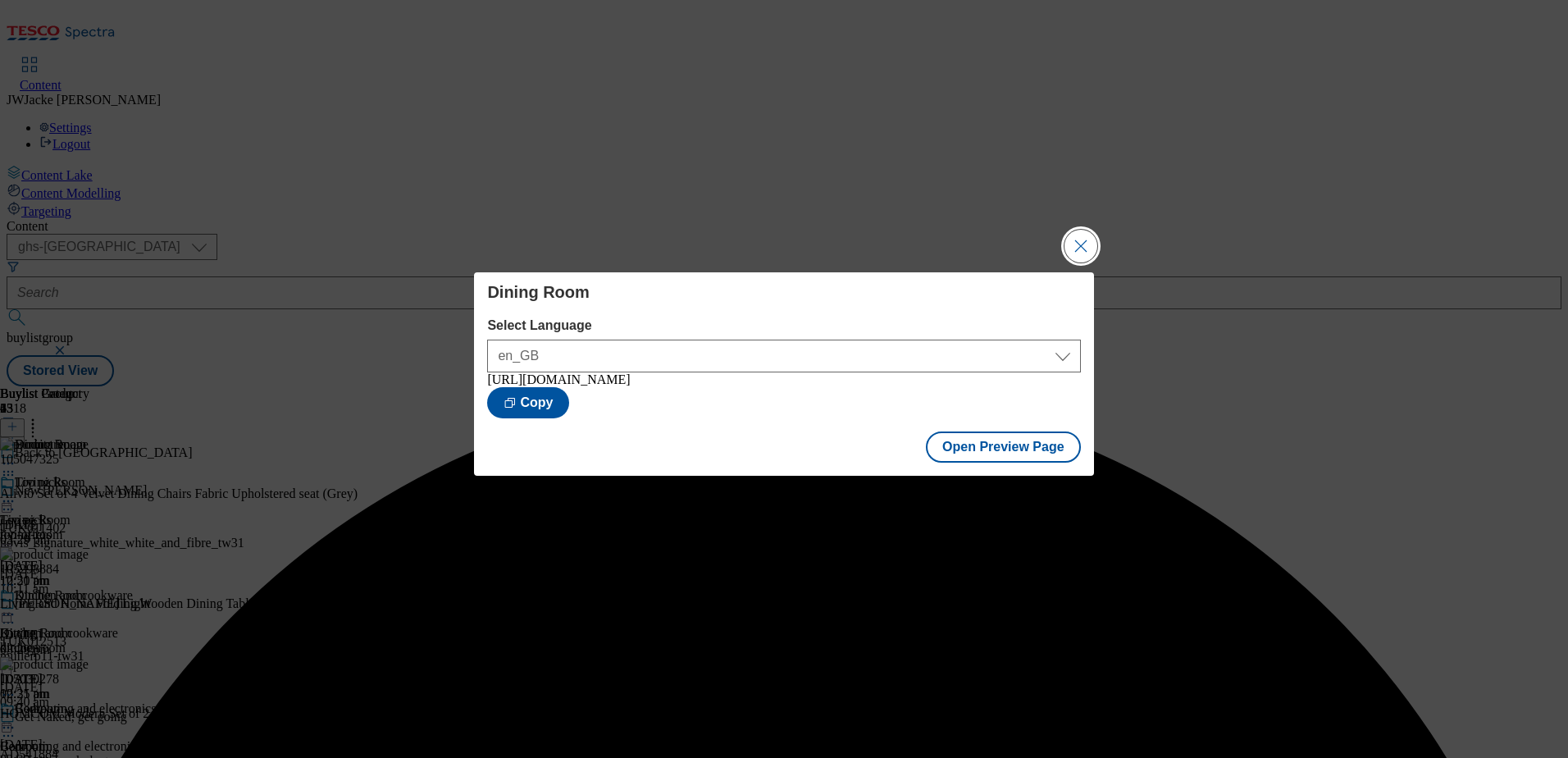
click at [1078, 247] on button "Close Modal" at bounding box center [1081, 246] width 33 height 33
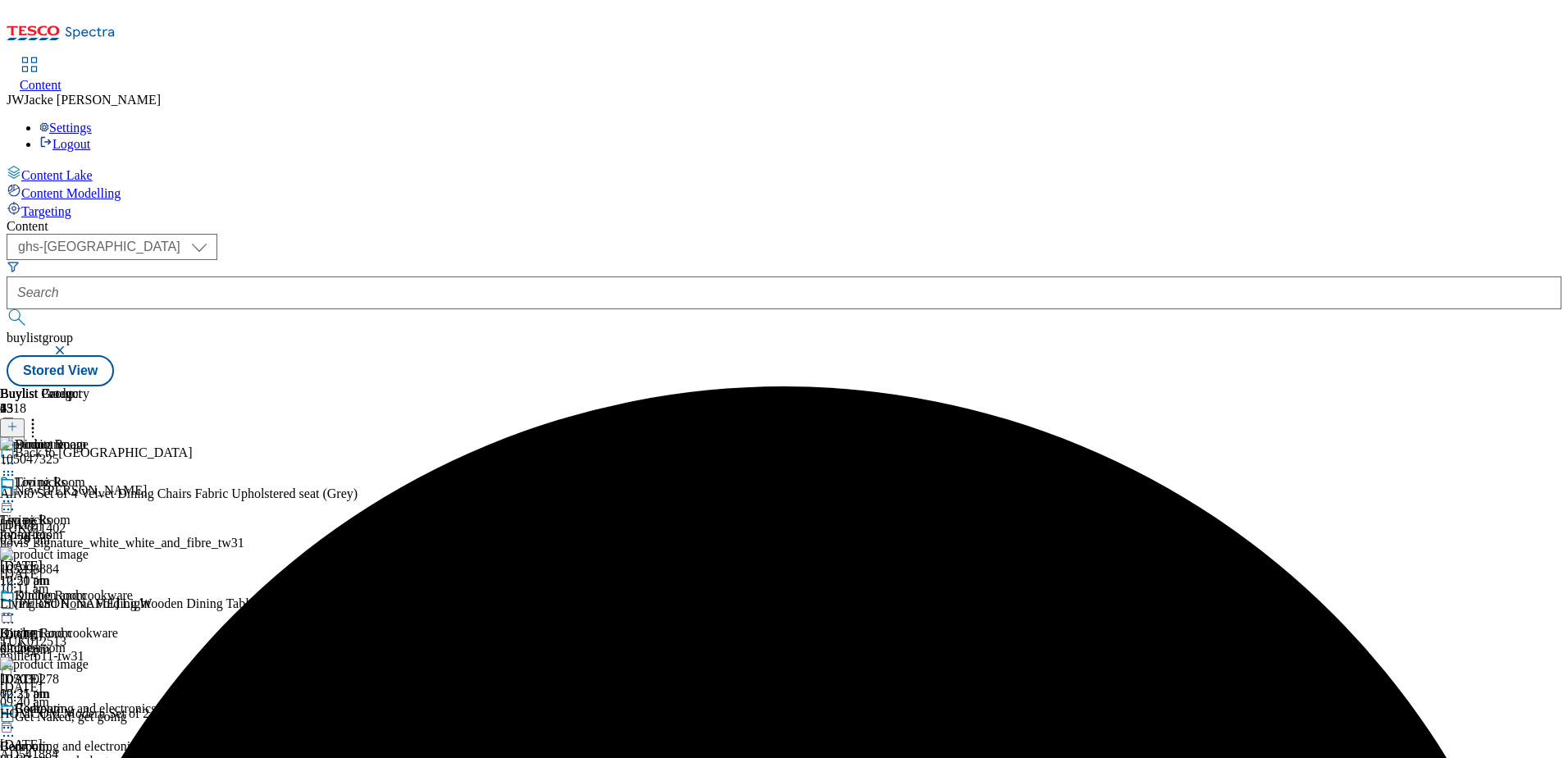
click at [17, 606] on icon at bounding box center [8, 614] width 17 height 17
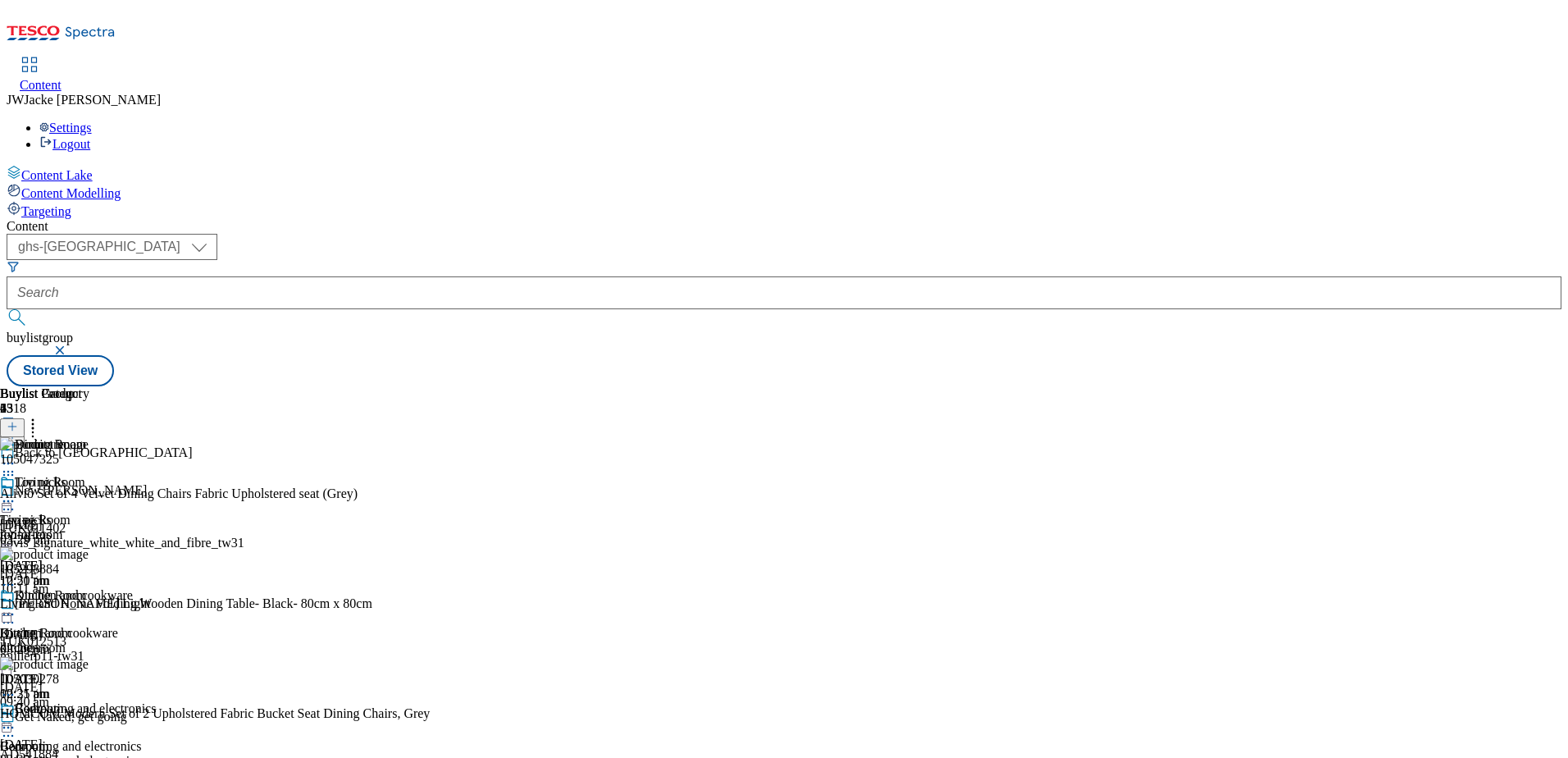
scroll to position [492, 0]
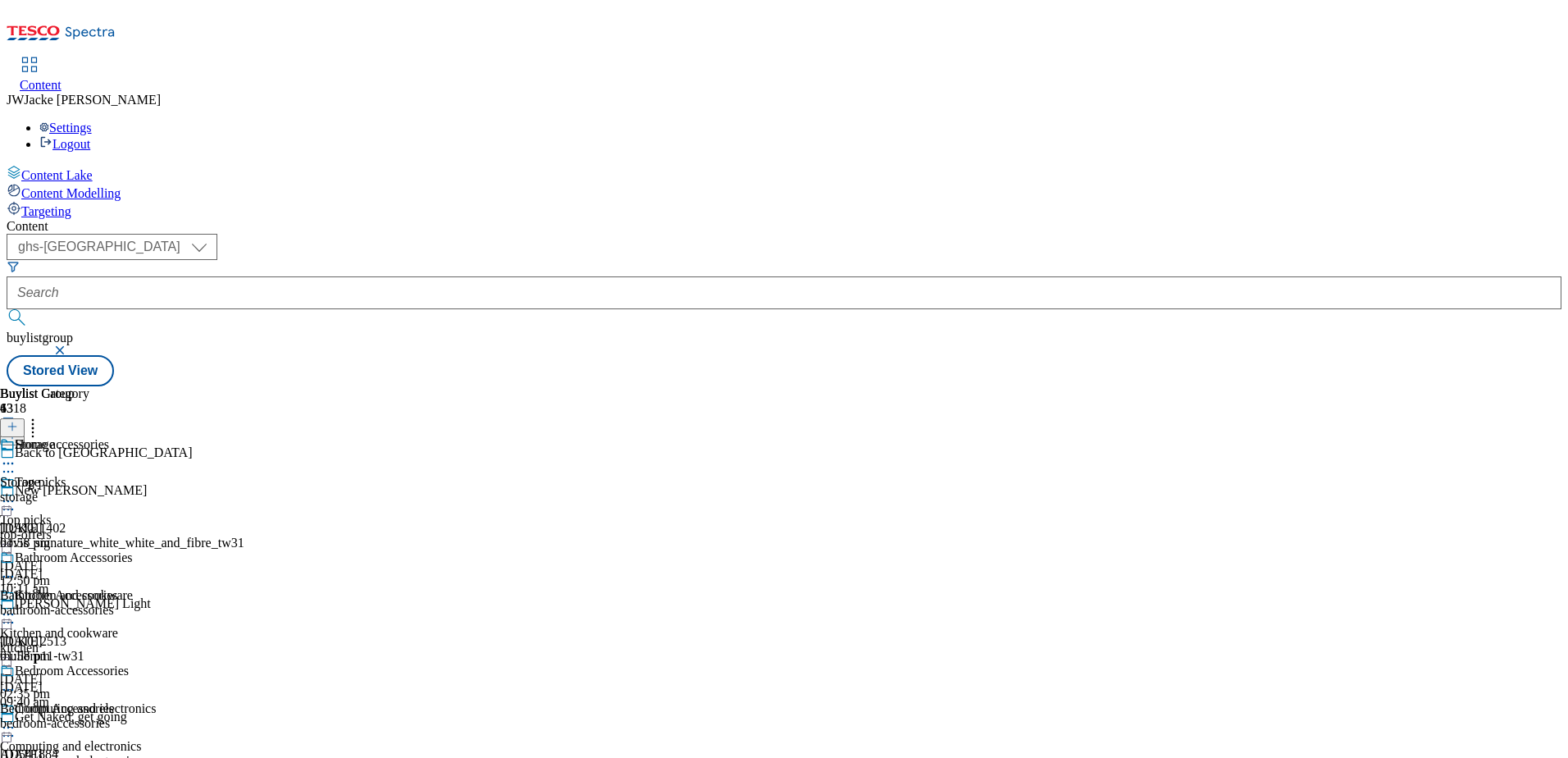
scroll to position [159, 0]
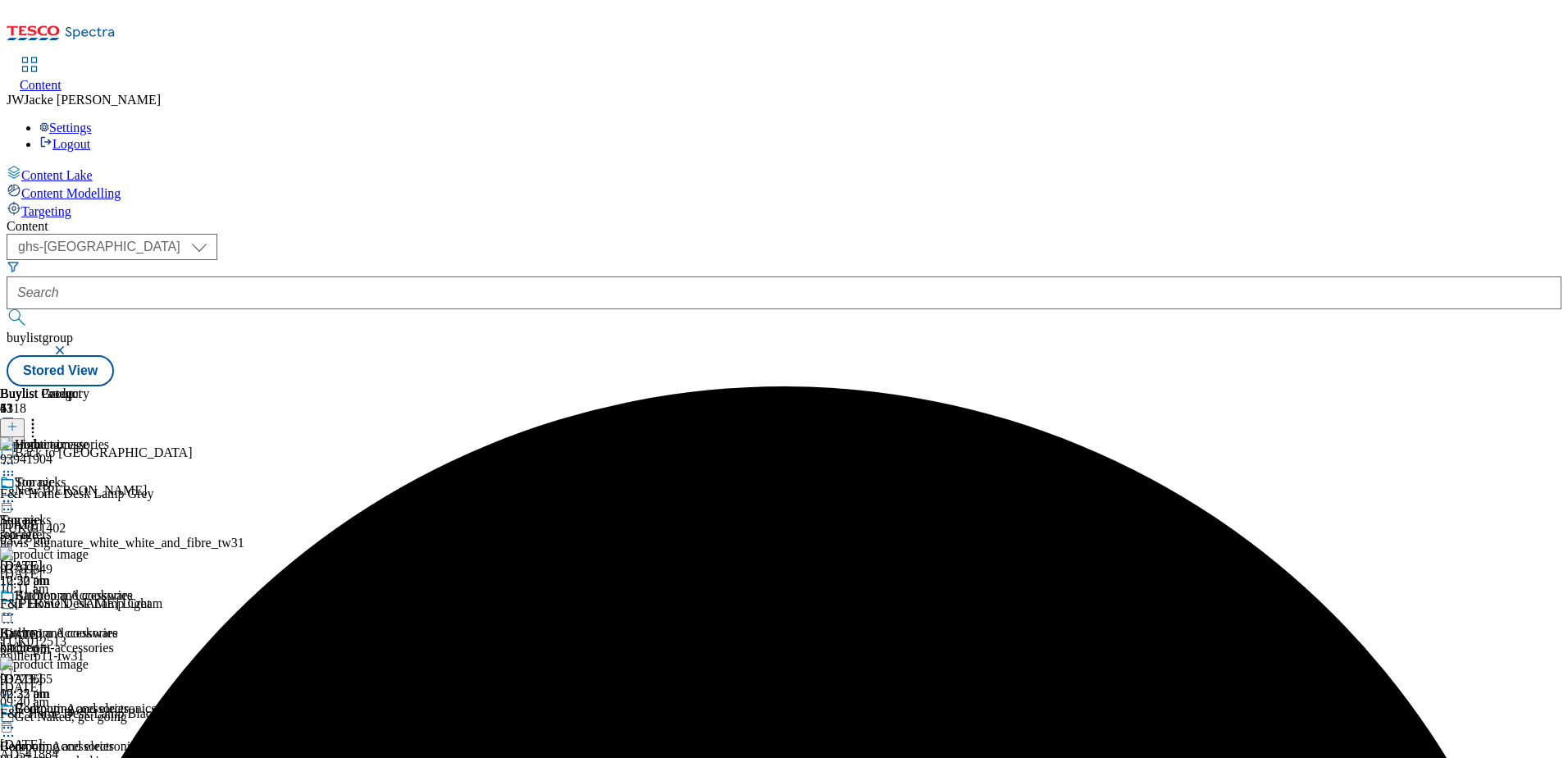
click at [41, 416] on icon at bounding box center [32, 424] width 17 height 17
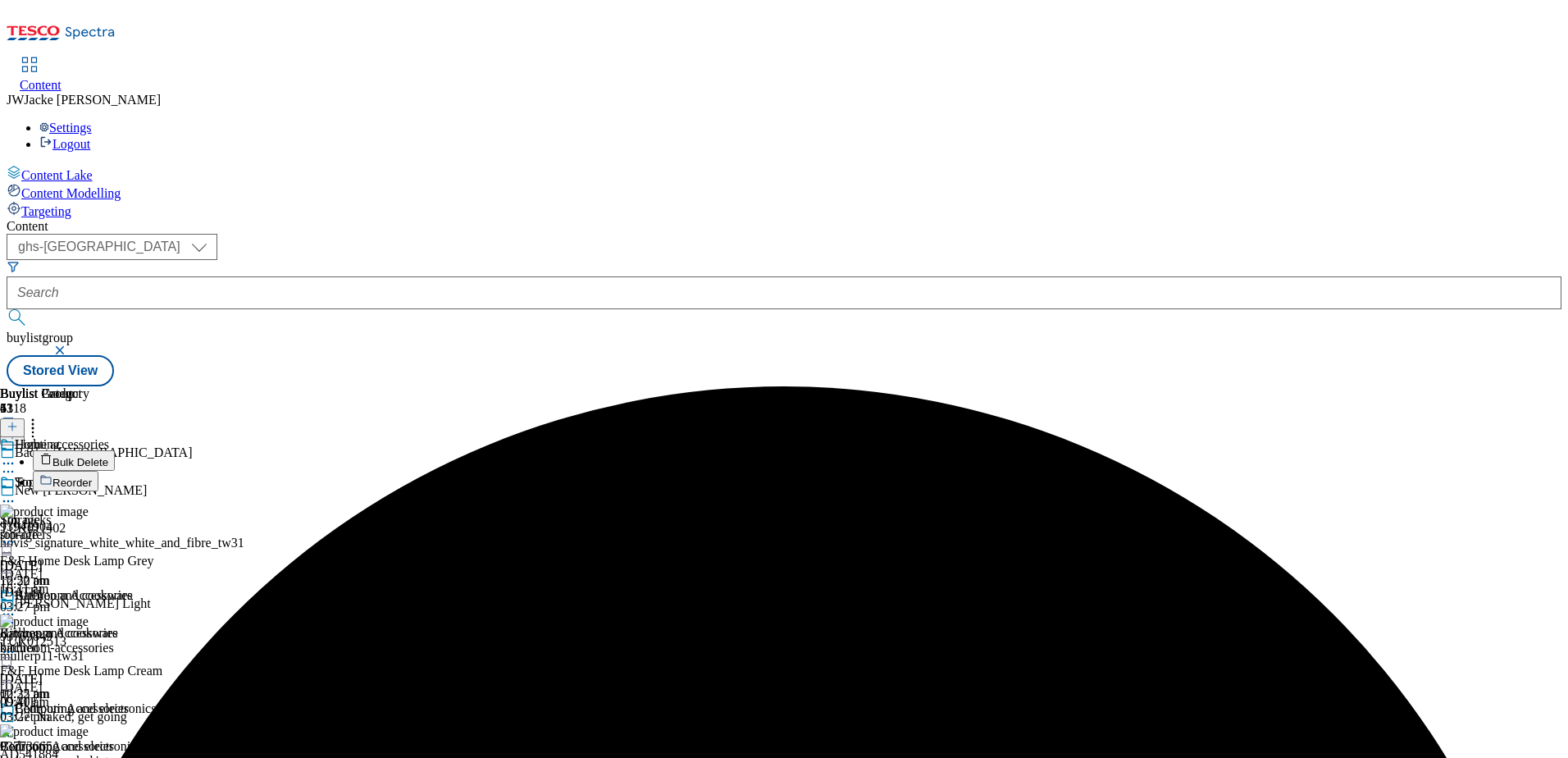
click at [92, 477] on span "Reorder" at bounding box center [72, 483] width 39 height 12
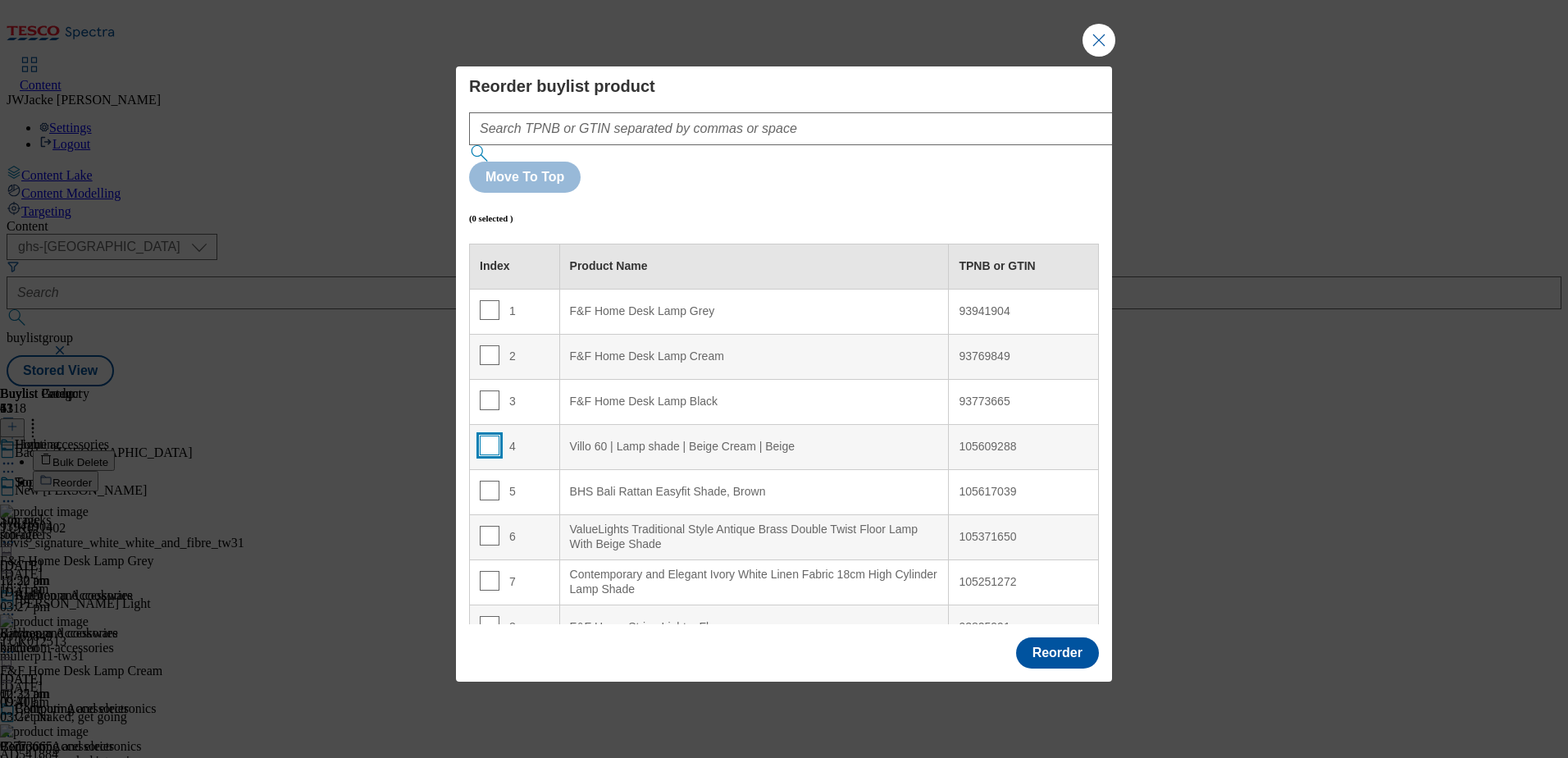
click at [489, 436] on input "Modal" at bounding box center [489, 445] width 20 height 20
checkbox input "true"
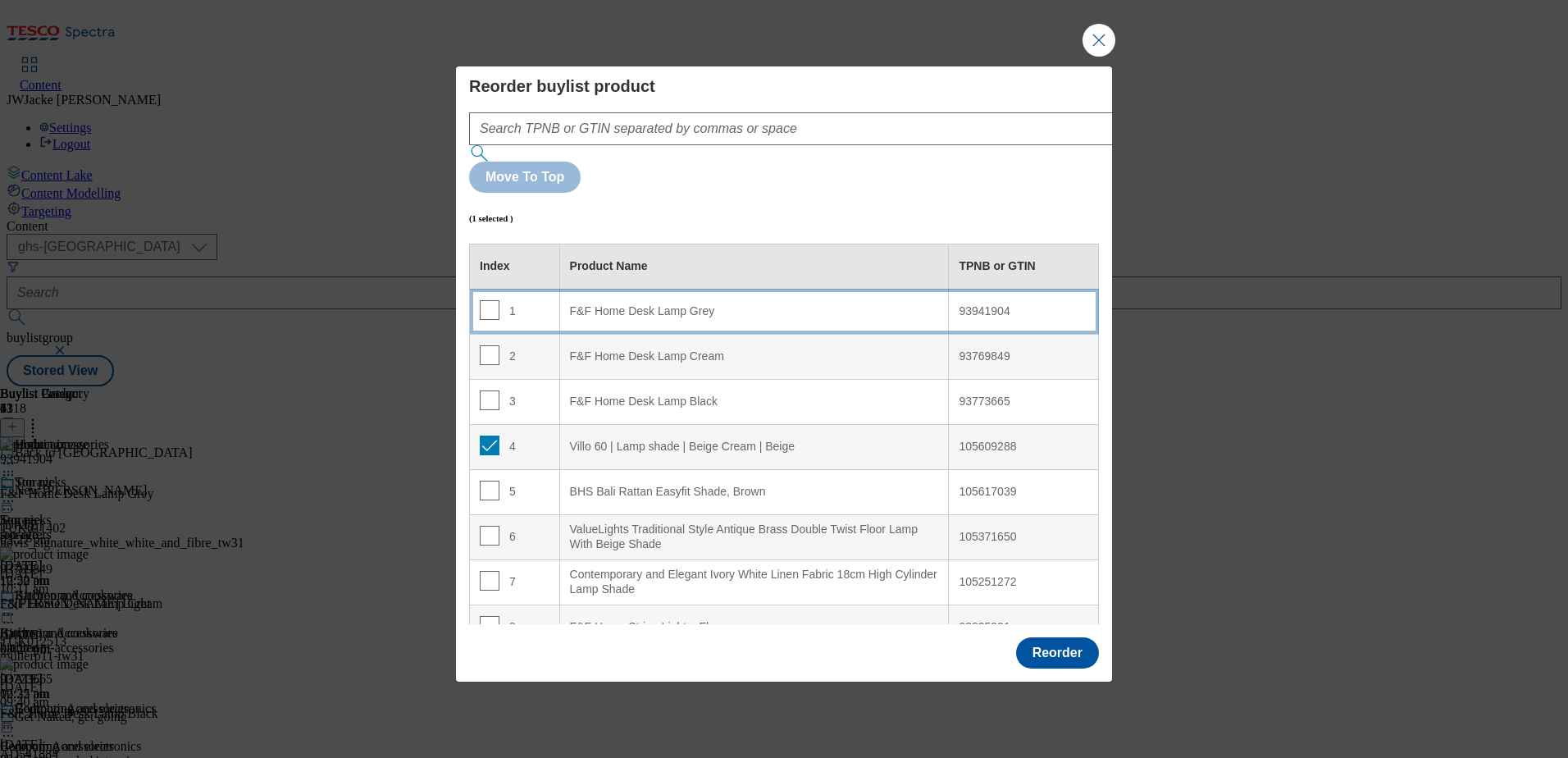
click at [647, 304] on div "F&F Home Desk Lamp Grey" at bounding box center [755, 311] width 370 height 15
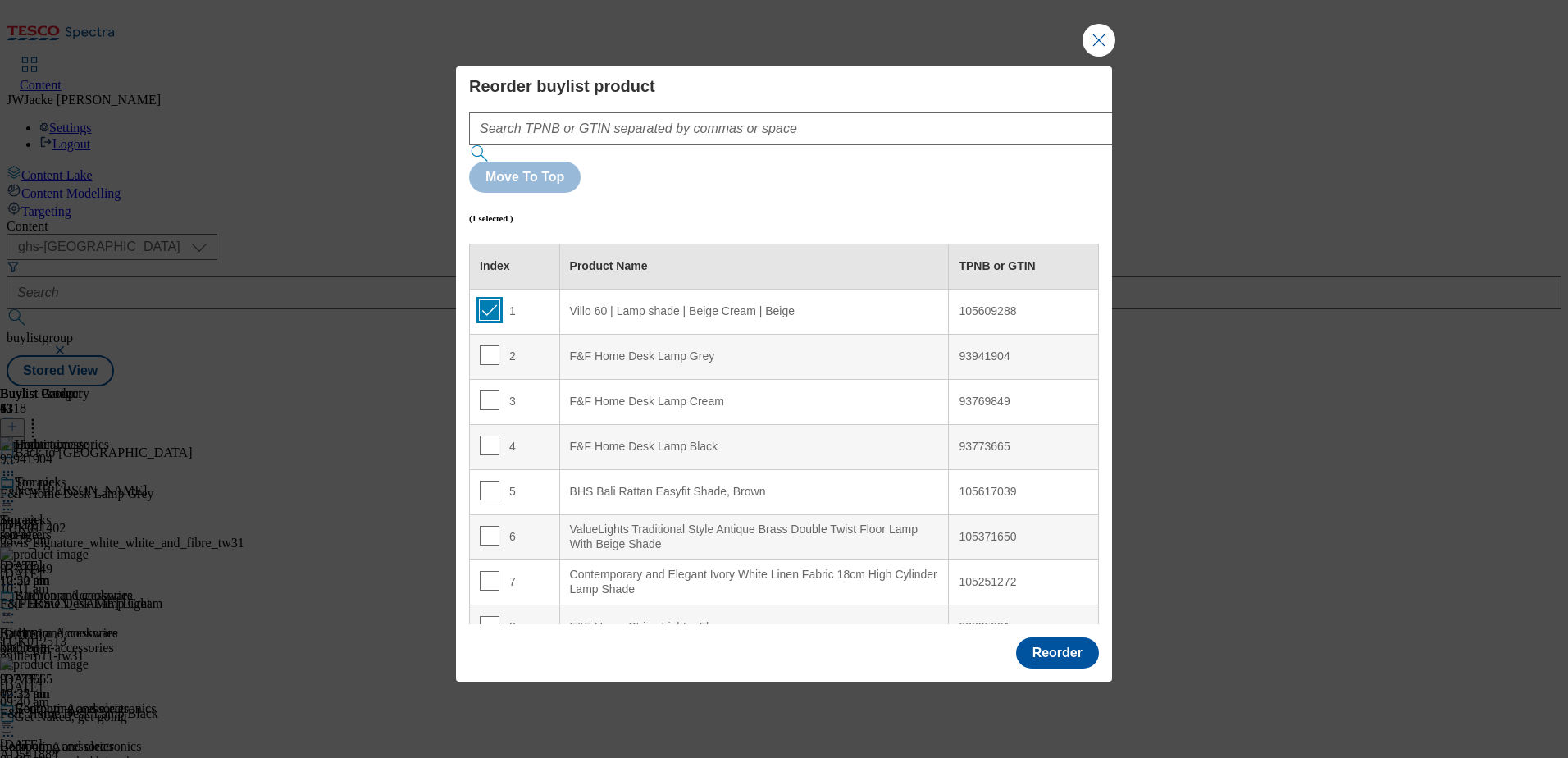
click at [483, 300] on input "Modal" at bounding box center [489, 310] width 20 height 20
checkbox input "false"
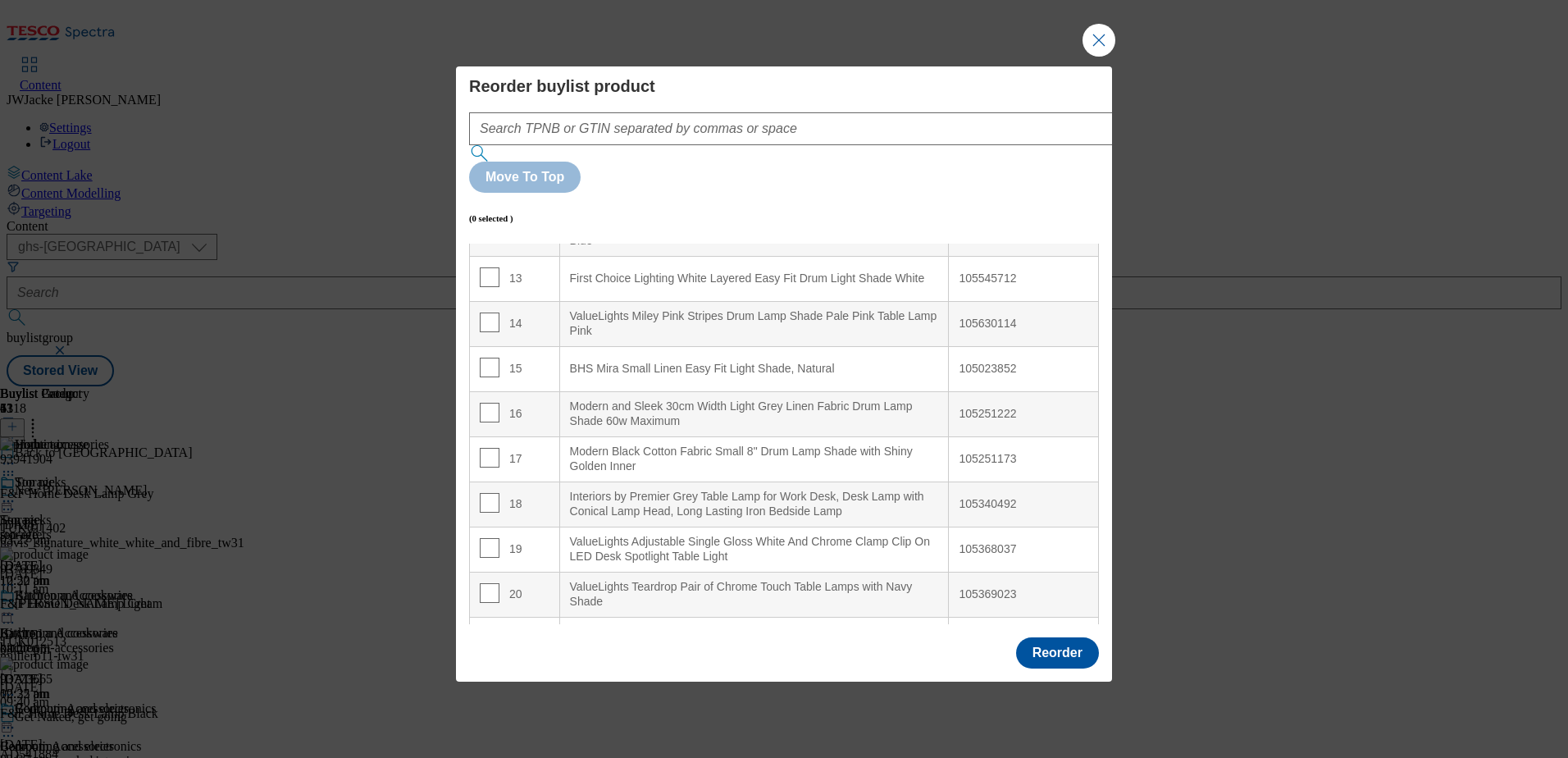
scroll to position [656, 0]
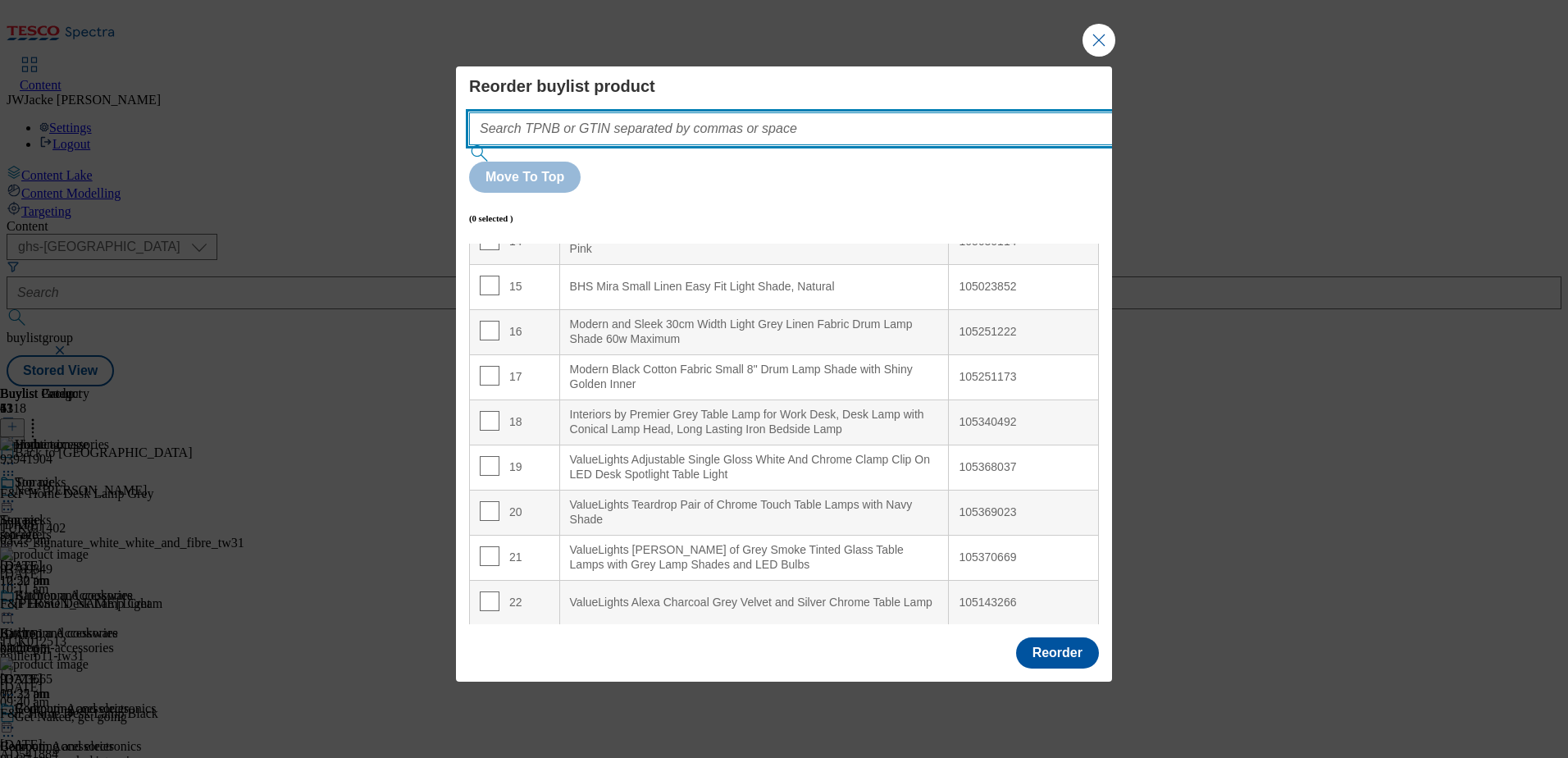
click at [691, 145] on input "Modal" at bounding box center [815, 129] width 693 height 33
paste input "105368037"
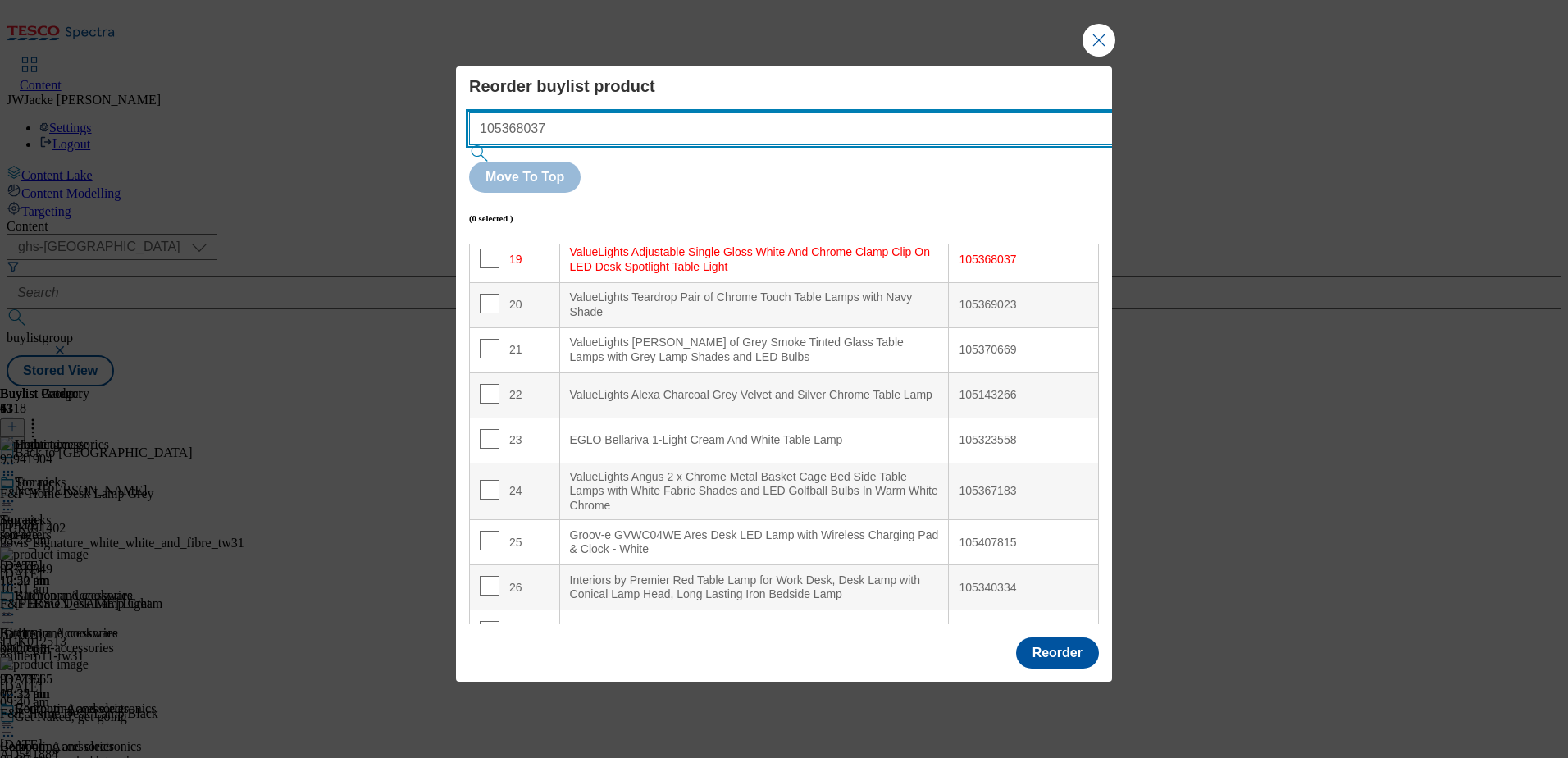
scroll to position [872, 0]
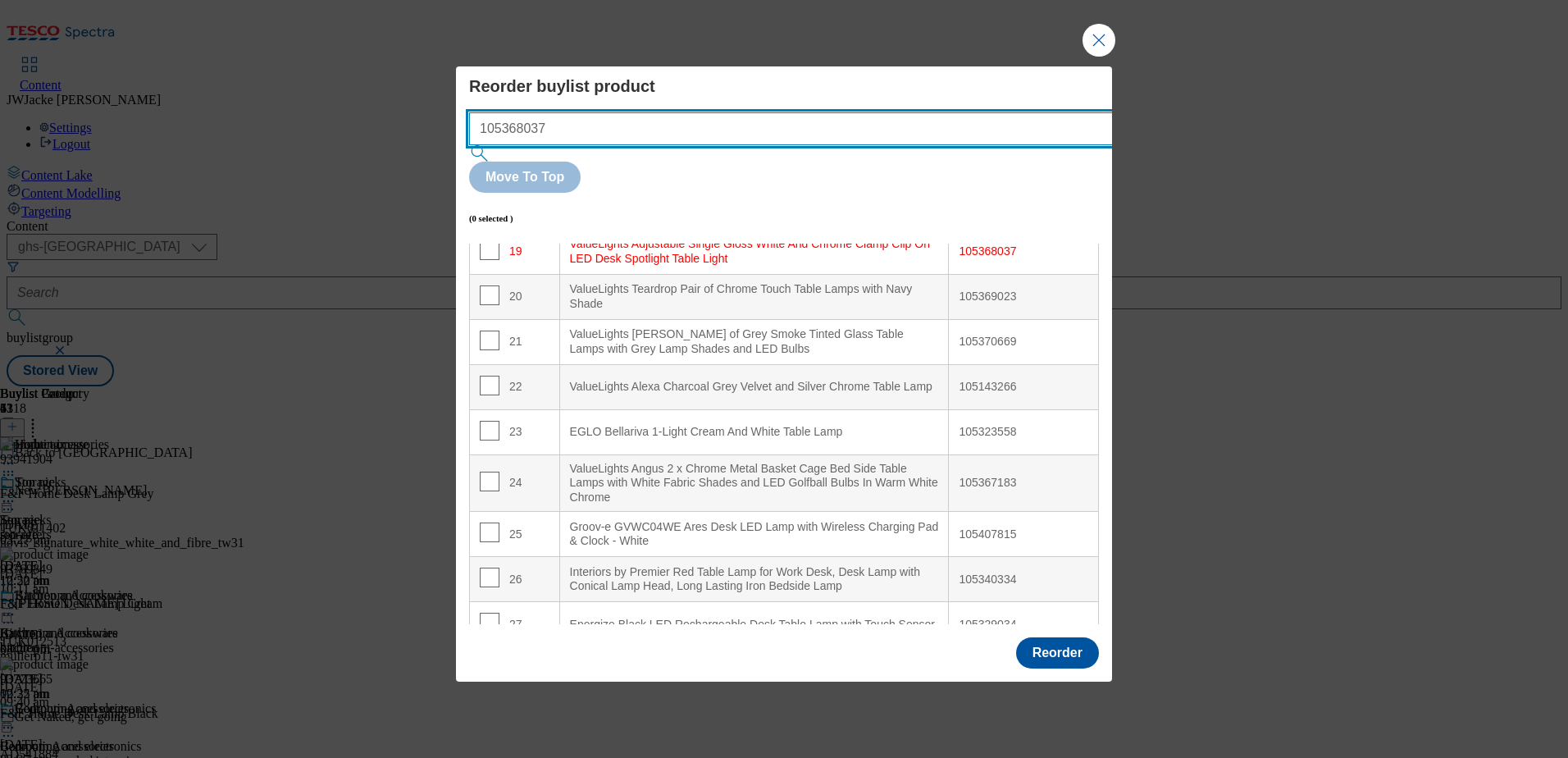
type input "105368037"
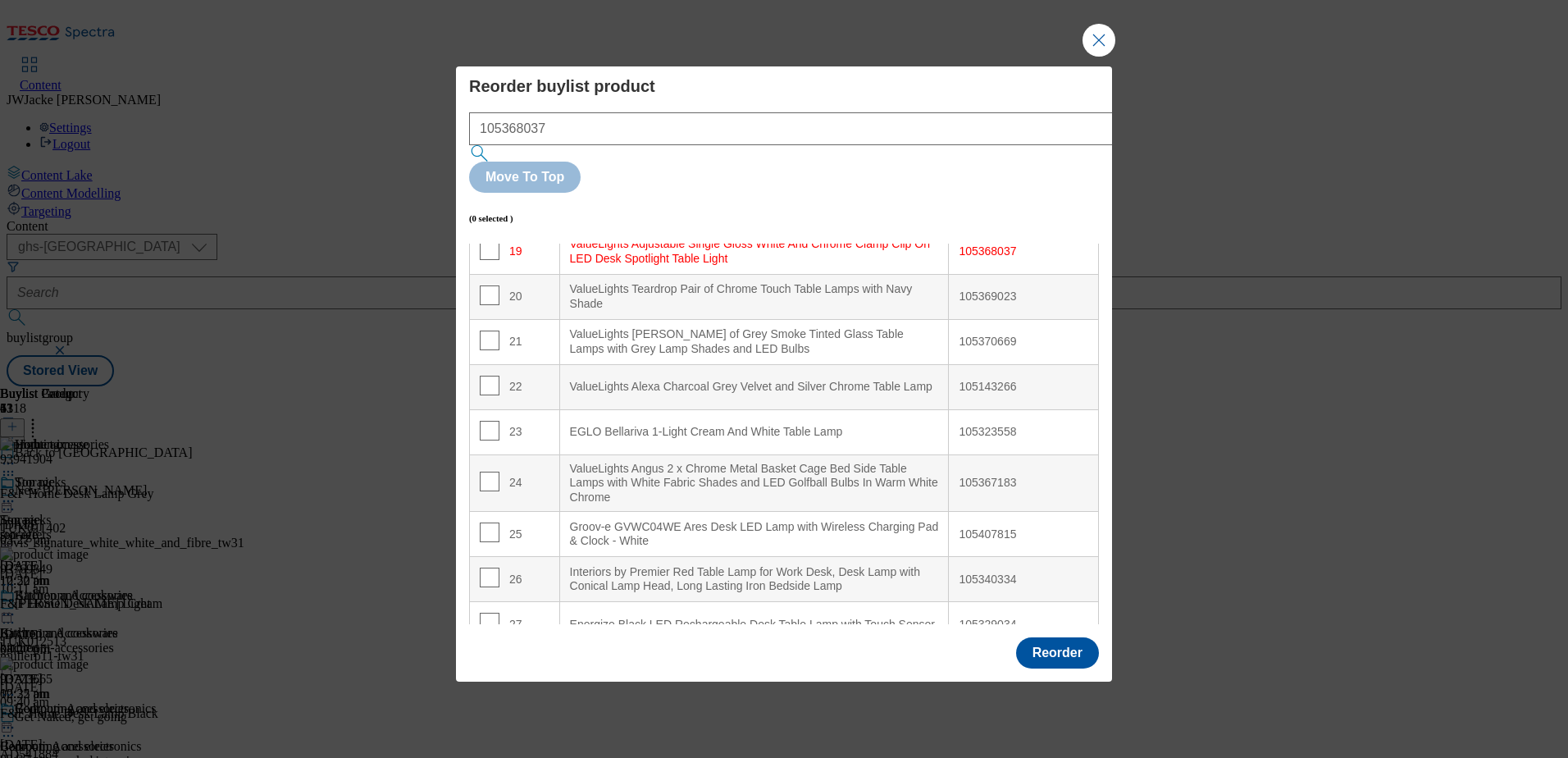
click at [493, 229] on td "19" at bounding box center [515, 252] width 90 height 45
click at [486, 240] on input "Modal" at bounding box center [489, 250] width 20 height 20
checkbox input "true"
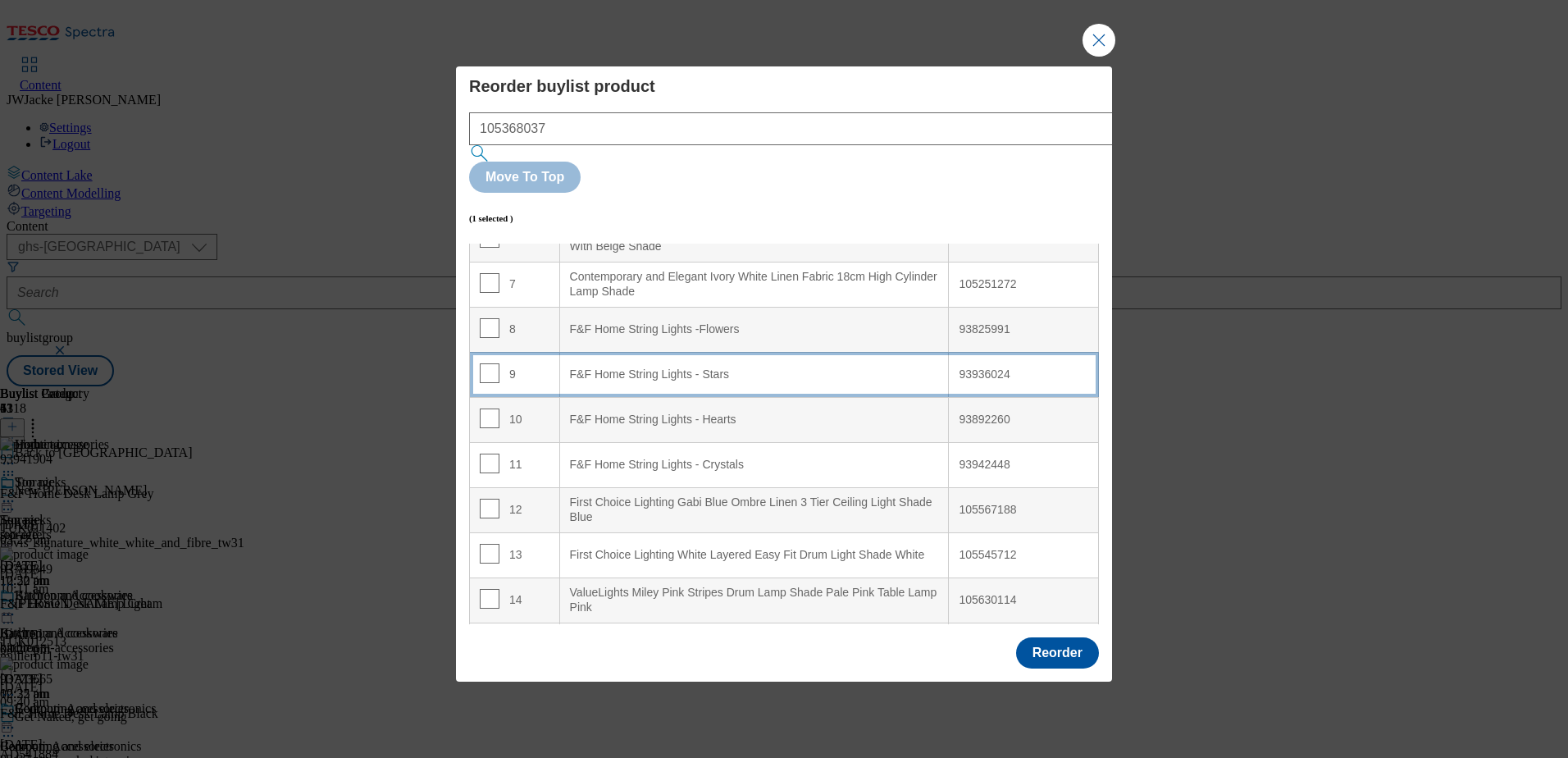
scroll to position [0, 0]
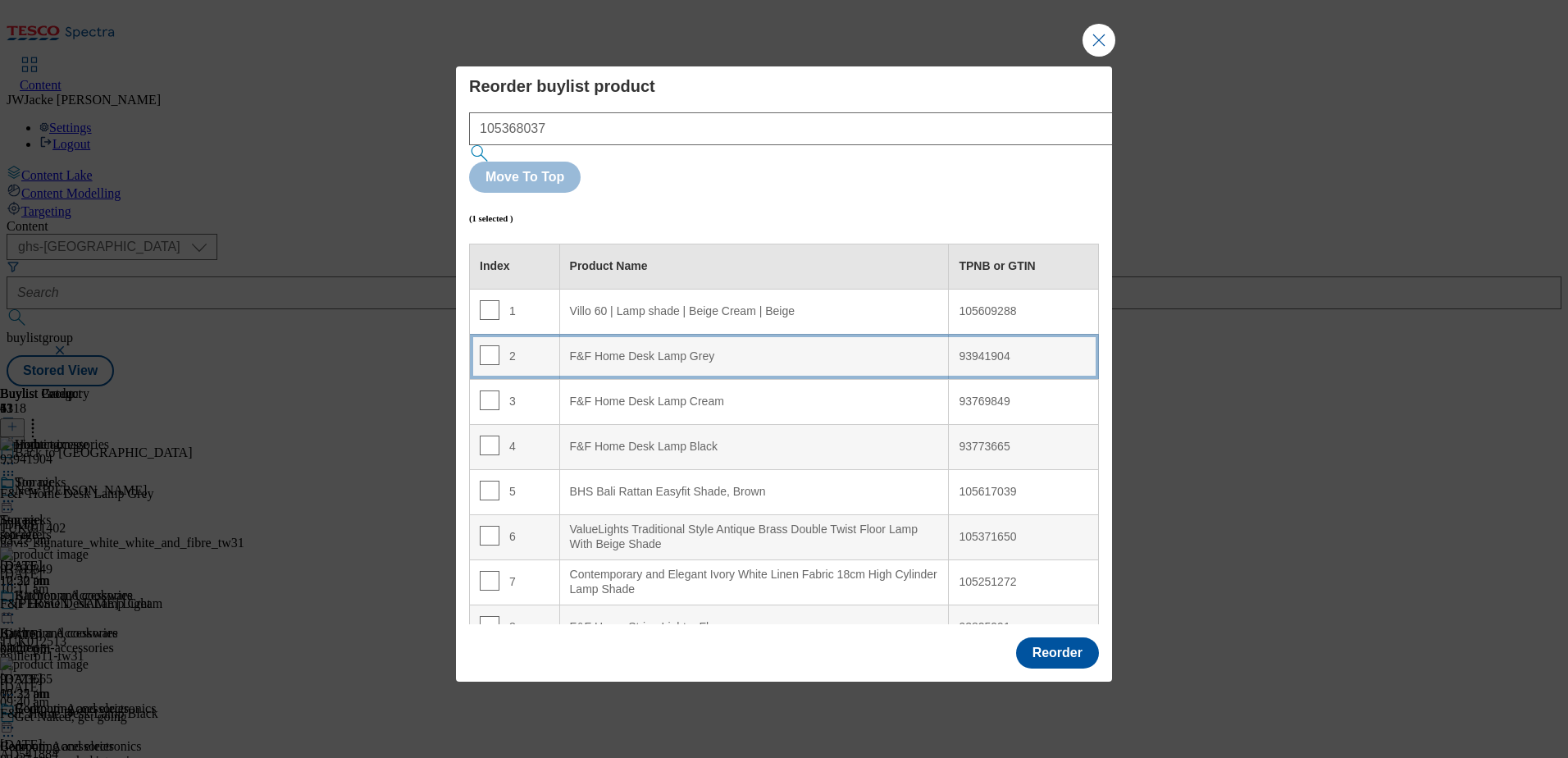
click at [654, 349] on div "F&F Home Desk Lamp Grey" at bounding box center [755, 356] width 370 height 15
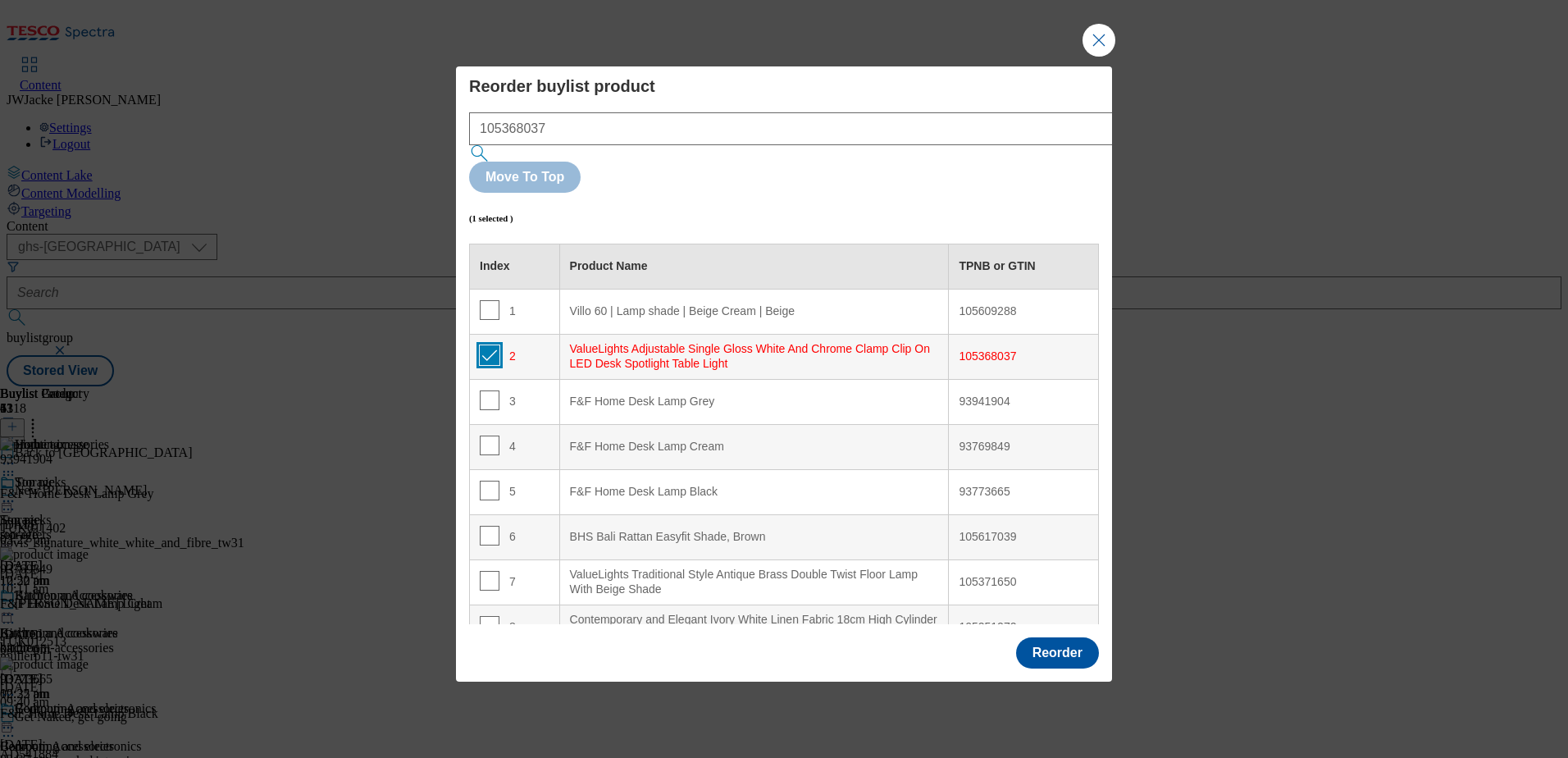
click at [494, 345] on input "Modal" at bounding box center [489, 355] width 20 height 20
checkbox input "false"
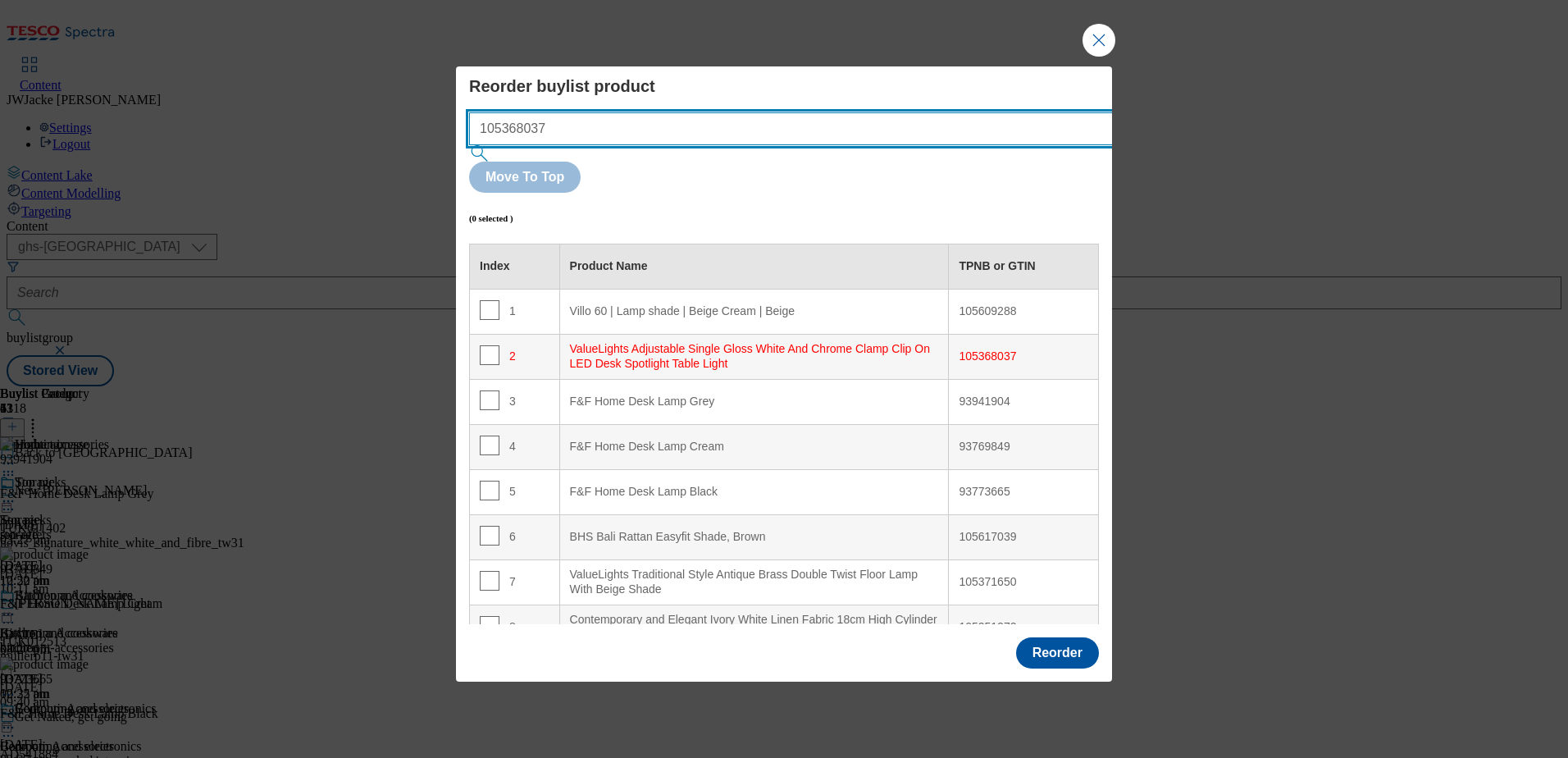
drag, startPoint x: 687, startPoint y: 163, endPoint x: 343, endPoint y: 138, distance: 344.9
click at [343, 138] on div "Reorder buylist product 105368037 Move To Top (0 selected ) Index Product Name …" at bounding box center [784, 379] width 1568 height 758
paste input "70669"
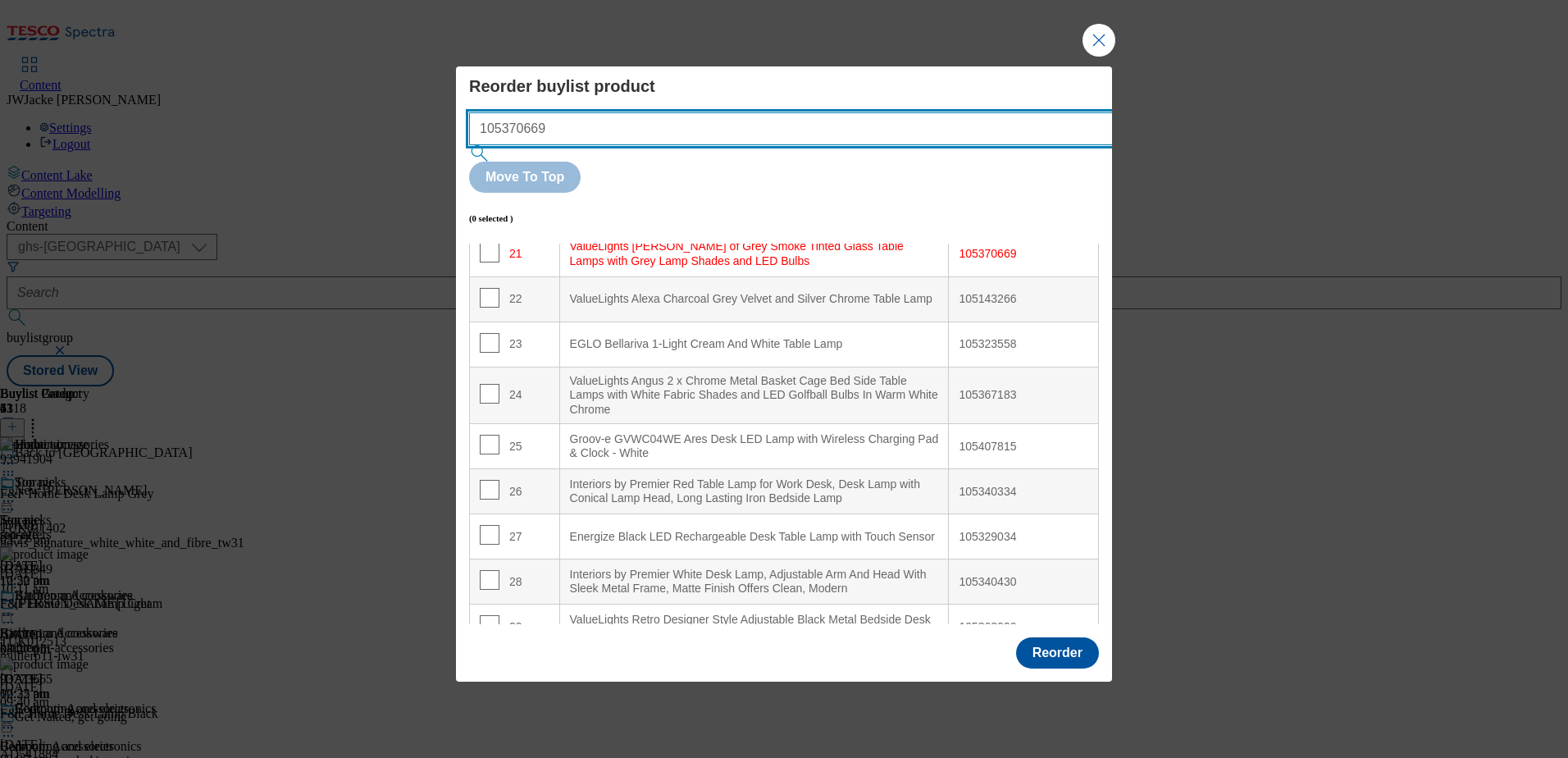
scroll to position [961, 0]
type input "105370669"
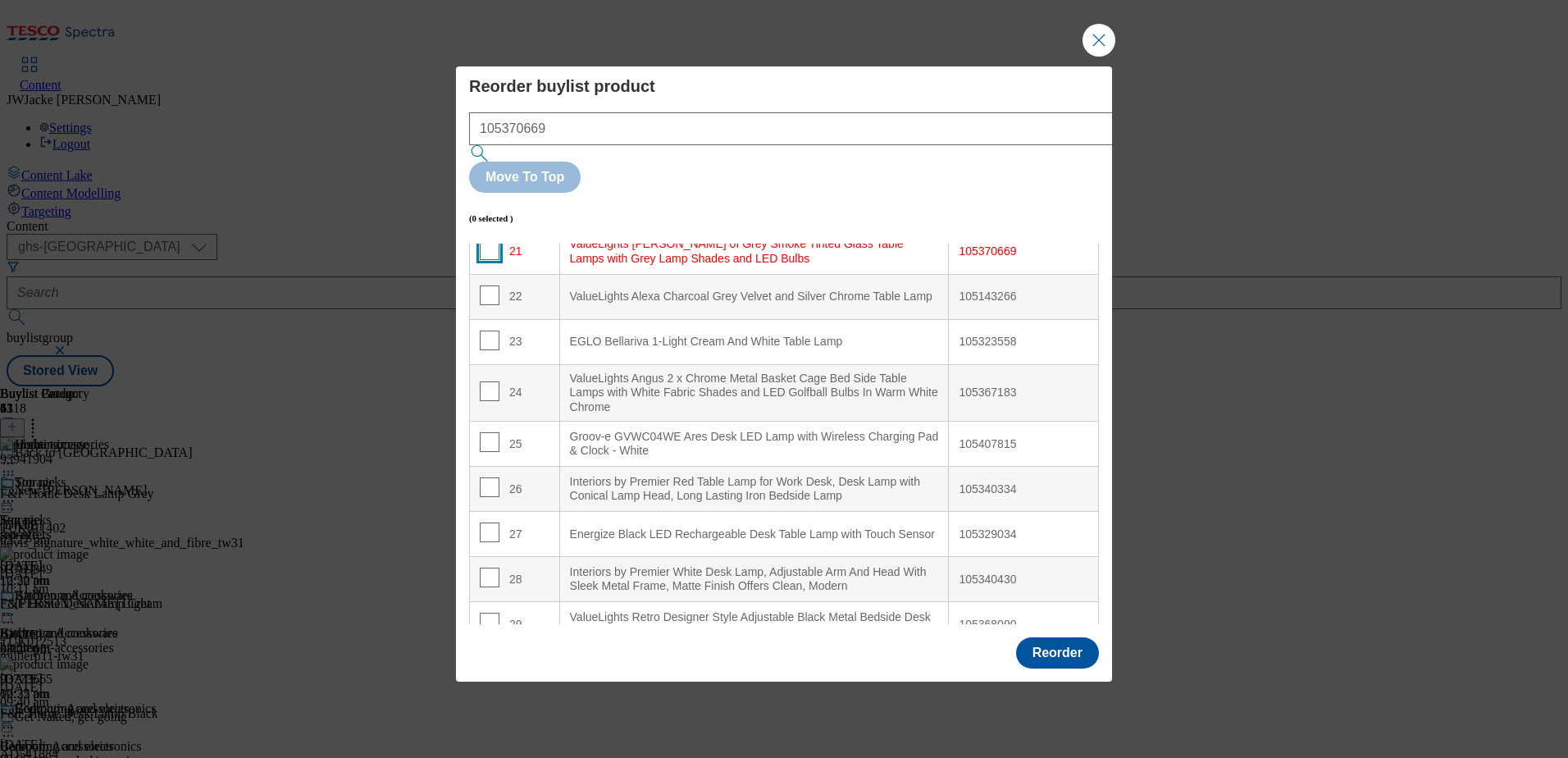
click at [484, 240] on input "Modal" at bounding box center [489, 250] width 20 height 20
checkbox input "true"
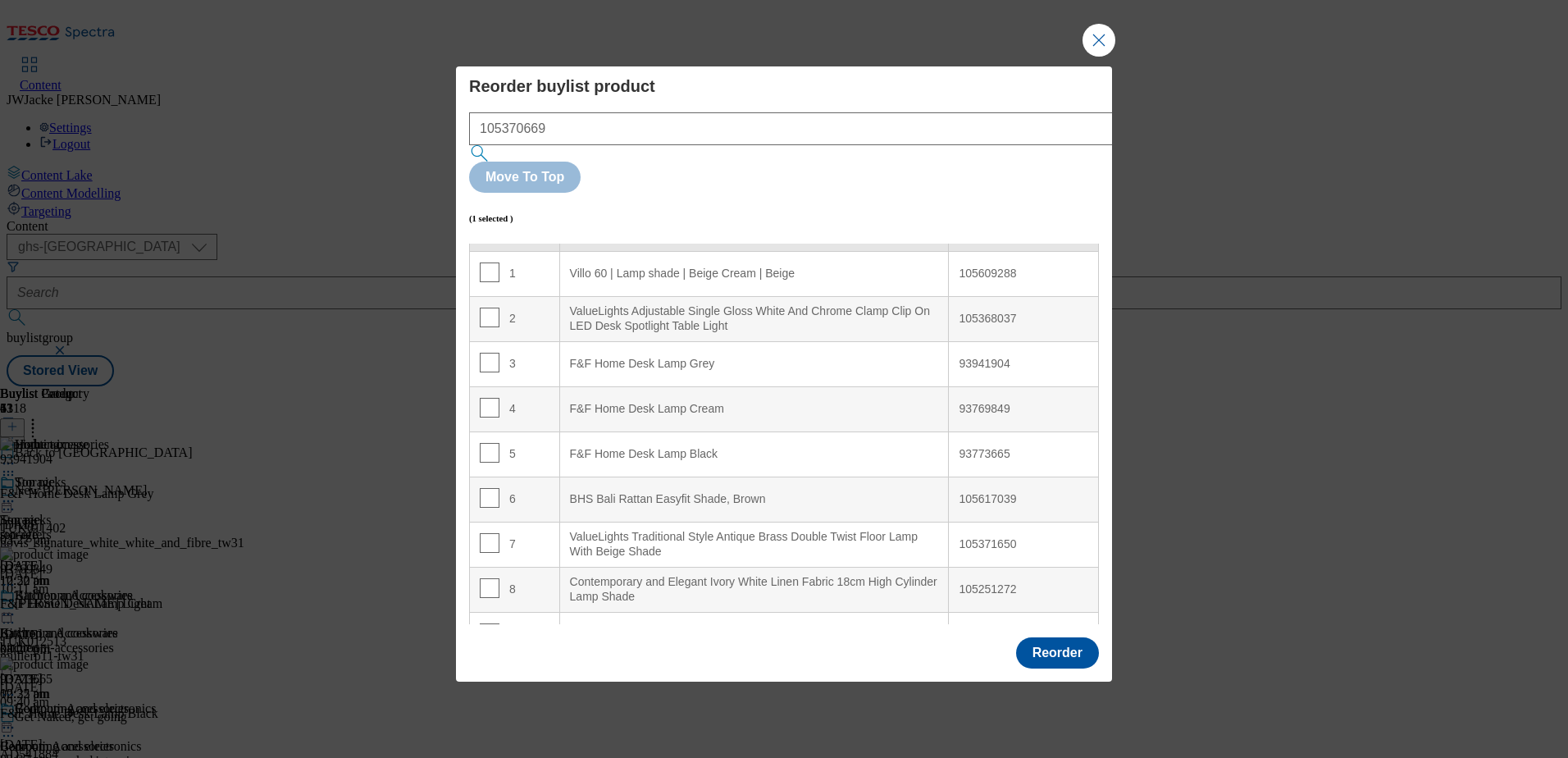
scroll to position [0, 0]
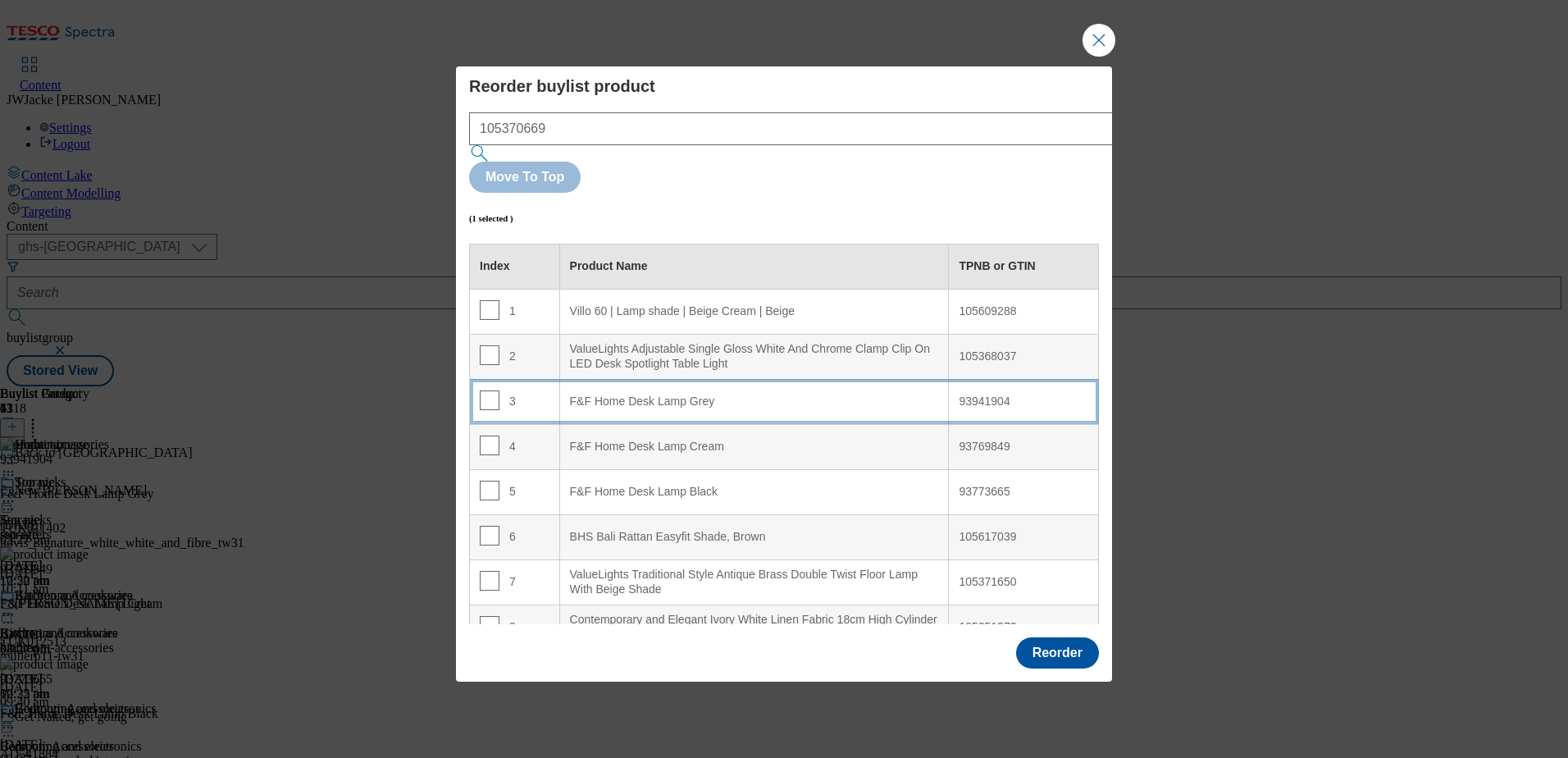
click at [701, 395] on div "F&F Home Desk Lamp Grey" at bounding box center [755, 402] width 370 height 15
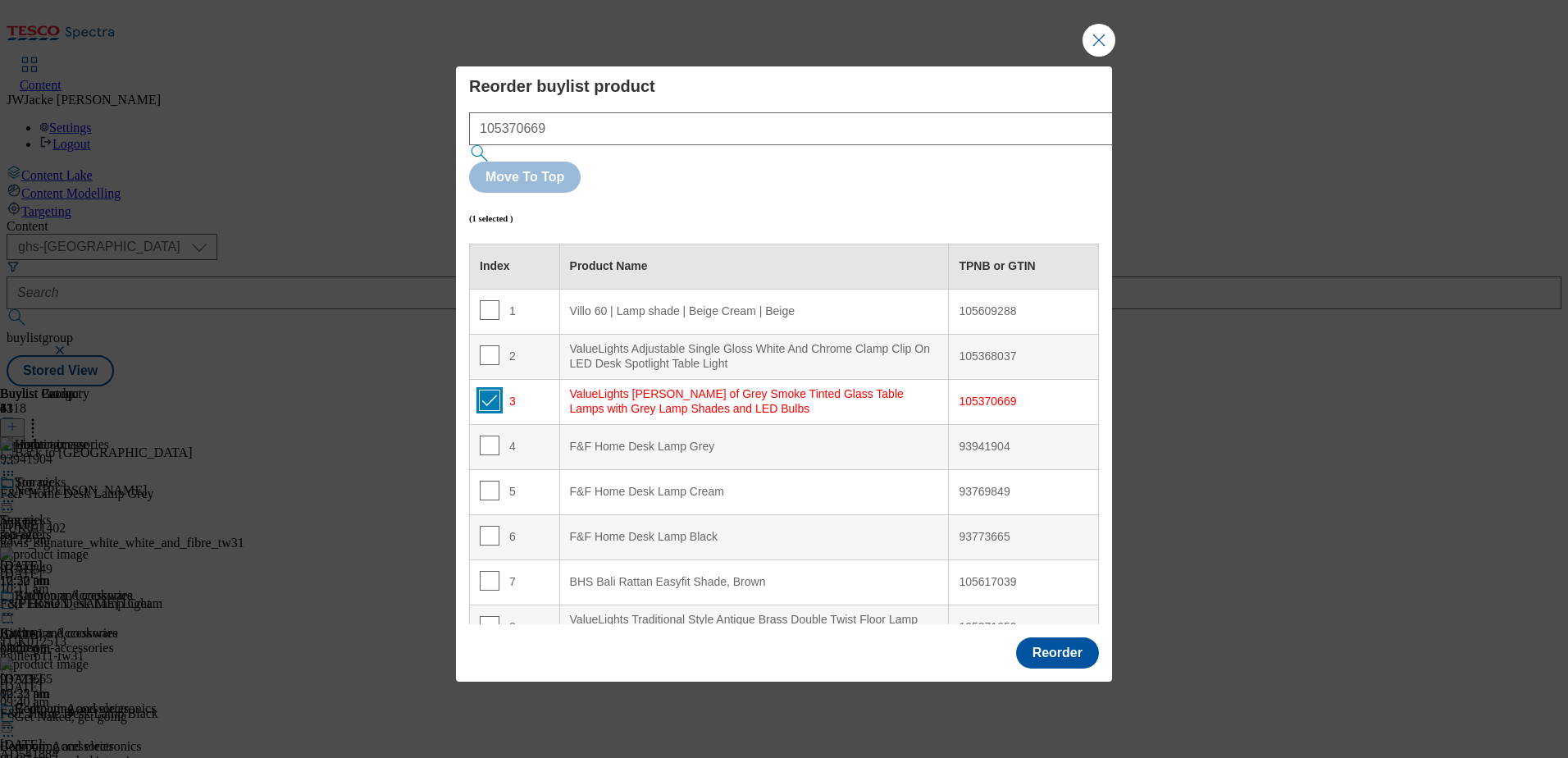
click at [487, 390] on input "Modal" at bounding box center [489, 400] width 20 height 20
checkbox input "false"
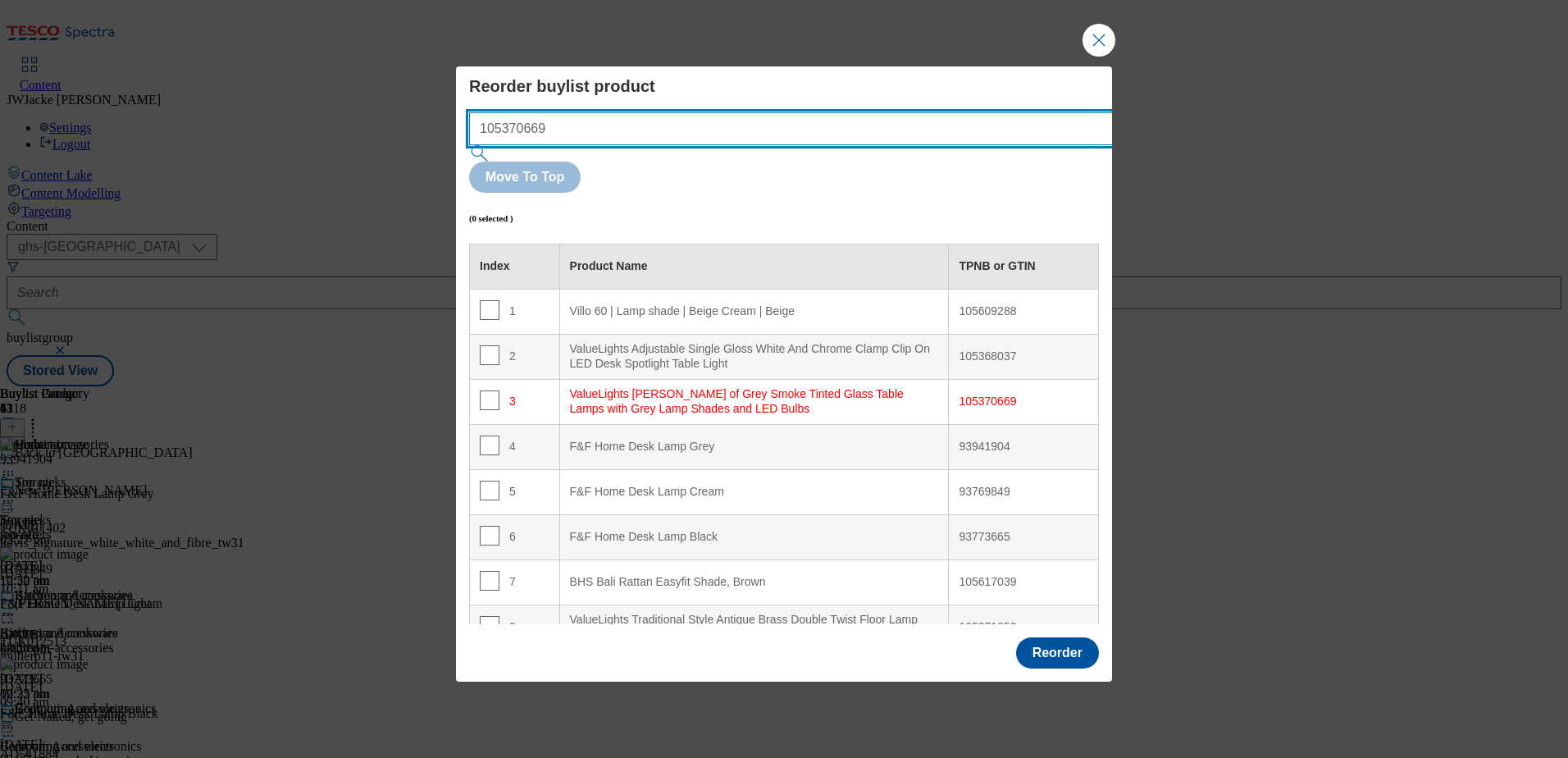
drag, startPoint x: 687, startPoint y: 169, endPoint x: 342, endPoint y: 147, distance: 345.7
click at [342, 147] on div "Reorder buylist product 105370669 Move To Top (0 selected ) Index Product Name …" at bounding box center [784, 379] width 1568 height 758
paste input "143266"
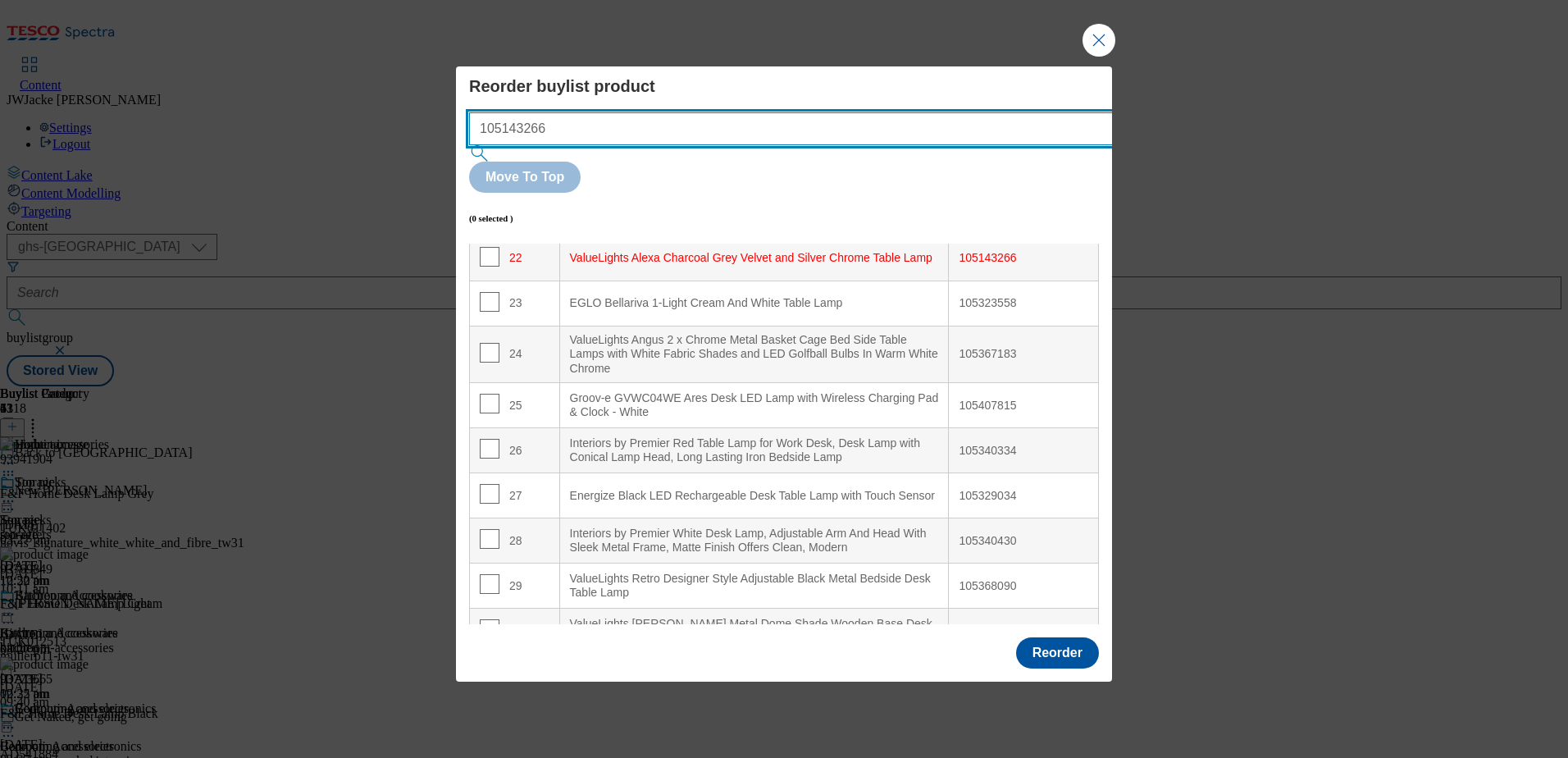
scroll to position [1007, 0]
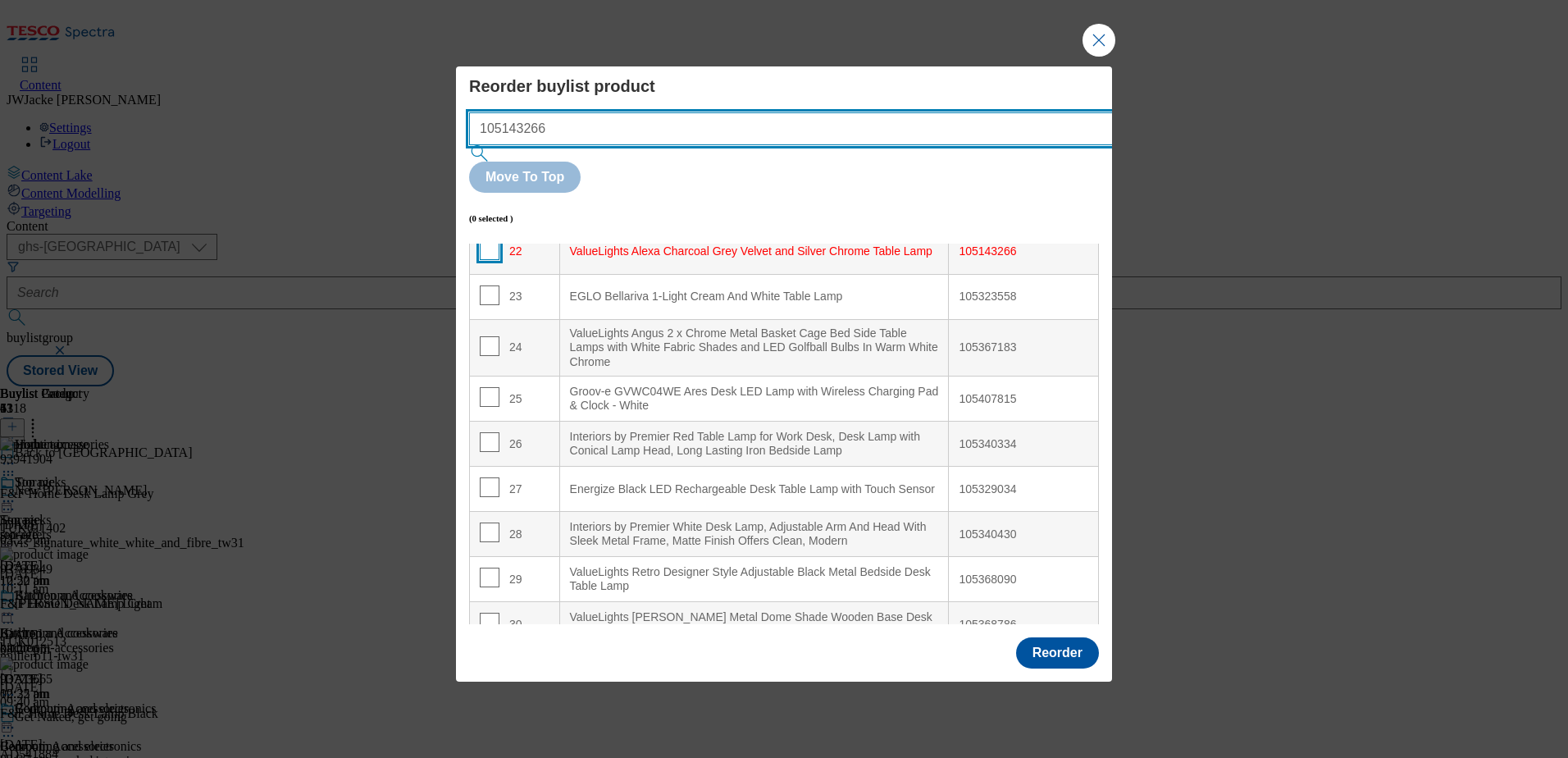
type input "105143266"
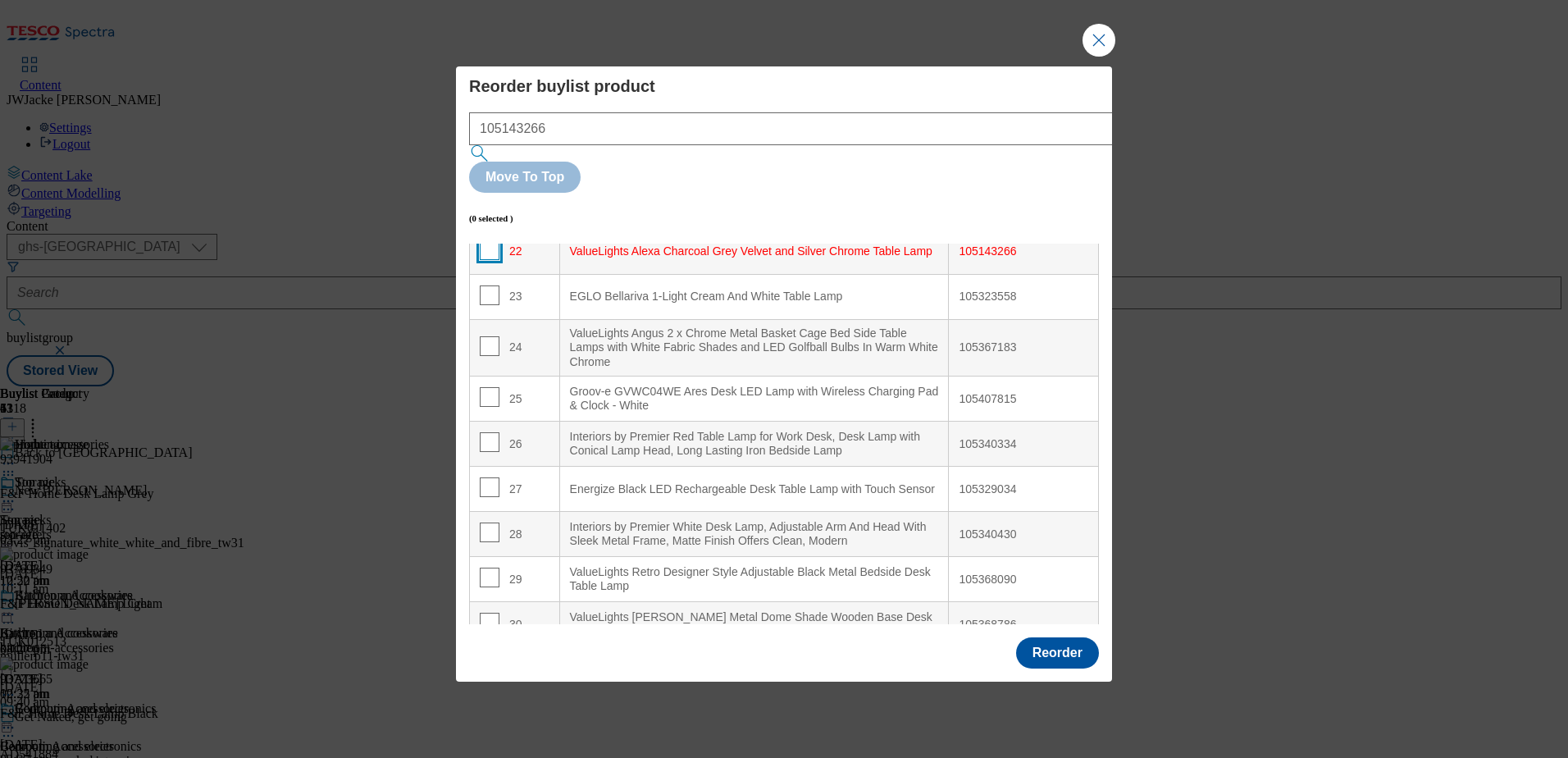
click at [491, 240] on input "Modal" at bounding box center [489, 250] width 20 height 20
checkbox input "true"
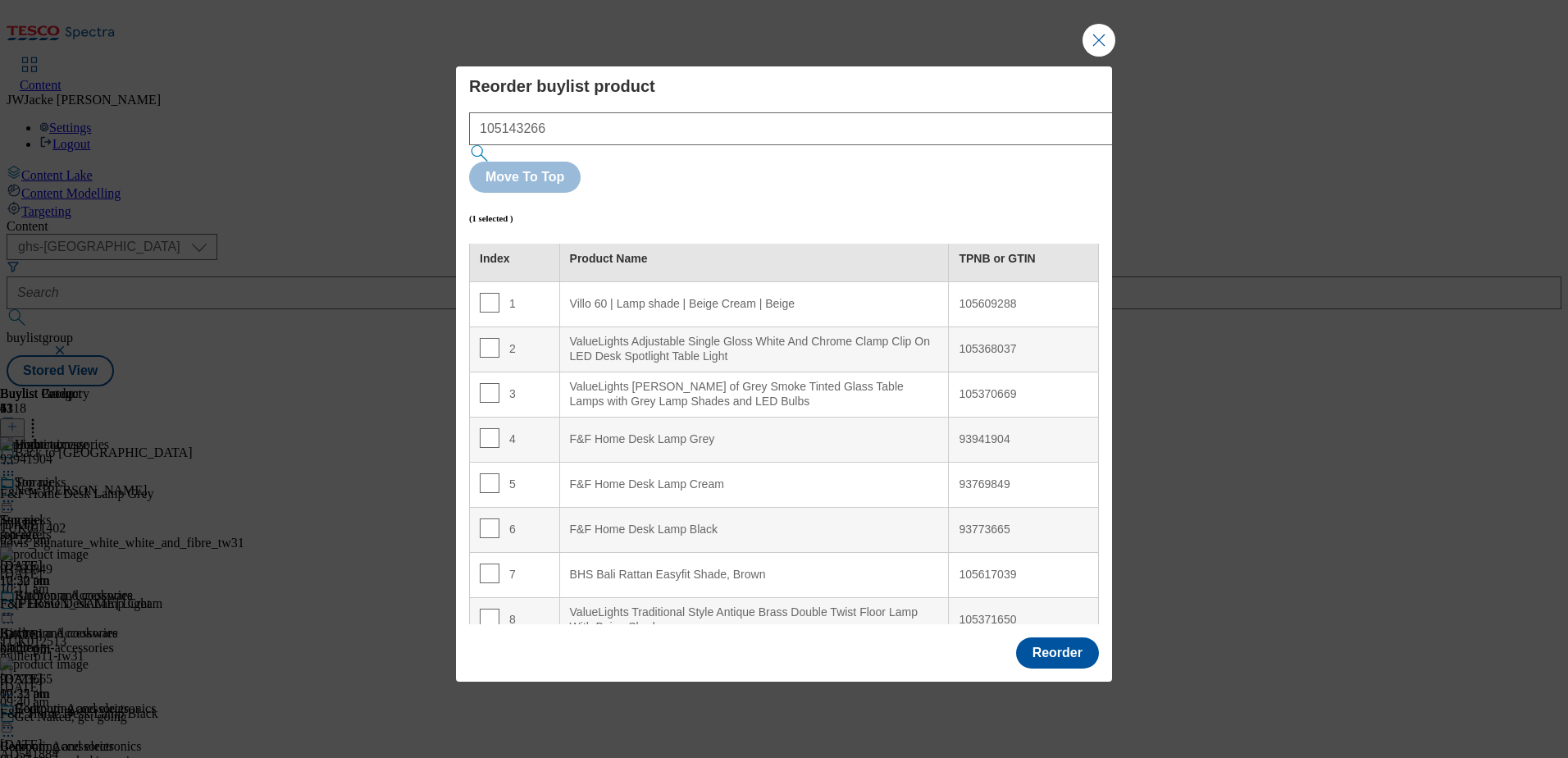
scroll to position [0, 0]
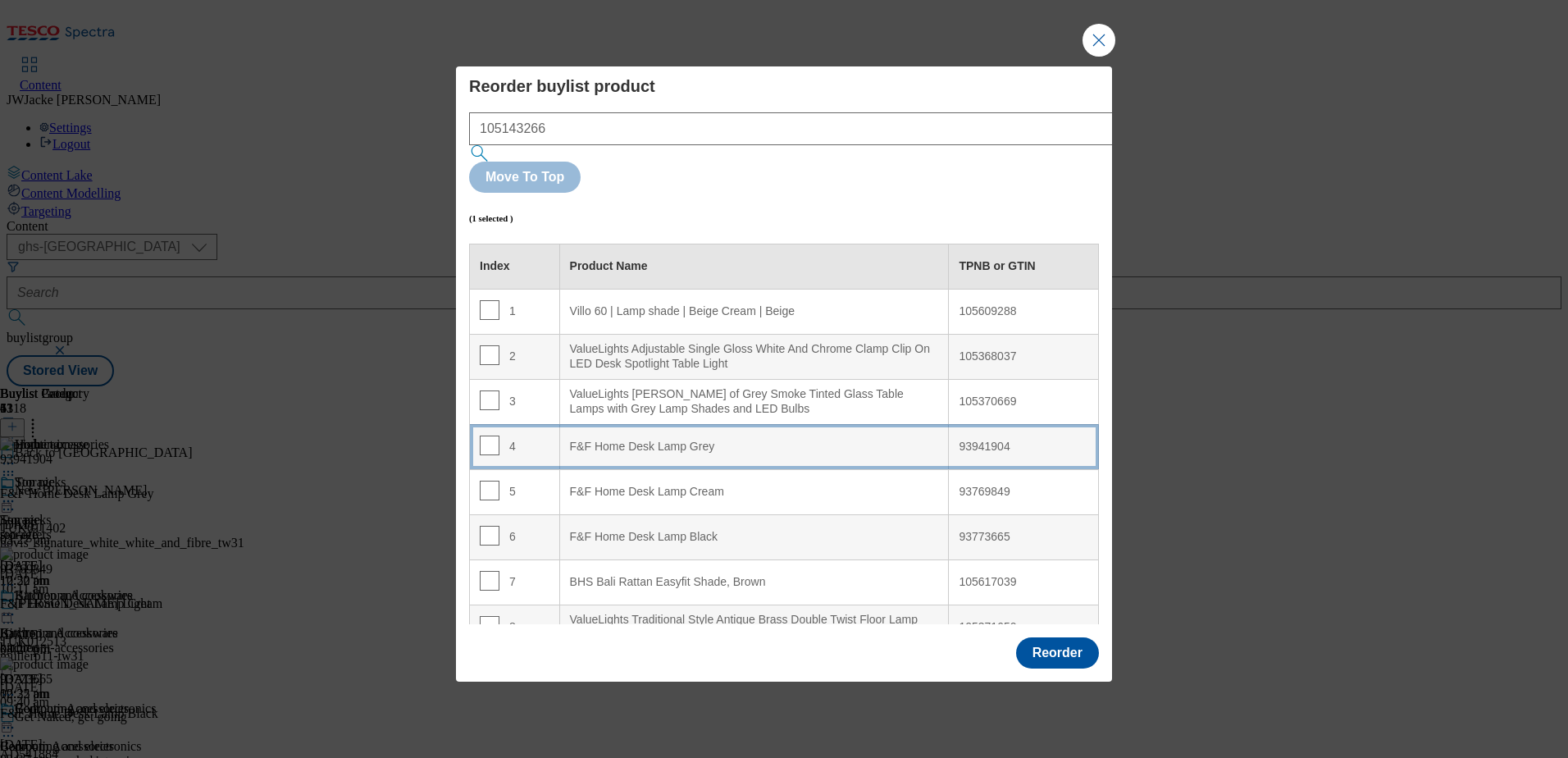
click at [621, 439] on div "F&F Home Desk Lamp Grey" at bounding box center [755, 446] width 370 height 15
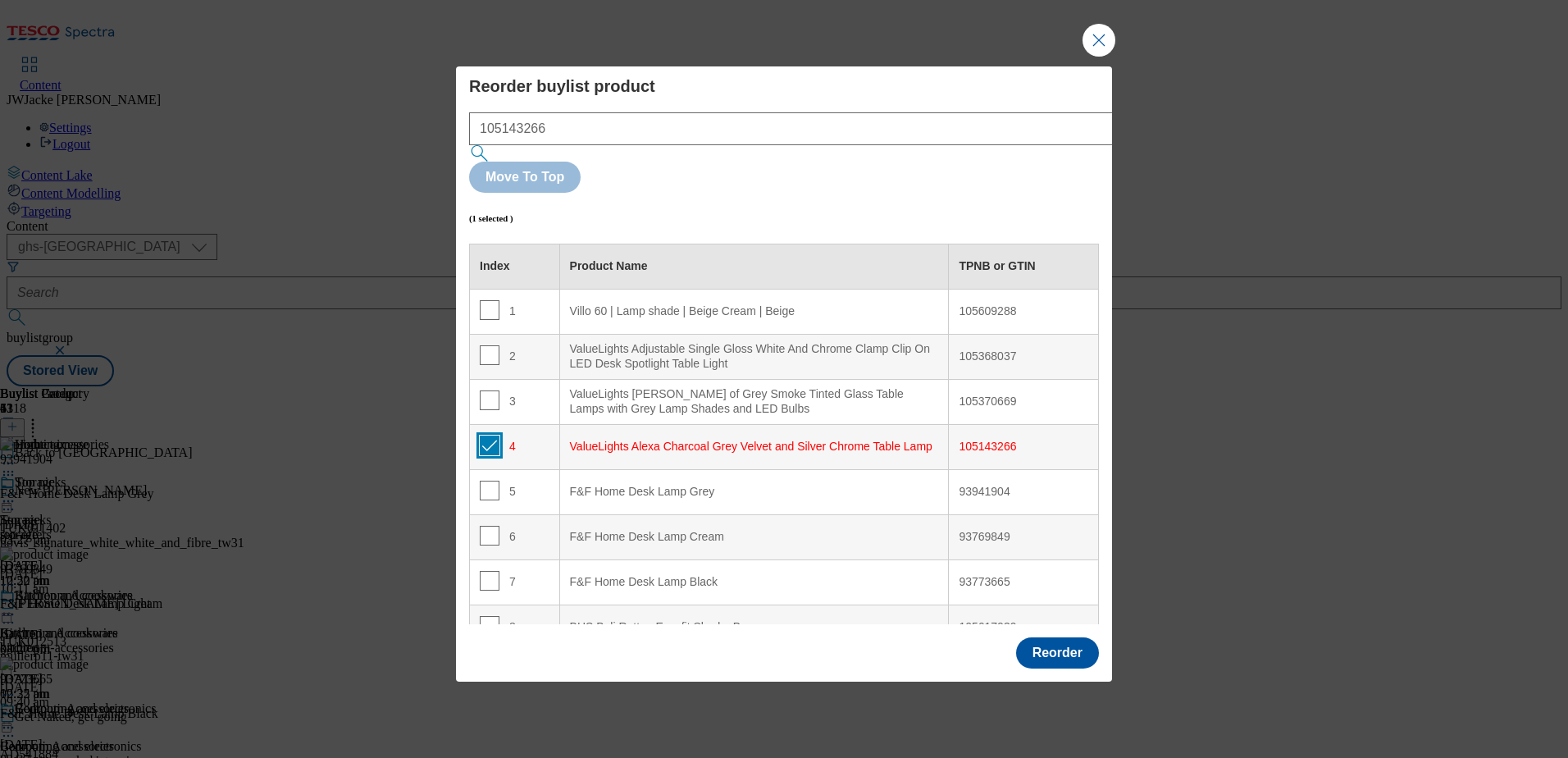
click at [491, 436] on input "Modal" at bounding box center [489, 445] width 20 height 20
checkbox input "false"
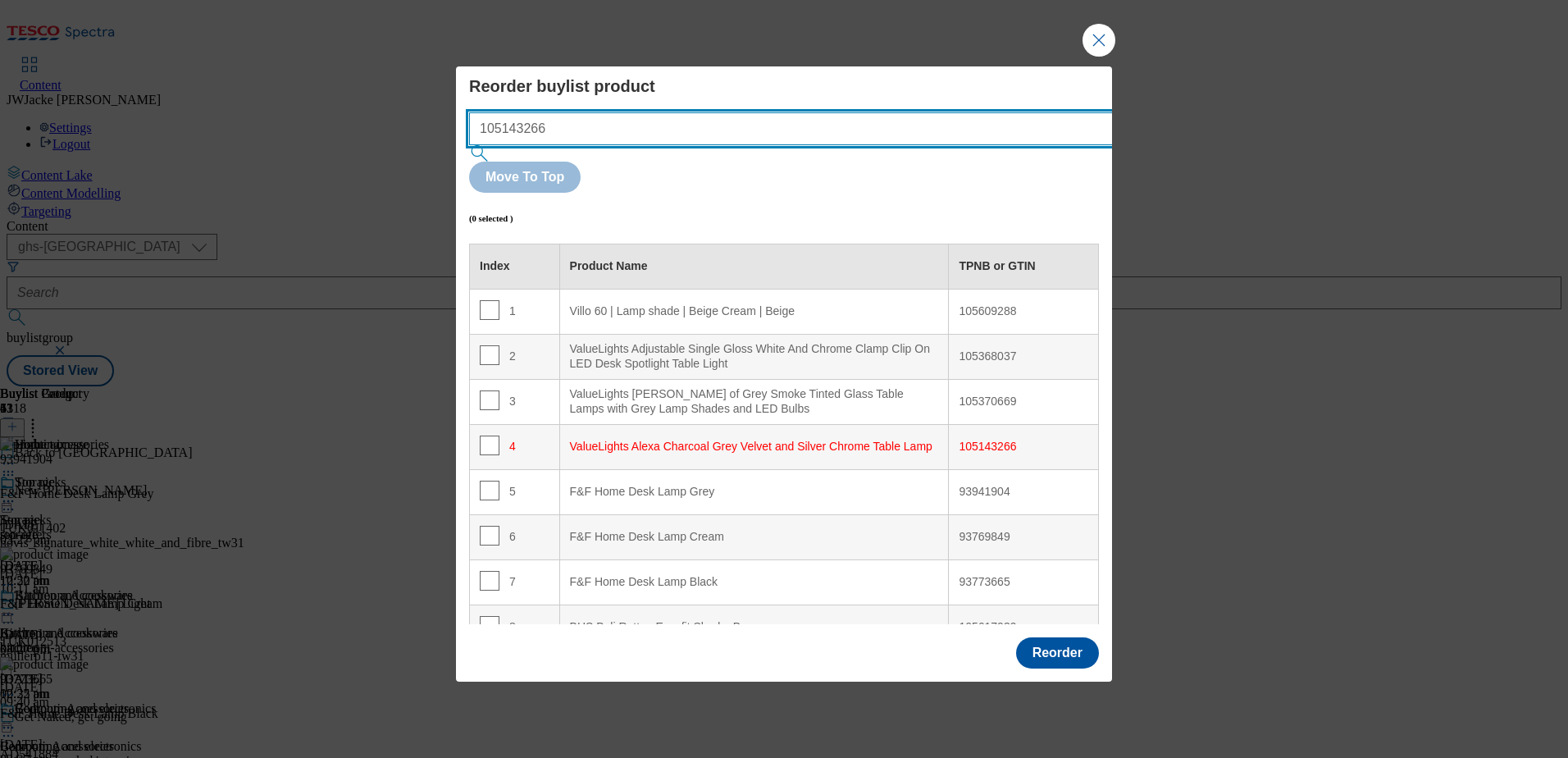
drag, startPoint x: 707, startPoint y: 160, endPoint x: 316, endPoint y: 107, distance: 394.6
click at [316, 107] on div "Reorder buylist product 105143266 Move To Top (0 selected ) Index Product Name …" at bounding box center [784, 379] width 1568 height 758
paste input "367183"
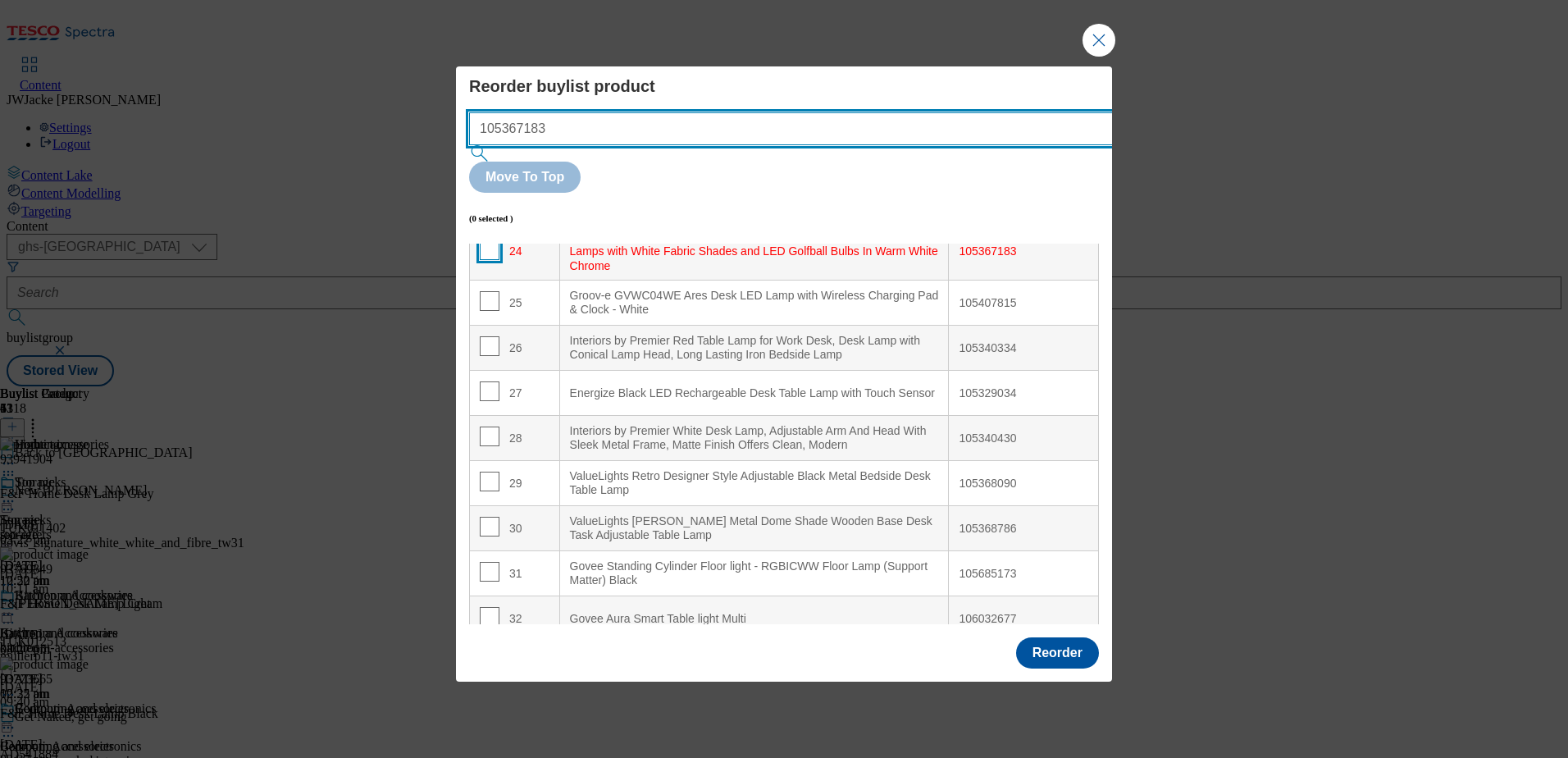
type input "105367183"
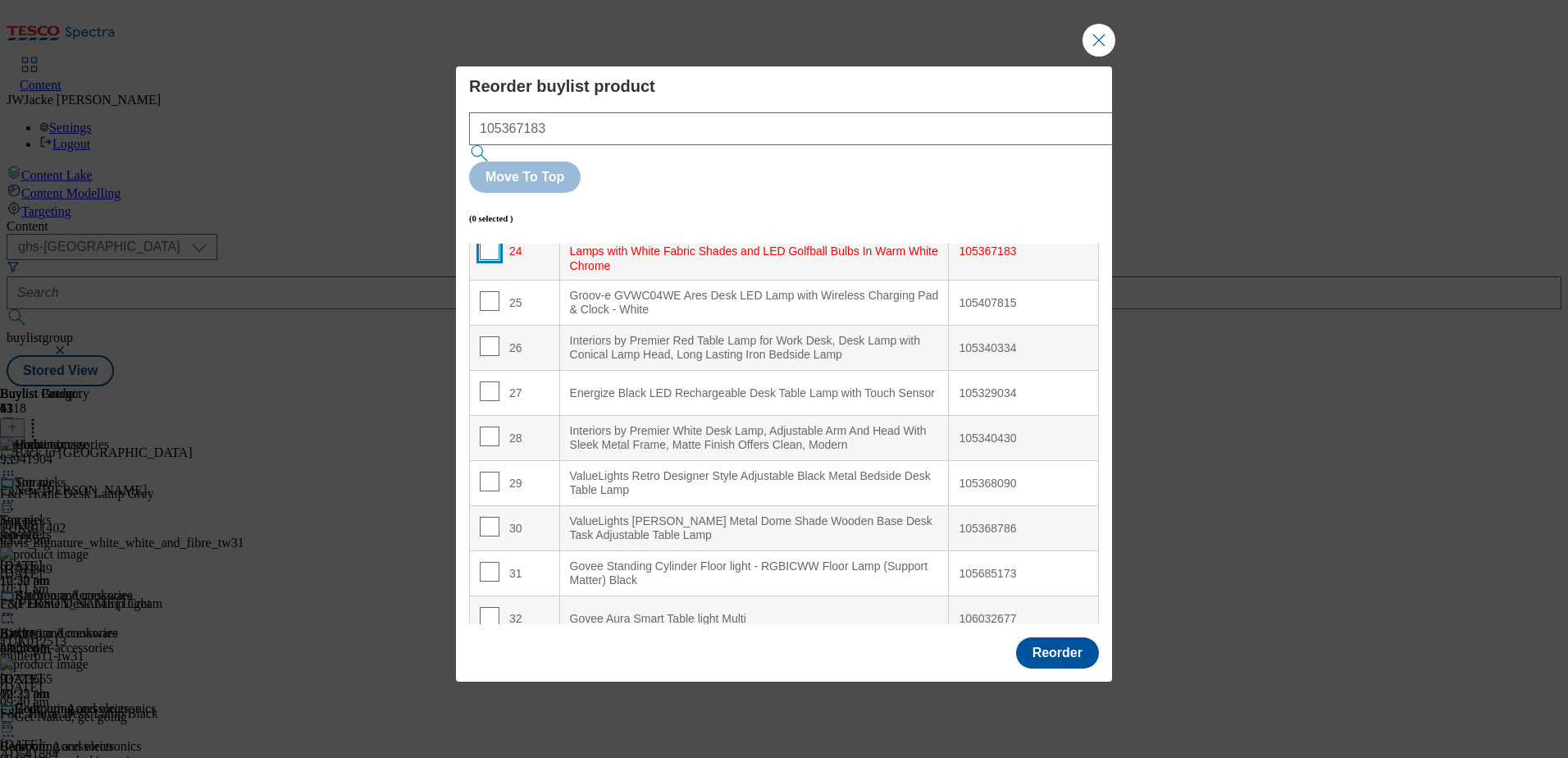
click at [489, 240] on input "Modal" at bounding box center [489, 250] width 20 height 20
checkbox input "true"
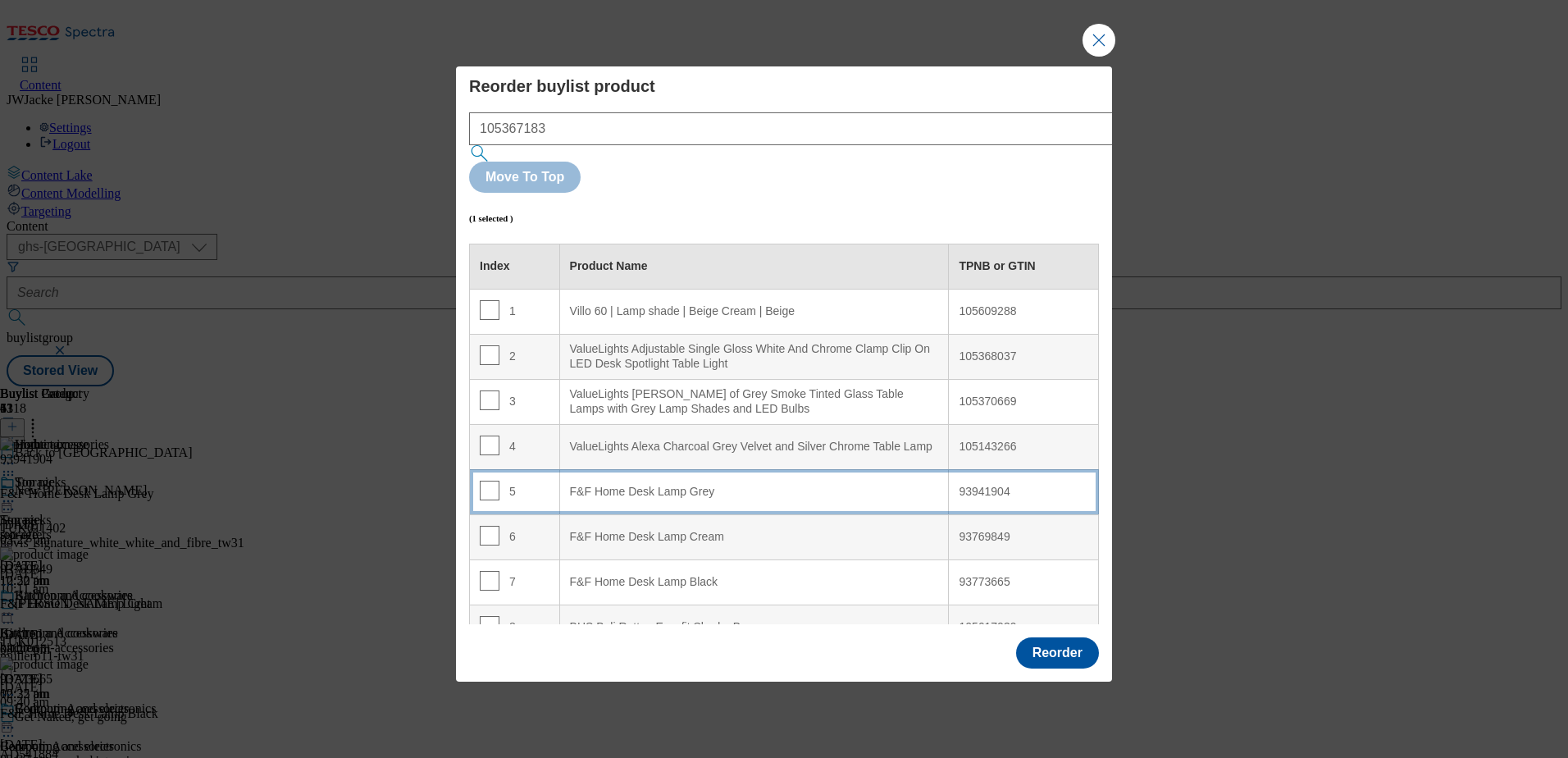
click at [639, 469] on Grey "F&F Home Desk Lamp Grey" at bounding box center [754, 492] width 390 height 45
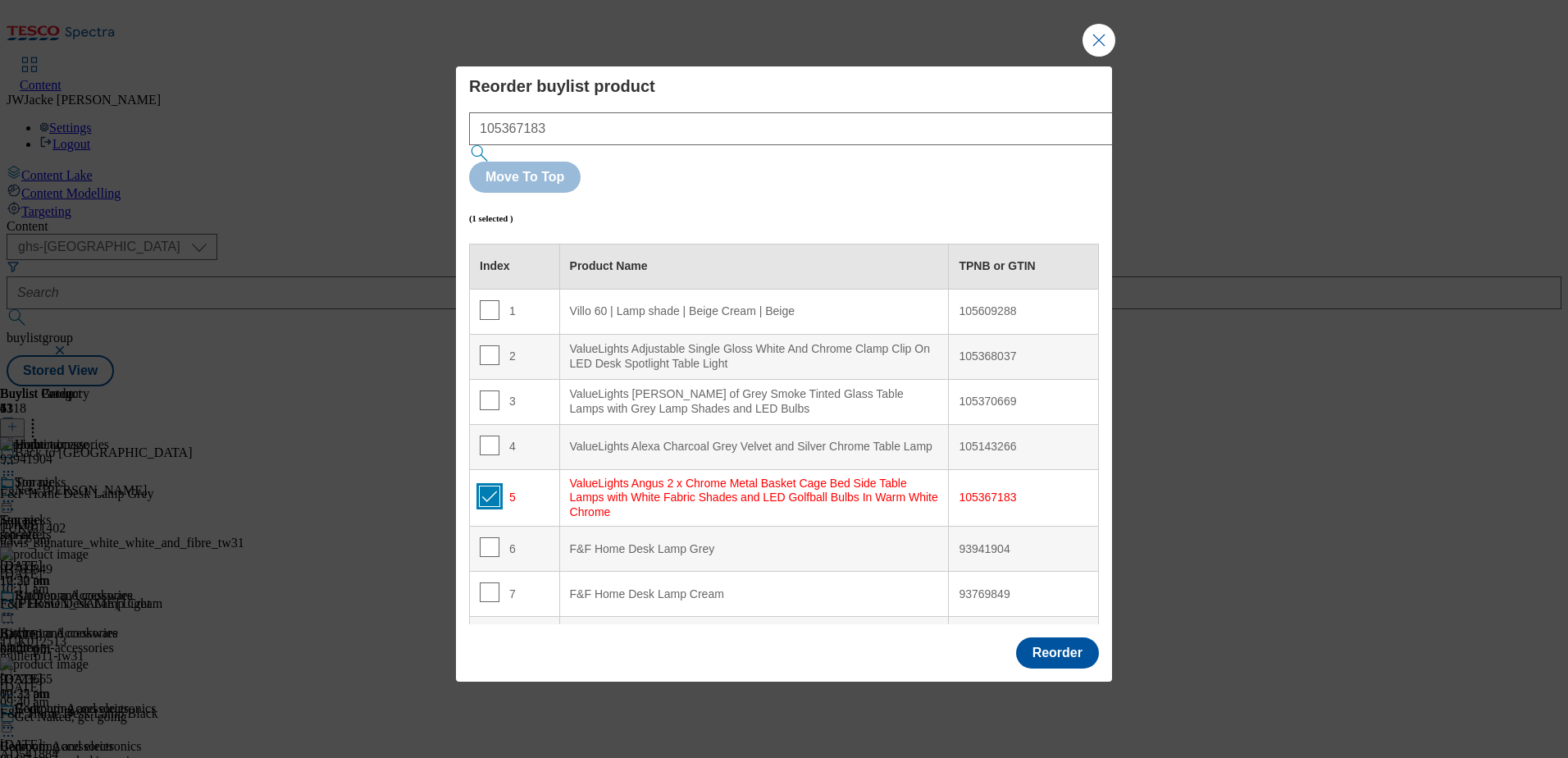
click at [490, 486] on input "Modal" at bounding box center [489, 496] width 20 height 20
checkbox input "false"
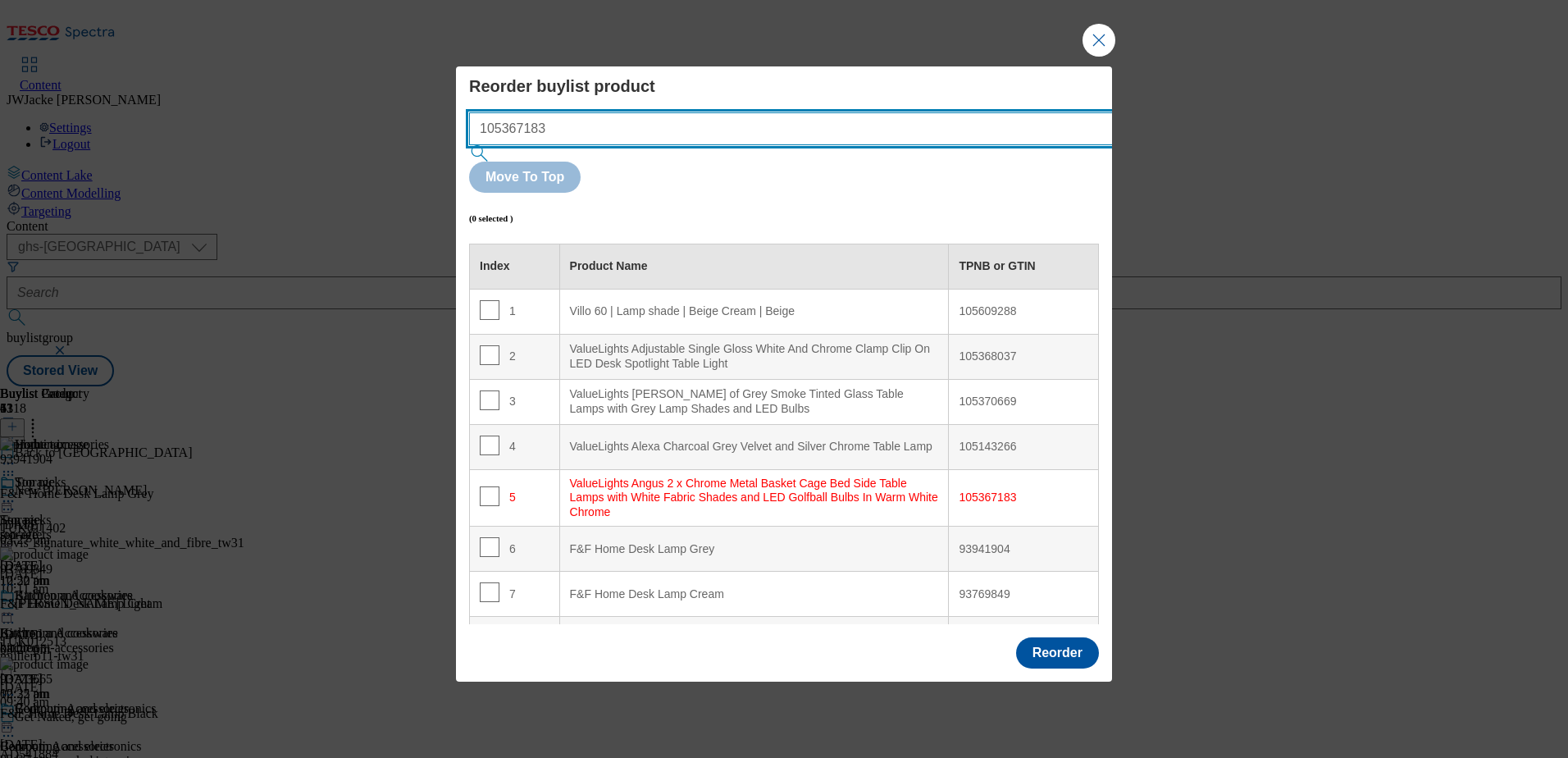
drag, startPoint x: 747, startPoint y: 159, endPoint x: 343, endPoint y: 137, distance: 404.6
click at [343, 137] on div "Reorder buylist product 105367183 Move To Top (0 selected ) Index Product Name …" at bounding box center [784, 379] width 1568 height 758
paste input "8090"
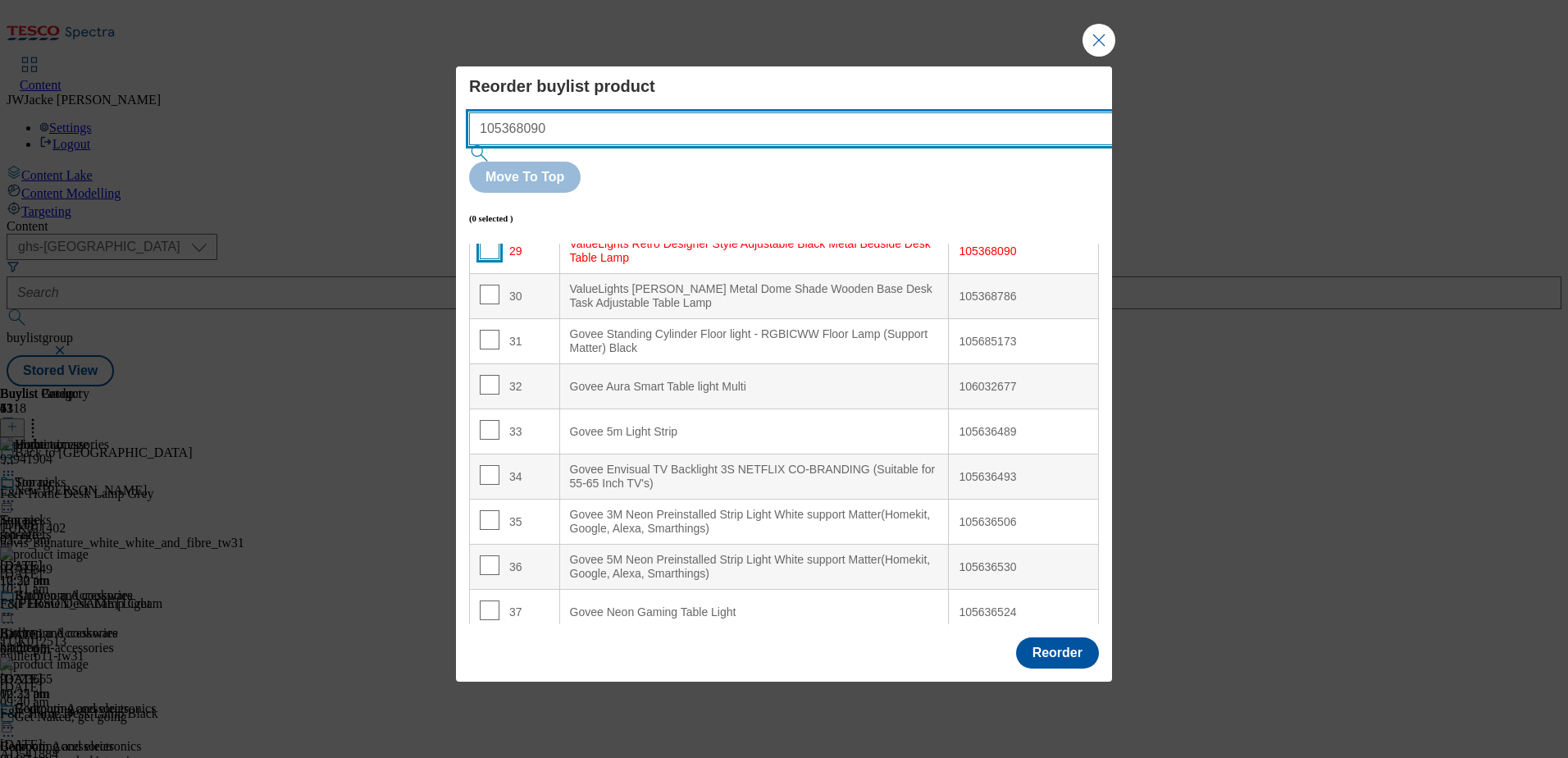
type input "105368090"
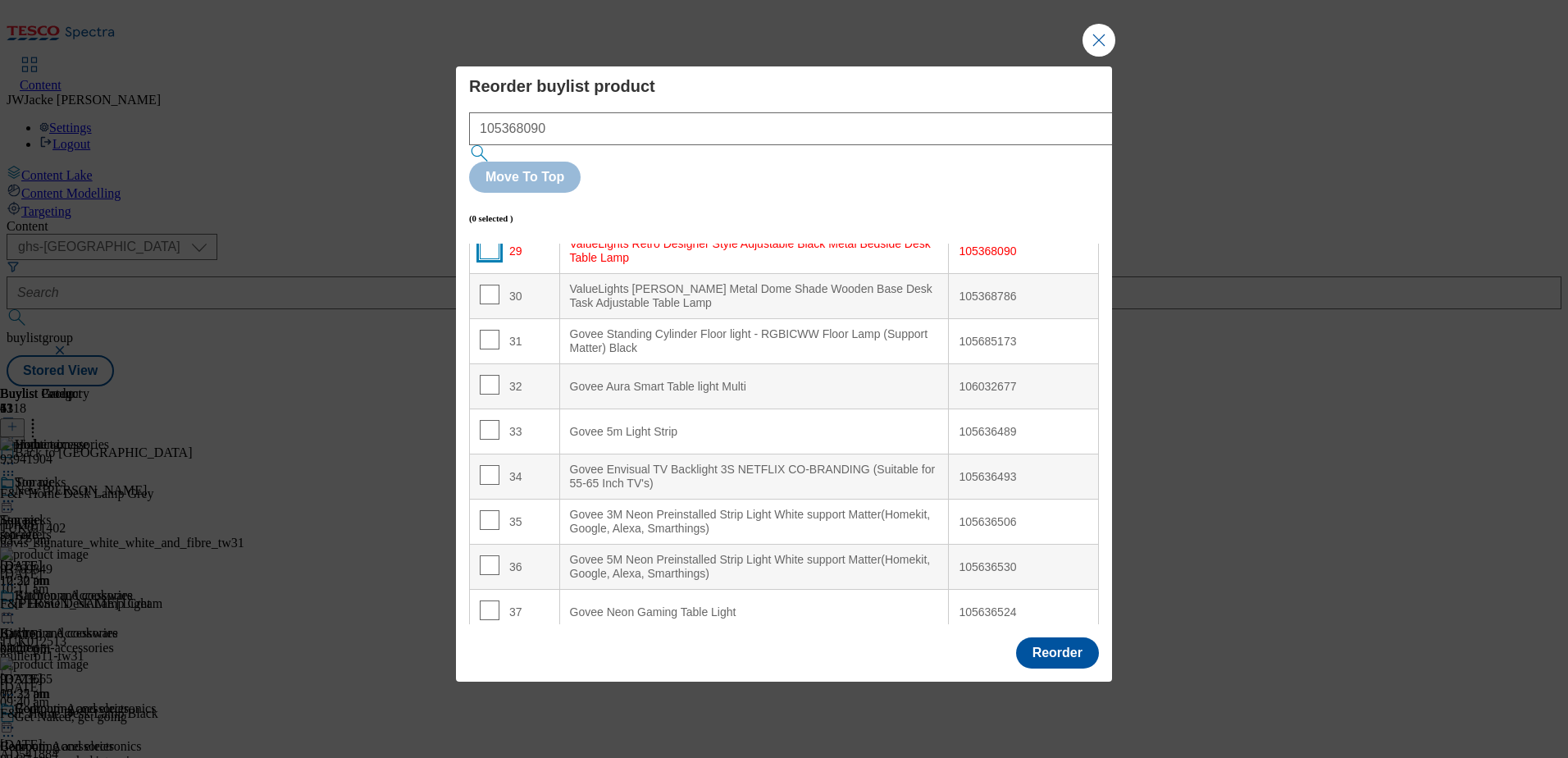
drag, startPoint x: 487, startPoint y: 207, endPoint x: 518, endPoint y: 228, distance: 37.4
click at [488, 239] on input "Modal" at bounding box center [489, 249] width 20 height 20
checkbox input "true"
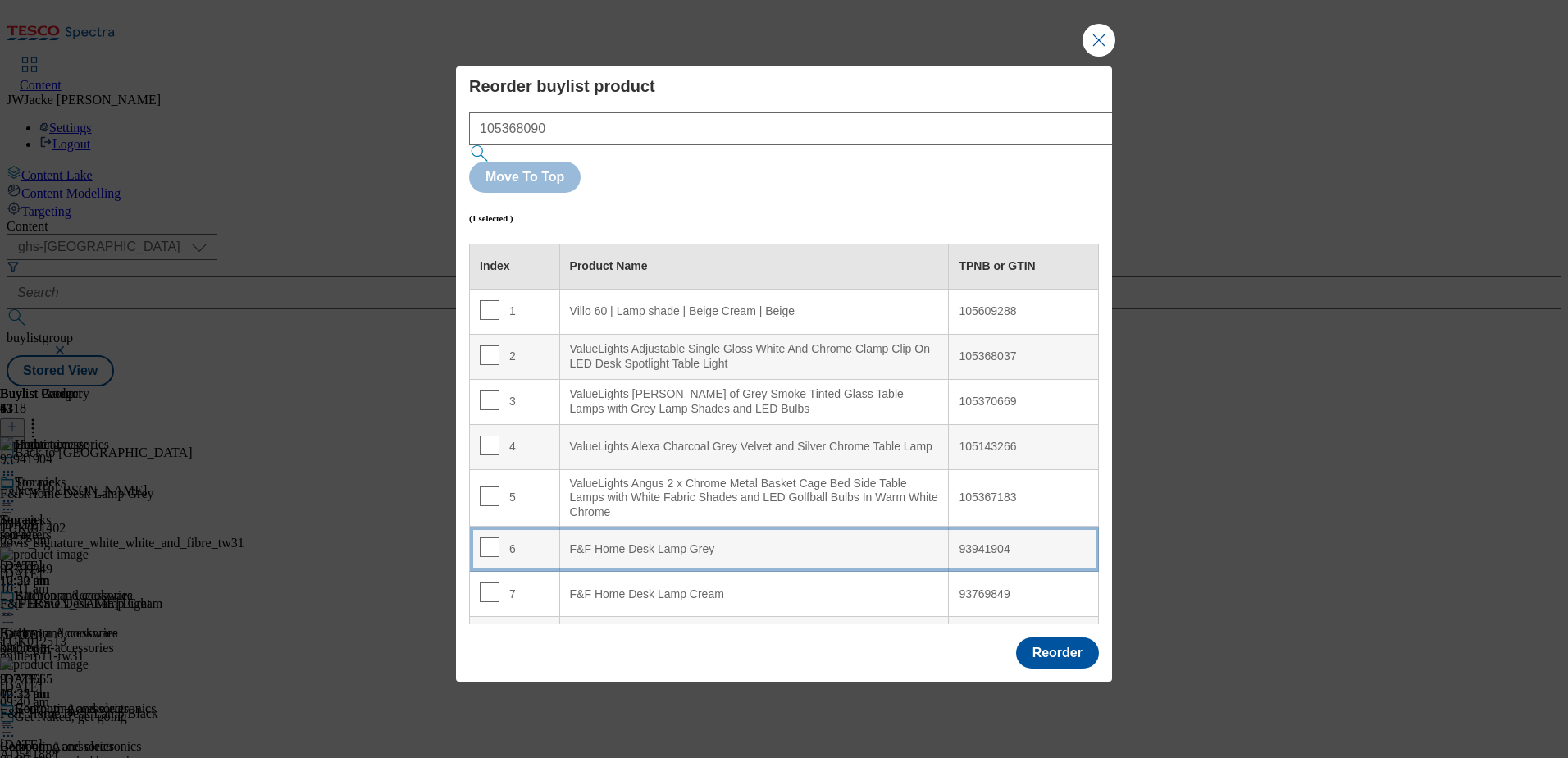
click at [625, 542] on div "F&F Home Desk Lamp Grey" at bounding box center [755, 549] width 370 height 15
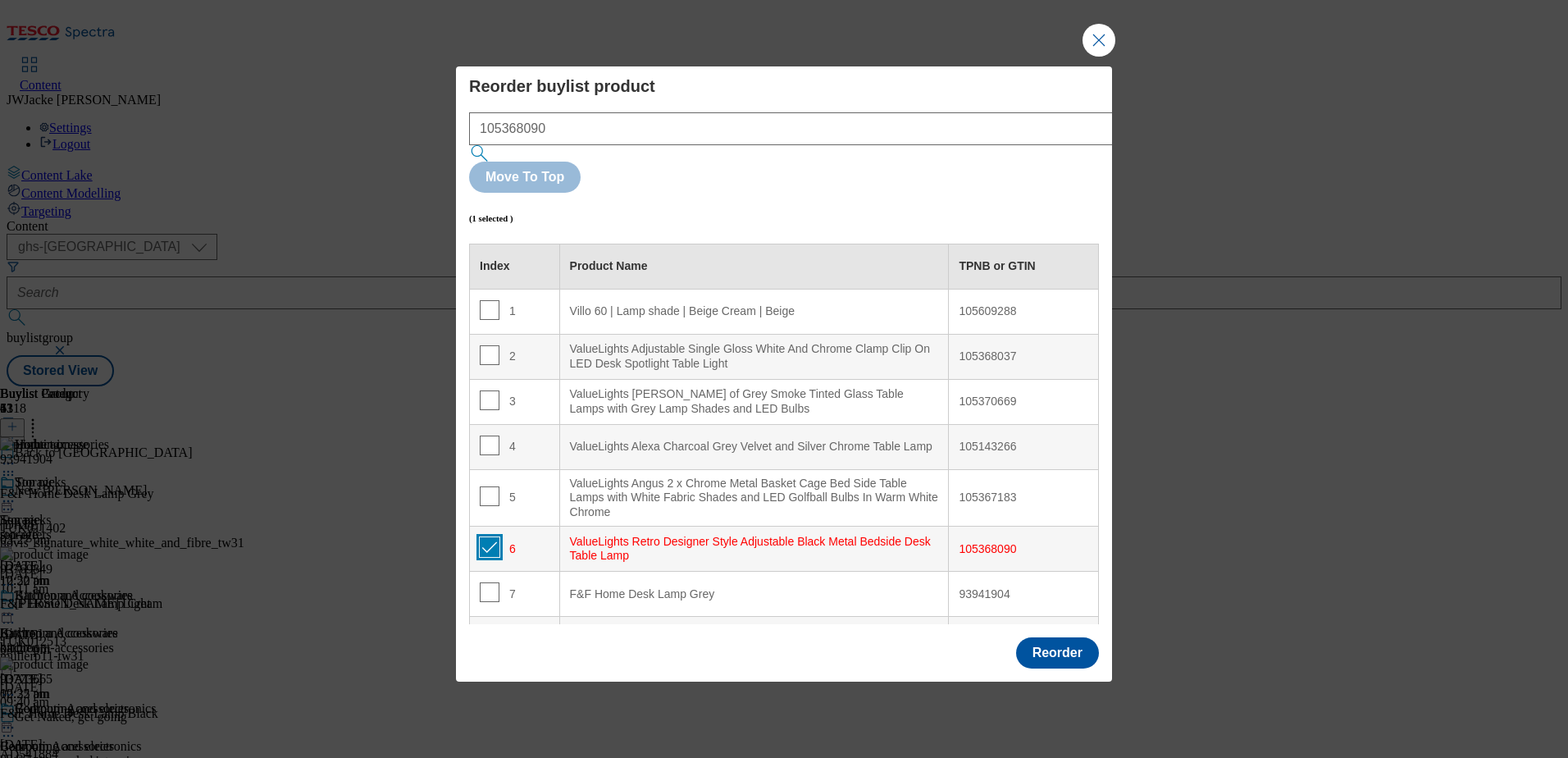
click at [488, 537] on input "Modal" at bounding box center [489, 547] width 20 height 20
checkbox input "false"
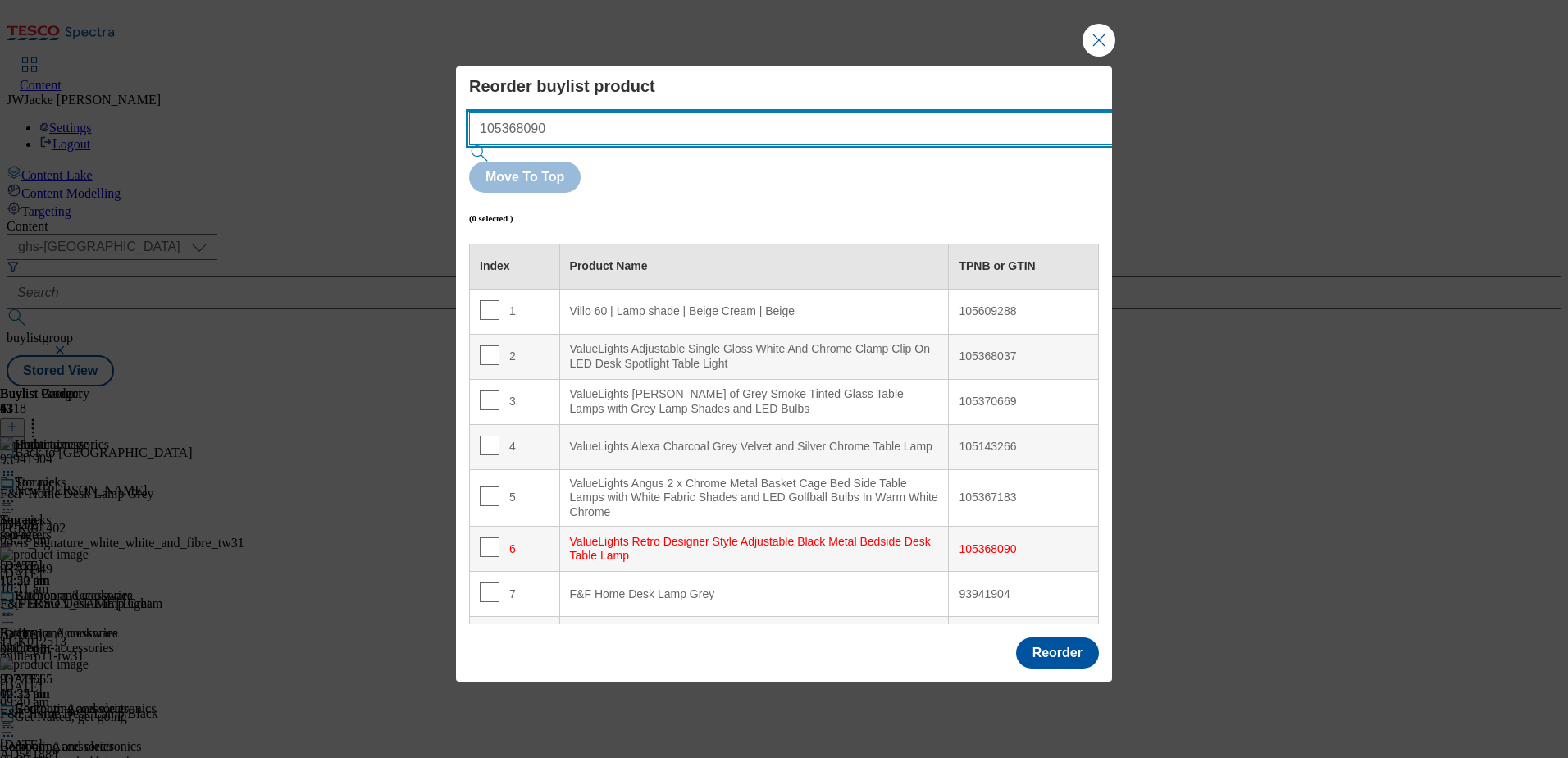
drag, startPoint x: 693, startPoint y: 167, endPoint x: 384, endPoint y: 137, distance: 310.5
click at [385, 137] on div "Reorder buylist product 105368090 Move To Top (0 selected ) Index Product Name …" at bounding box center [784, 379] width 1568 height 758
paste input "786"
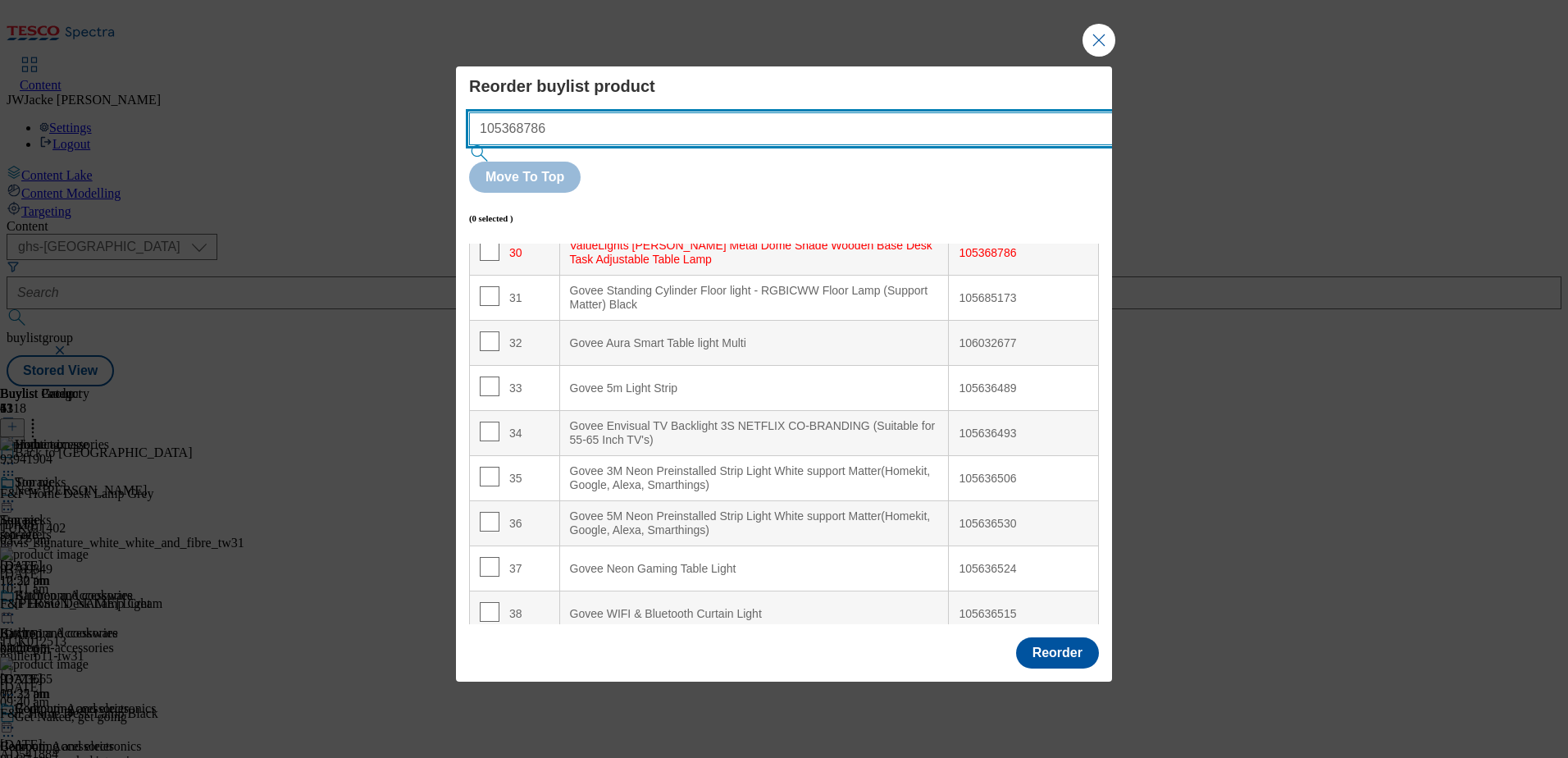
scroll to position [1380, 0]
type input "105368786"
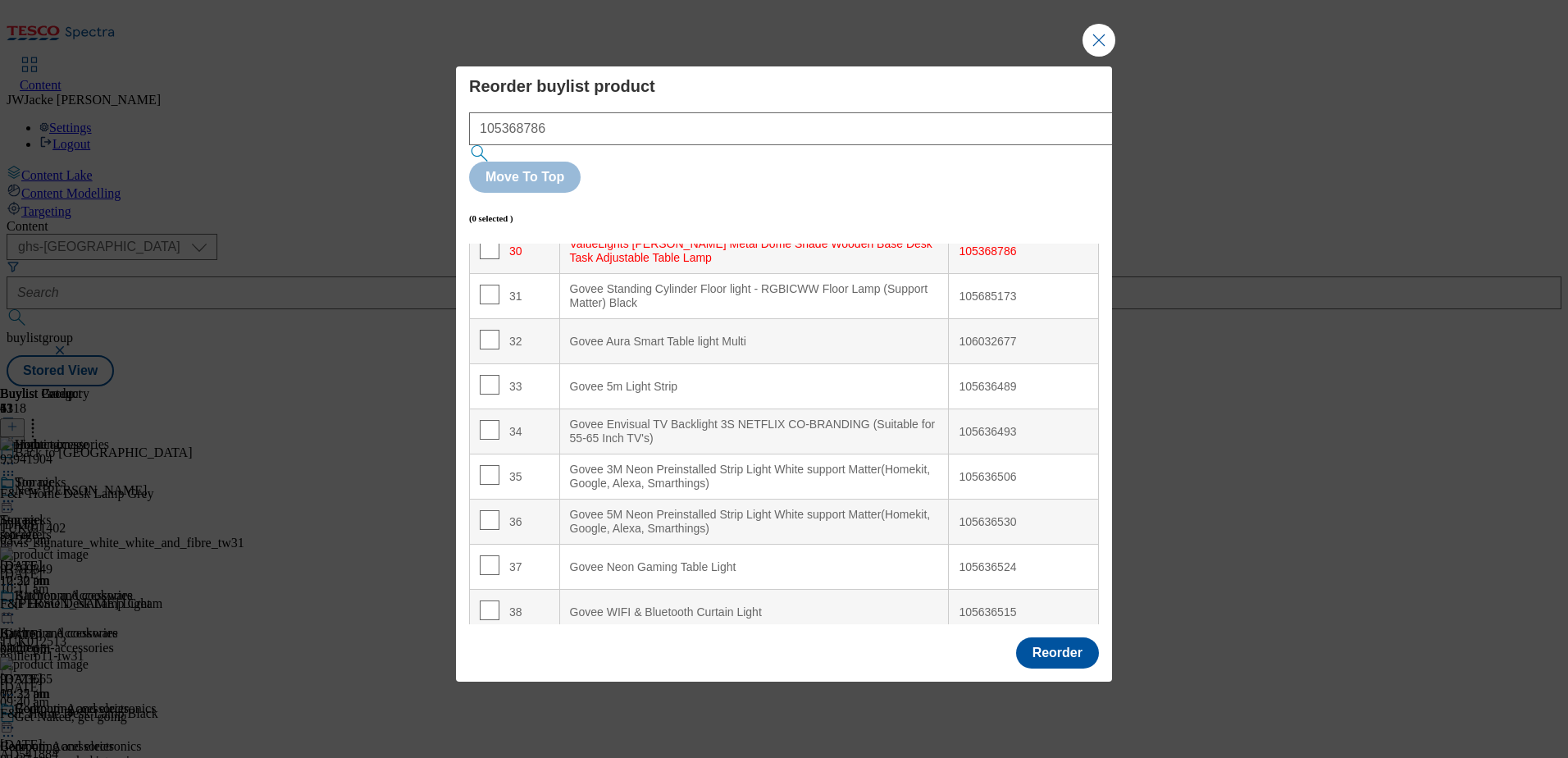
click at [478, 229] on td "30" at bounding box center [515, 252] width 90 height 45
click at [490, 239] on input "Modal" at bounding box center [489, 249] width 20 height 20
checkbox input "true"
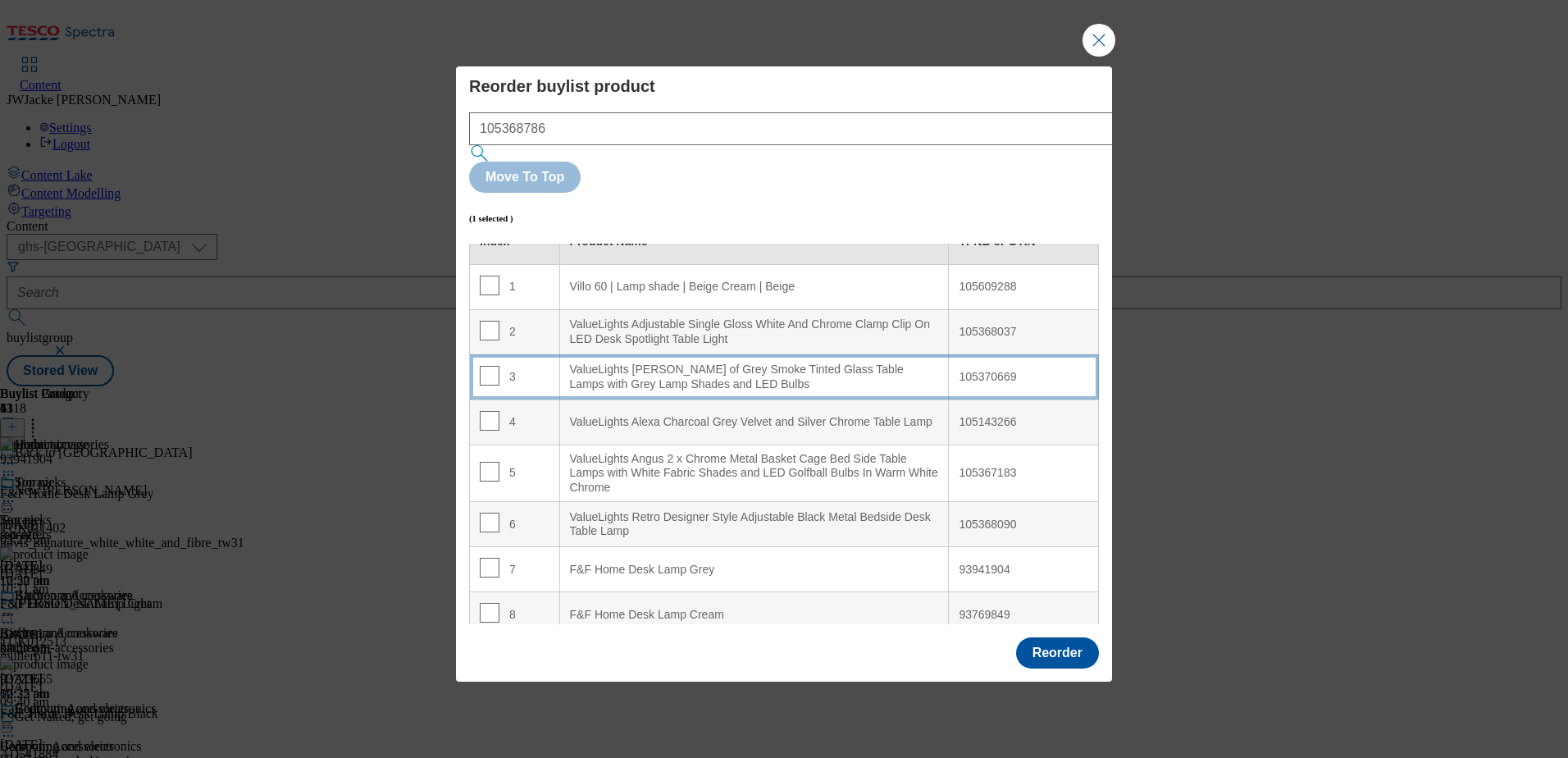
scroll to position [0, 0]
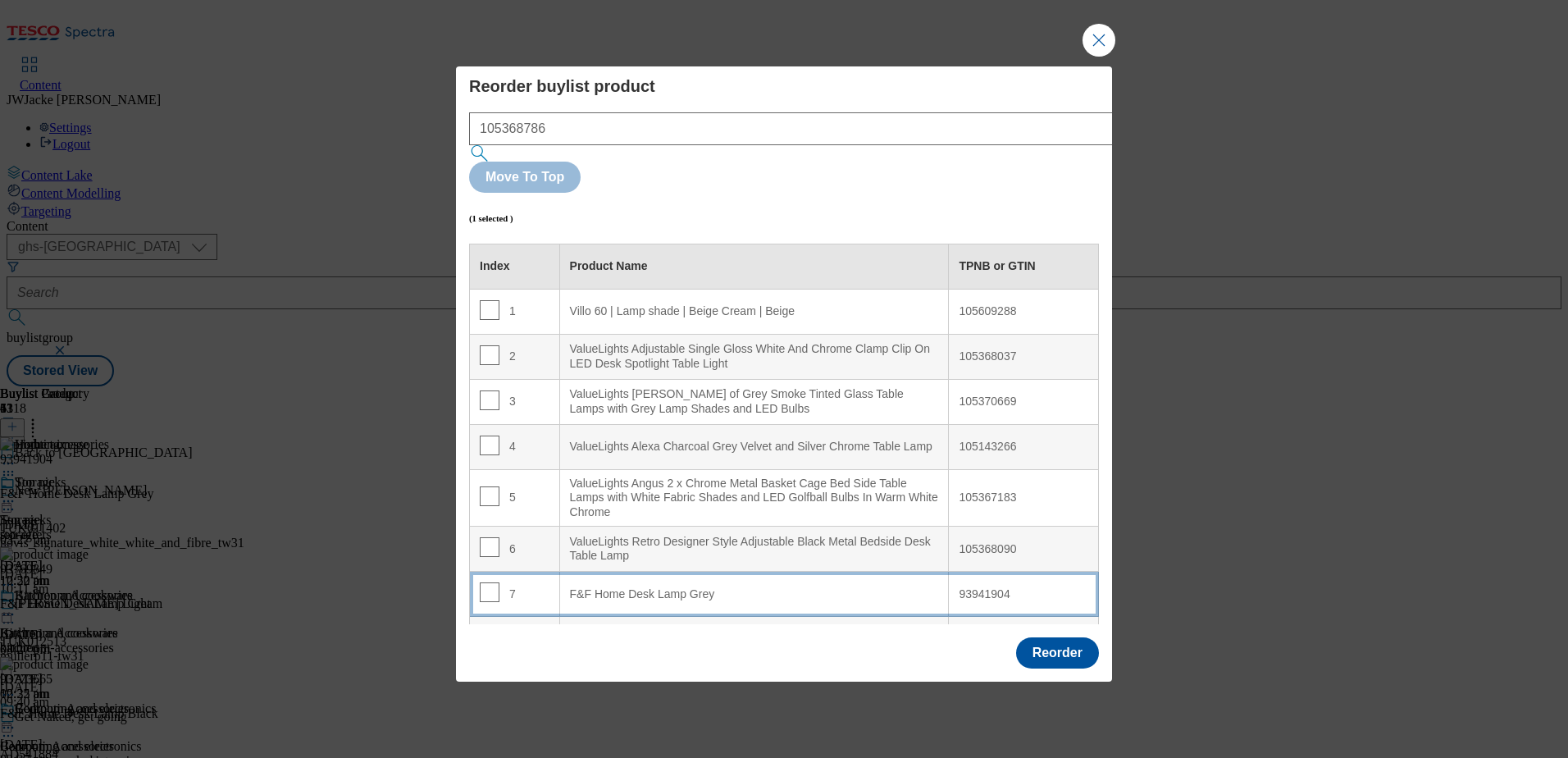
click at [611, 587] on div "F&F Home Desk Lamp Grey" at bounding box center [755, 594] width 370 height 15
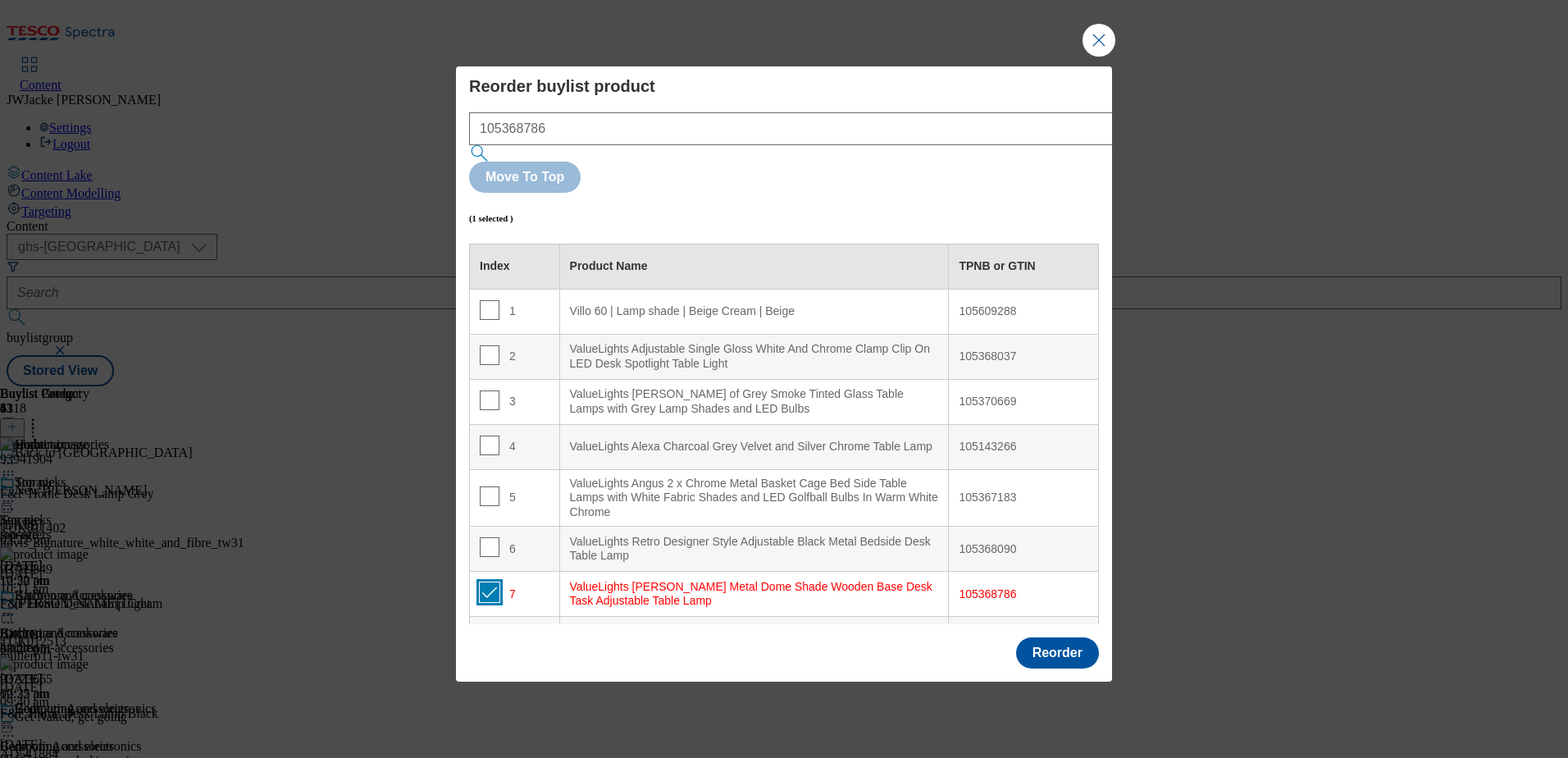
click at [494, 582] on input "Modal" at bounding box center [489, 592] width 20 height 20
checkbox input "false"
click at [1064, 637] on button "Reorder" at bounding box center [1057, 653] width 83 height 31
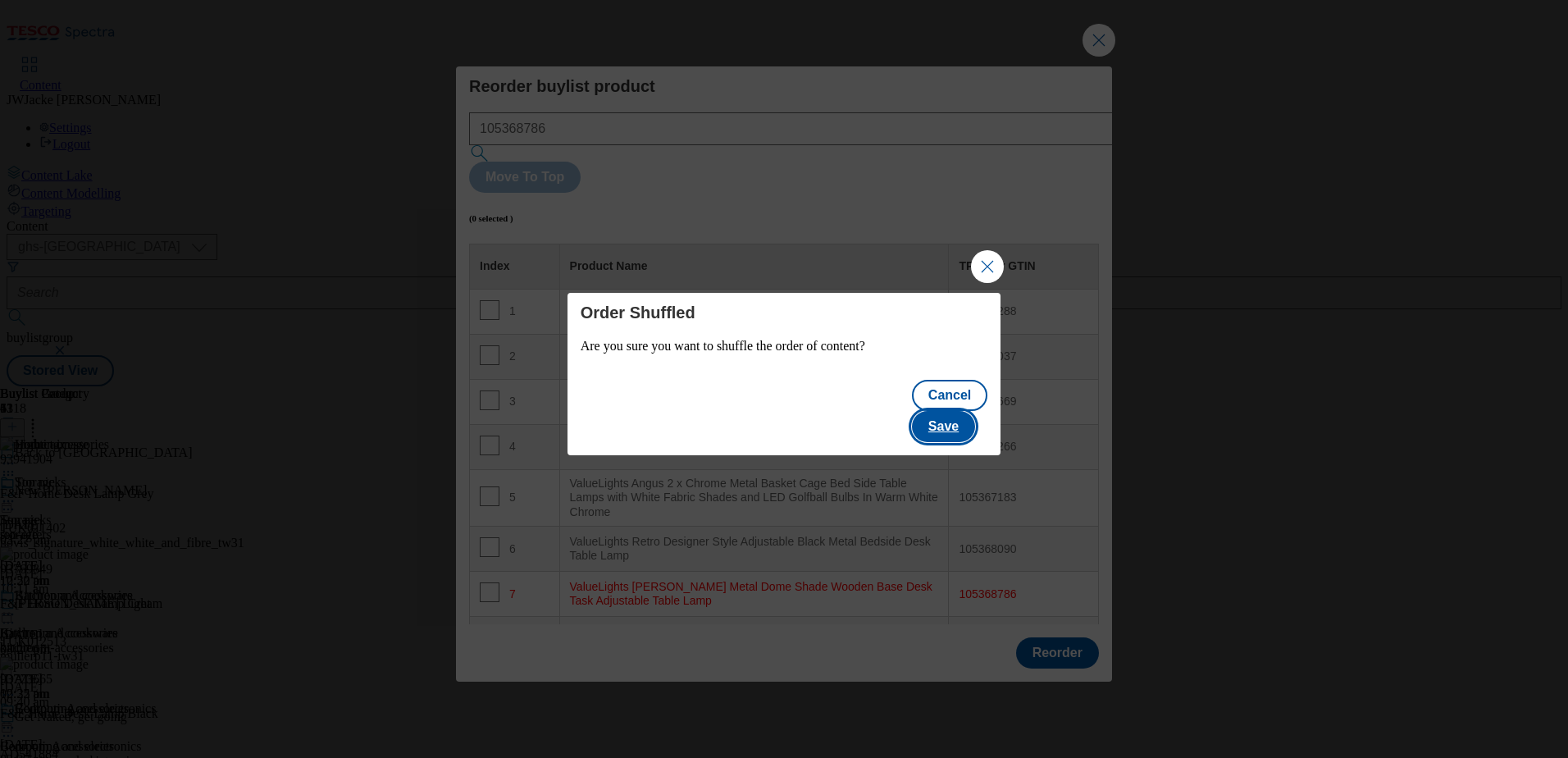
click at [962, 410] on button "Save" at bounding box center [943, 426] width 63 height 31
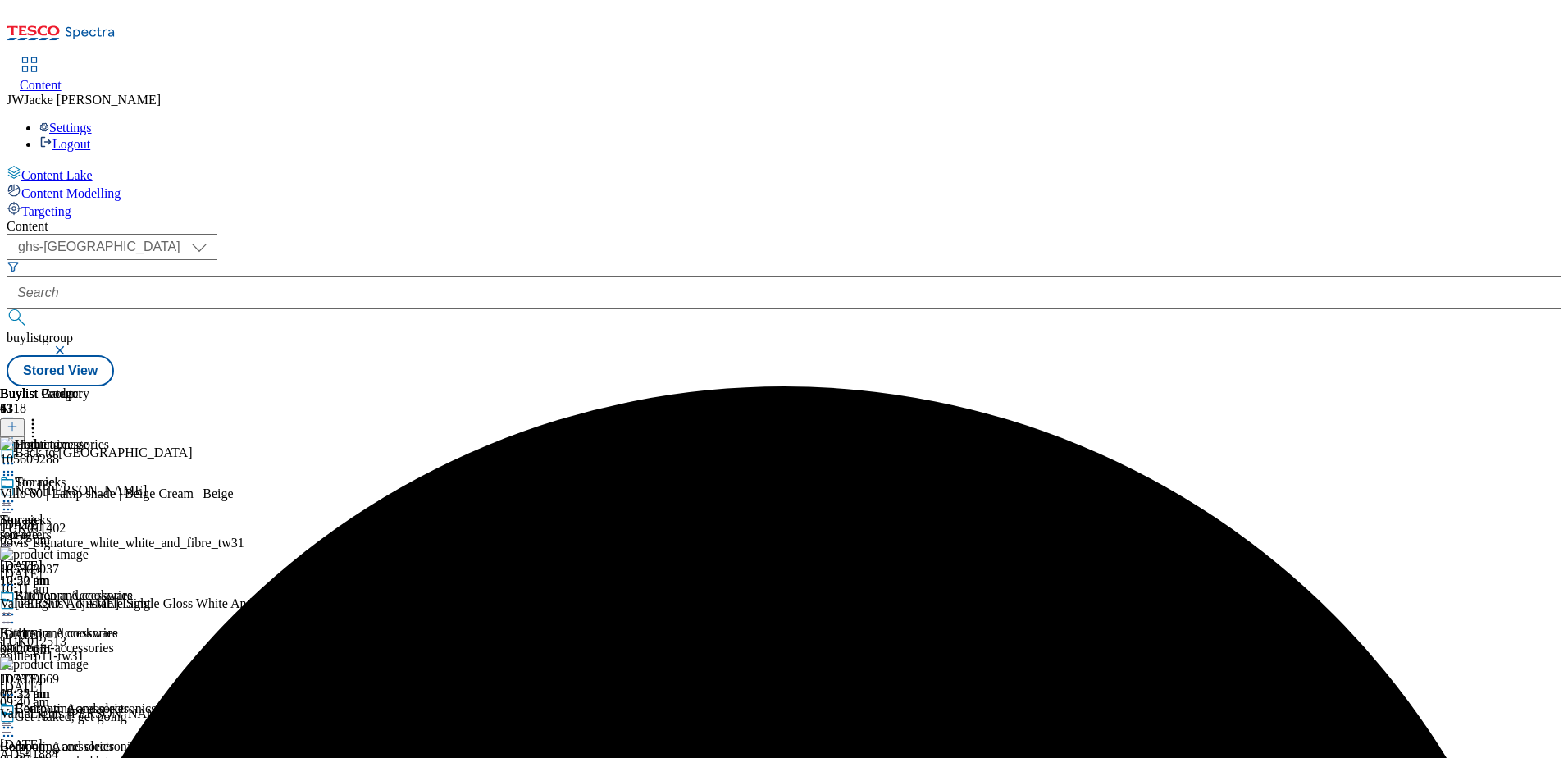
scroll to position [159, 0]
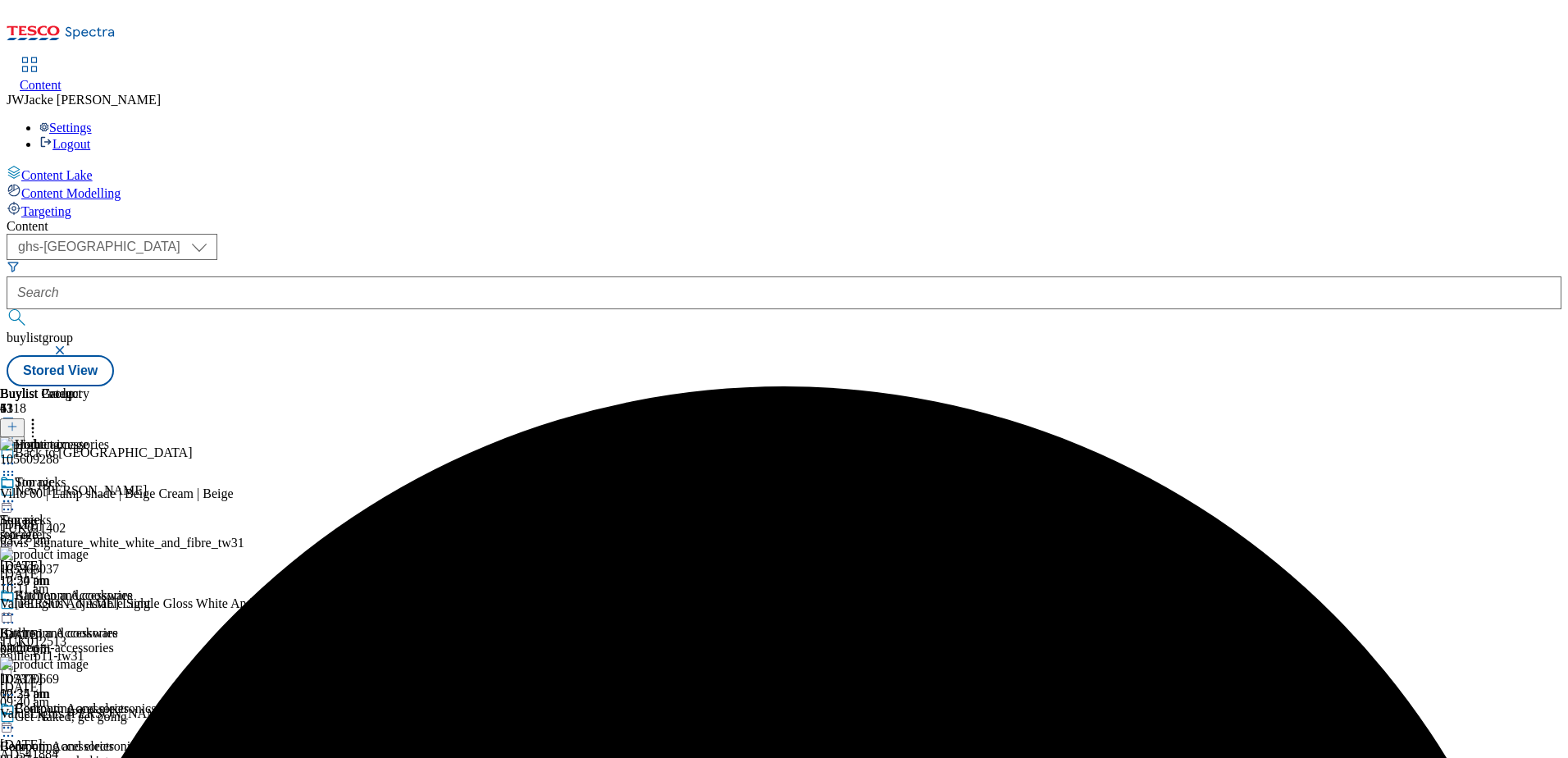
scroll to position [656, 0]
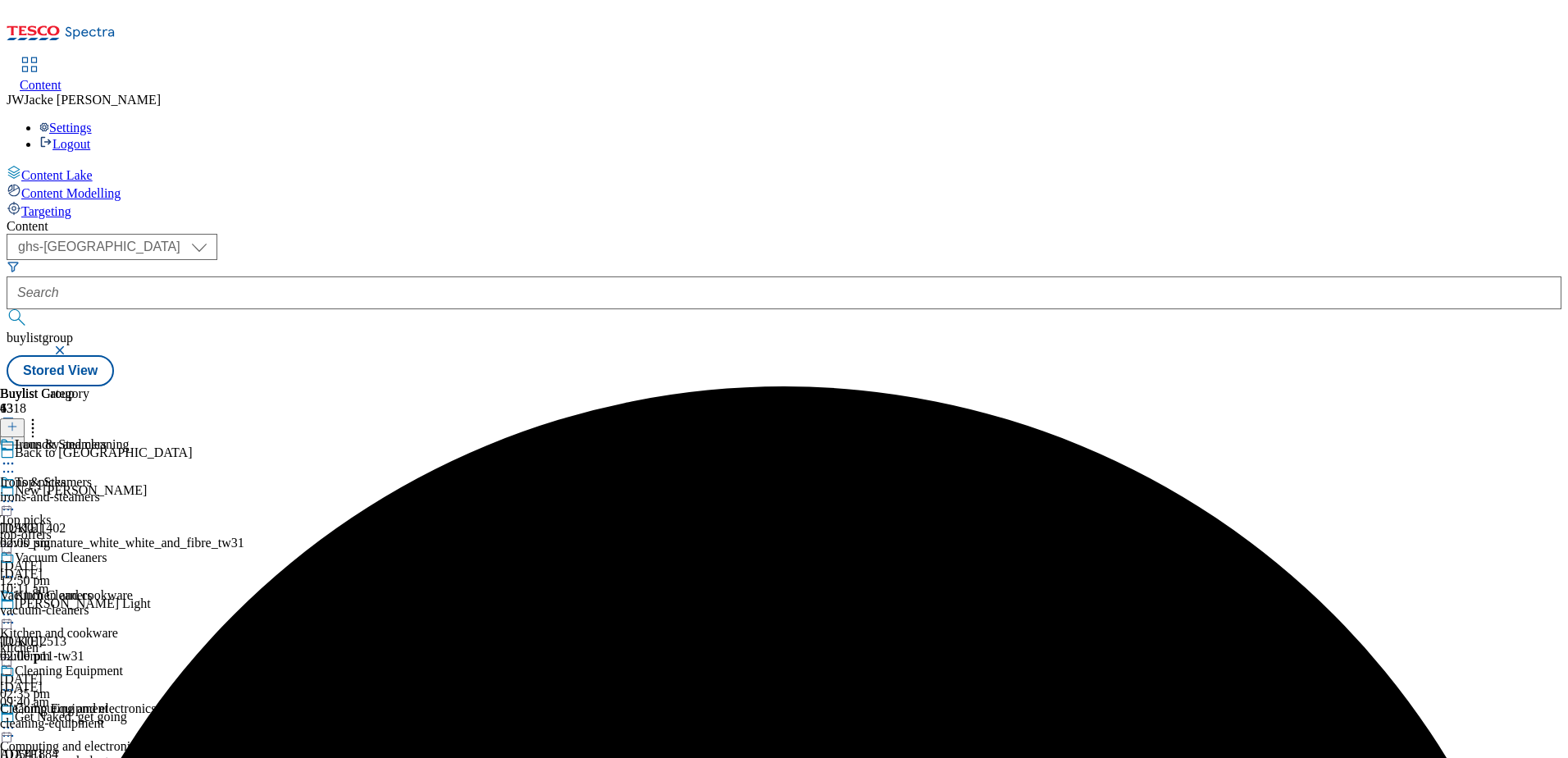
click at [17, 455] on icon at bounding box center [8, 463] width 17 height 17
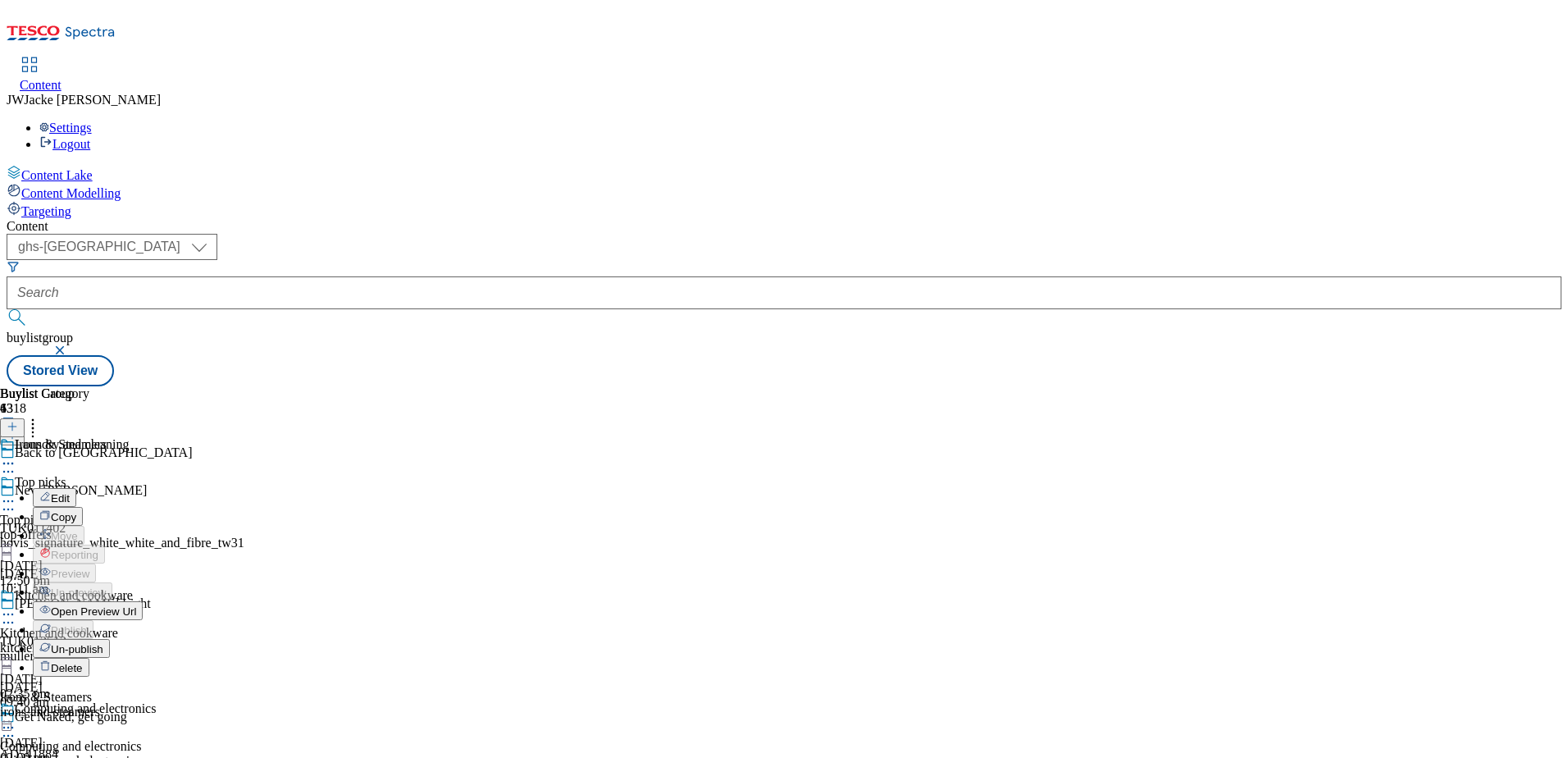
click at [103, 643] on span "Un-publish" at bounding box center [77, 649] width 52 height 12
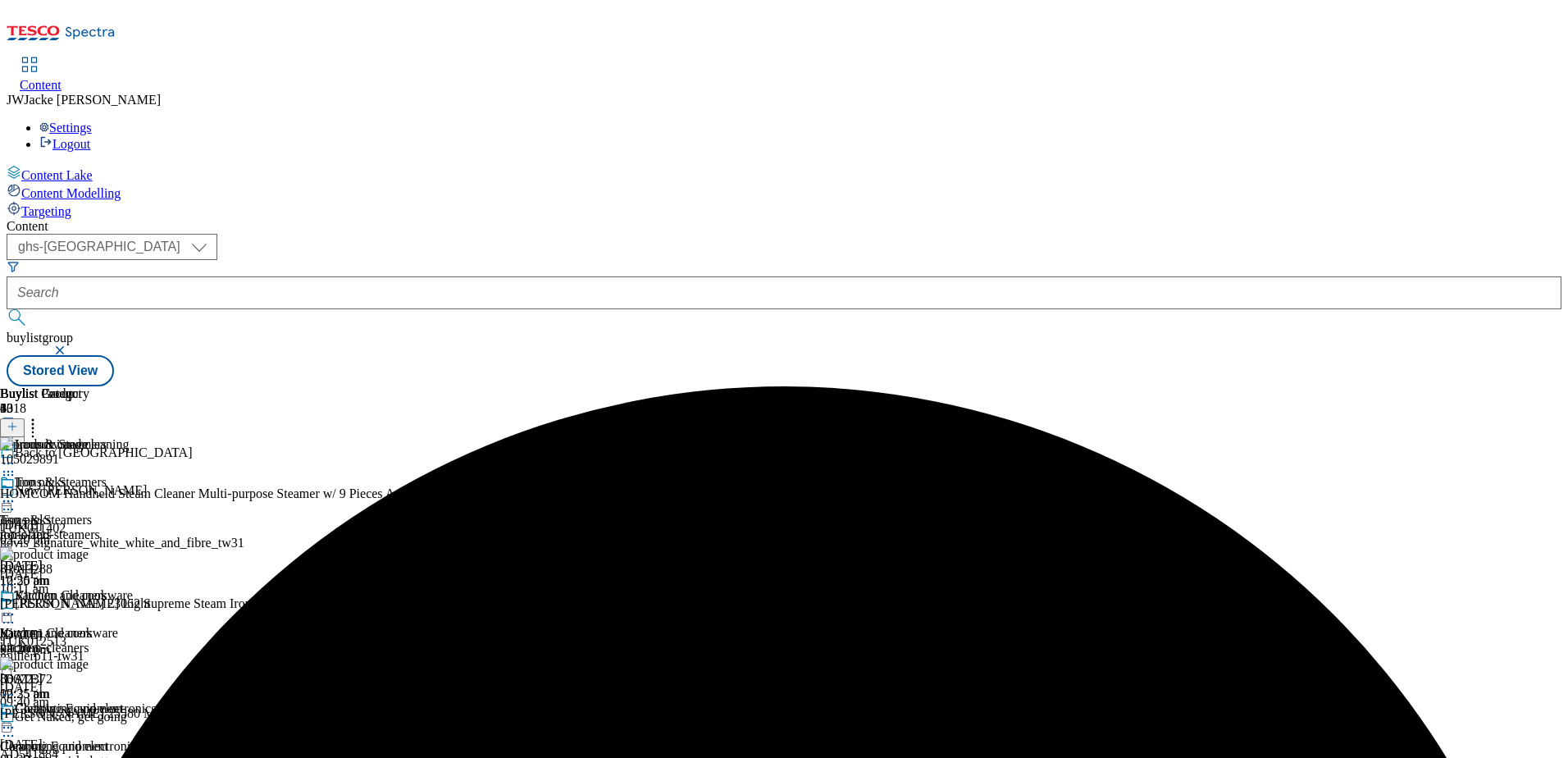
click at [41, 416] on icon at bounding box center [32, 424] width 17 height 17
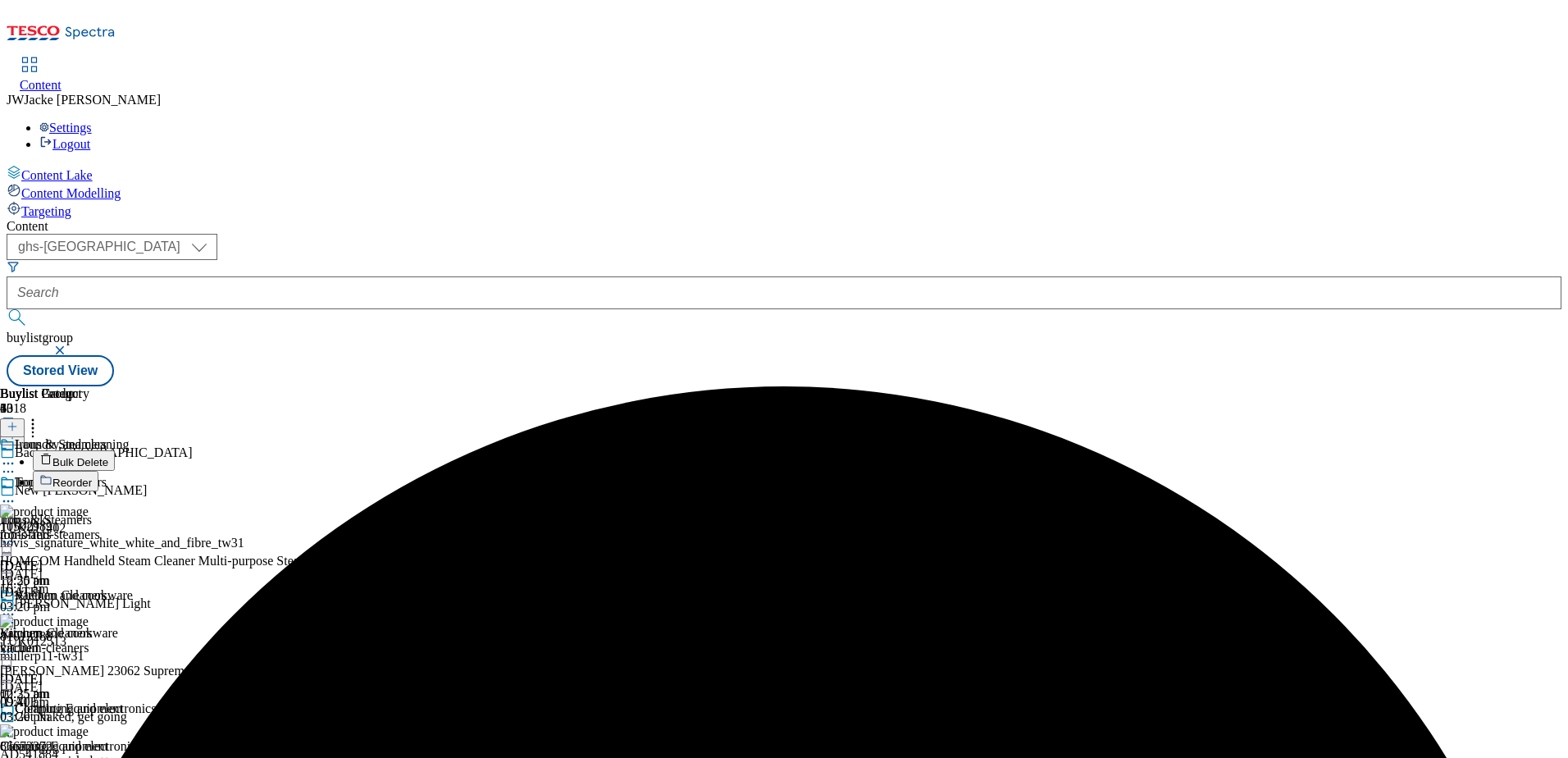
click at [92, 477] on span "Reorder" at bounding box center [72, 483] width 39 height 12
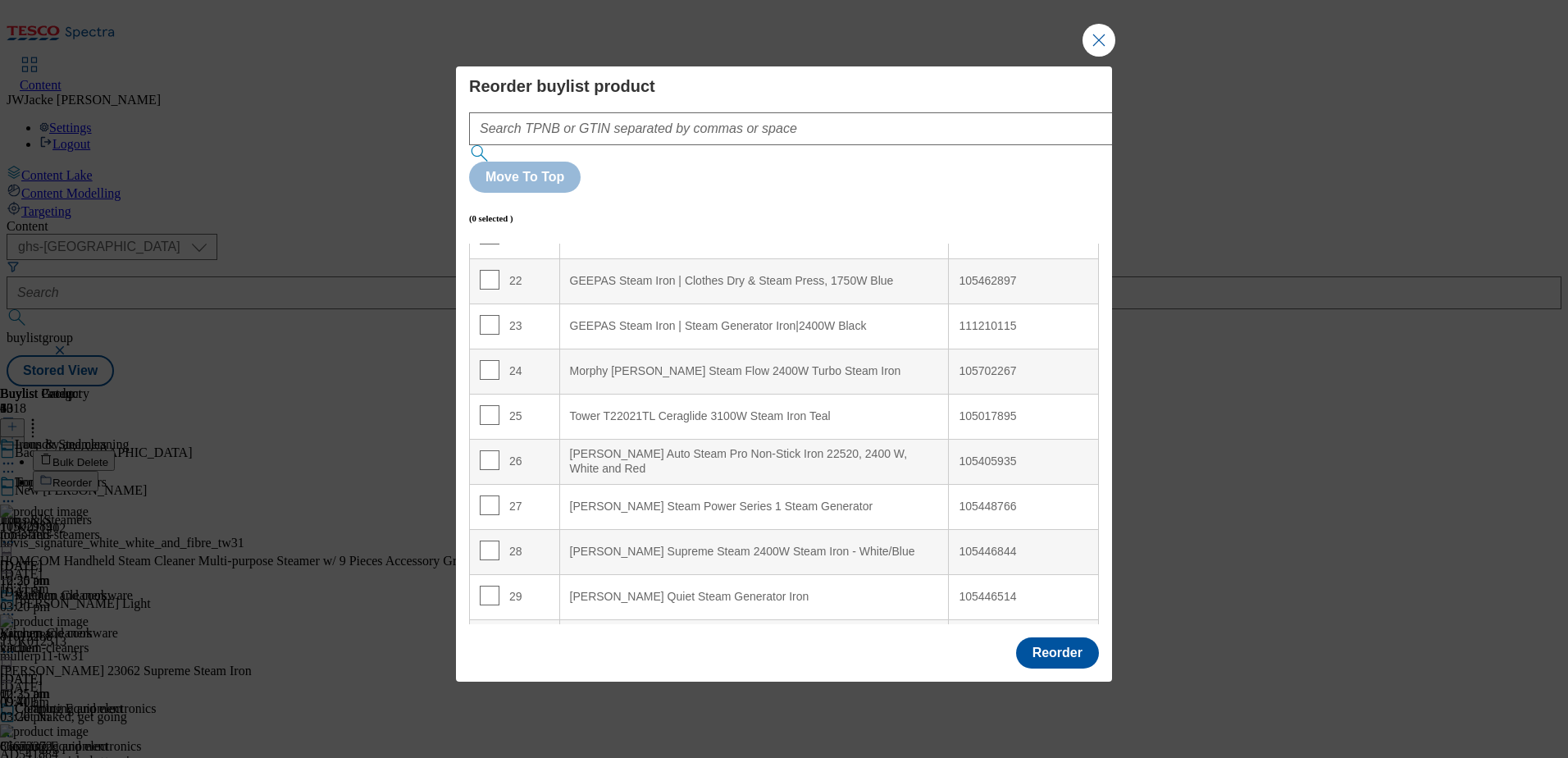
scroll to position [984, 0]
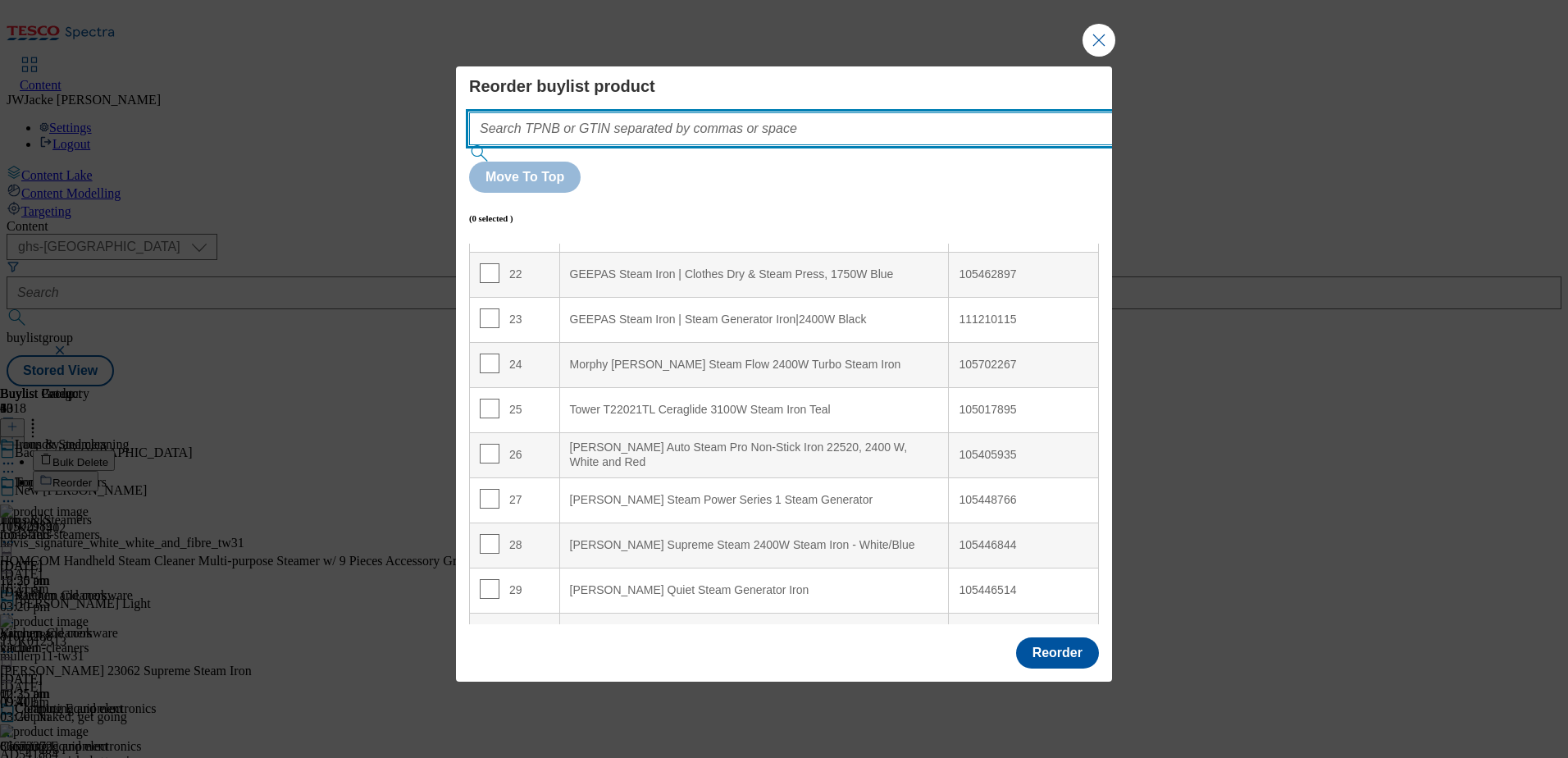
click at [687, 145] on input "Modal" at bounding box center [815, 129] width 693 height 33
paste input "105448766"
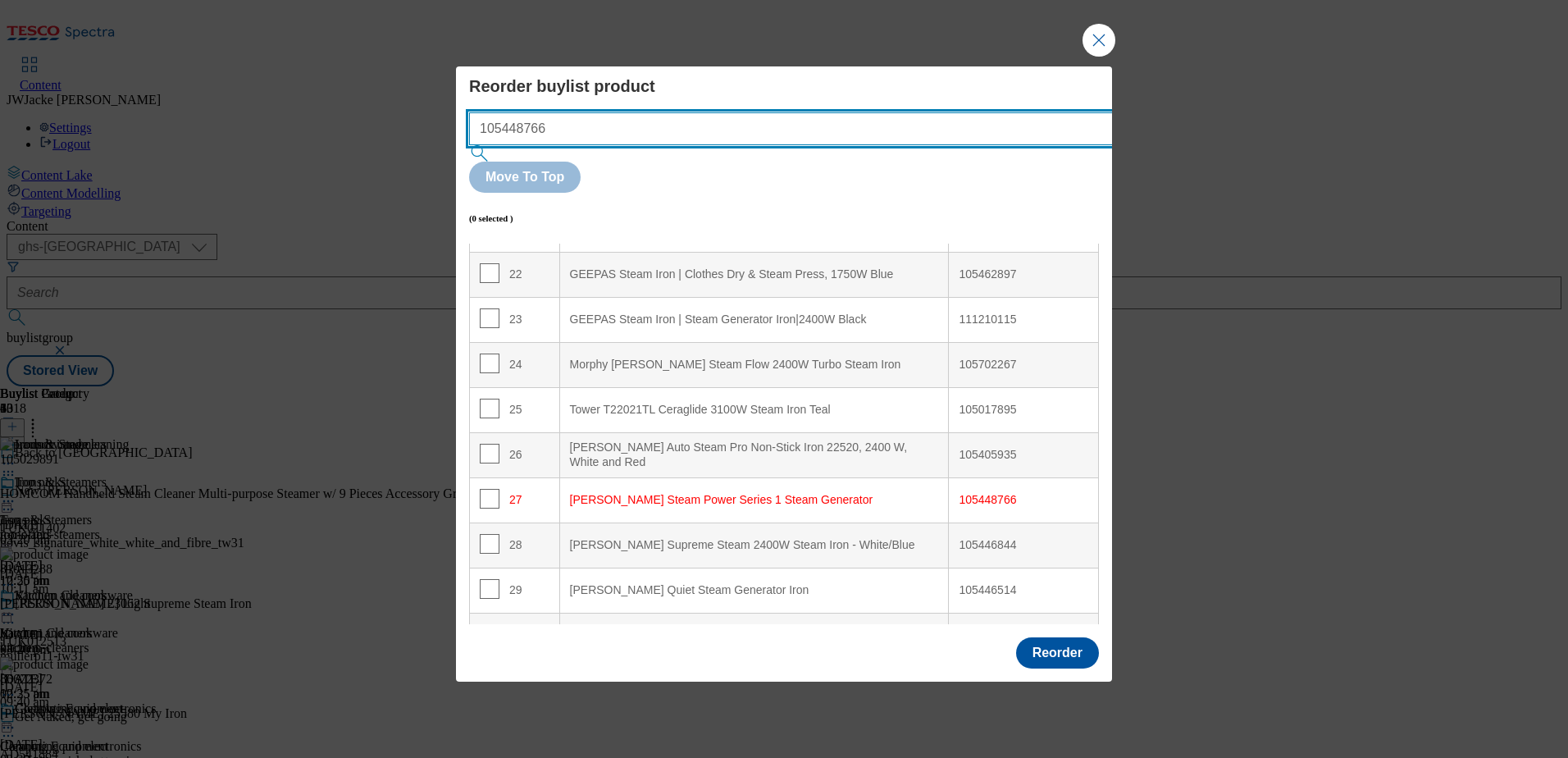
scroll to position [1018, 0]
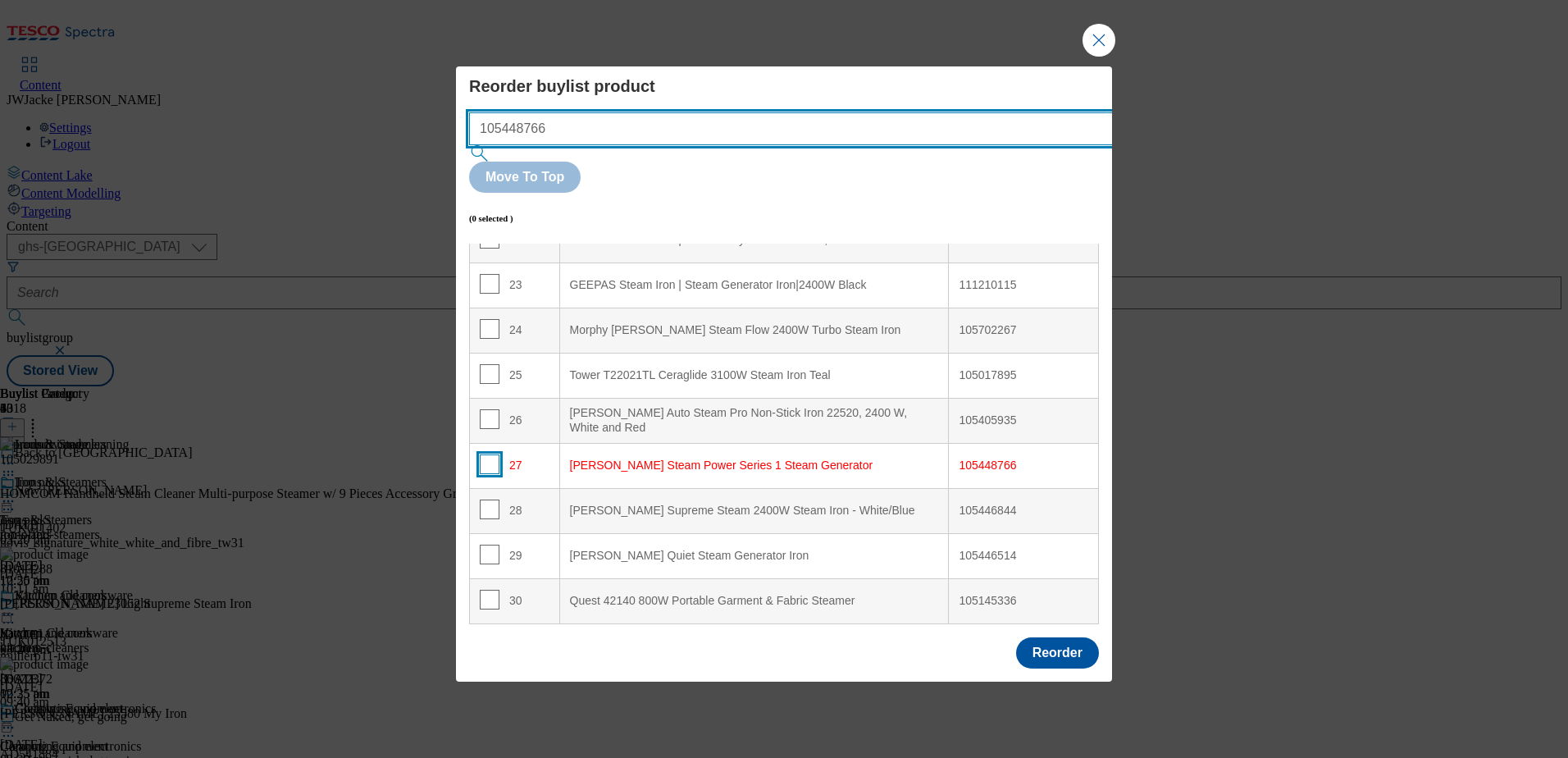
type input "105448766"
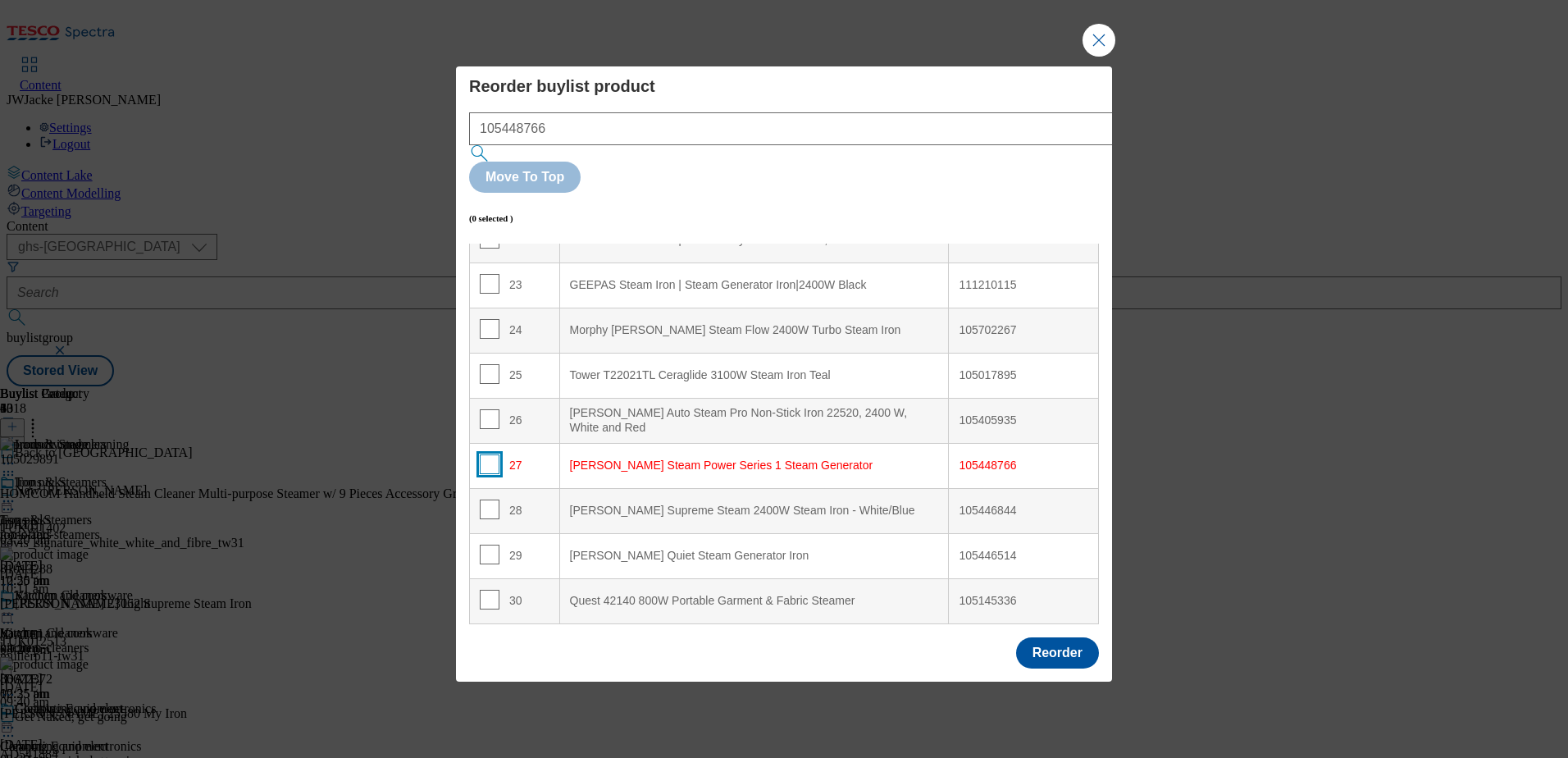
click at [492, 454] on input "Modal" at bounding box center [489, 464] width 20 height 20
checkbox input "true"
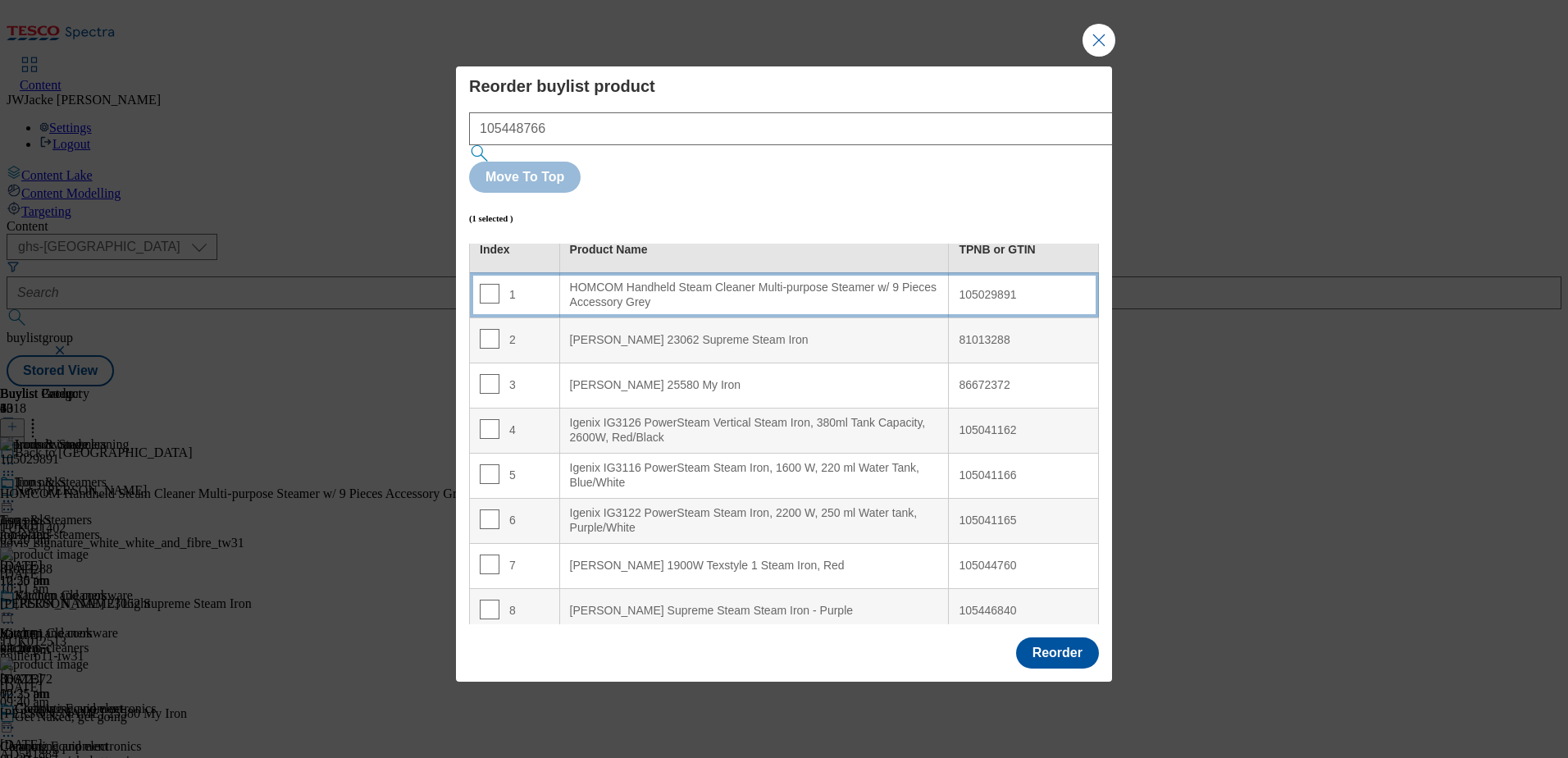
scroll to position [0, 0]
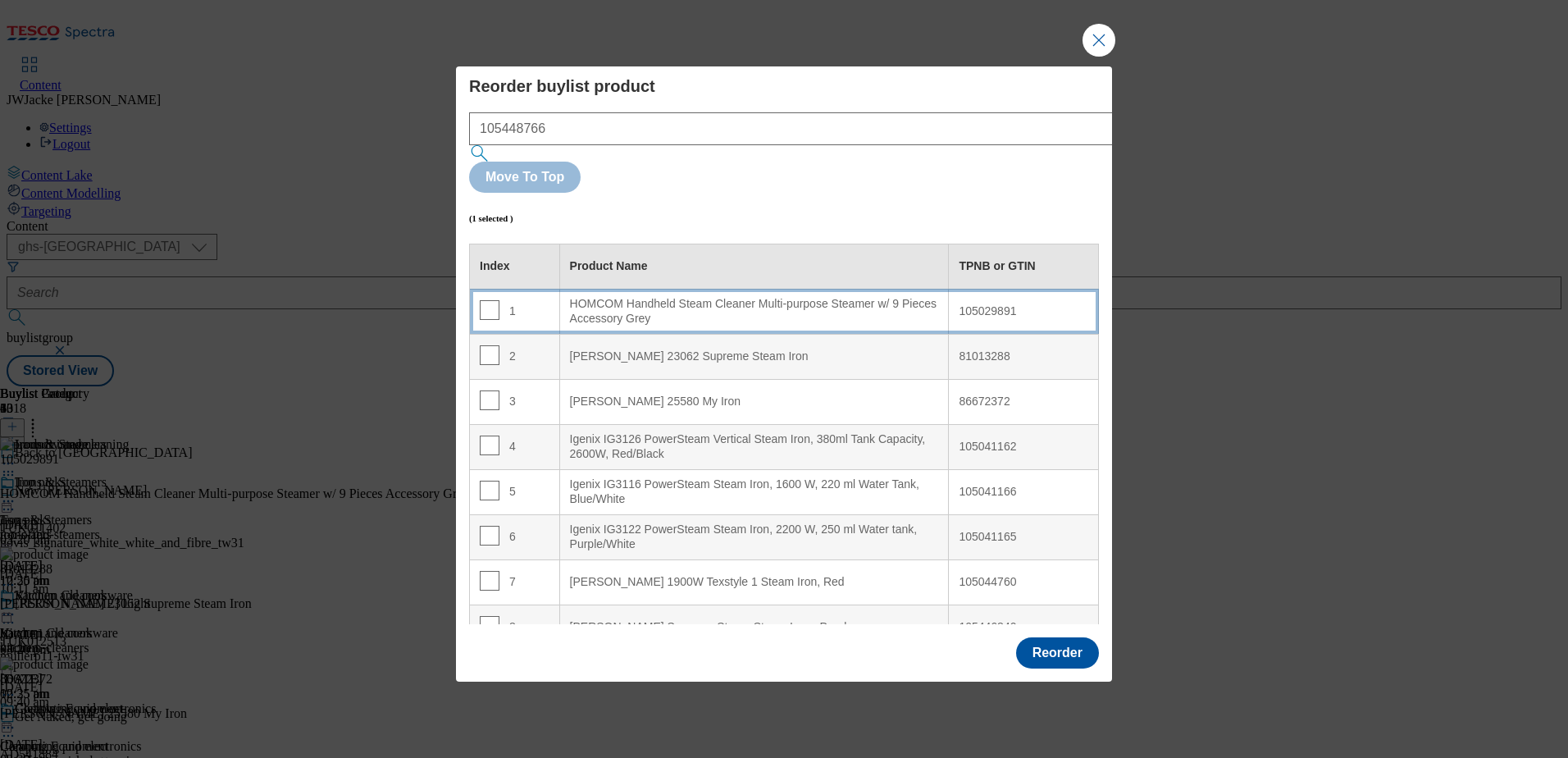
click at [612, 297] on div "HOMCOM Handheld Steam Cleaner Multi-purpose Steamer w/ 9 Pieces Accessory Grey" at bounding box center [755, 311] width 370 height 29
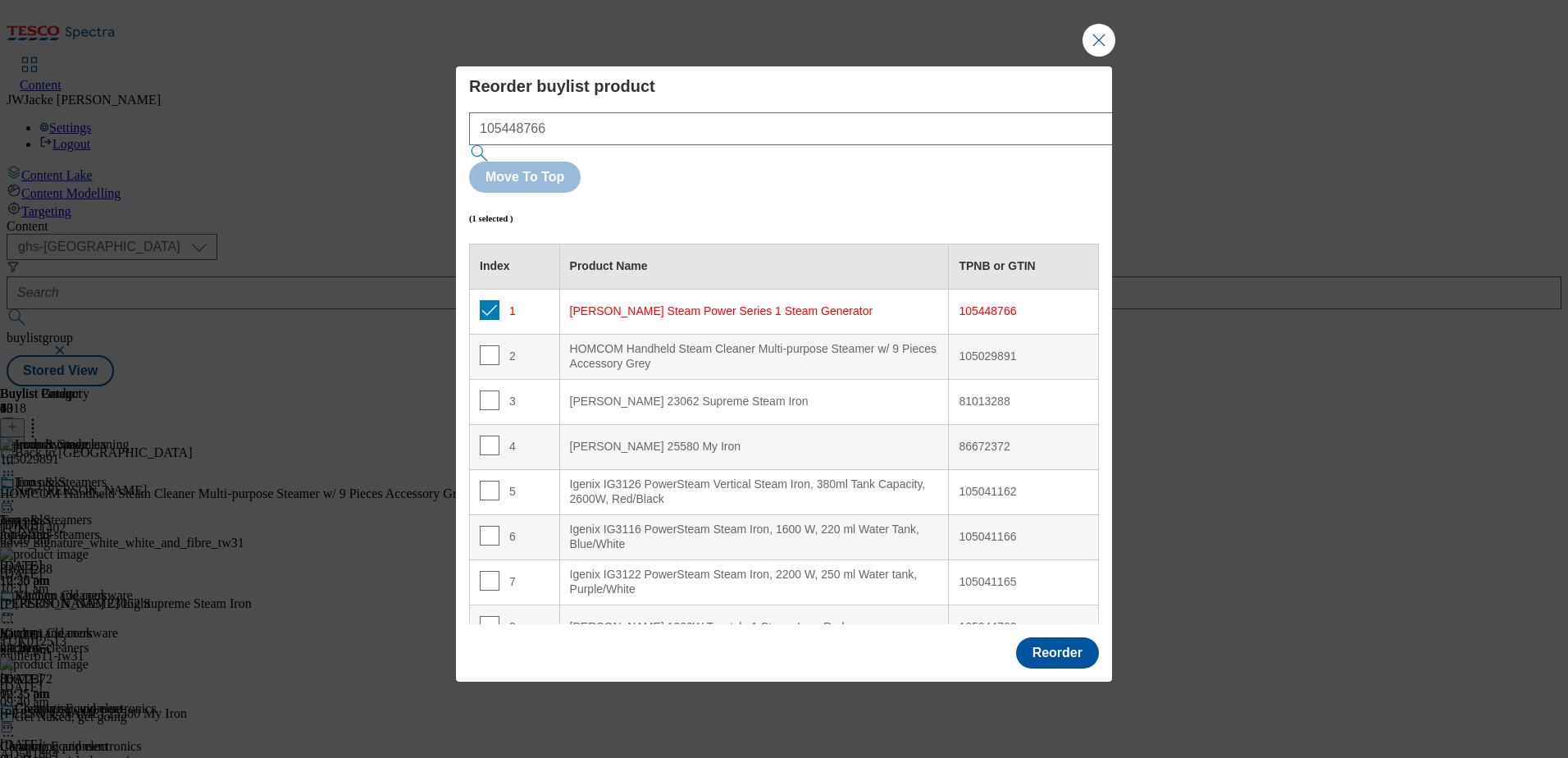
click at [492, 289] on td "1" at bounding box center [515, 312] width 90 height 45
click at [491, 300] on input "Modal" at bounding box center [489, 310] width 20 height 20
checkbox input "false"
click at [1057, 637] on button "Reorder" at bounding box center [1057, 653] width 83 height 31
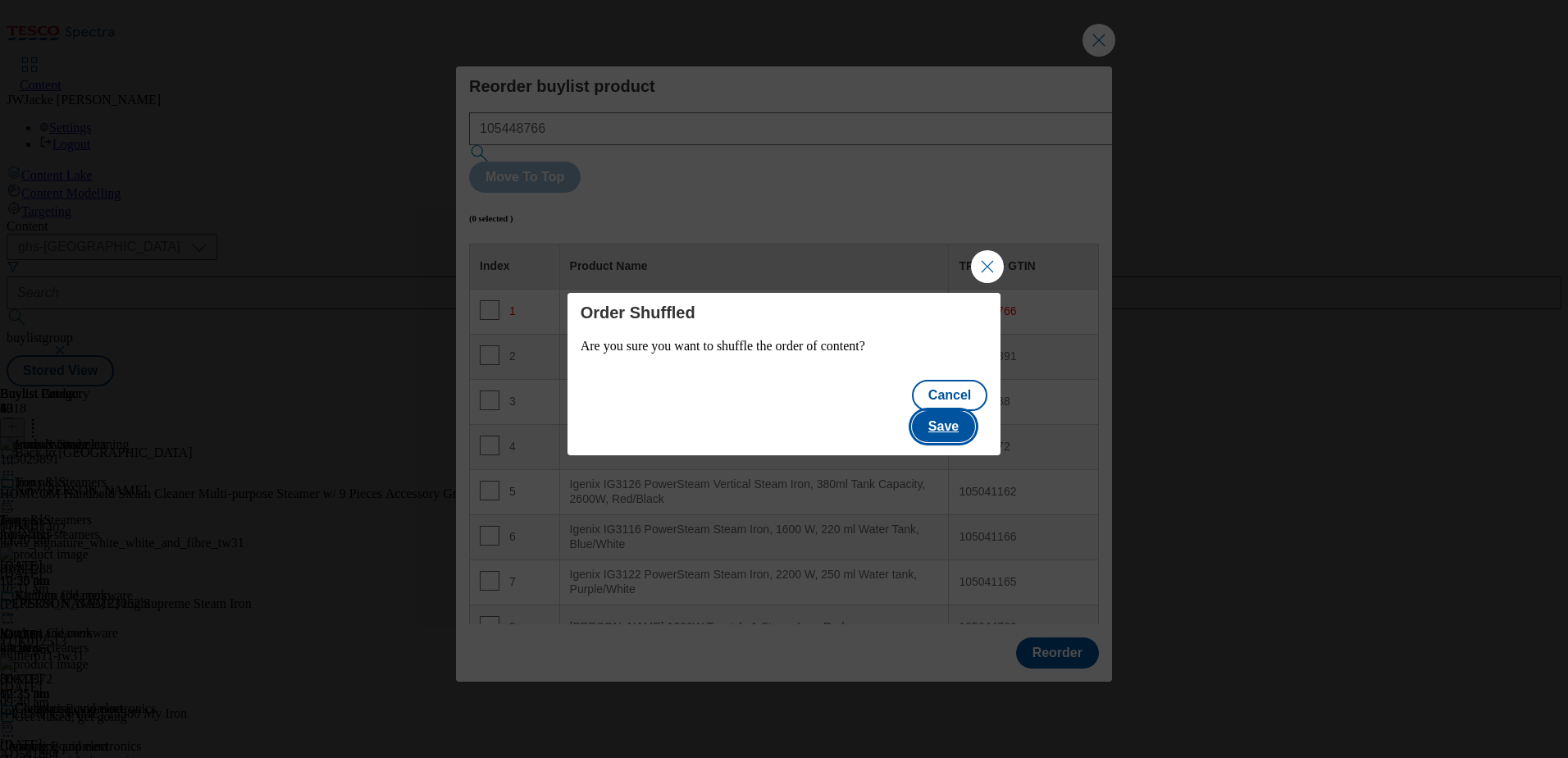
click at [960, 410] on button "Save" at bounding box center [943, 426] width 63 height 31
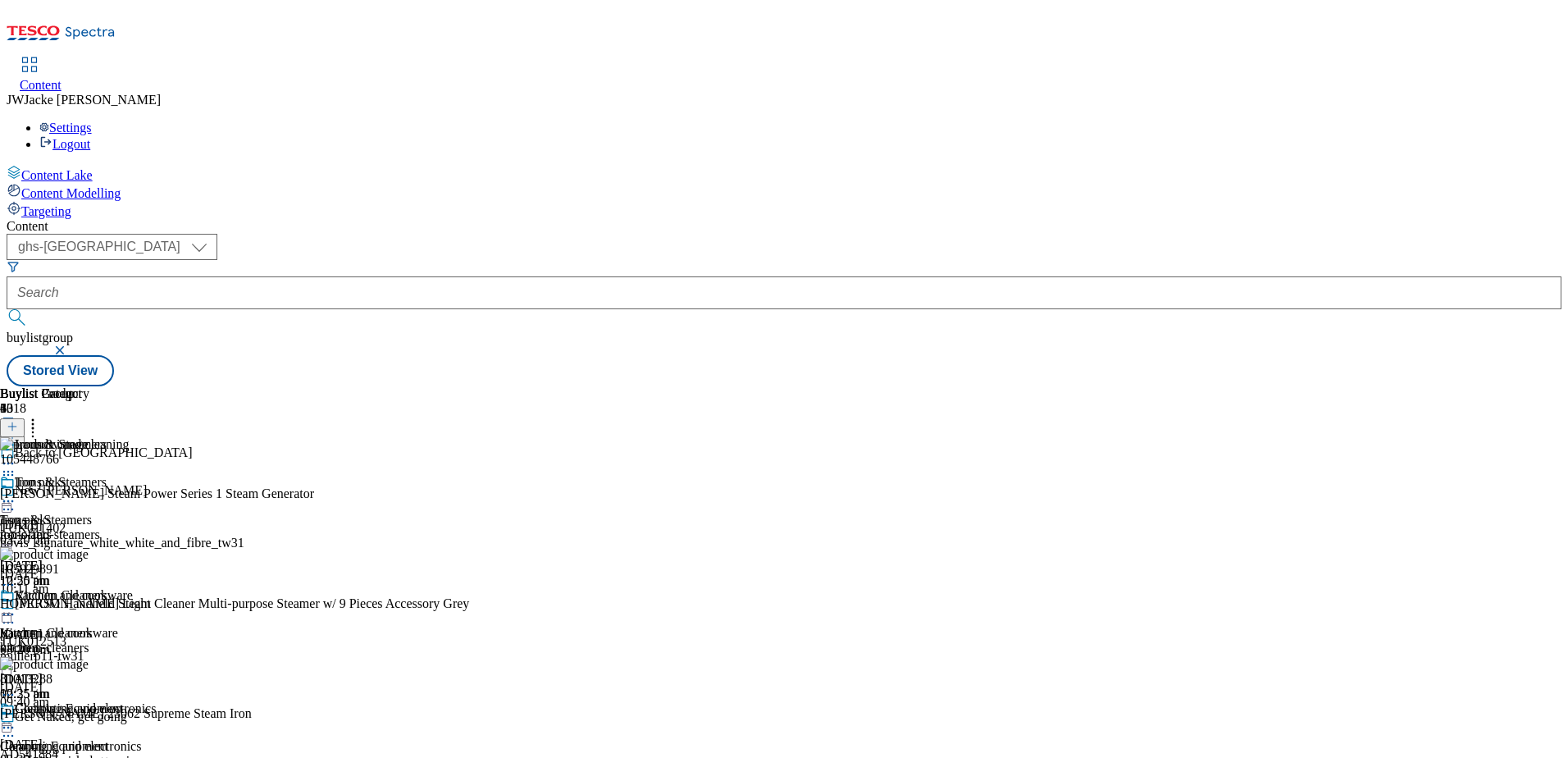
click at [125, 588] on div "Vacuum Cleaners Vacuum Cleaners vacuum-cleaners 23 Sept 2025 10:25 am" at bounding box center [62, 644] width 125 height 114
click at [34, 419] on circle at bounding box center [33, 420] width 3 height 3
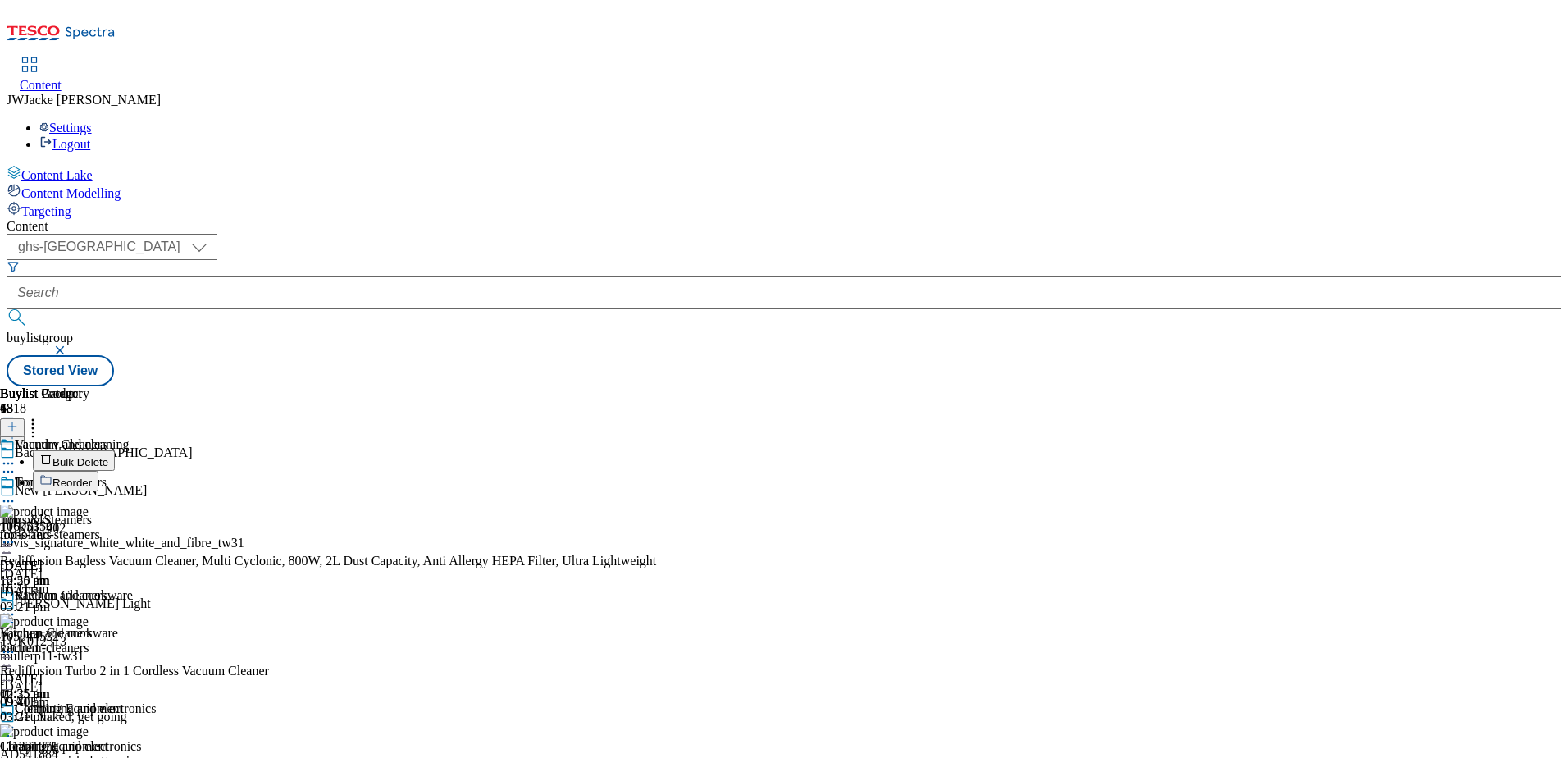
click at [92, 477] on span "Reorder" at bounding box center [72, 483] width 39 height 12
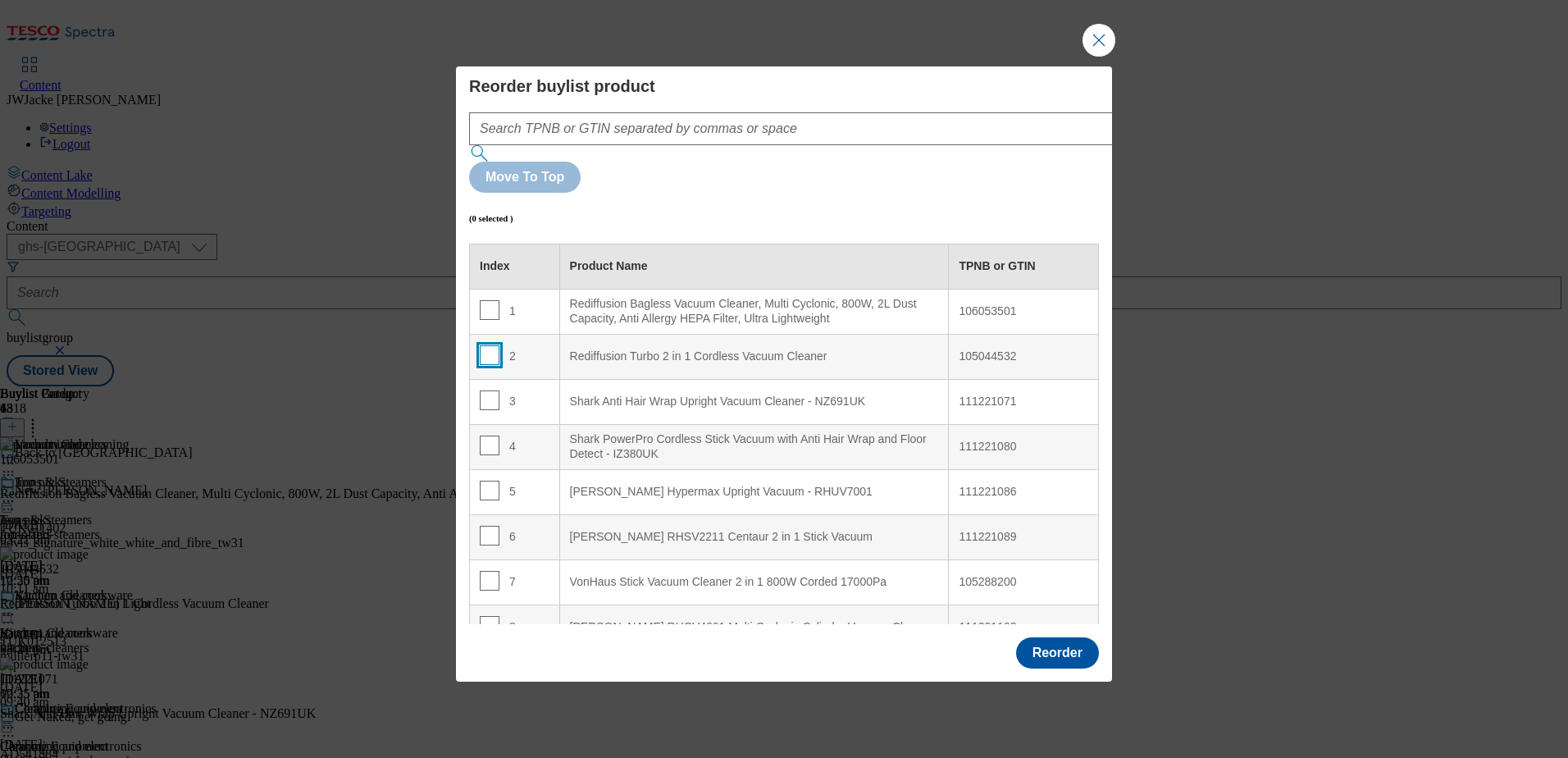
click at [488, 345] on input "Modal" at bounding box center [489, 355] width 20 height 20
checkbox input "true"
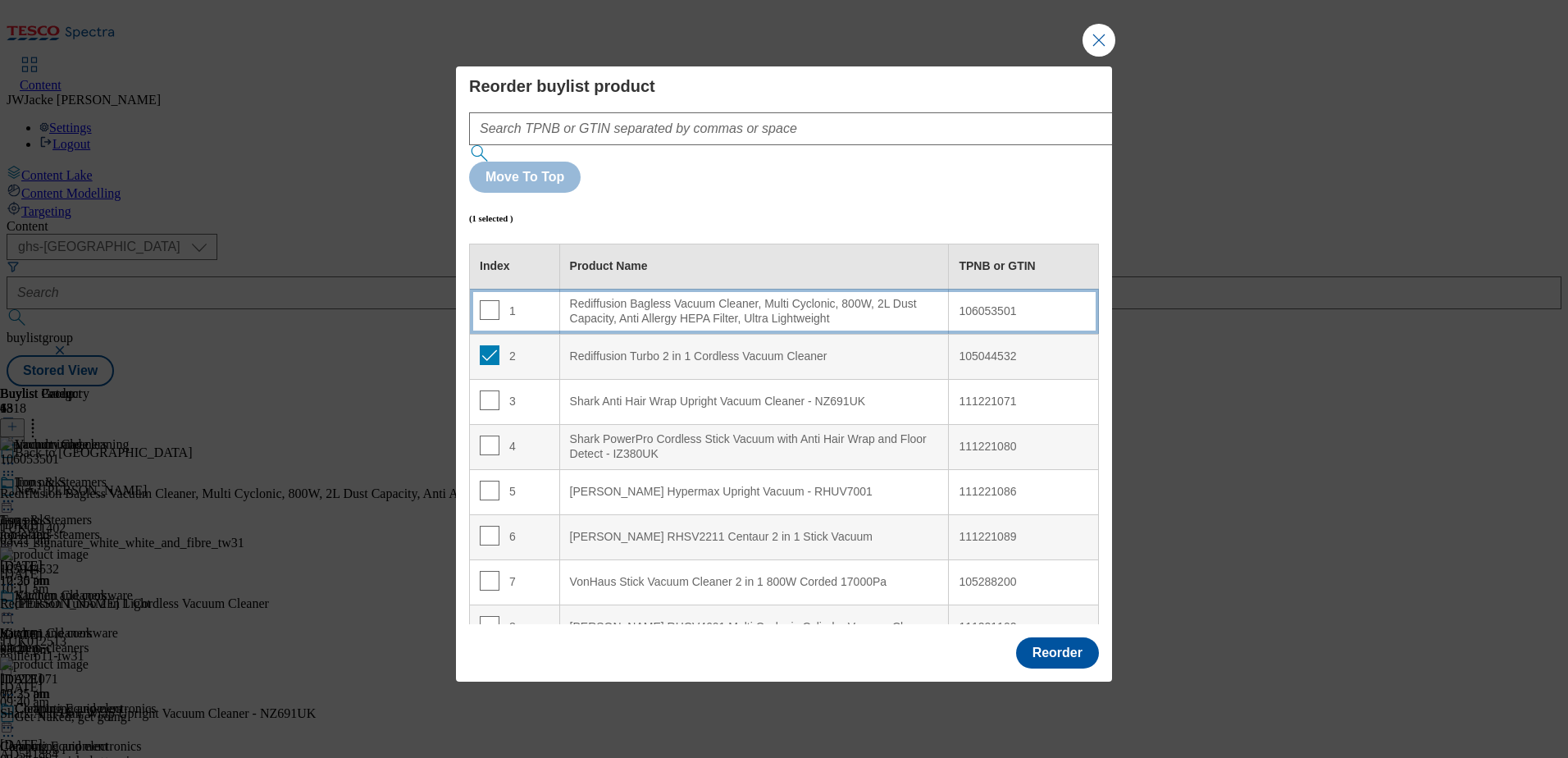
click at [591, 297] on div "Rediffusion Bagless Vacuum Cleaner, Multi Cyclonic, 800W, 2L Dust Capacity, Ant…" at bounding box center [755, 311] width 370 height 29
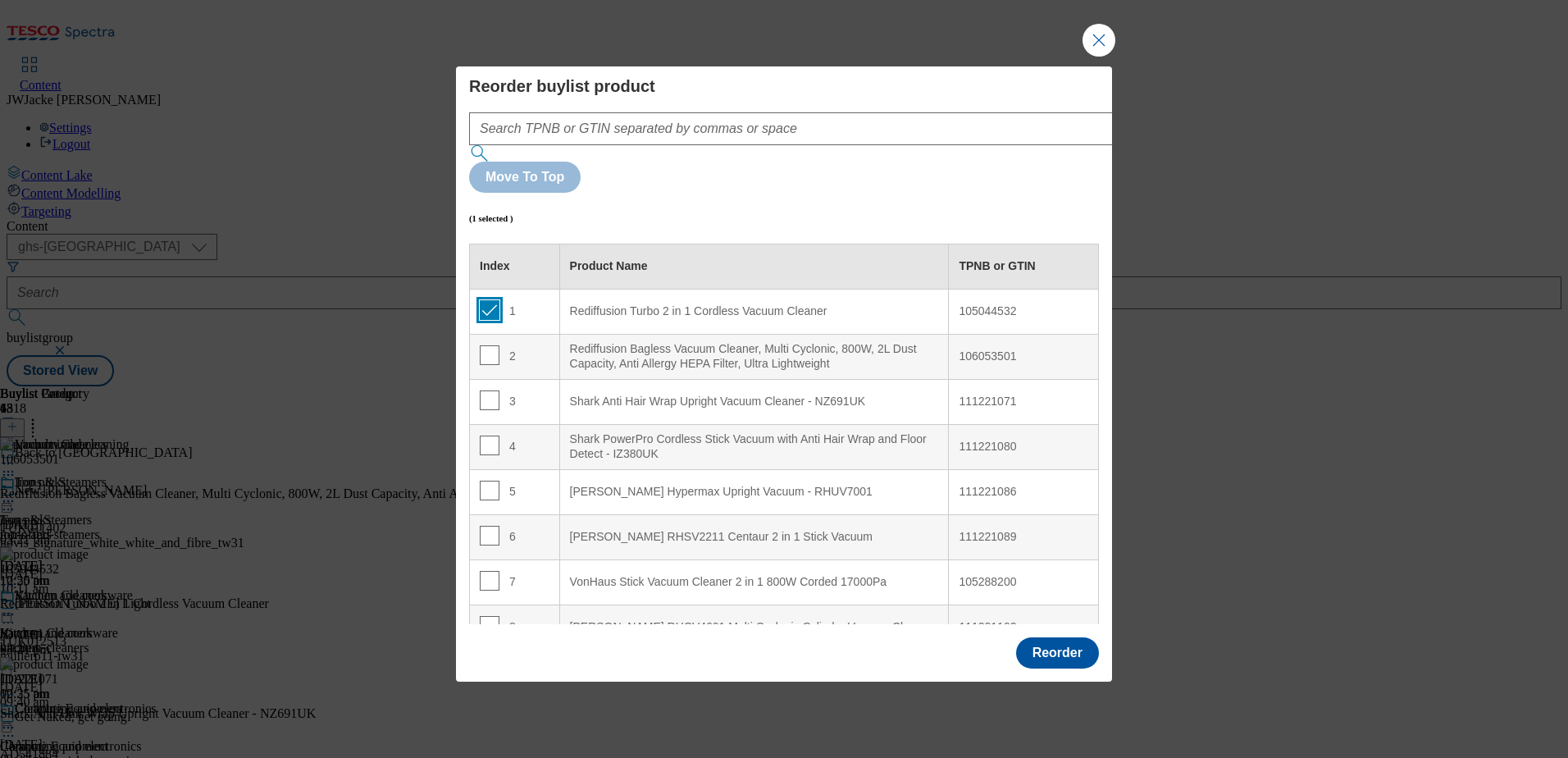
click at [488, 300] on input "Modal" at bounding box center [489, 310] width 20 height 20
checkbox input "false"
click at [491, 436] on input "Modal" at bounding box center [489, 445] width 20 height 20
checkbox input "true"
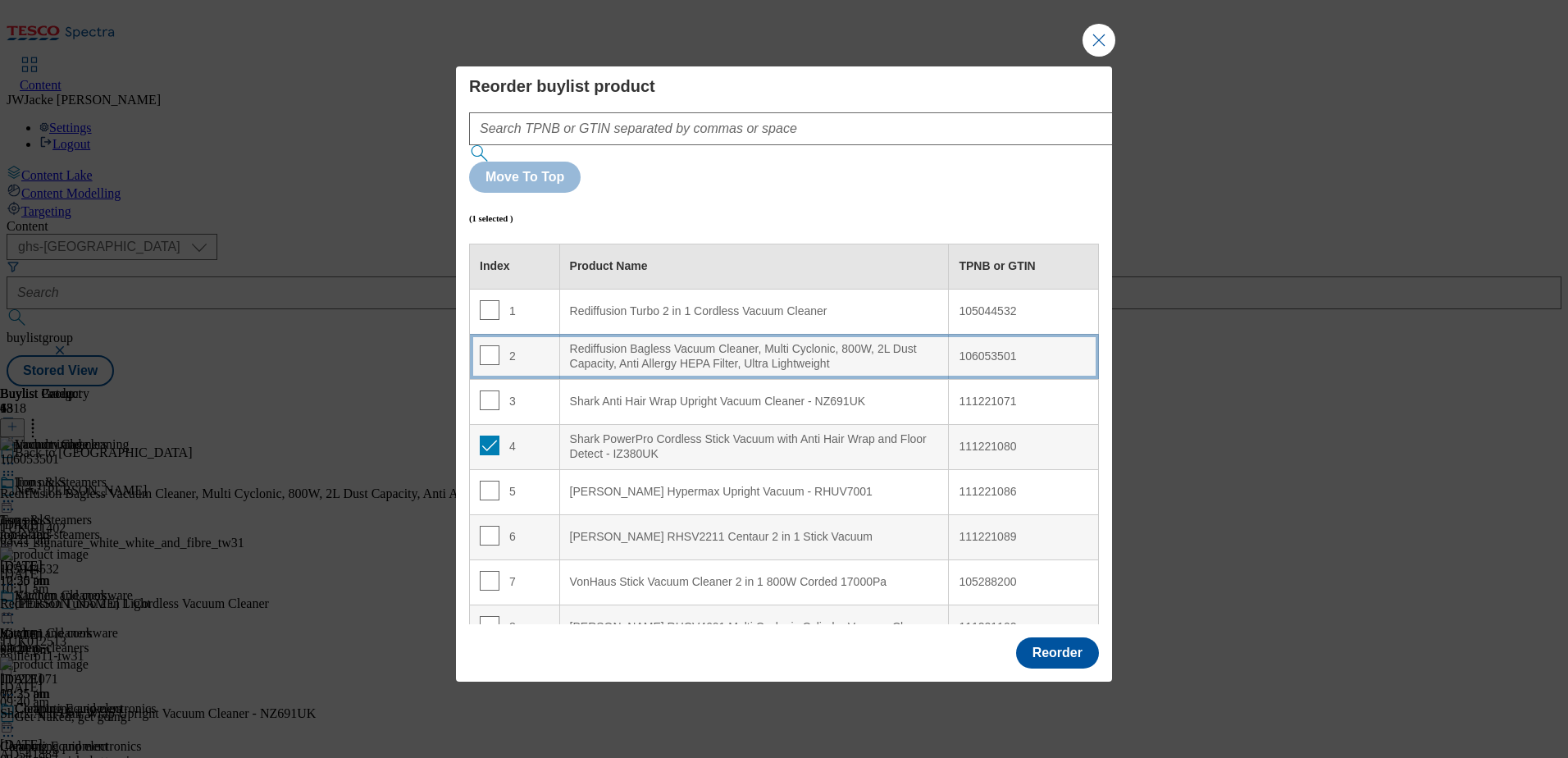
click at [621, 342] on div "Rediffusion Bagless Vacuum Cleaner, Multi Cyclonic, 800W, 2L Dust Capacity, Ant…" at bounding box center [755, 356] width 370 height 29
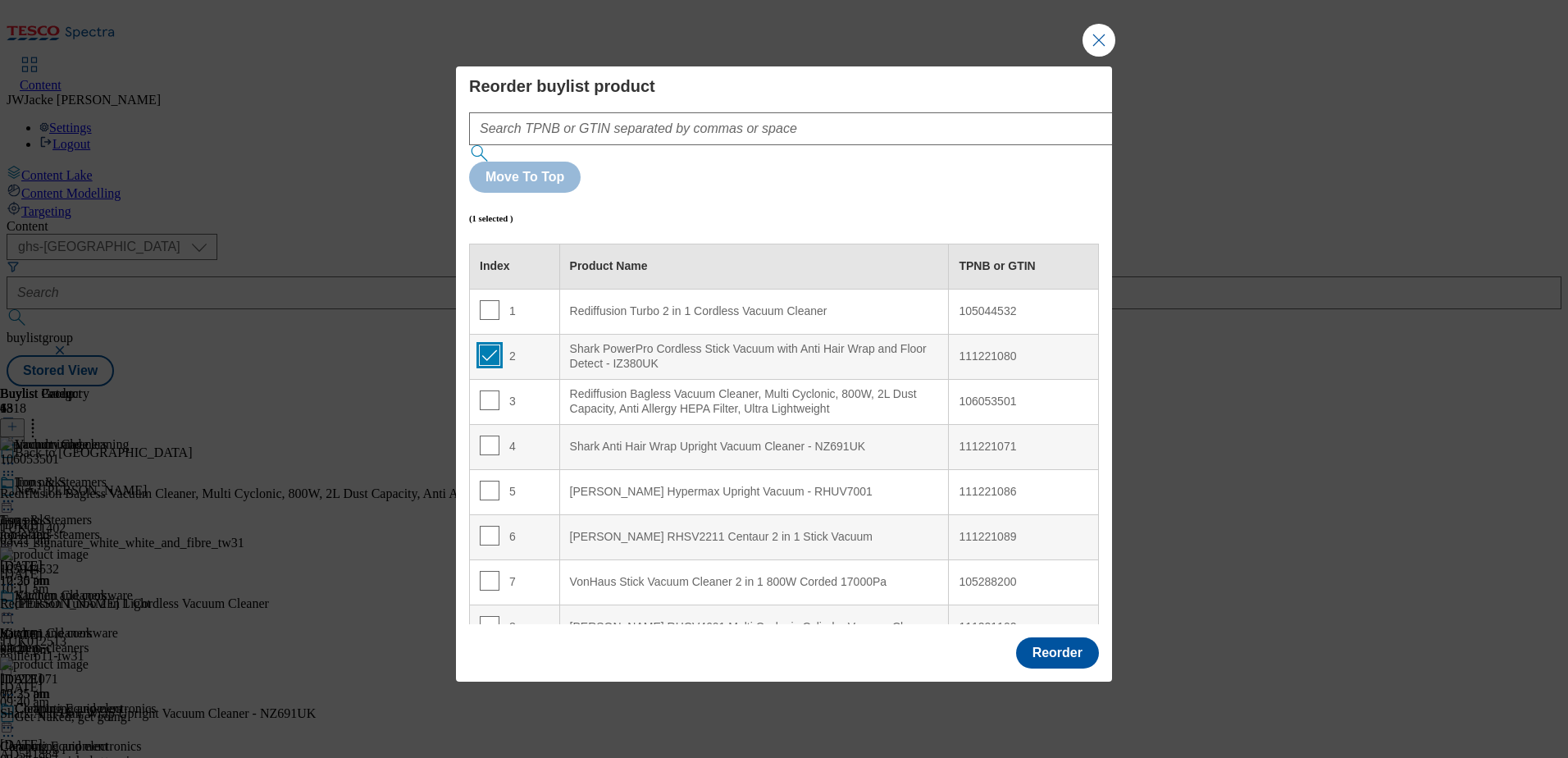
click at [482, 345] on input "Modal" at bounding box center [489, 355] width 20 height 20
checkbox input "false"
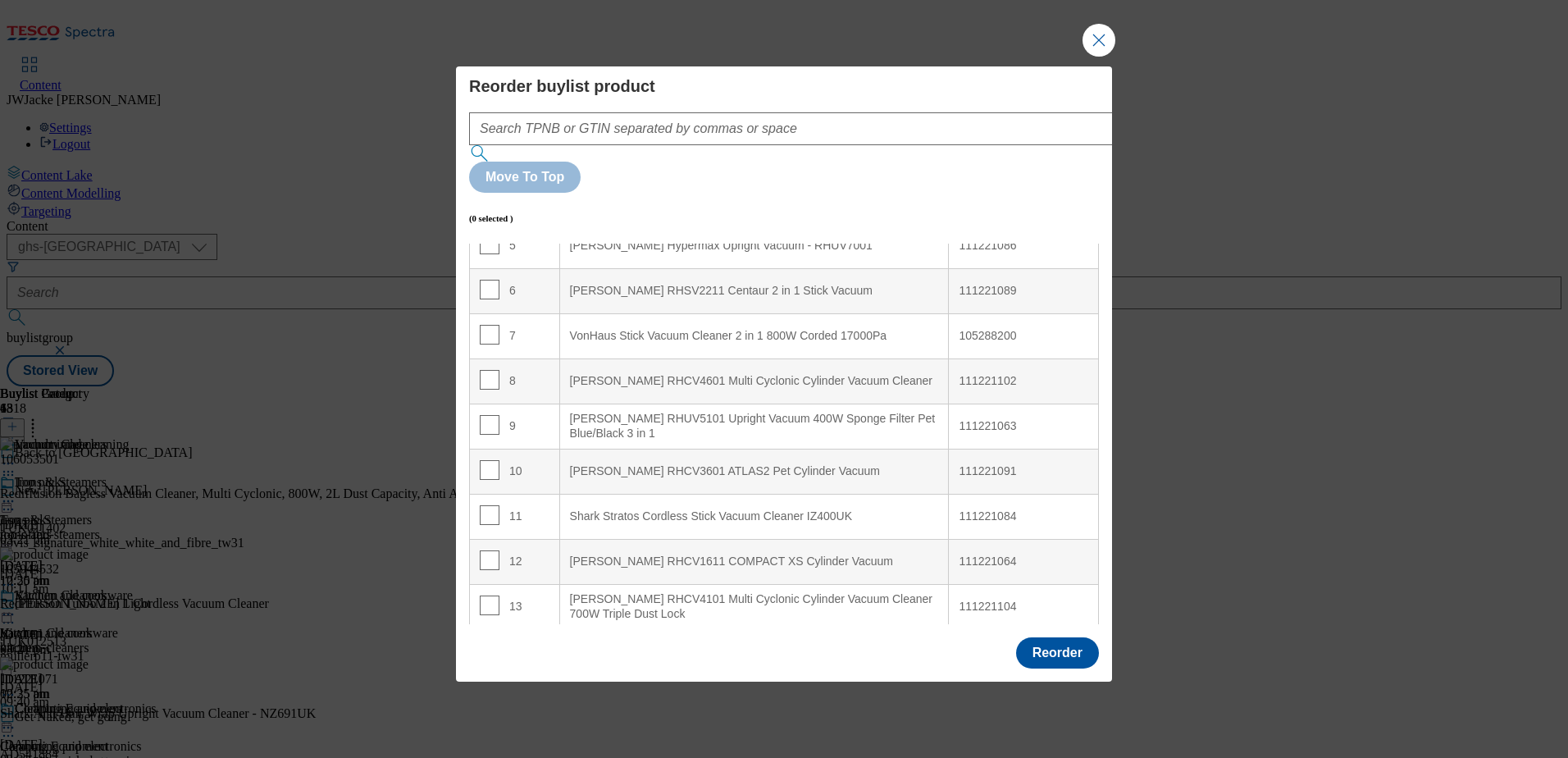
scroll to position [328, 0]
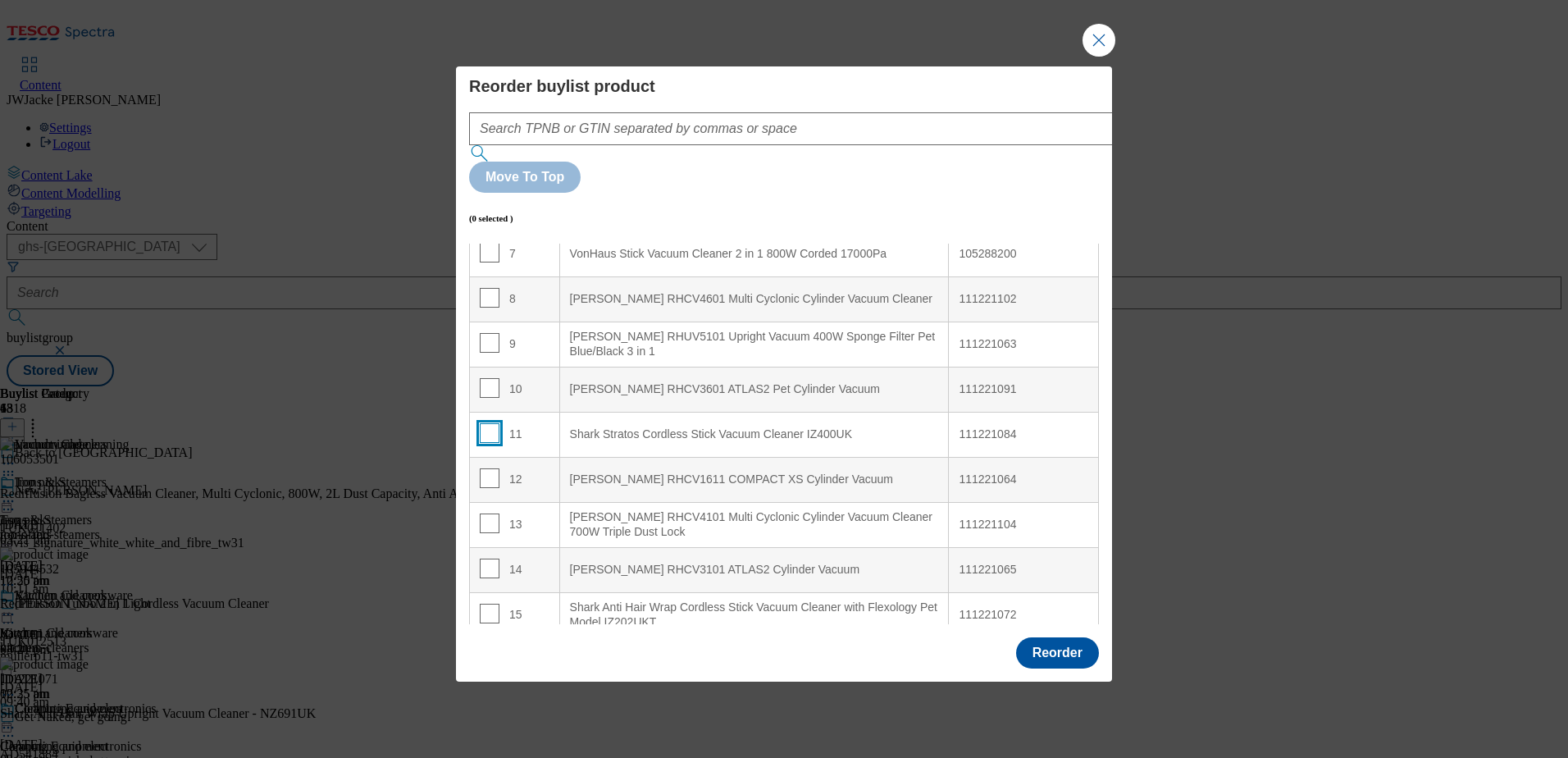
click at [480, 424] on input "Modal" at bounding box center [489, 433] width 20 height 20
checkbox input "true"
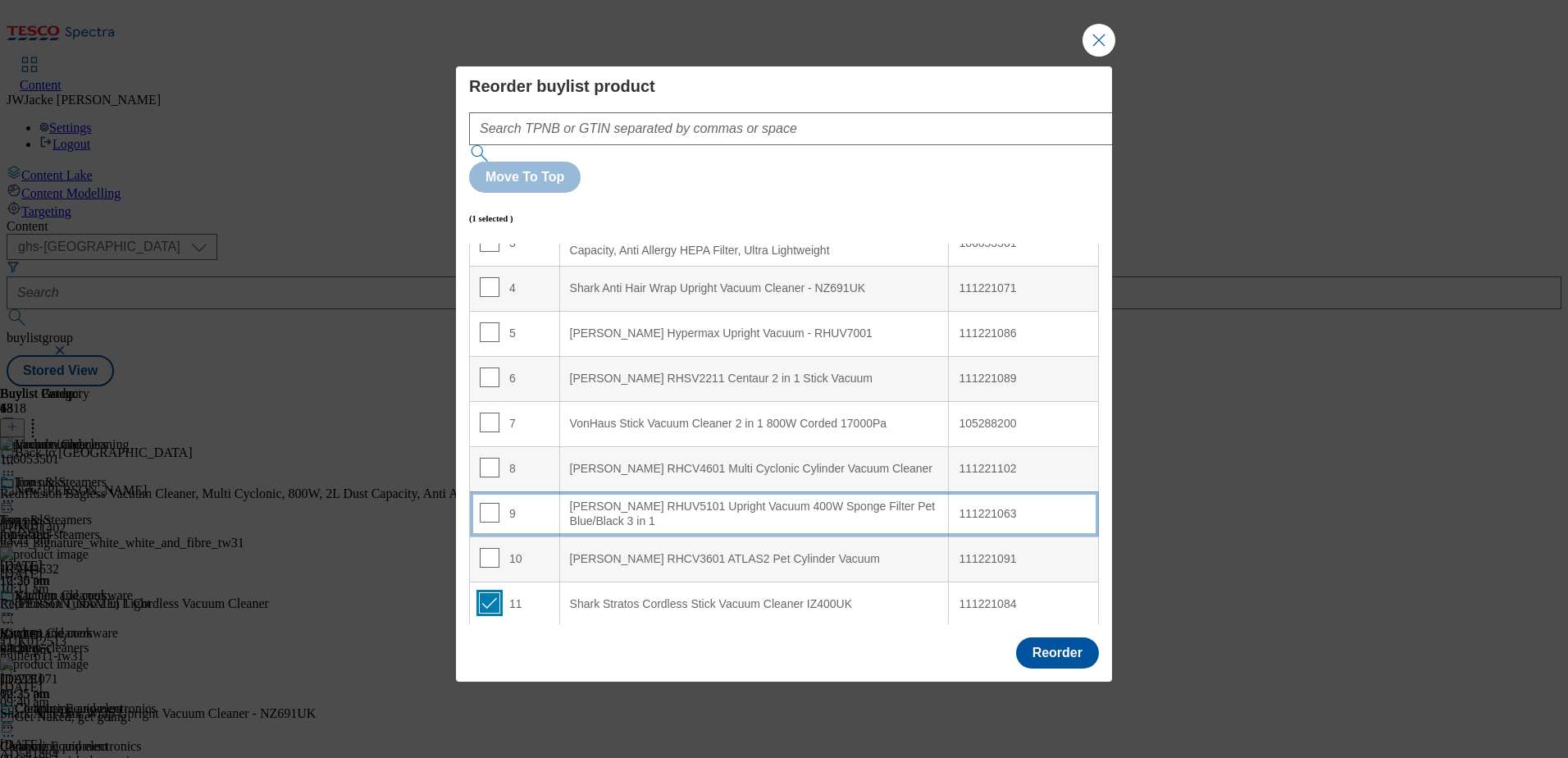
scroll to position [0, 0]
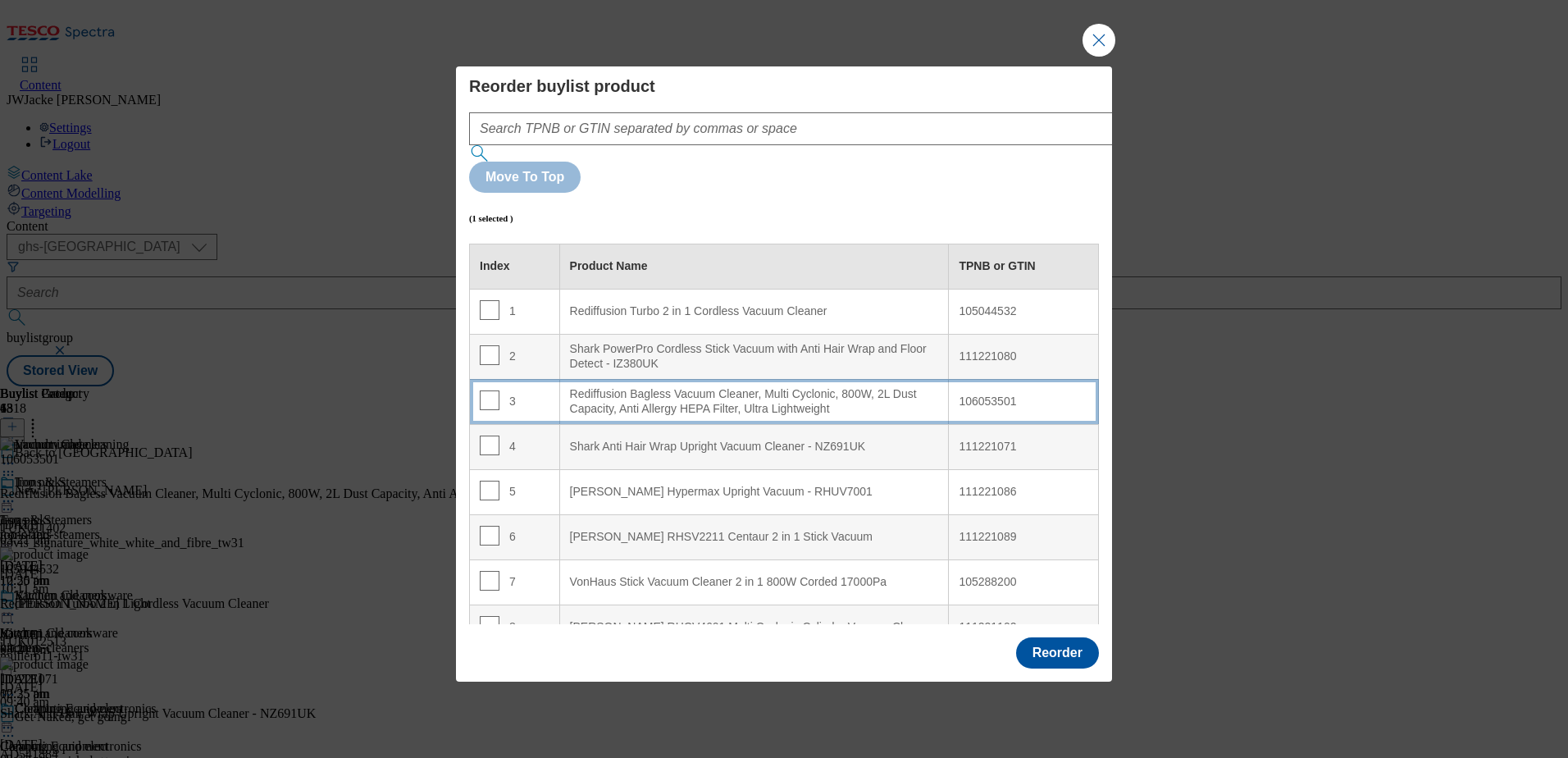
click at [639, 387] on div "Rediffusion Bagless Vacuum Cleaner, Multi Cyclonic, 800W, 2L Dust Capacity, Ant…" at bounding box center [755, 401] width 370 height 29
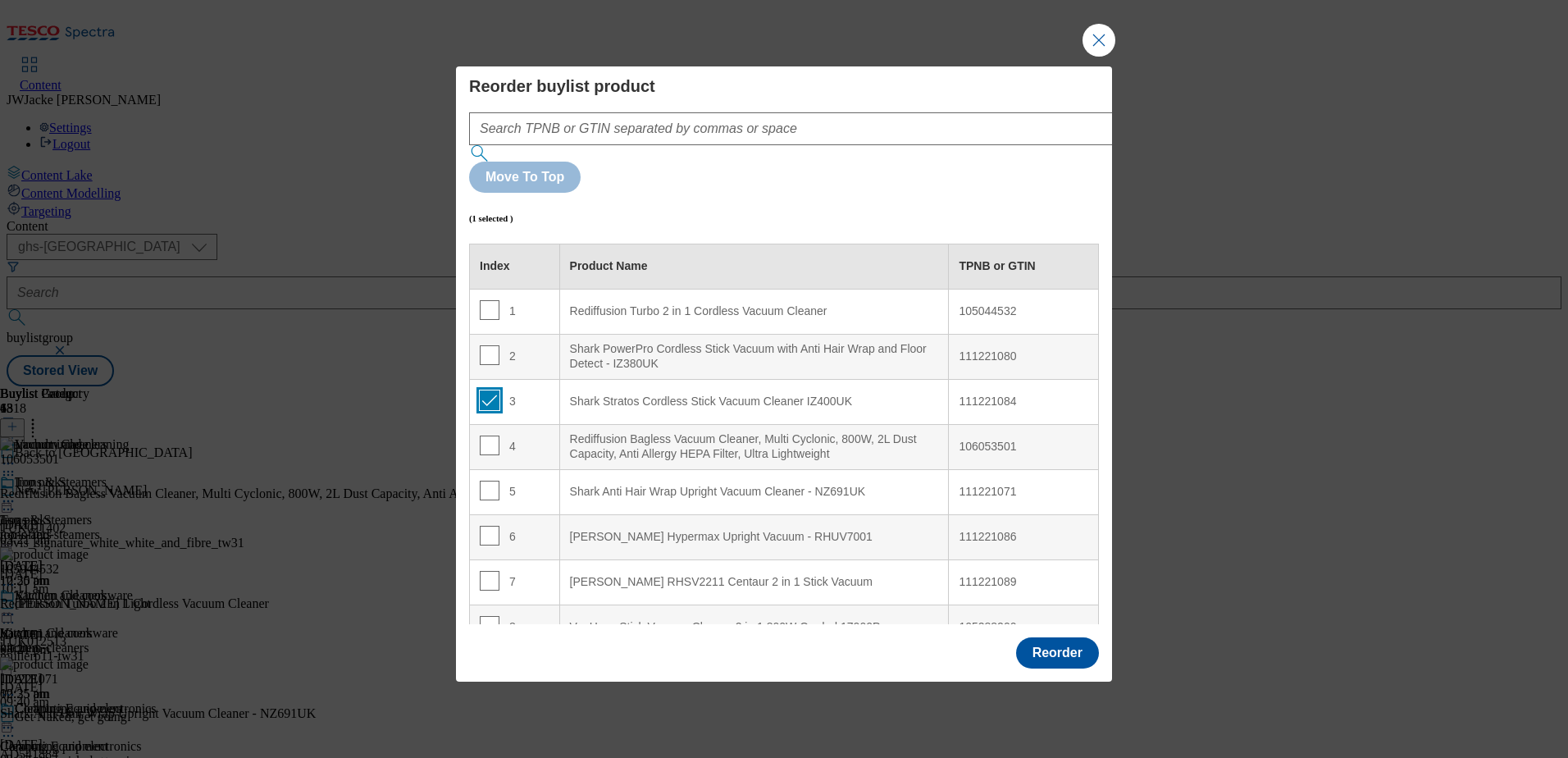
click at [487, 390] on input "Modal" at bounding box center [489, 400] width 20 height 20
checkbox input "false"
click at [1069, 637] on button "Reorder" at bounding box center [1057, 653] width 83 height 31
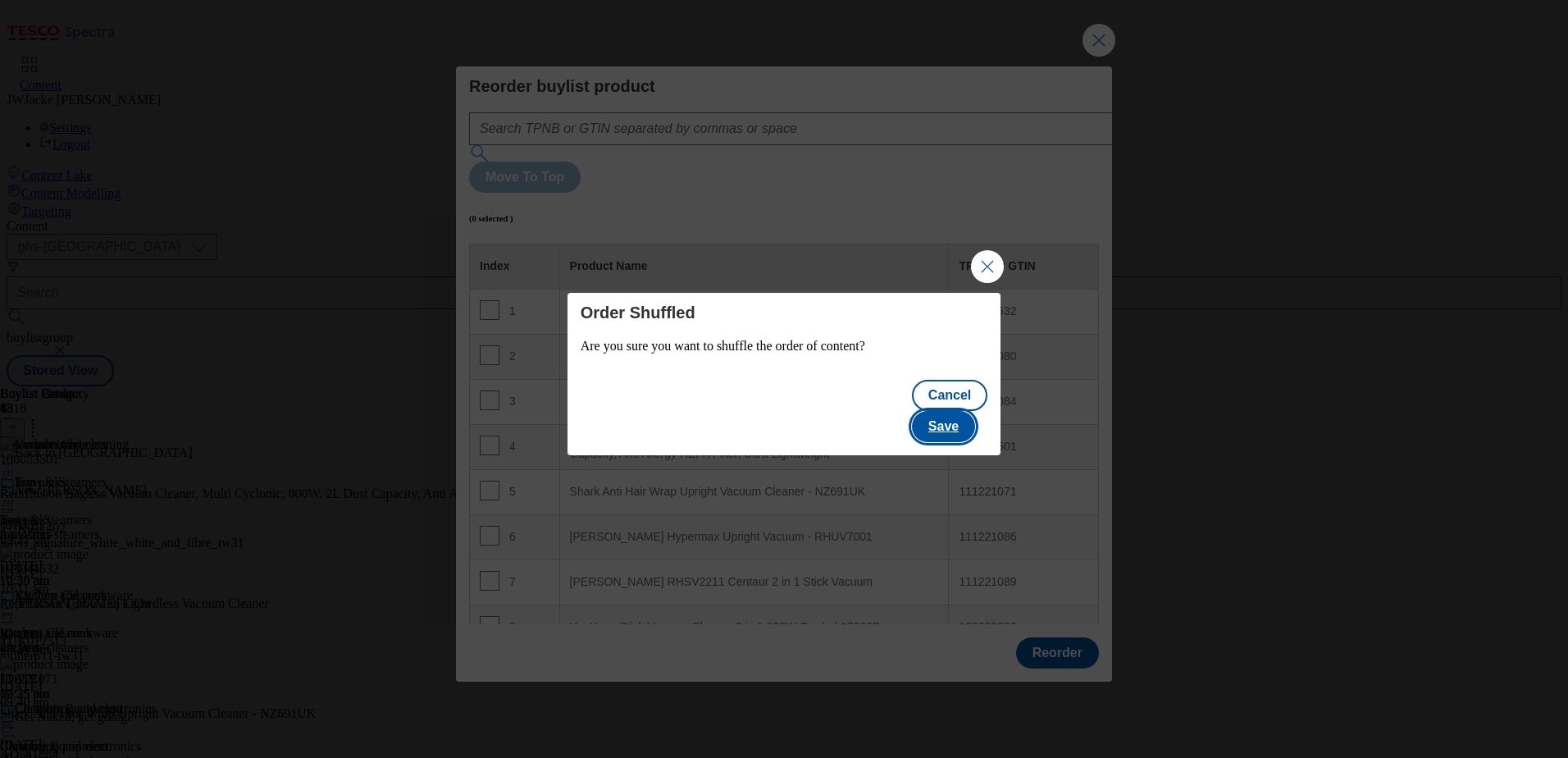
click at [971, 416] on button "Save" at bounding box center [943, 426] width 63 height 31
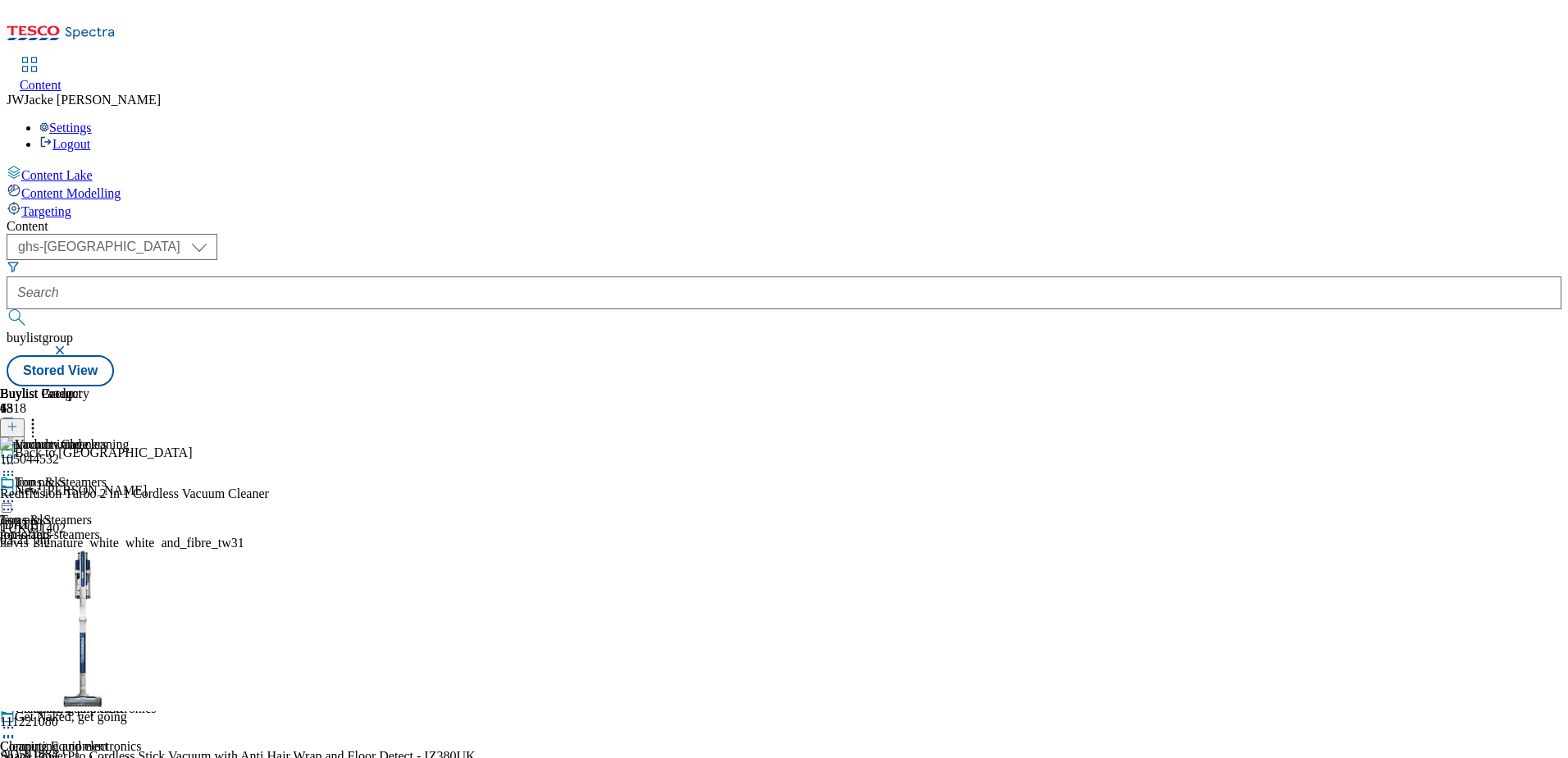
scroll to position [159, 0]
click at [125, 701] on div "Cleaning Equipment Cleaning Equipment cleaning-equipment 23 Sept 2025 10:25 am" at bounding box center [62, 758] width 125 height 114
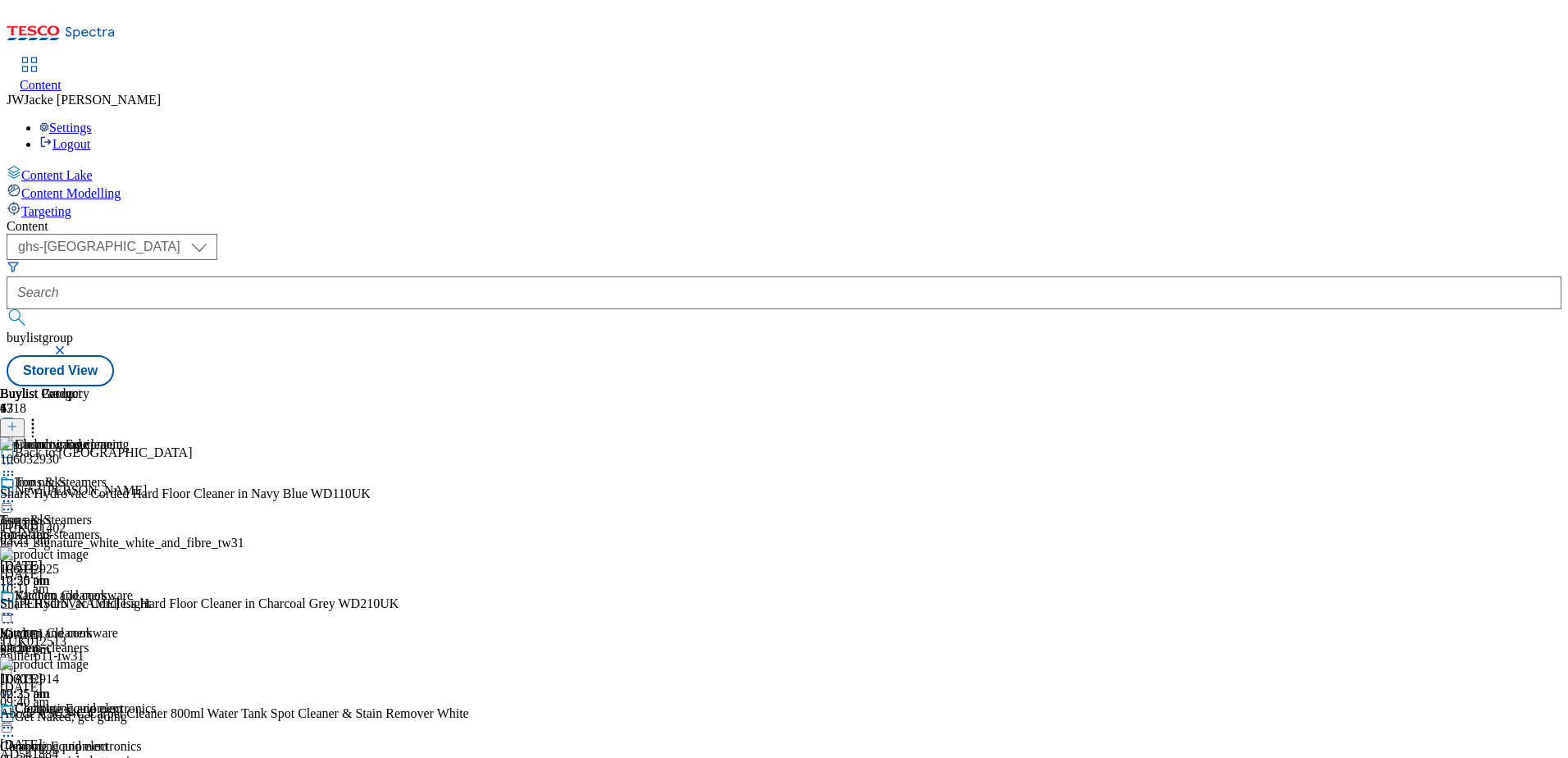
click at [41, 416] on icon at bounding box center [32, 424] width 17 height 17
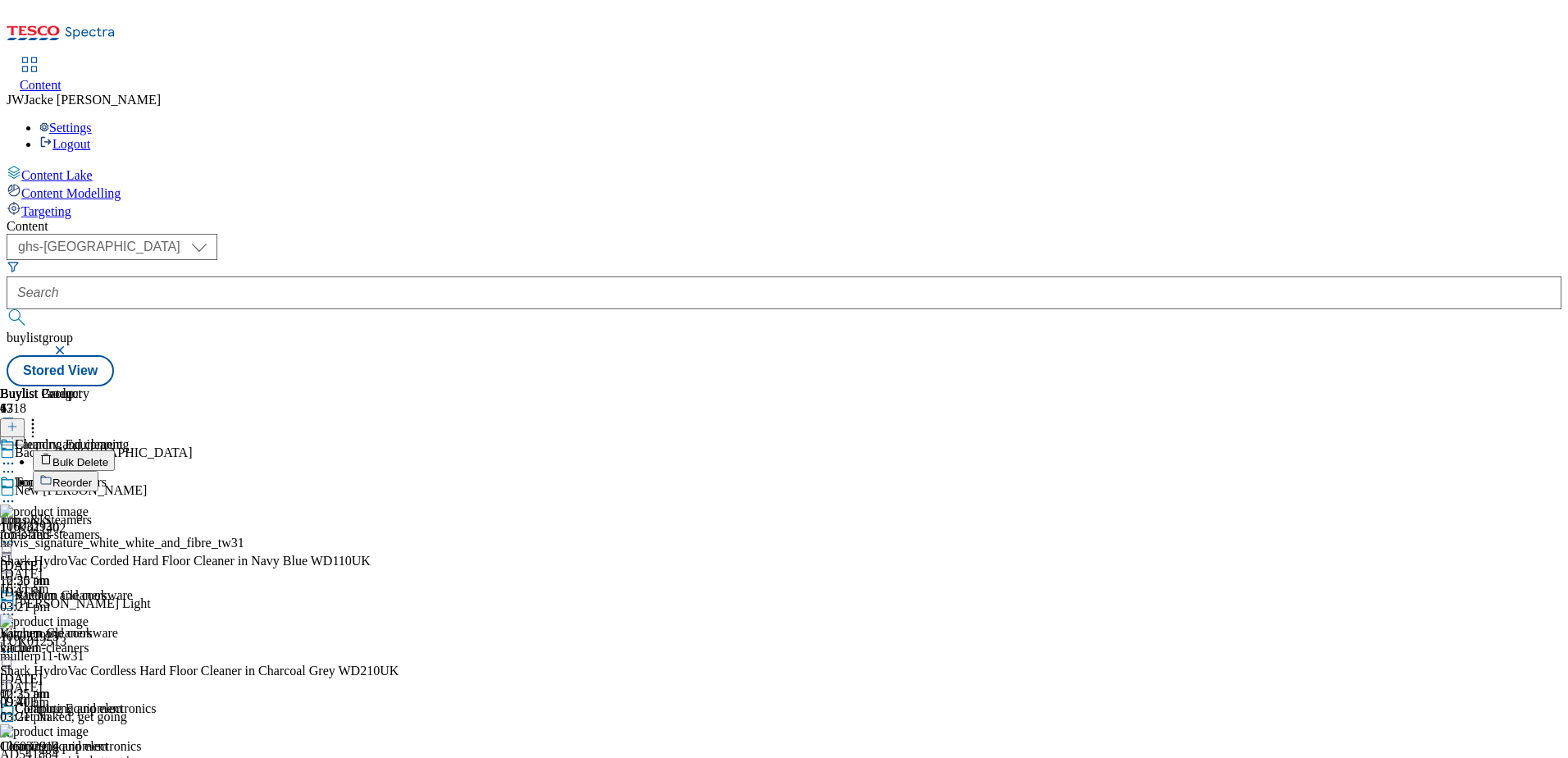
click at [92, 477] on span "Reorder" at bounding box center [72, 483] width 39 height 12
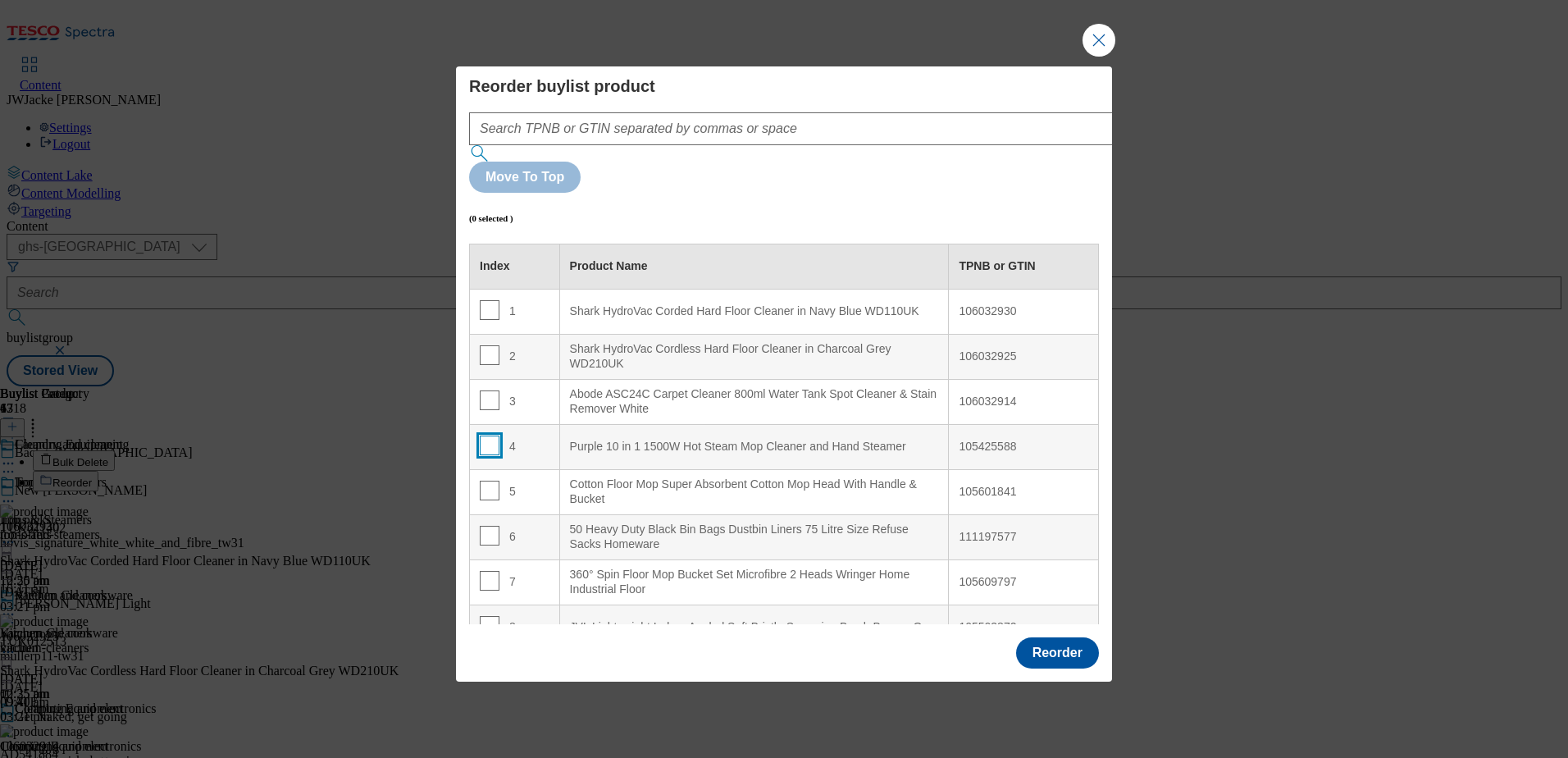
click at [493, 436] on input "Modal" at bounding box center [489, 445] width 20 height 20
checkbox input "true"
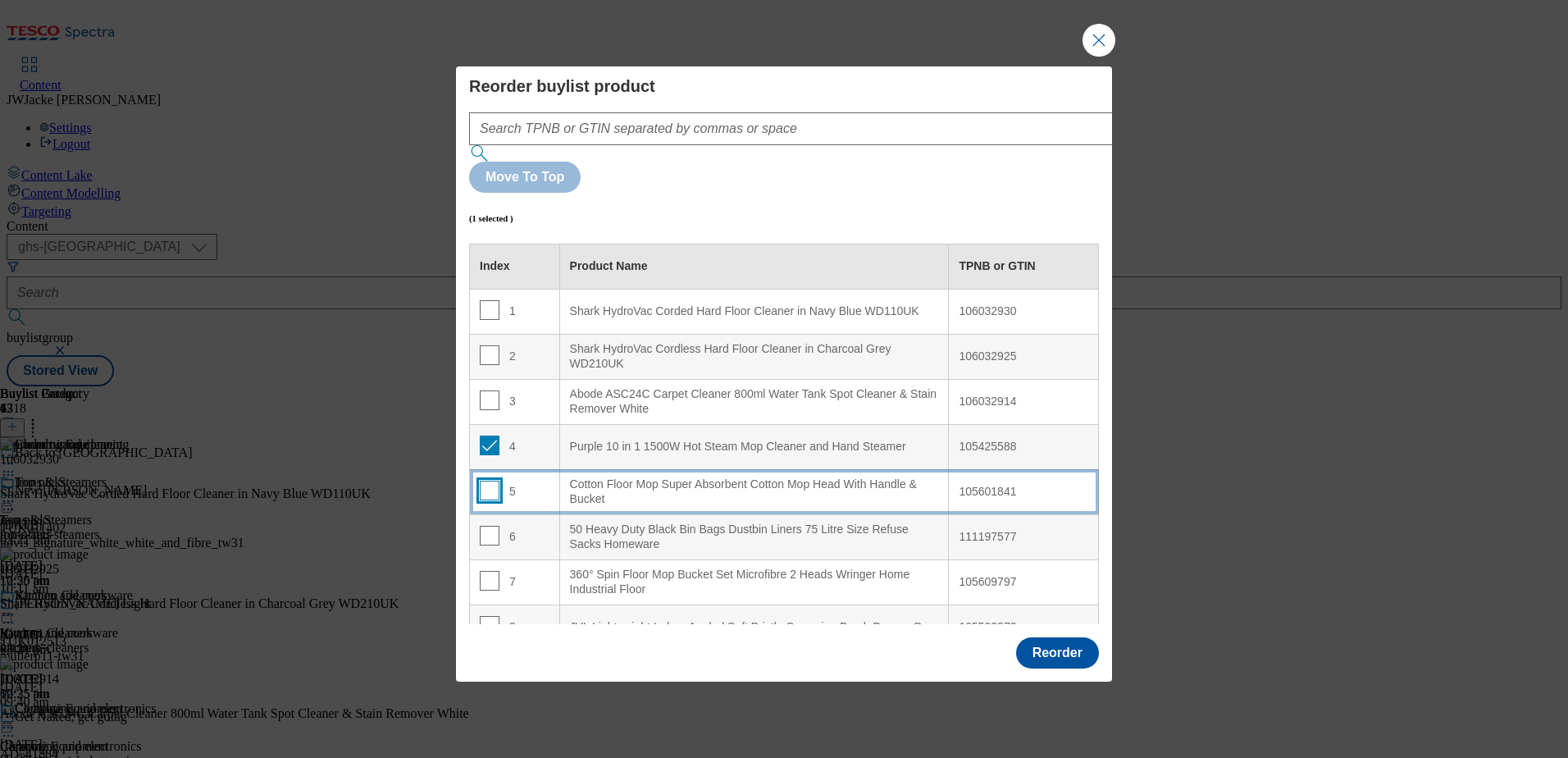
click at [487, 480] on input "Modal" at bounding box center [489, 490] width 20 height 20
checkbox input "true"
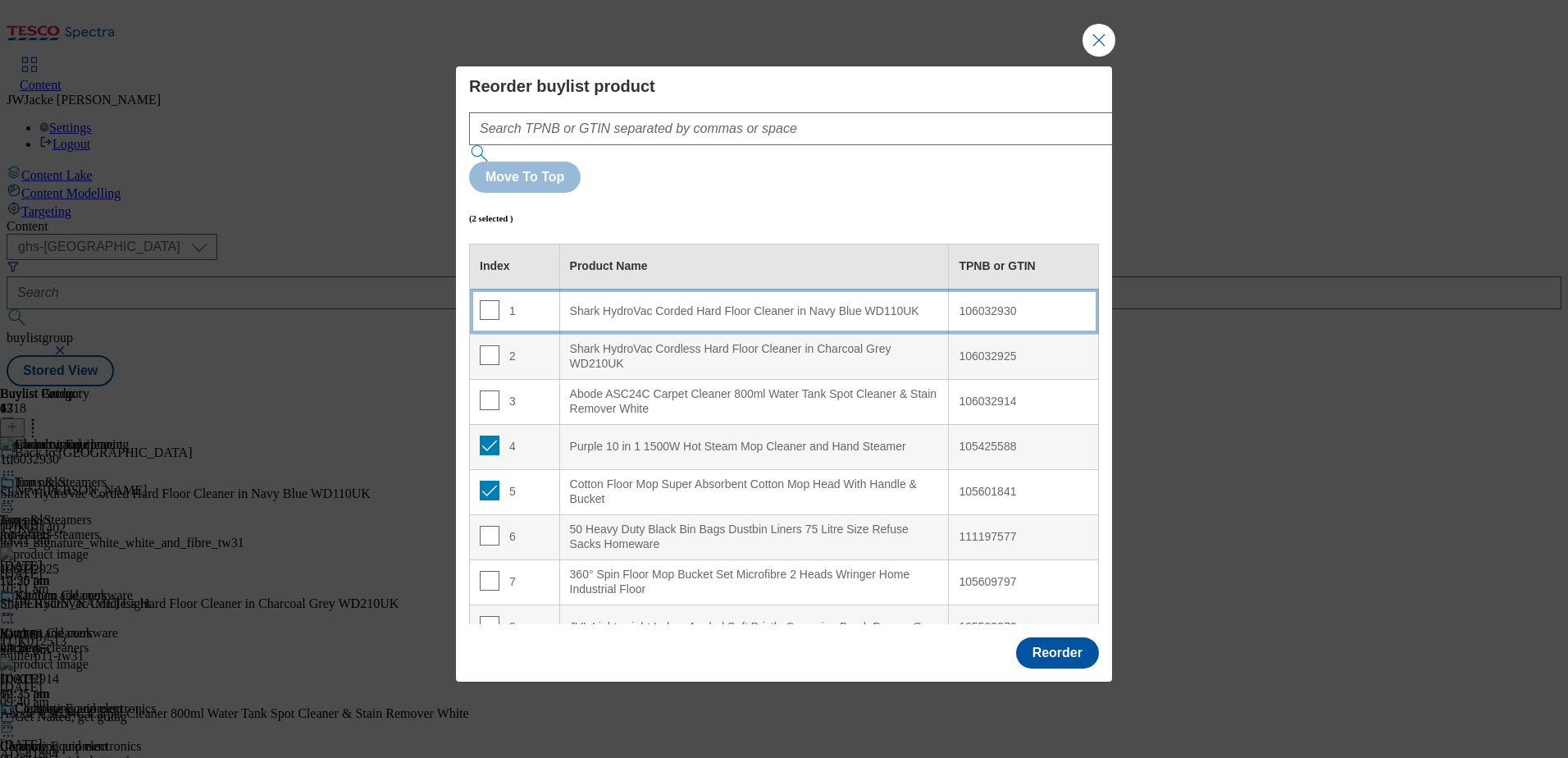
click at [643, 304] on div "Shark HydroVac Corded Hard Floor Cleaner in Navy Blue WD110UK" at bounding box center [755, 311] width 370 height 15
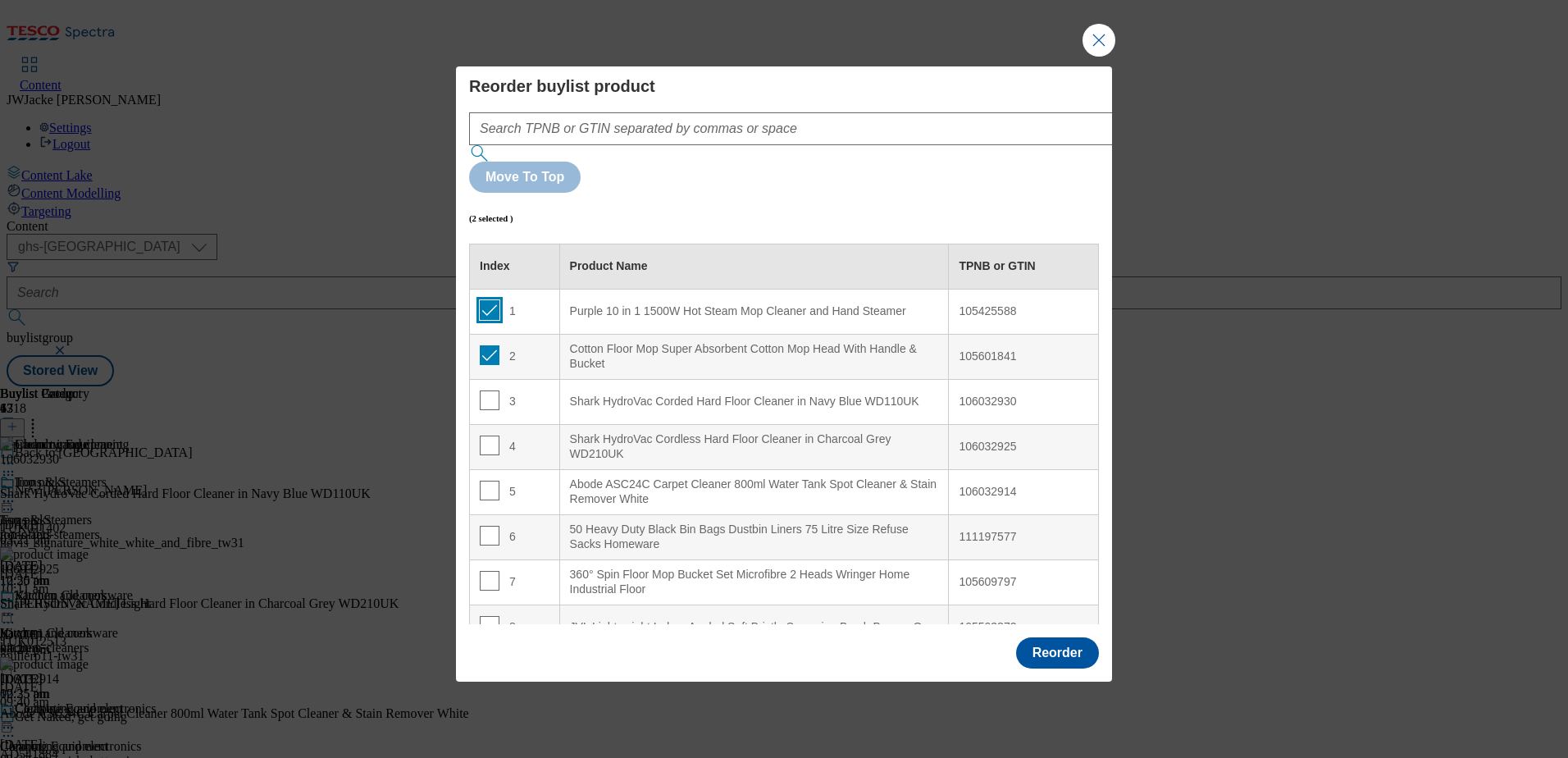
click at [494, 300] on input "Modal" at bounding box center [489, 310] width 20 height 20
checkbox input "false"
click at [491, 345] on input "Modal" at bounding box center [489, 355] width 20 height 20
checkbox input "false"
click at [1067, 637] on button "Reorder" at bounding box center [1057, 653] width 83 height 31
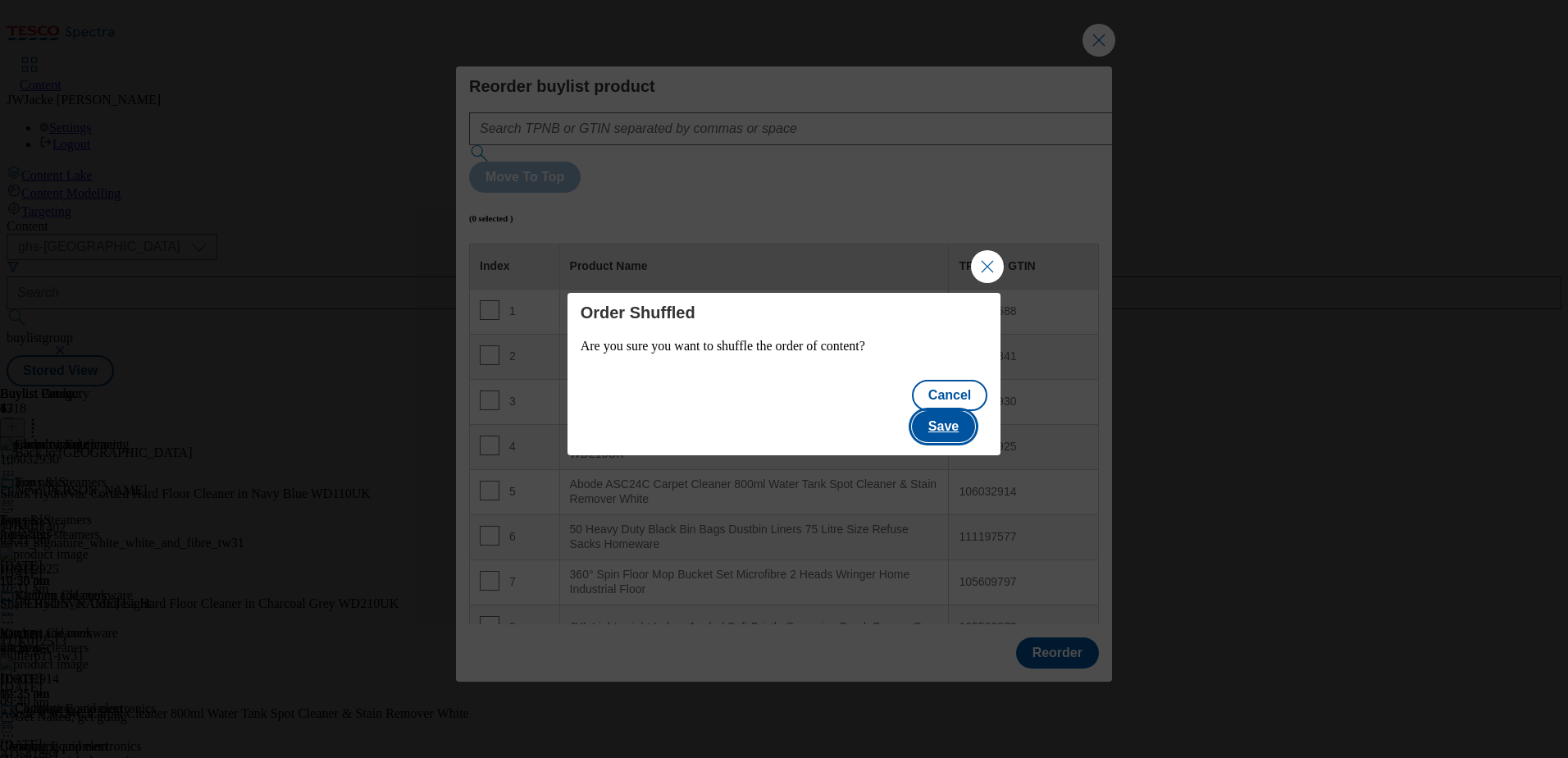
click at [962, 410] on button "Save" at bounding box center [943, 426] width 63 height 31
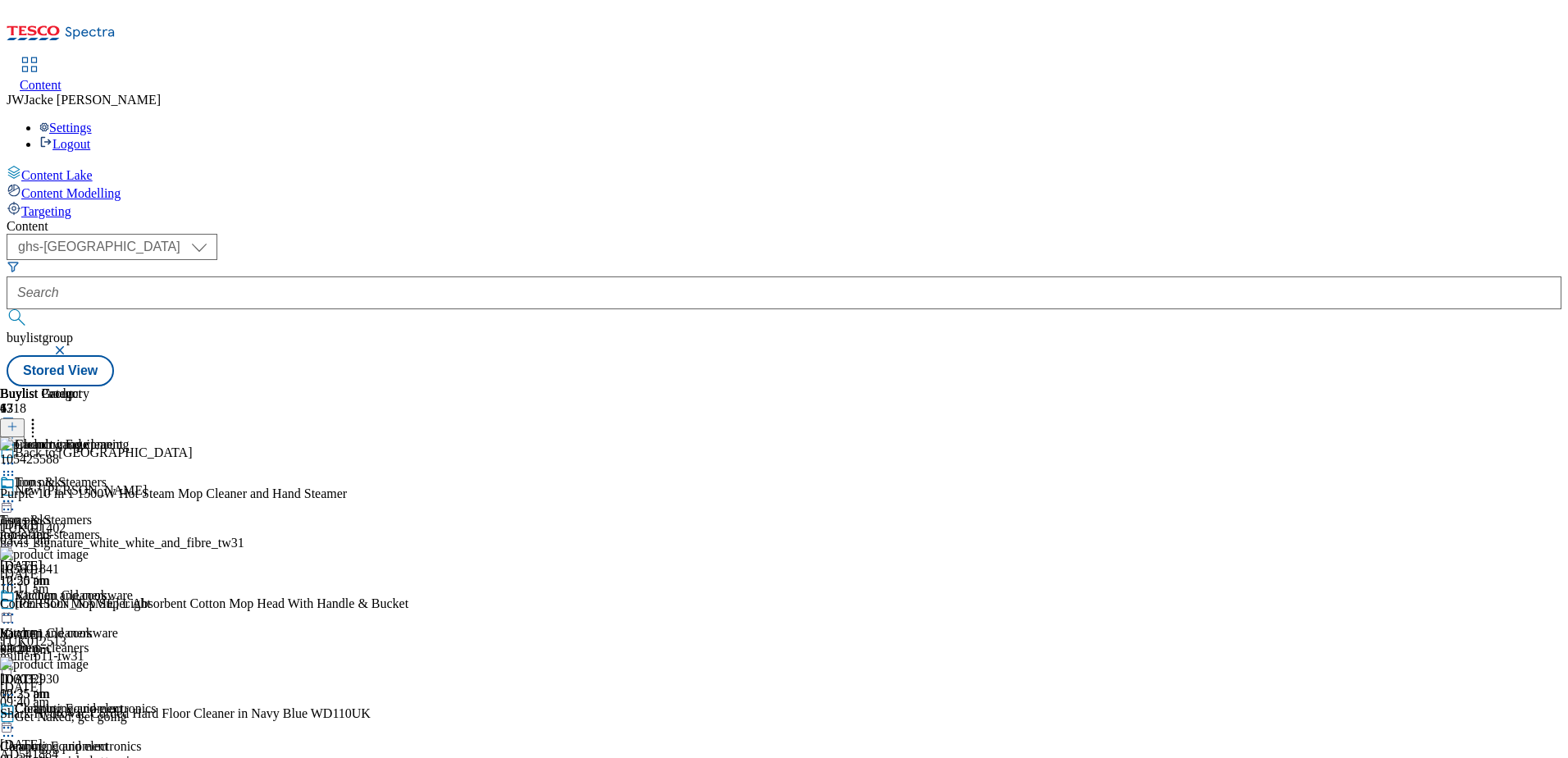
scroll to position [159, 0]
click at [41, 416] on icon at bounding box center [32, 424] width 17 height 17
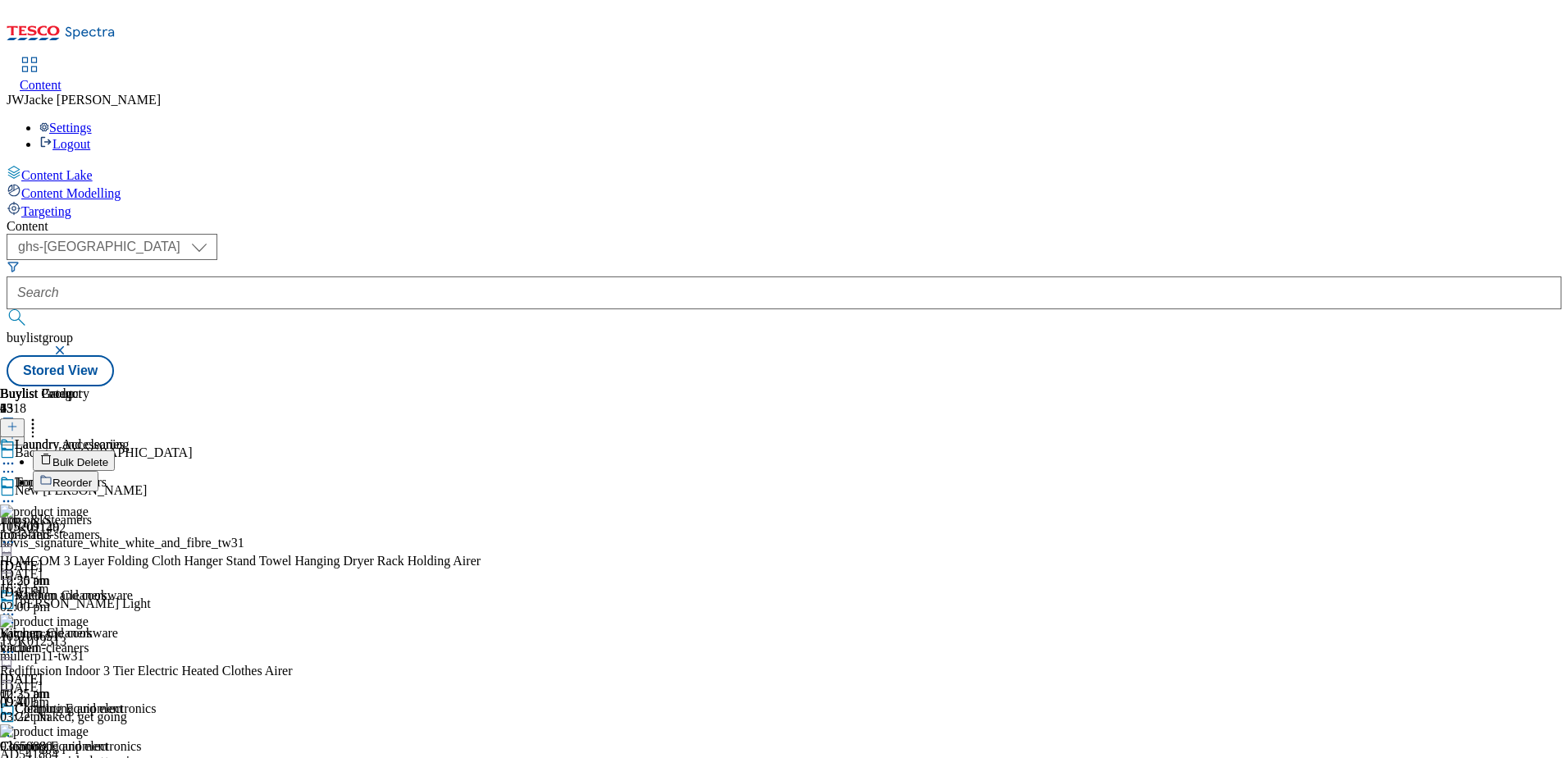
click at [92, 477] on span "Reorder" at bounding box center [72, 483] width 39 height 12
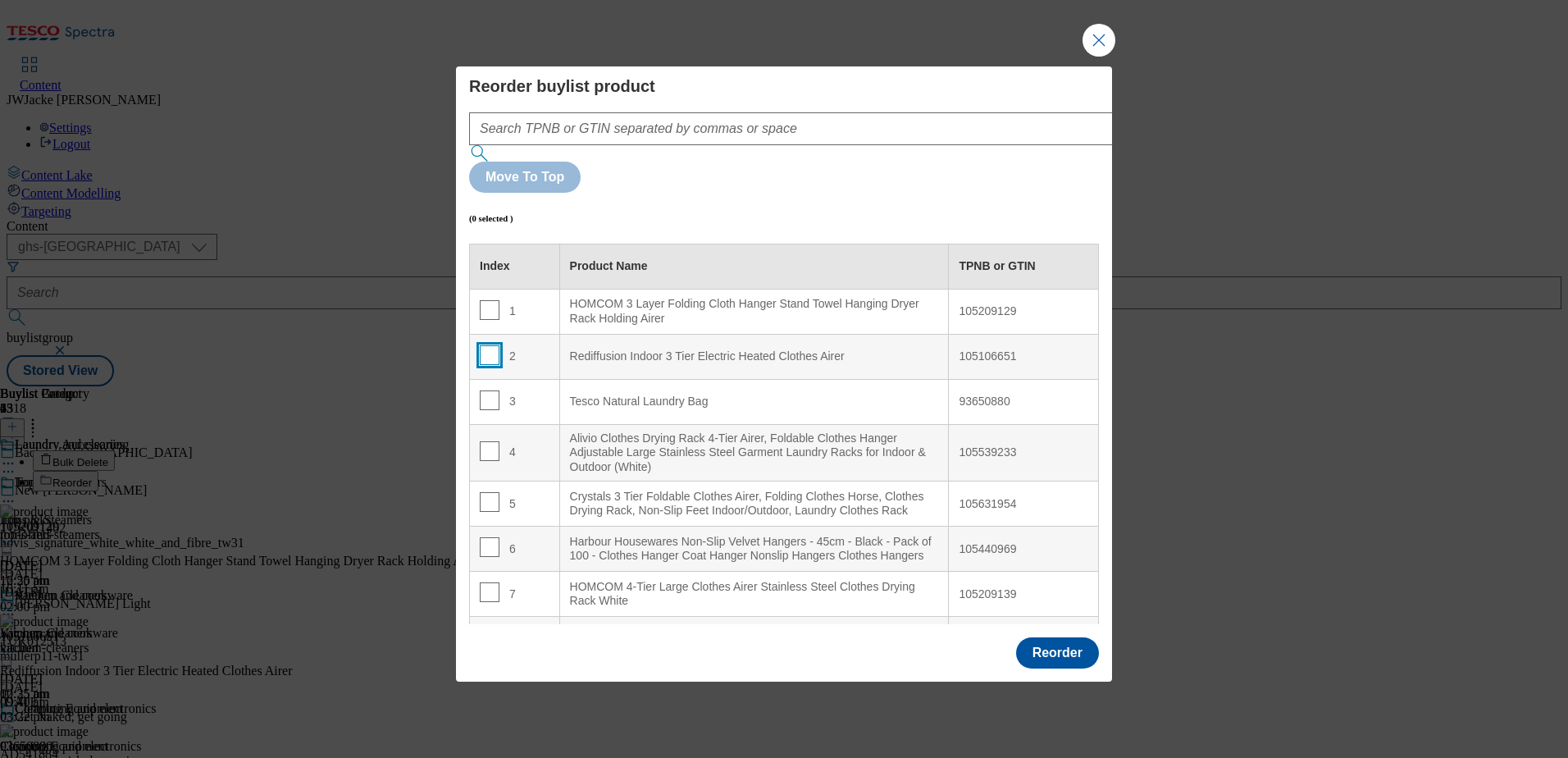
click at [489, 345] on input "Modal" at bounding box center [489, 355] width 20 height 20
checkbox input "true"
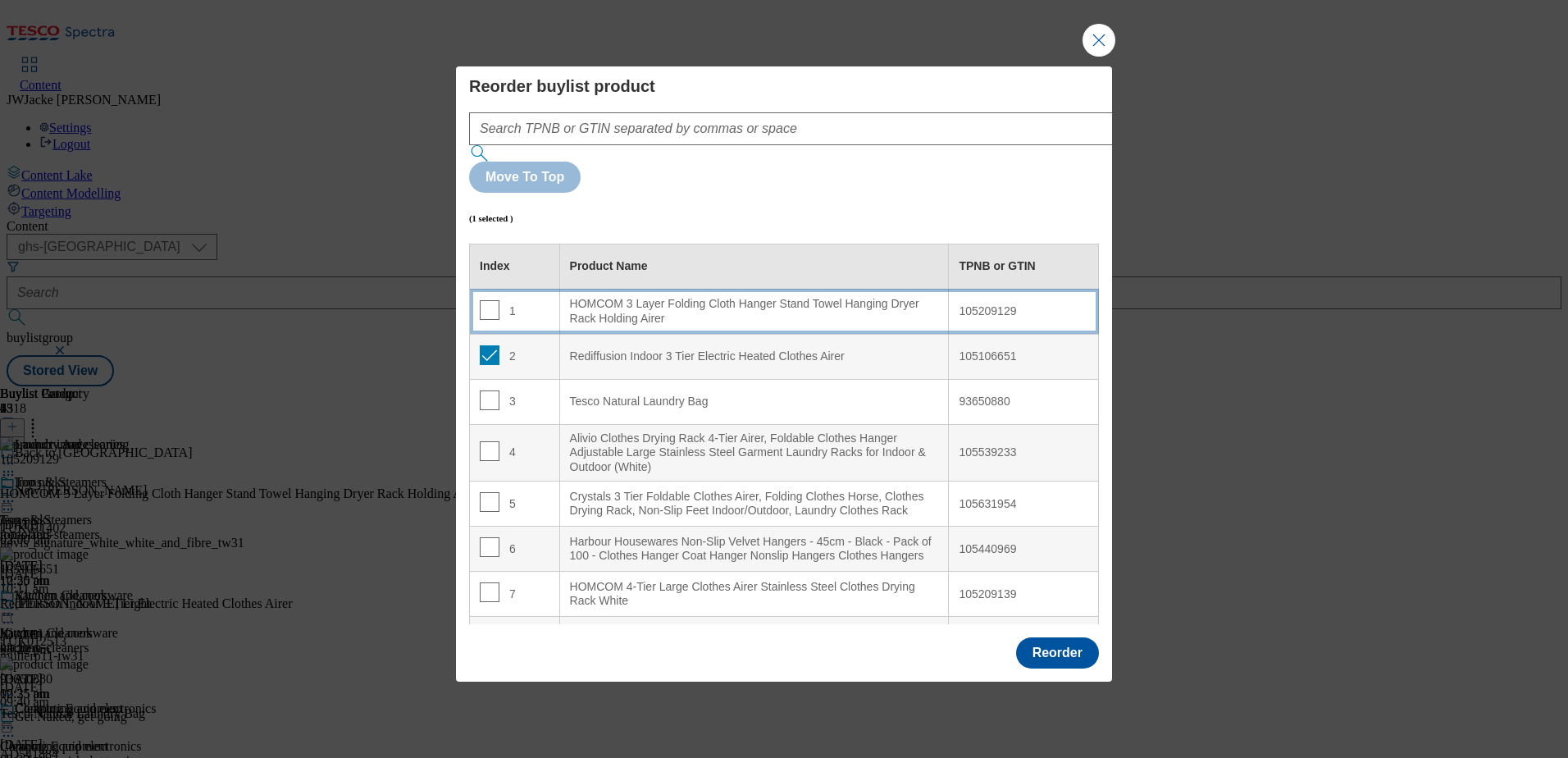
click at [598, 297] on div "HOMCOM 3 Layer Folding Cloth Hanger Stand Towel Hanging Dryer Rack Holding Airer" at bounding box center [755, 311] width 370 height 29
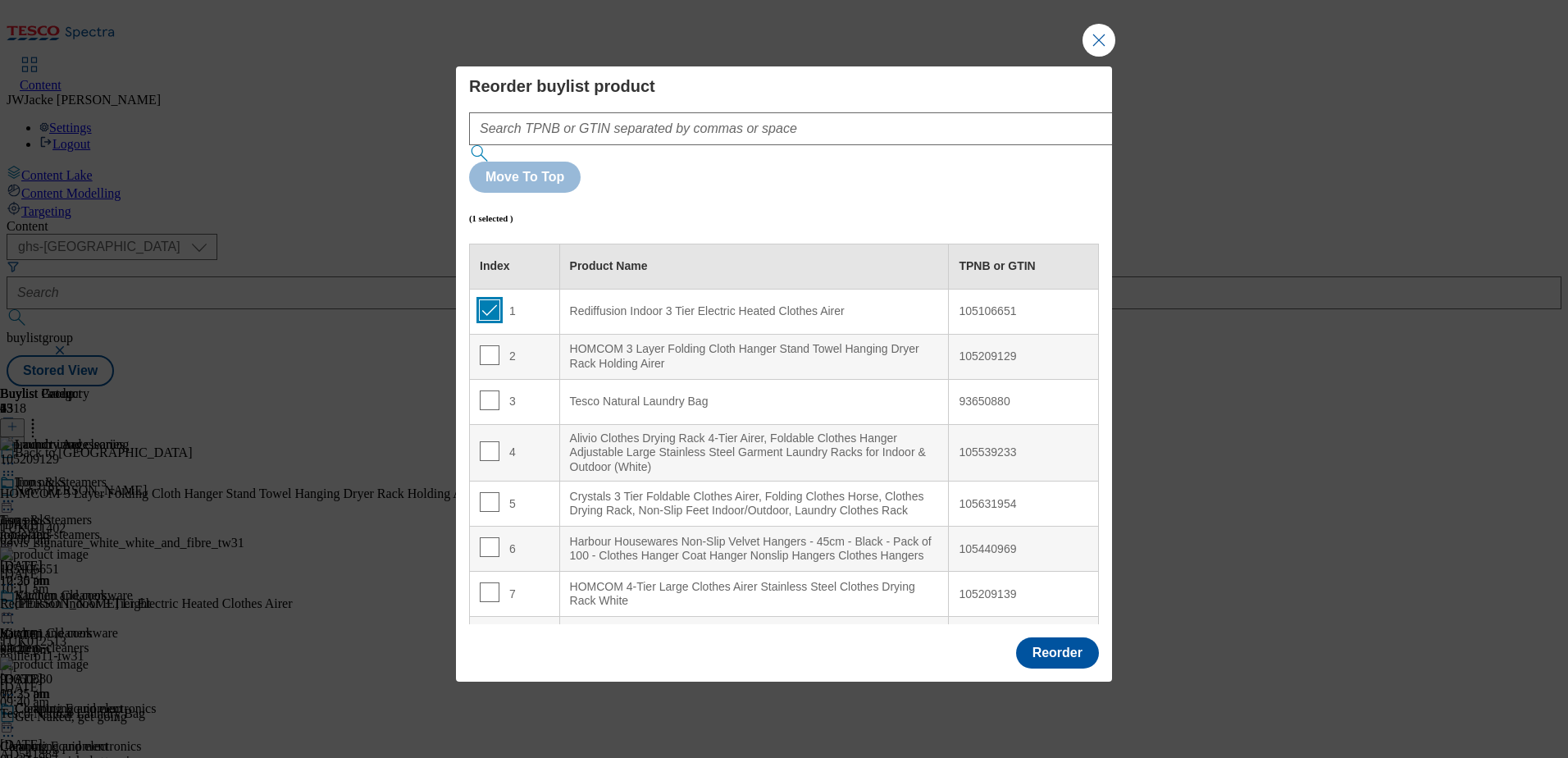
click at [485, 300] on input "Modal" at bounding box center [489, 310] width 20 height 20
checkbox input "false"
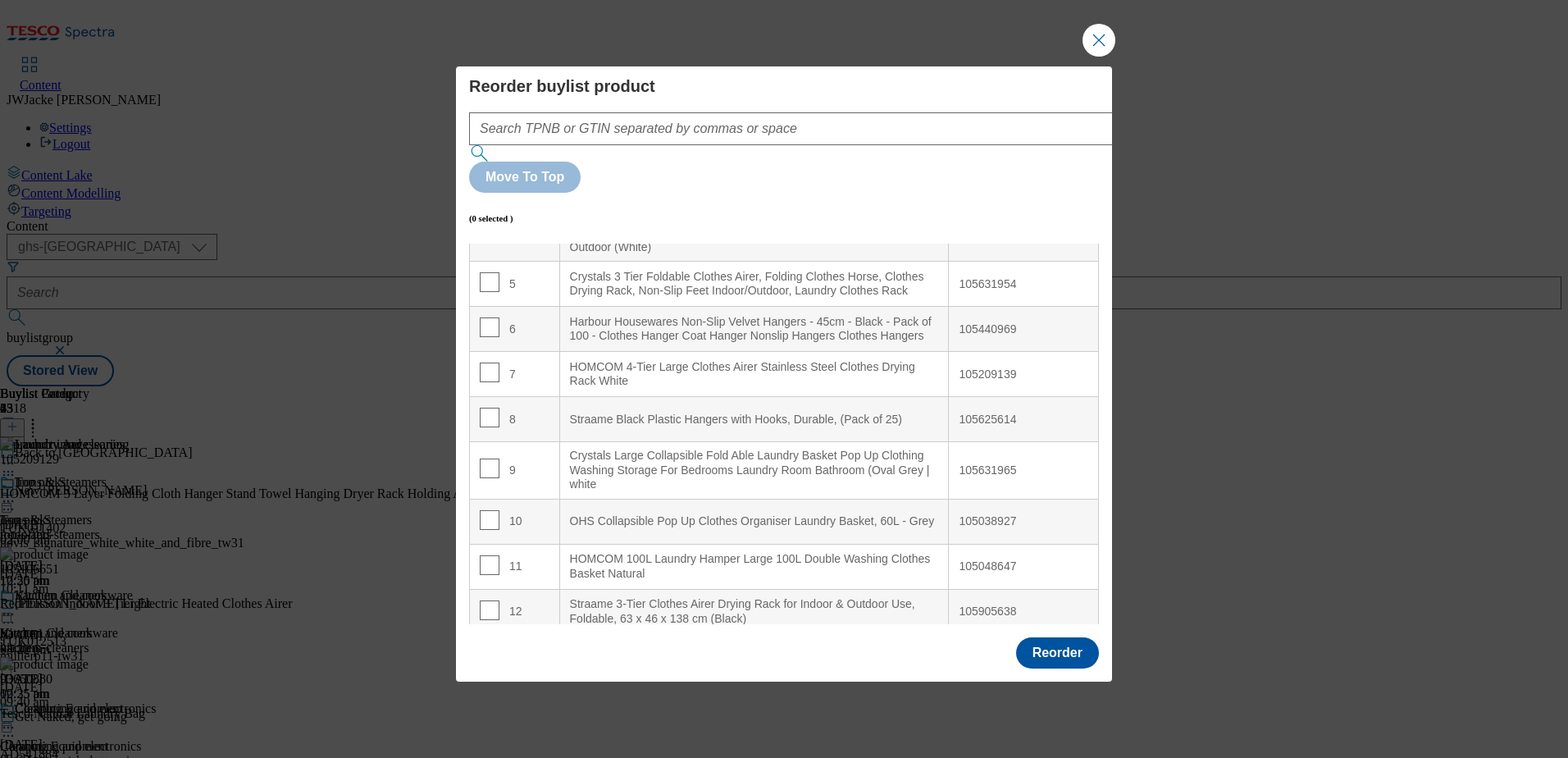
scroll to position [246, 0]
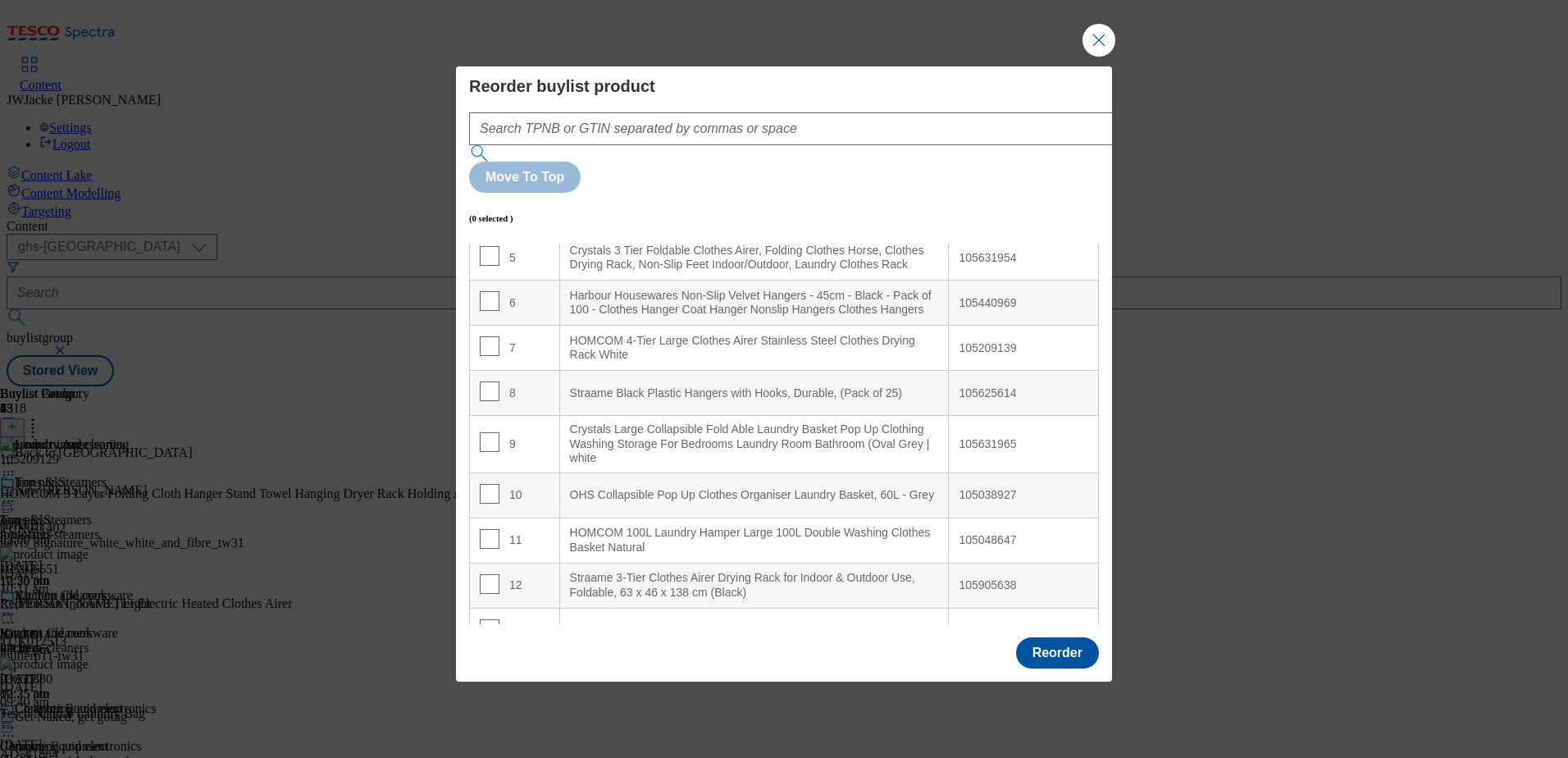
click at [496, 382] on div "8" at bounding box center [515, 393] width 70 height 24
click at [491, 382] on input "Modal" at bounding box center [489, 391] width 20 height 20
checkbox input "true"
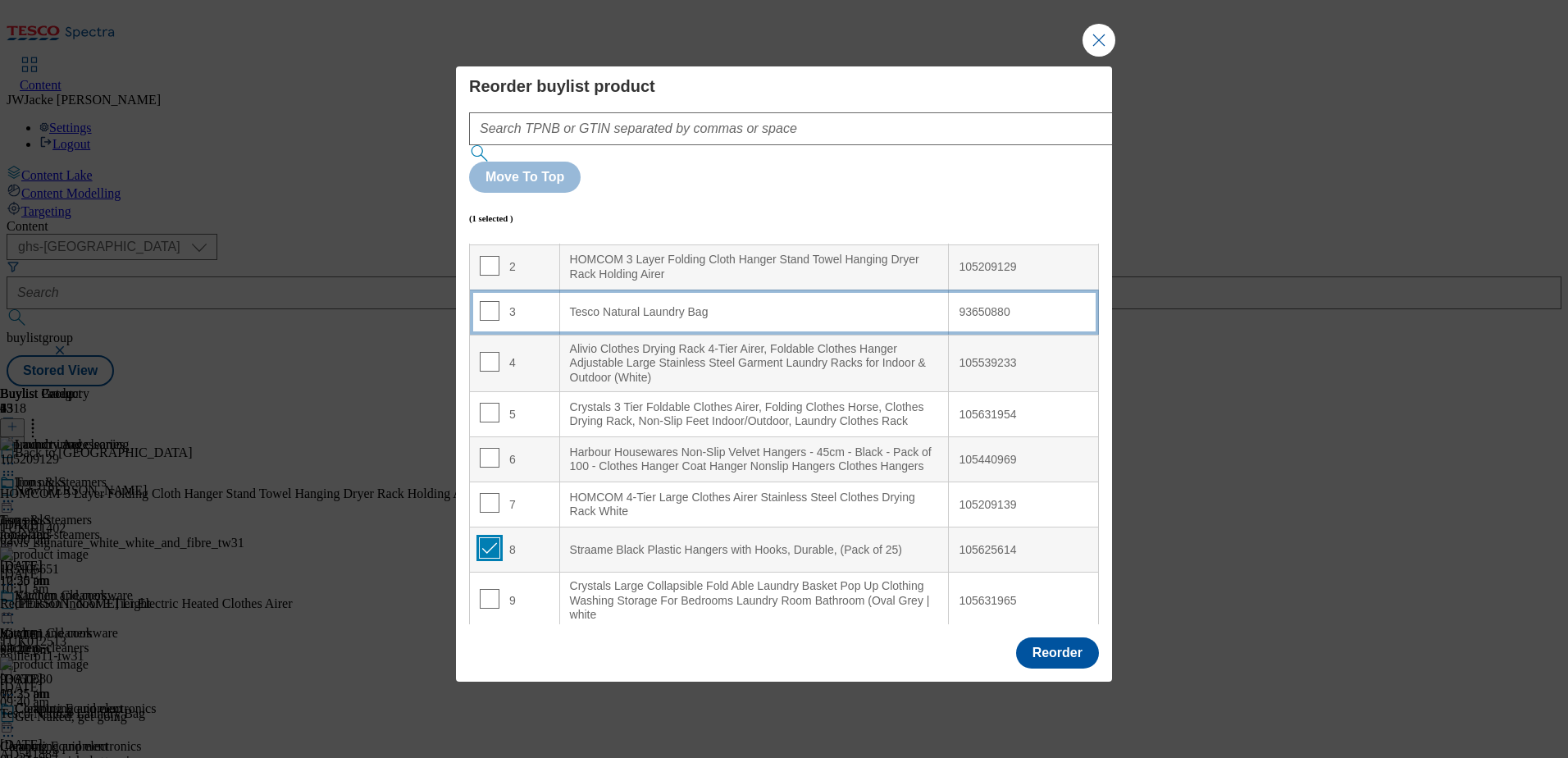
scroll to position [0, 0]
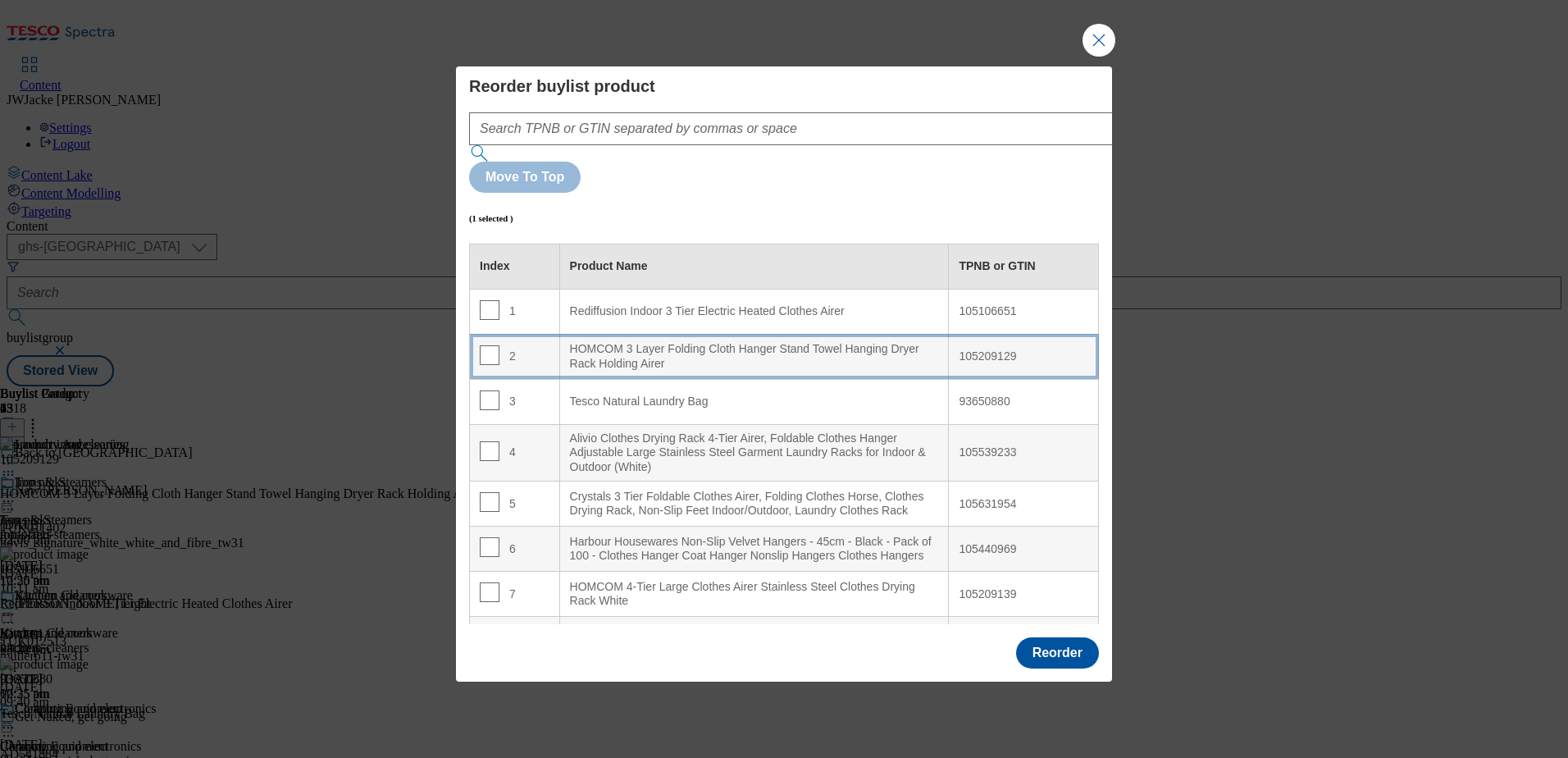
click at [646, 342] on div "HOMCOM 3 Layer Folding Cloth Hanger Stand Towel Hanging Dryer Rack Holding Airer" at bounding box center [755, 356] width 370 height 29
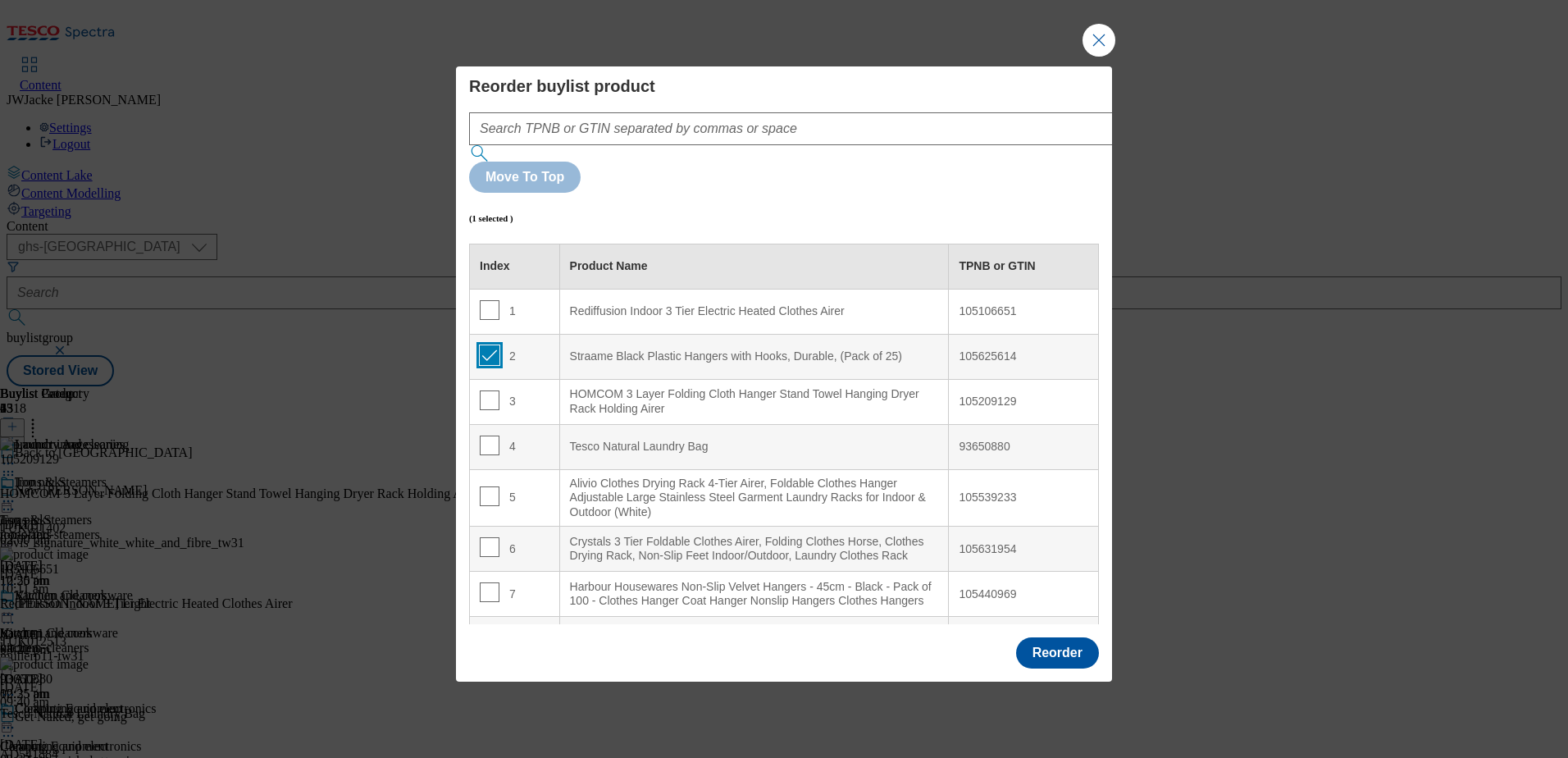
click at [489, 345] on input "Modal" at bounding box center [489, 355] width 20 height 20
checkbox input "false"
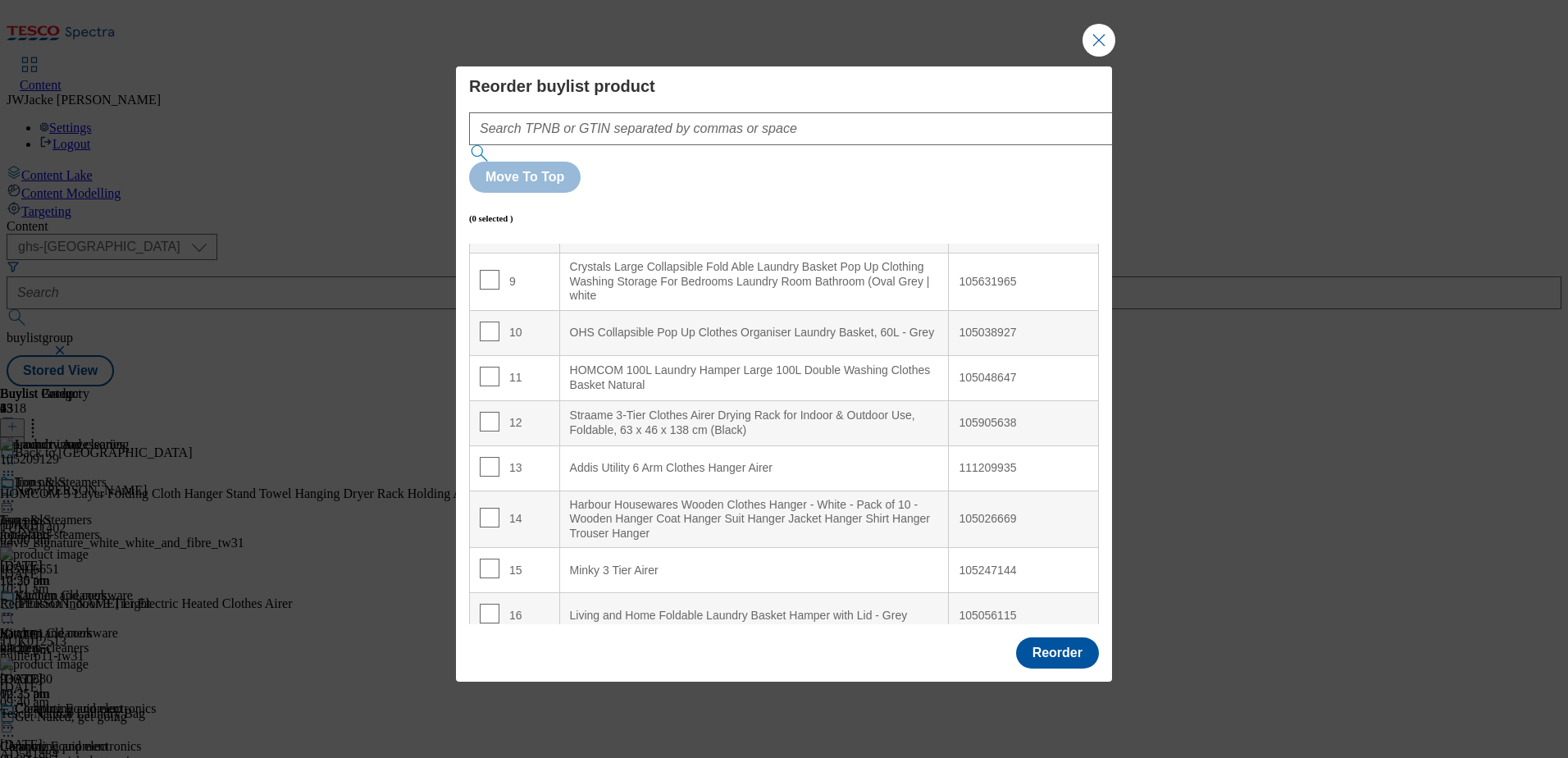
scroll to position [410, 0]
click at [486, 410] on input "Modal" at bounding box center [489, 420] width 20 height 20
checkbox input "true"
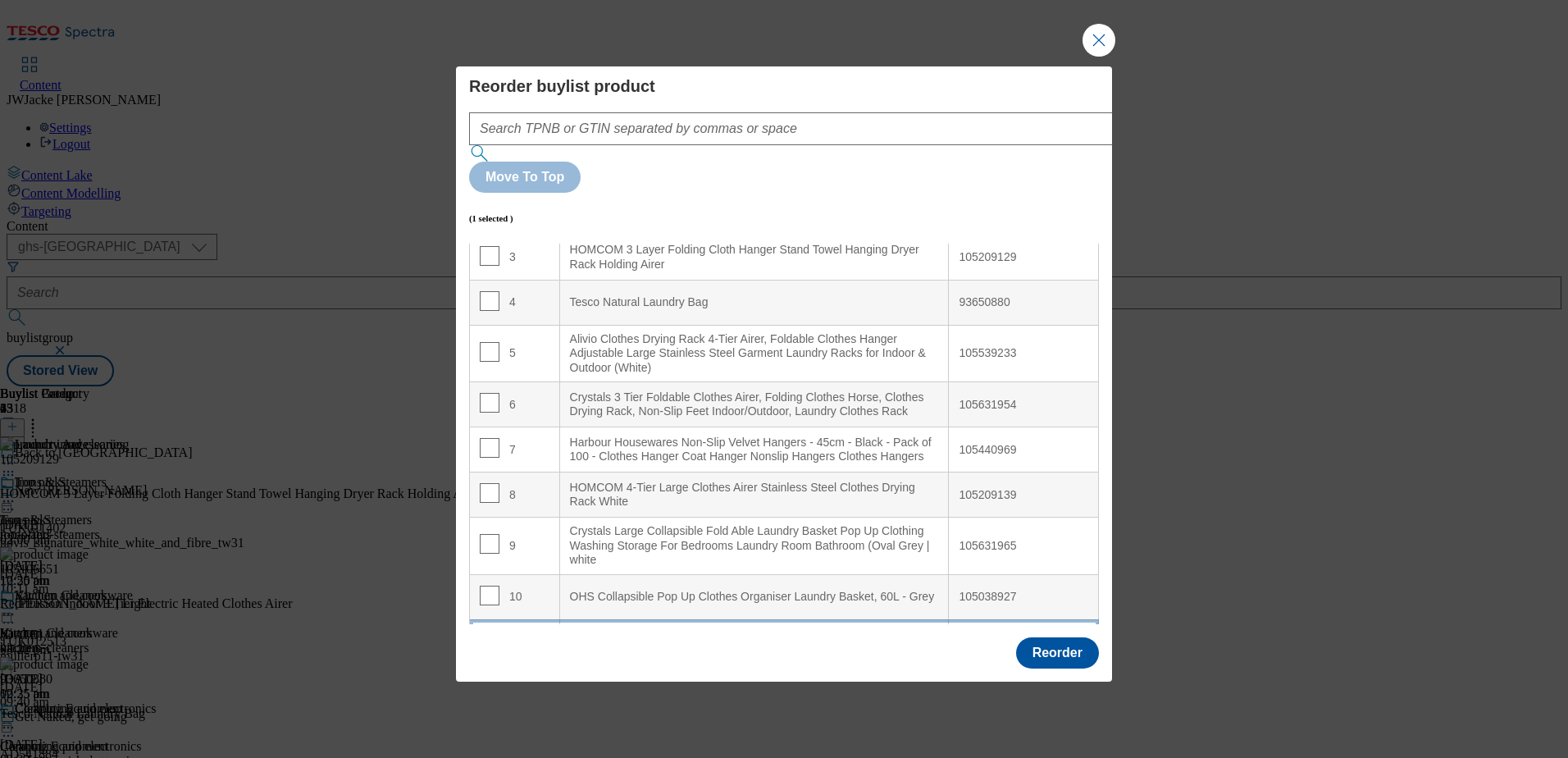
scroll to position [0, 0]
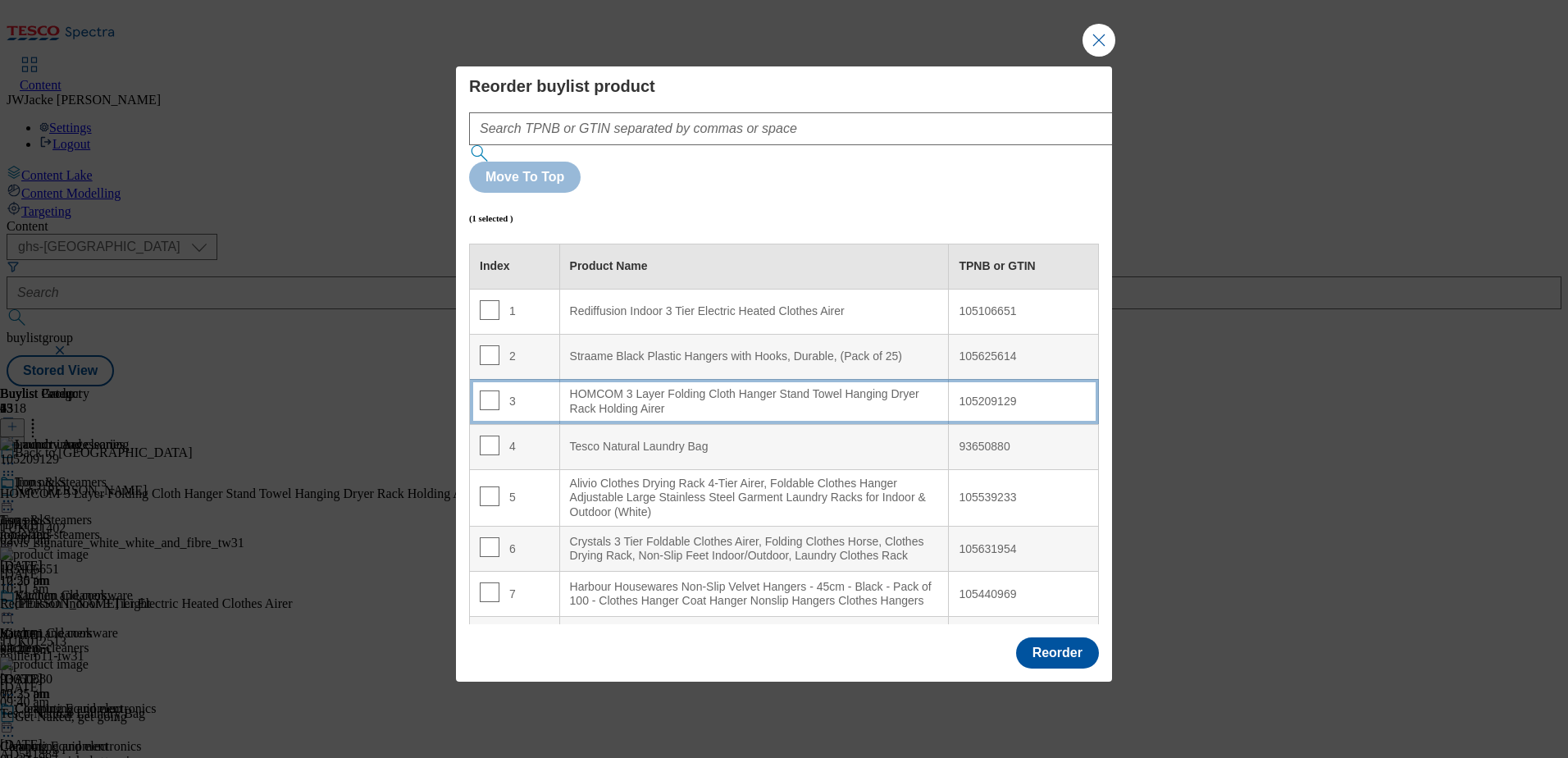
click at [607, 387] on div "HOMCOM 3 Layer Folding Cloth Hanger Stand Towel Hanging Dryer Rack Holding Airer" at bounding box center [755, 401] width 370 height 29
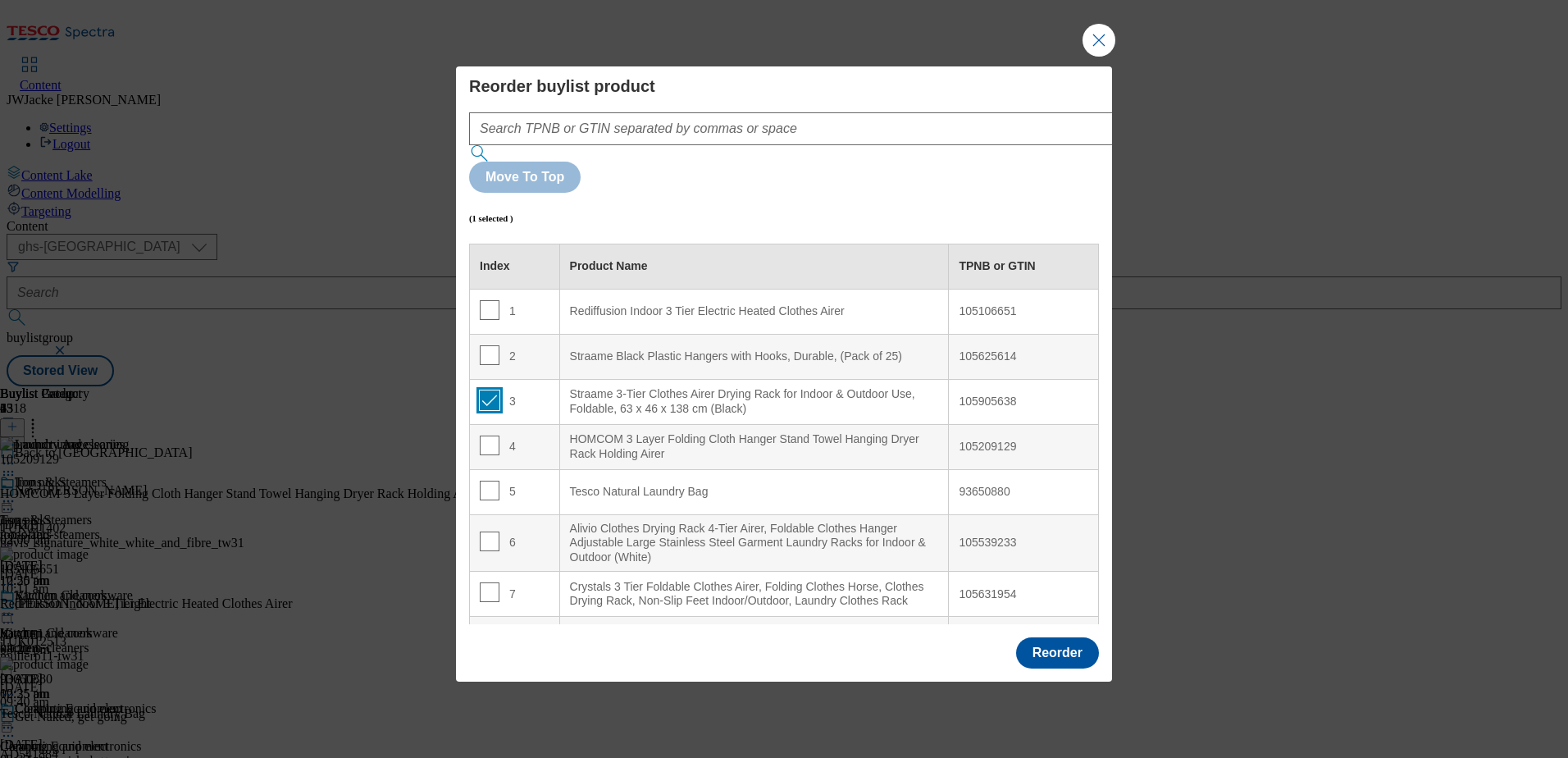
click at [488, 390] on input "Modal" at bounding box center [489, 400] width 20 height 20
checkbox input "false"
click at [1068, 637] on button "Reorder" at bounding box center [1057, 653] width 83 height 31
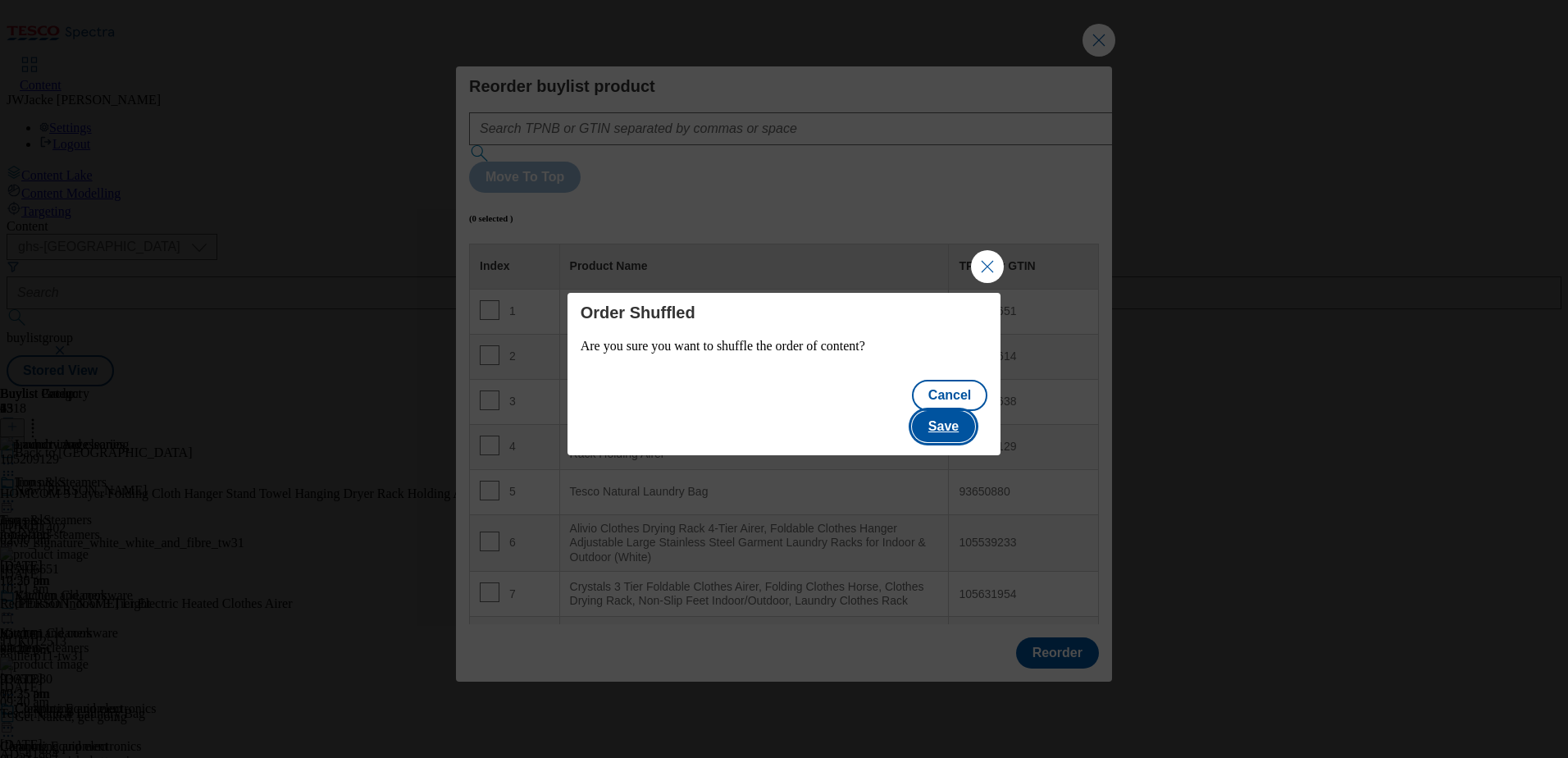
click at [953, 410] on button "Save" at bounding box center [943, 426] width 63 height 31
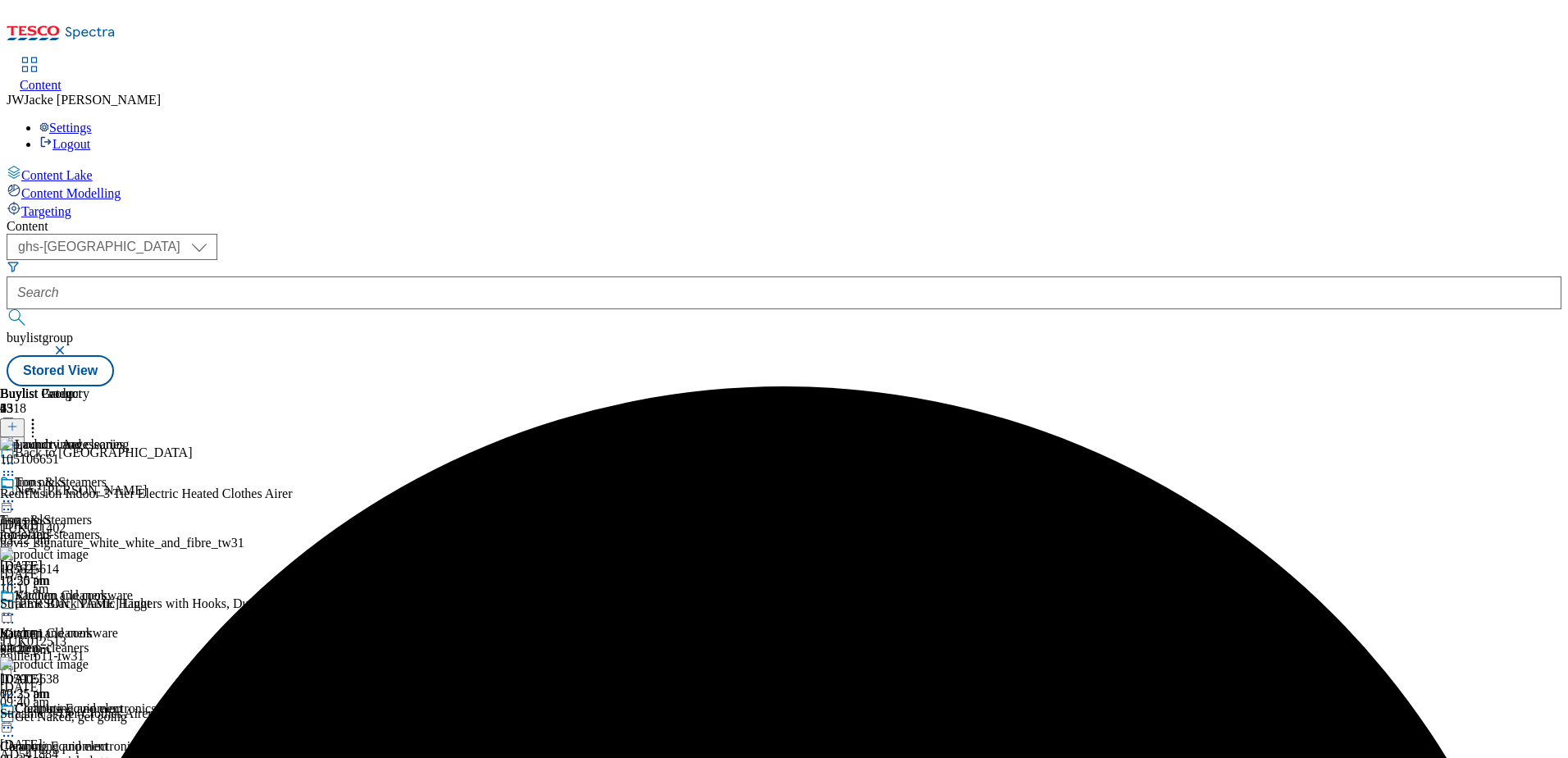
scroll to position [21, 0]
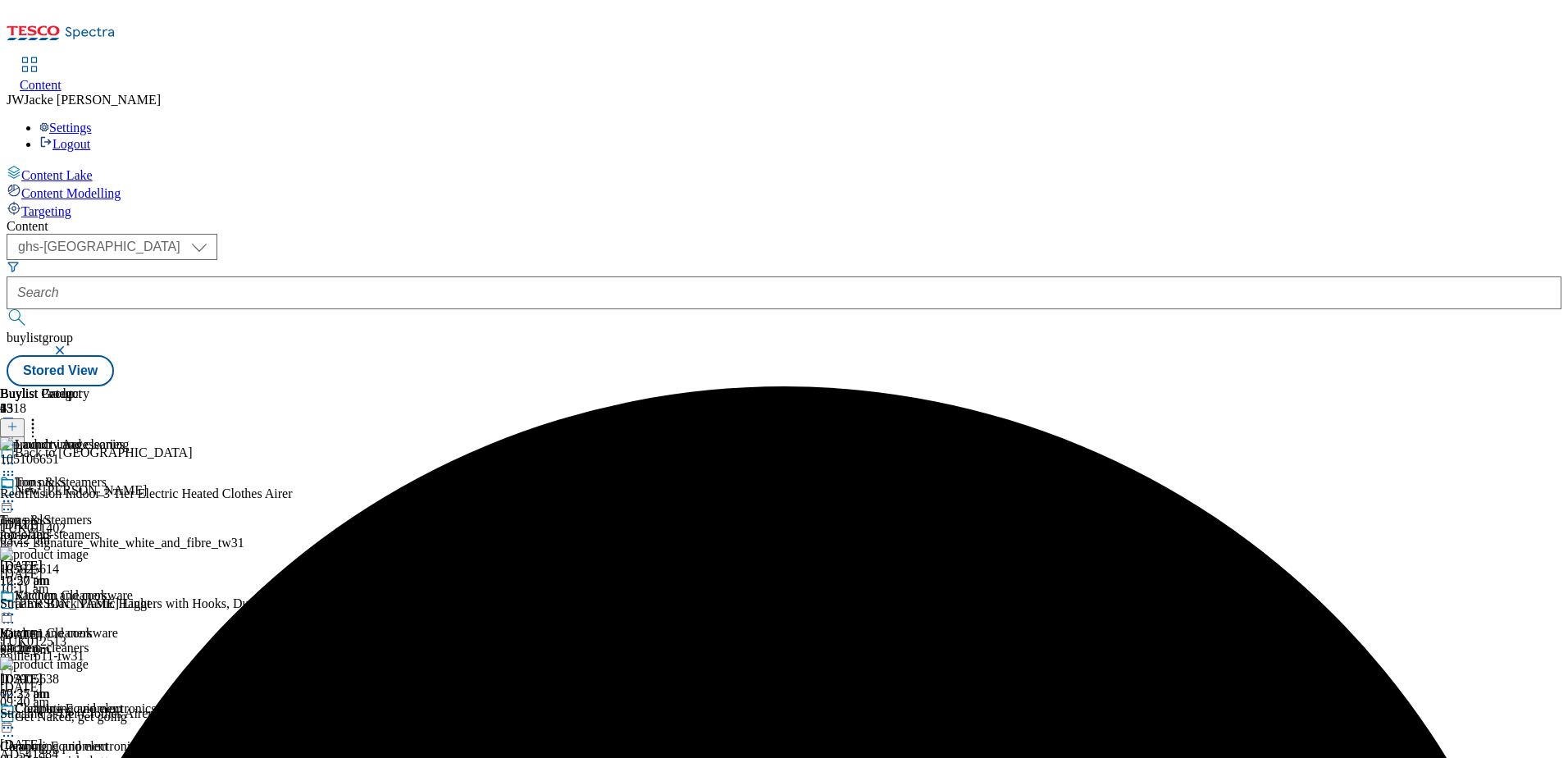
scroll to position [902, 0]
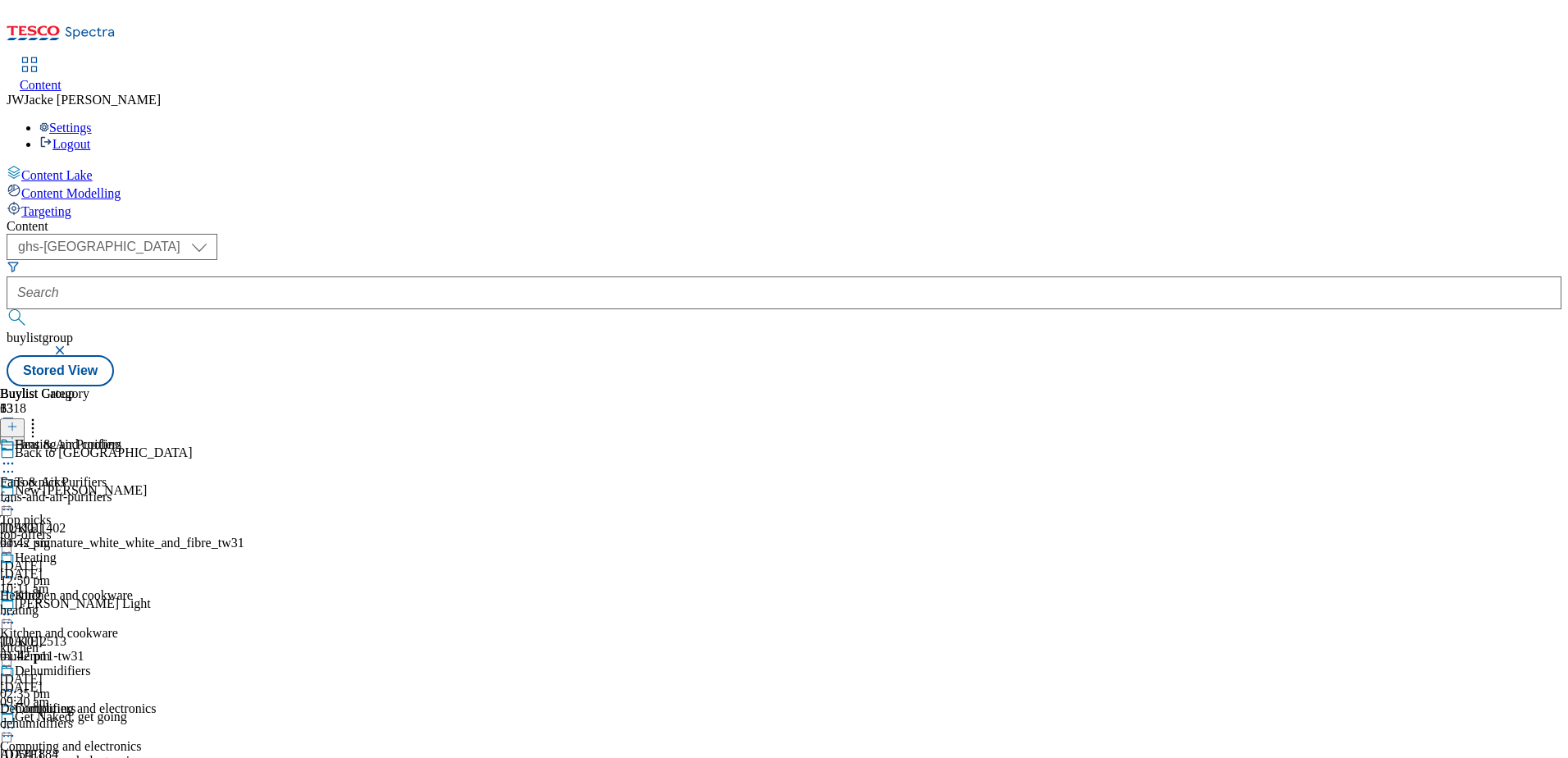
click at [17, 455] on icon at bounding box center [8, 463] width 17 height 17
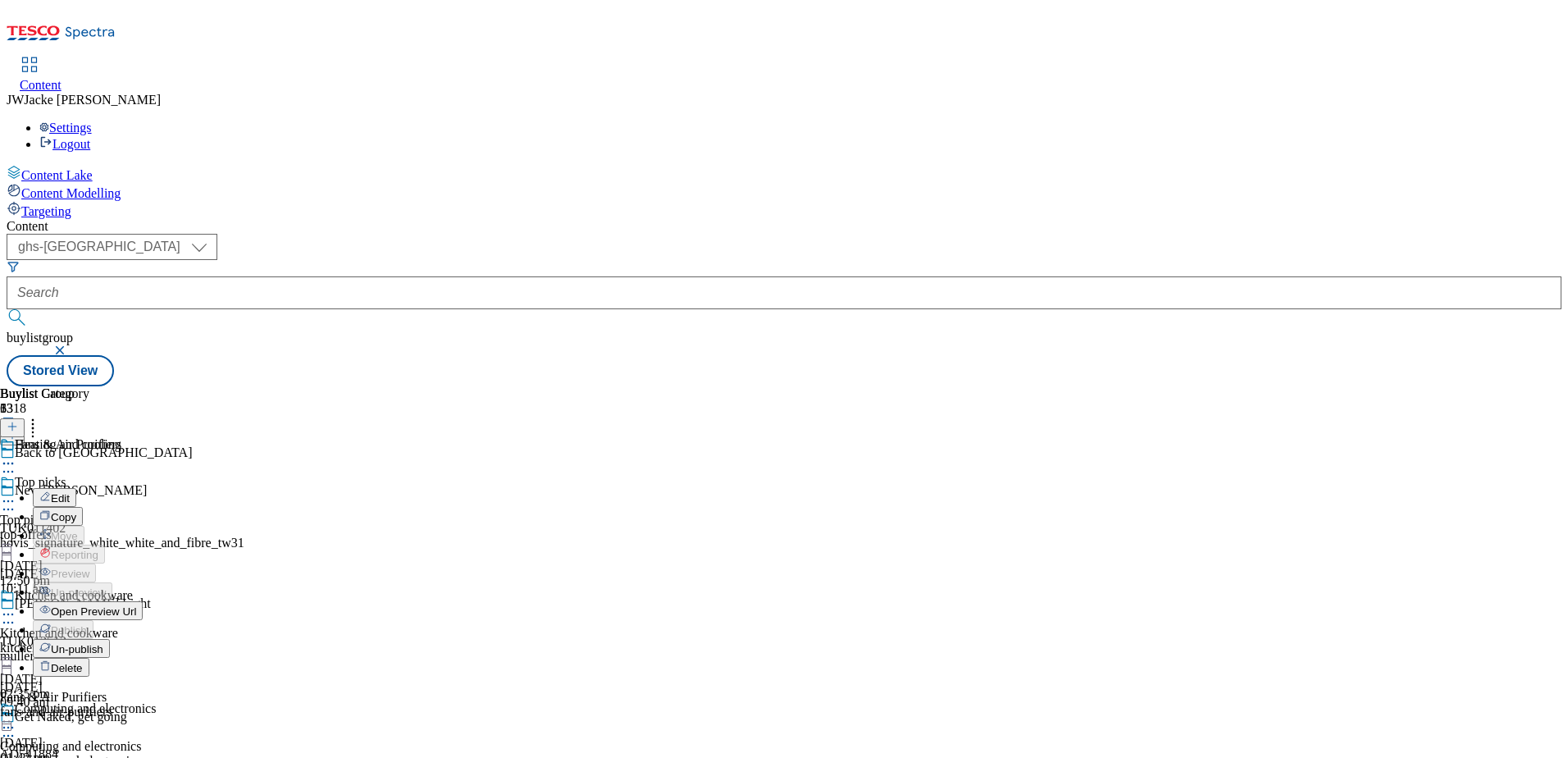
click at [103, 643] on span "Un-publish" at bounding box center [77, 649] width 52 height 12
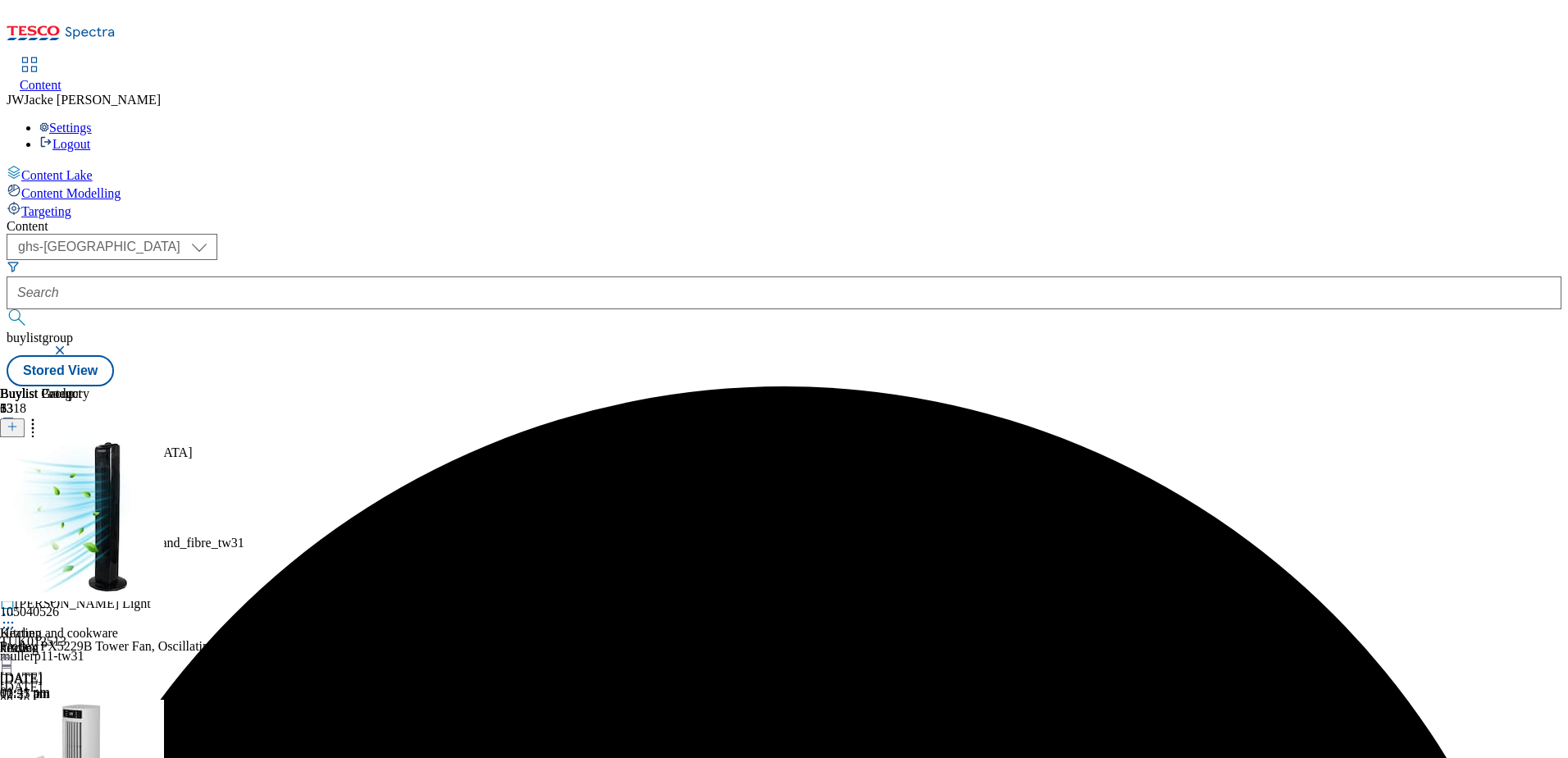
click at [41, 416] on icon at bounding box center [32, 424] width 17 height 17
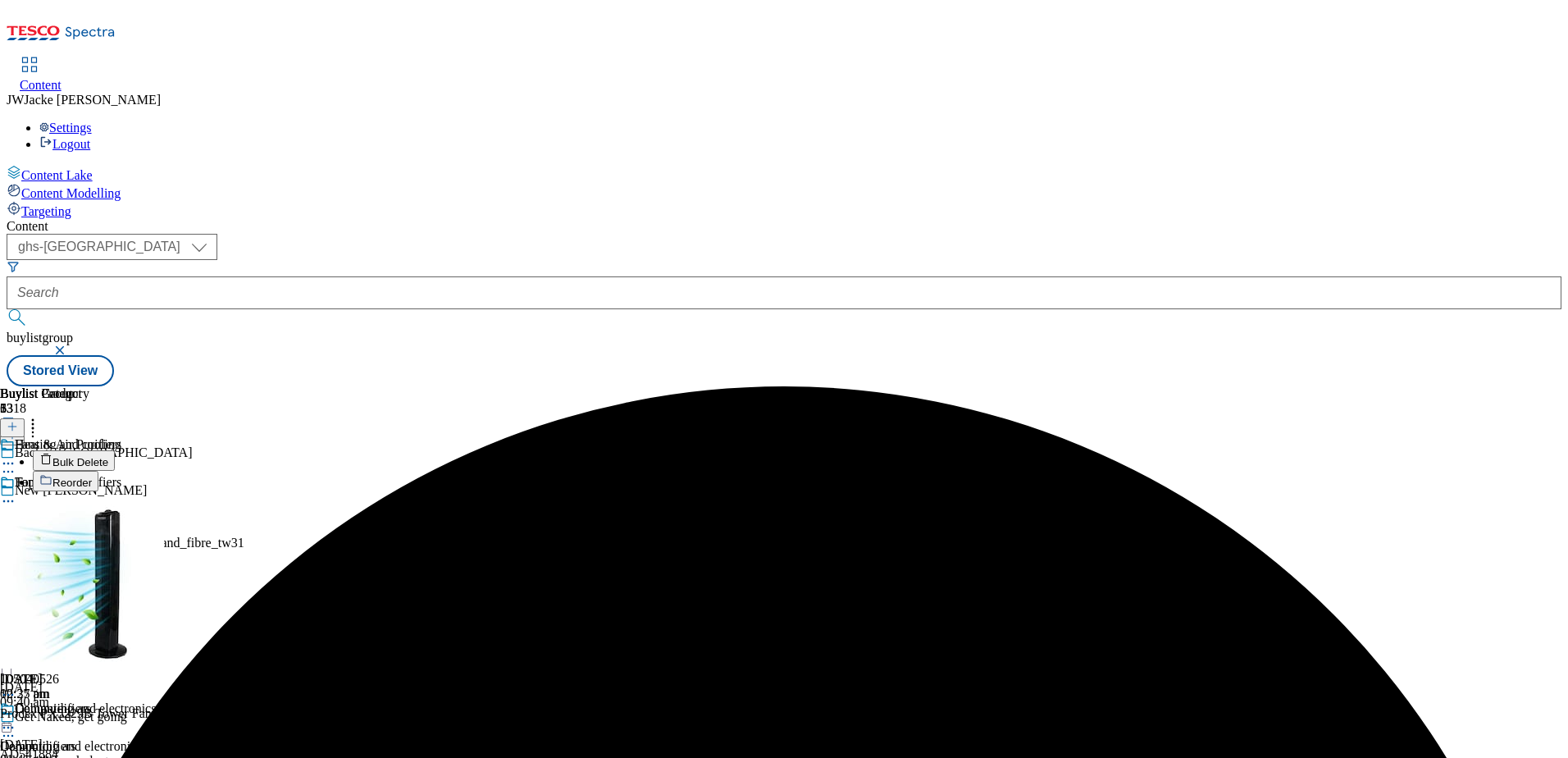
click at [92, 477] on span "Reorder" at bounding box center [72, 483] width 39 height 12
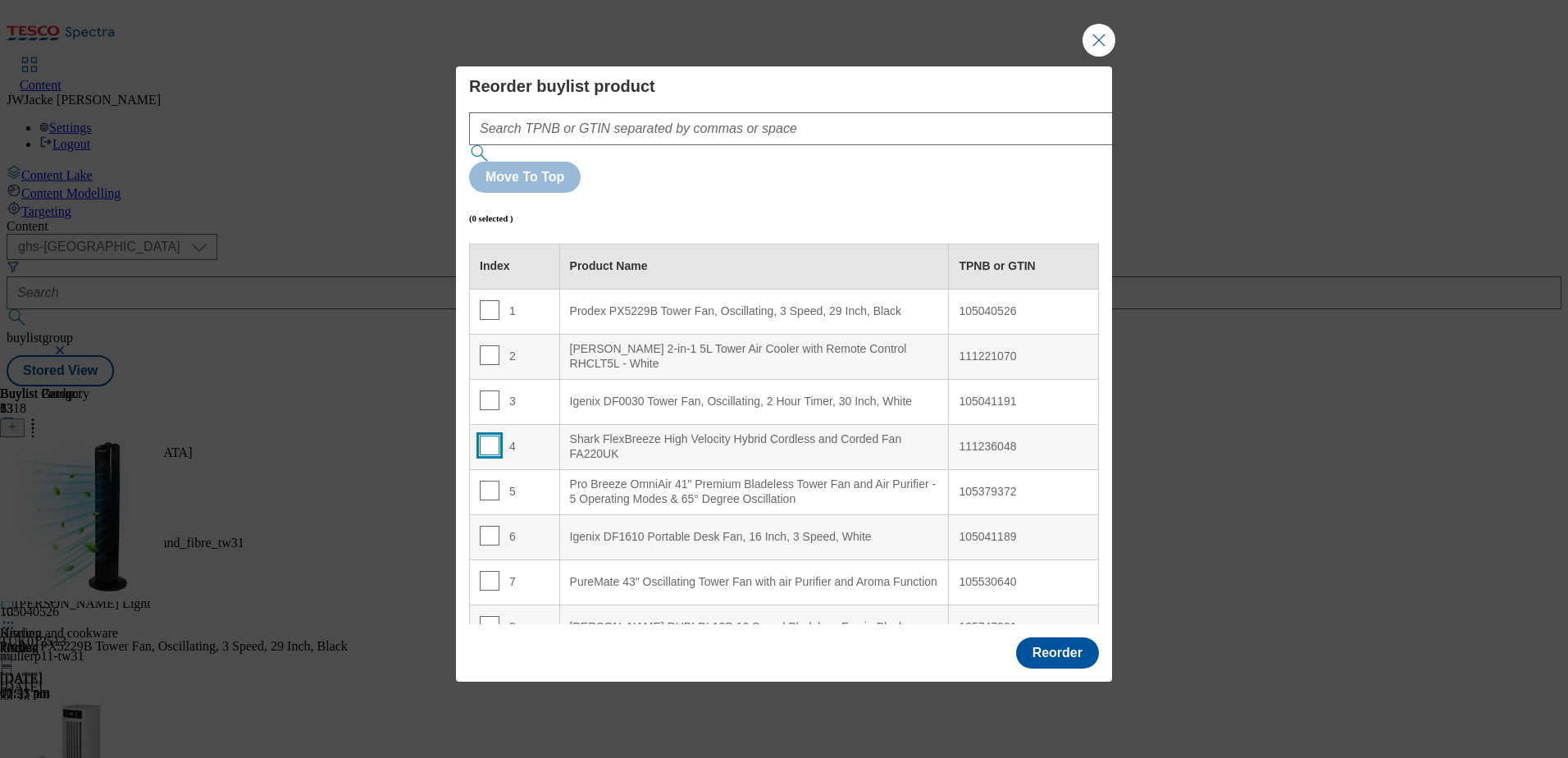
click at [480, 436] on input "Modal" at bounding box center [489, 445] width 20 height 20
checkbox input "true"
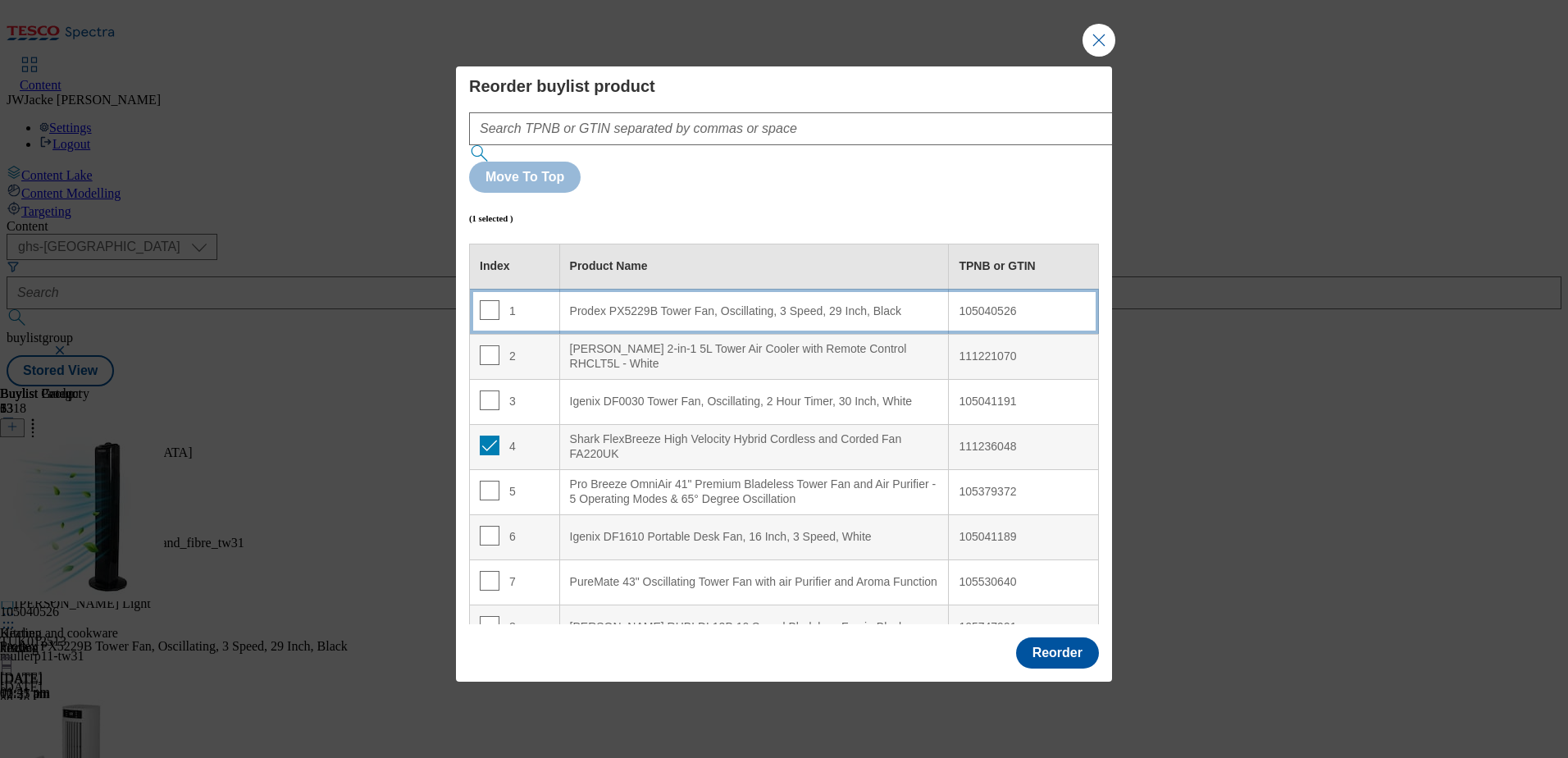
click at [612, 304] on div "Prodex PX5229B Tower Fan, Oscillating, 3 Speed, 29 Inch, Black" at bounding box center [755, 311] width 370 height 15
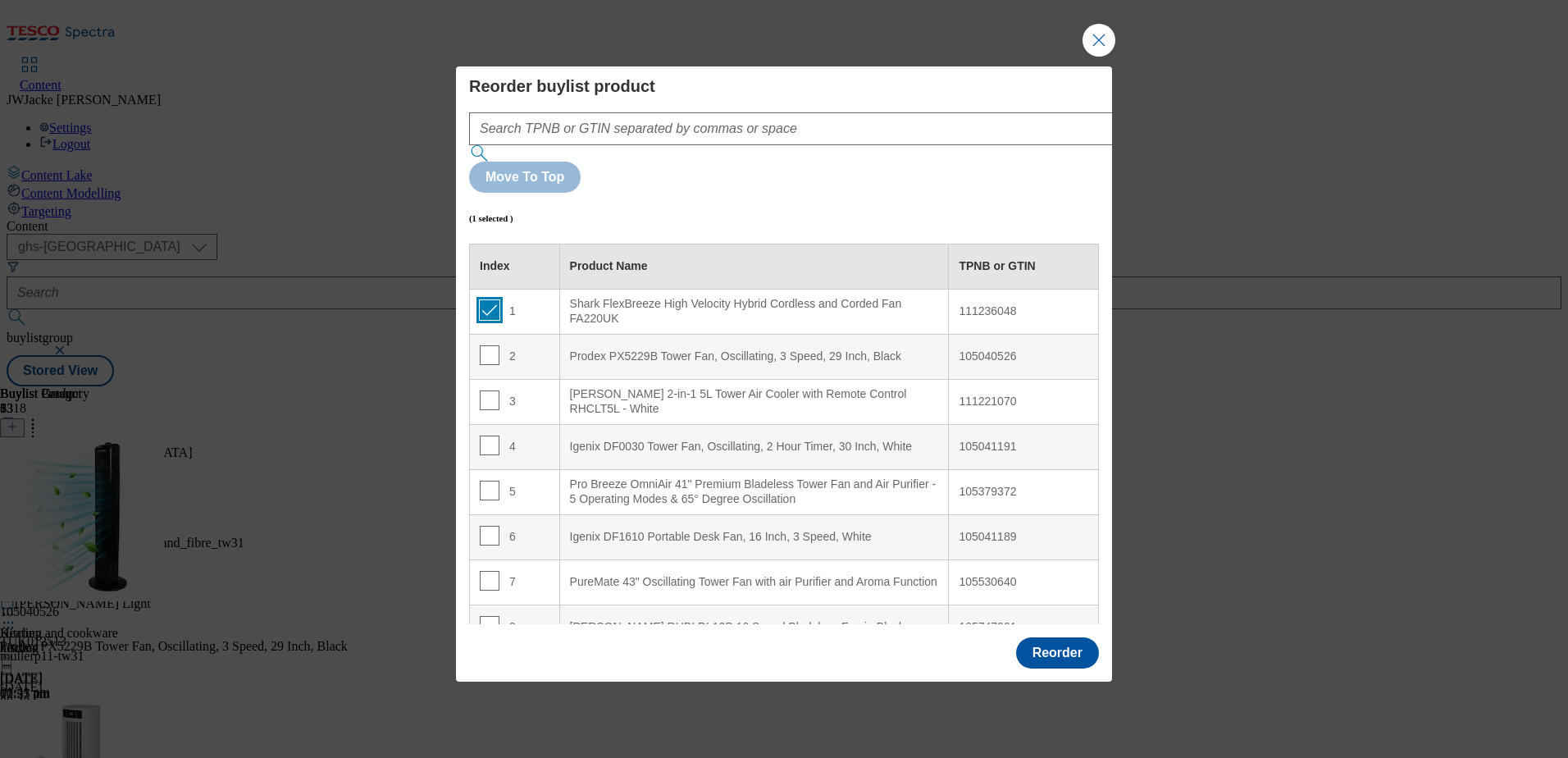
click at [487, 300] on input "Modal" at bounding box center [489, 310] width 20 height 20
checkbox input "false"
click at [485, 571] on input "Modal" at bounding box center [489, 581] width 20 height 20
checkbox input "true"
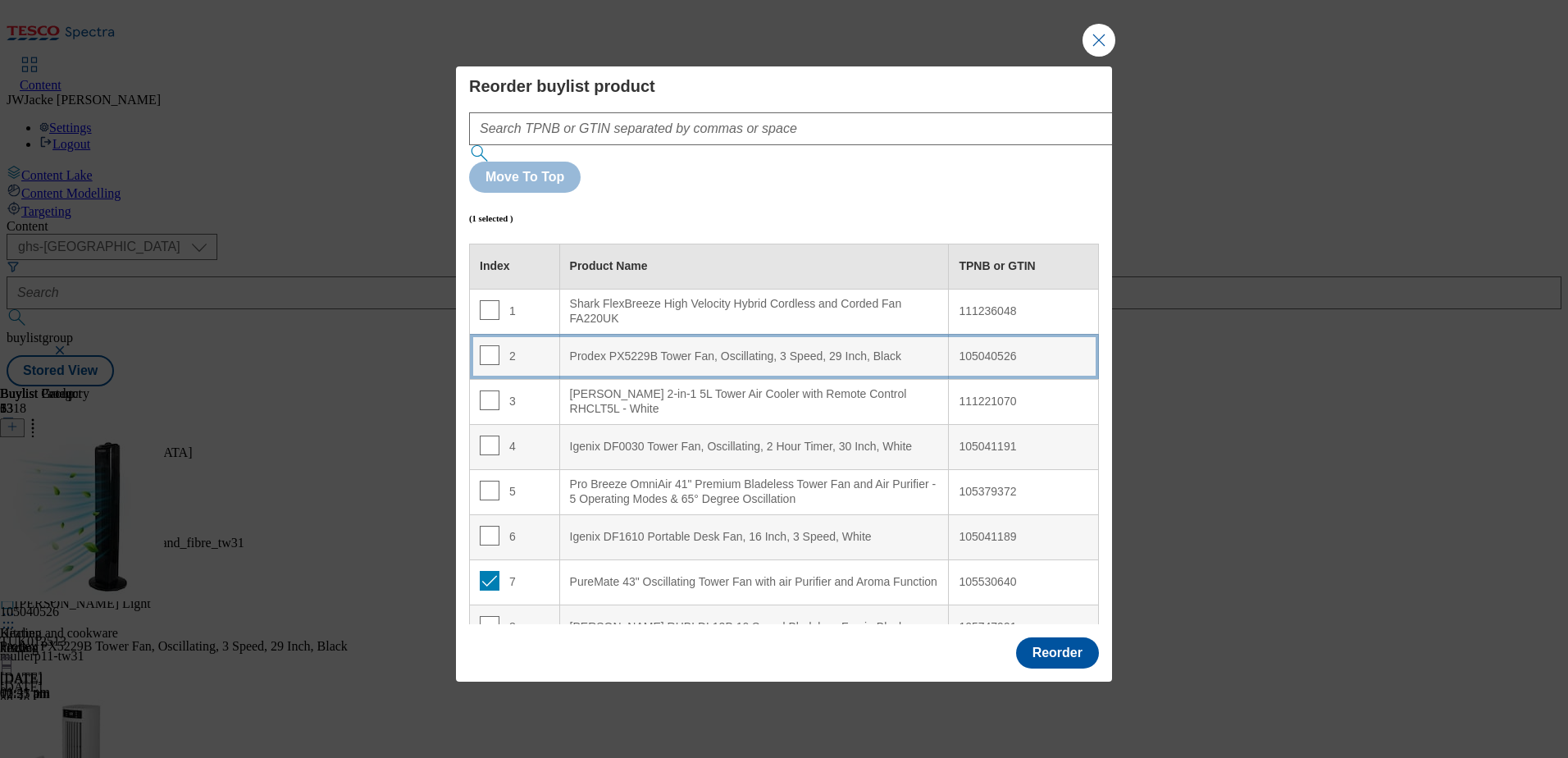
click at [605, 334] on Black "Prodex PX5229B Tower Fan, Oscillating, 3 Speed, 29 Inch, Black" at bounding box center [754, 356] width 390 height 45
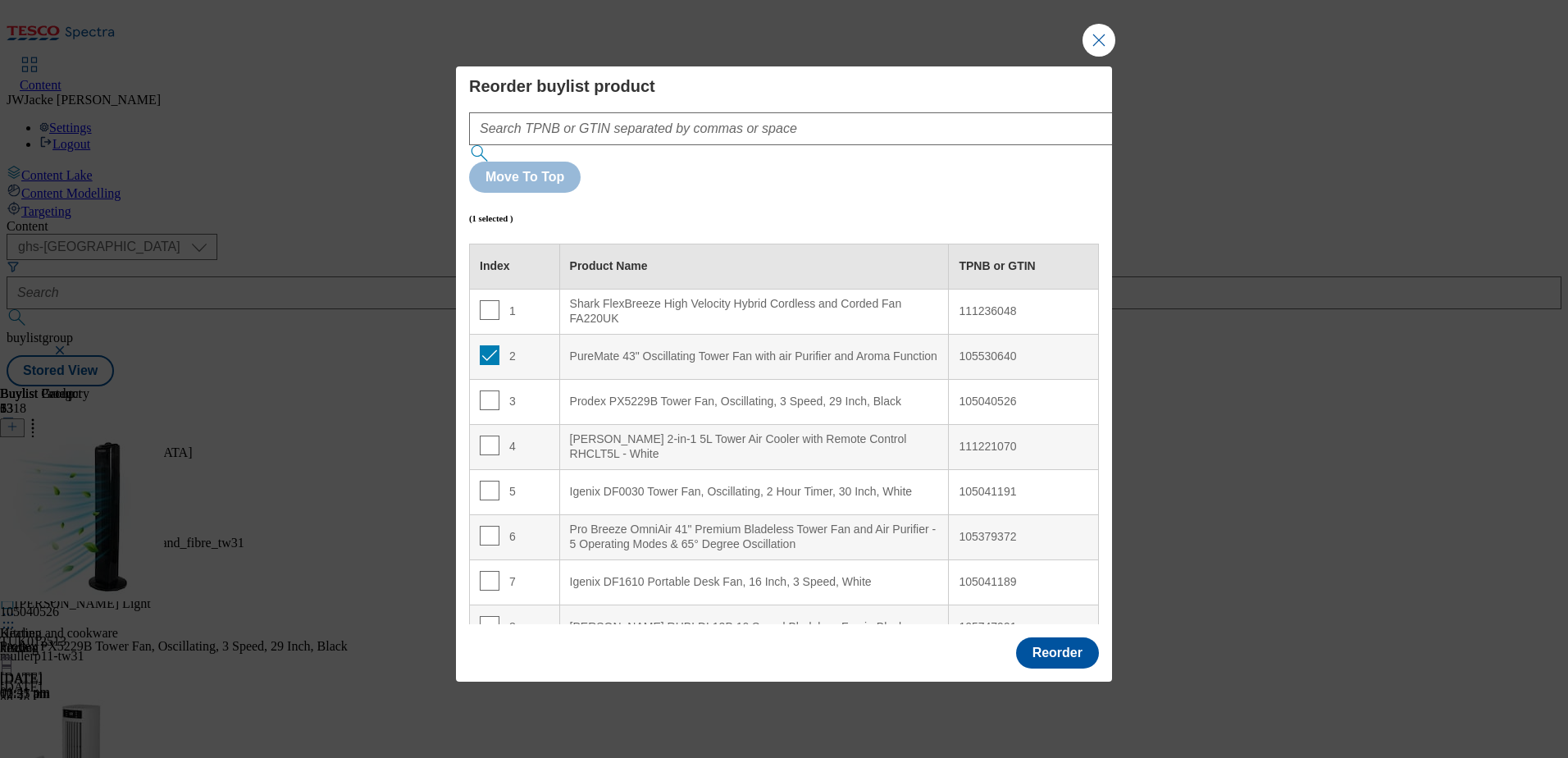
click at [488, 334] on td "2" at bounding box center [515, 356] width 90 height 45
click at [490, 345] on input "Modal" at bounding box center [489, 355] width 20 height 20
checkbox input "false"
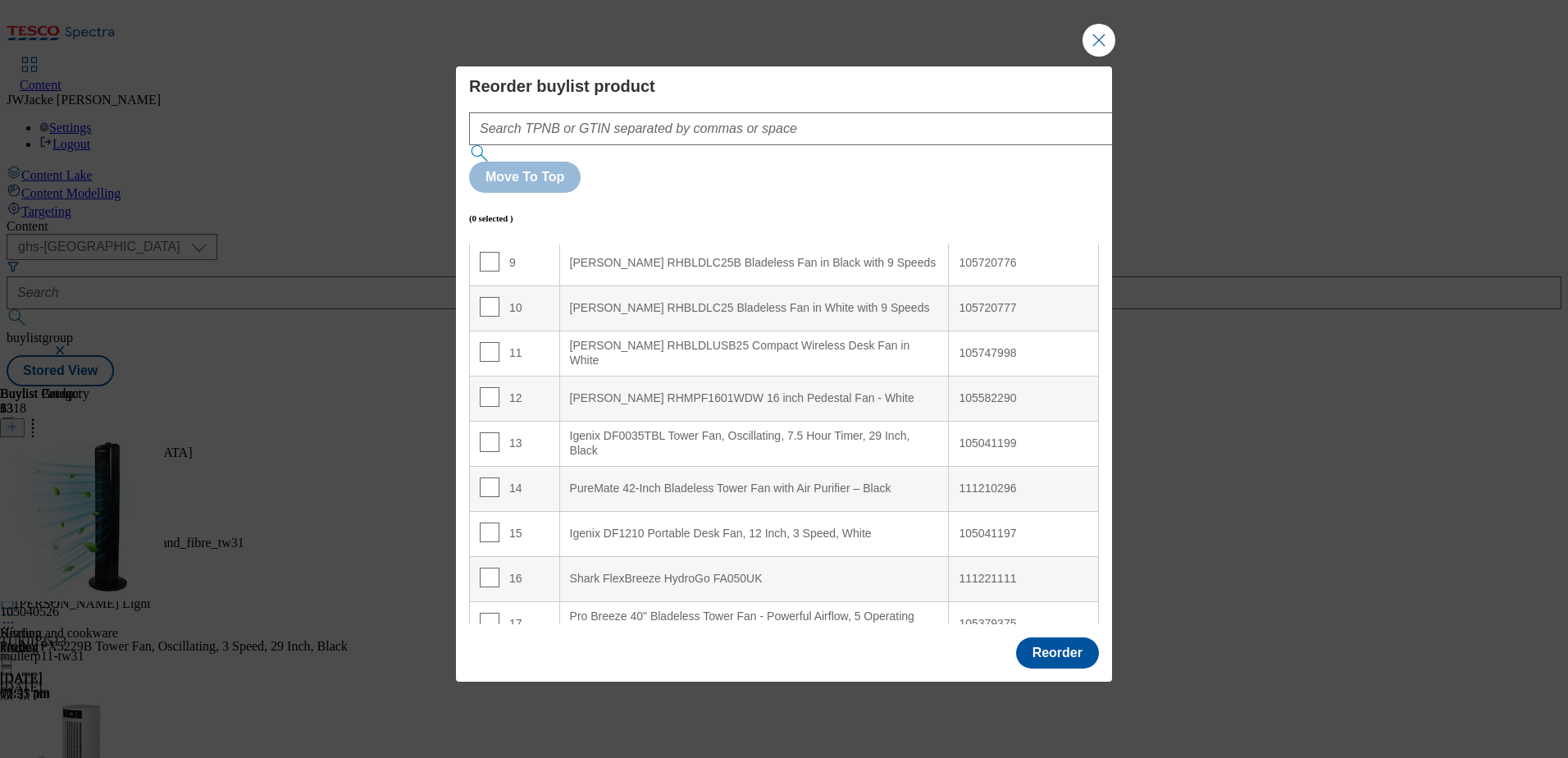
scroll to position [410, 0]
click at [480, 477] on input "Modal" at bounding box center [489, 486] width 20 height 20
checkbox input "true"
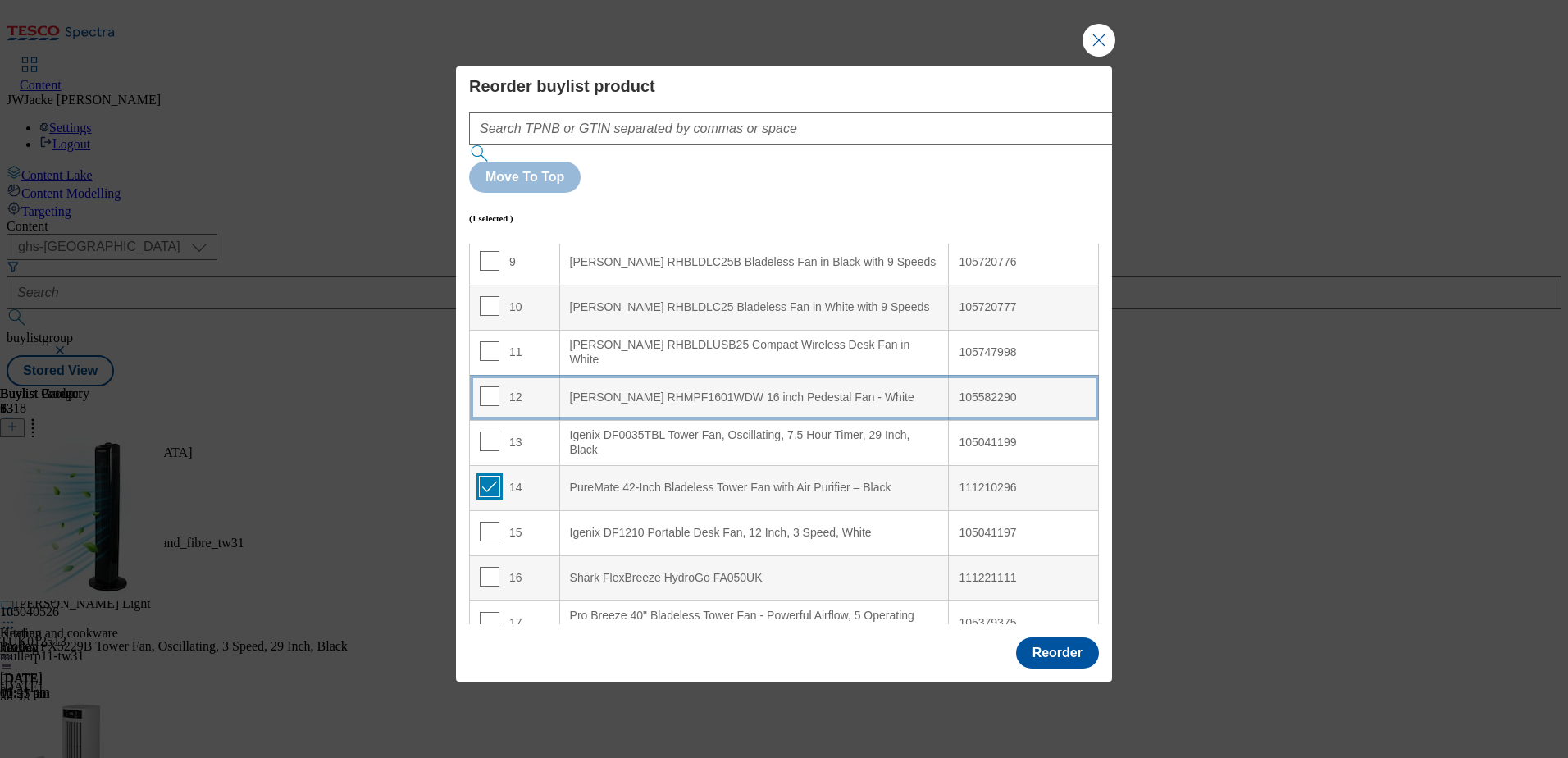
scroll to position [0, 0]
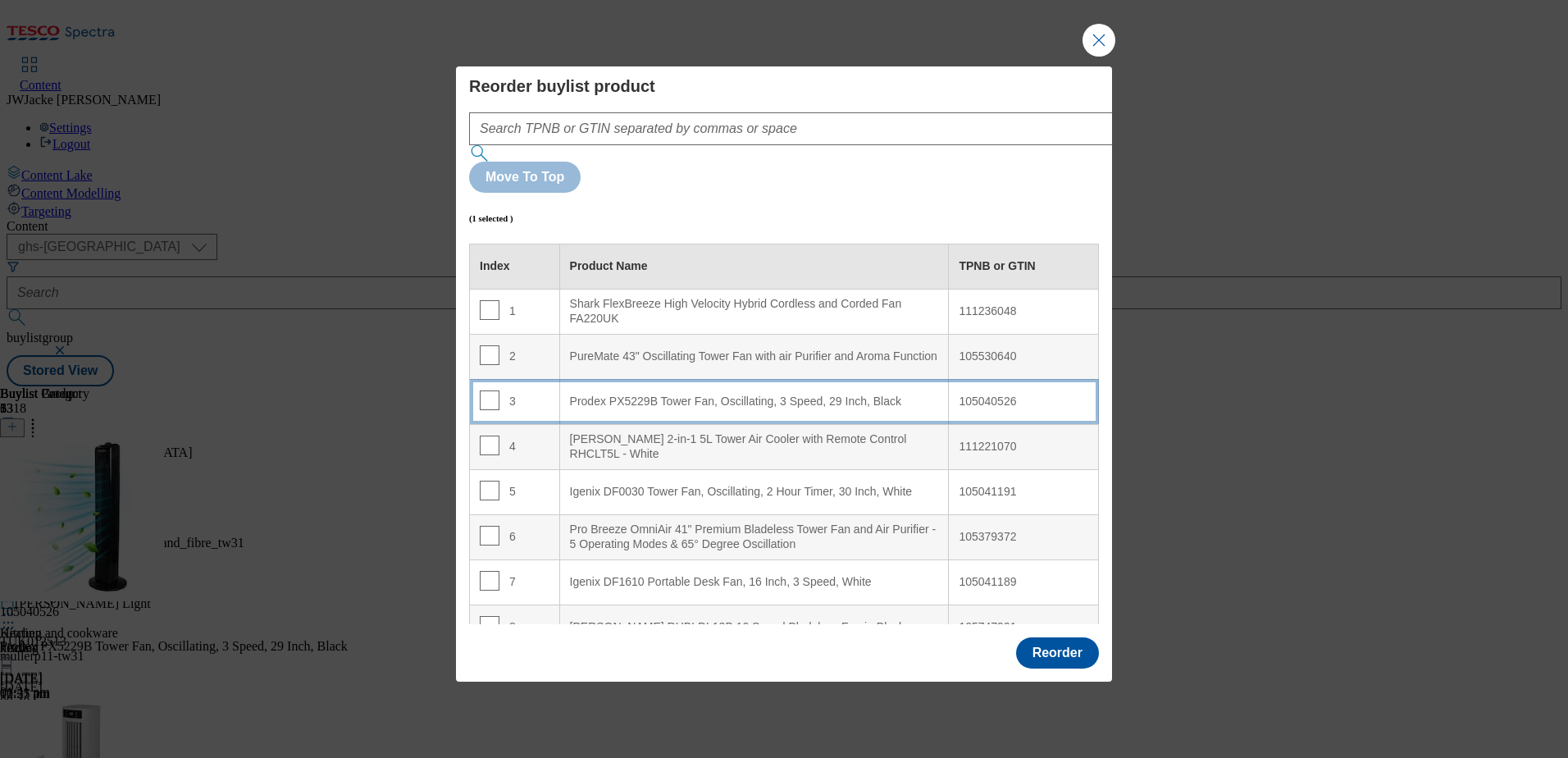
click at [596, 379] on Black "Prodex PX5229B Tower Fan, Oscillating, 3 Speed, 29 Inch, Black" at bounding box center [754, 402] width 390 height 45
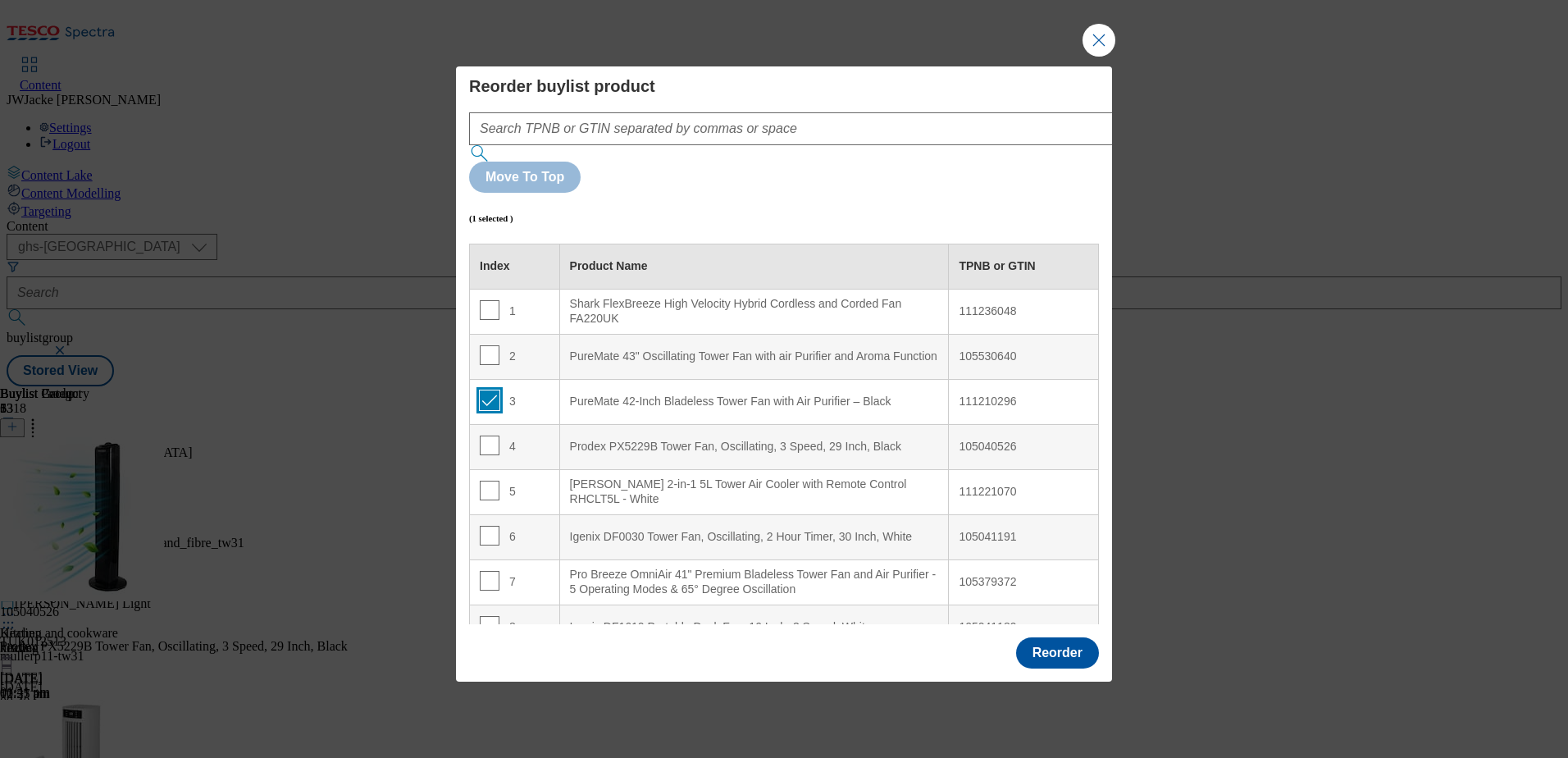
click at [490, 390] on input "Modal" at bounding box center [489, 400] width 20 height 20
checkbox input "false"
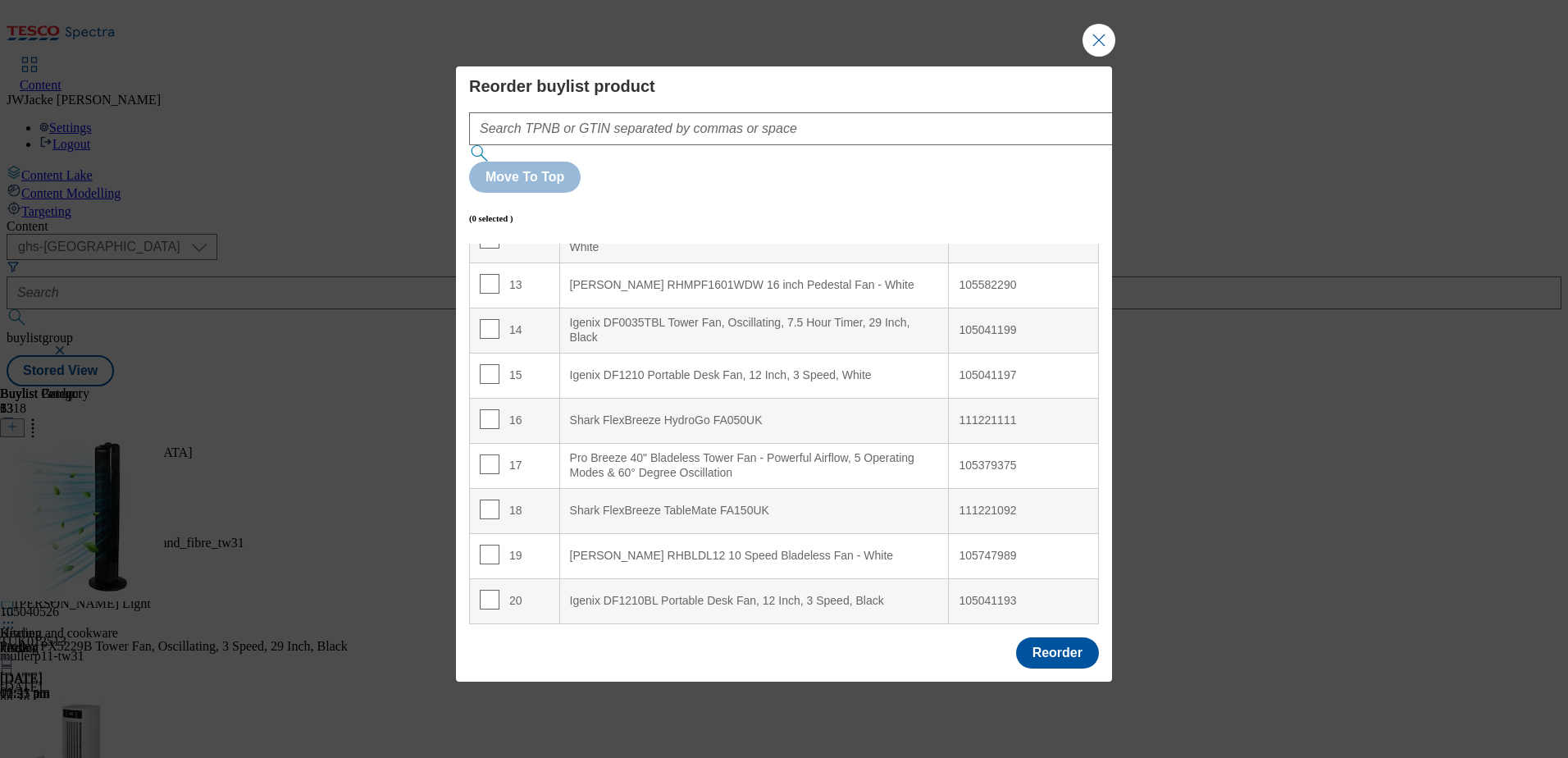
scroll to position [574, 0]
click at [491, 403] on input "Modal" at bounding box center [489, 412] width 20 height 20
click at [487, 403] on input "Modal" at bounding box center [489, 412] width 20 height 20
checkbox input "false"
click at [491, 493] on input "Modal" at bounding box center [489, 502] width 20 height 20
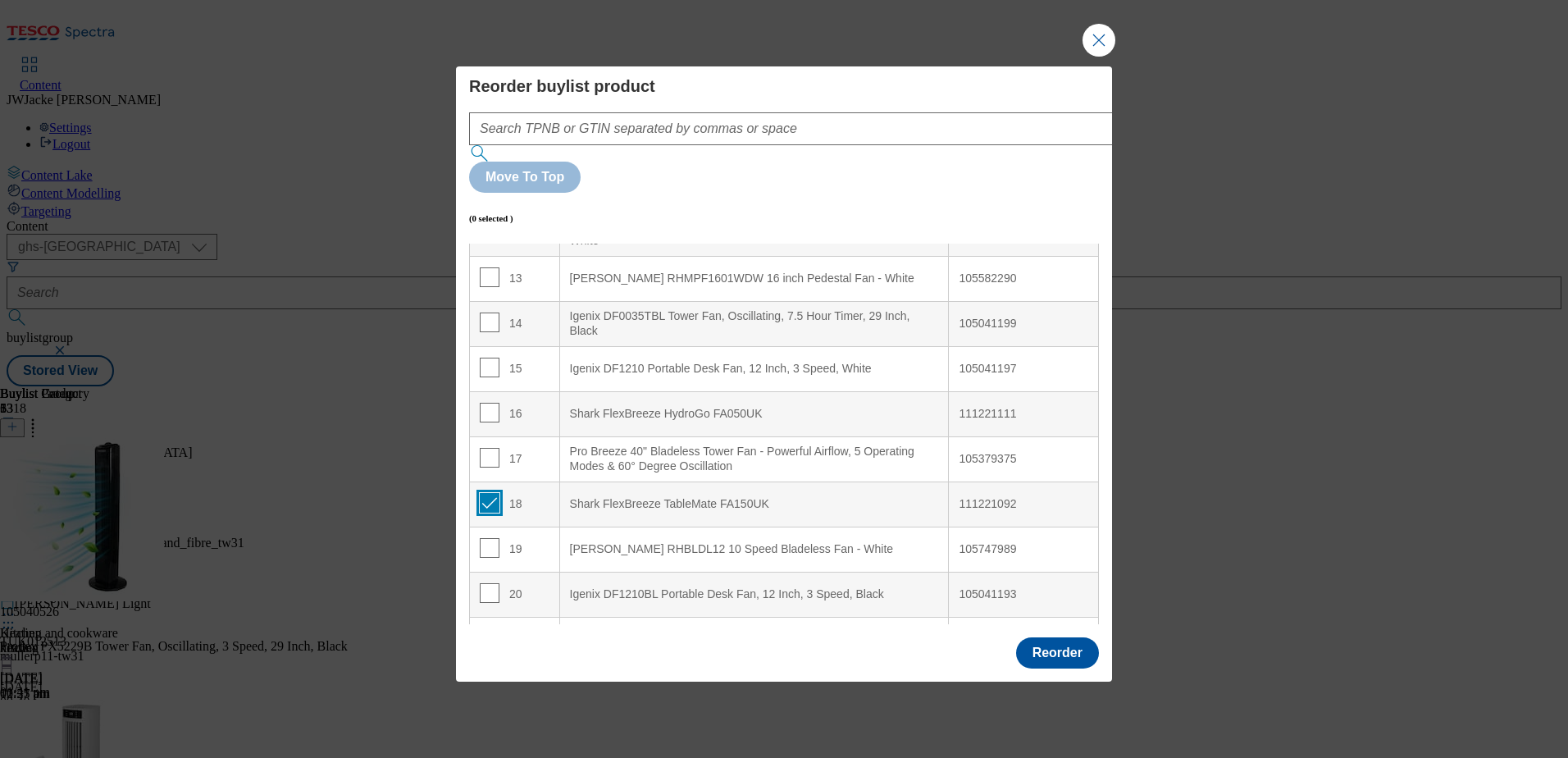
checkbox input "true"
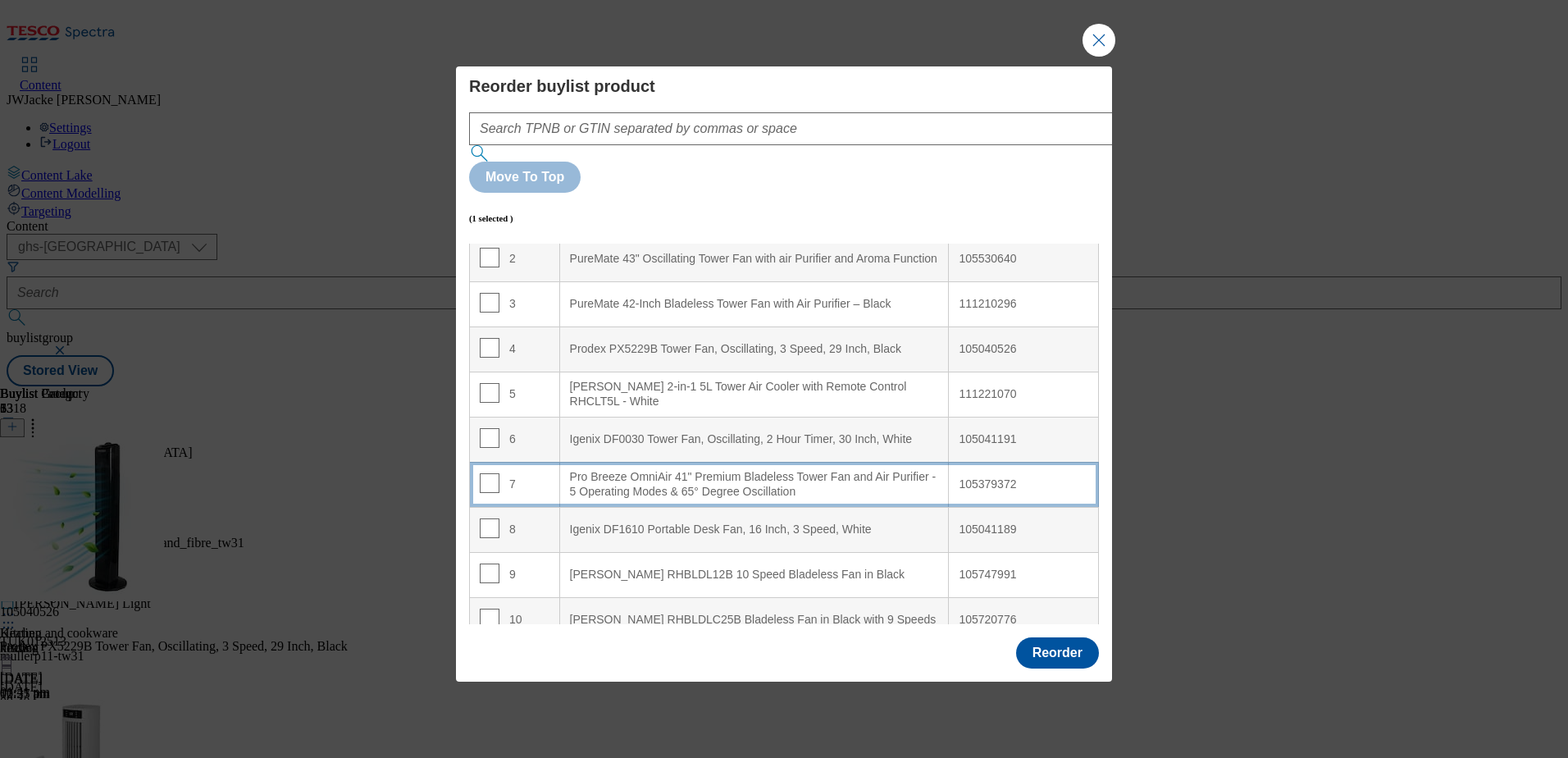
scroll to position [0, 0]
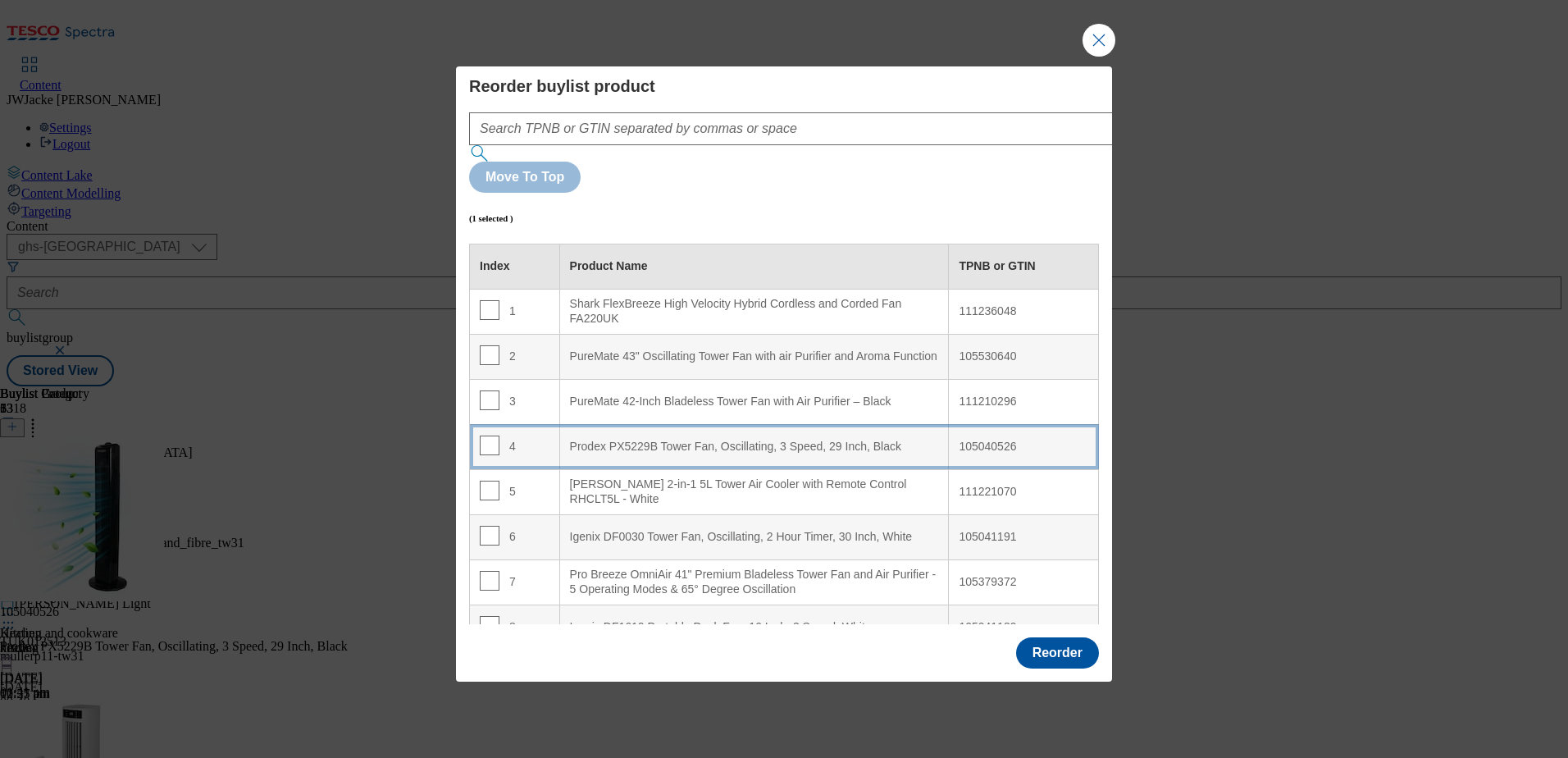
click at [618, 424] on Black "Prodex PX5229B Tower Fan, Oscillating, 3 Speed, 29 Inch, Black" at bounding box center [754, 446] width 390 height 45
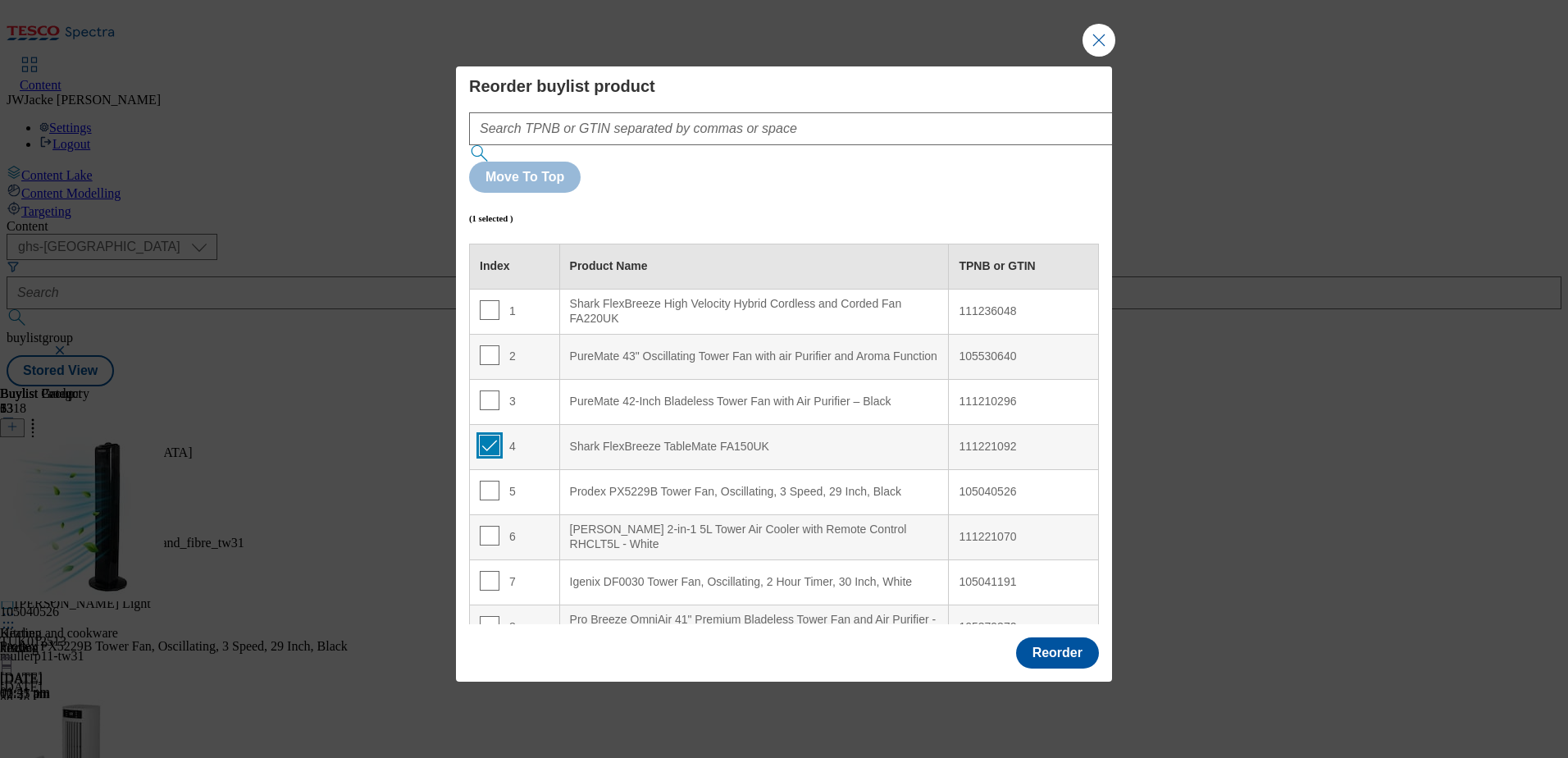
click at [490, 436] on input "Modal" at bounding box center [489, 445] width 20 height 20
checkbox input "false"
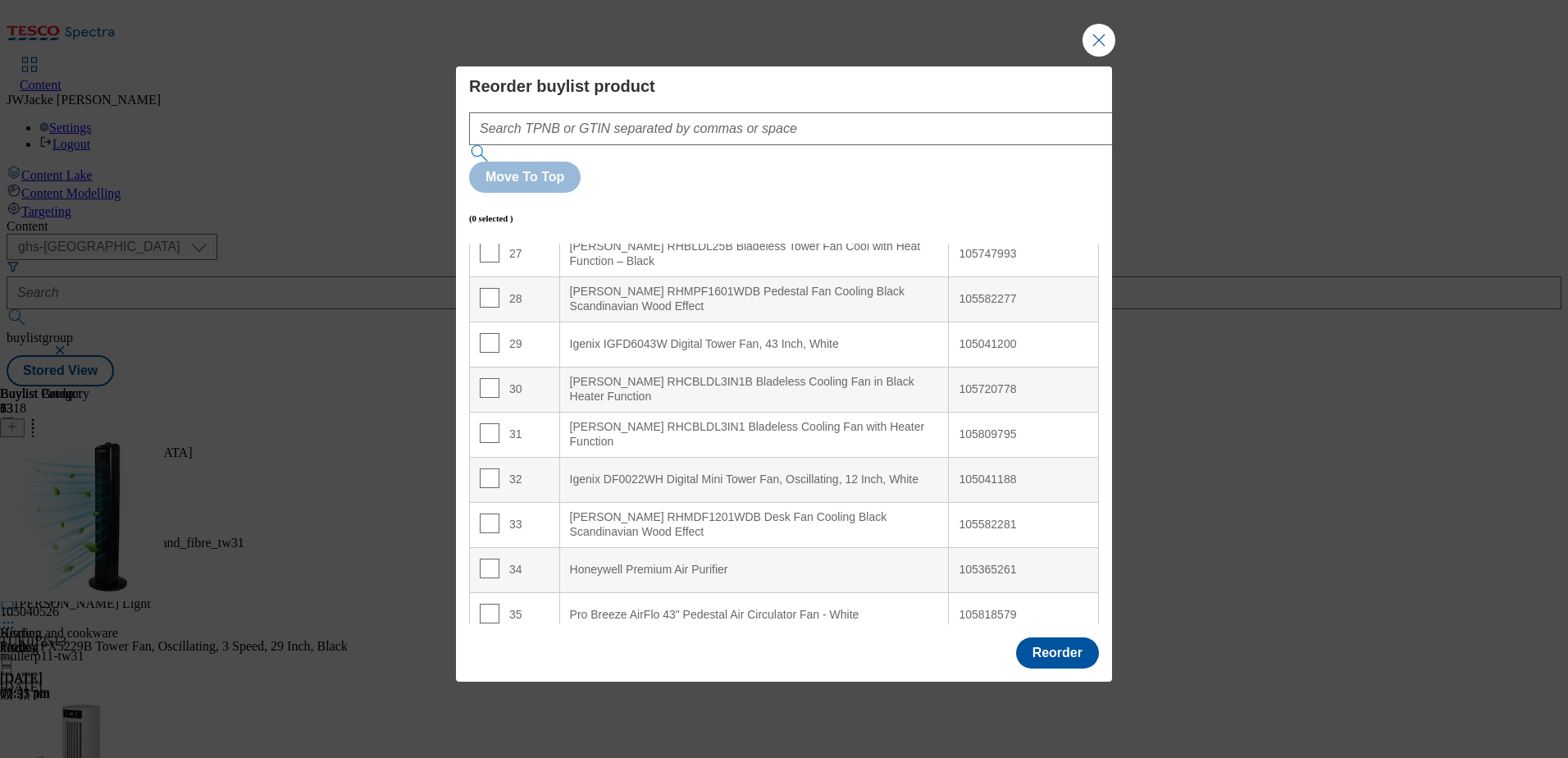
scroll to position [1312, 0]
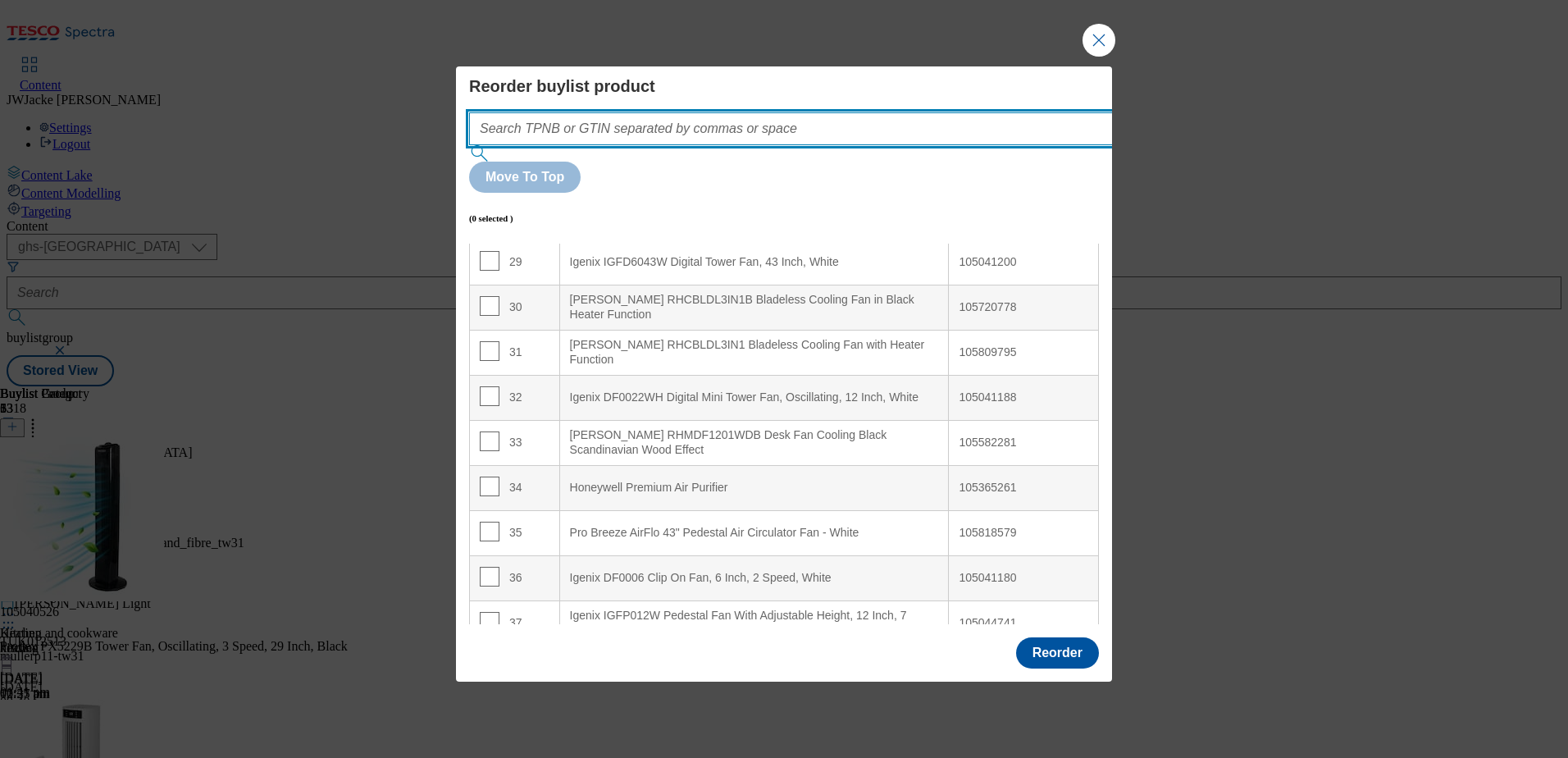
click at [710, 145] on input "Modal" at bounding box center [815, 129] width 693 height 33
paste input "111210294"
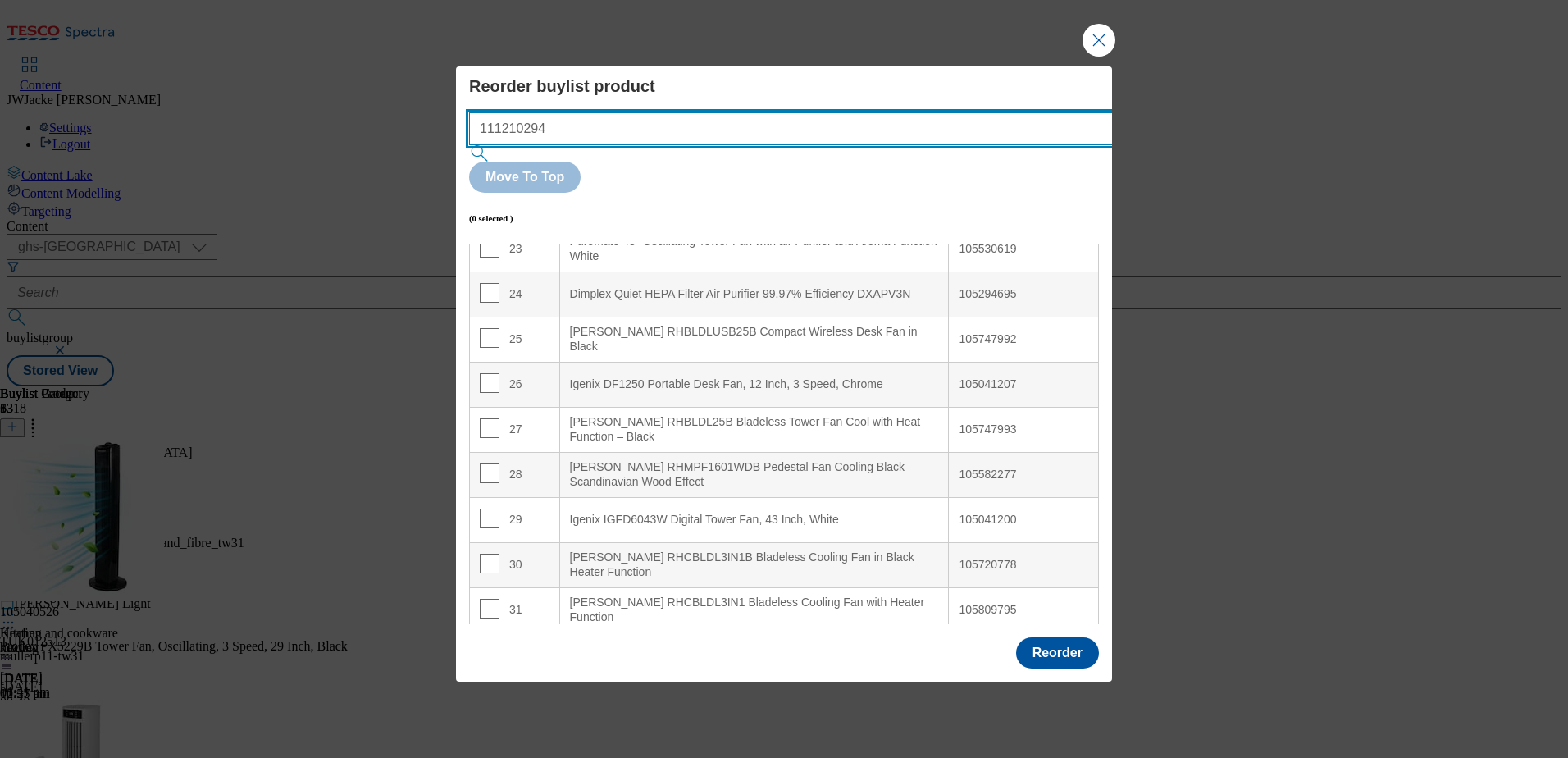
scroll to position [1007, 0]
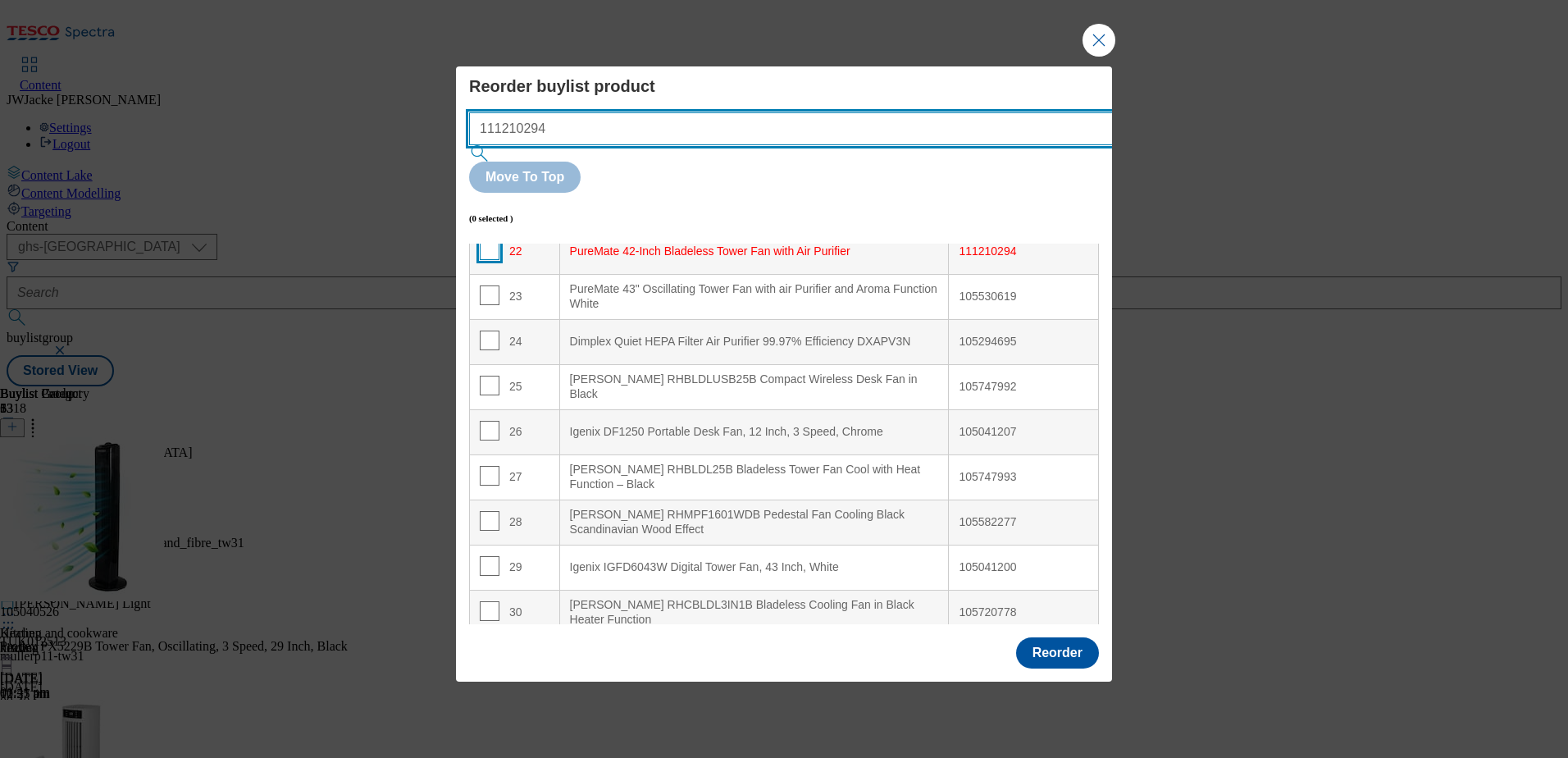
type input "111210294"
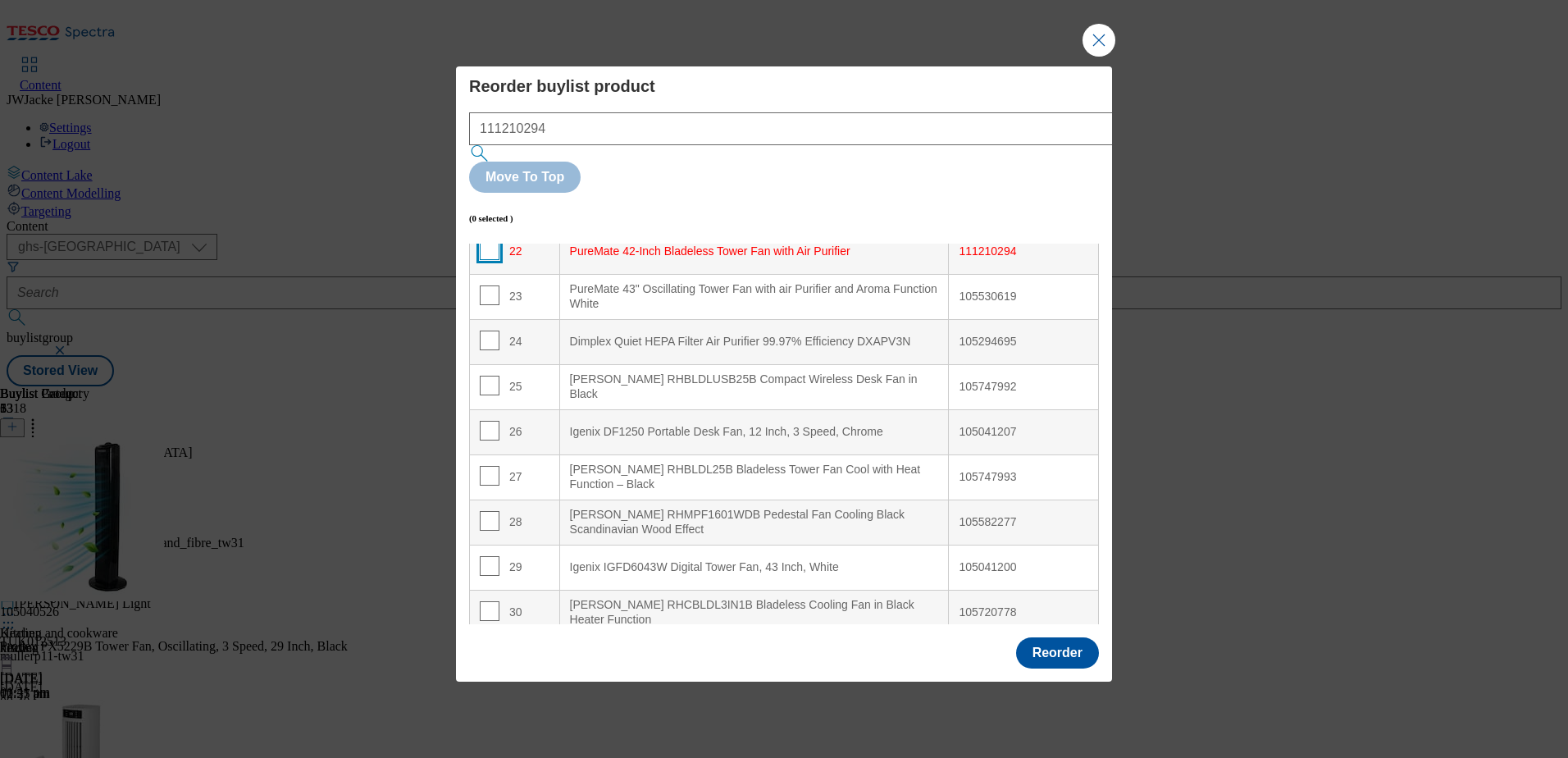
click at [489, 240] on input "Modal" at bounding box center [489, 250] width 20 height 20
checkbox input "true"
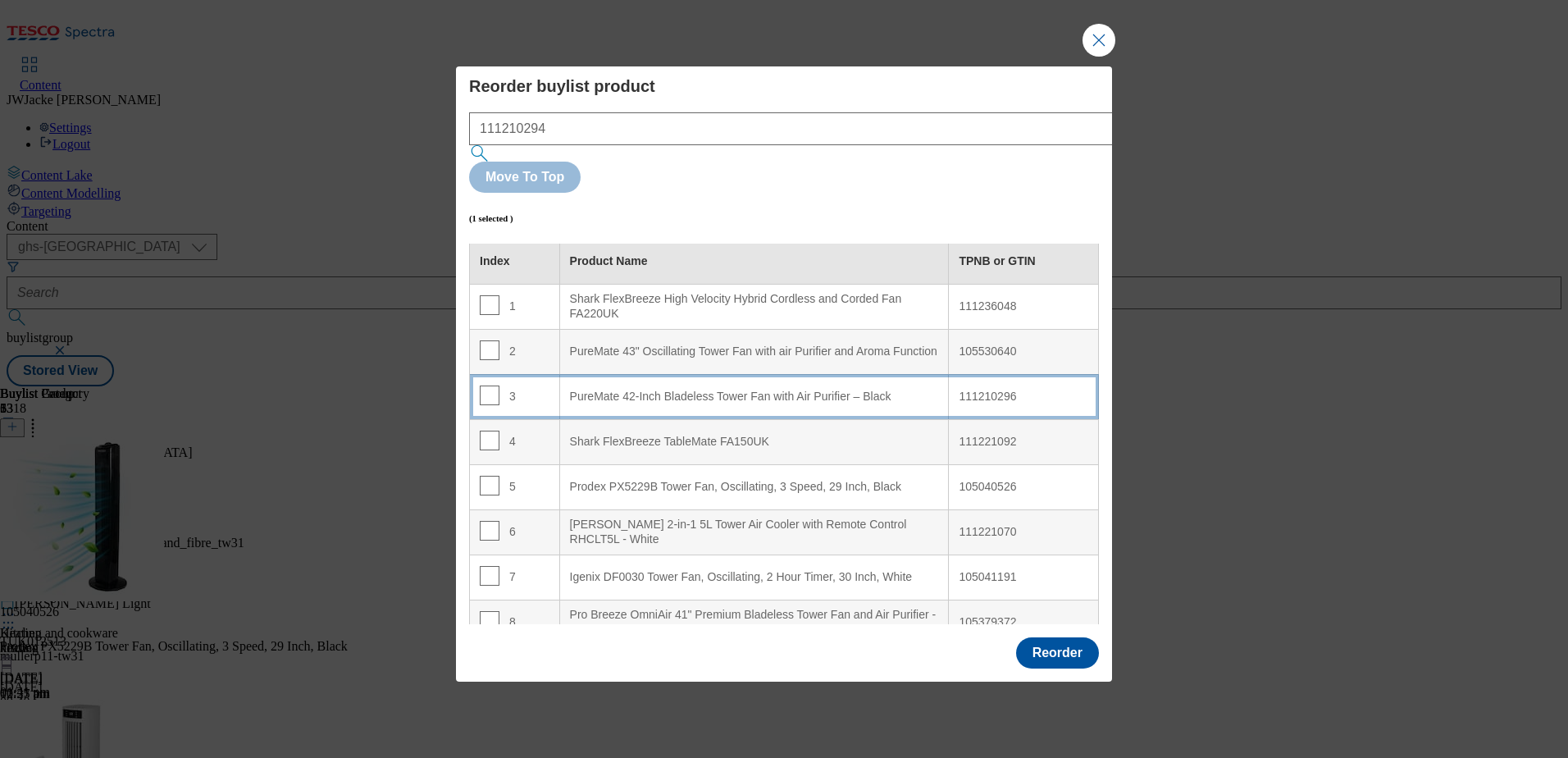
scroll to position [0, 0]
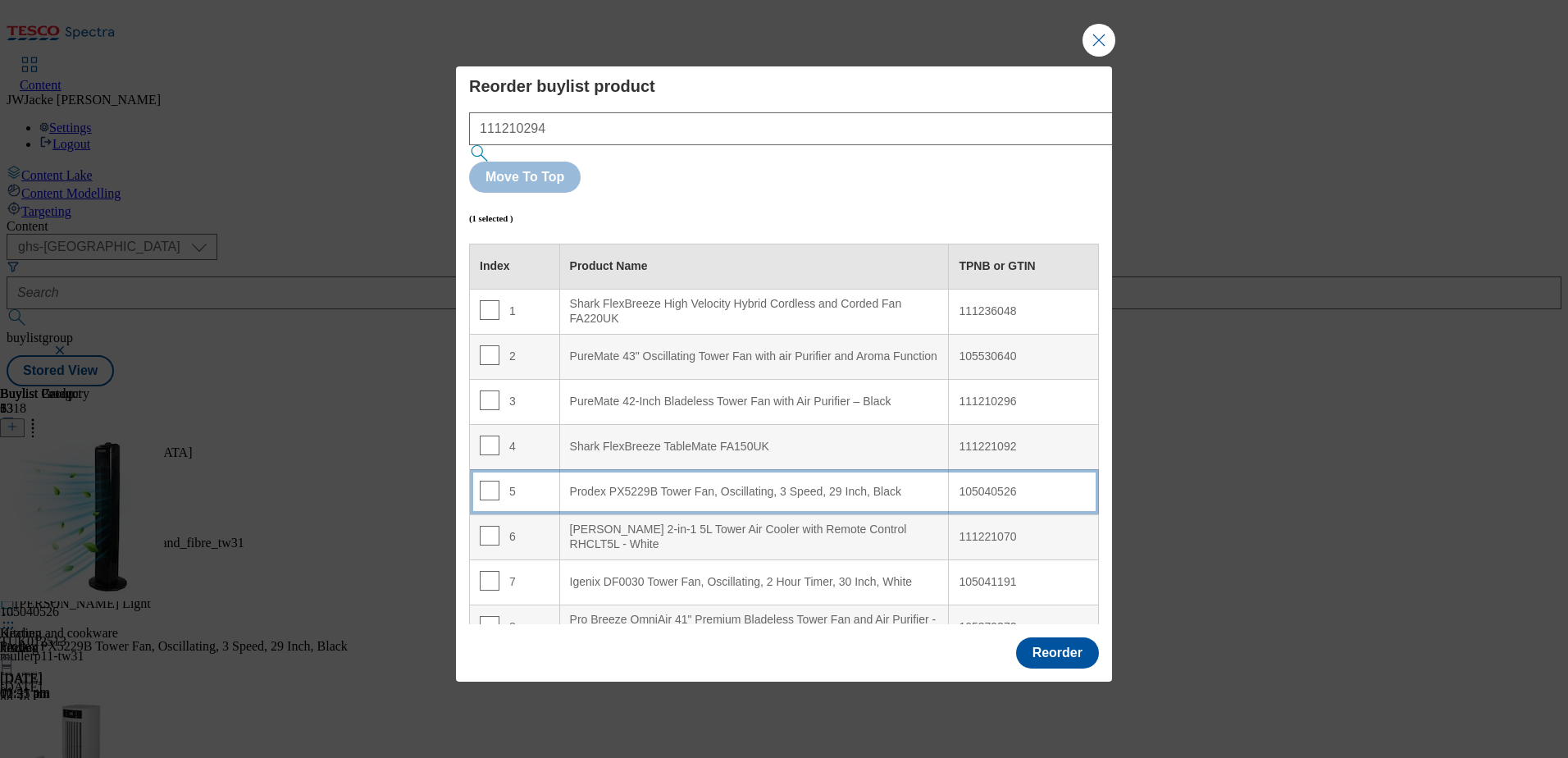
click at [665, 485] on div "Prodex PX5229B Tower Fan, Oscillating, 3 Speed, 29 Inch, Black" at bounding box center [755, 492] width 370 height 15
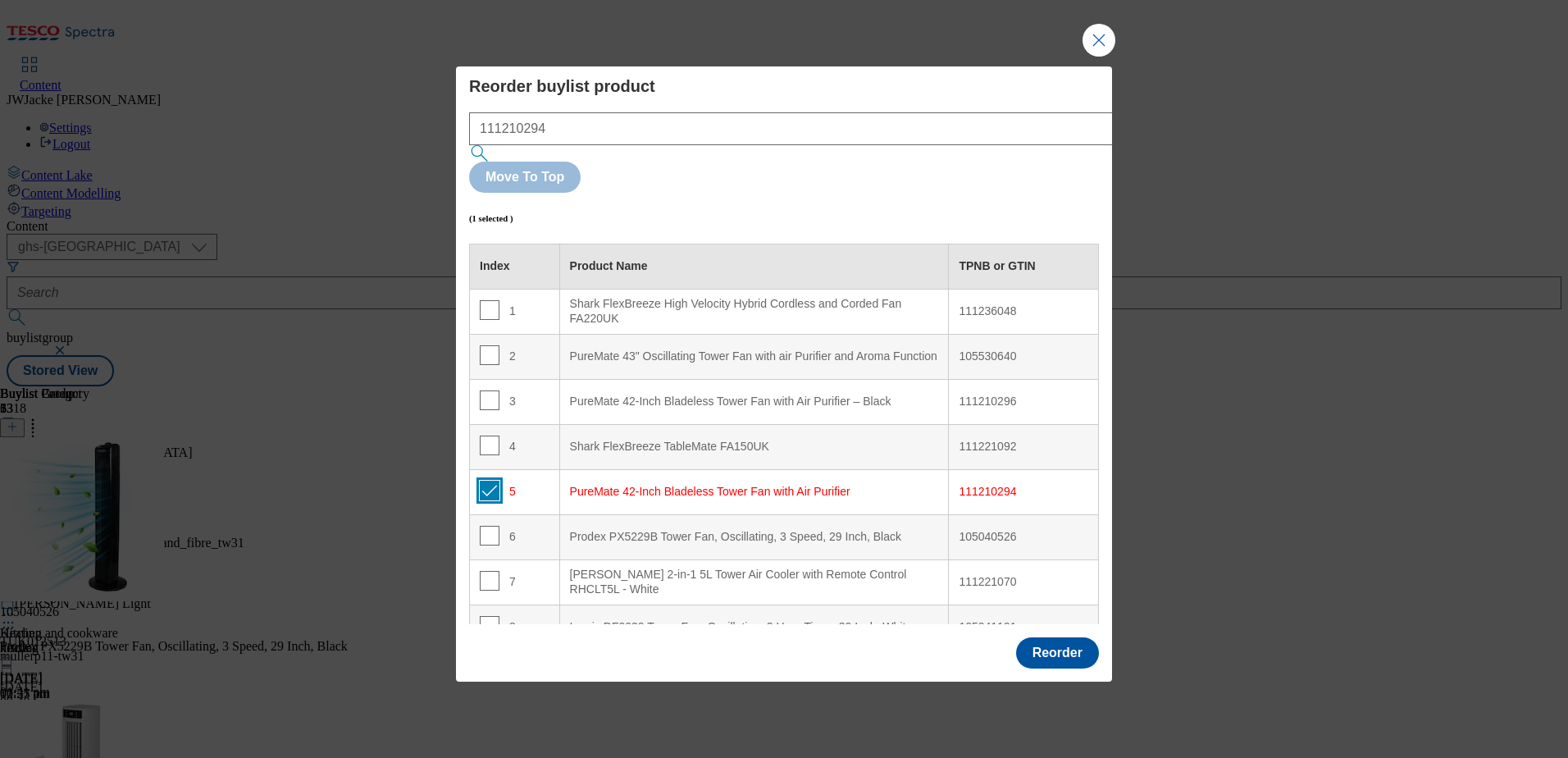
click at [488, 480] on input "Modal" at bounding box center [489, 490] width 20 height 20
checkbox input "false"
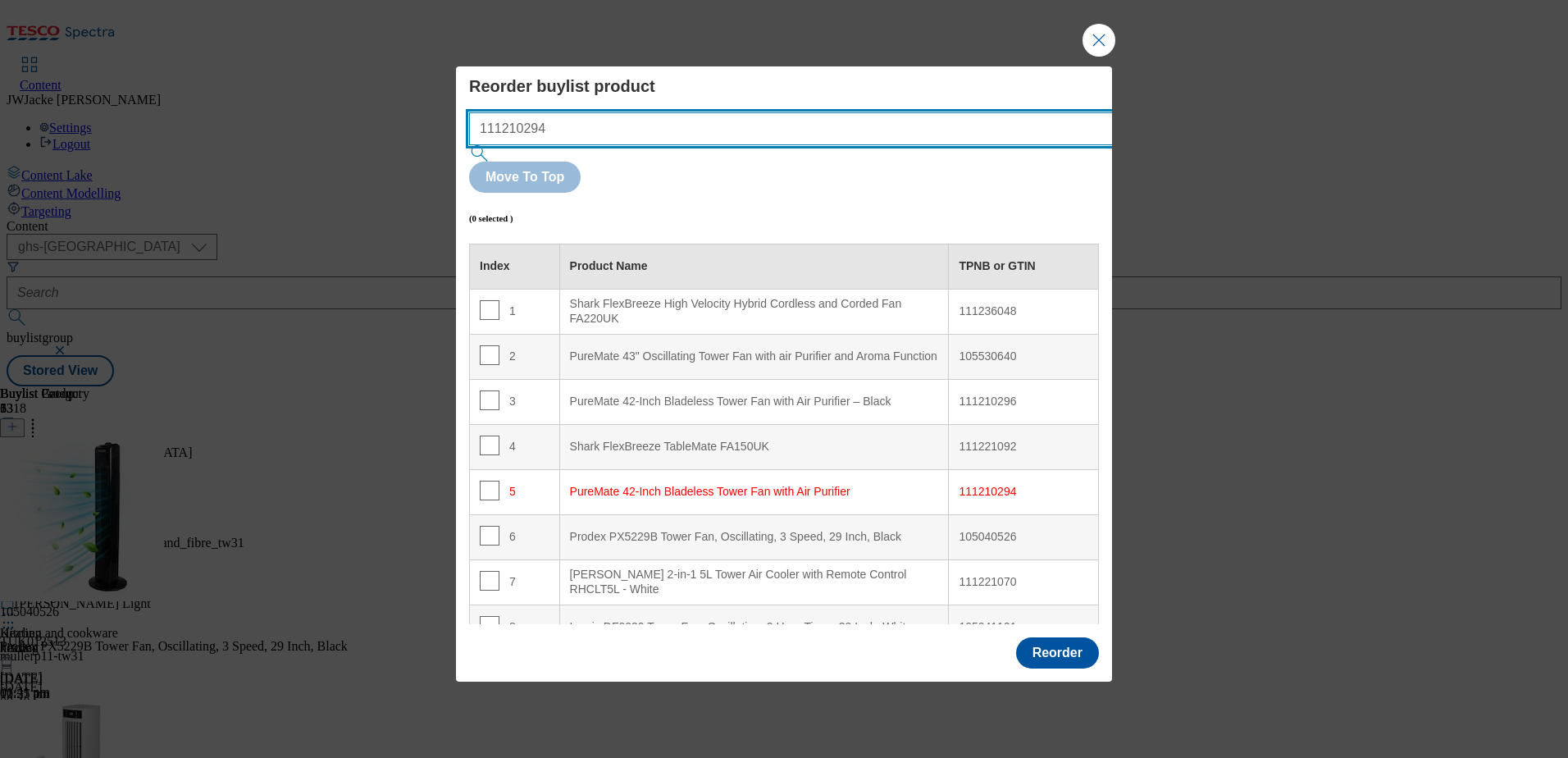
click at [752, 145] on input "111210294" at bounding box center [815, 129] width 693 height 33
paste input "105530622"
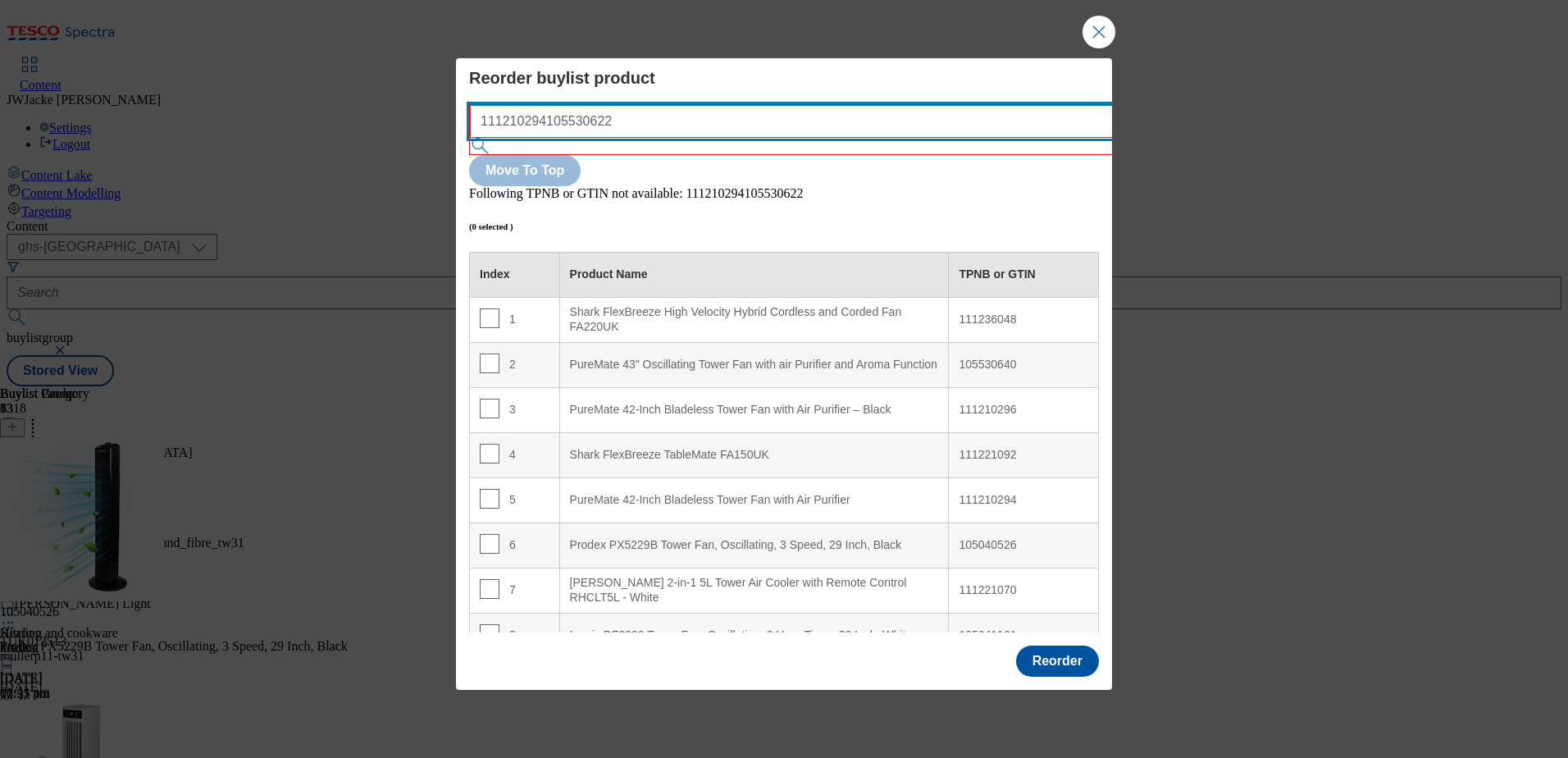
drag, startPoint x: 763, startPoint y: 155, endPoint x: 415, endPoint y: 141, distance: 348.3
click at [415, 141] on div "Reorder buylist product 111210294105530622 Move To Top Following TPNB or GTIN n…" at bounding box center [784, 379] width 1568 height 758
paste input "Modal"
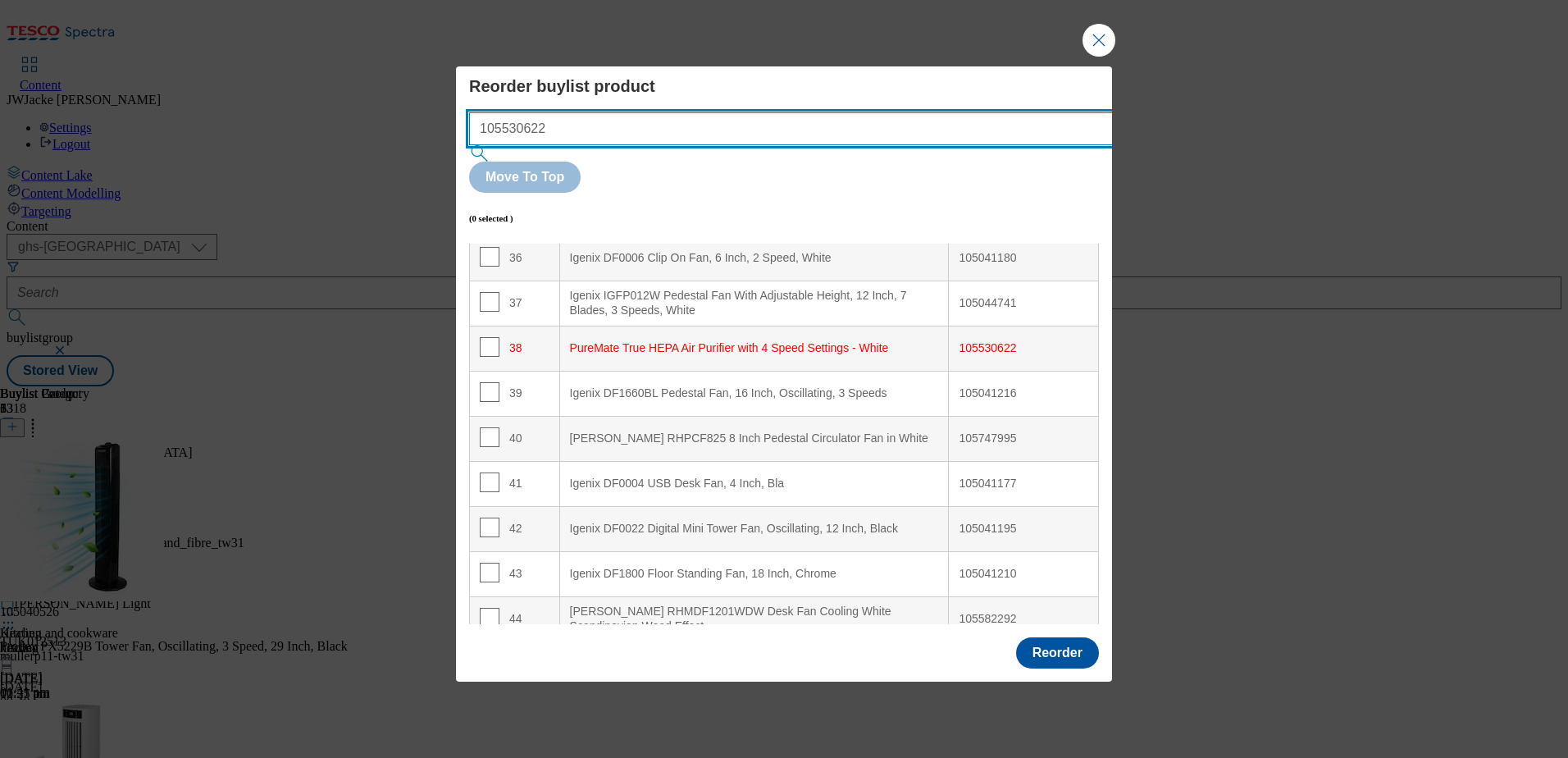
scroll to position [1728, 0]
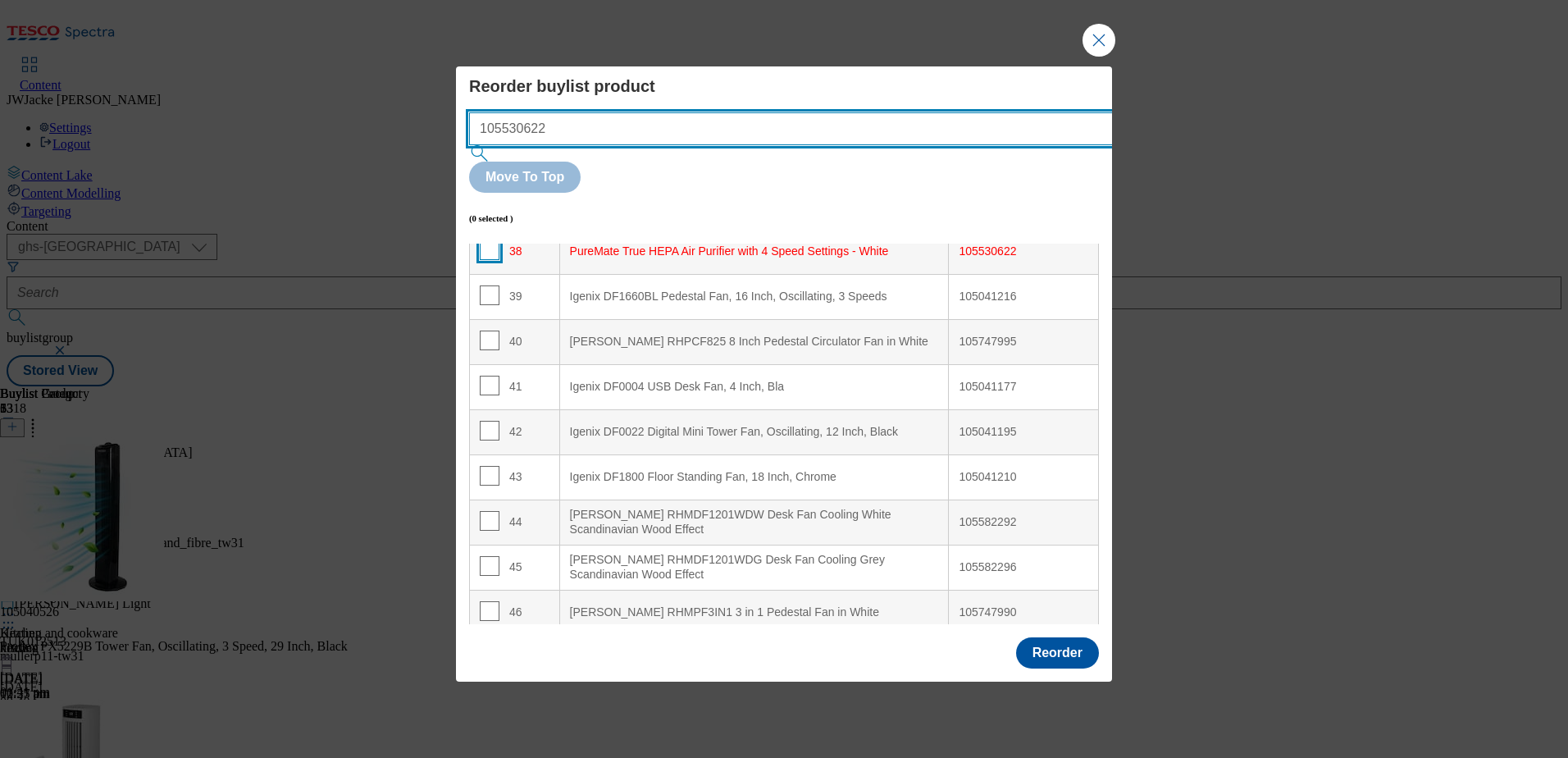
type input "105530622"
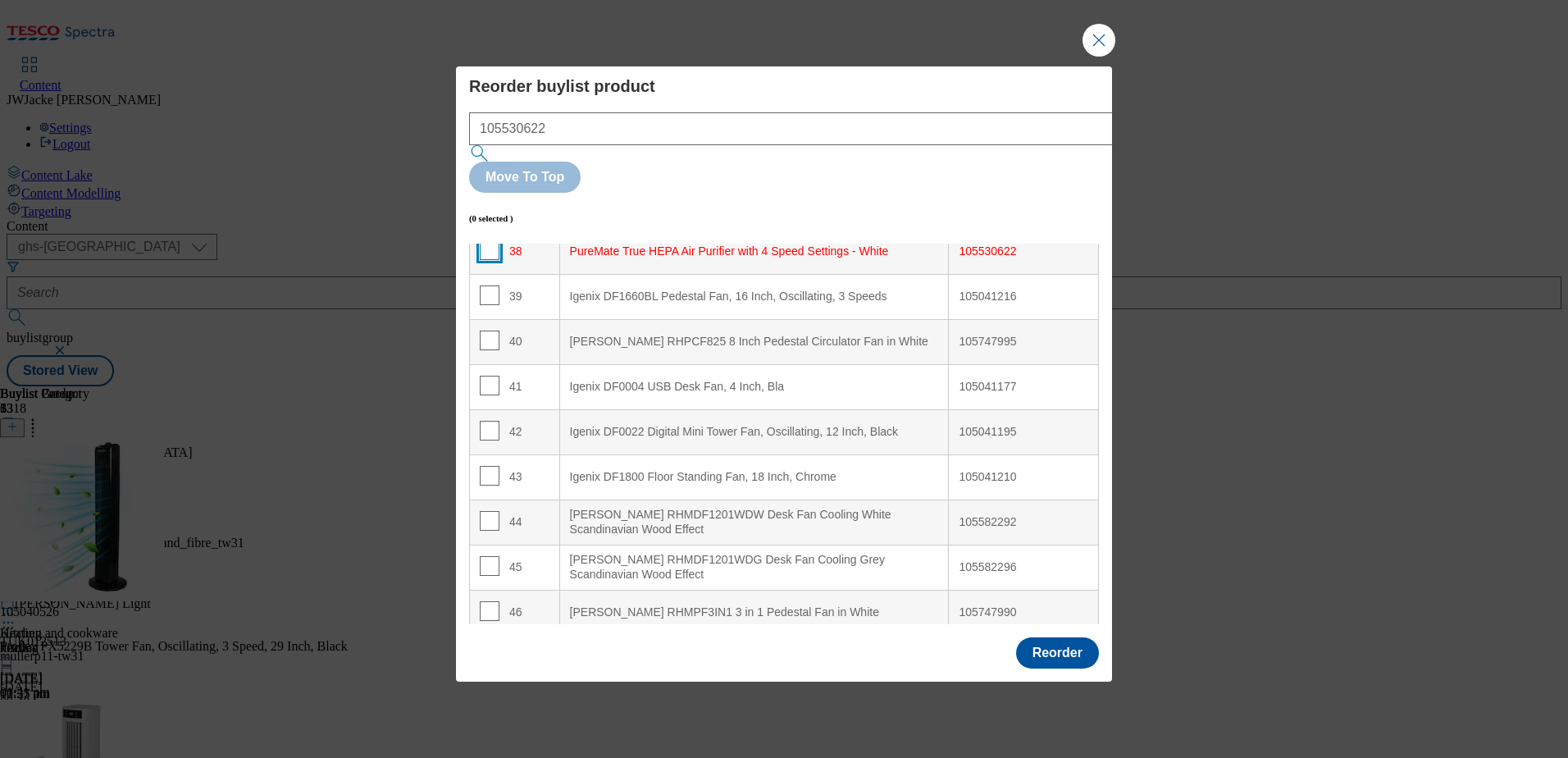
click at [488, 240] on input "Modal" at bounding box center [489, 250] width 20 height 20
checkbox input "true"
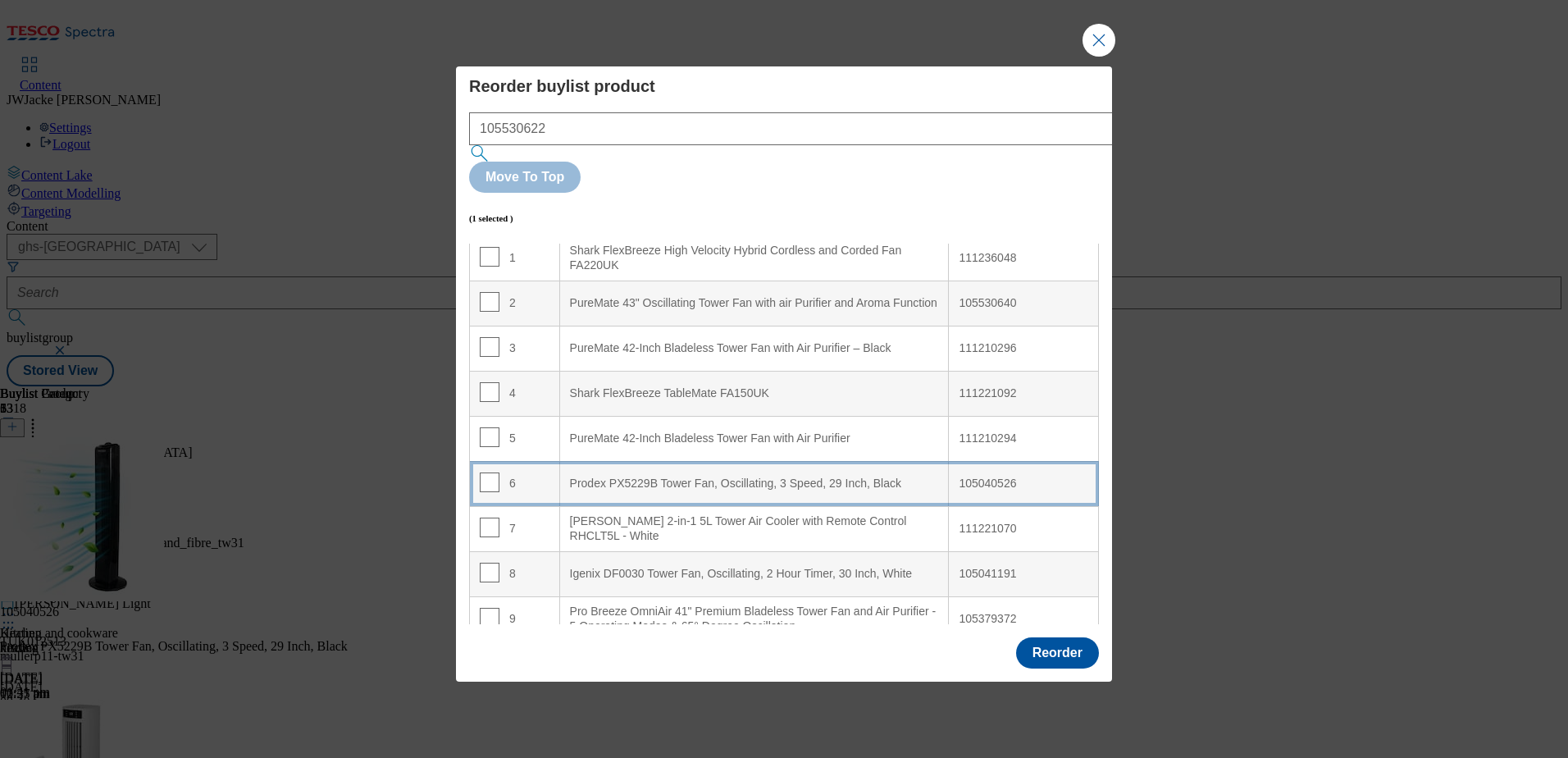
scroll to position [82, 0]
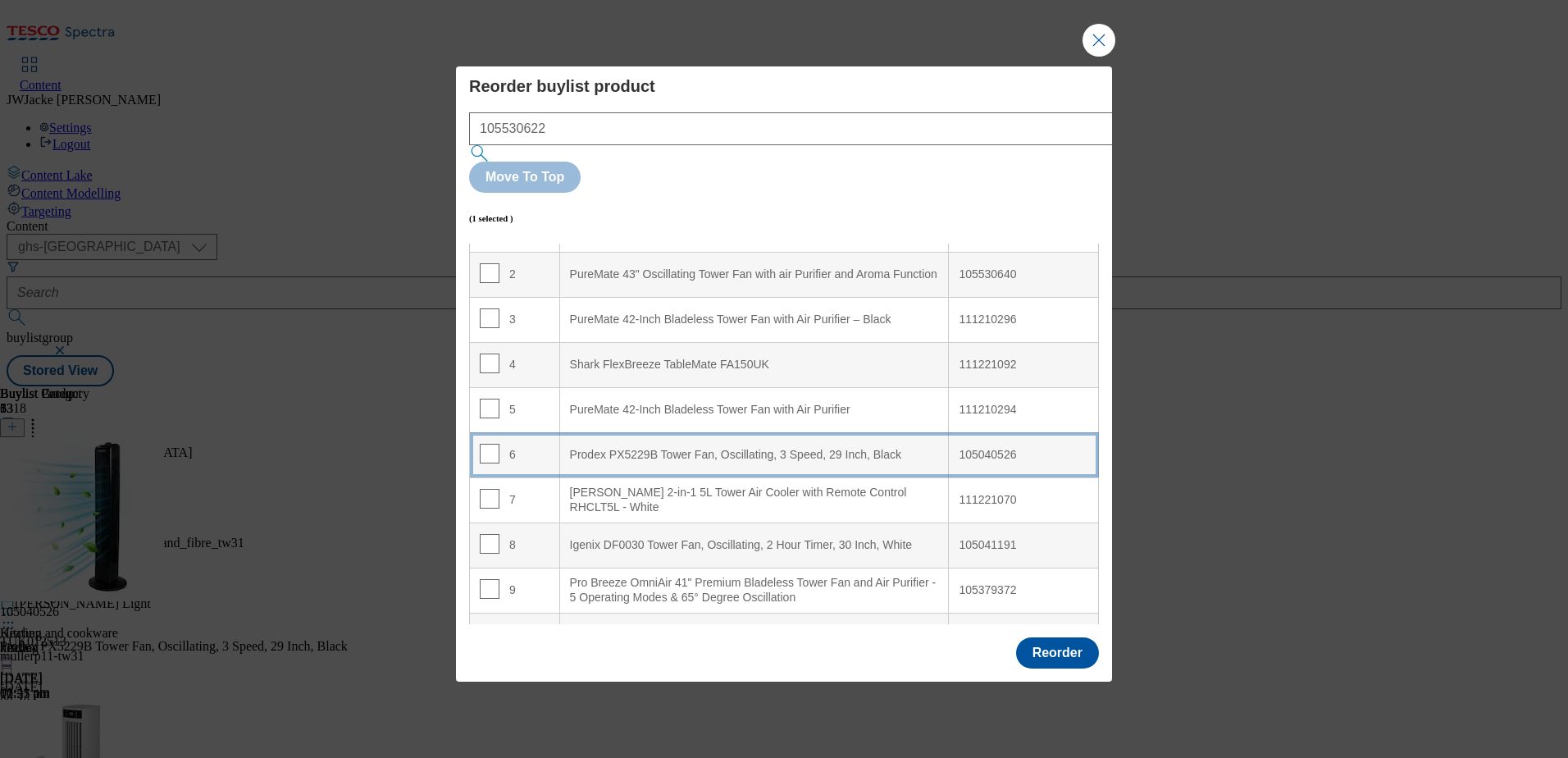
click at [589, 448] on div "Prodex PX5229B Tower Fan, Oscillating, 3 Speed, 29 Inch, Black" at bounding box center [755, 455] width 370 height 15
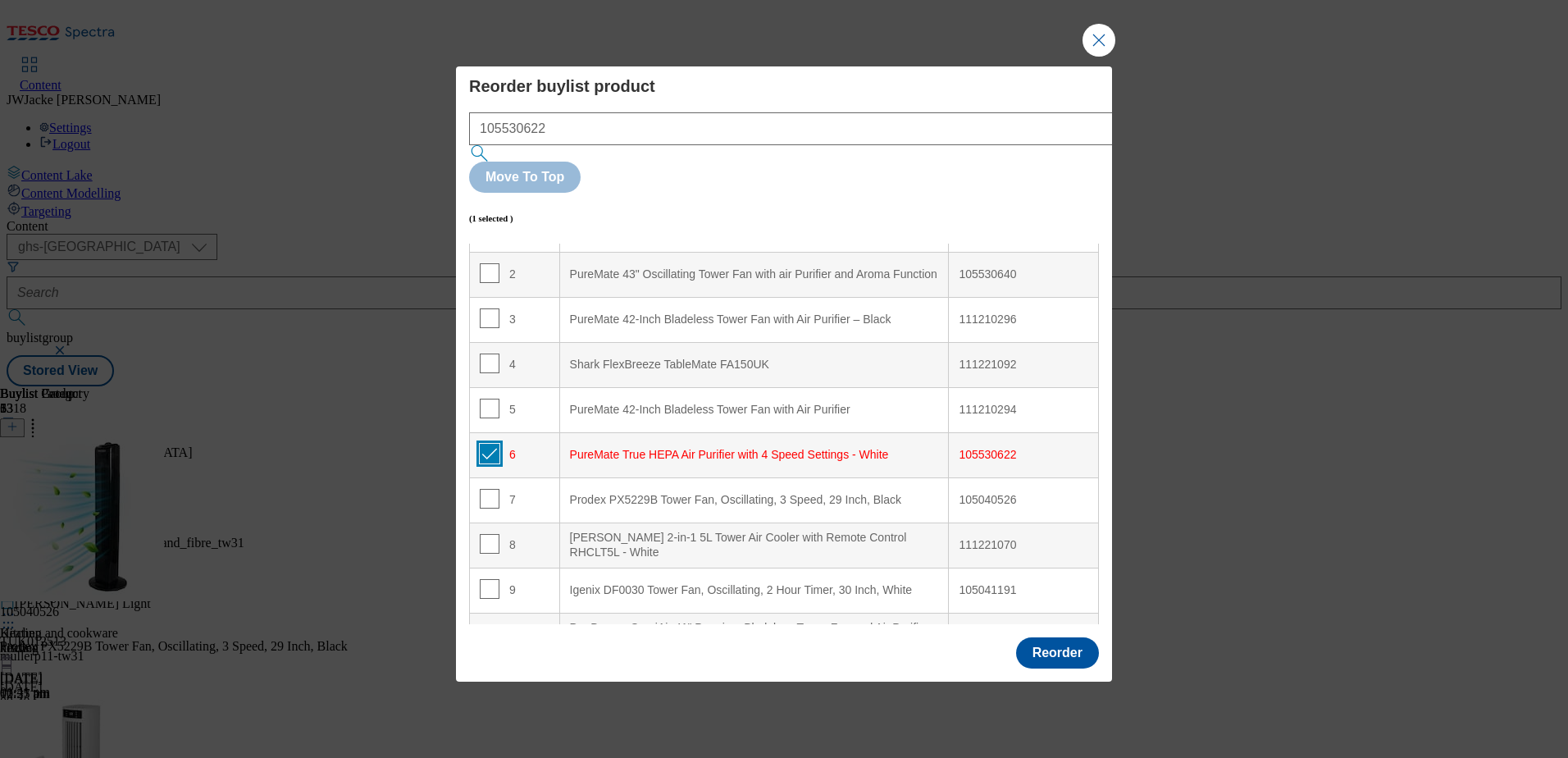
click at [488, 444] on input "Modal" at bounding box center [489, 453] width 20 height 20
checkbox input "false"
click at [1050, 637] on button "Reorder" at bounding box center [1057, 653] width 83 height 31
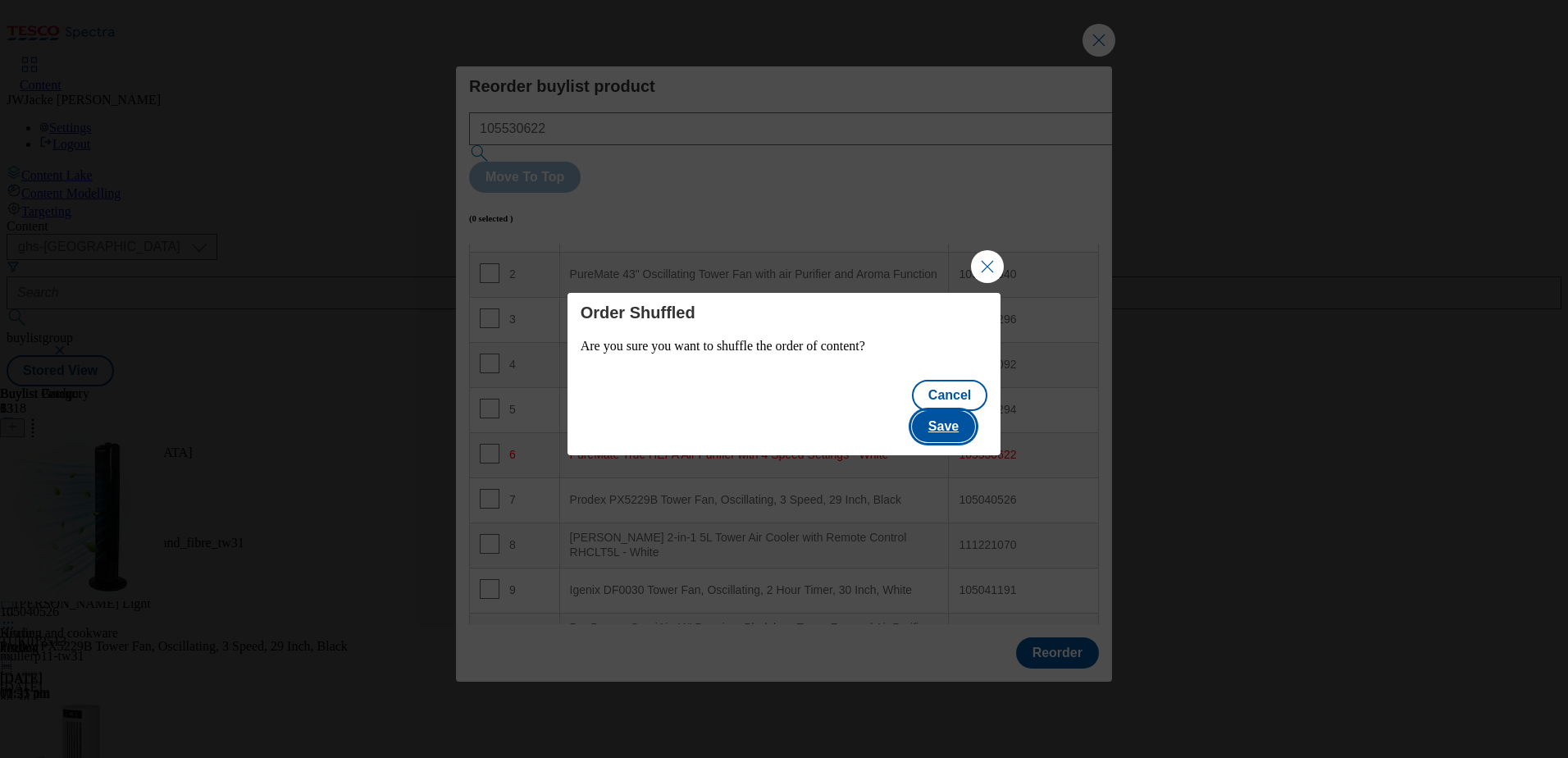
click at [950, 410] on button "Save" at bounding box center [943, 426] width 63 height 31
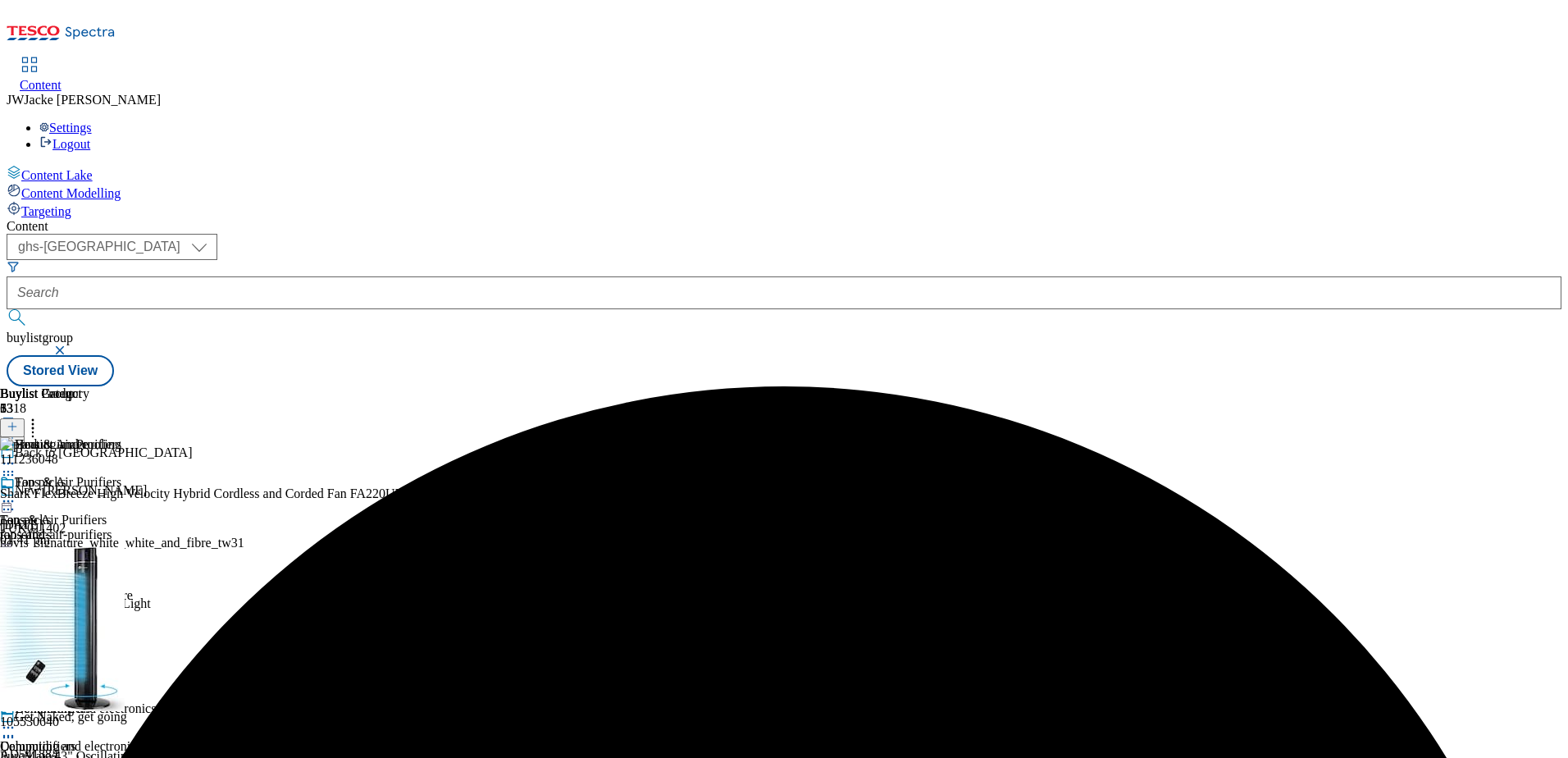
click at [121, 640] on div "heating" at bounding box center [60, 647] width 121 height 15
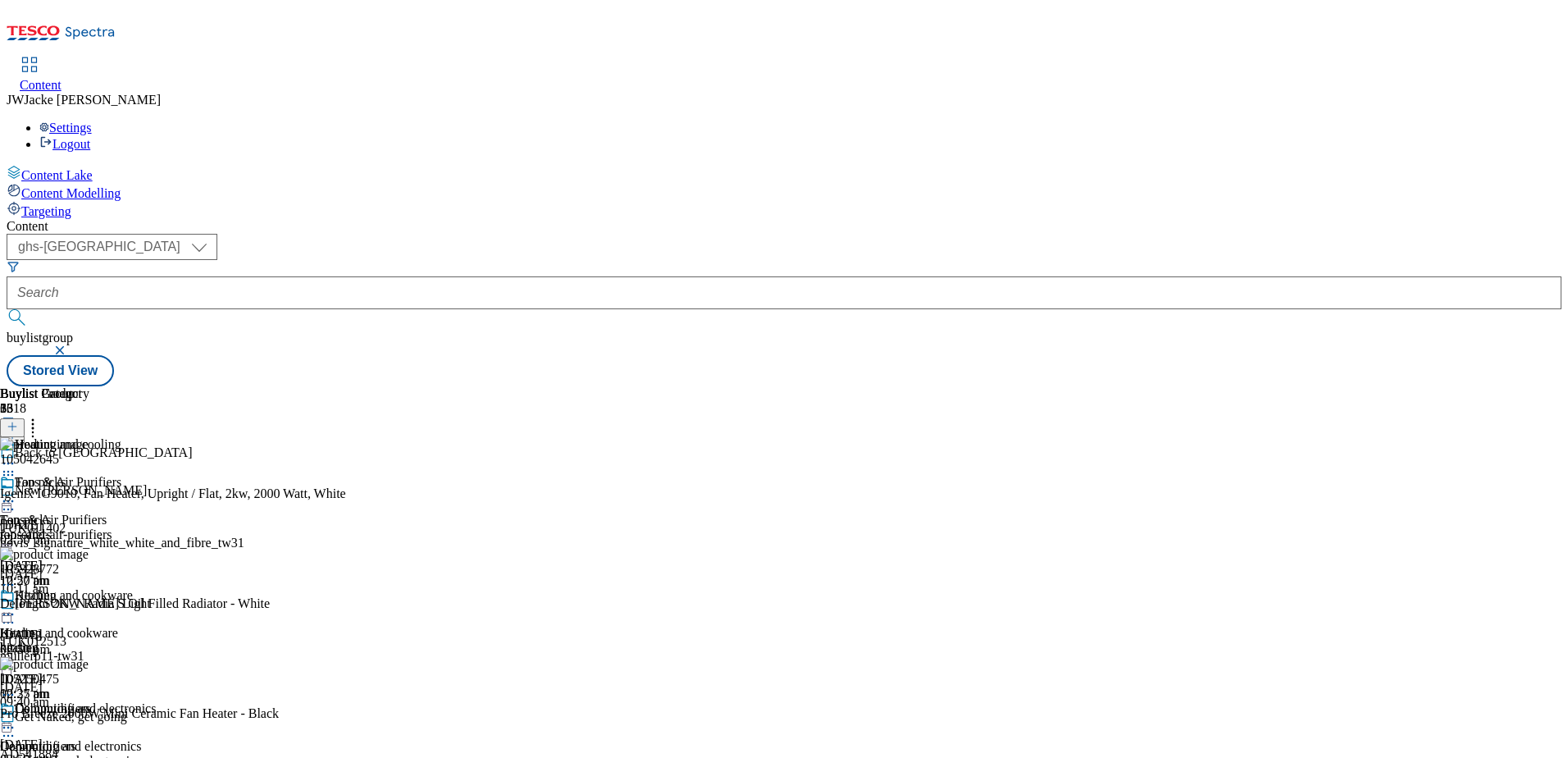
click at [41, 416] on icon at bounding box center [32, 424] width 17 height 17
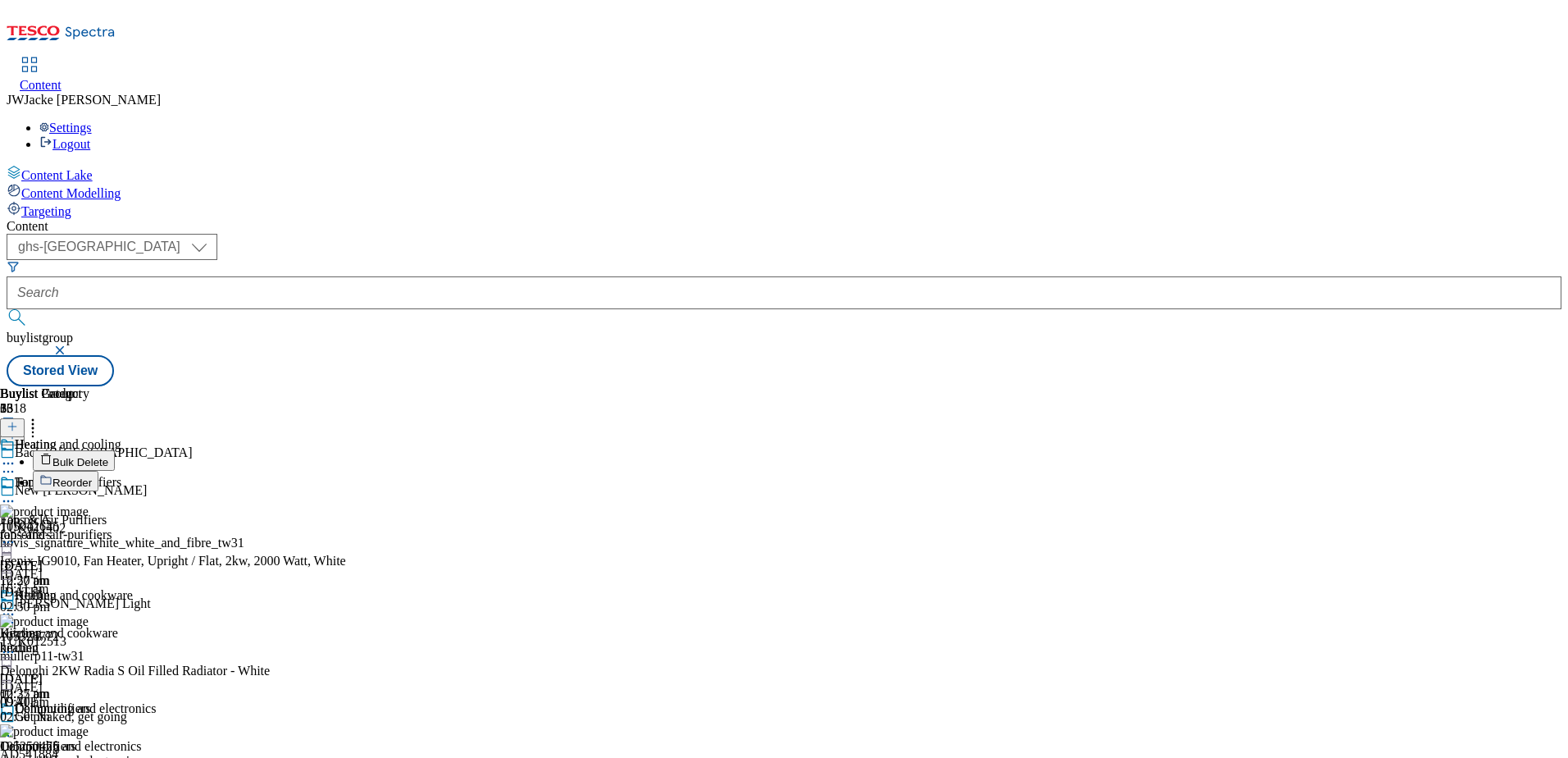
click at [92, 477] on span "Reorder" at bounding box center [72, 483] width 39 height 12
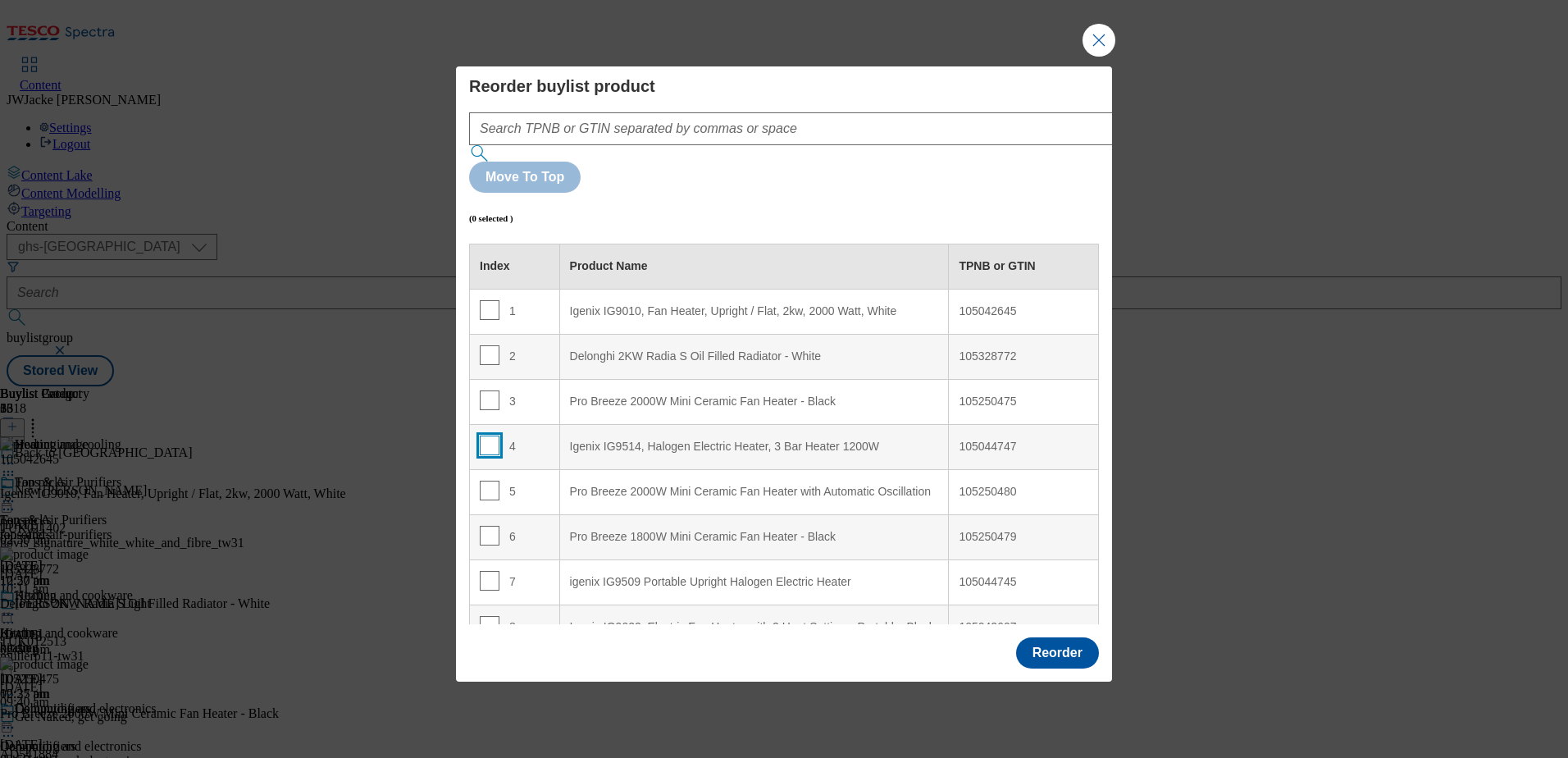
click at [491, 436] on input "Modal" at bounding box center [489, 445] width 20 height 20
checkbox input "true"
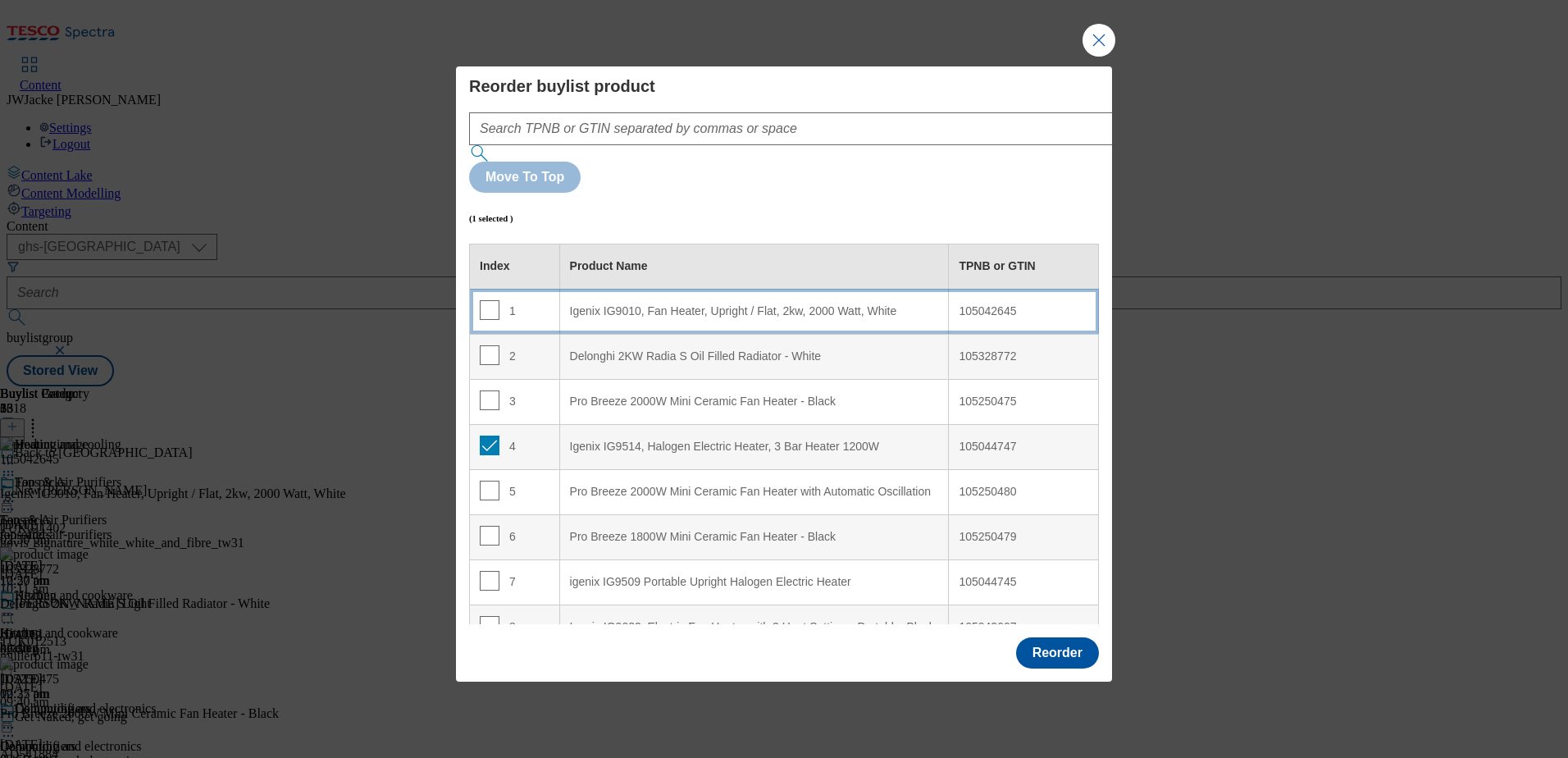
click at [631, 289] on White "Igenix IG9010, Fan Heater, Upright / Flat, 2kw, 2000 Watt, White" at bounding box center [754, 312] width 390 height 45
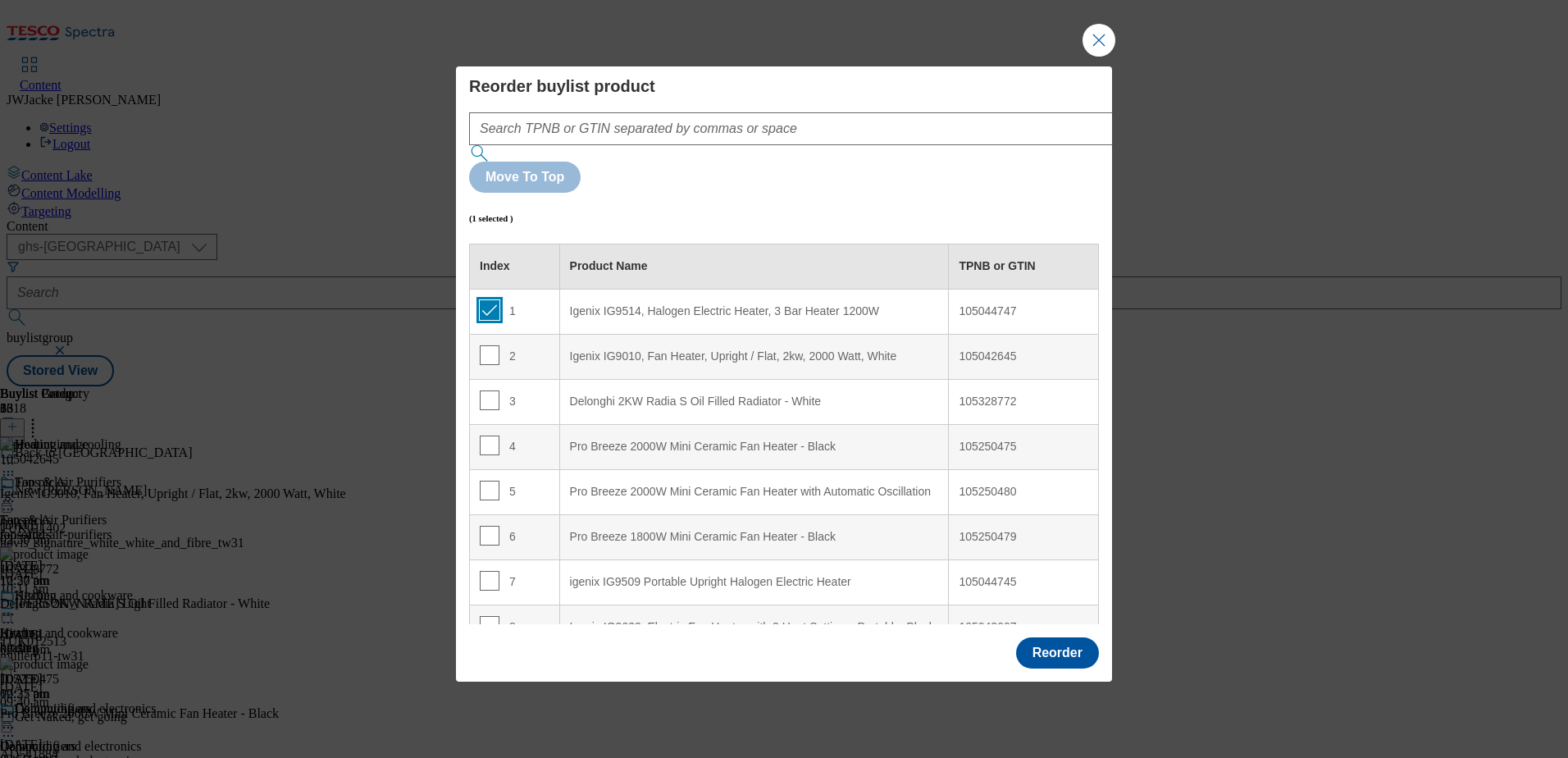
click at [487, 300] on input "Modal" at bounding box center [489, 310] width 20 height 20
checkbox input "false"
drag, startPoint x: 487, startPoint y: 537, endPoint x: 563, endPoint y: 420, distance: 139.5
click at [487, 571] on input "Modal" at bounding box center [489, 581] width 20 height 20
checkbox input "true"
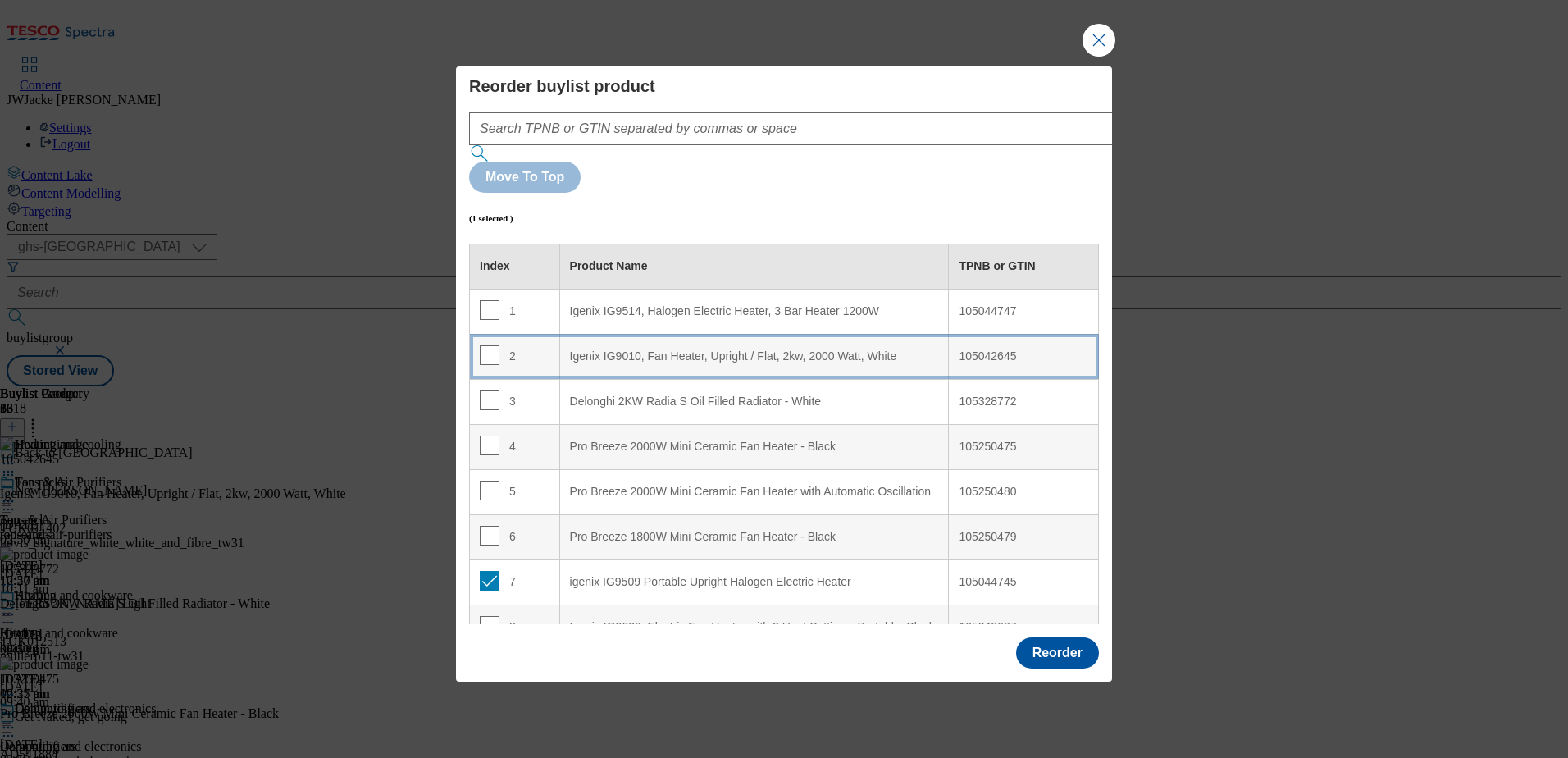
click at [601, 334] on White "Igenix IG9010, Fan Heater, Upright / Flat, 2kw, 2000 Watt, White" at bounding box center [754, 356] width 390 height 45
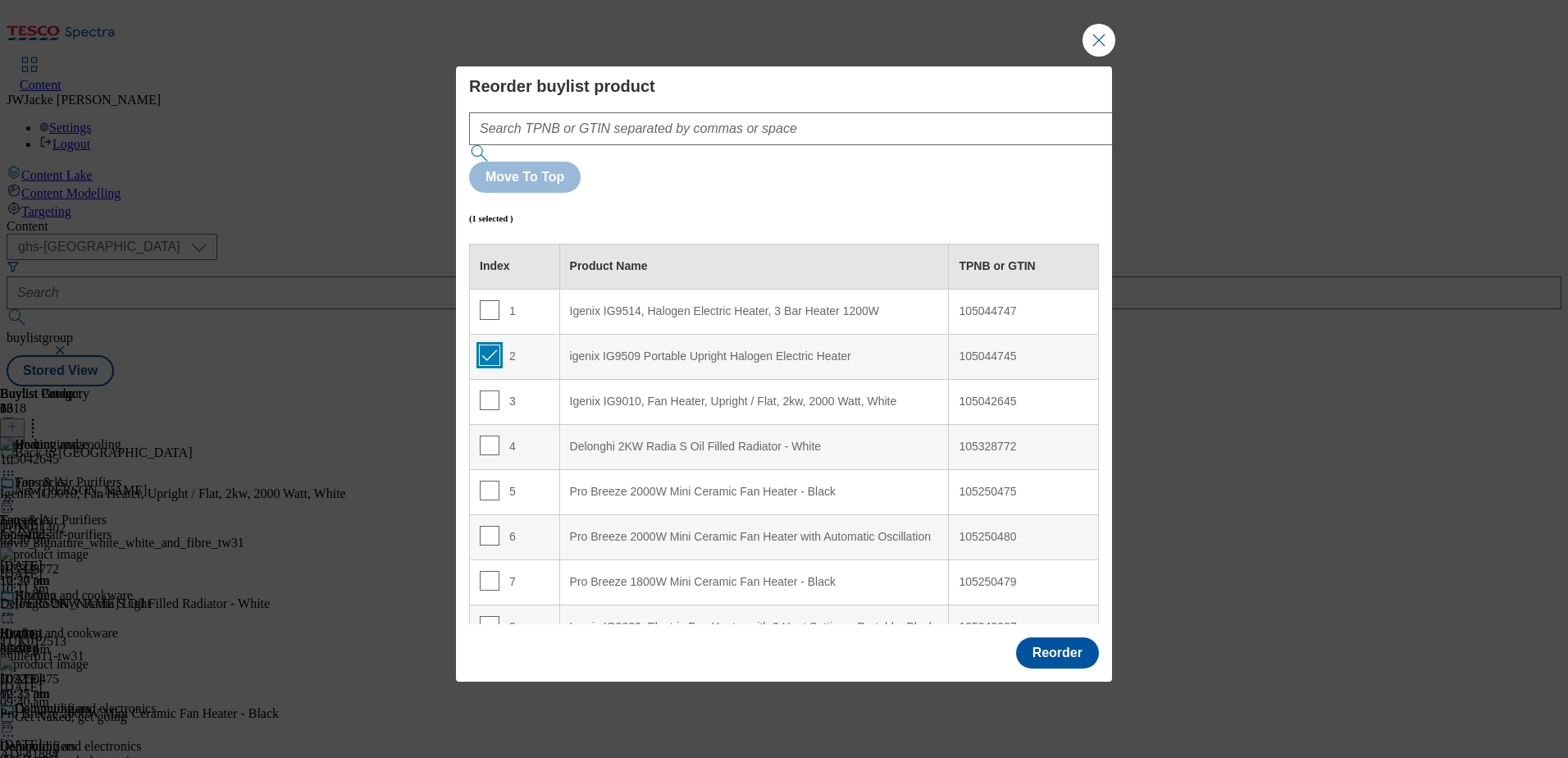
click at [491, 345] on input "Modal" at bounding box center [489, 355] width 20 height 20
checkbox input "false"
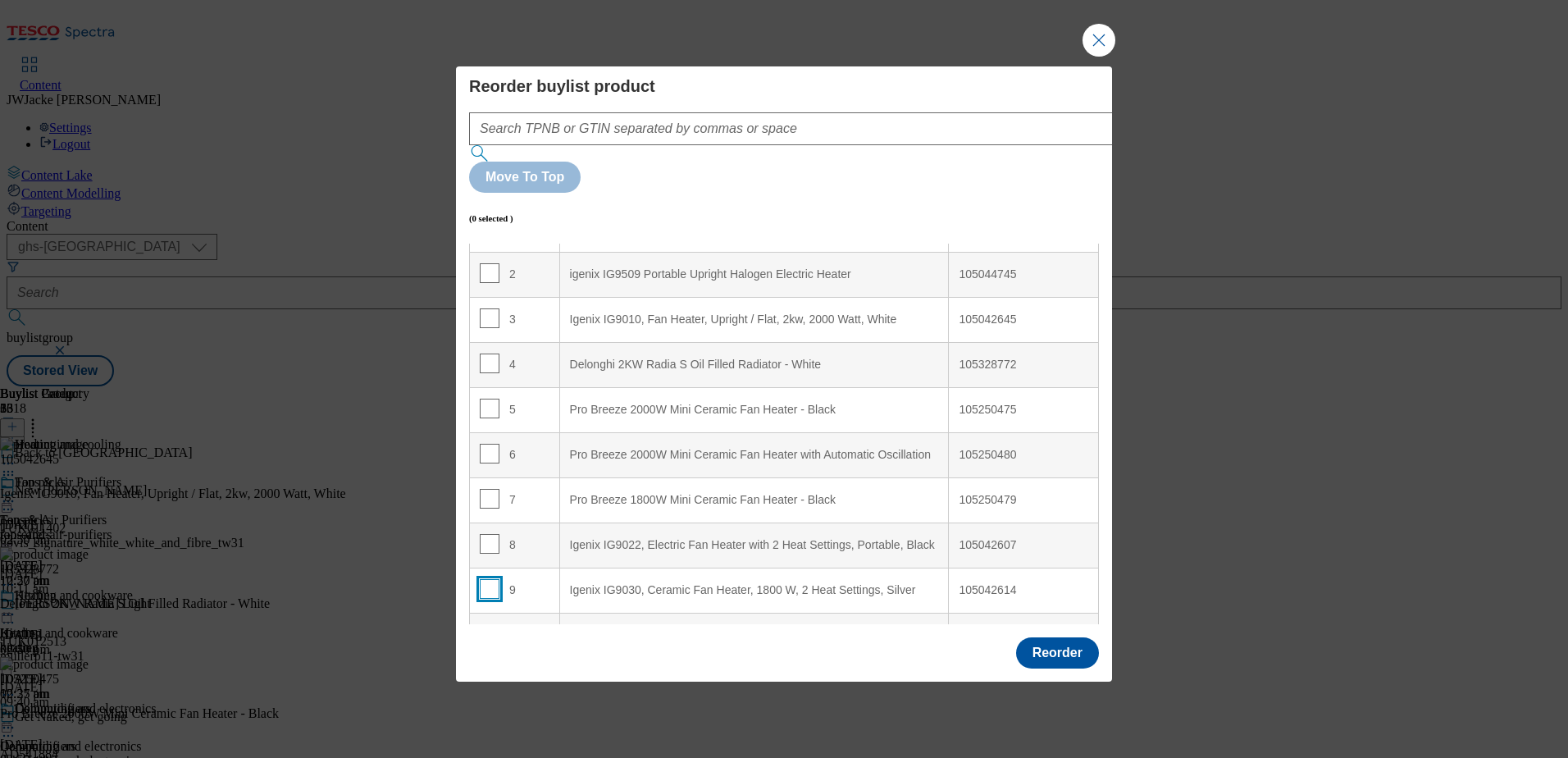
click at [486, 579] on input "Modal" at bounding box center [489, 589] width 20 height 20
checkbox input "true"
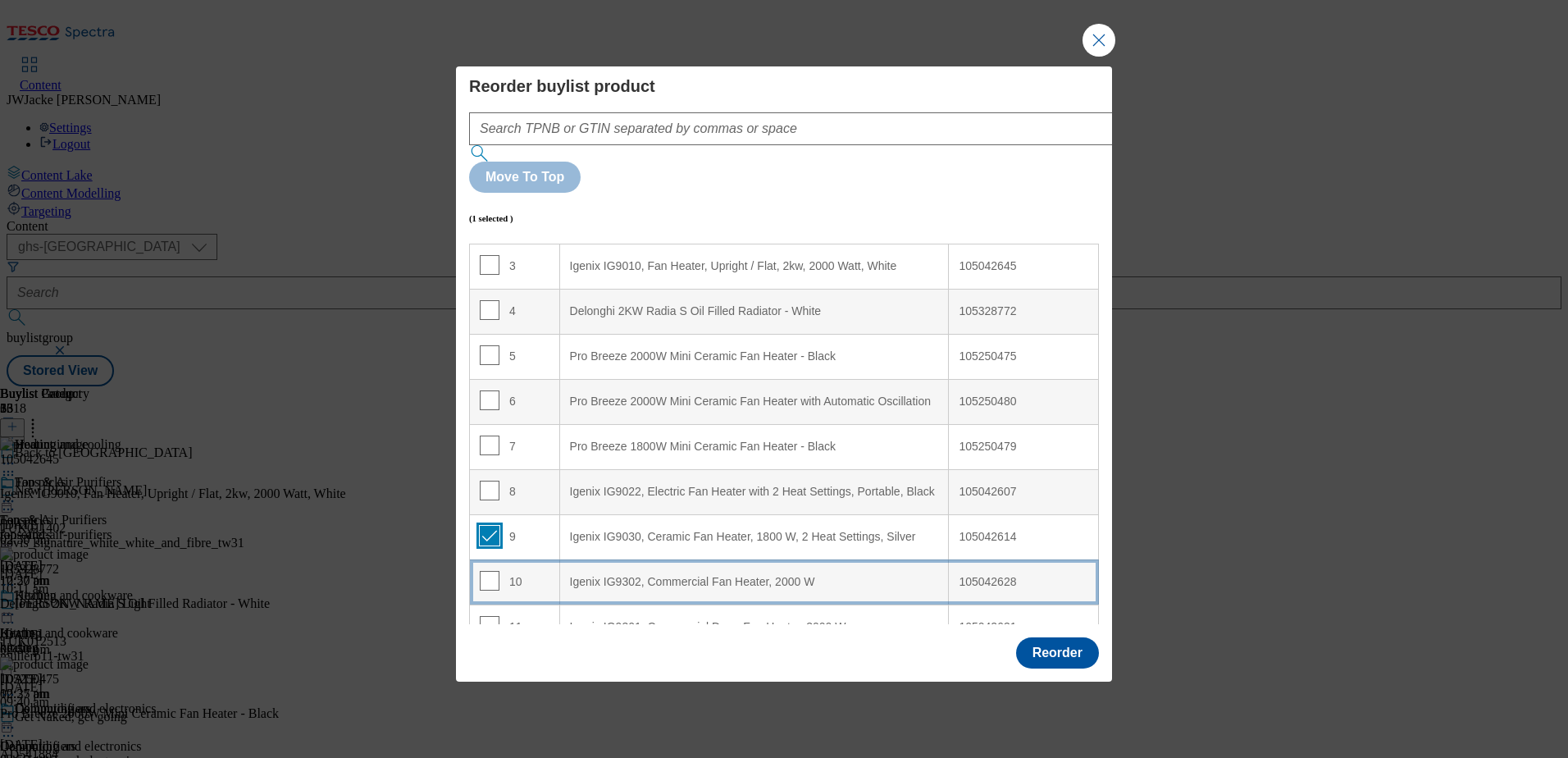
scroll to position [164, 0]
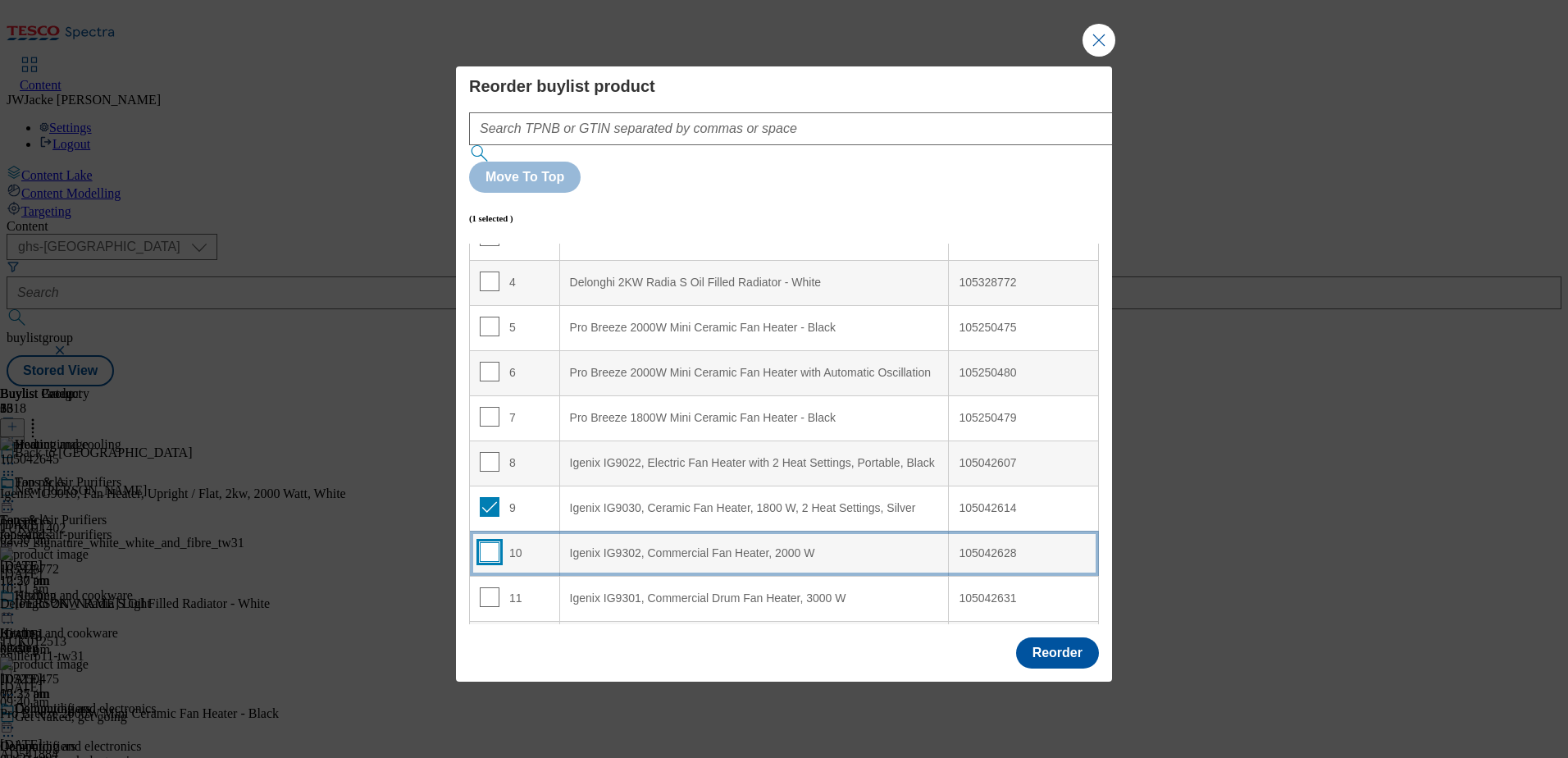
click at [491, 542] on input "Modal" at bounding box center [489, 552] width 20 height 20
checkbox input "true"
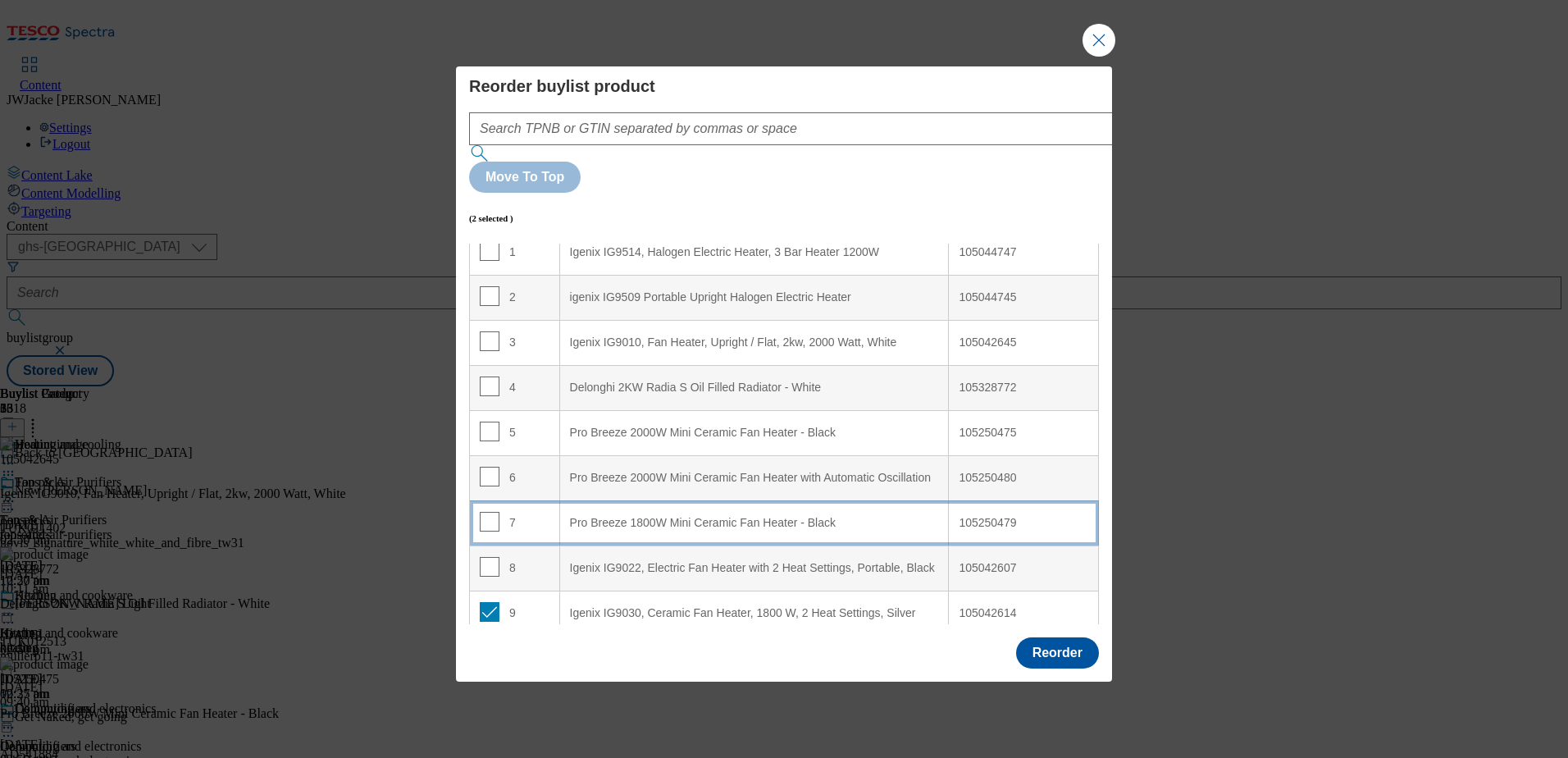
scroll to position [0, 0]
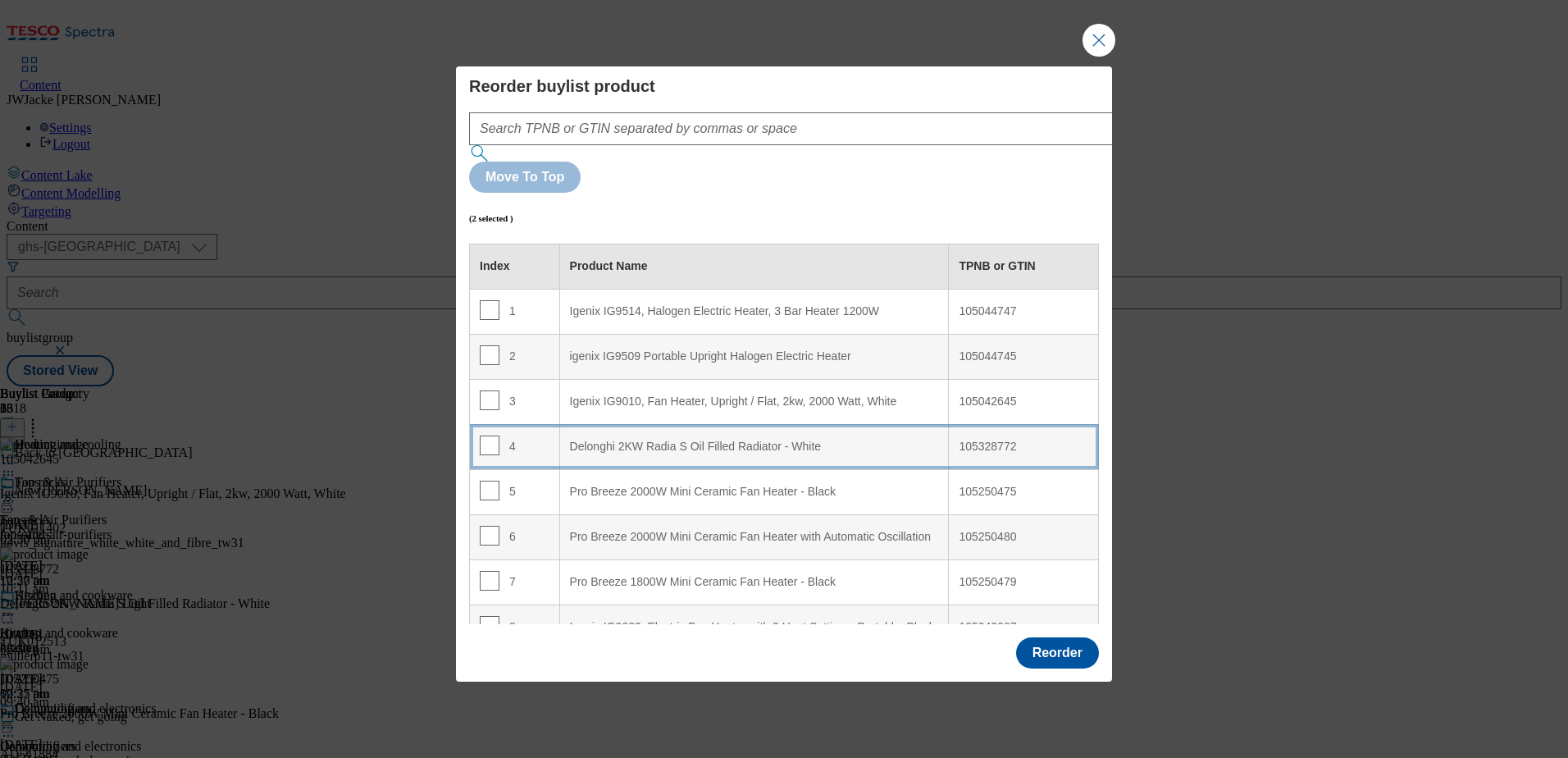
click at [639, 424] on White "Delonghi 2KW Radia S Oil Filled Radiator - White" at bounding box center [754, 446] width 390 height 45
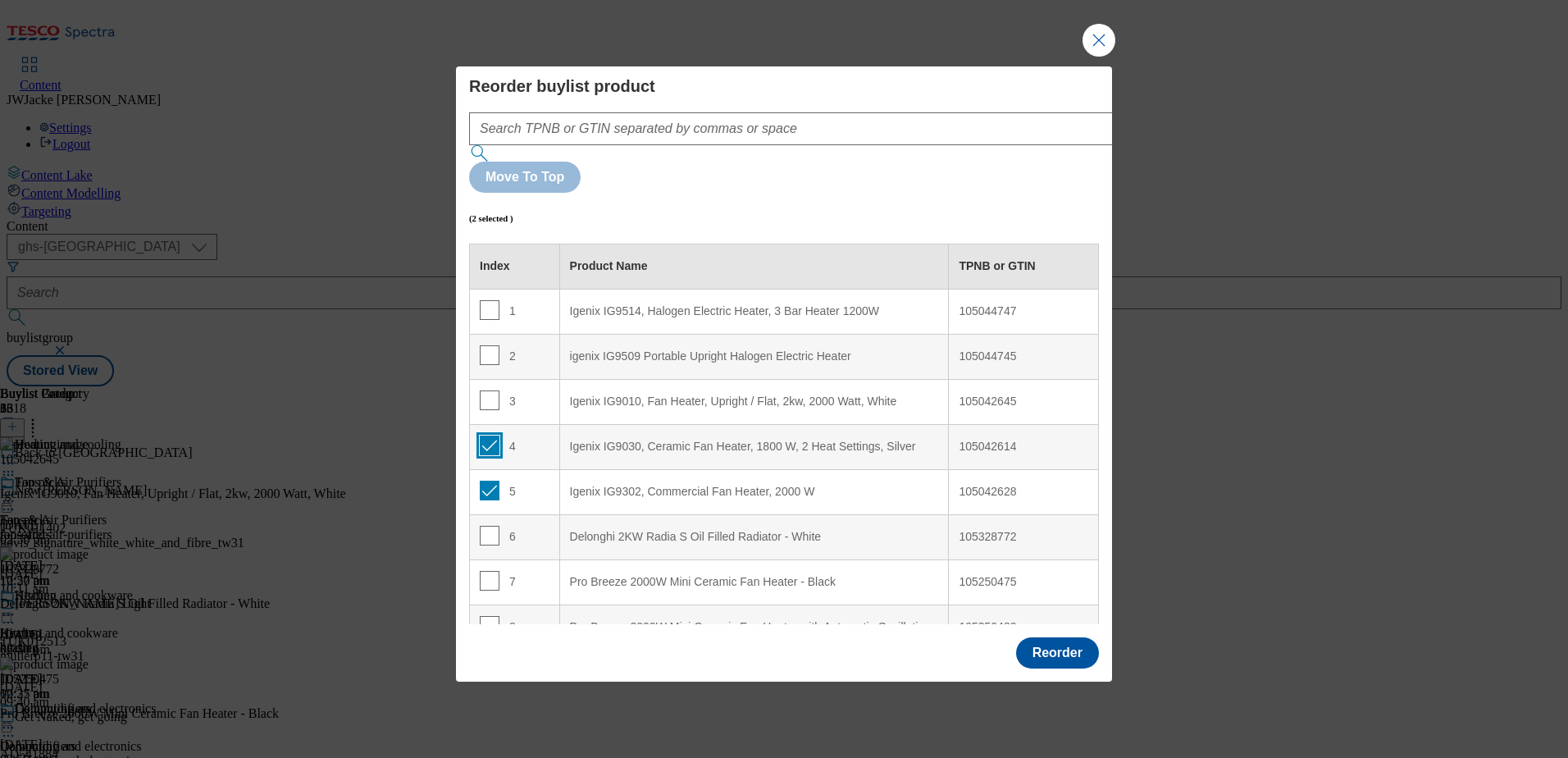
click at [491, 436] on input "Modal" at bounding box center [489, 445] width 20 height 20
checkbox input "false"
click at [489, 480] on input "Modal" at bounding box center [489, 490] width 20 height 20
checkbox input "false"
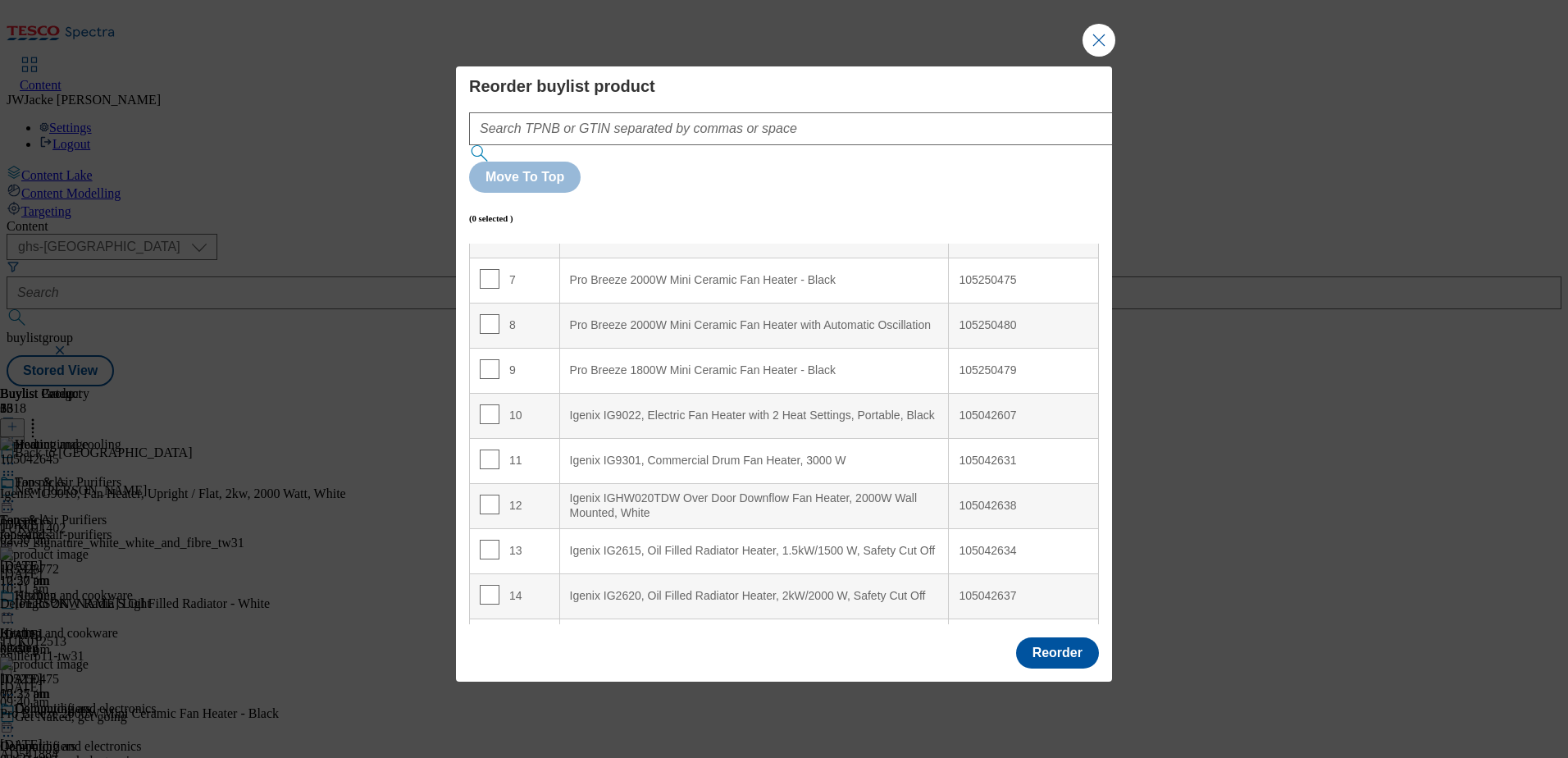
scroll to position [328, 0]
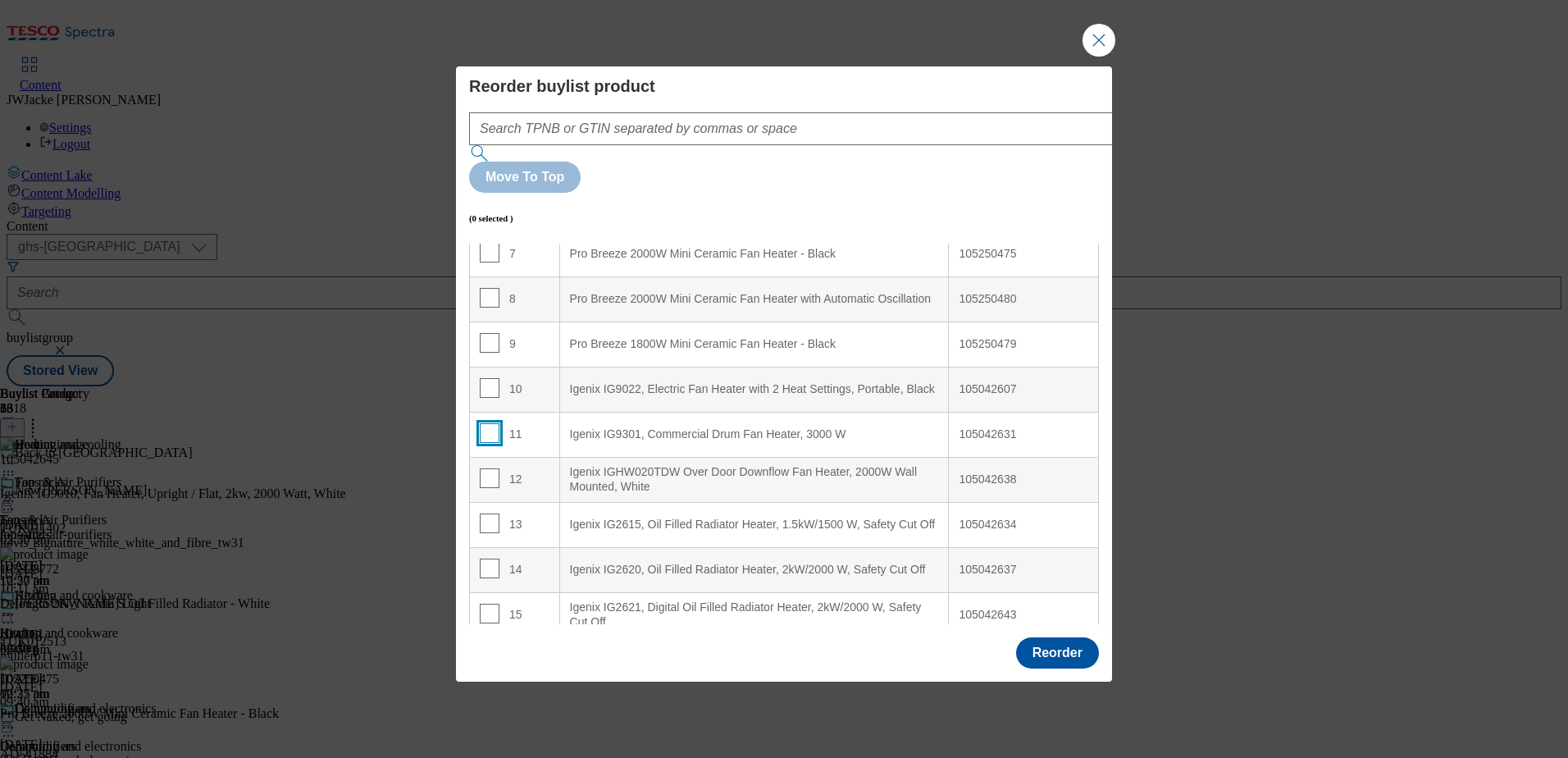
click at [490, 424] on input "Modal" at bounding box center [489, 433] width 20 height 20
checkbox input "true"
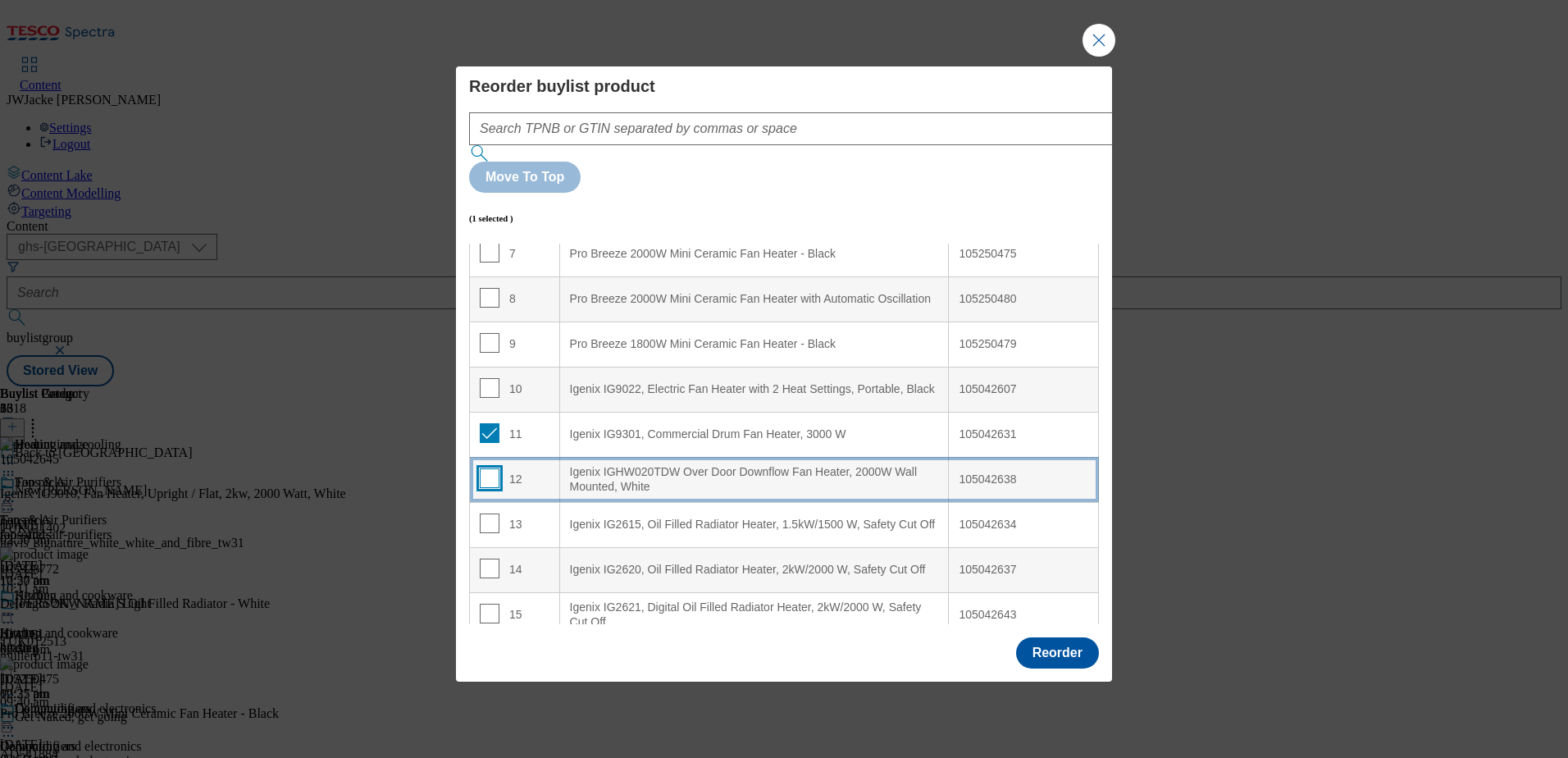
click at [487, 468] on input "Modal" at bounding box center [489, 478] width 20 height 20
checkbox input "true"
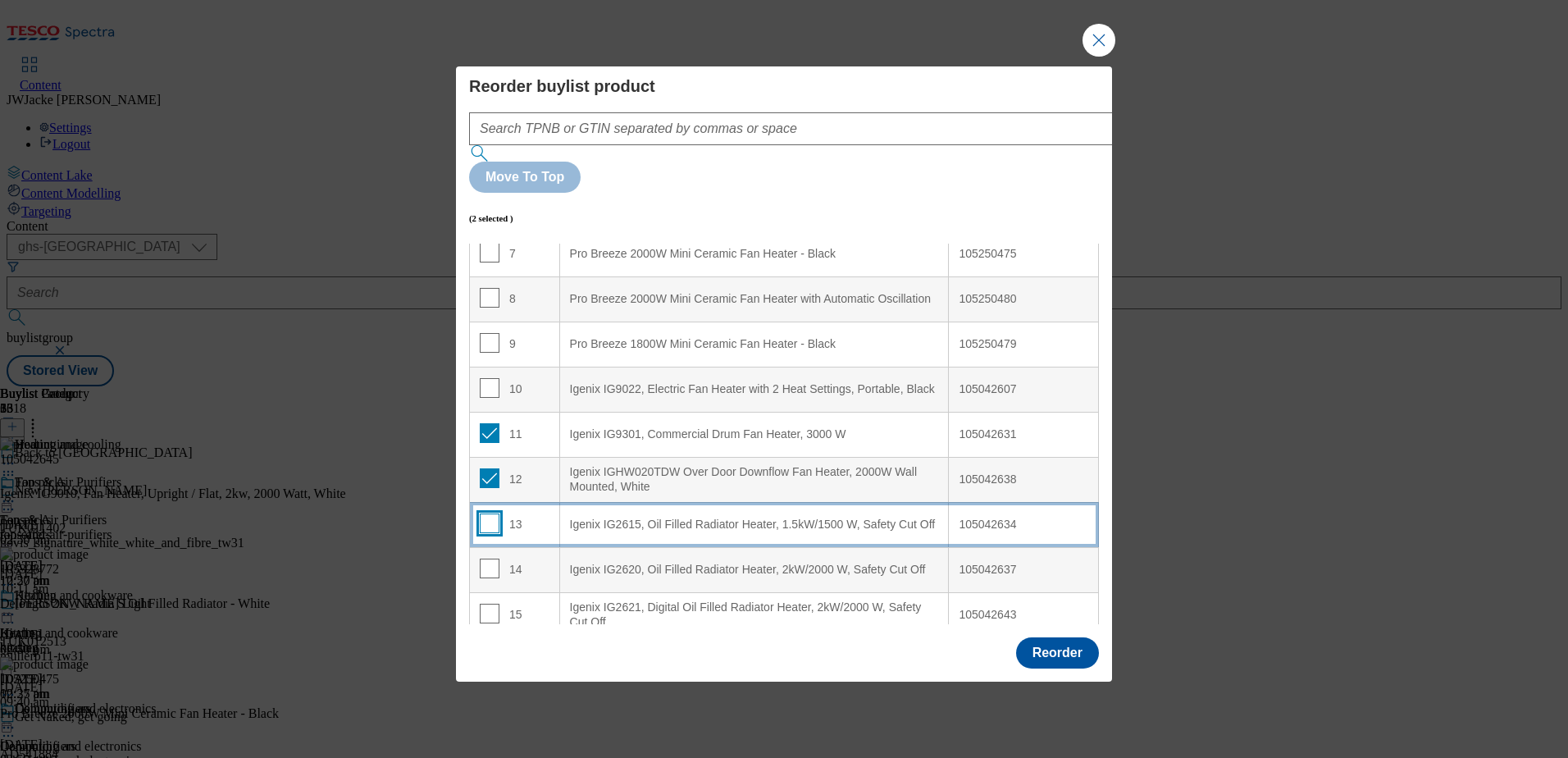
click at [487, 513] on input "Modal" at bounding box center [489, 523] width 20 height 20
checkbox input "true"
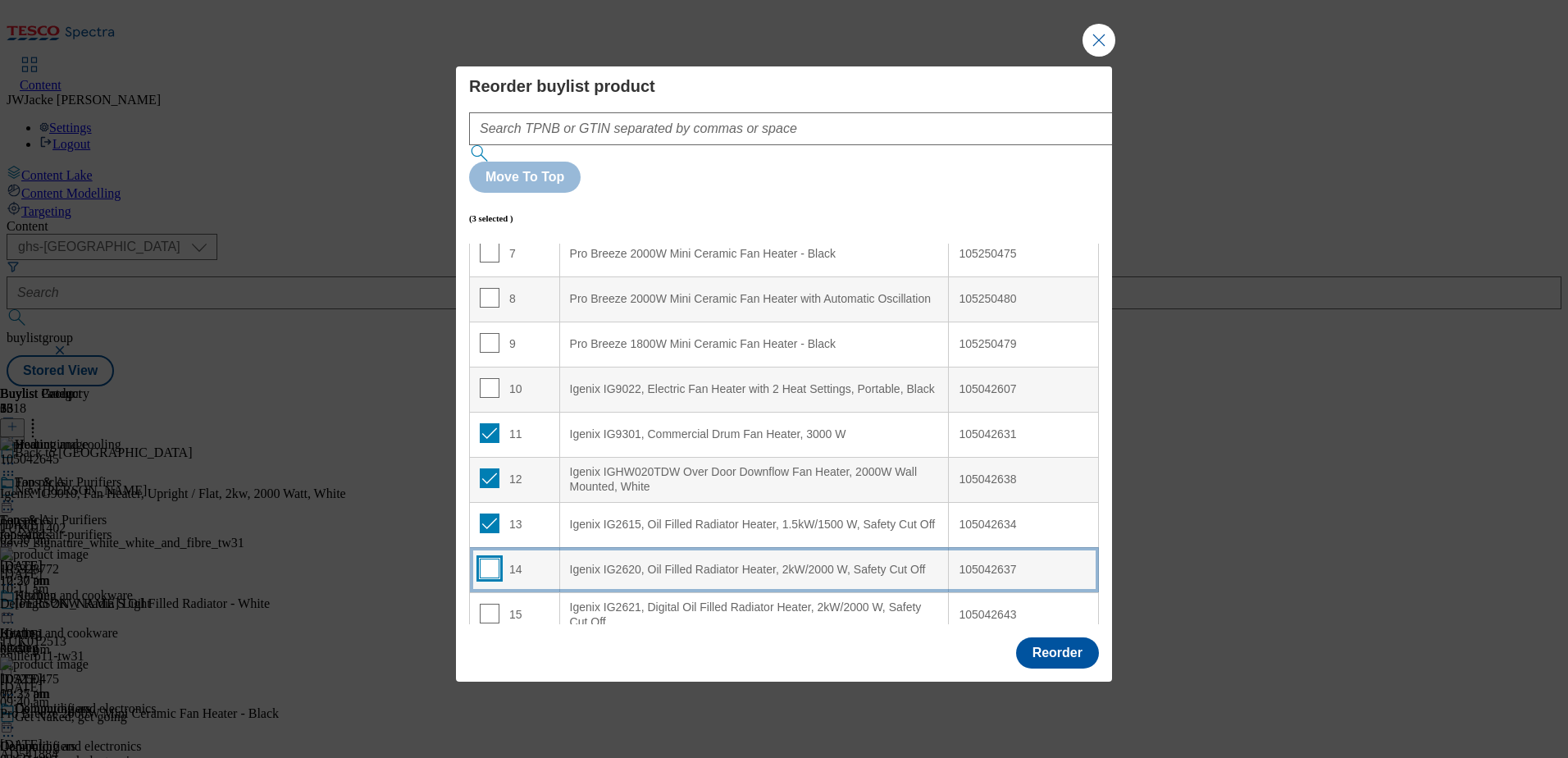
click at [491, 558] on input "Modal" at bounding box center [489, 568] width 20 height 20
checkbox input "true"
click at [487, 603] on input "Modal" at bounding box center [489, 613] width 20 height 20
checkbox input "true"
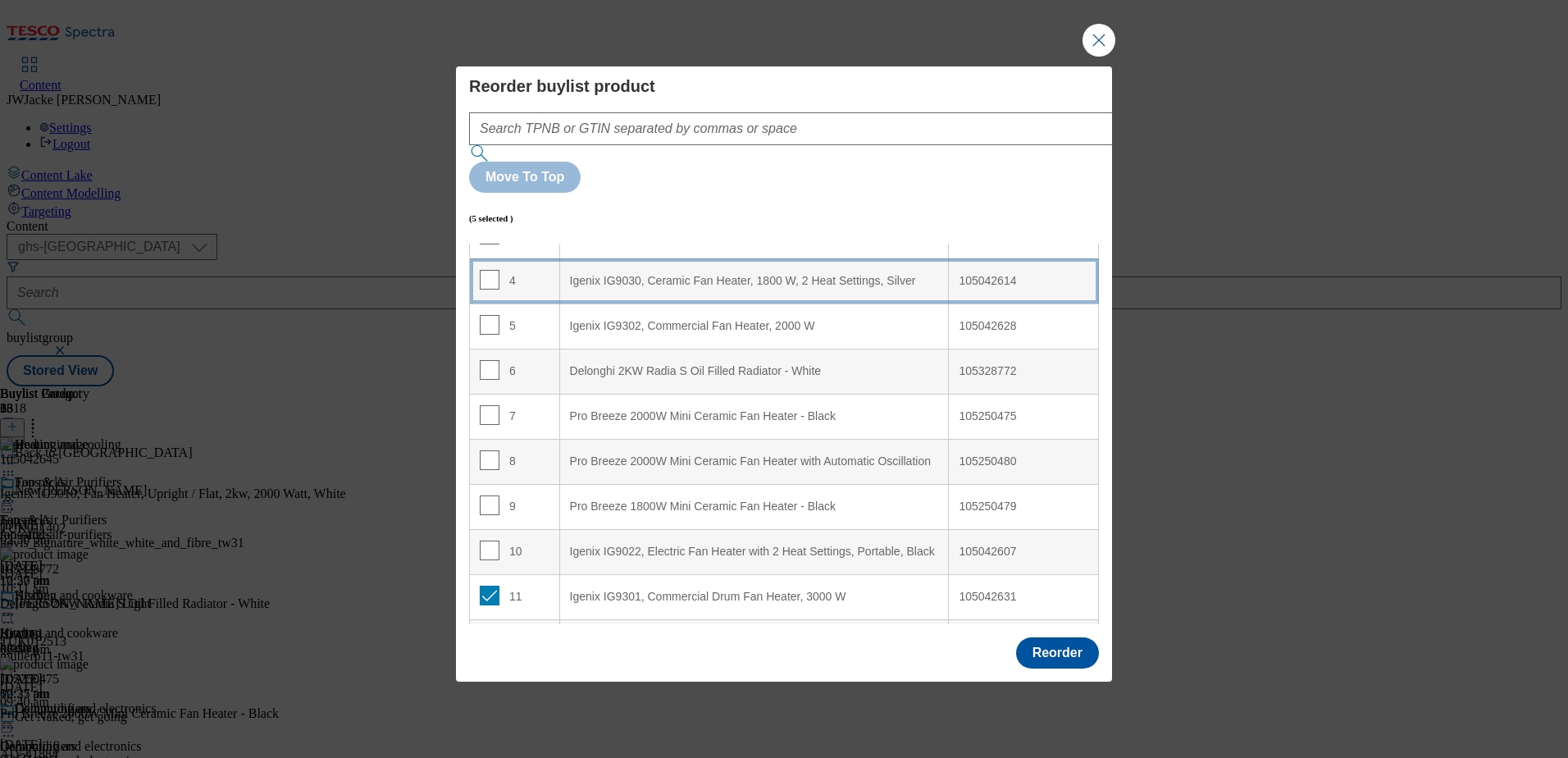
scroll to position [0, 0]
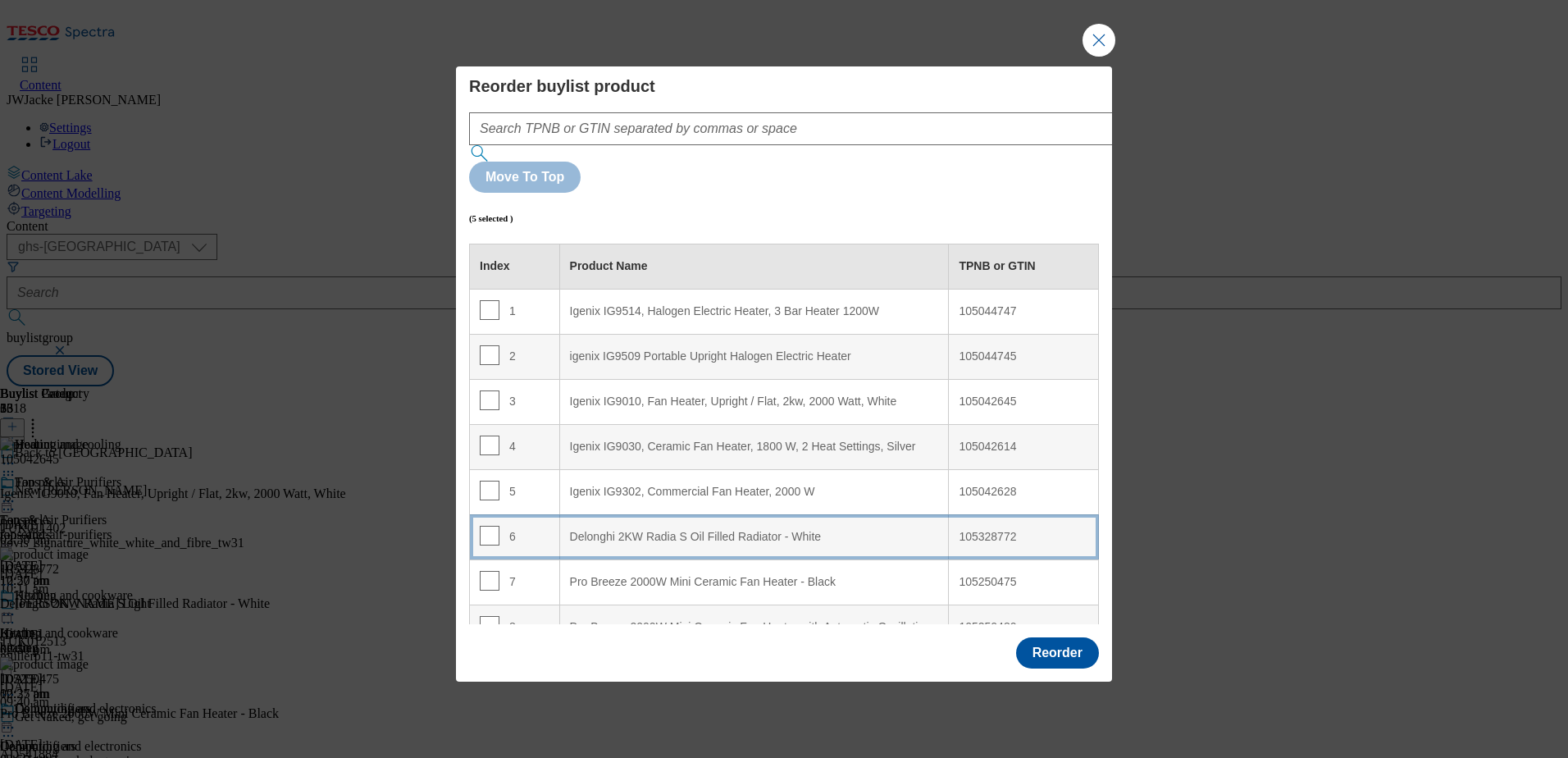
click at [657, 530] on div "Delonghi 2KW Radia S Oil Filled Radiator - White" at bounding box center [755, 537] width 370 height 15
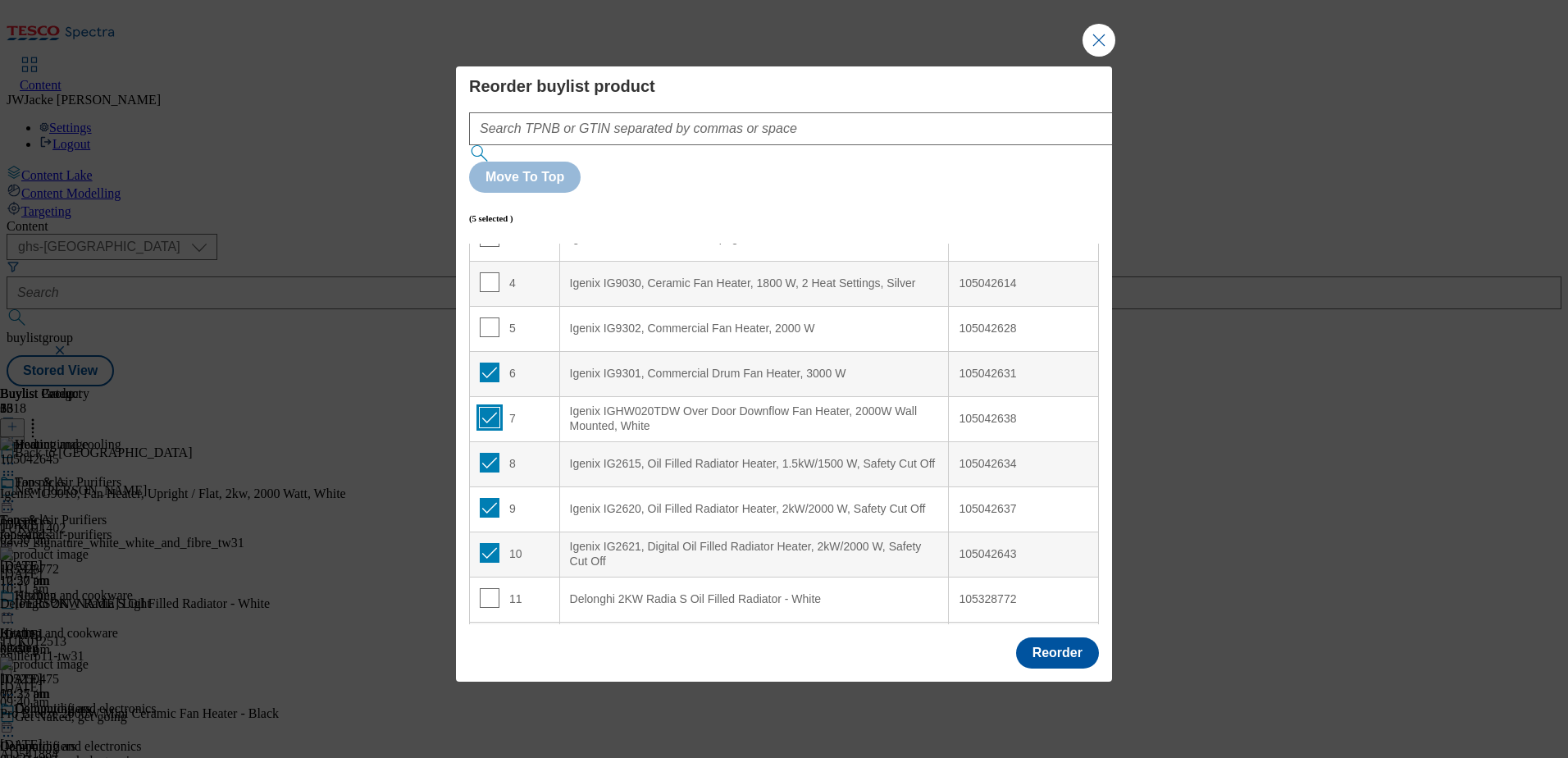
scroll to position [164, 0]
click at [483, 362] on input "Modal" at bounding box center [489, 371] width 20 height 20
checkbox input "false"
click at [489, 407] on input "Modal" at bounding box center [489, 417] width 20 height 20
checkbox input "false"
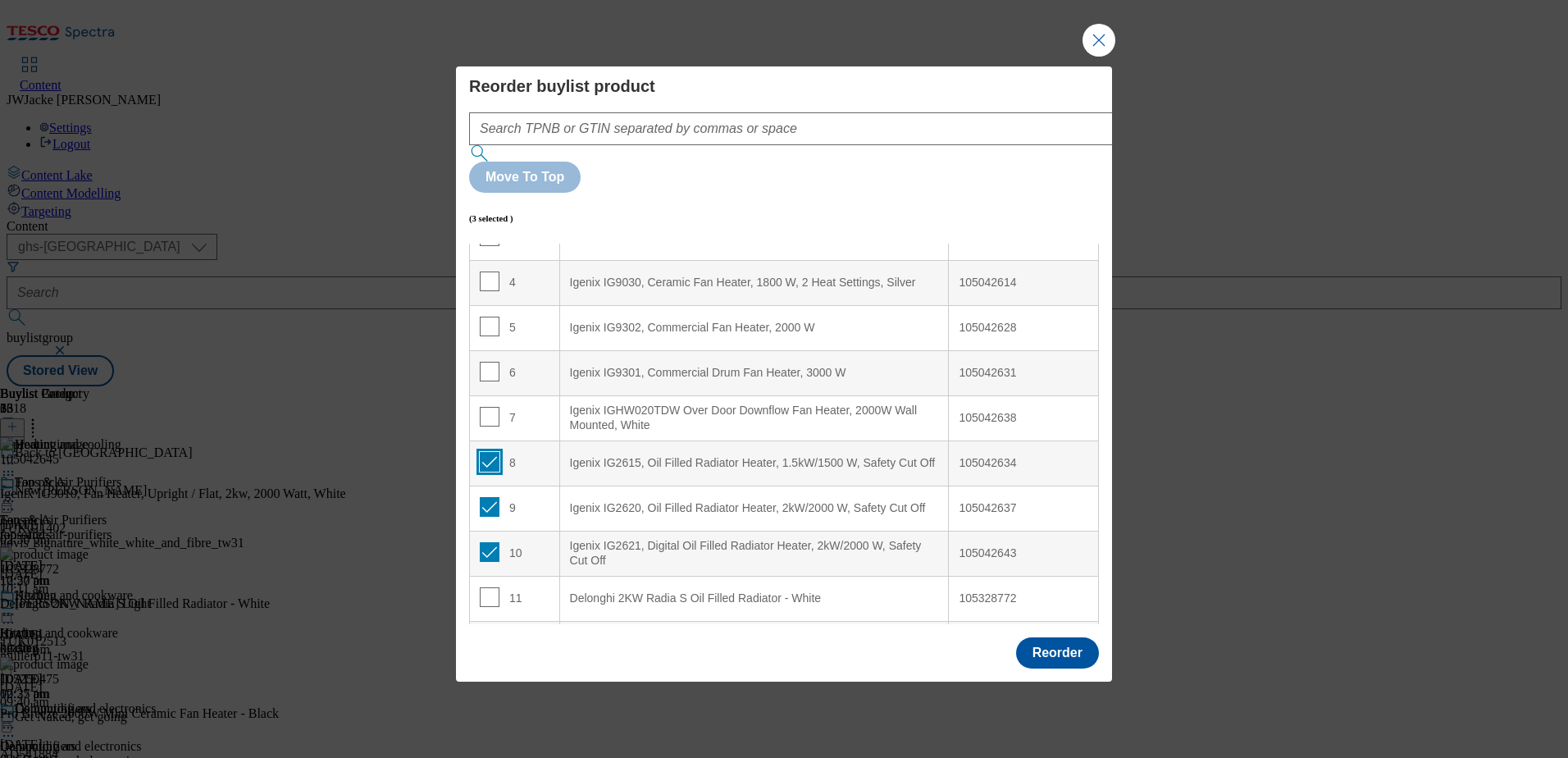
click at [487, 451] on input "Modal" at bounding box center [489, 461] width 20 height 20
checkbox input "false"
click at [491, 497] on input "Modal" at bounding box center [489, 506] width 20 height 20
checkbox input "false"
click at [484, 542] on input "Modal" at bounding box center [489, 552] width 20 height 20
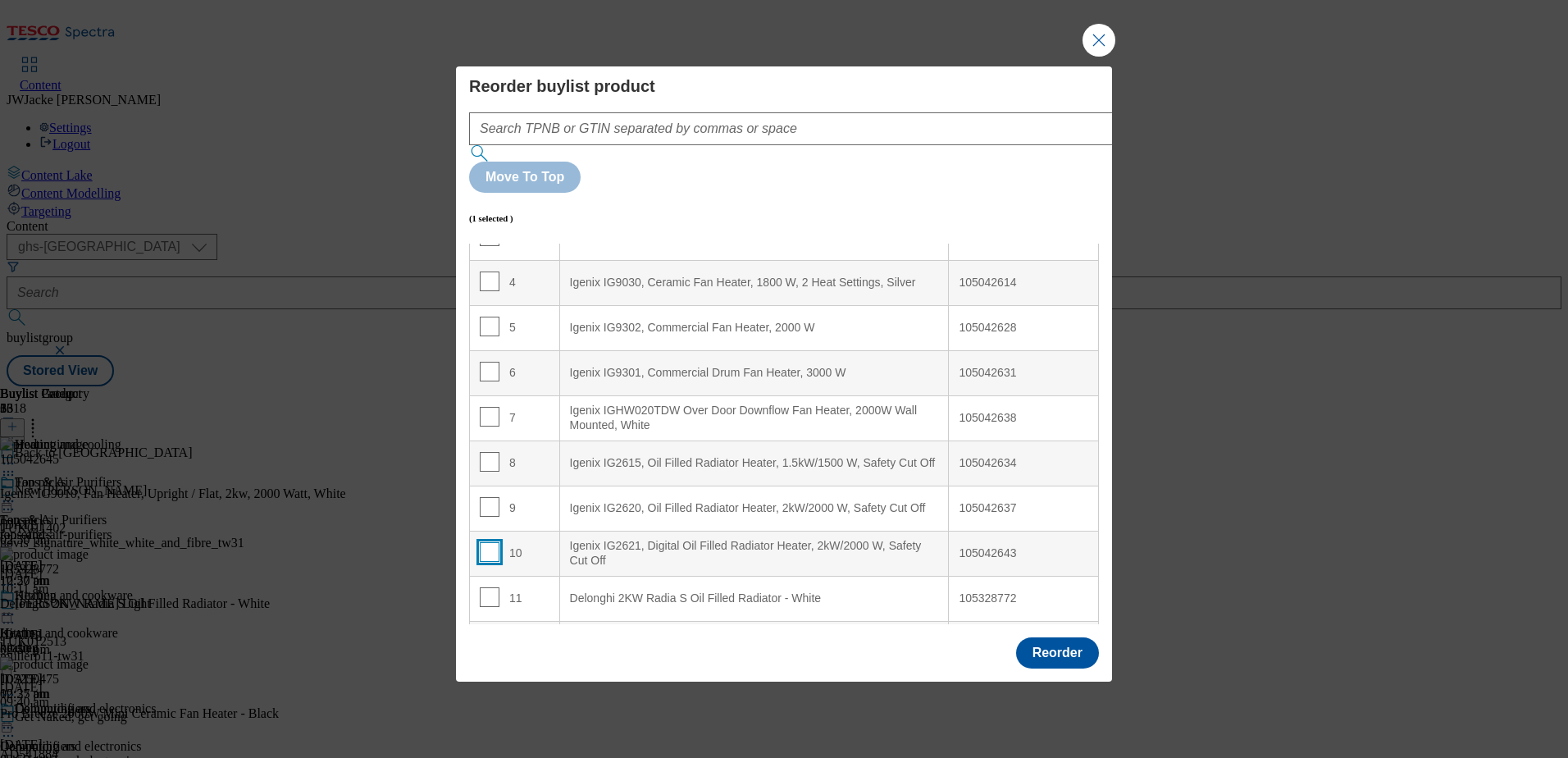
checkbox input "false"
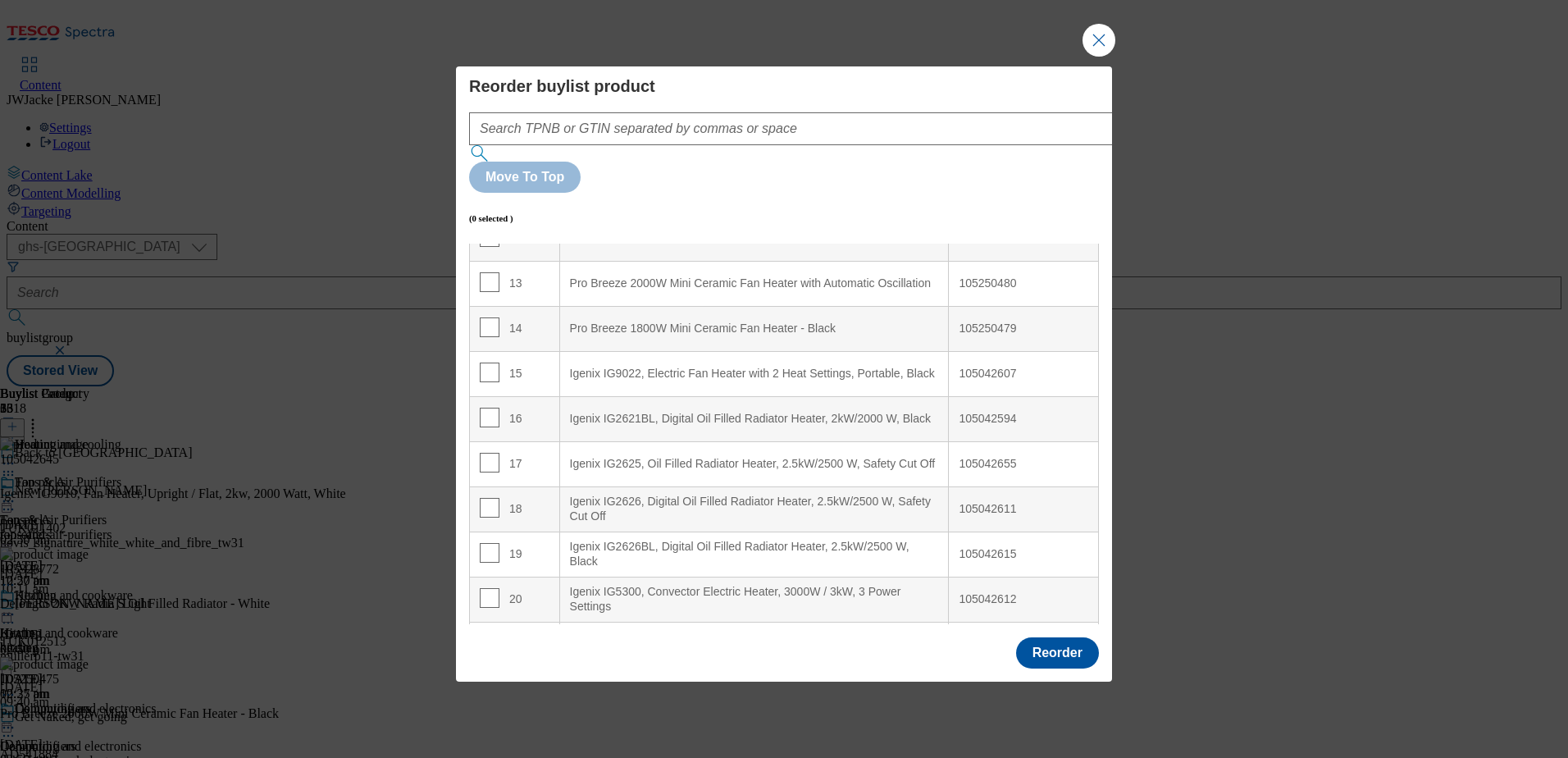
scroll to position [574, 0]
click at [489, 448] on input "Modal" at bounding box center [489, 458] width 20 height 20
checkbox input "true"
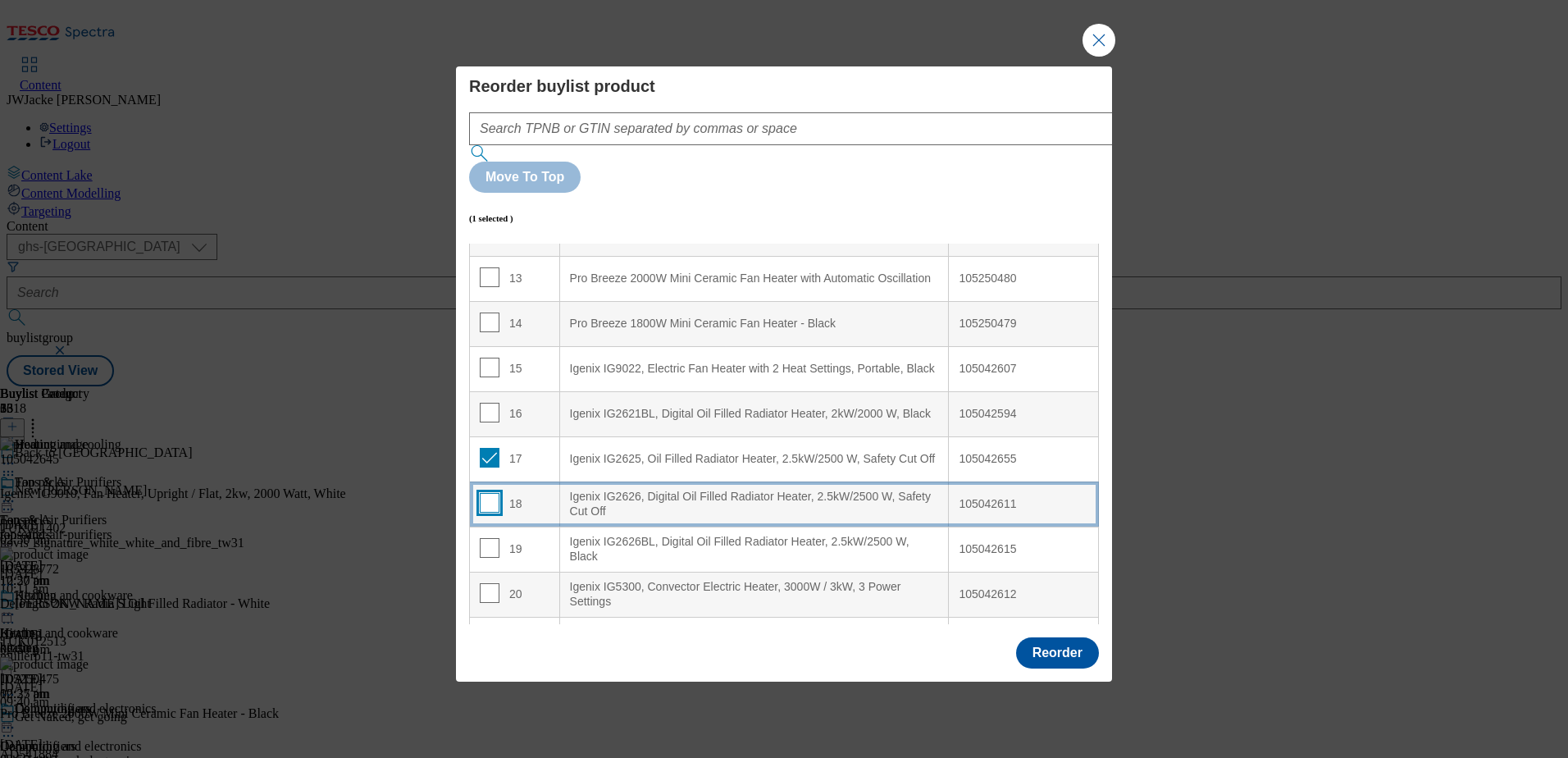
click at [489, 493] on input "Modal" at bounding box center [489, 502] width 20 height 20
checkbox input "true"
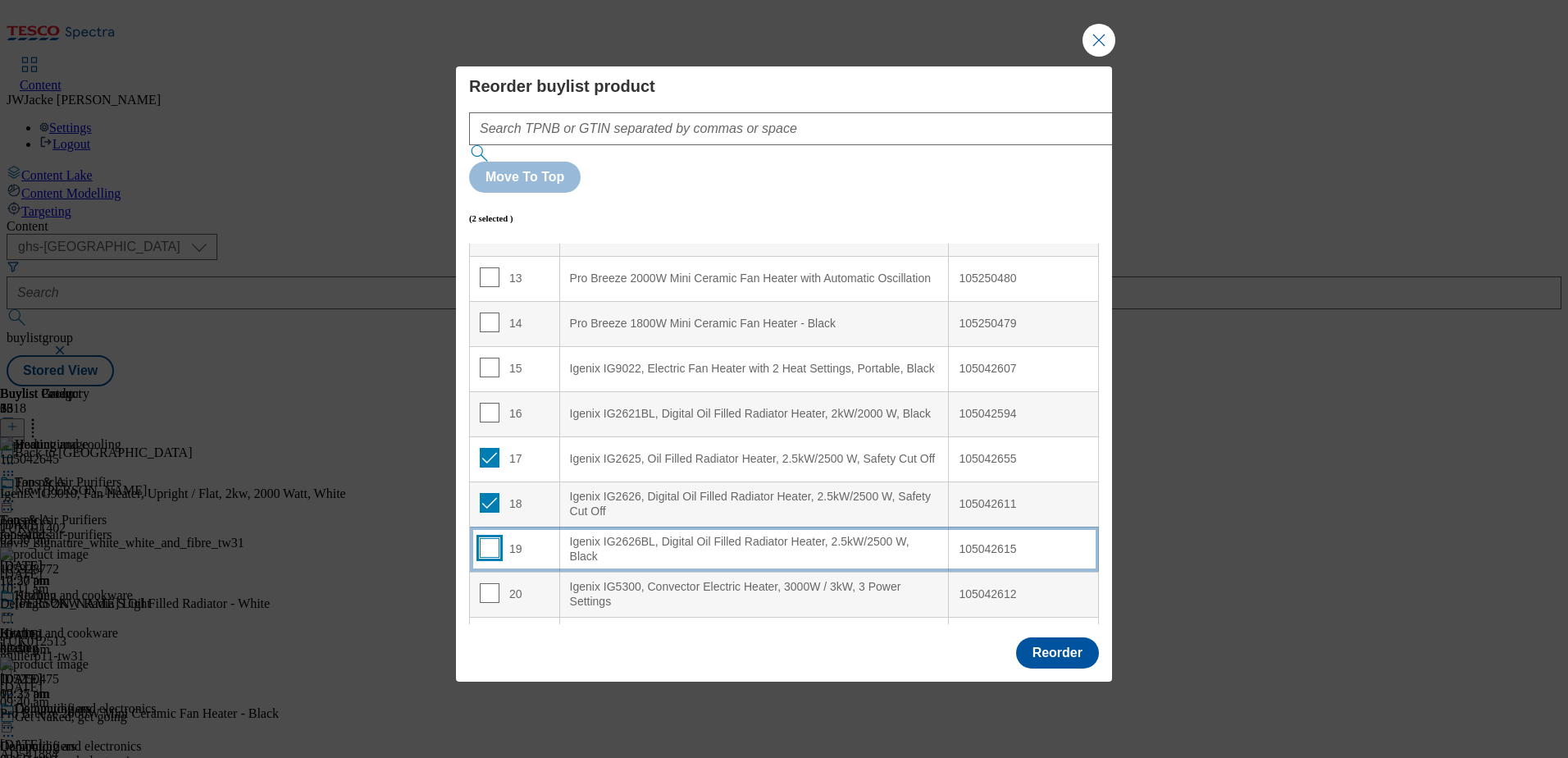
click at [487, 538] on input "Modal" at bounding box center [489, 548] width 20 height 20
checkbox input "true"
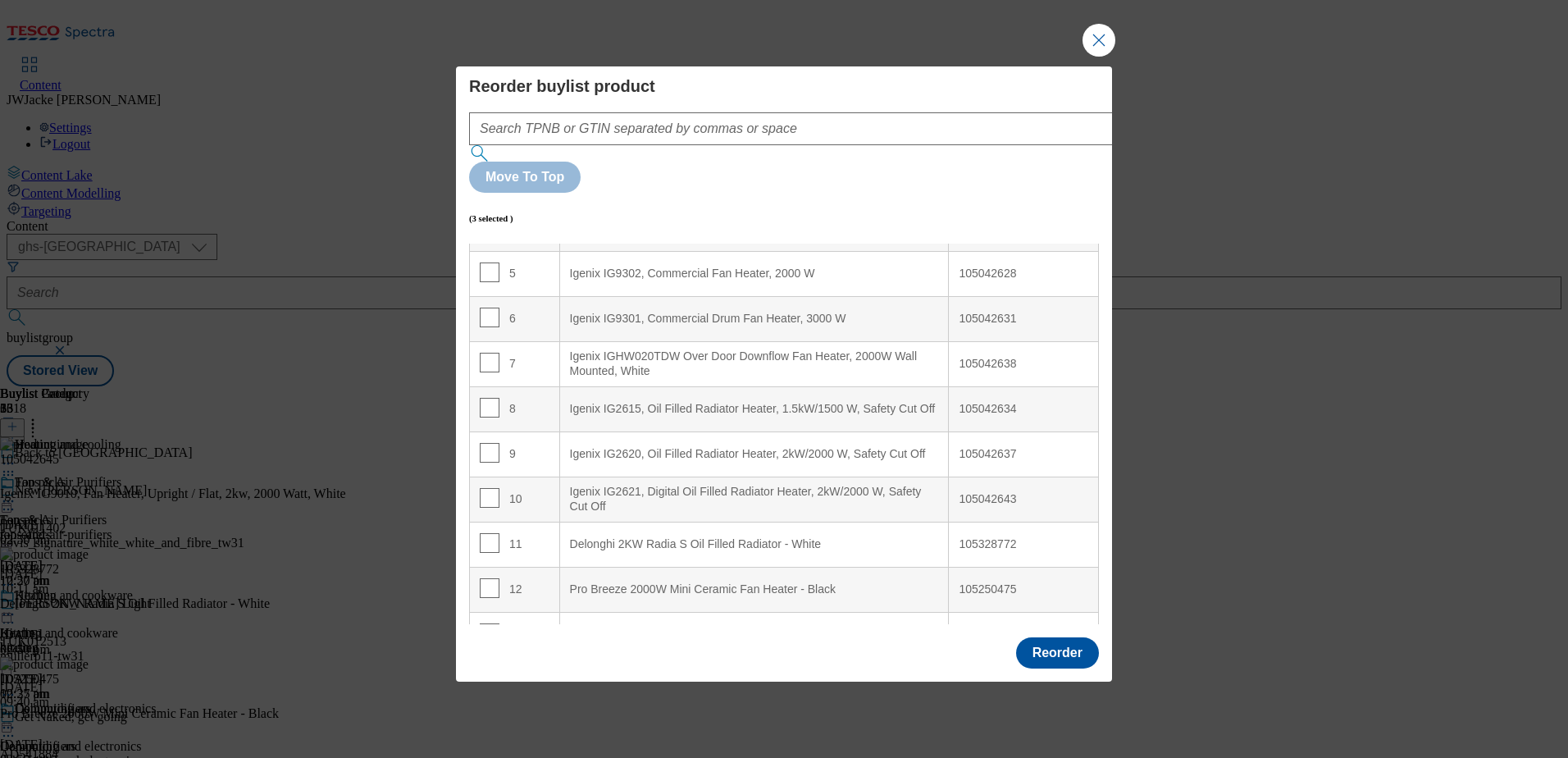
scroll to position [328, 0]
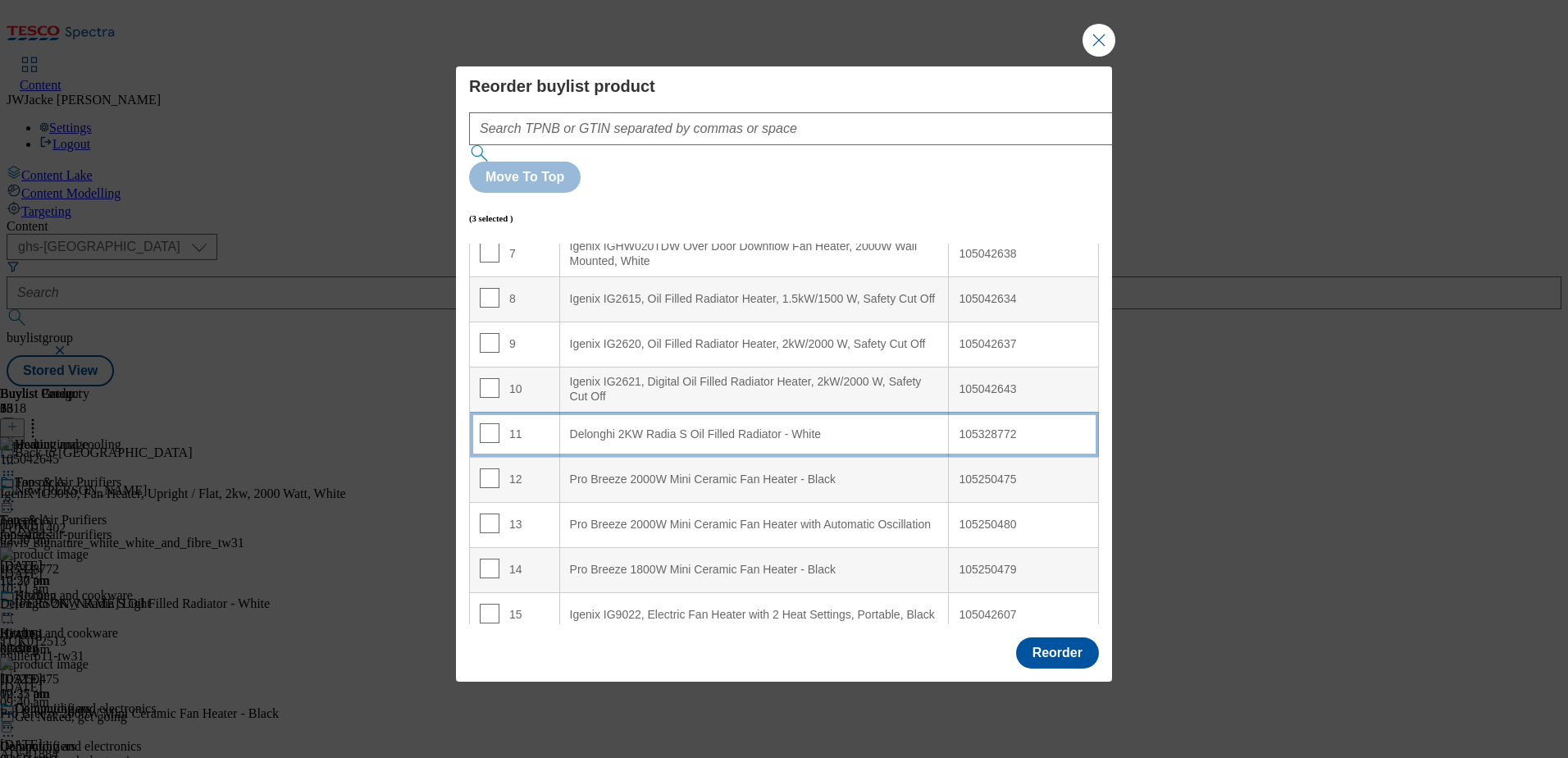
drag, startPoint x: 624, startPoint y: 396, endPoint x: 565, endPoint y: 396, distance: 59.0
click at [624, 427] on div "Delonghi 2KW Radia S Oil Filled Radiator - White" at bounding box center [755, 434] width 370 height 15
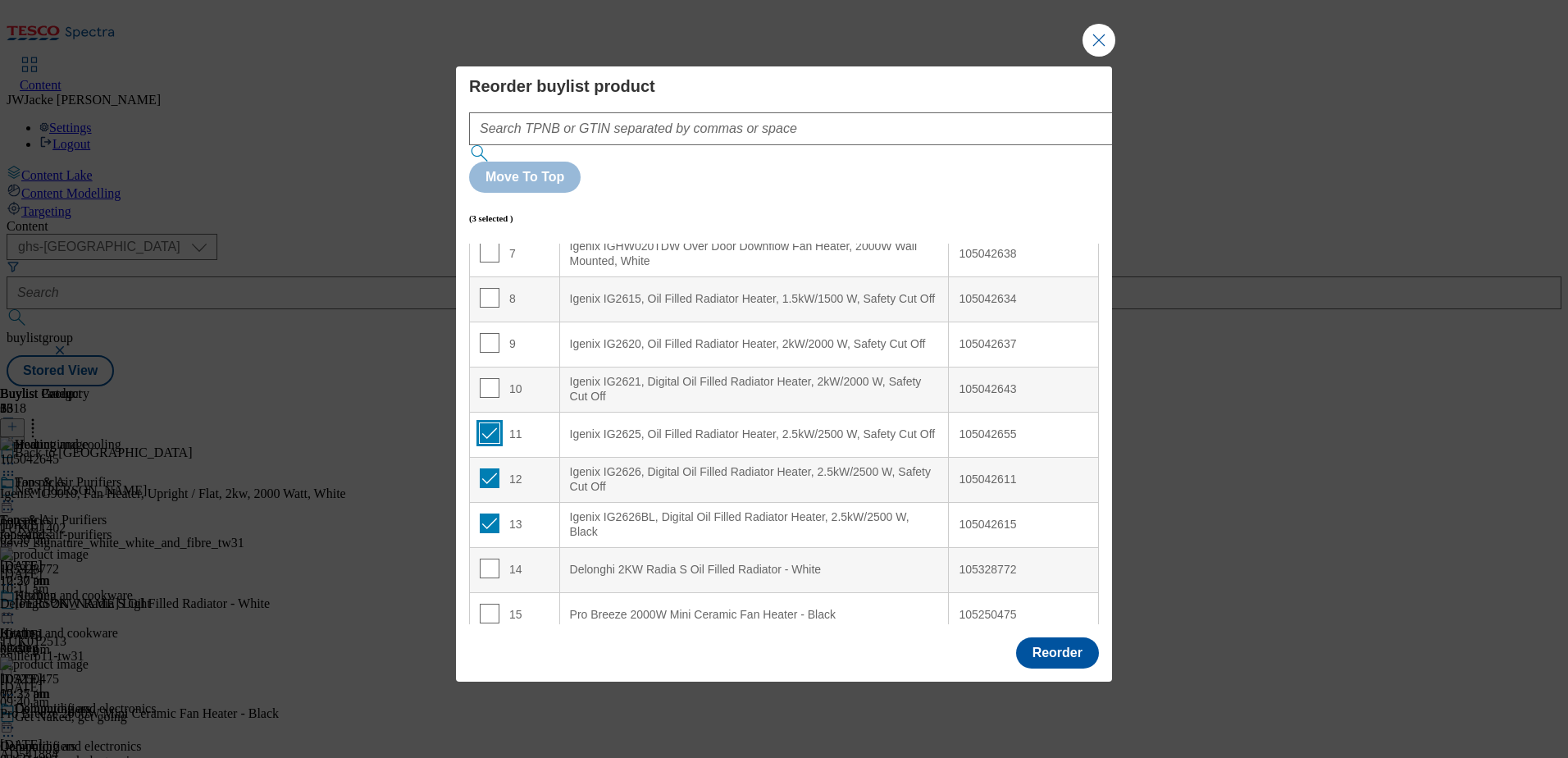
click at [489, 424] on input "Modal" at bounding box center [489, 433] width 20 height 20
checkbox input "false"
drag, startPoint x: 487, startPoint y: 431, endPoint x: 503, endPoint y: 479, distance: 50.6
click at [487, 468] on input "Modal" at bounding box center [489, 478] width 20 height 20
checkbox input "false"
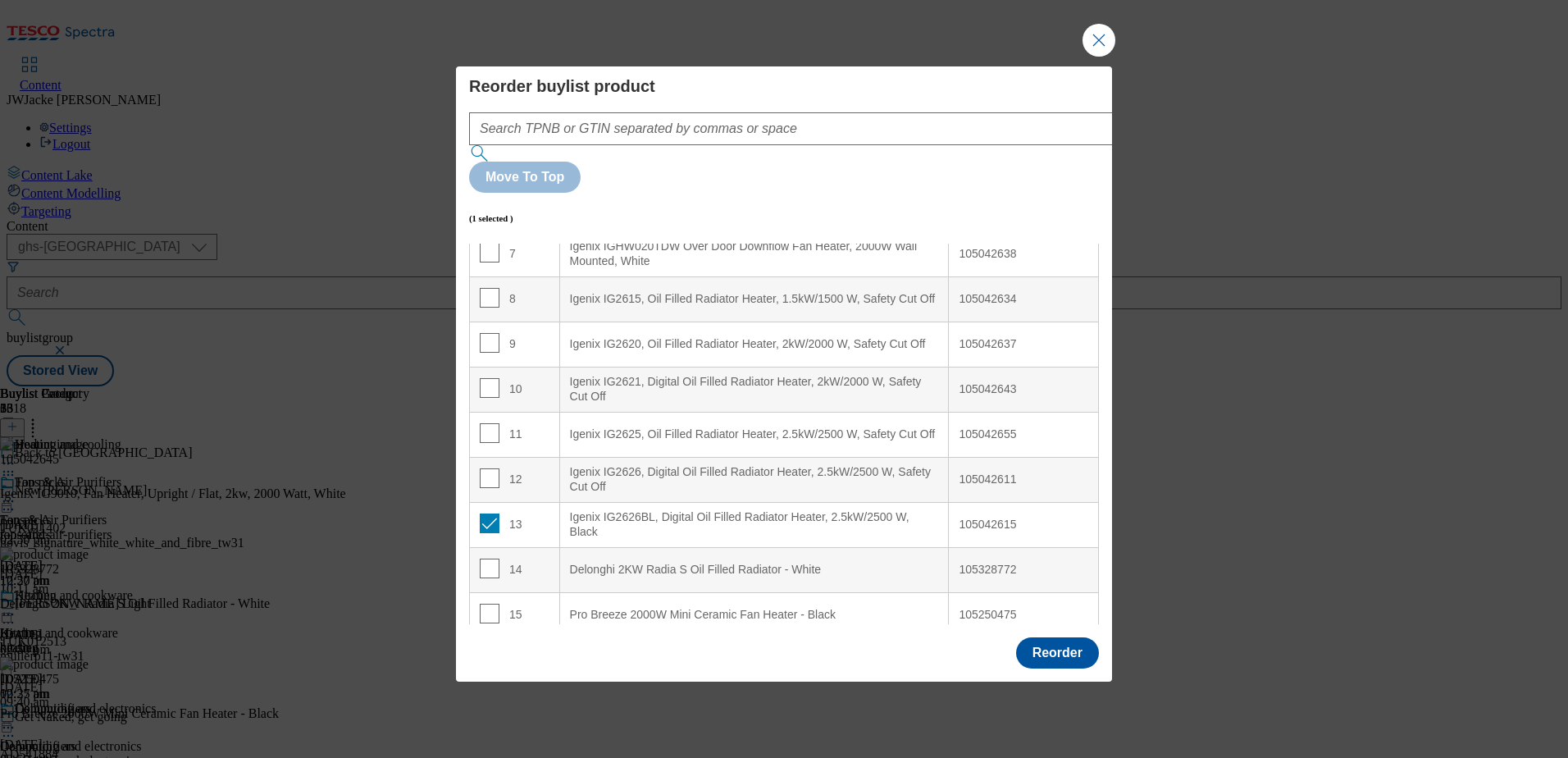
click at [498, 513] on div "13" at bounding box center [515, 525] width 70 height 24
click at [489, 513] on input "Modal" at bounding box center [489, 523] width 20 height 20
checkbox input "false"
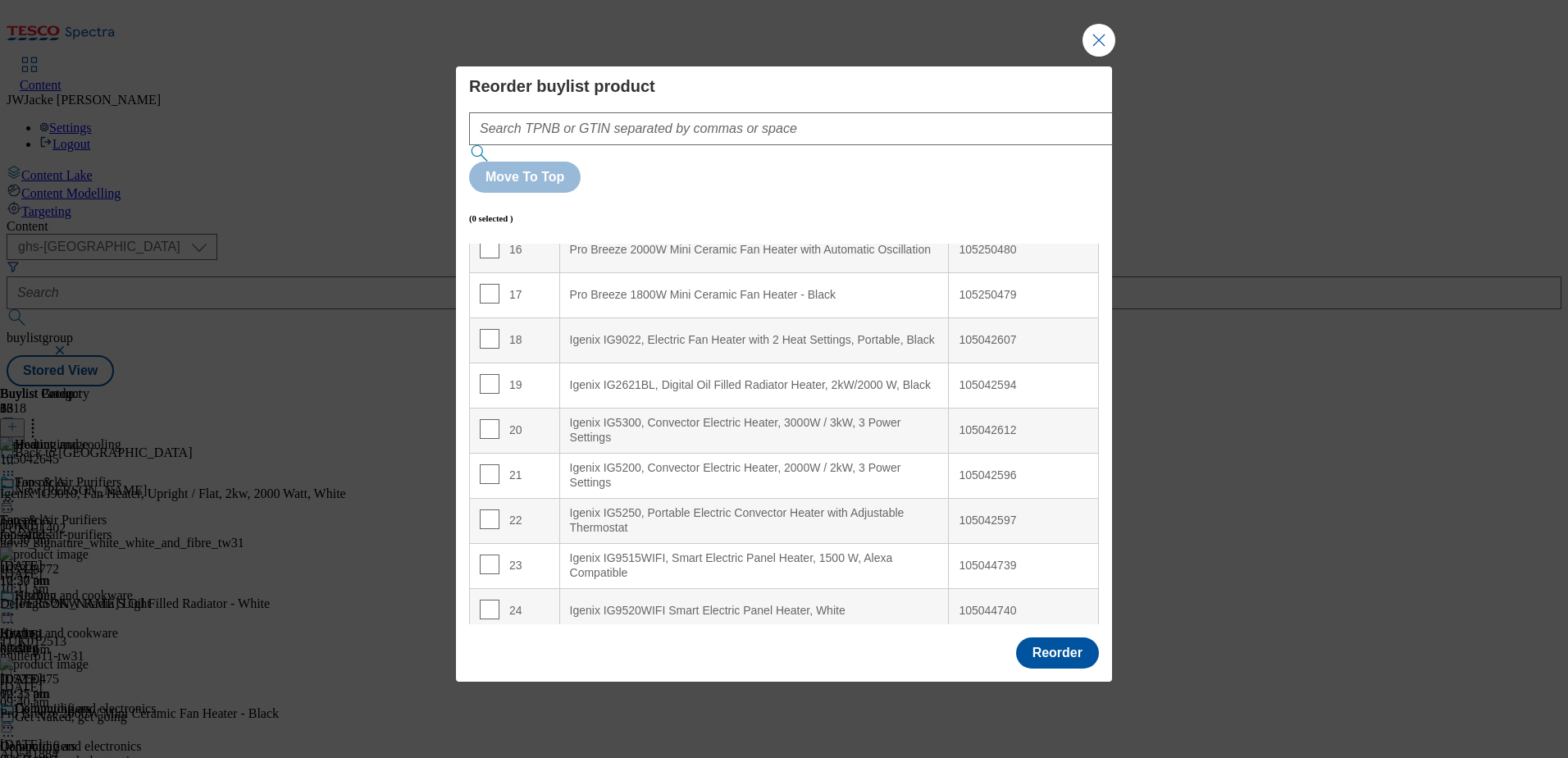
scroll to position [820, 0]
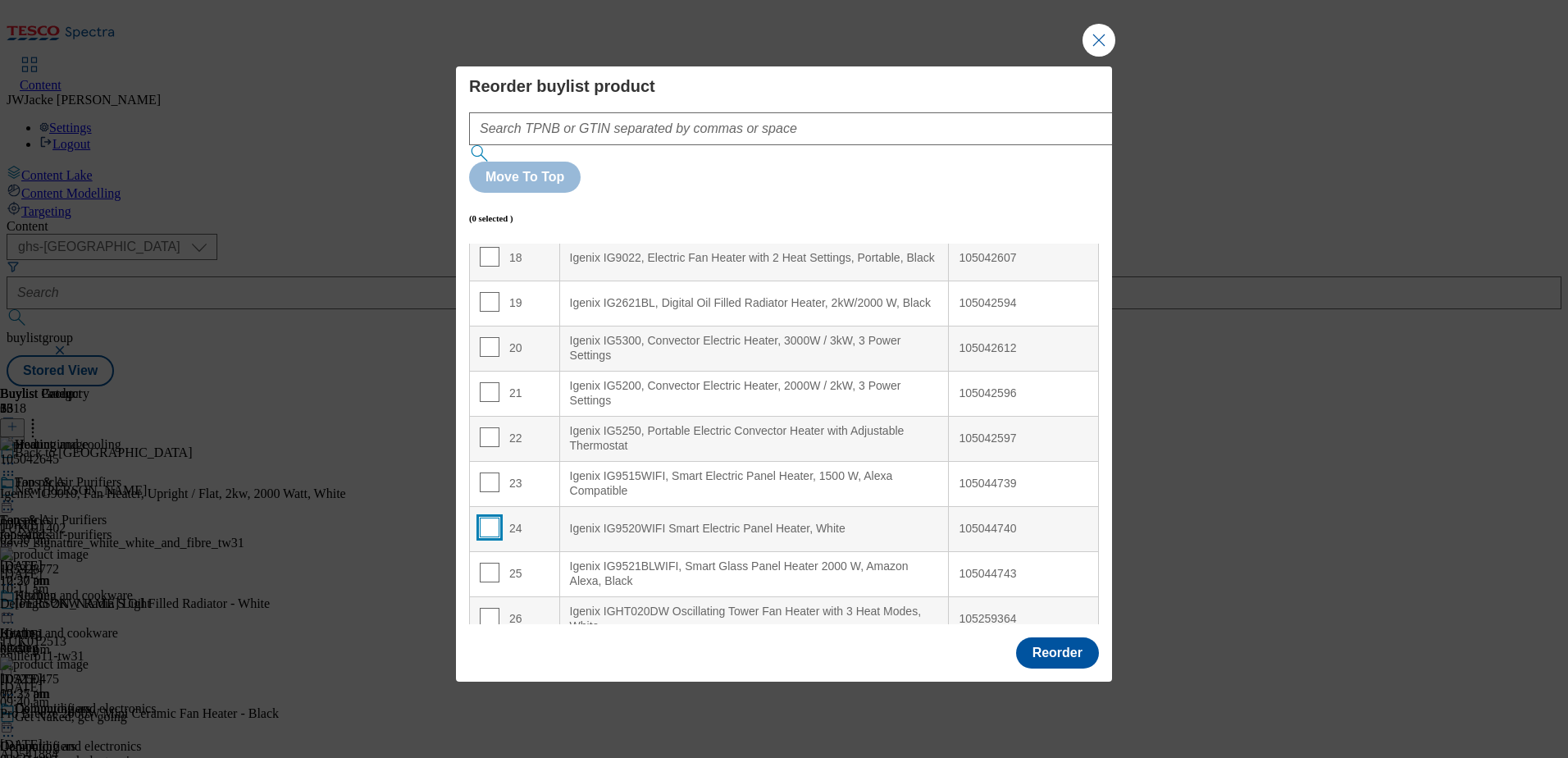
drag, startPoint x: 489, startPoint y: 483, endPoint x: 525, endPoint y: 483, distance: 36.0
click at [489, 518] on input "Modal" at bounding box center [489, 527] width 20 height 20
checkbox input "true"
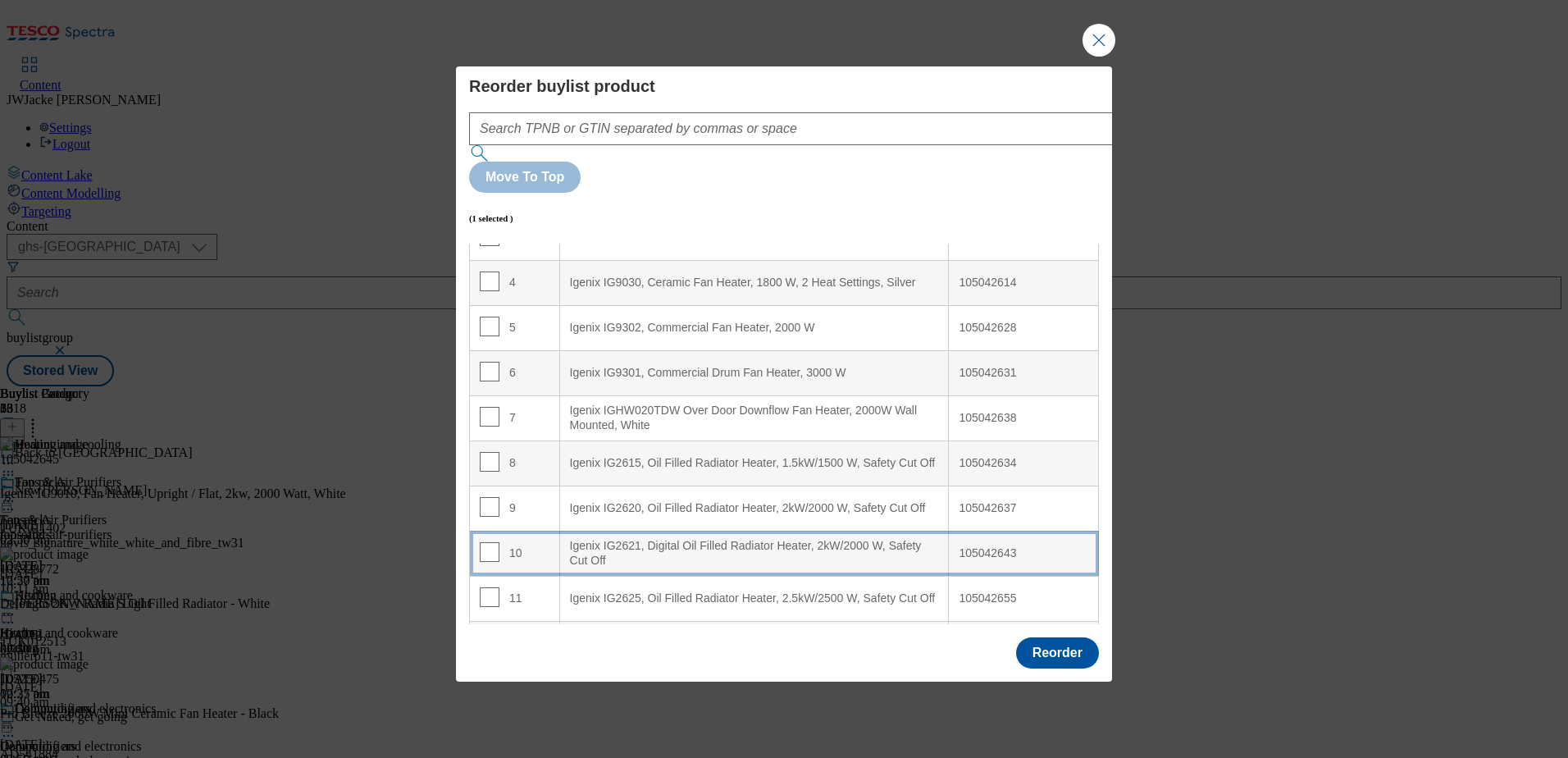
scroll to position [328, 0]
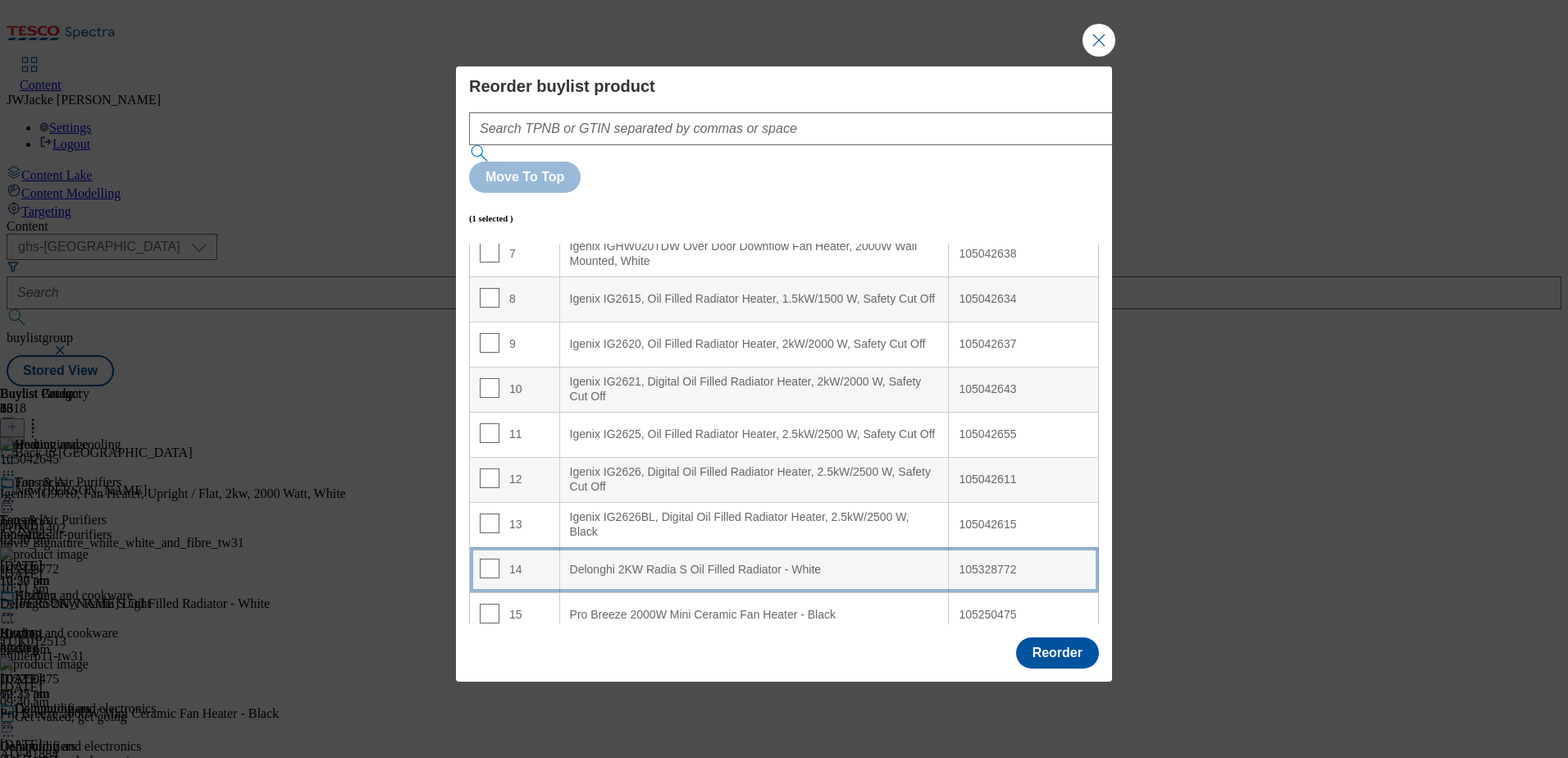
click at [630, 547] on White "Delonghi 2KW Radia S Oil Filled Radiator - White" at bounding box center [754, 569] width 390 height 45
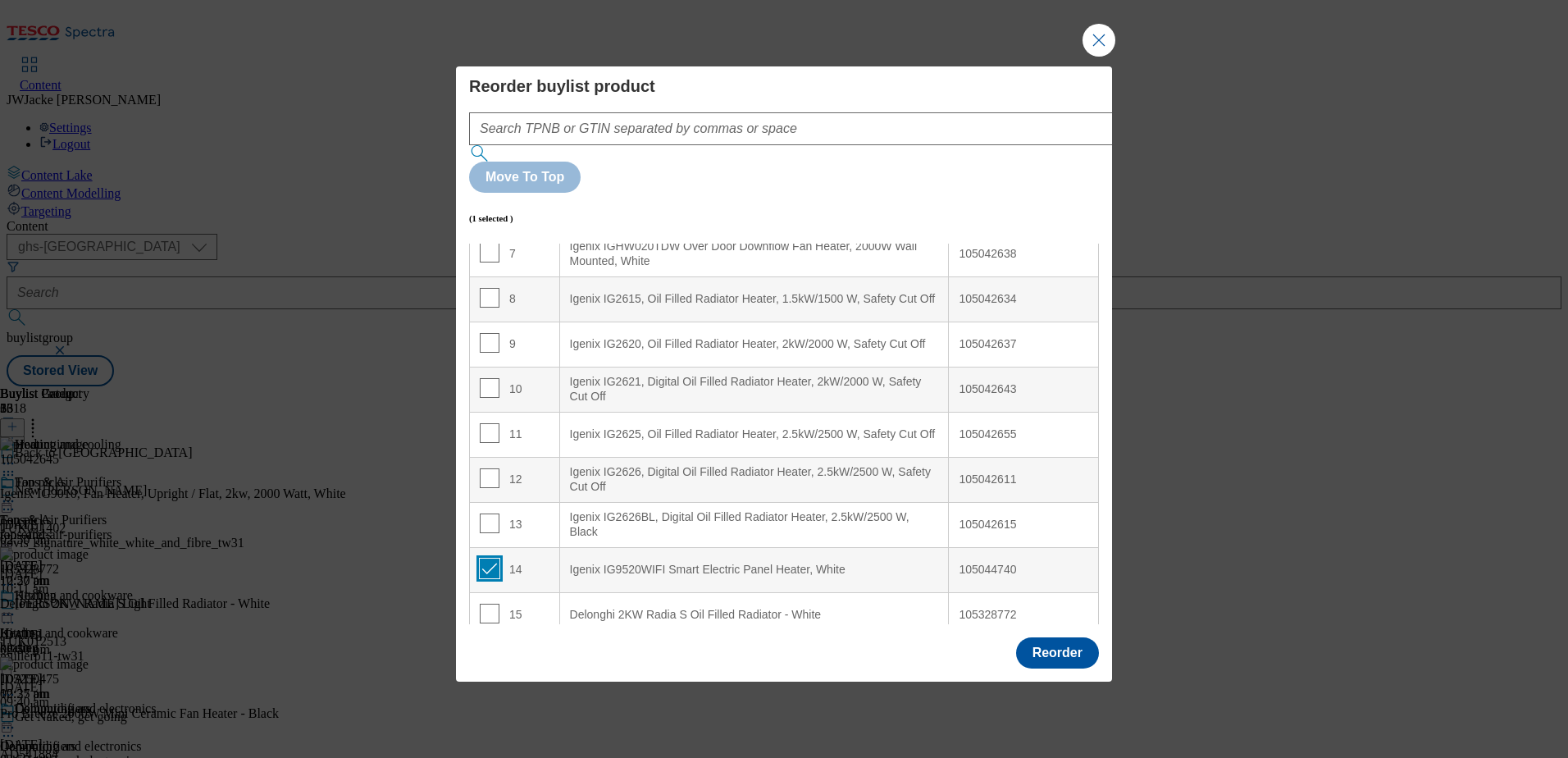
click at [491, 558] on input "Modal" at bounding box center [489, 568] width 20 height 20
checkbox input "false"
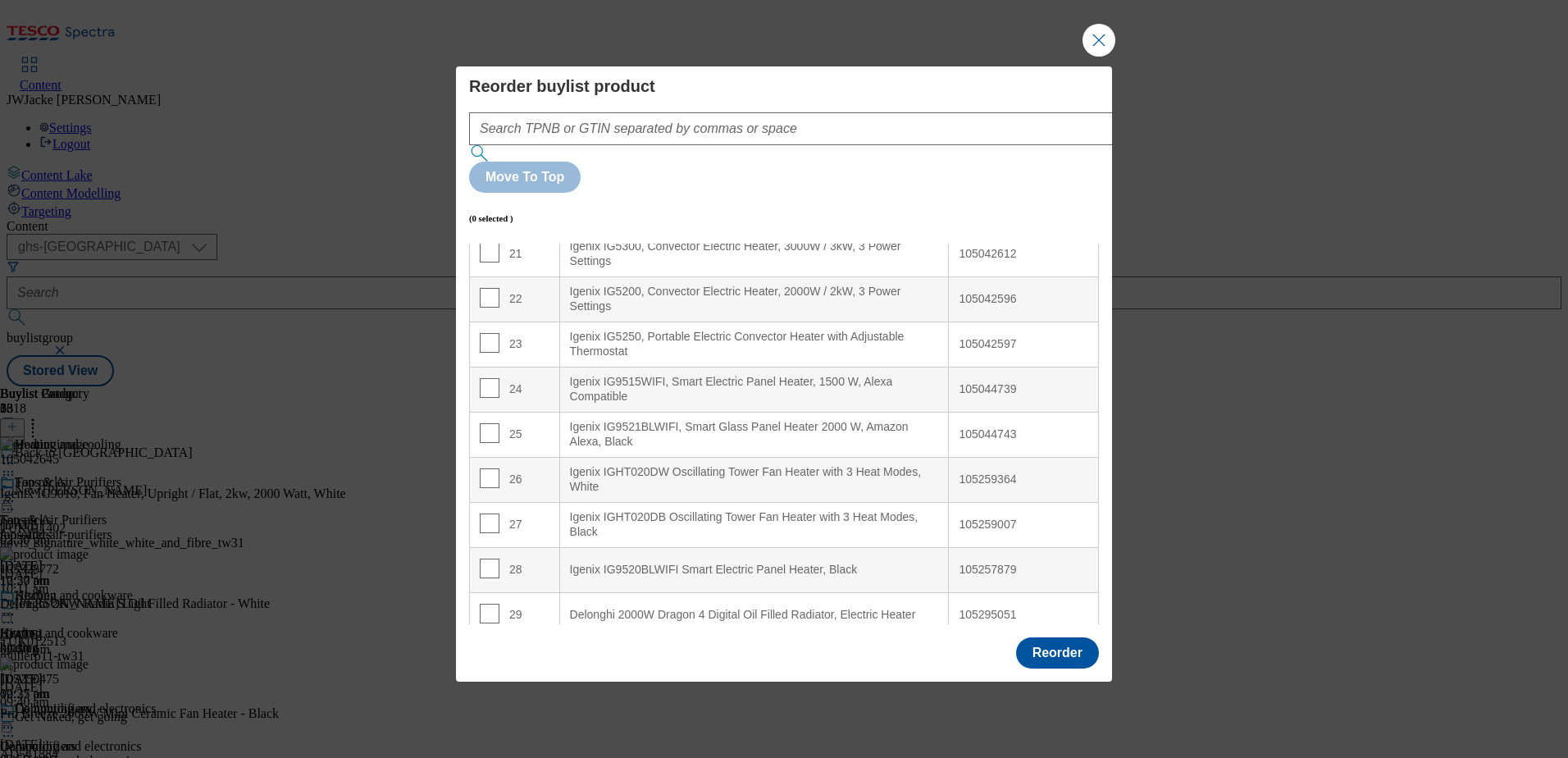
scroll to position [984, 0]
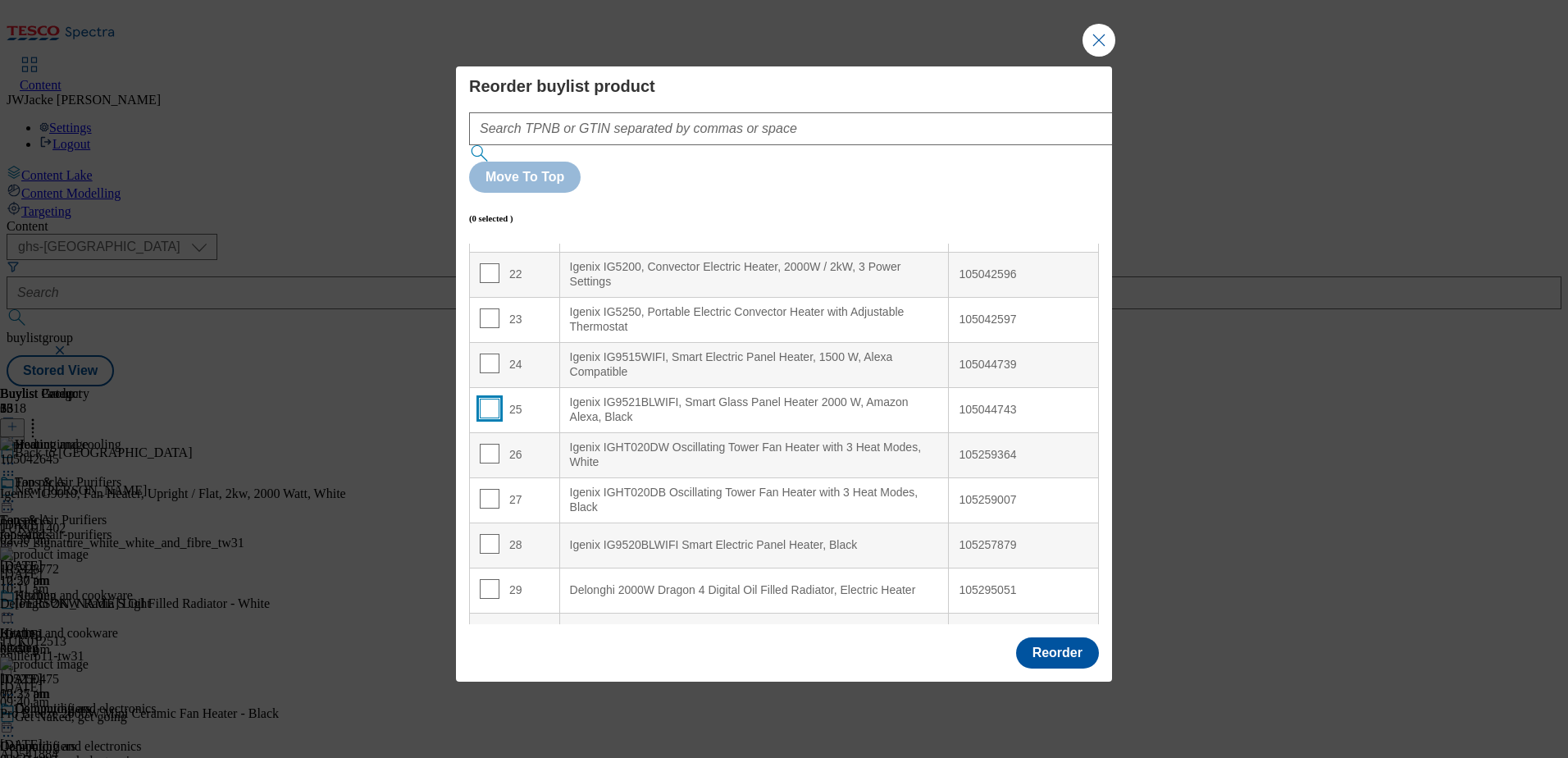
click at [487, 398] on input "Modal" at bounding box center [489, 408] width 20 height 20
checkbox input "true"
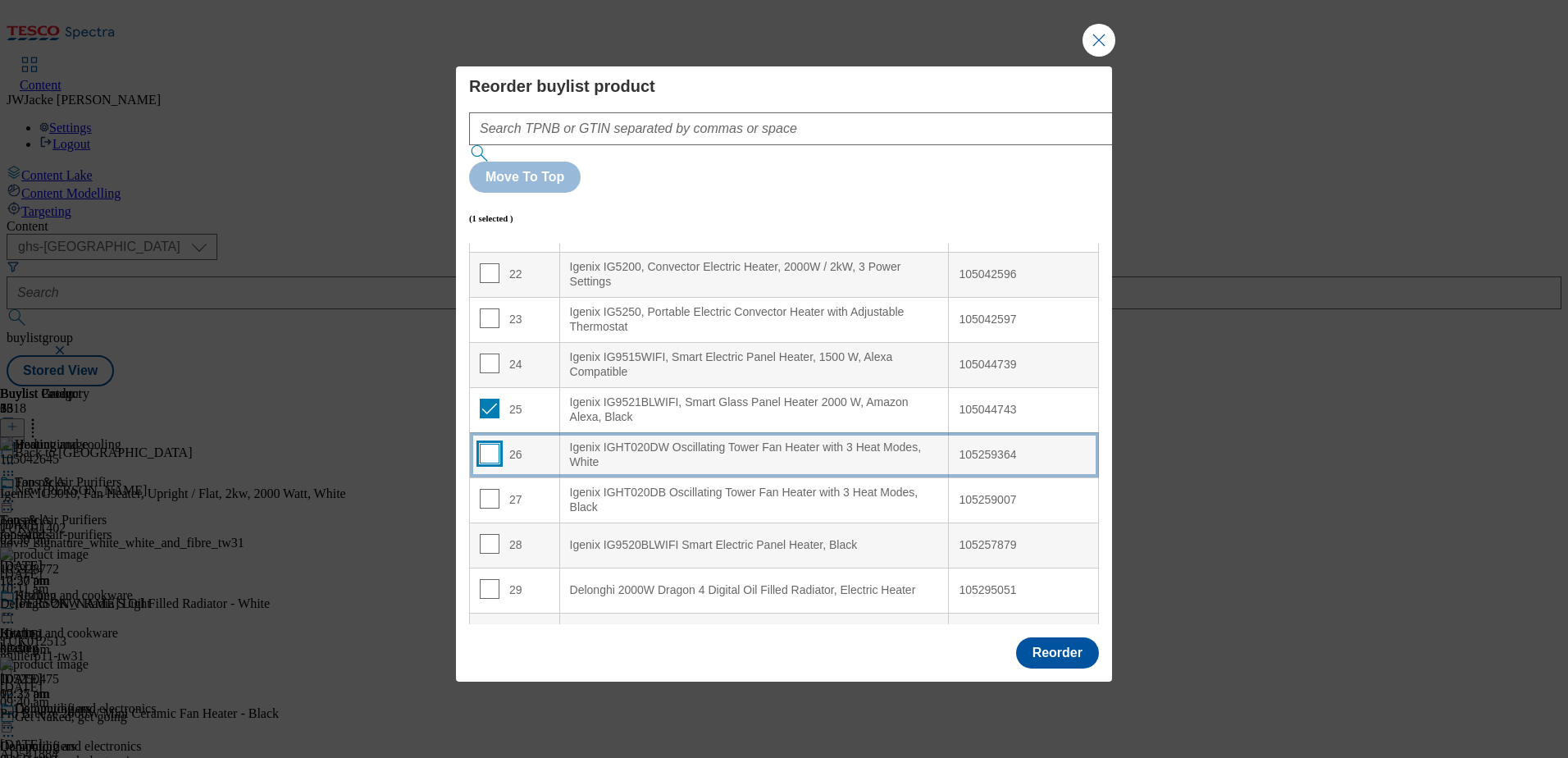
click at [491, 444] on input "Modal" at bounding box center [489, 453] width 20 height 20
checkbox input "true"
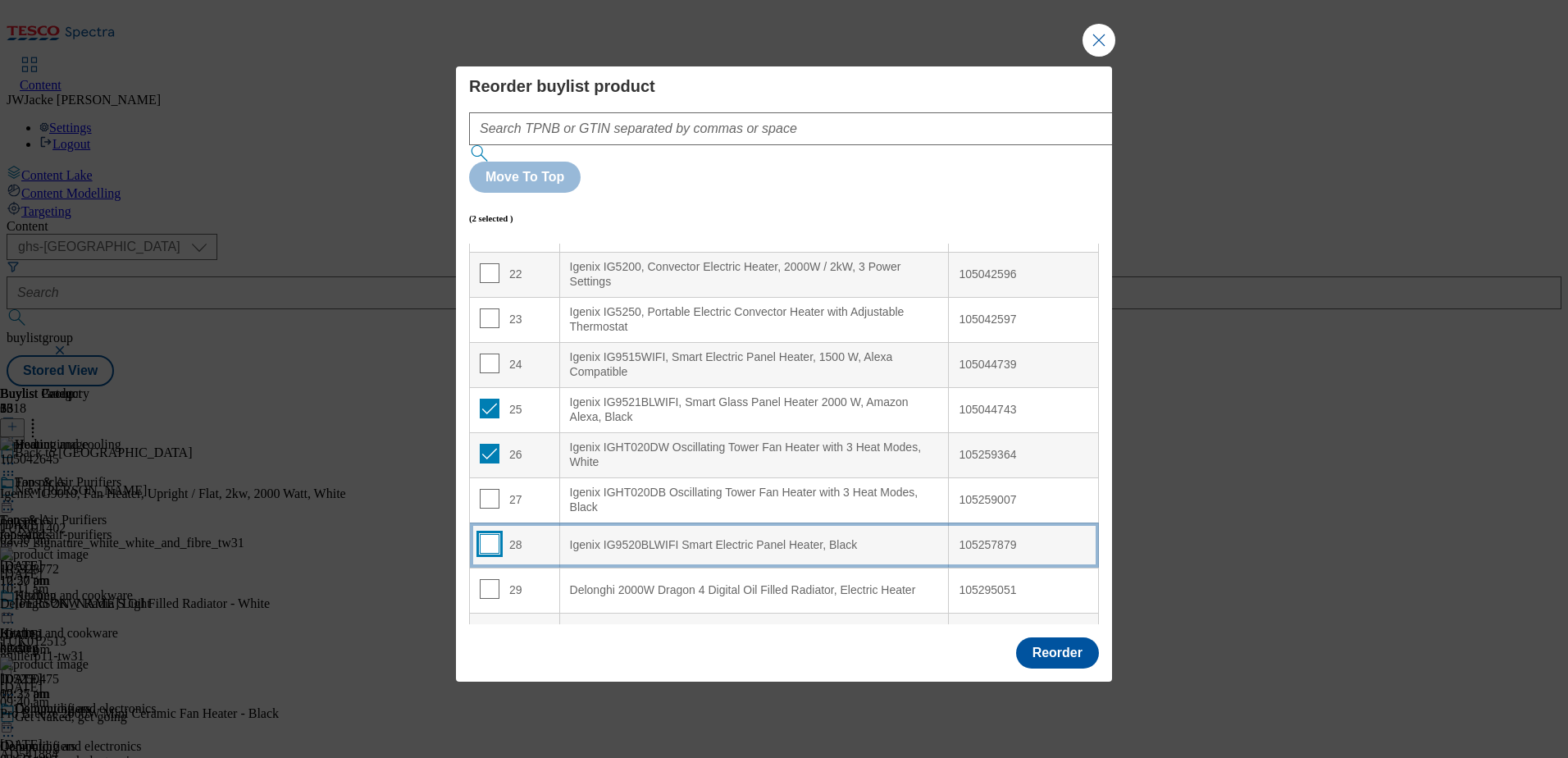
click at [488, 534] on input "Modal" at bounding box center [489, 543] width 20 height 20
checkbox input "true"
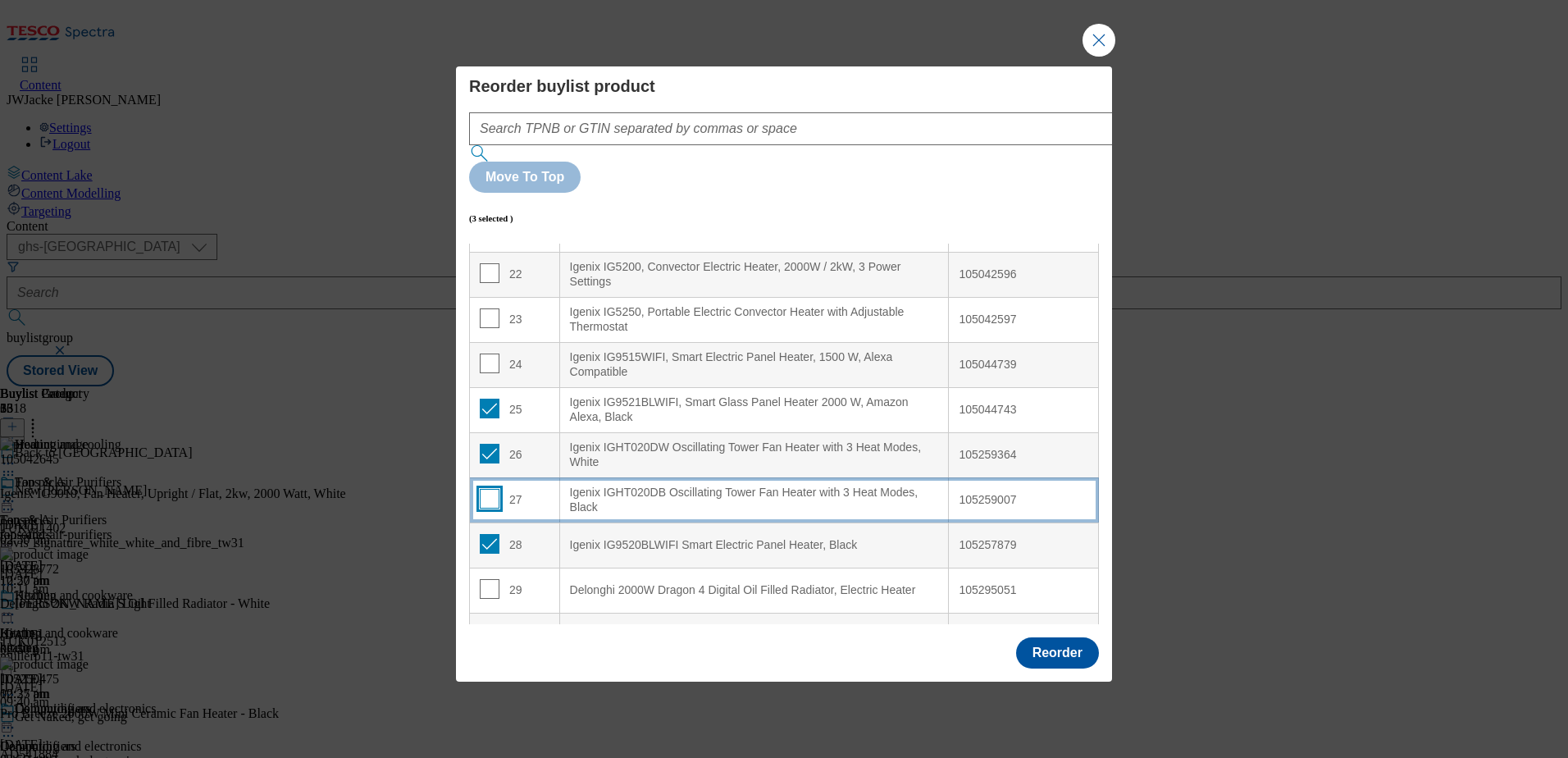
drag, startPoint x: 490, startPoint y: 455, endPoint x: 530, endPoint y: 455, distance: 40.0
click at [490, 489] on input "Modal" at bounding box center [489, 499] width 20 height 20
checkbox input "true"
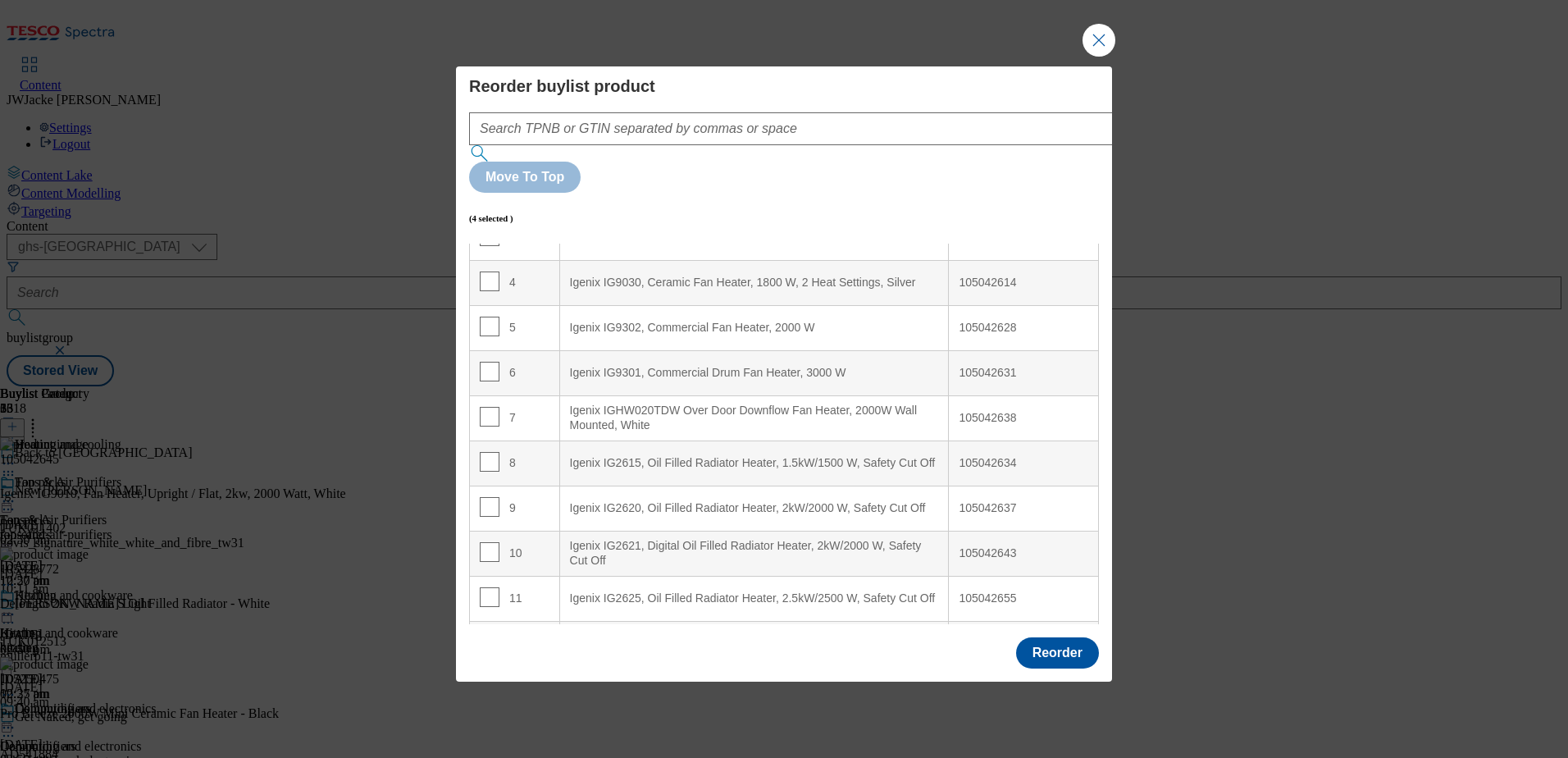
scroll to position [0, 0]
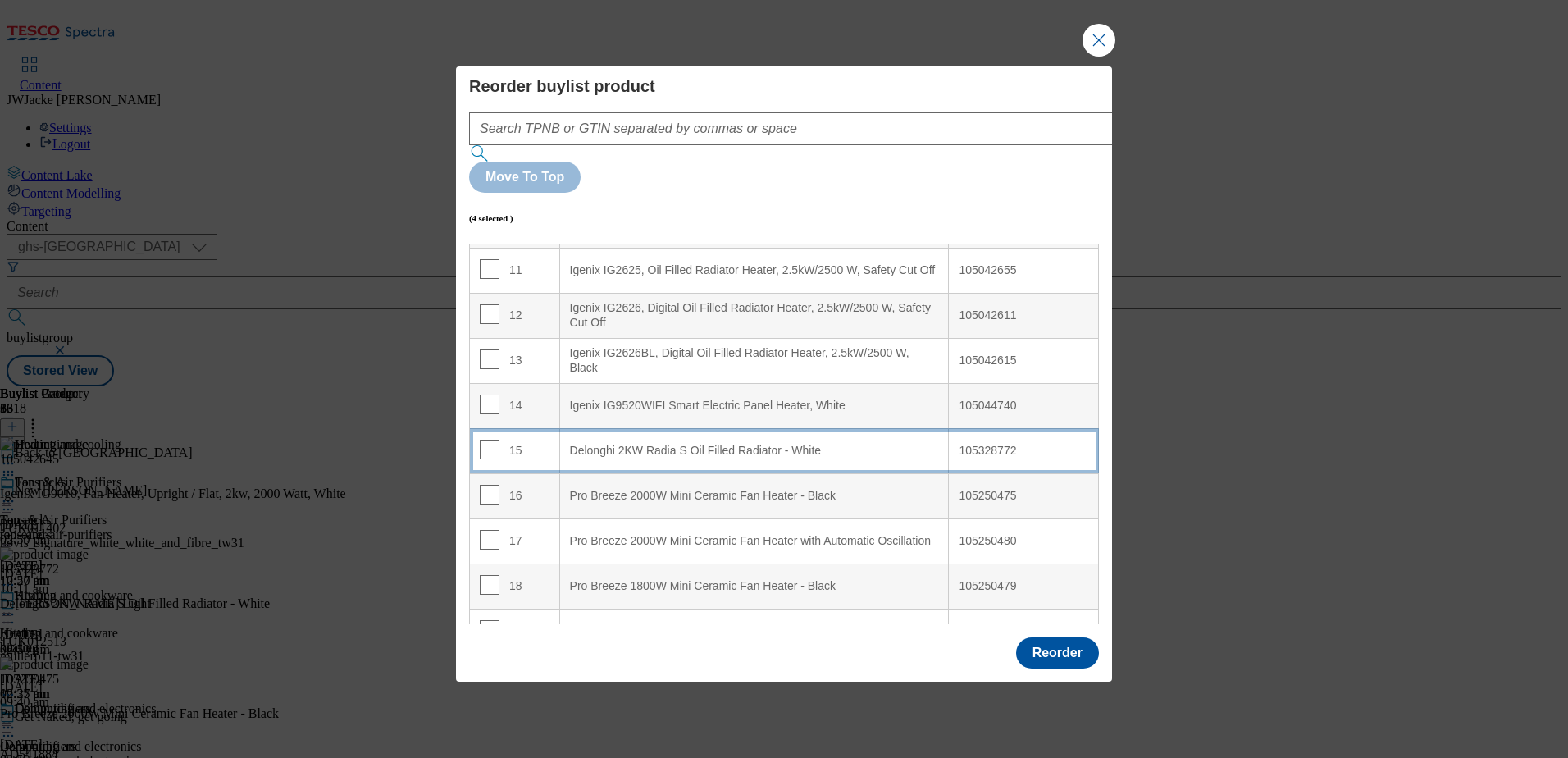
click at [625, 444] on div "Delonghi 2KW Radia S Oil Filled Radiator - White" at bounding box center [755, 451] width 370 height 15
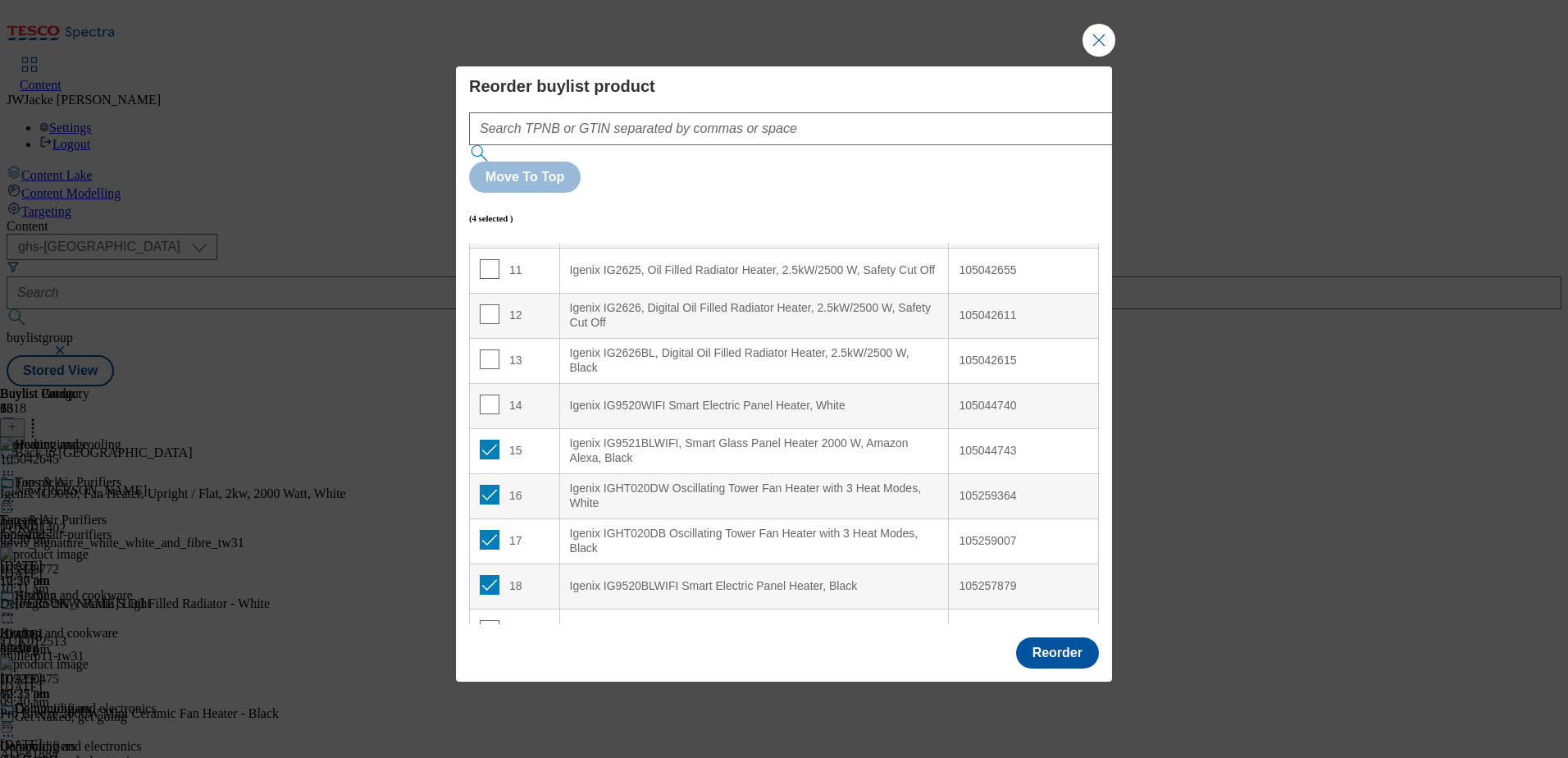
scroll to position [492, 0]
click at [485, 439] on input "Modal" at bounding box center [489, 449] width 20 height 20
checkbox input "false"
click at [486, 485] on input "Modal" at bounding box center [489, 494] width 20 height 20
checkbox input "false"
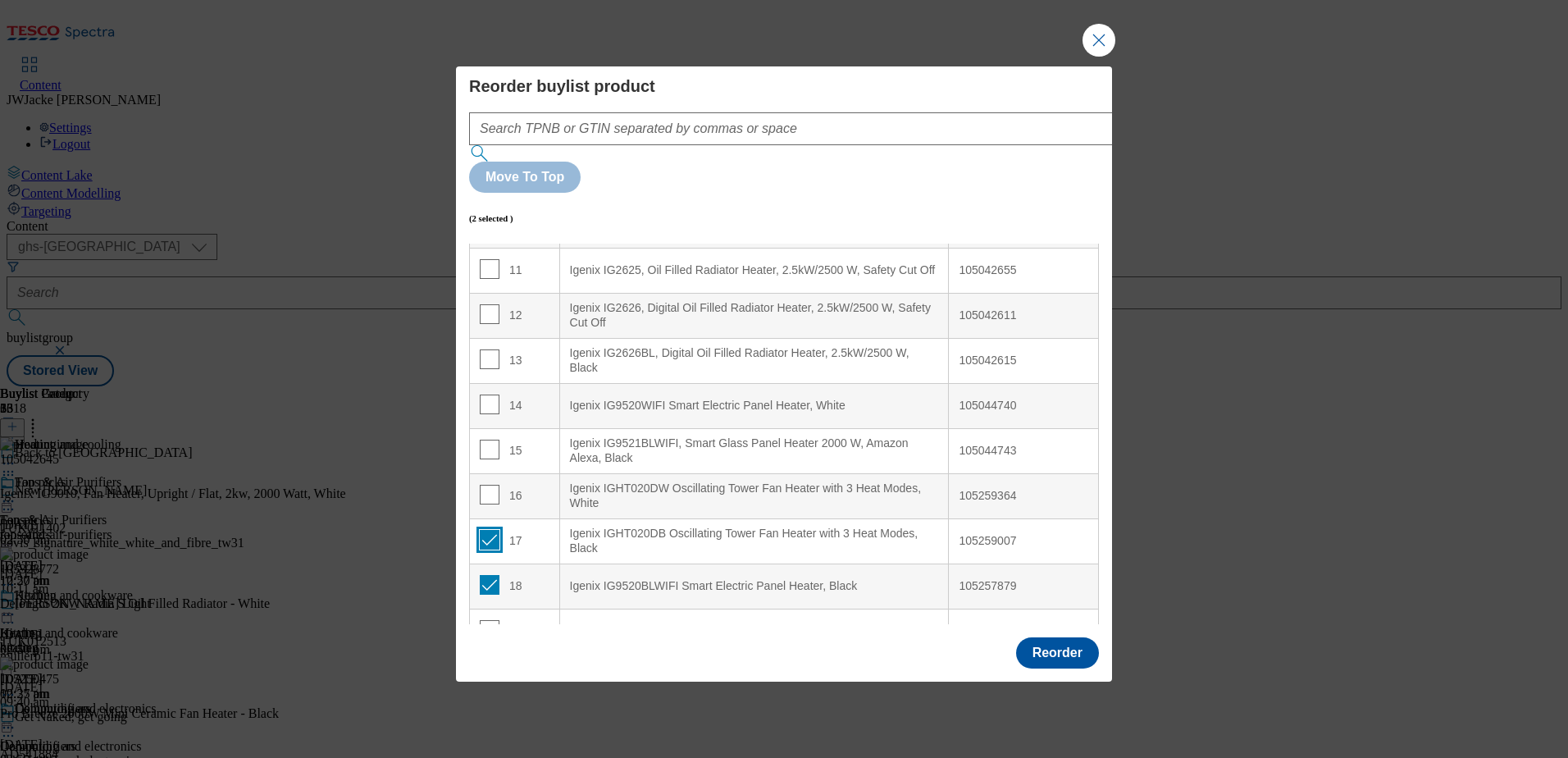
click at [492, 530] on input "Modal" at bounding box center [489, 540] width 20 height 20
checkbox input "false"
click at [492, 575] on input "Modal" at bounding box center [489, 584] width 20 height 20
checkbox input "false"
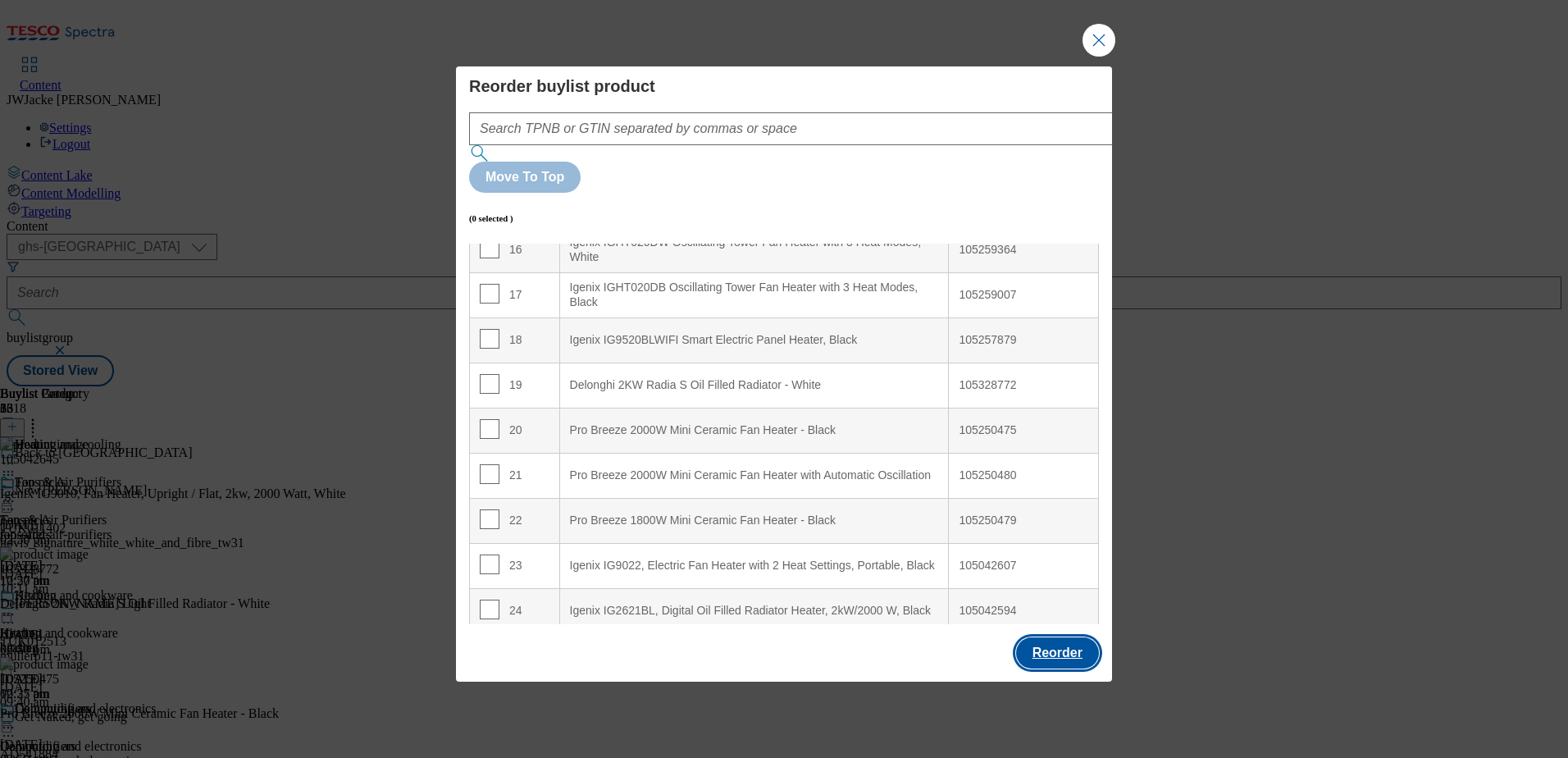
click at [1051, 637] on button "Reorder" at bounding box center [1057, 653] width 83 height 31
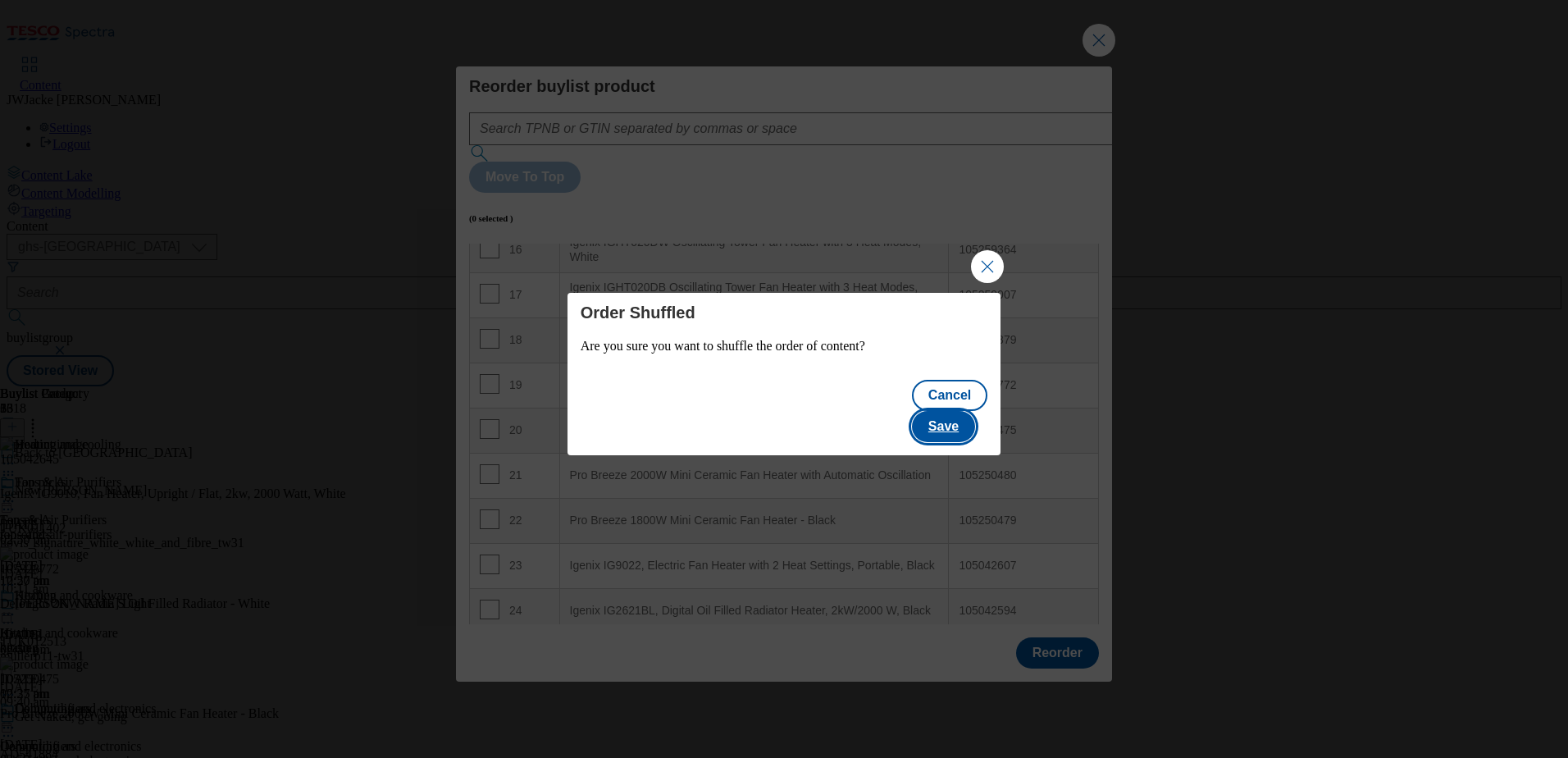
click at [968, 410] on button "Save" at bounding box center [943, 426] width 63 height 31
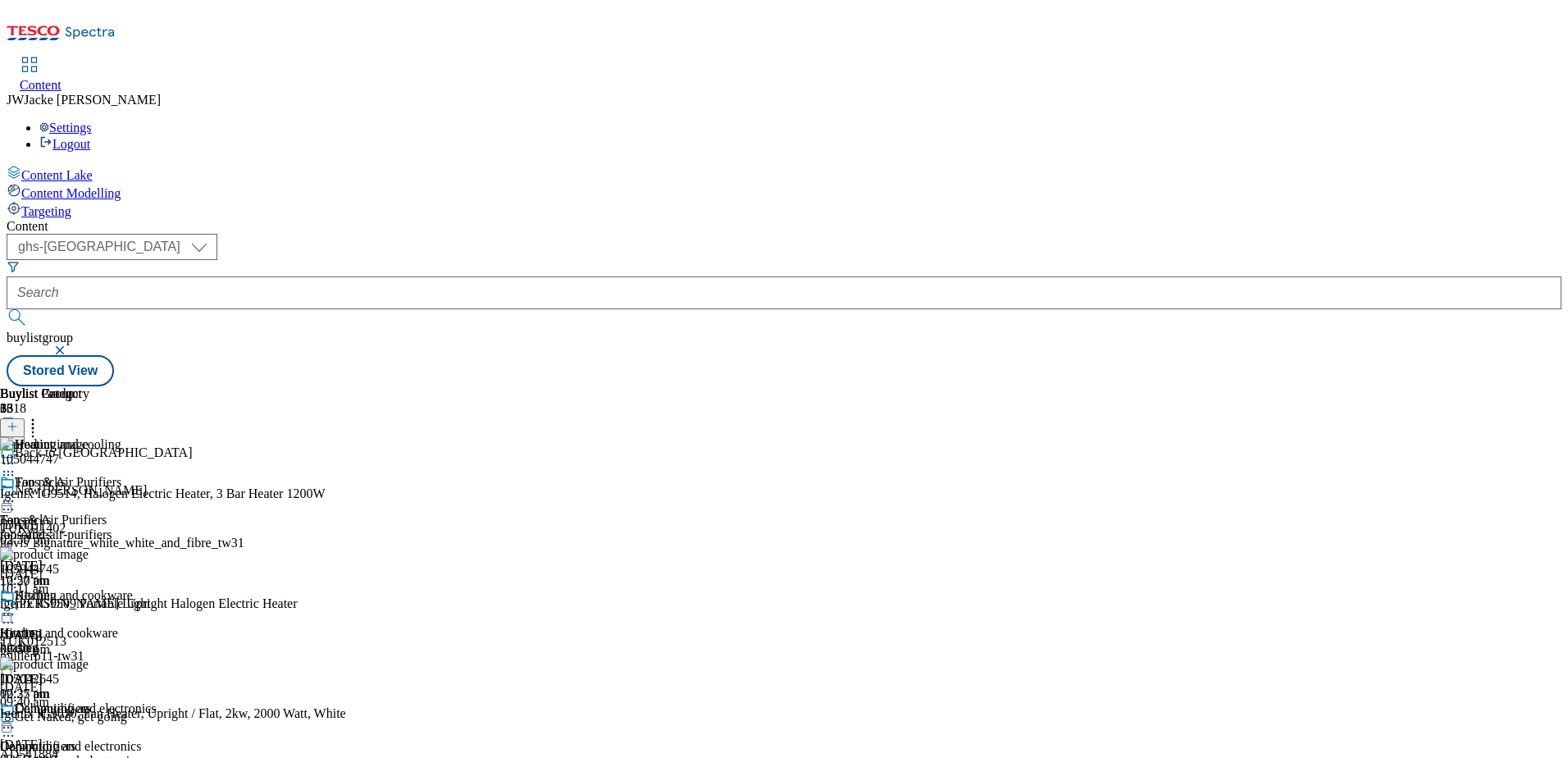
scroll to position [21, 0]
click at [121, 701] on div "Dehumidifiers Dehumidifiers dehumidifiers 23 Sept 2025 10:27 am" at bounding box center [60, 758] width 121 height 114
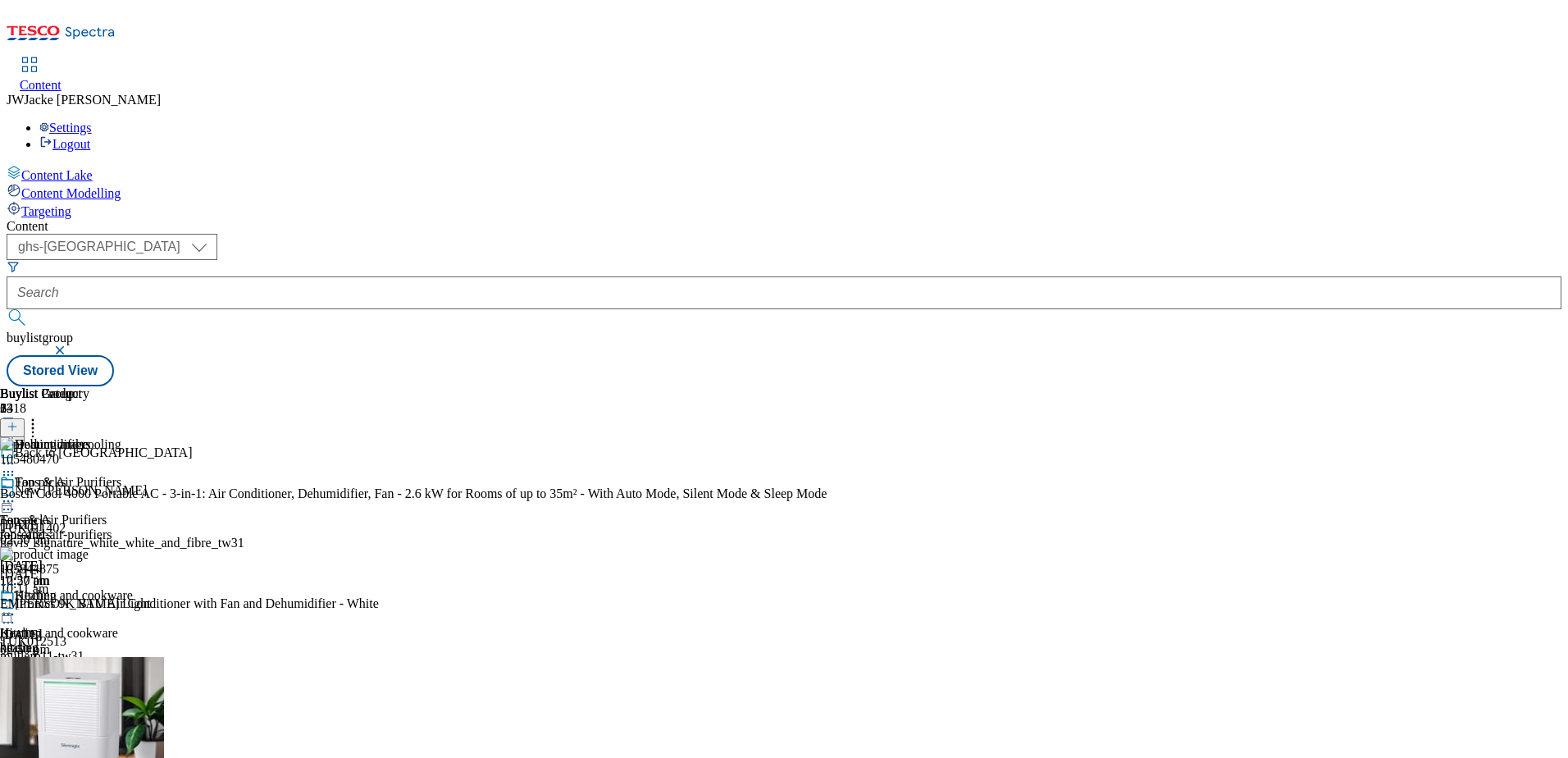
scroll to position [246, 0]
click at [41, 416] on icon at bounding box center [32, 424] width 17 height 17
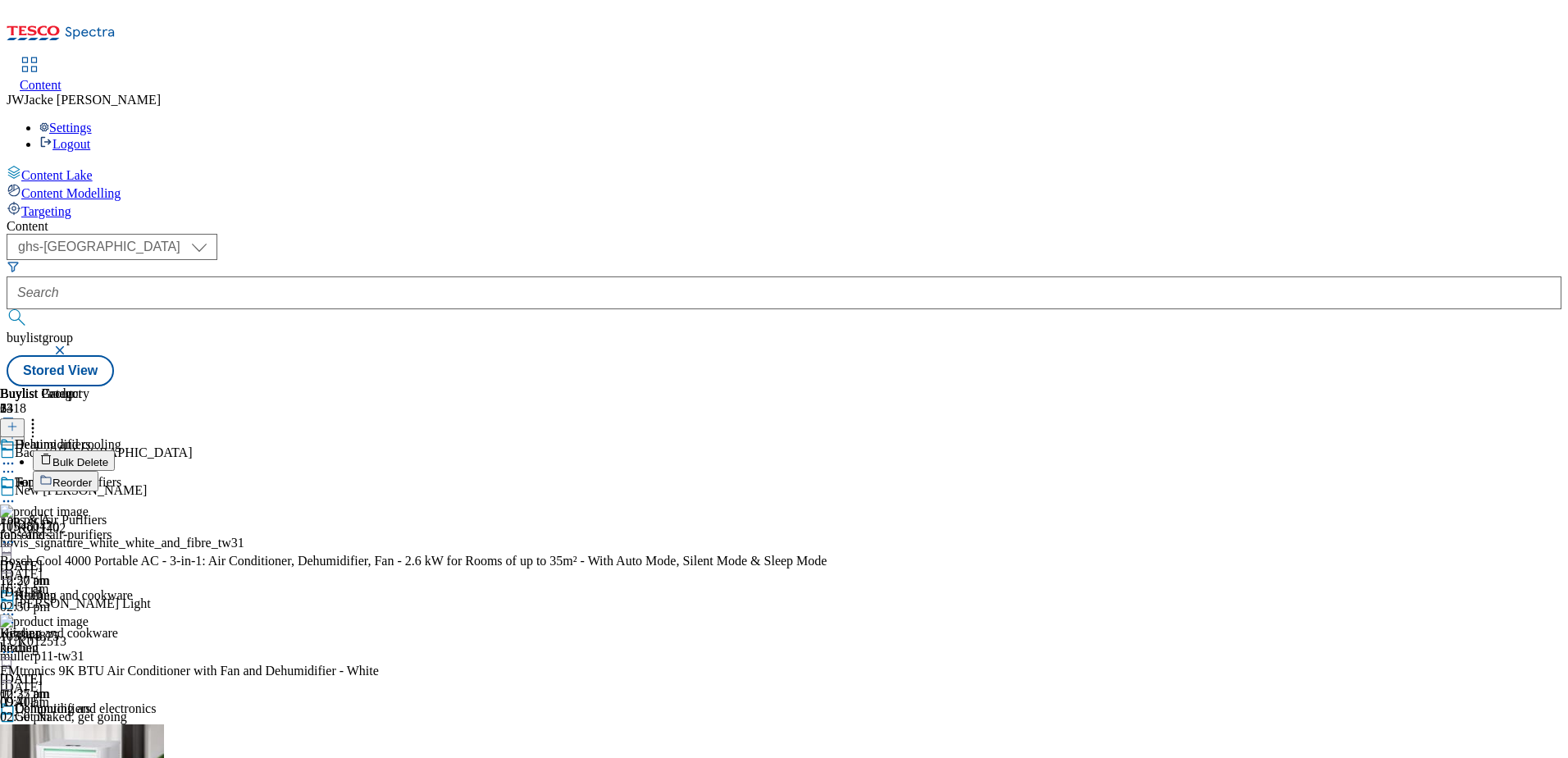
click at [92, 477] on span "Reorder" at bounding box center [72, 483] width 39 height 12
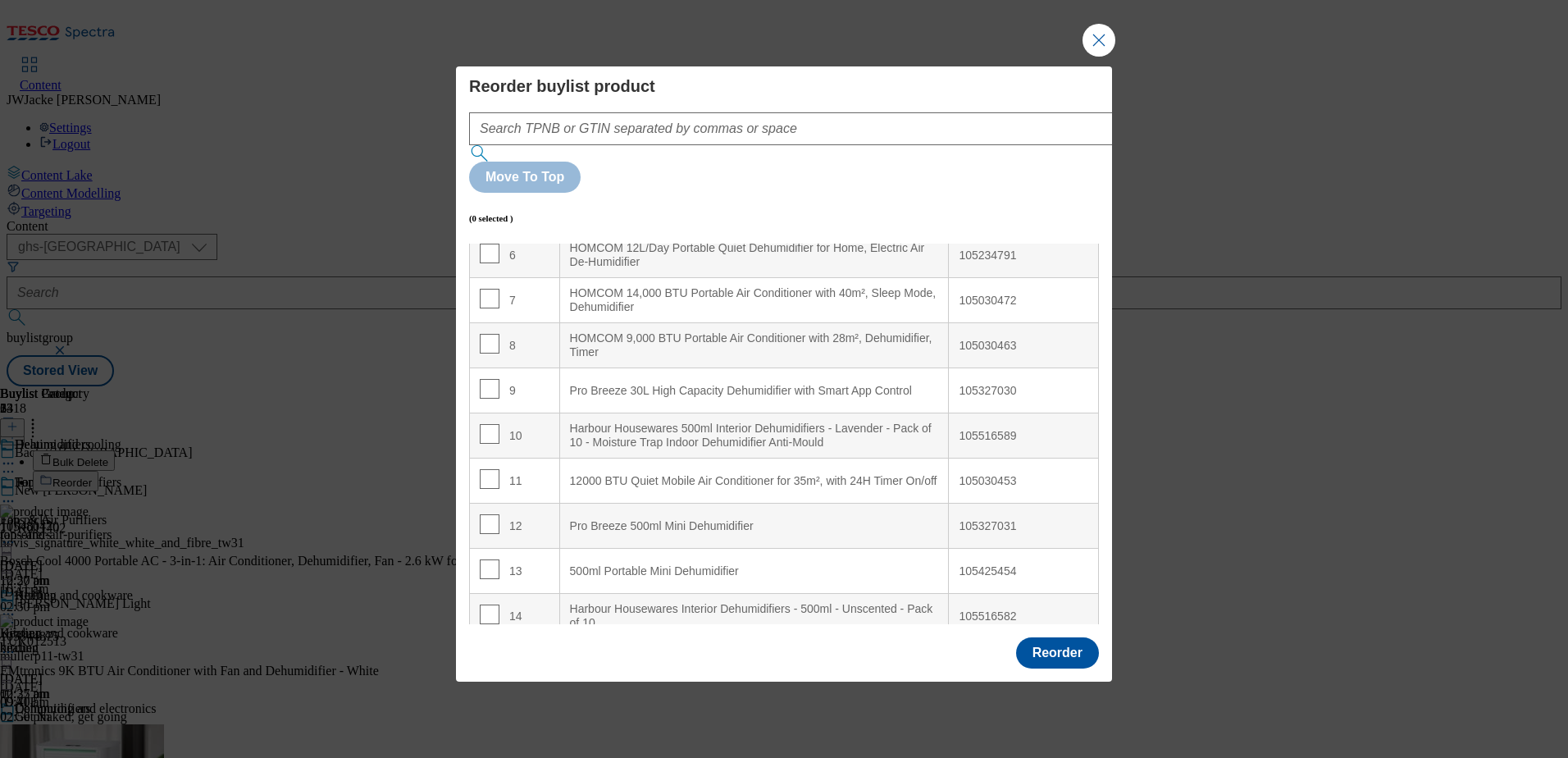
scroll to position [328, 0]
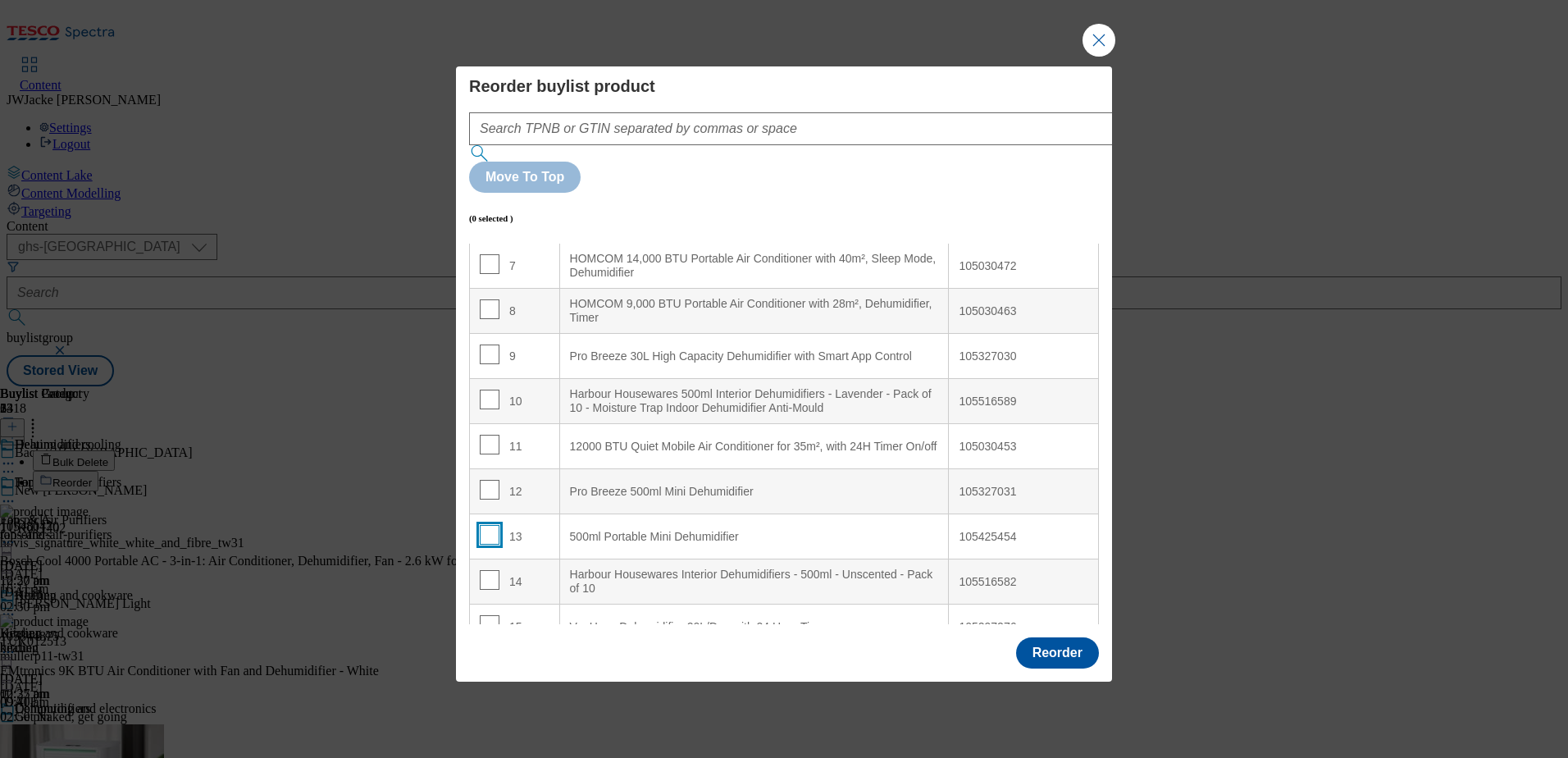
click at [489, 525] on input "Modal" at bounding box center [489, 534] width 20 height 20
checkbox input "true"
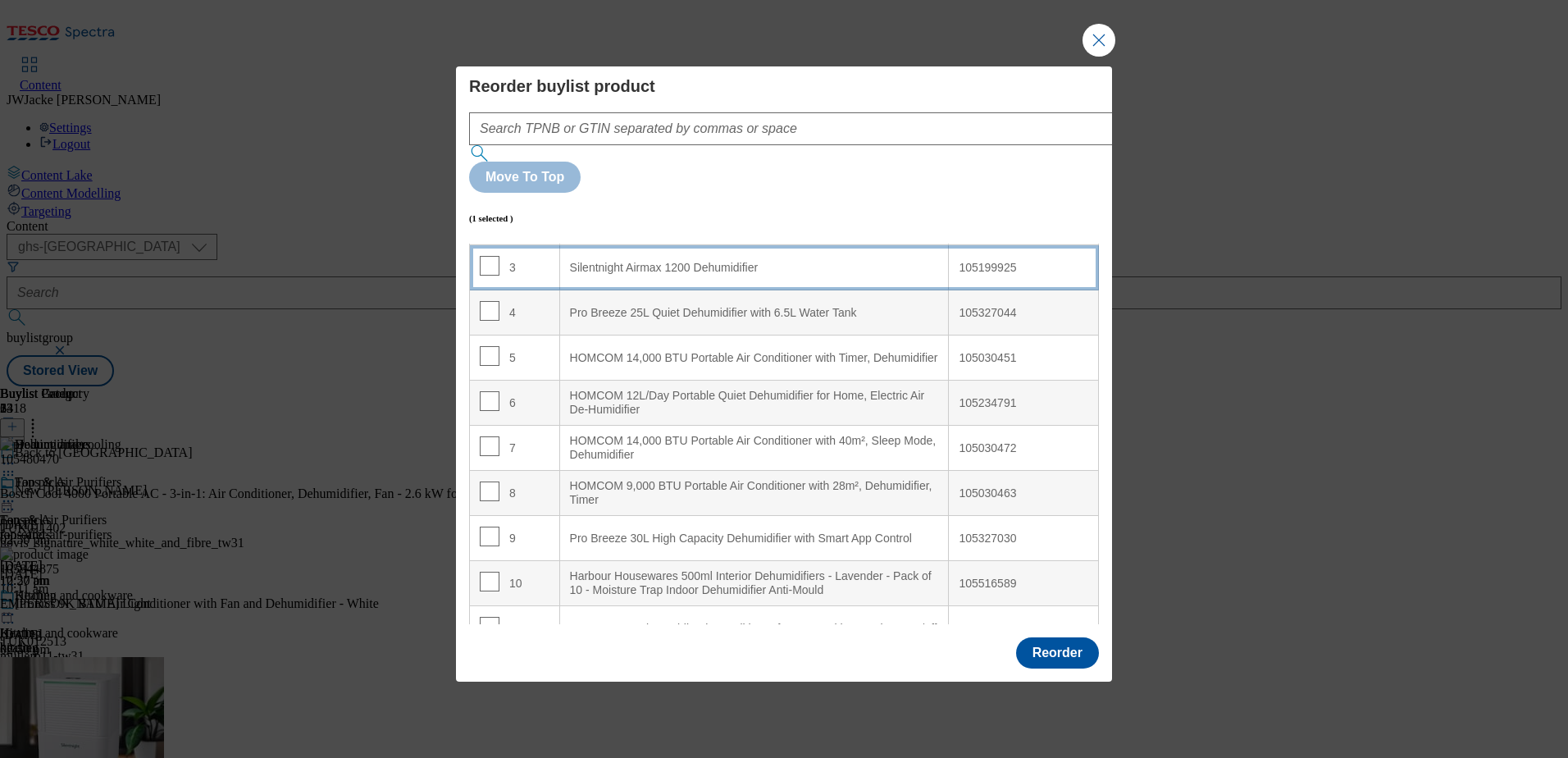
scroll to position [0, 0]
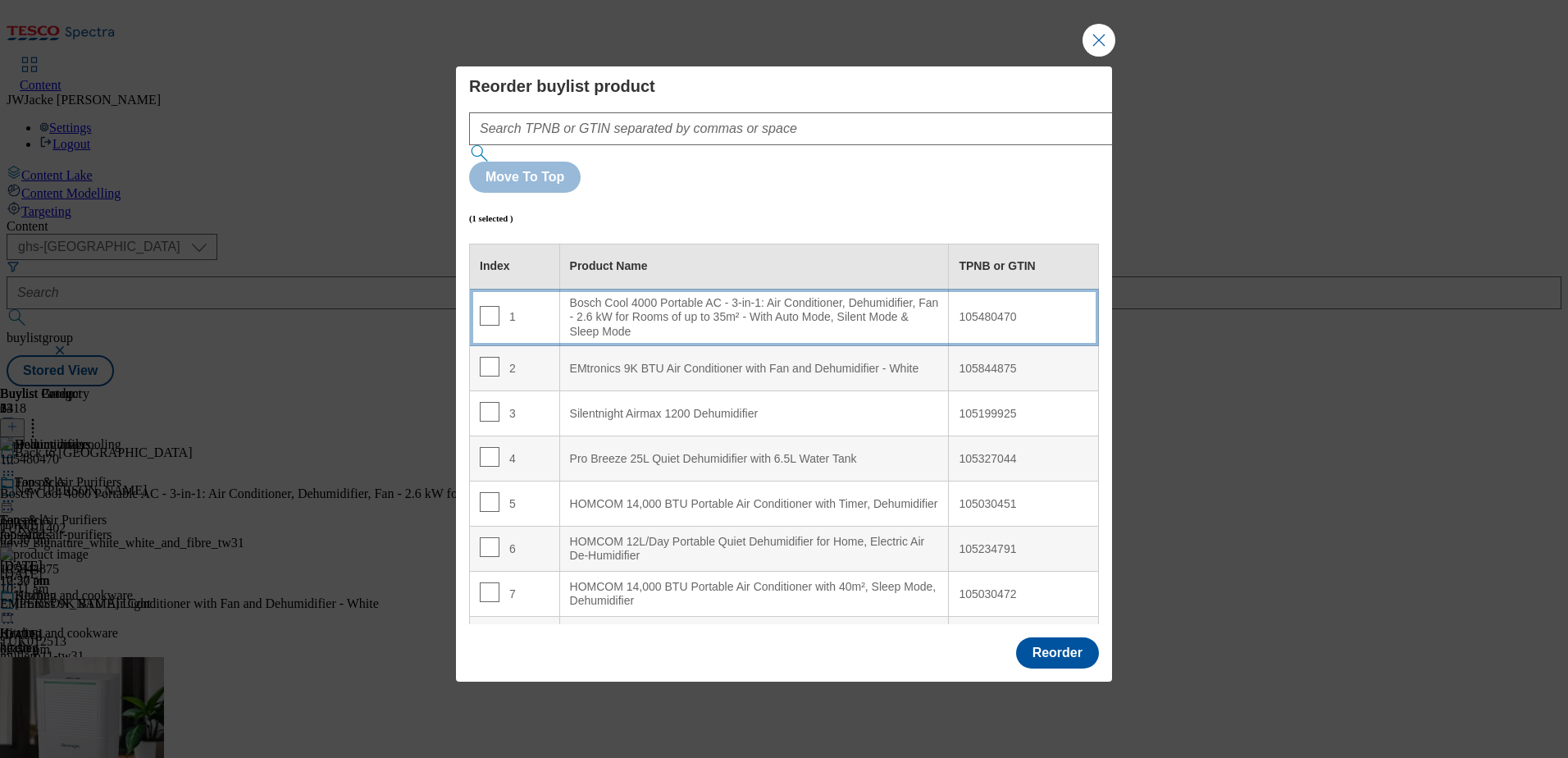
click at [626, 296] on div "Bosch Cool 4000 Portable AC - 3-in-1: Air Conditioner, Dehumidifier, Fan - 2.6 …" at bounding box center [755, 318] width 370 height 44
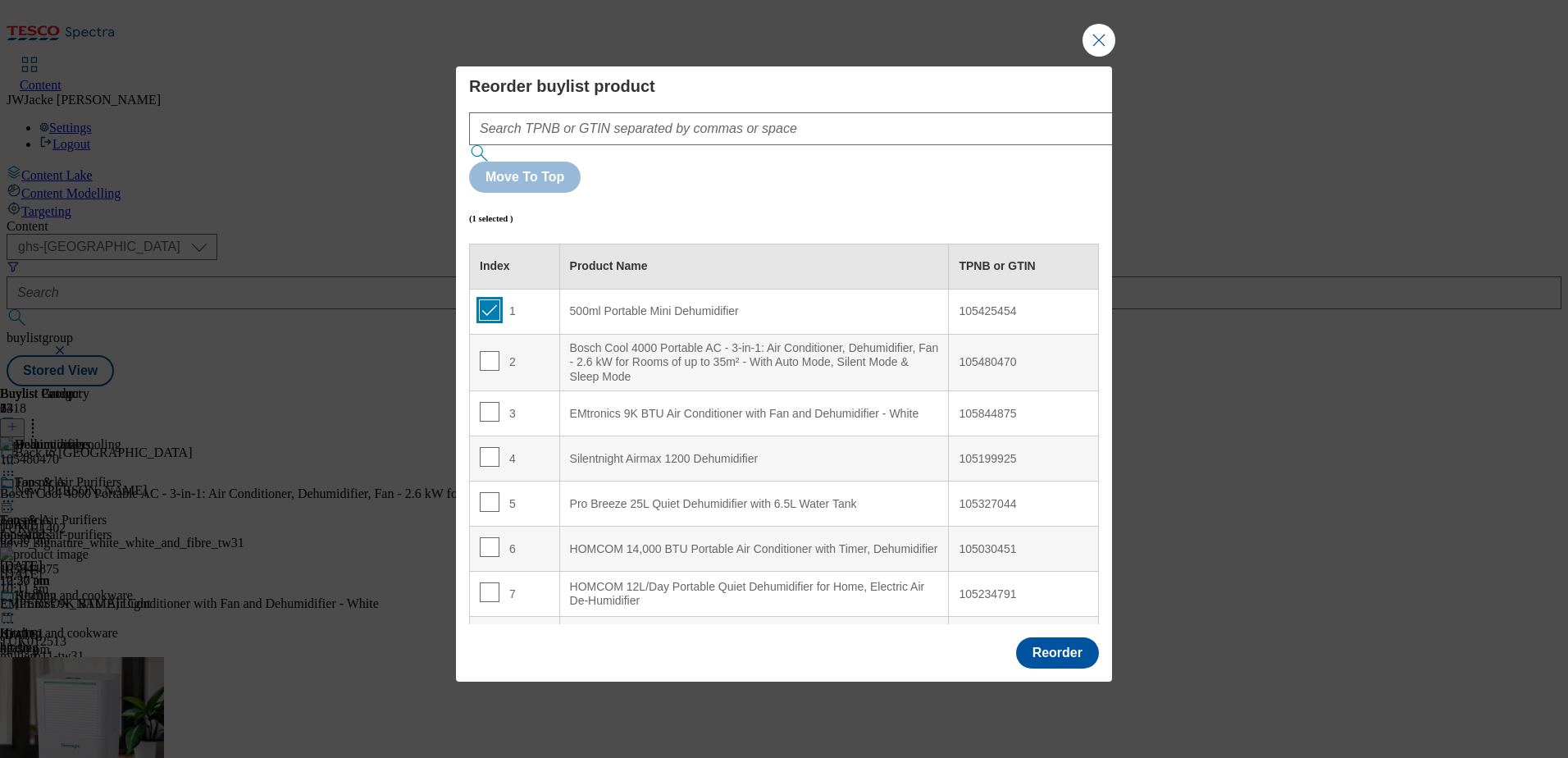
click at [487, 300] on input "Modal" at bounding box center [489, 310] width 20 height 20
checkbox input "false"
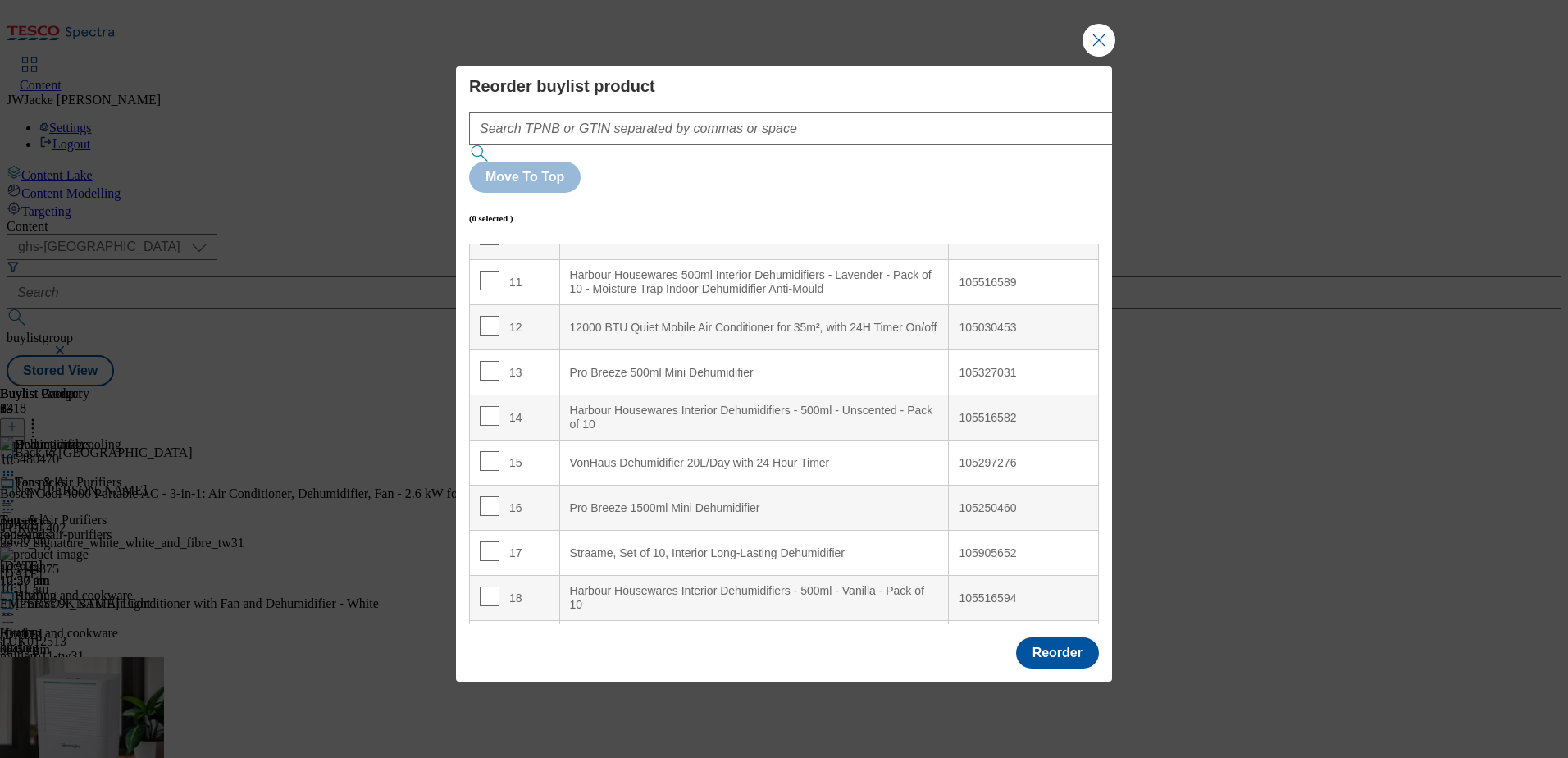
scroll to position [574, 0]
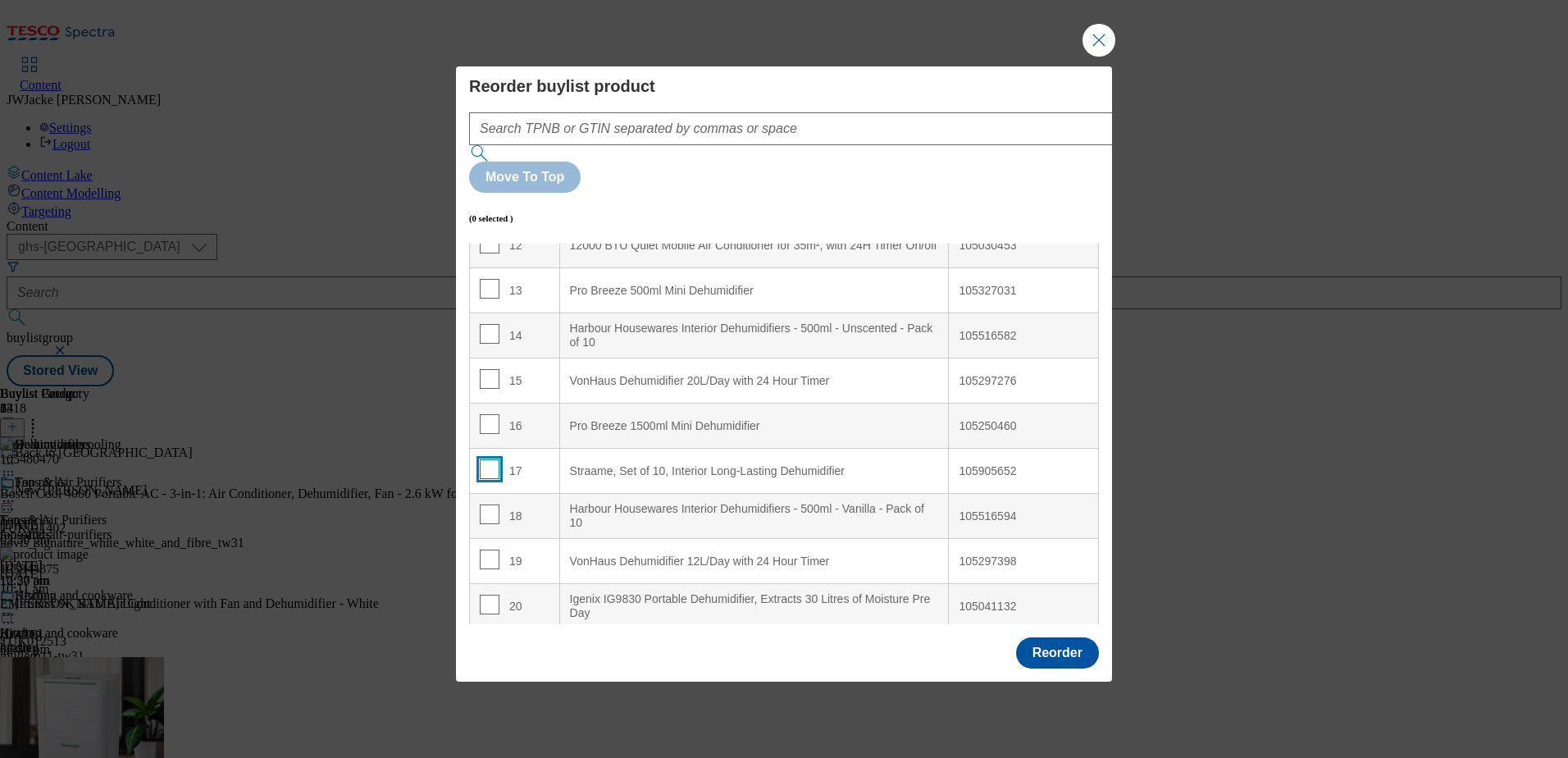
click at [486, 459] on input "Modal" at bounding box center [489, 469] width 20 height 20
checkbox input "true"
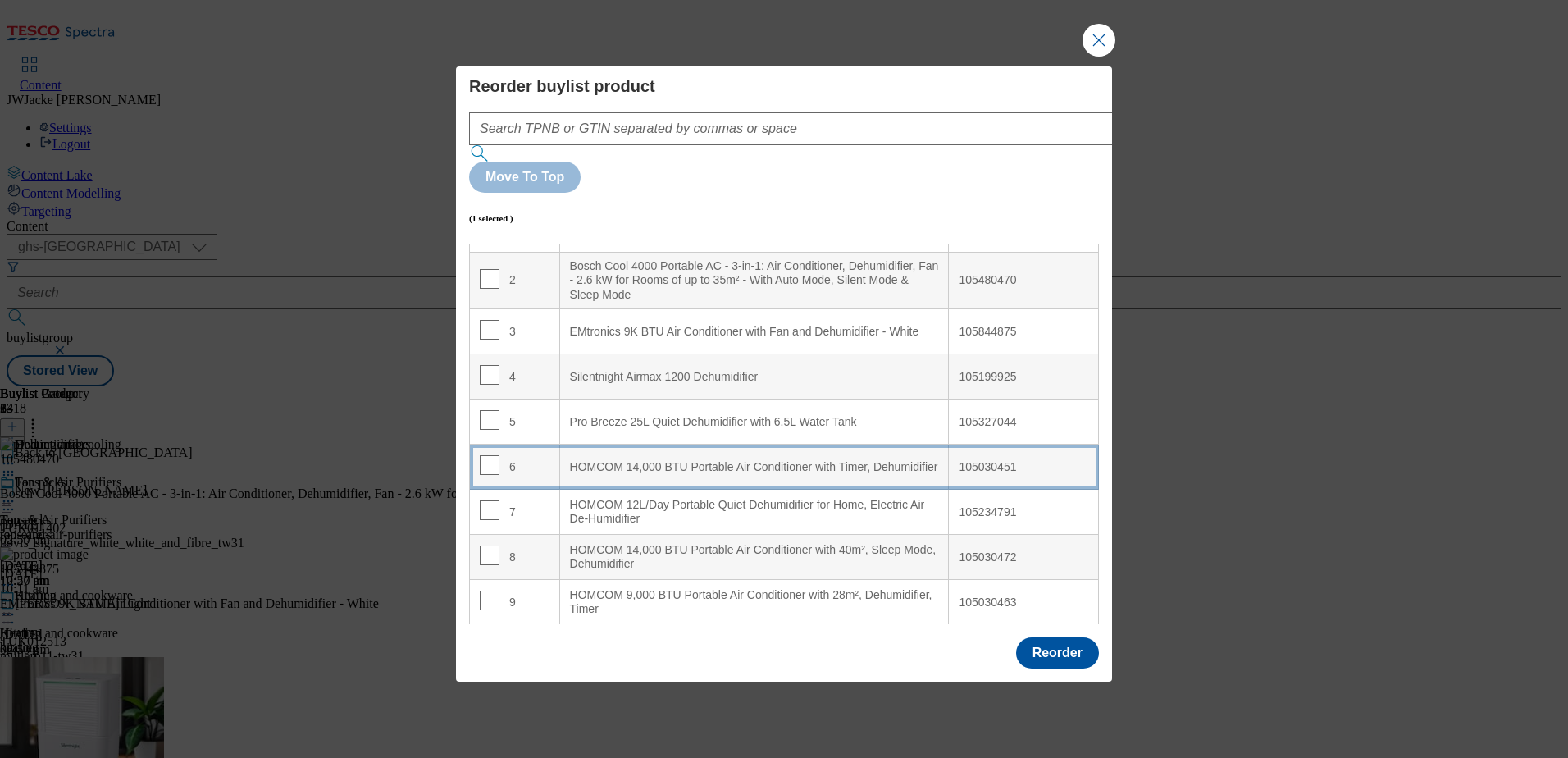
scroll to position [0, 0]
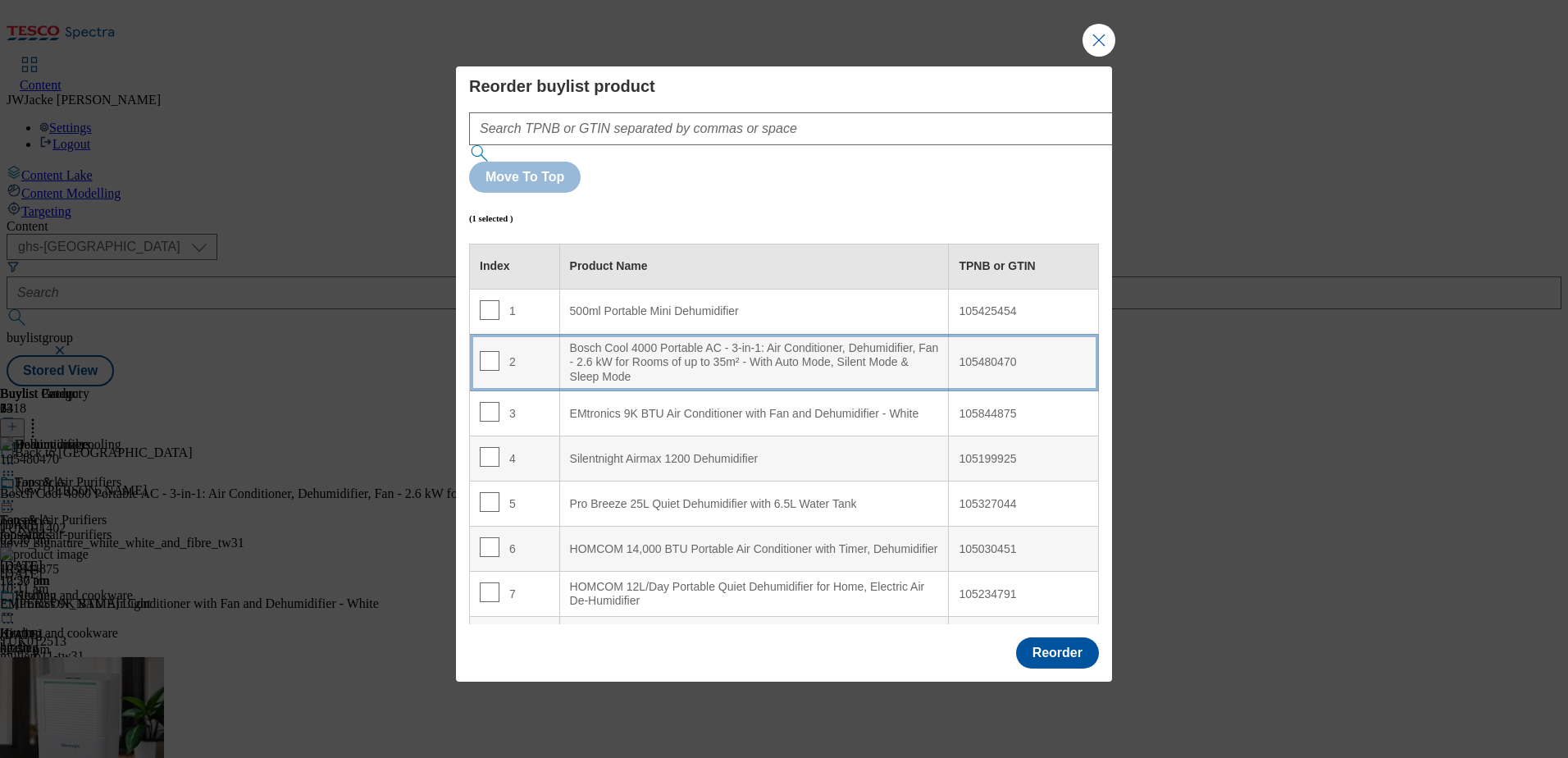
click at [636, 341] on div "Bosch Cool 4000 Portable AC - 3-in-1: Air Conditioner, Dehumidifier, Fan - 2.6 …" at bounding box center [755, 363] width 370 height 44
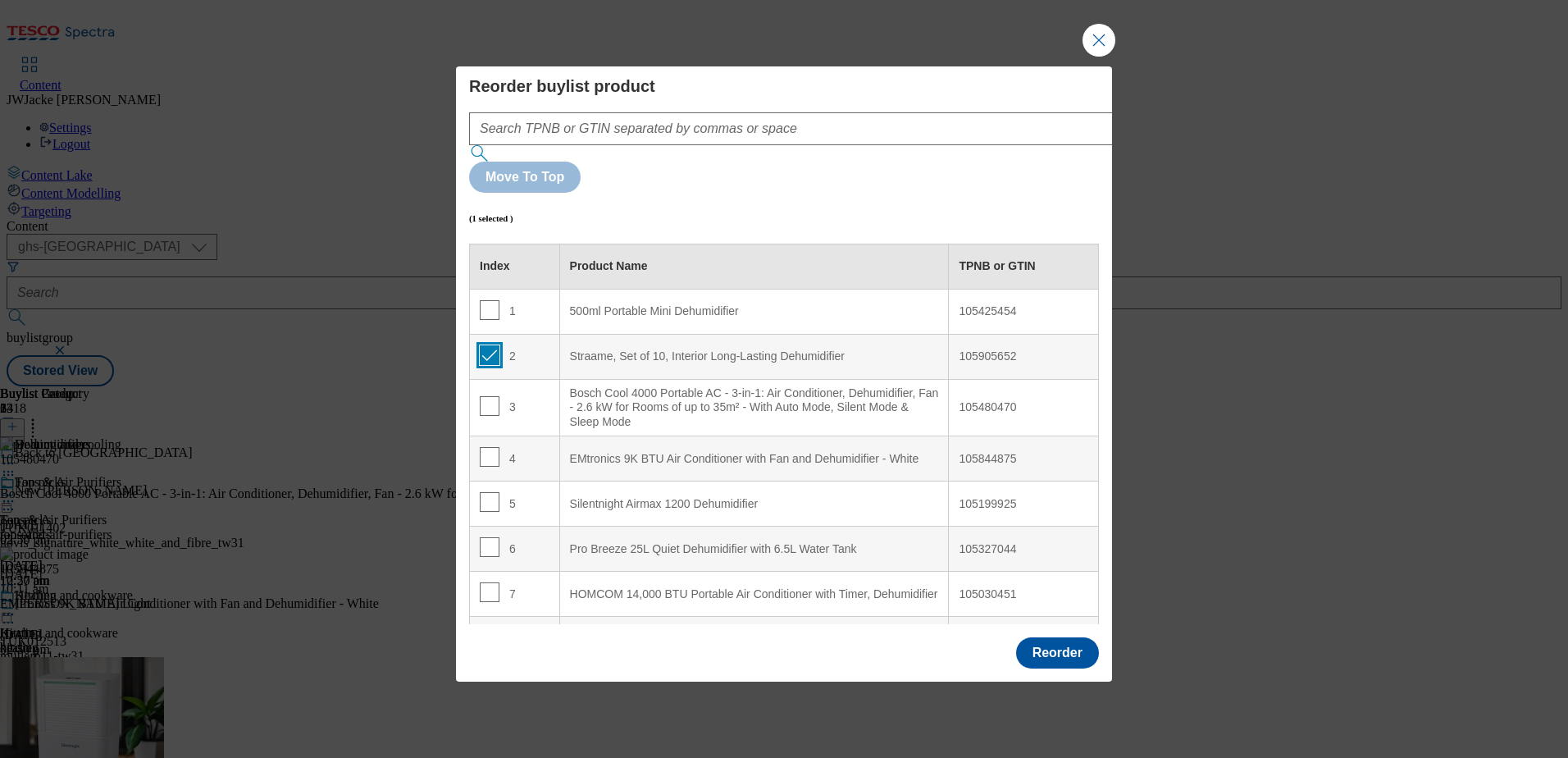
click at [486, 345] on input "Modal" at bounding box center [489, 355] width 20 height 20
checkbox input "false"
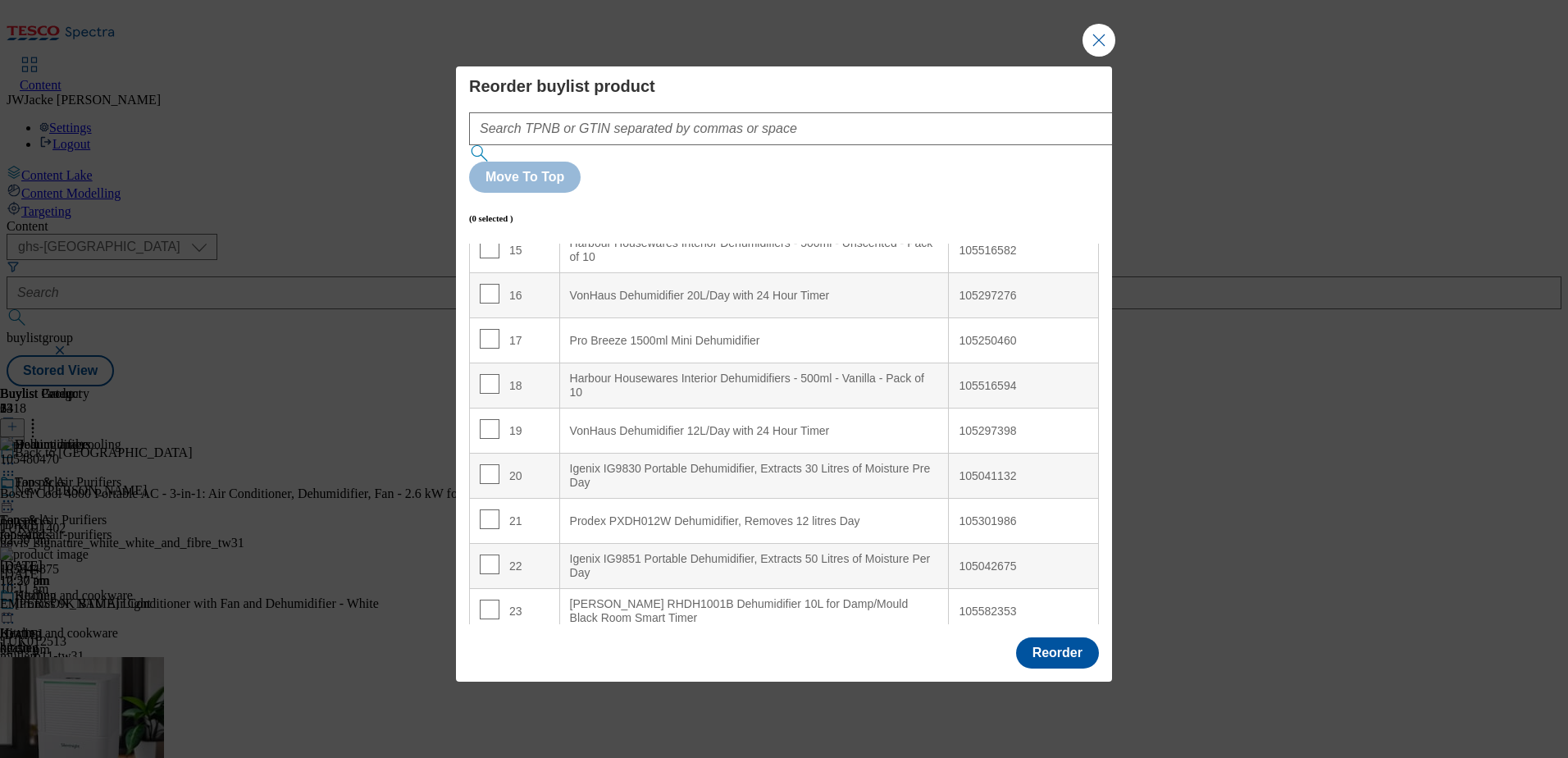
scroll to position [738, 0]
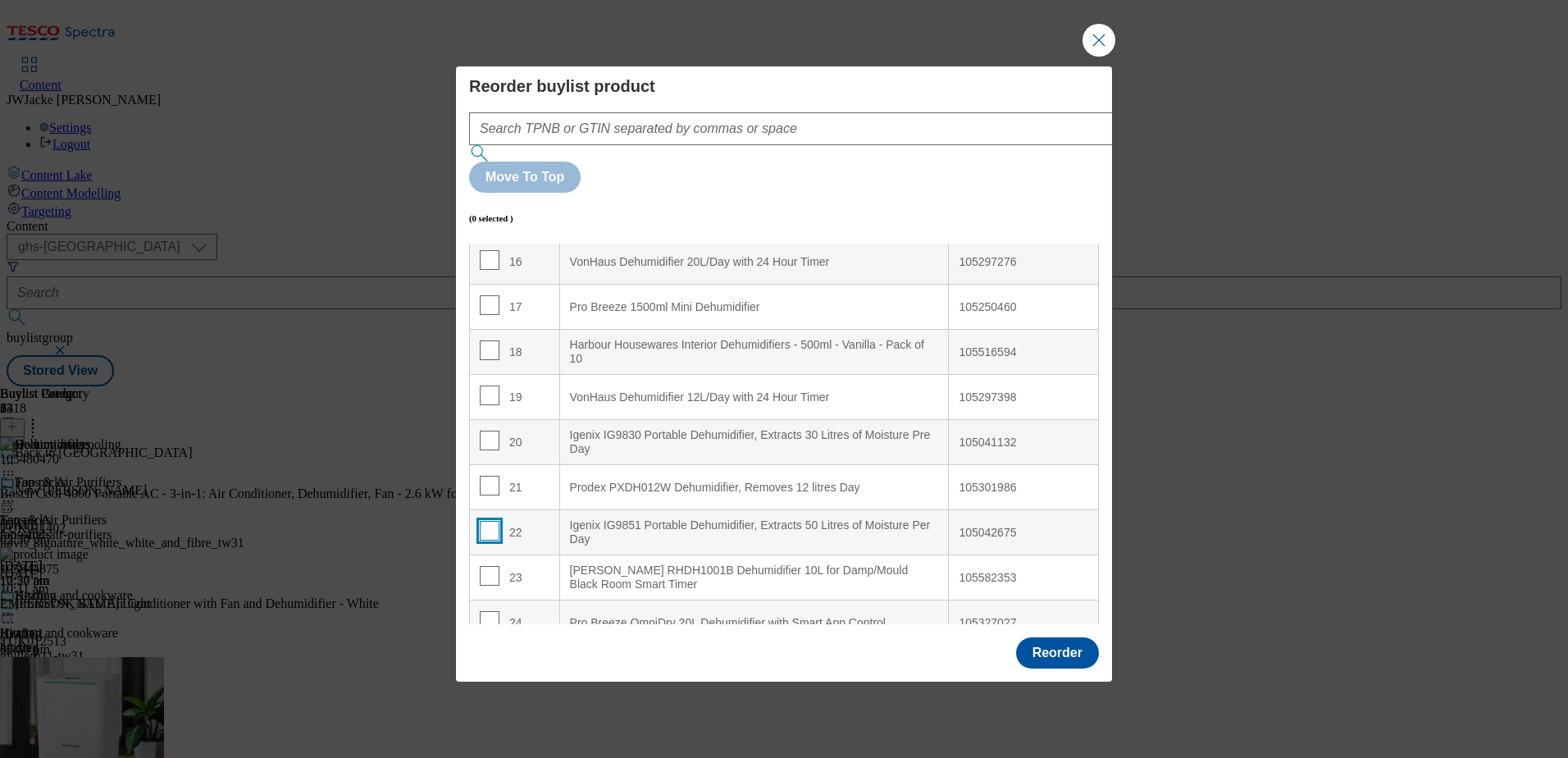
click at [491, 520] on input "Modal" at bounding box center [489, 530] width 20 height 20
checkbox input "true"
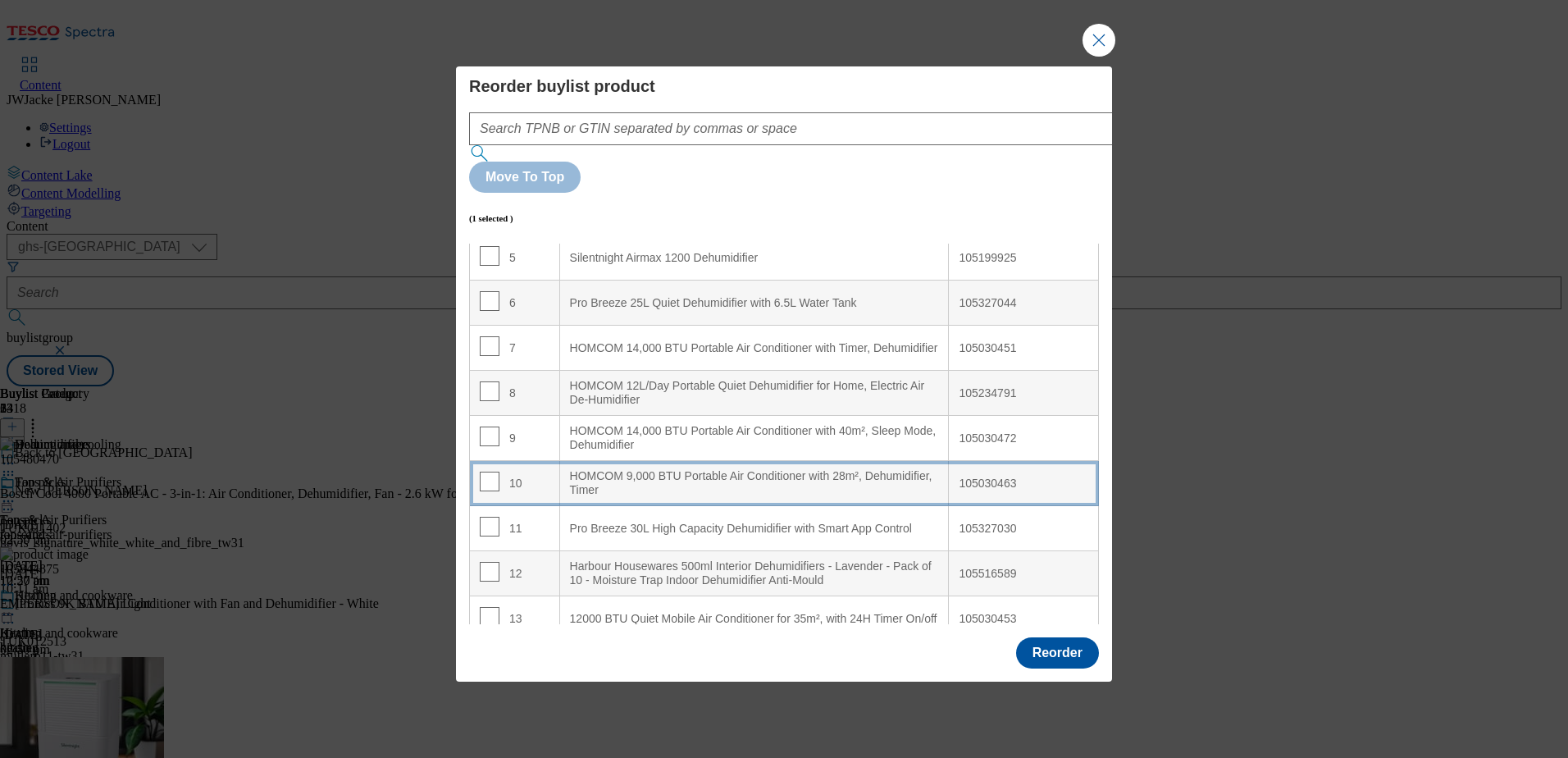
scroll to position [0, 0]
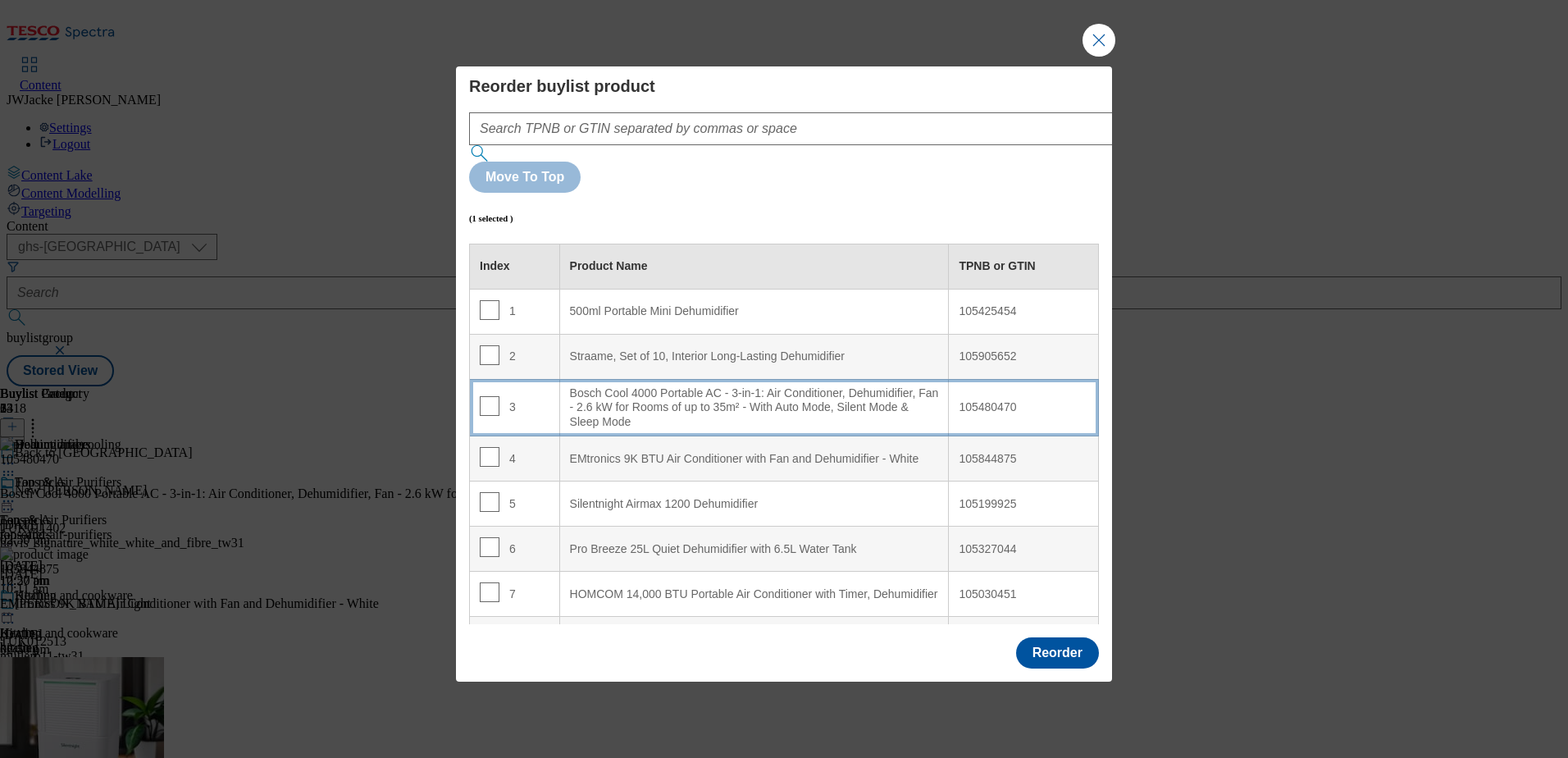
click at [613, 386] on div "Bosch Cool 4000 Portable AC - 3-in-1: Air Conditioner, Dehumidifier, Fan - 2.6 …" at bounding box center [755, 408] width 370 height 44
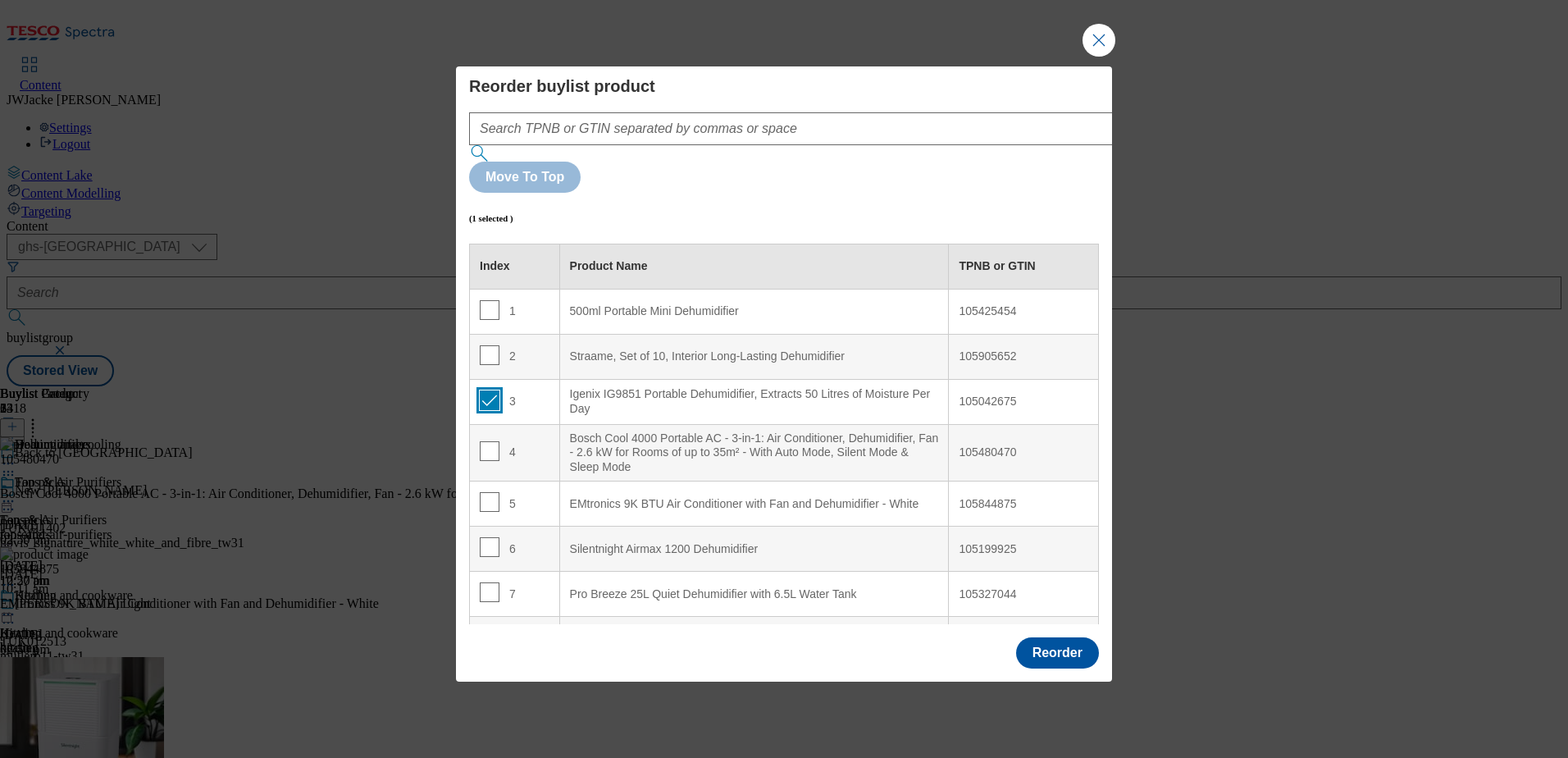
click at [488, 390] on input "Modal" at bounding box center [489, 400] width 20 height 20
click at [1063, 637] on button "Reorder" at bounding box center [1057, 653] width 83 height 31
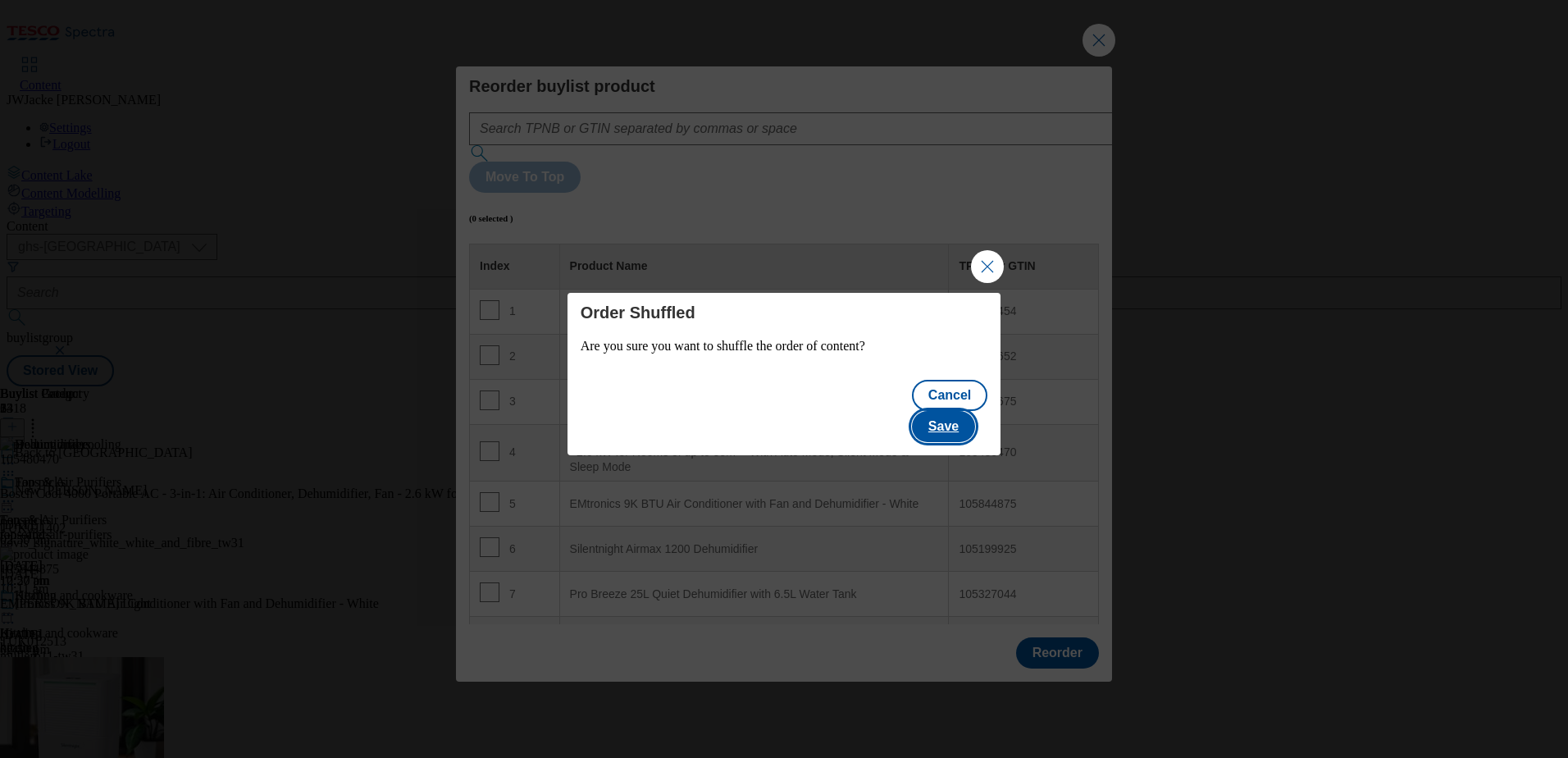
click at [954, 417] on button "Save" at bounding box center [943, 426] width 63 height 31
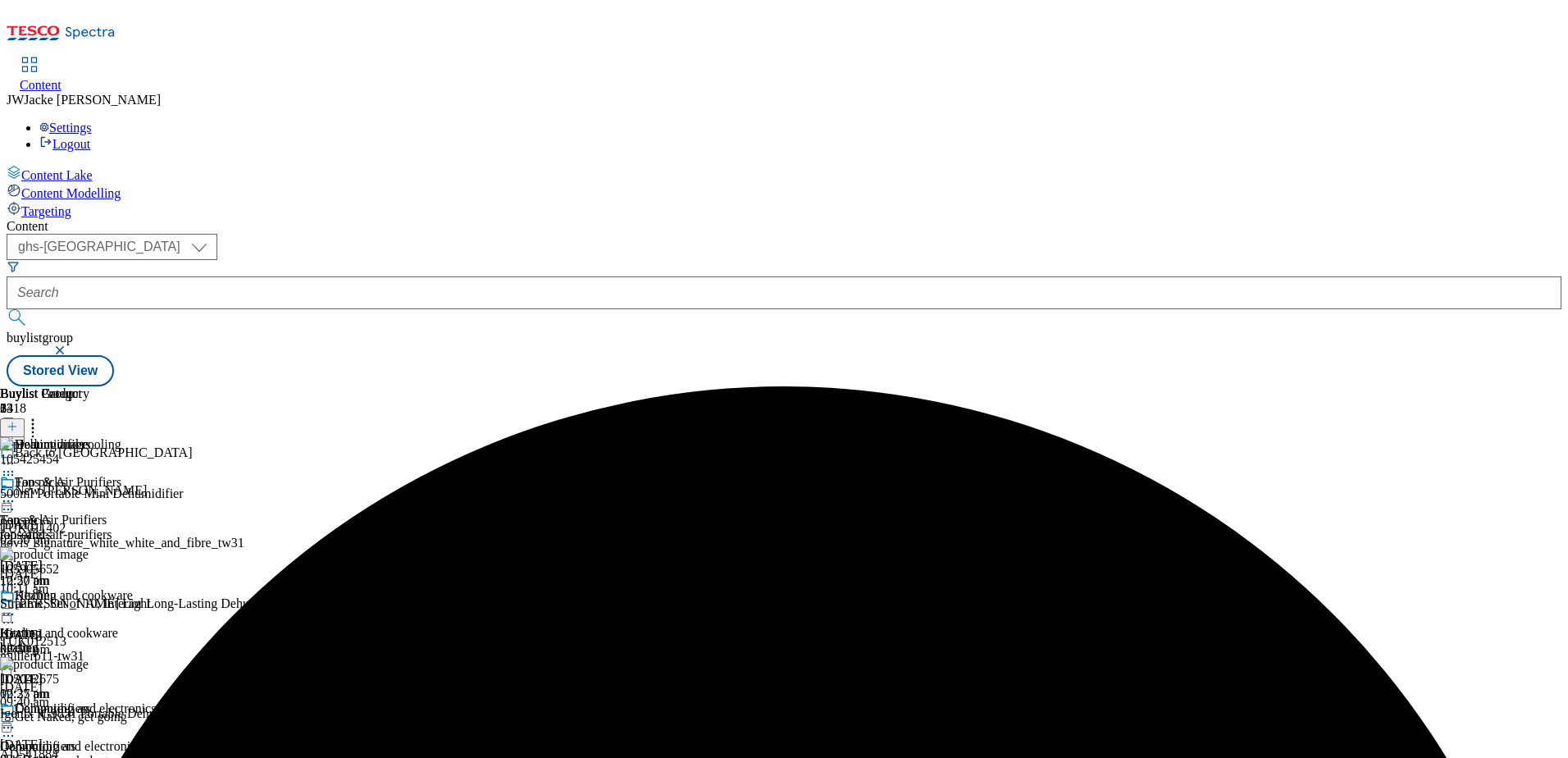
scroll to position [21, 0]
click at [17, 720] on icon at bounding box center [8, 727] width 17 height 17
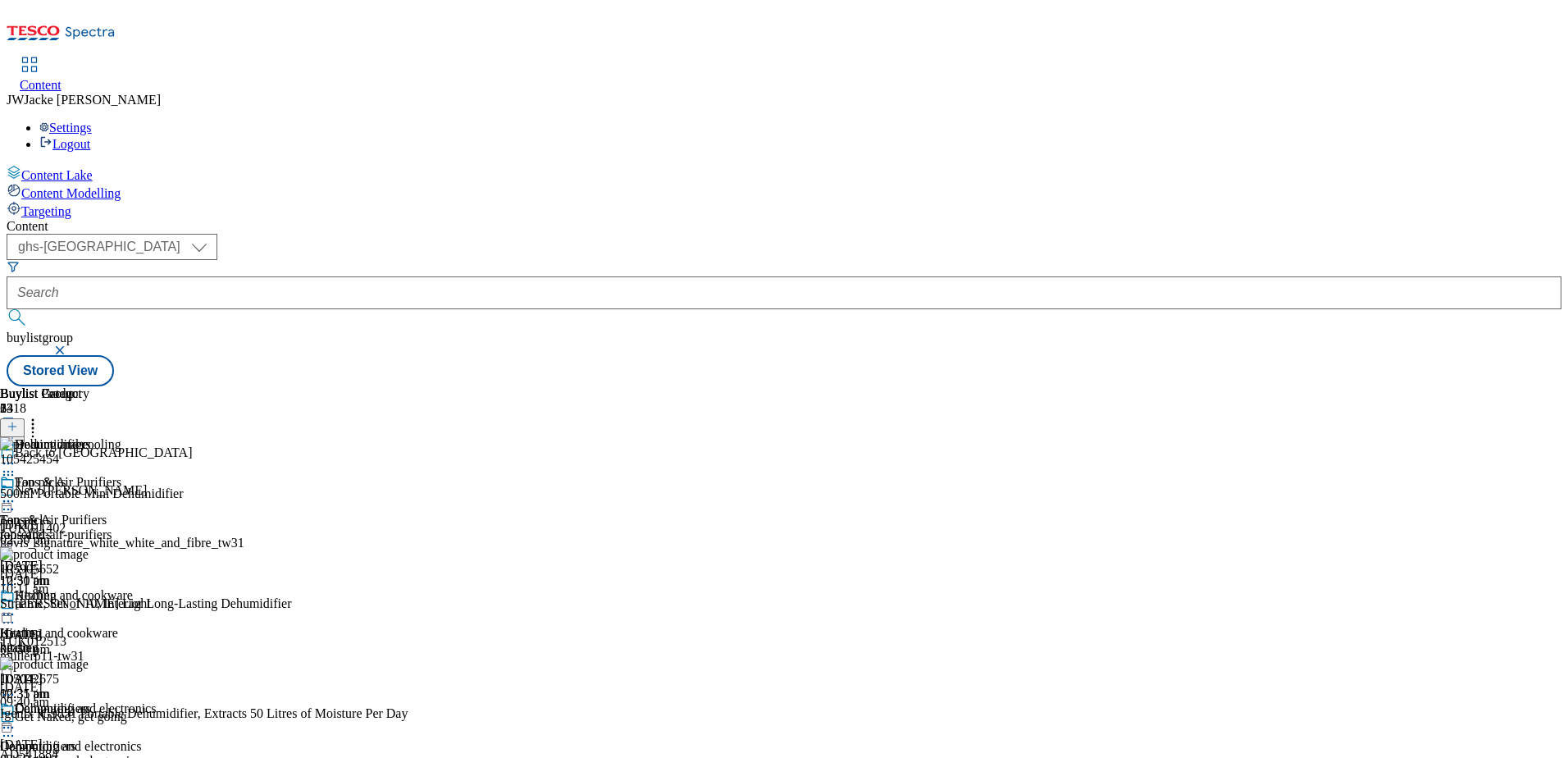
scroll to position [328, 0]
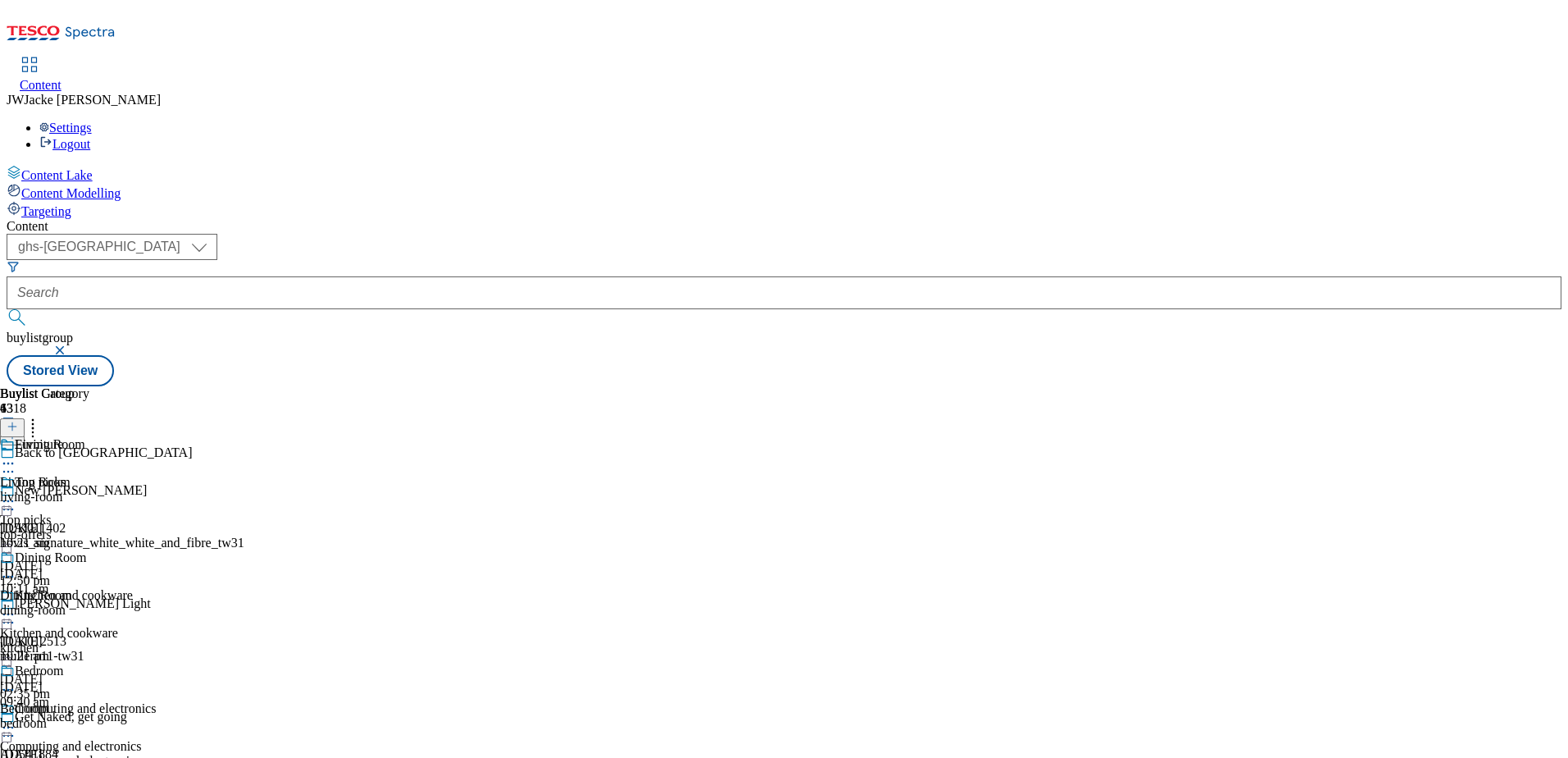
scroll to position [159, 0]
